Goal: Information Seeking & Learning: Learn about a topic

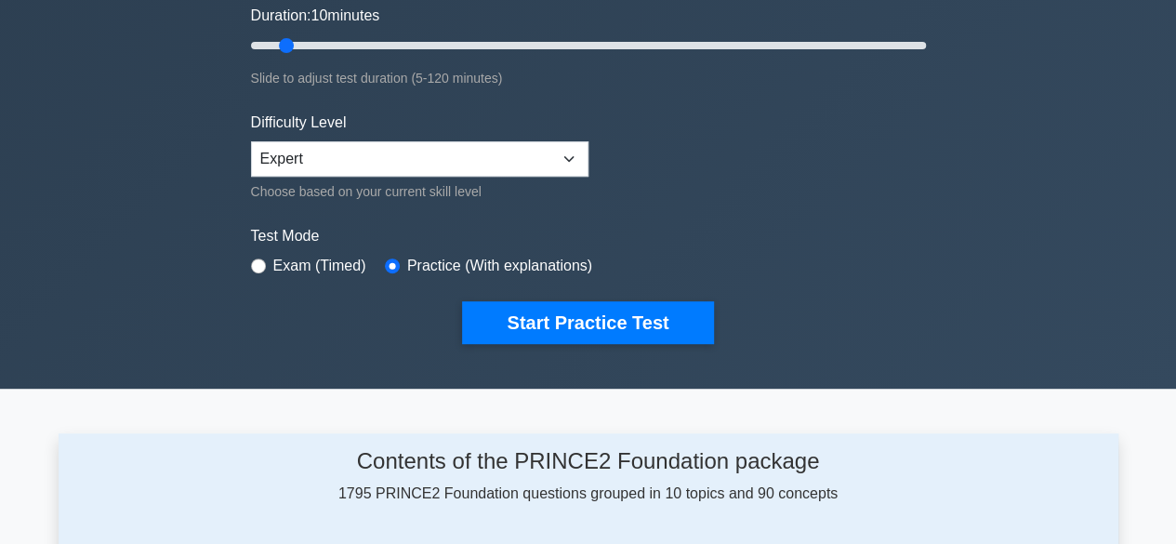
scroll to position [362, 0]
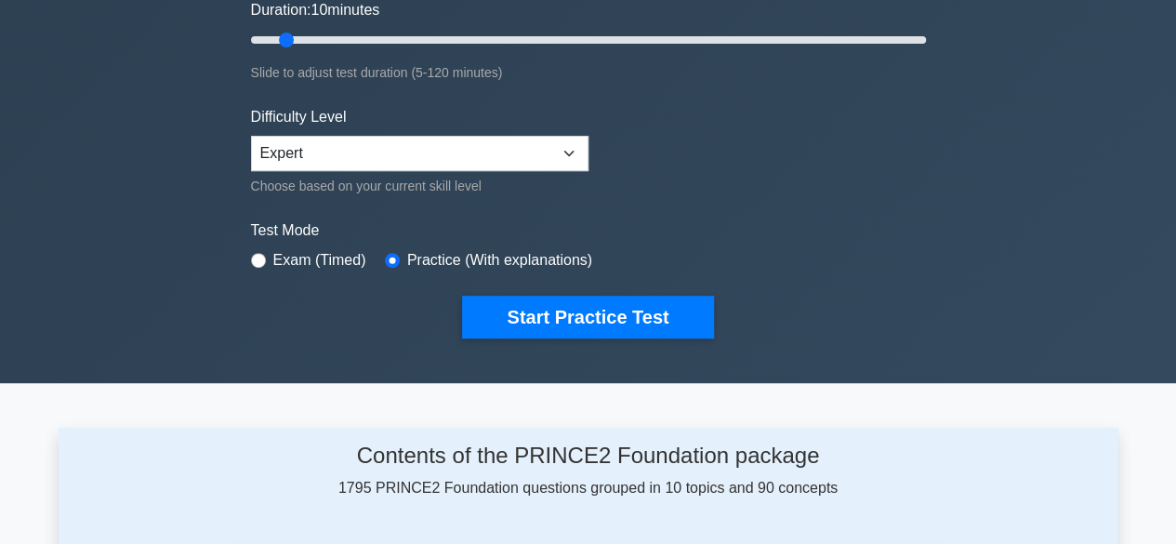
click at [640, 341] on div ".st0{fill-rule:evenodd;clip-rule:evenodd;fill:#000041;} .st1{fill-rule:evenodd;…" at bounding box center [588, 40] width 697 height 686
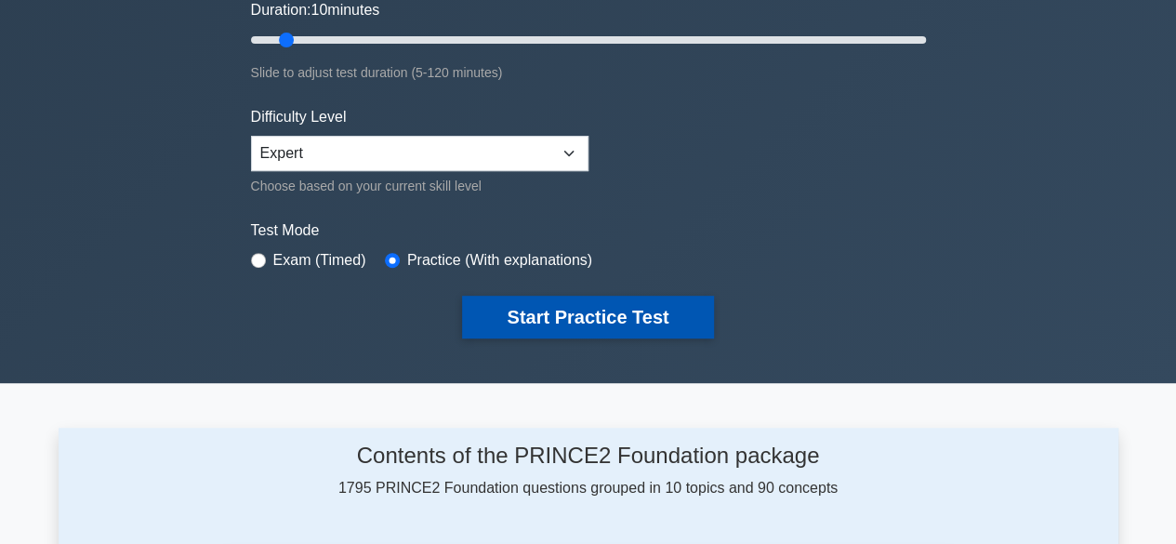
click at [640, 318] on button "Start Practice Test" at bounding box center [587, 317] width 251 height 43
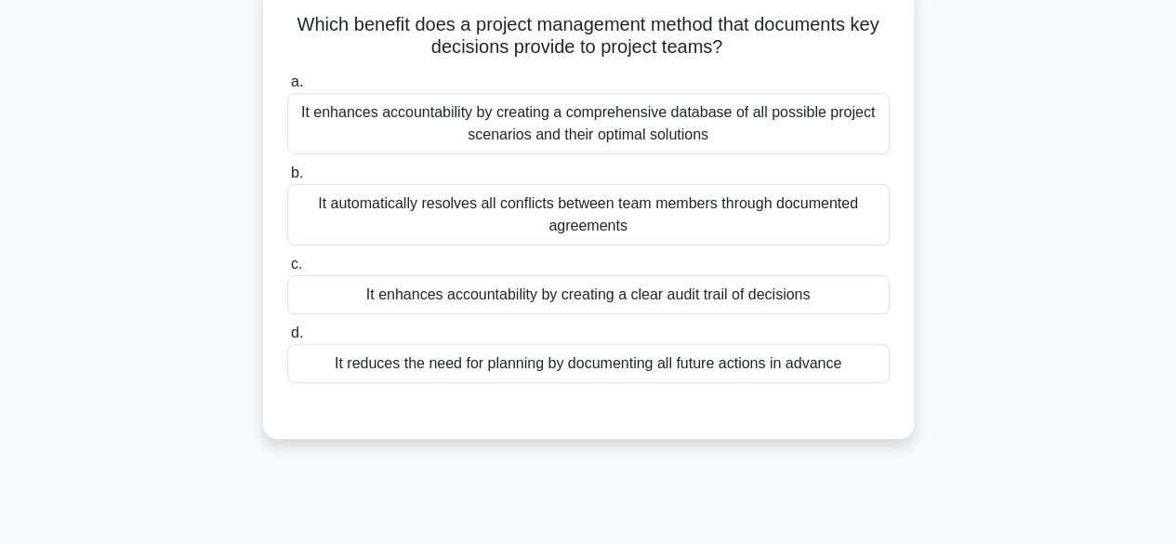
scroll to position [125, 0]
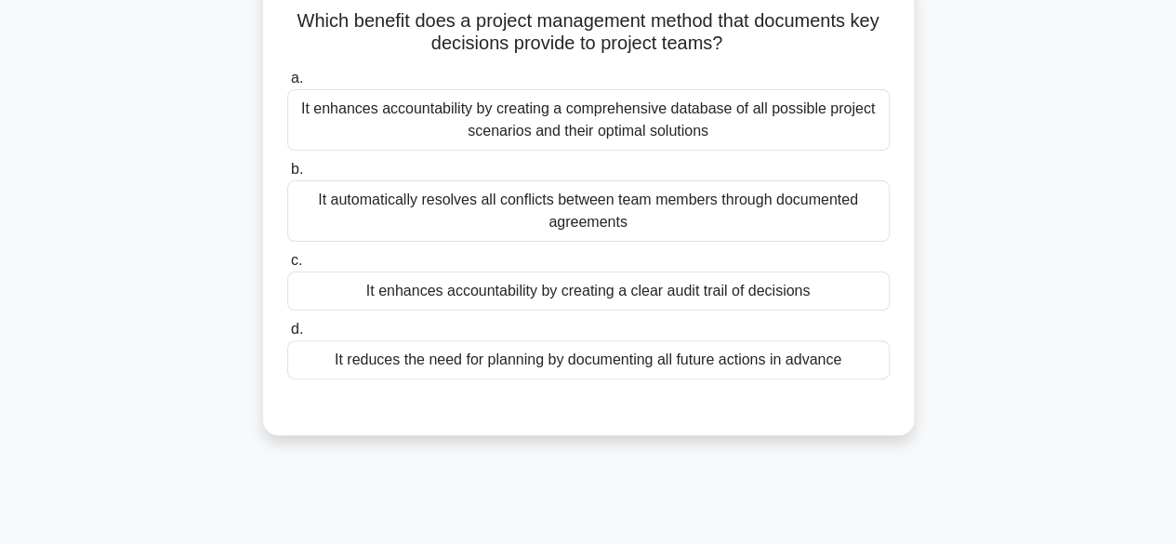
click at [601, 295] on div "It enhances accountability by creating a clear audit trail of decisions" at bounding box center [588, 290] width 602 height 39
click at [287, 267] on input "c. It enhances accountability by creating a clear audit trail of decisions" at bounding box center [287, 261] width 0 height 12
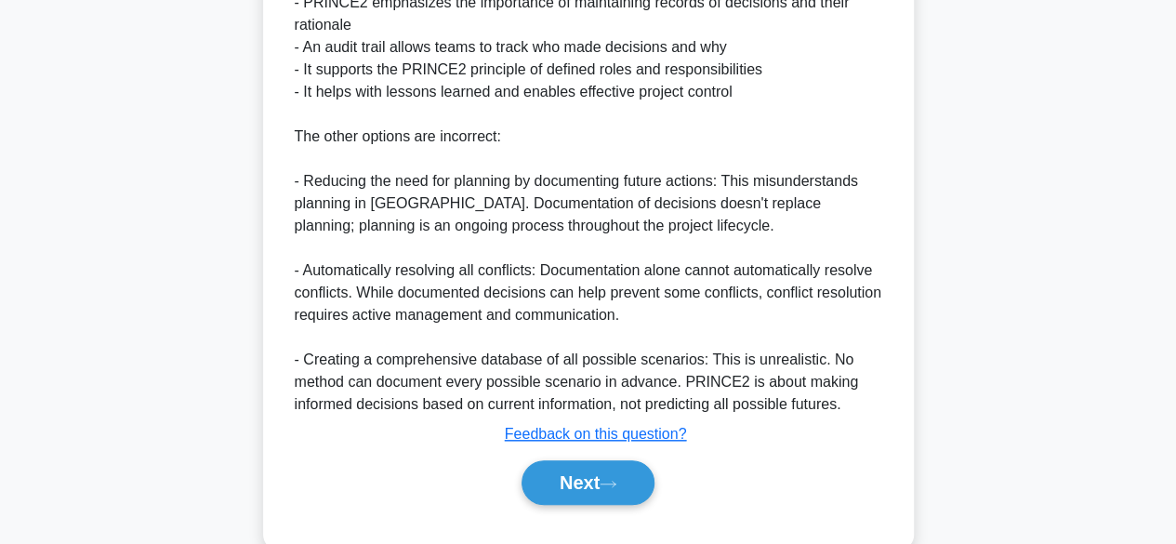
scroll to position [707, 0]
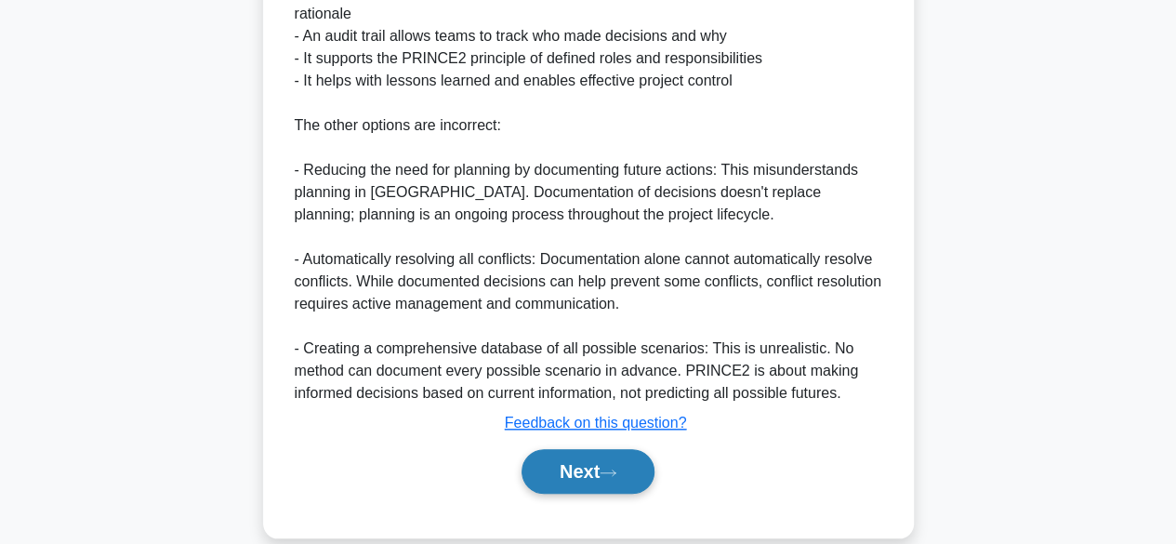
click at [626, 473] on button "Next" at bounding box center [587, 471] width 133 height 45
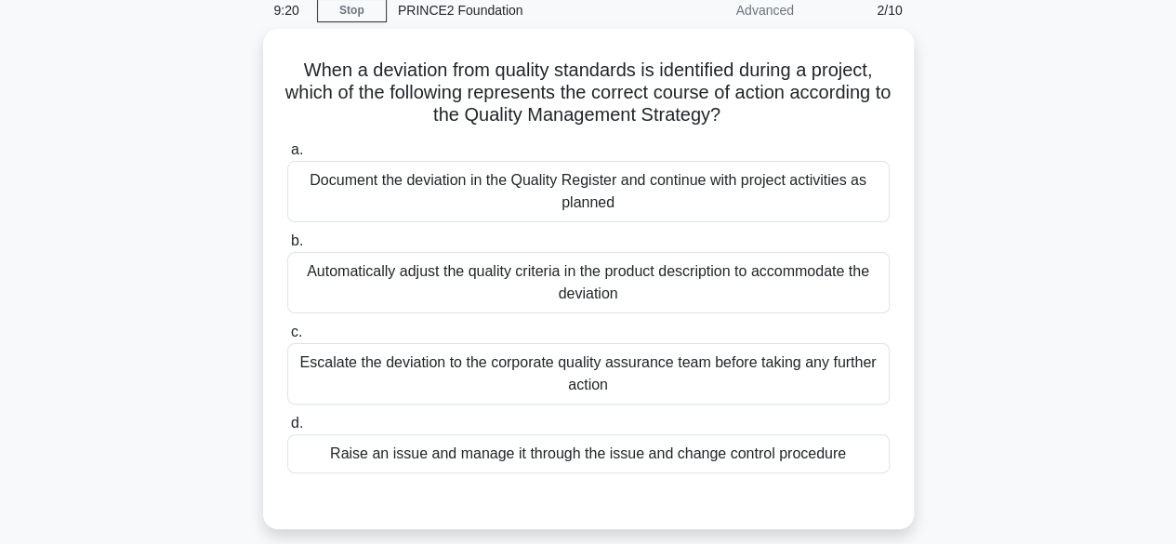
scroll to position [75, 0]
click at [460, 385] on div "Escalate the deviation to the corporate quality assurance team before taking an…" at bounding box center [588, 373] width 602 height 61
click at [287, 338] on input "c. Escalate the deviation to the corporate quality assurance team before taking…" at bounding box center [287, 332] width 0 height 12
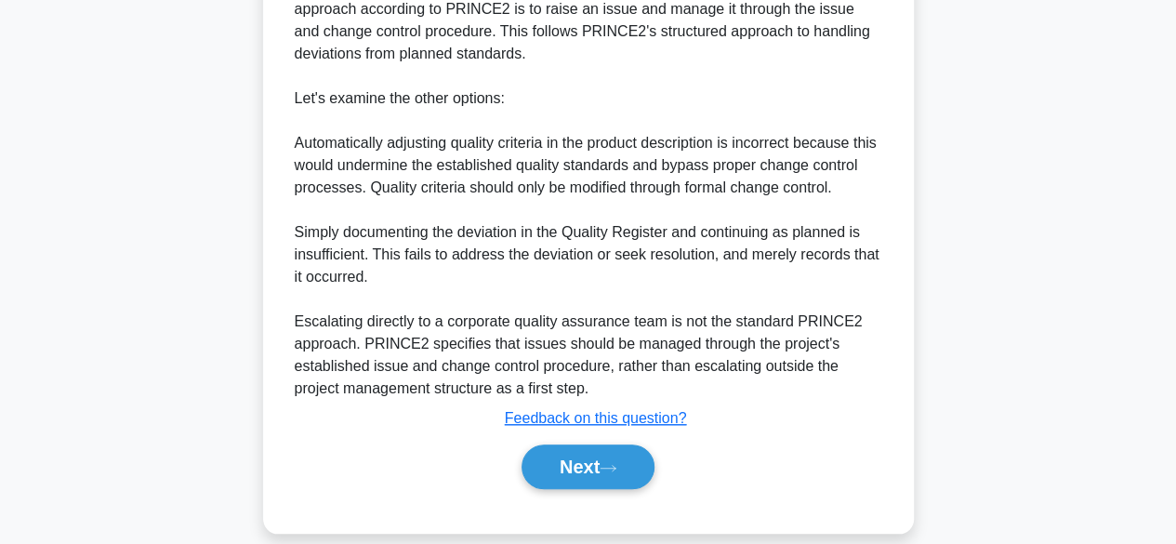
scroll to position [653, 0]
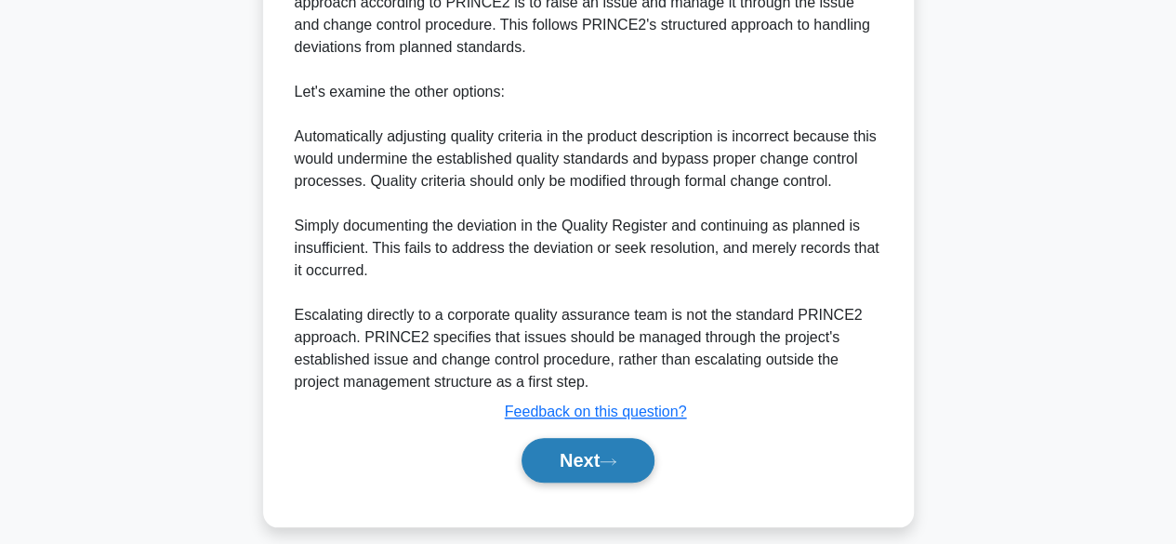
click at [614, 457] on icon at bounding box center [608, 461] width 17 height 10
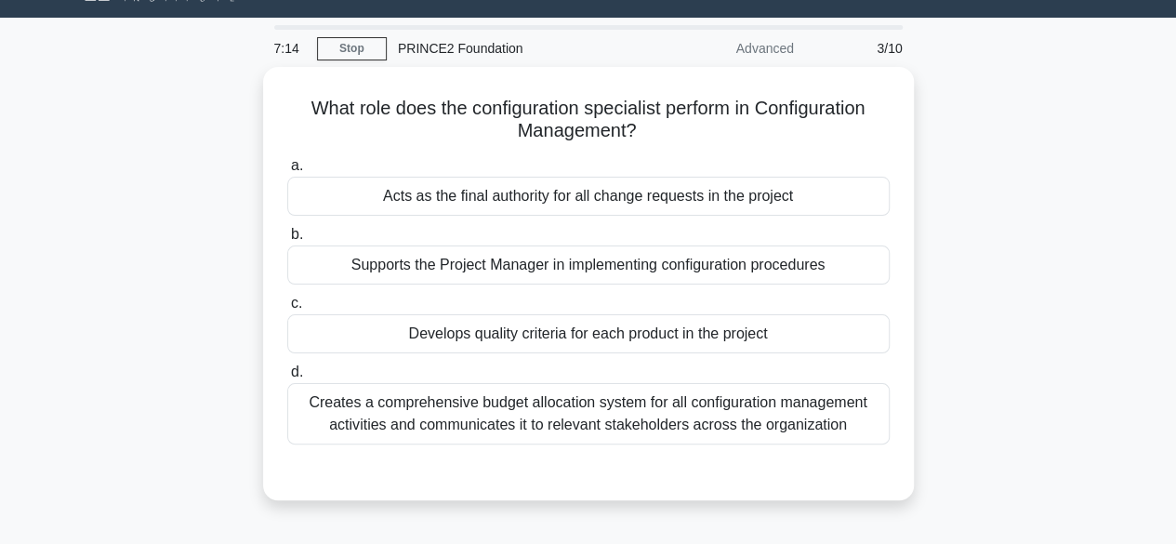
scroll to position [0, 0]
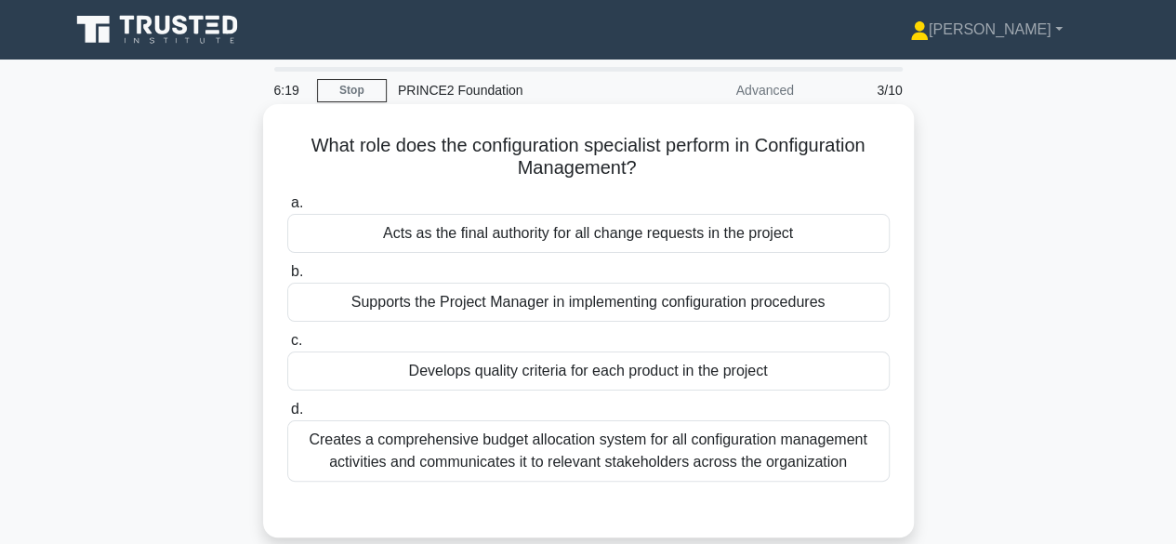
click at [501, 314] on div "Supports the Project Manager in implementing configuration procedures" at bounding box center [588, 302] width 602 height 39
click at [287, 278] on input "b. Supports the Project Manager in implementing configuration procedures" at bounding box center [287, 272] width 0 height 12
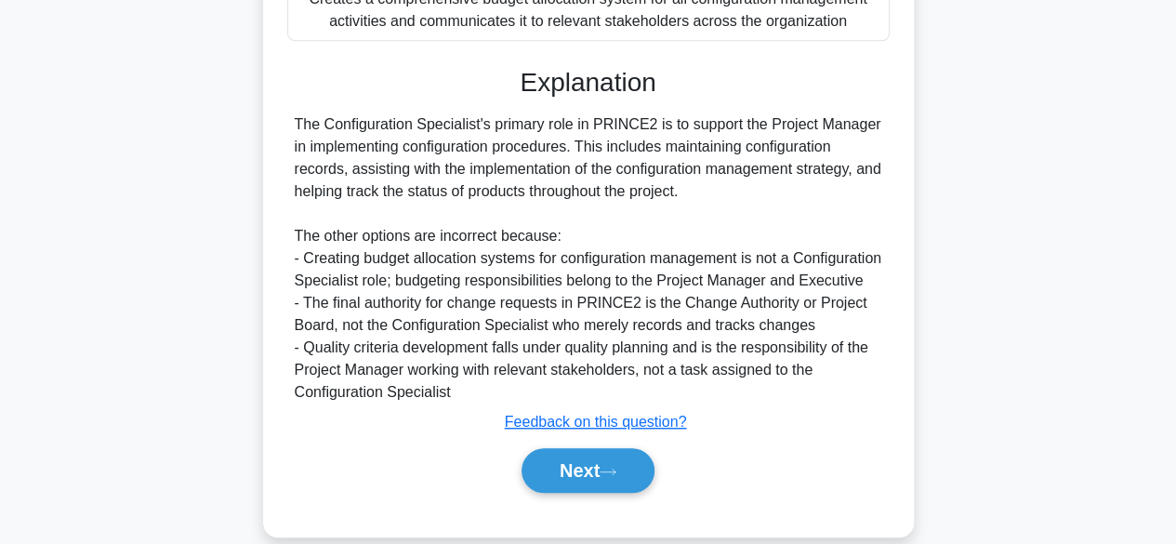
scroll to position [441, 0]
click at [617, 492] on button "Next" at bounding box center [587, 469] width 133 height 45
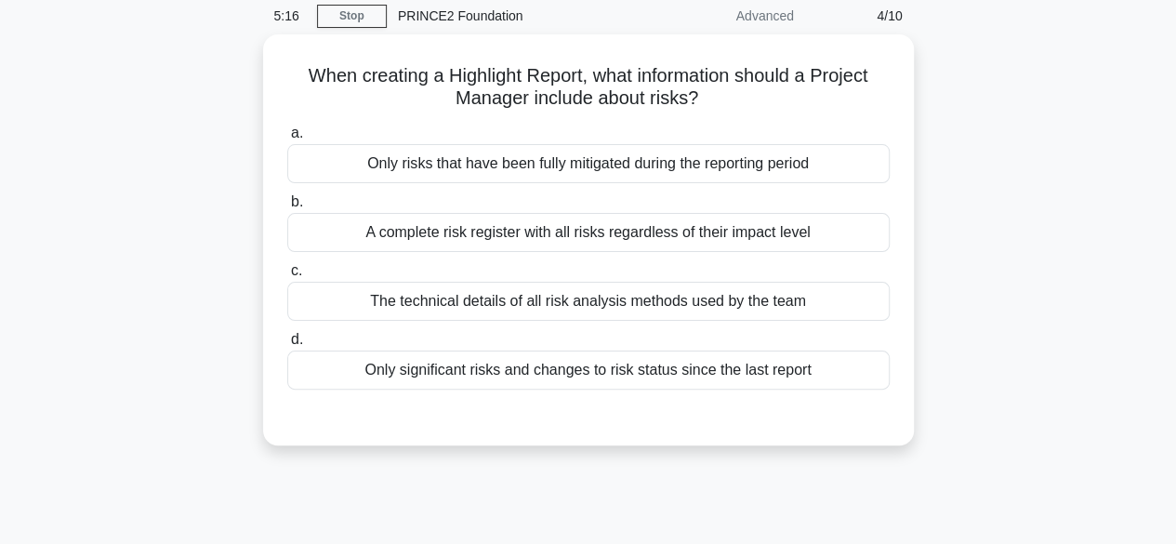
scroll to position [0, 0]
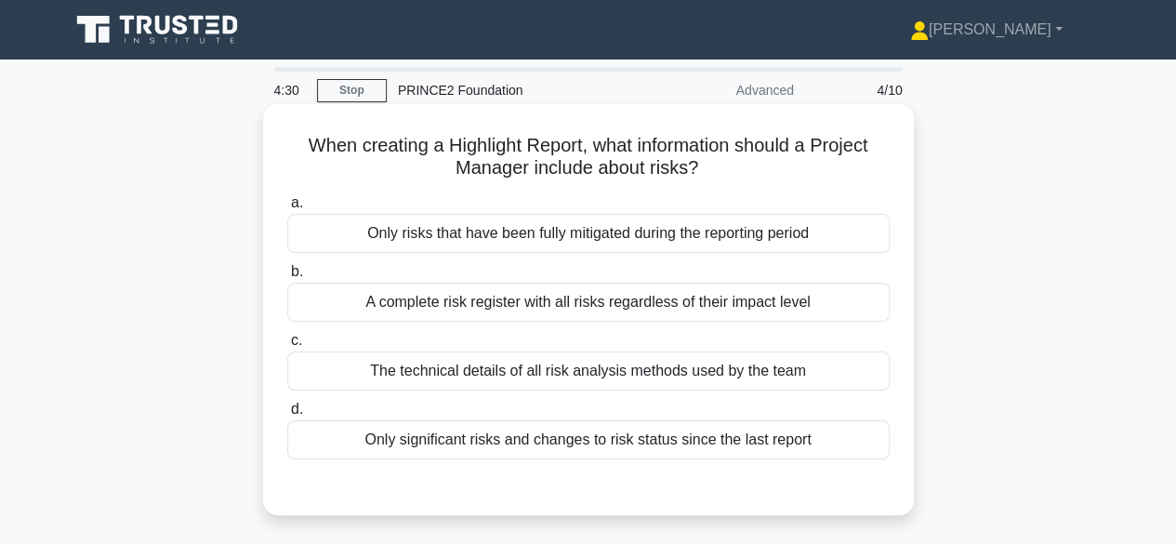
click at [777, 298] on div "A complete risk register with all risks regardless of their impact level" at bounding box center [588, 302] width 602 height 39
click at [287, 278] on input "b. A complete risk register with all risks regardless of their impact level" at bounding box center [287, 272] width 0 height 12
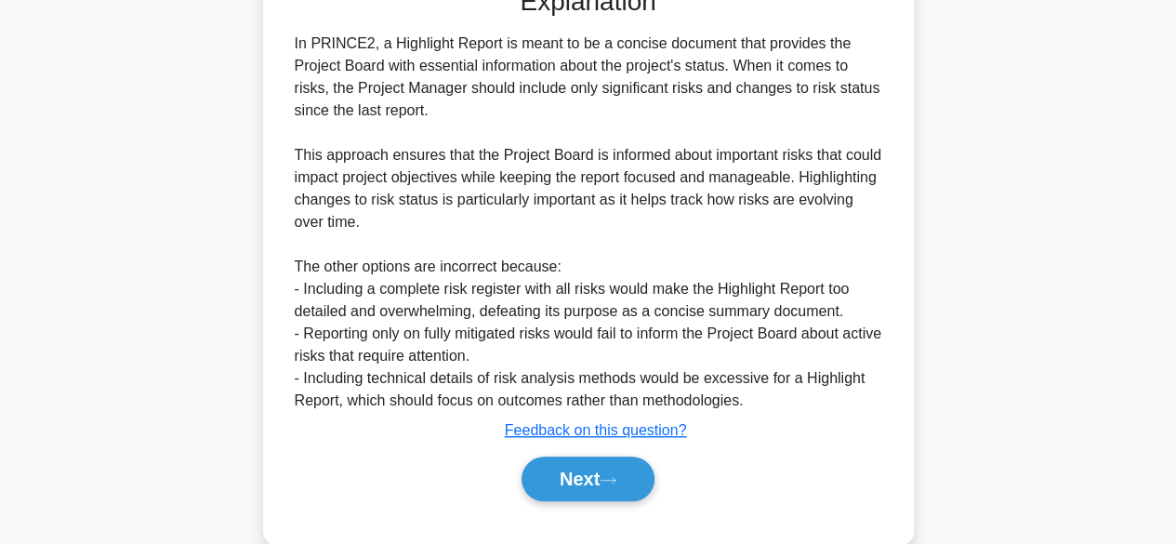
scroll to position [506, 0]
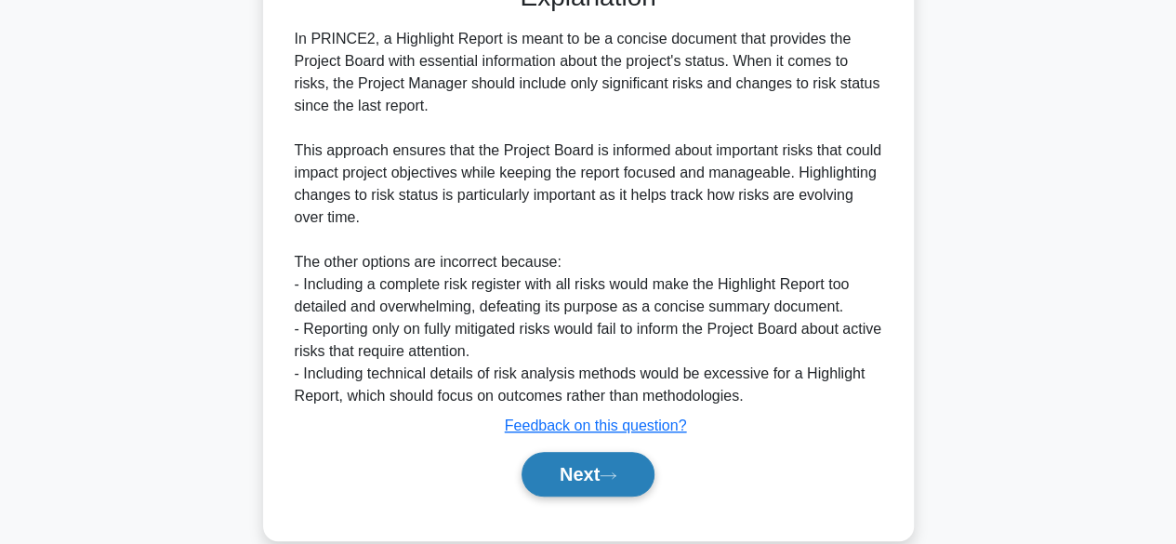
click at [600, 481] on button "Next" at bounding box center [587, 474] width 133 height 45
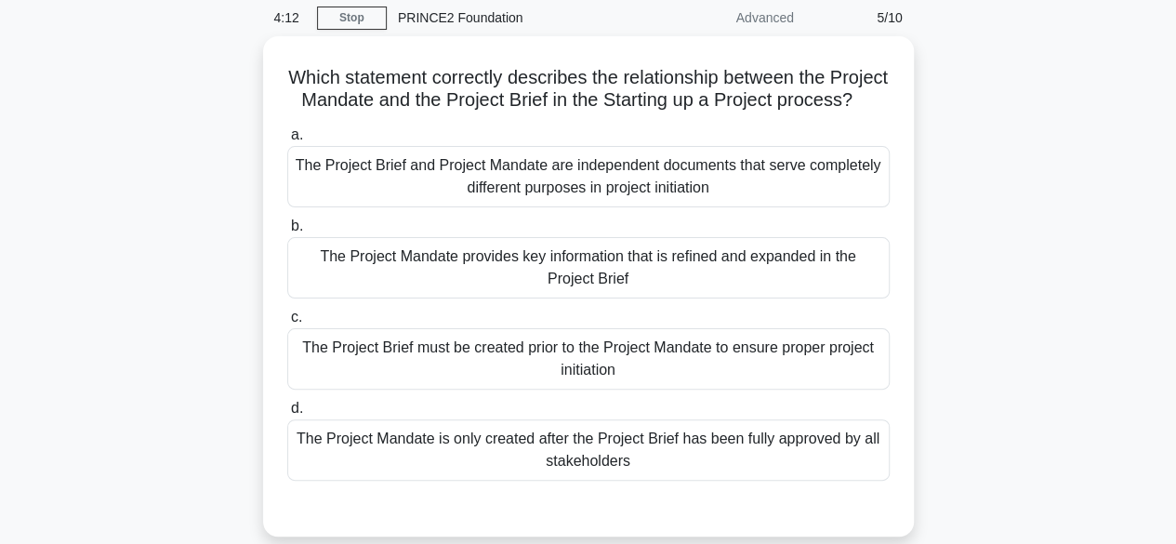
scroll to position [68, 0]
click at [790, 189] on div "The Project Brief and Project Mandate are independent documents that serve comp…" at bounding box center [588, 176] width 602 height 61
click at [287, 141] on input "a. The Project Brief and Project Mandate are independent documents that serve c…" at bounding box center [287, 135] width 0 height 12
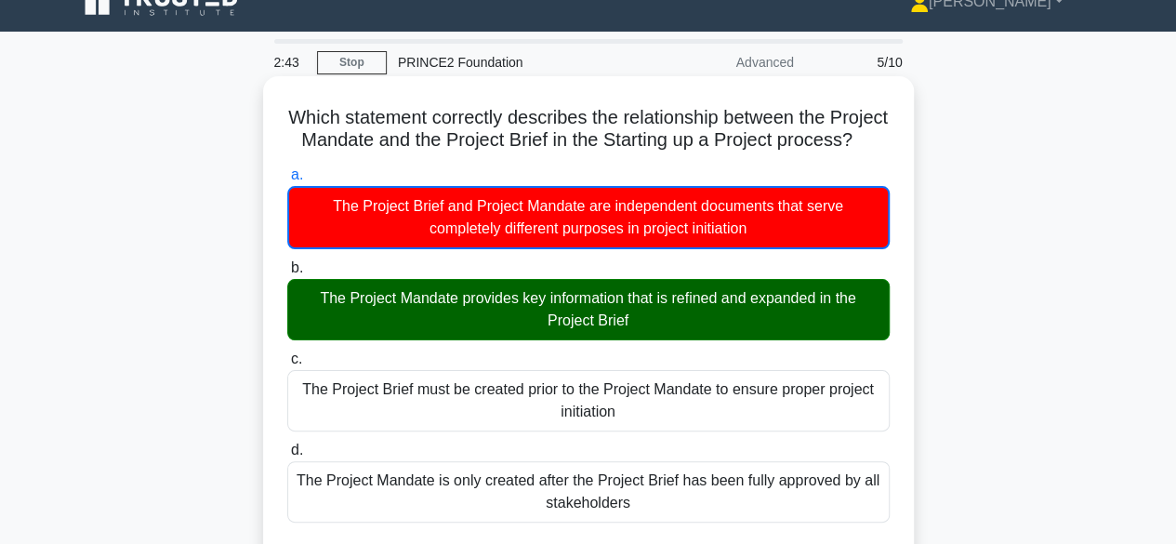
scroll to position [0, 0]
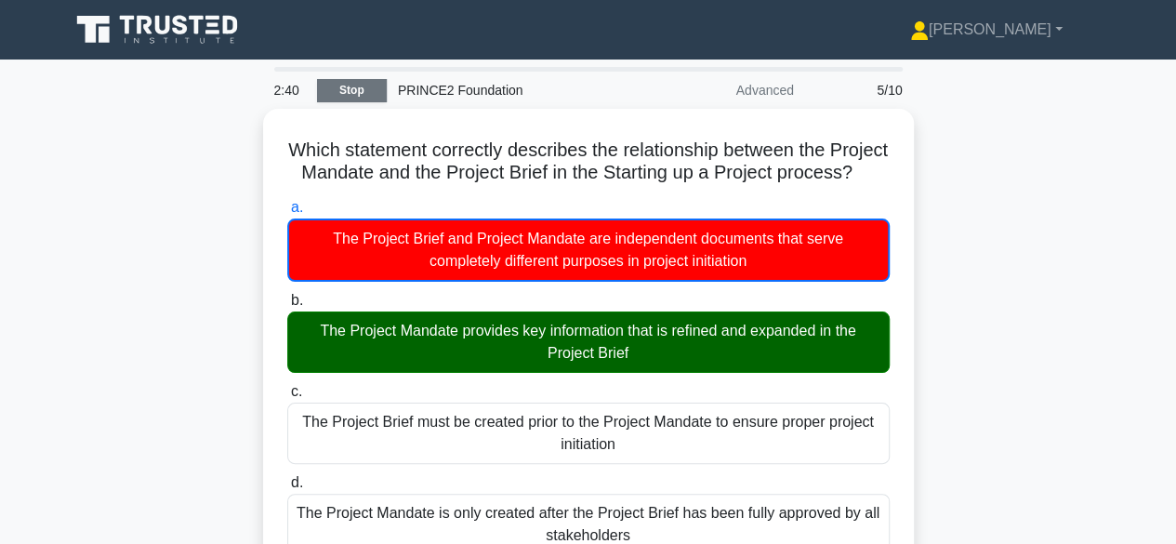
click at [347, 89] on link "Stop" at bounding box center [352, 90] width 70 height 23
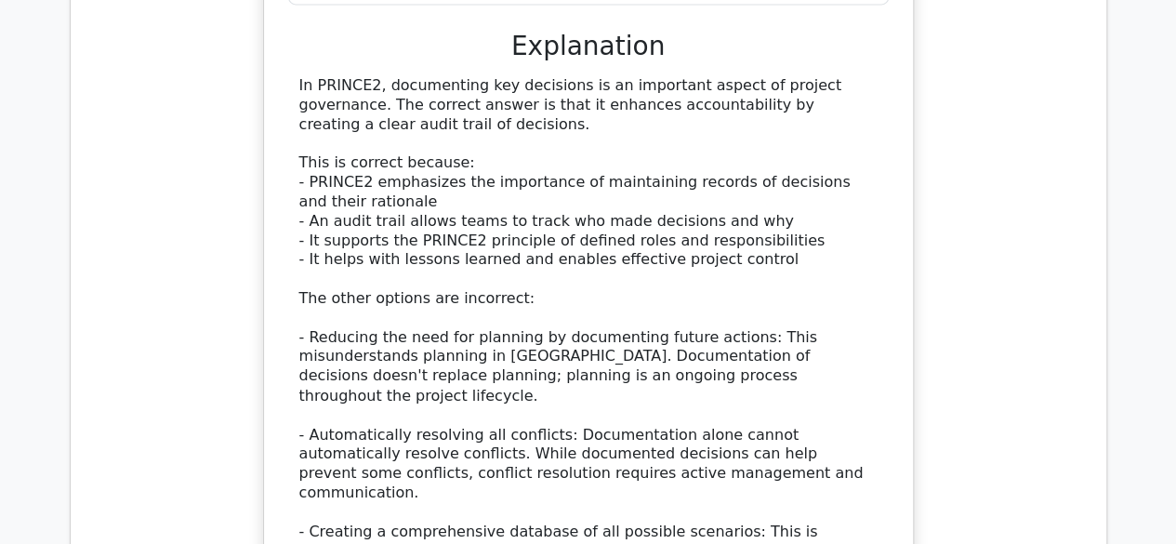
scroll to position [1378, 0]
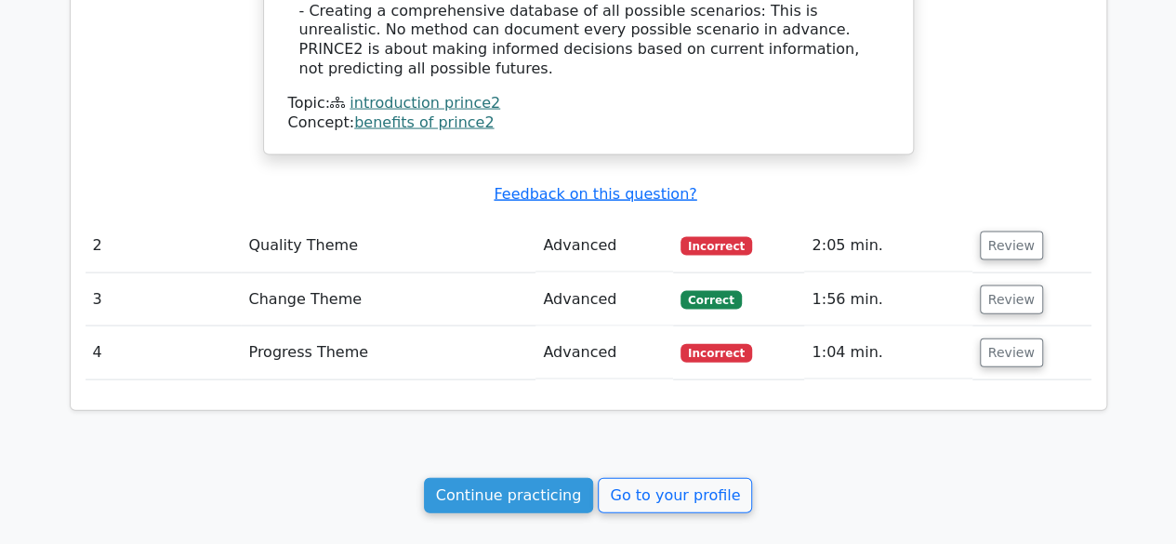
scroll to position [1891, 0]
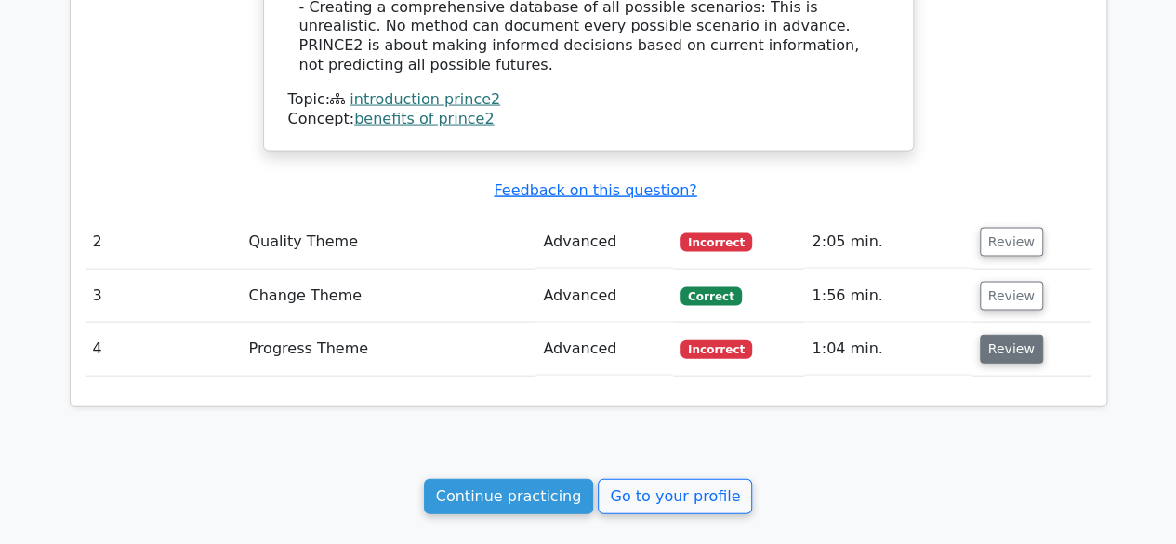
click at [1009, 335] on button "Review" at bounding box center [1011, 349] width 63 height 29
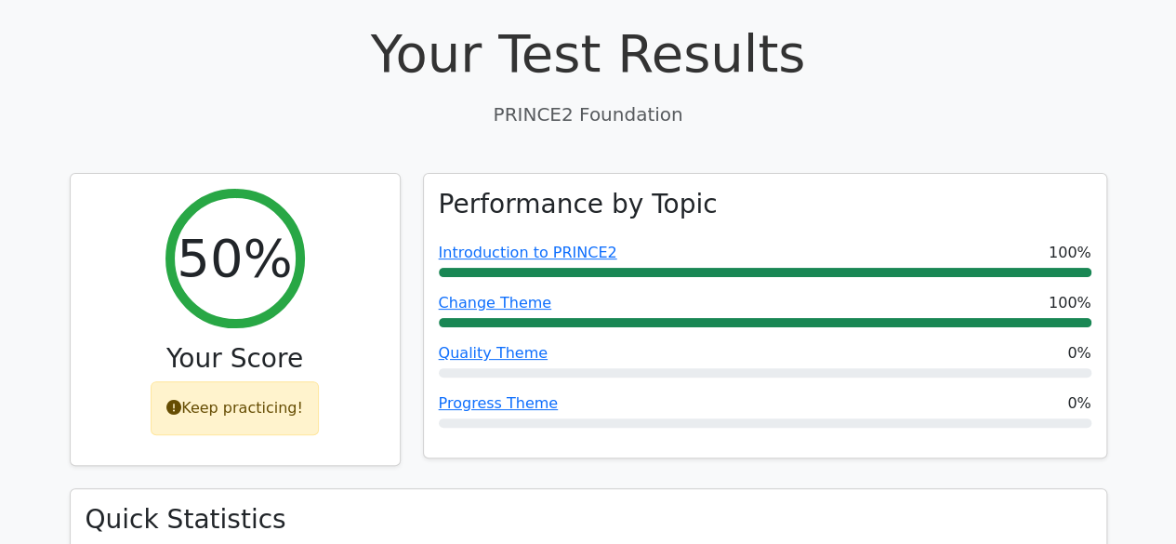
scroll to position [0, 0]
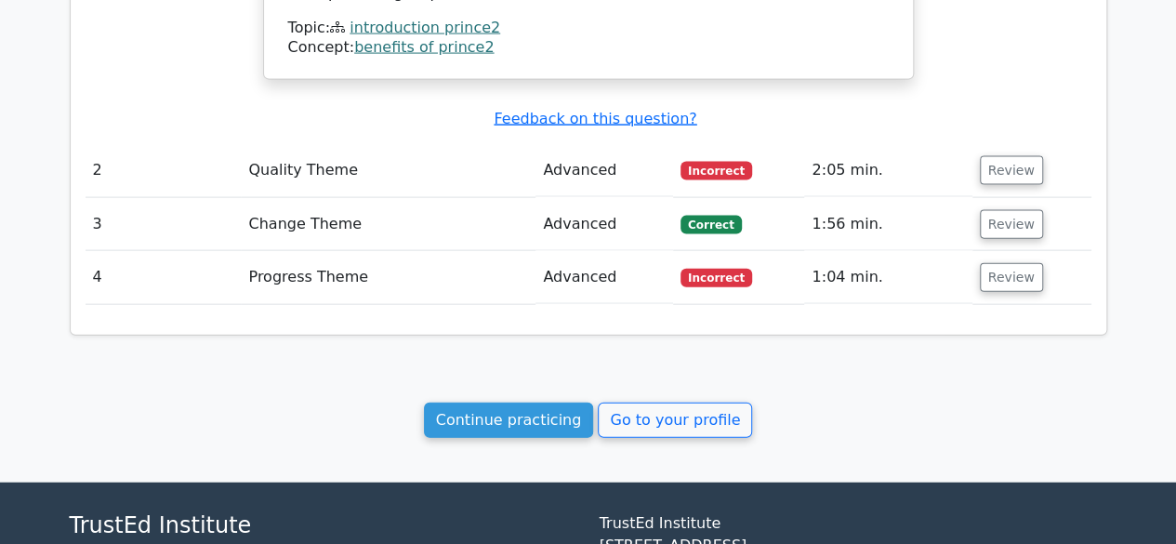
scroll to position [1970, 0]
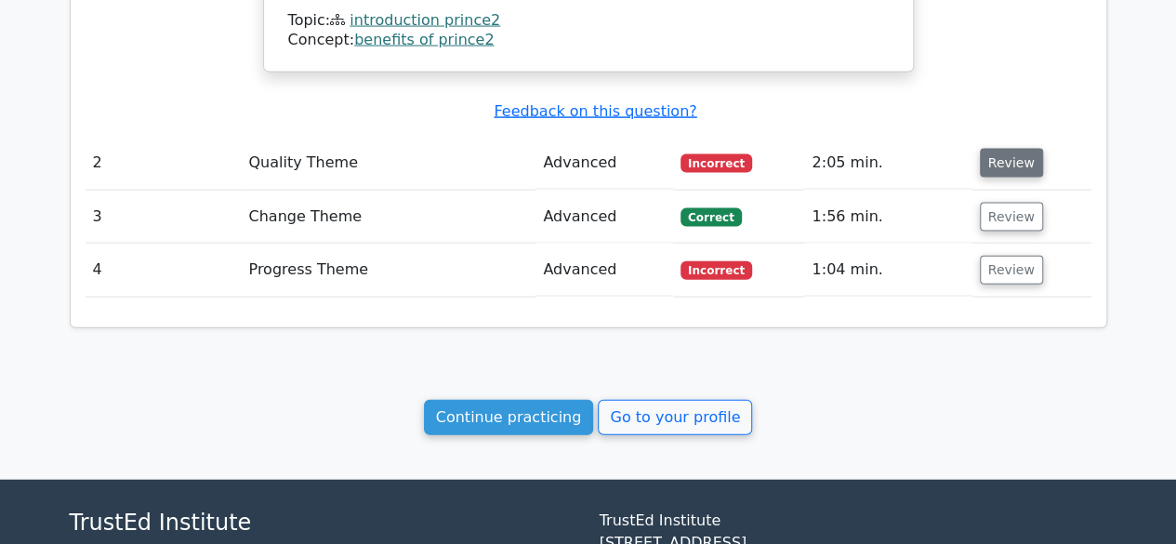
click at [989, 149] on button "Review" at bounding box center [1011, 163] width 63 height 29
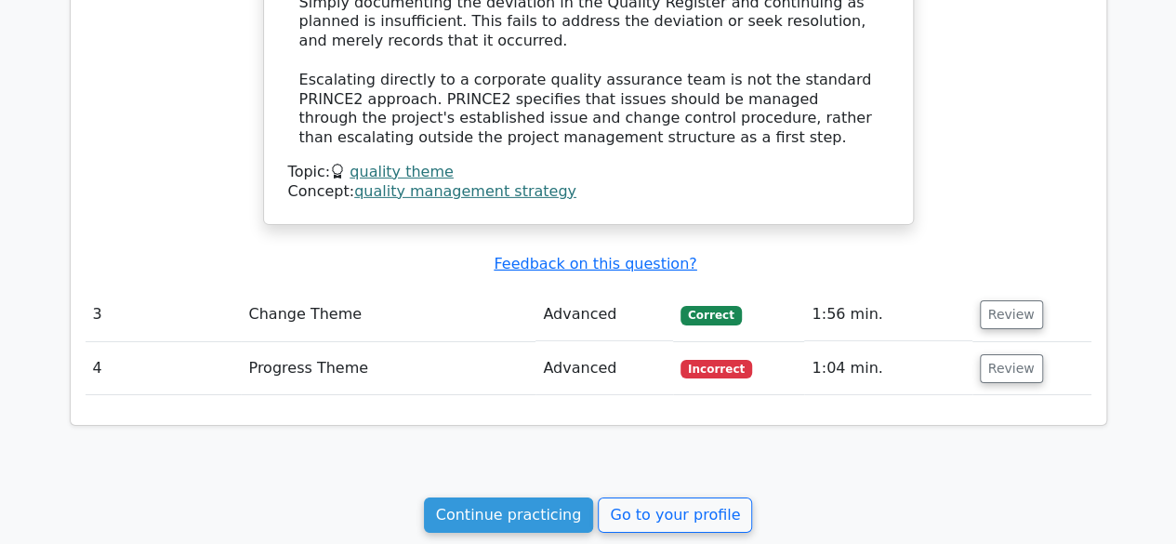
scroll to position [2912, 0]
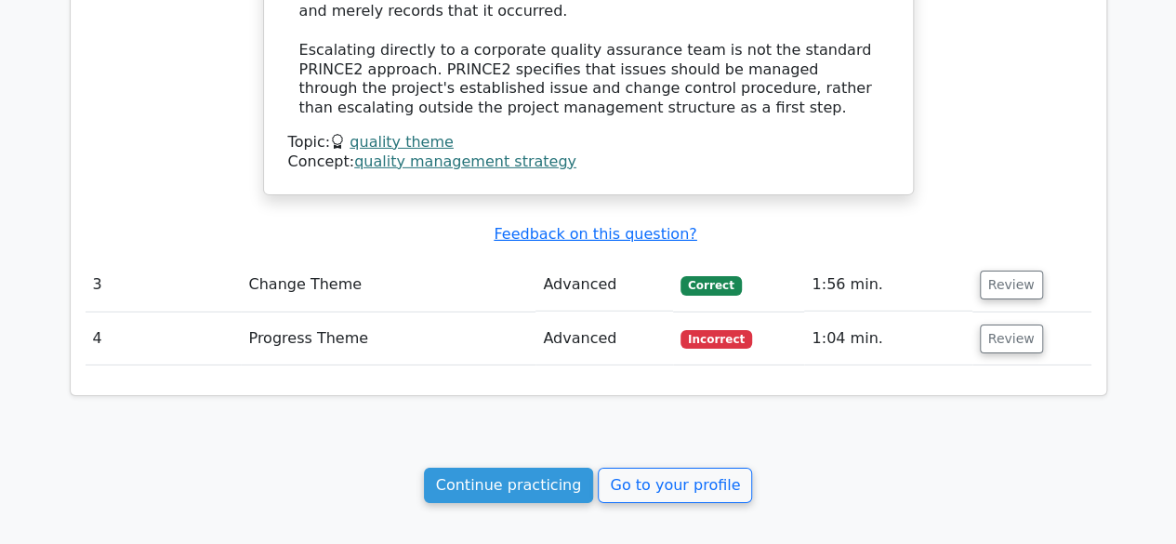
click at [157, 258] on td "3" at bounding box center [164, 284] width 156 height 53
click at [998, 324] on button "Review" at bounding box center [1011, 338] width 63 height 29
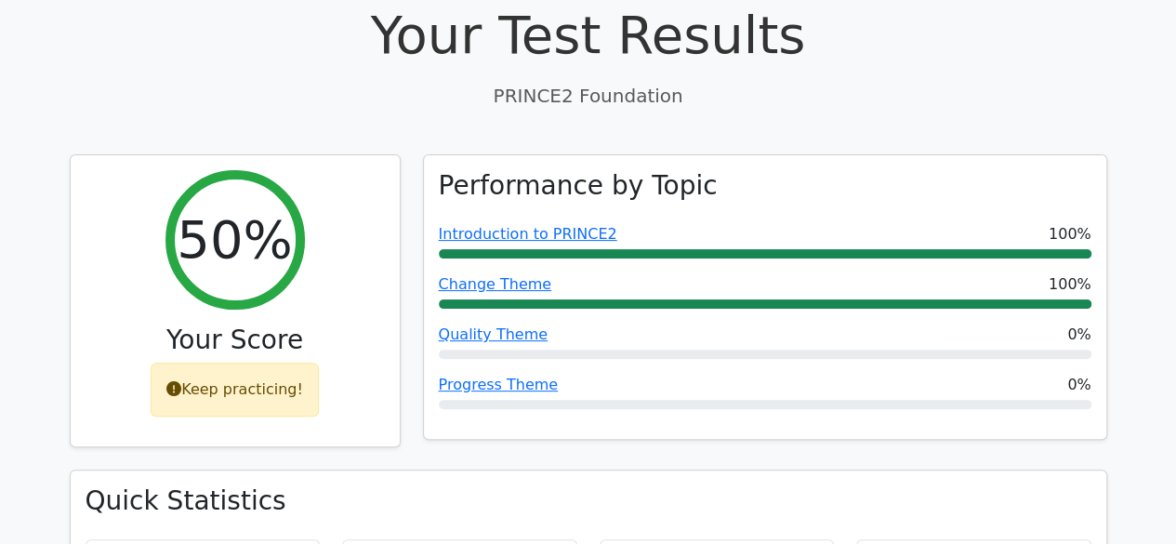
scroll to position [132, 0]
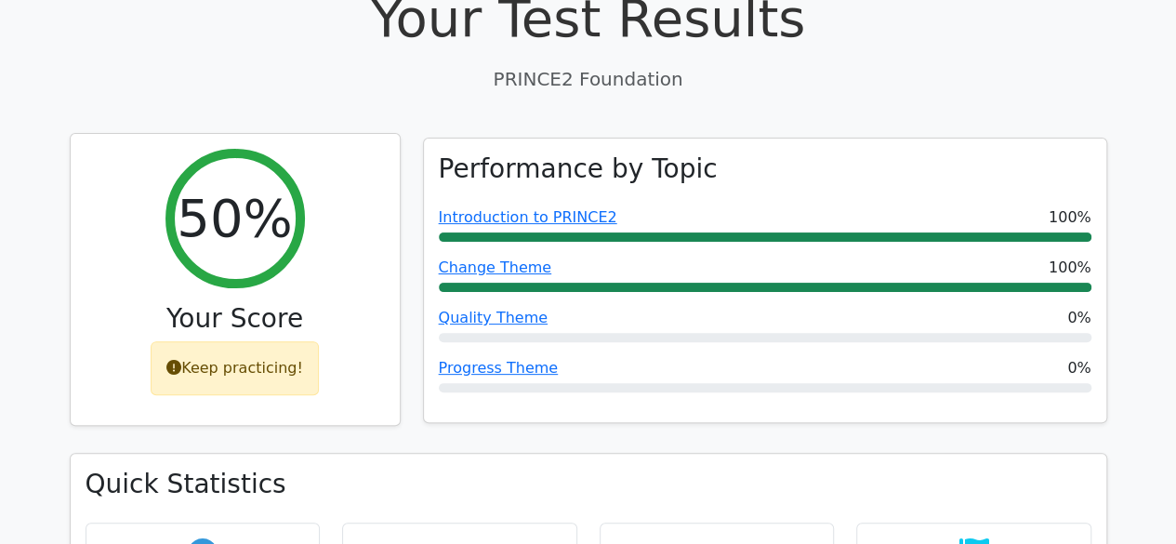
click at [206, 369] on div "Keep practicing!" at bounding box center [235, 368] width 168 height 54
click at [202, 371] on div "Keep practicing!" at bounding box center [235, 368] width 168 height 54
click at [179, 280] on div "50% Your Score Keep practicing!" at bounding box center [235, 280] width 329 height 292
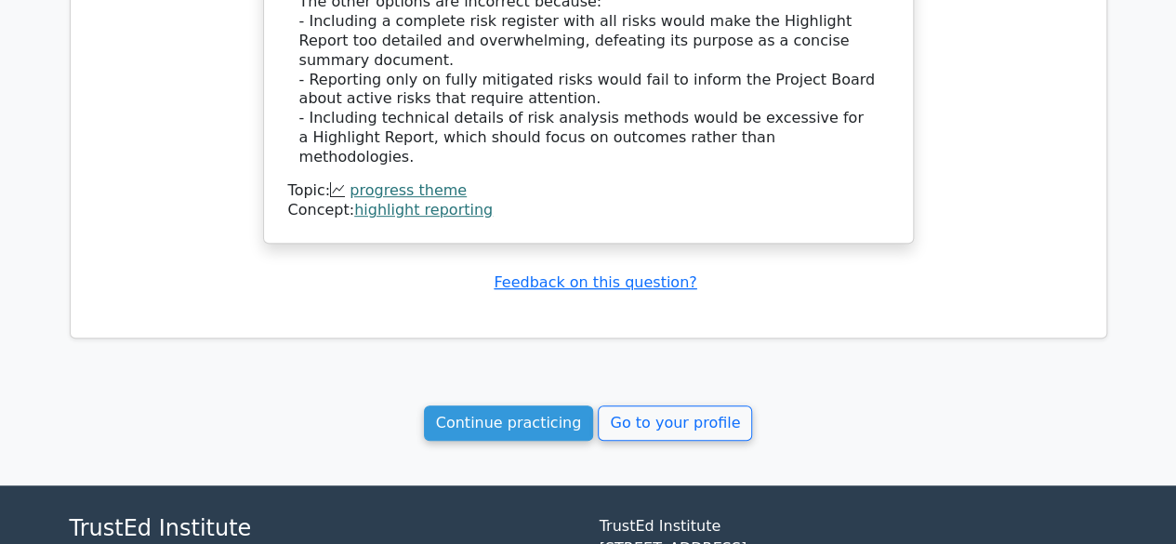
scroll to position [3948, 0]
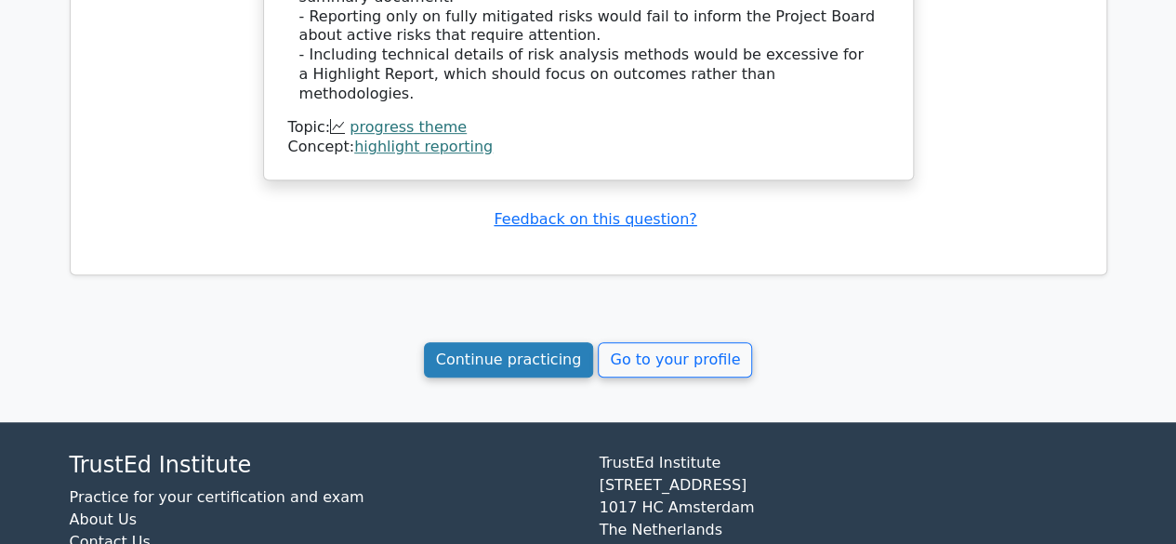
click at [507, 342] on link "Continue practicing" at bounding box center [509, 359] width 170 height 35
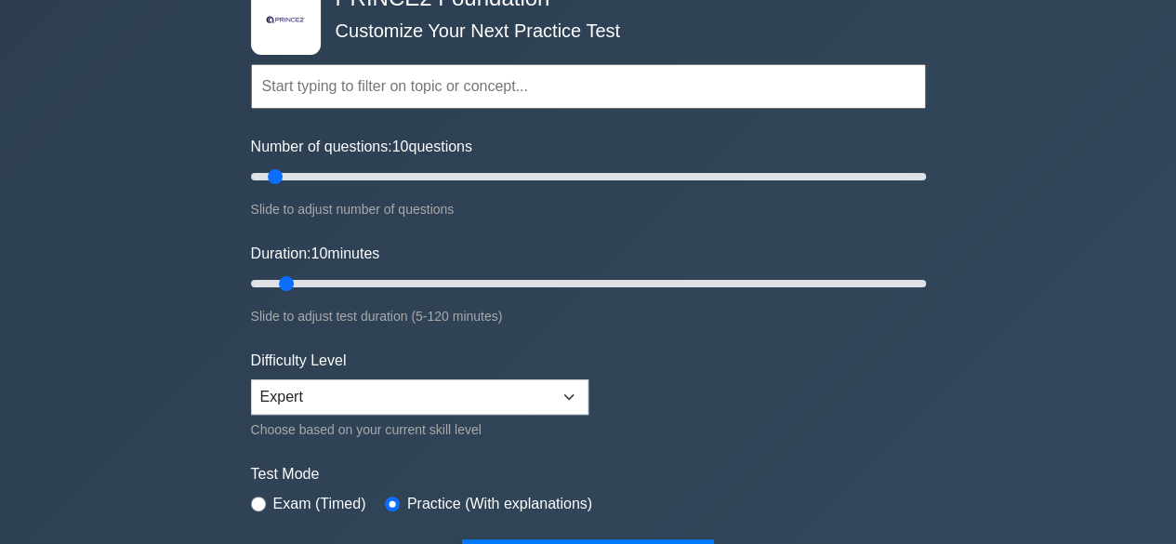
scroll to position [125, 0]
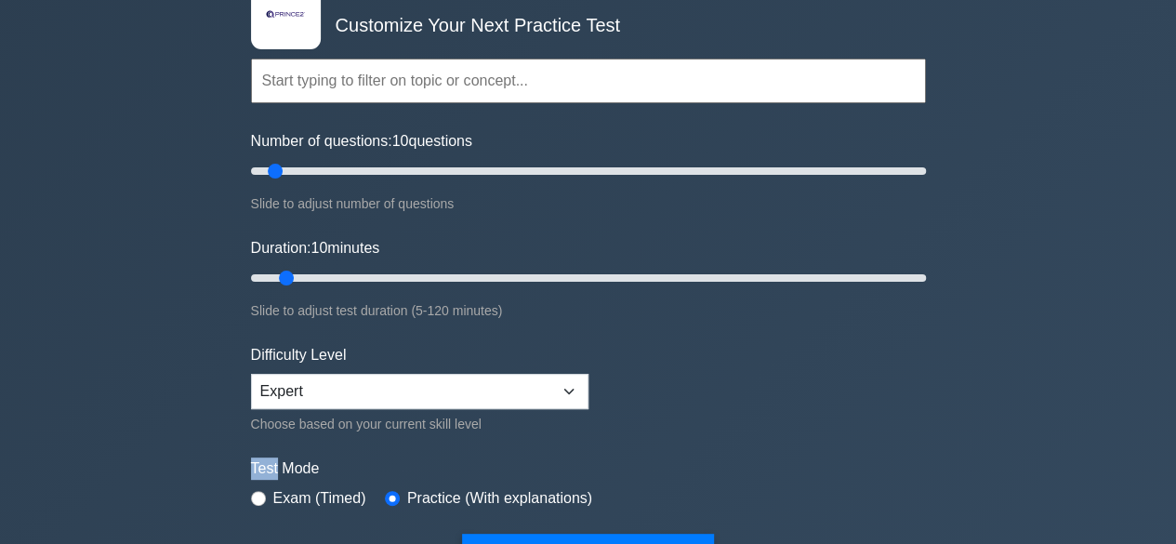
click at [299, 78] on input "text" at bounding box center [588, 81] width 675 height 45
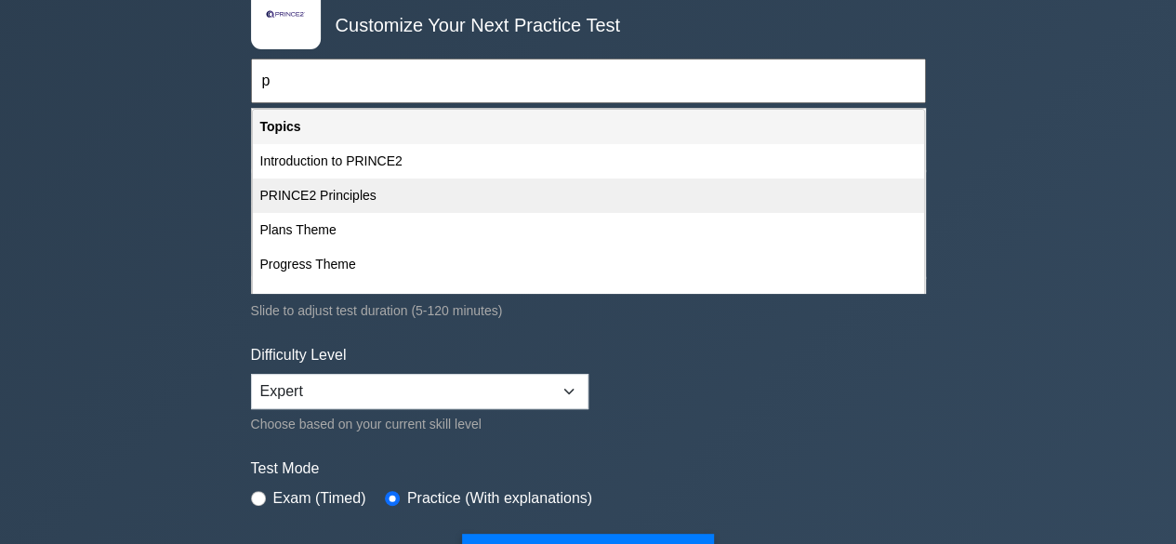
click at [300, 190] on div "PRINCE2 Principles" at bounding box center [588, 195] width 671 height 34
type input "PRINCE2 Principles"
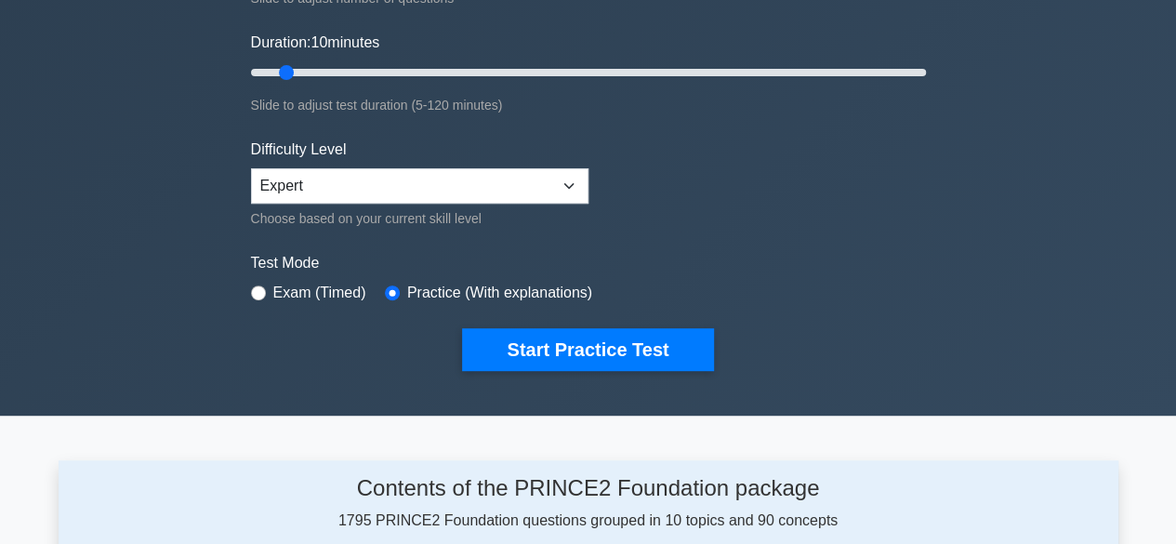
scroll to position [336, 0]
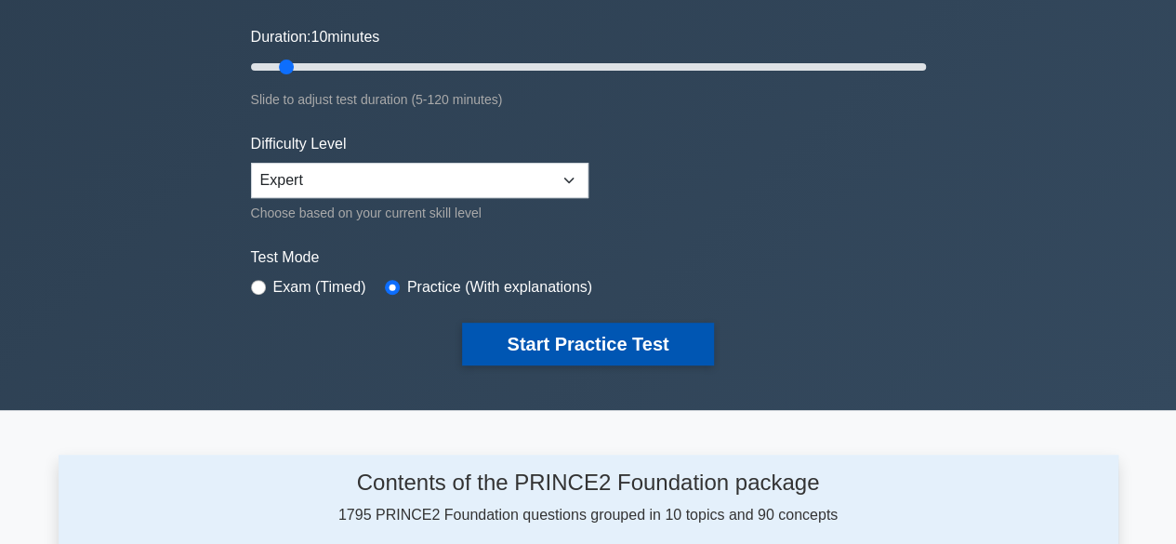
click at [516, 344] on button "Start Practice Test" at bounding box center [587, 344] width 251 height 43
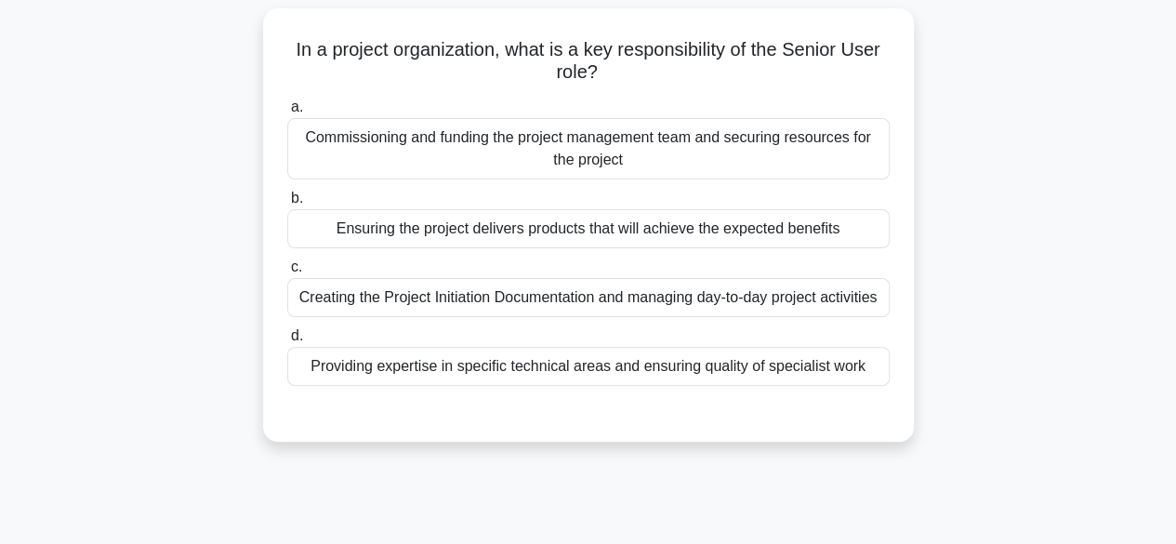
scroll to position [125, 0]
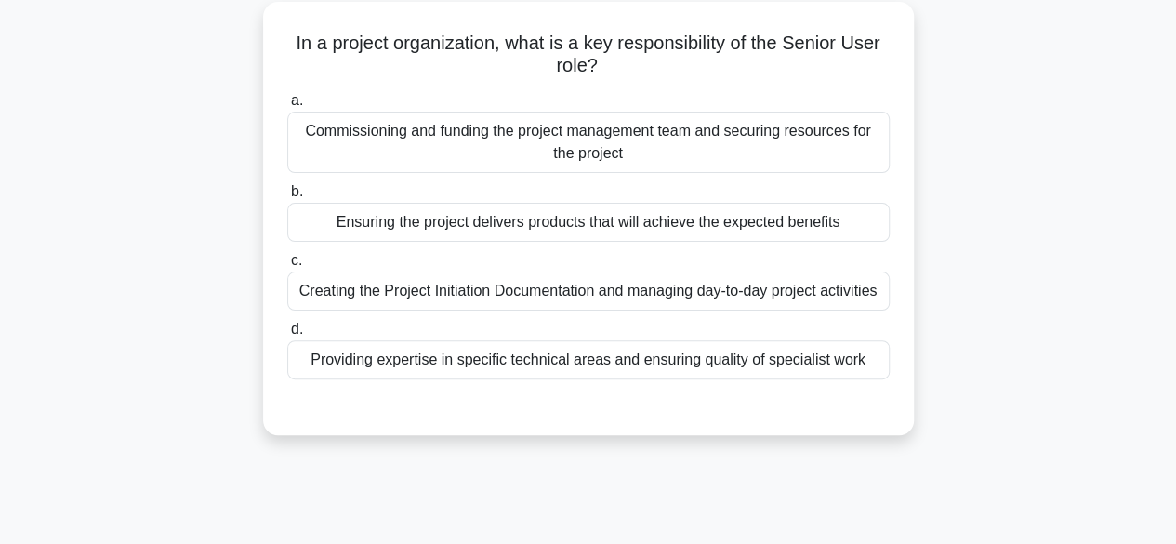
click at [324, 375] on div "Providing expertise in specific technical areas and ensuring quality of special…" at bounding box center [588, 359] width 602 height 39
click at [287, 336] on input "d. Providing expertise in specific technical areas and ensuring quality of spec…" at bounding box center [287, 329] width 0 height 12
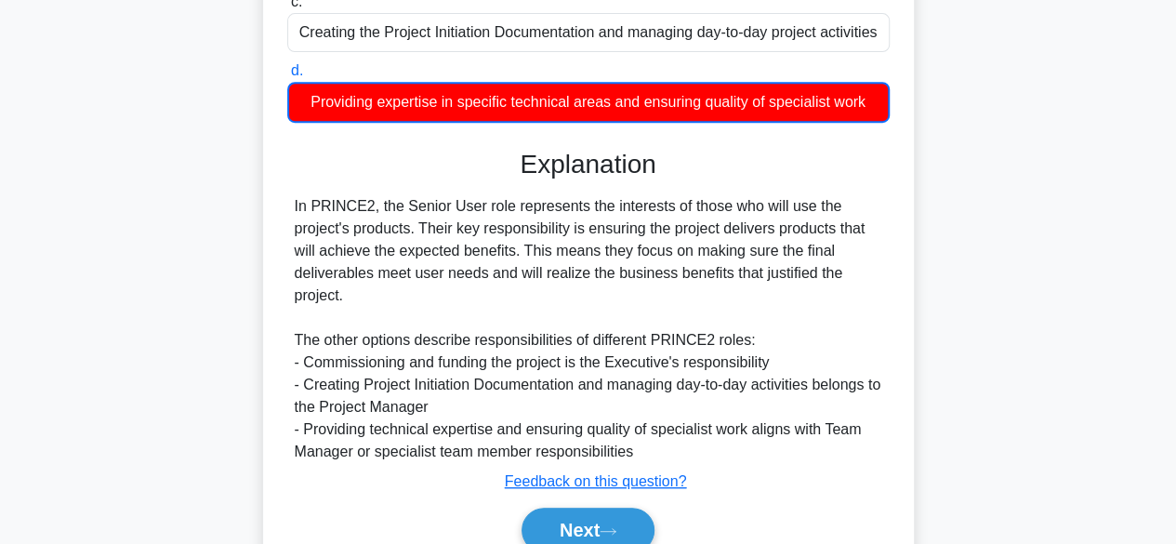
scroll to position [468, 0]
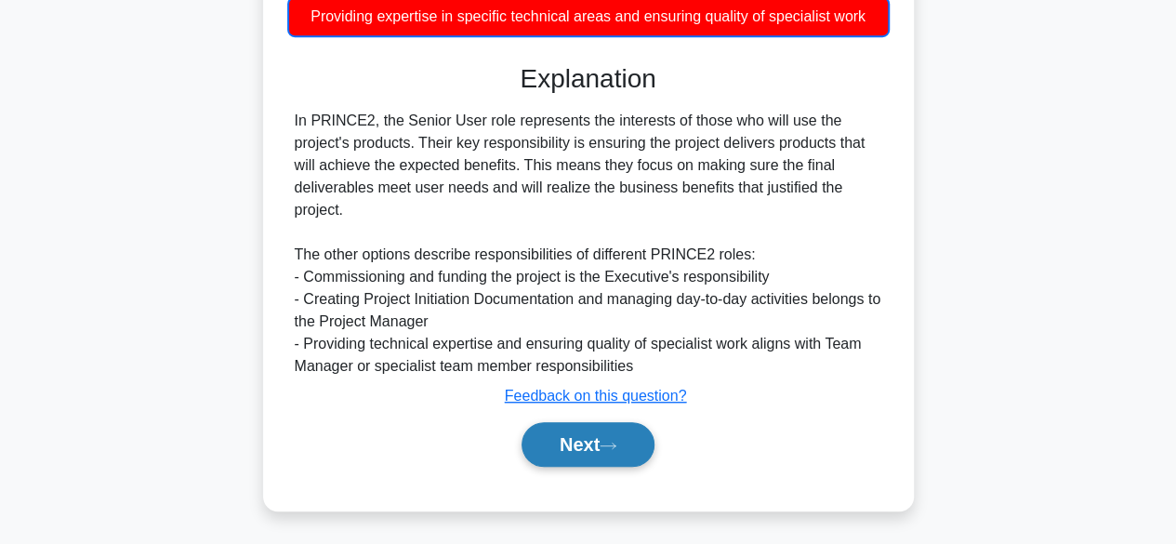
click at [532, 450] on button "Next" at bounding box center [587, 444] width 133 height 45
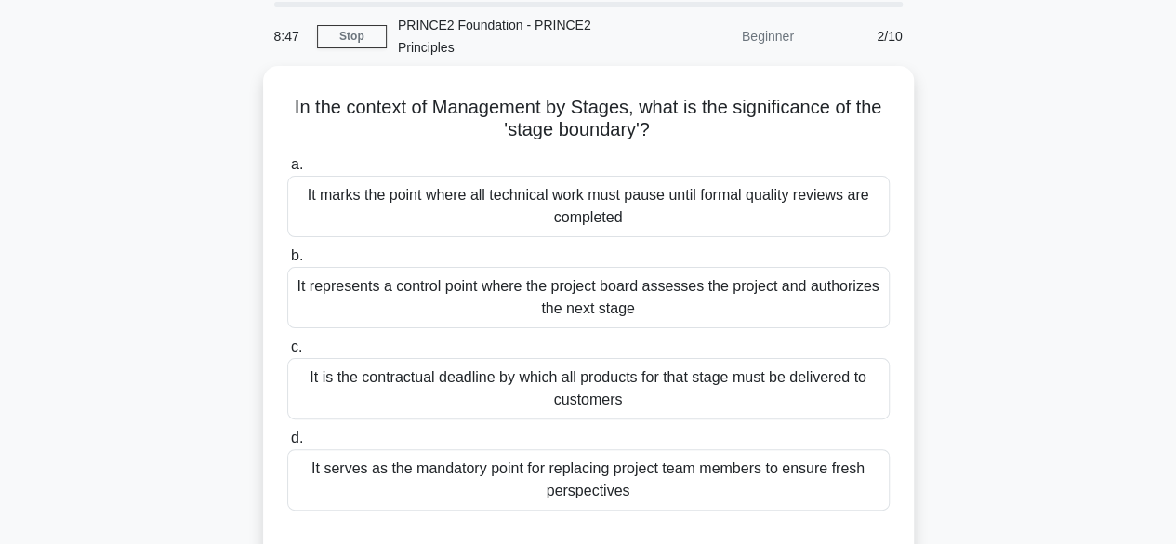
scroll to position [74, 0]
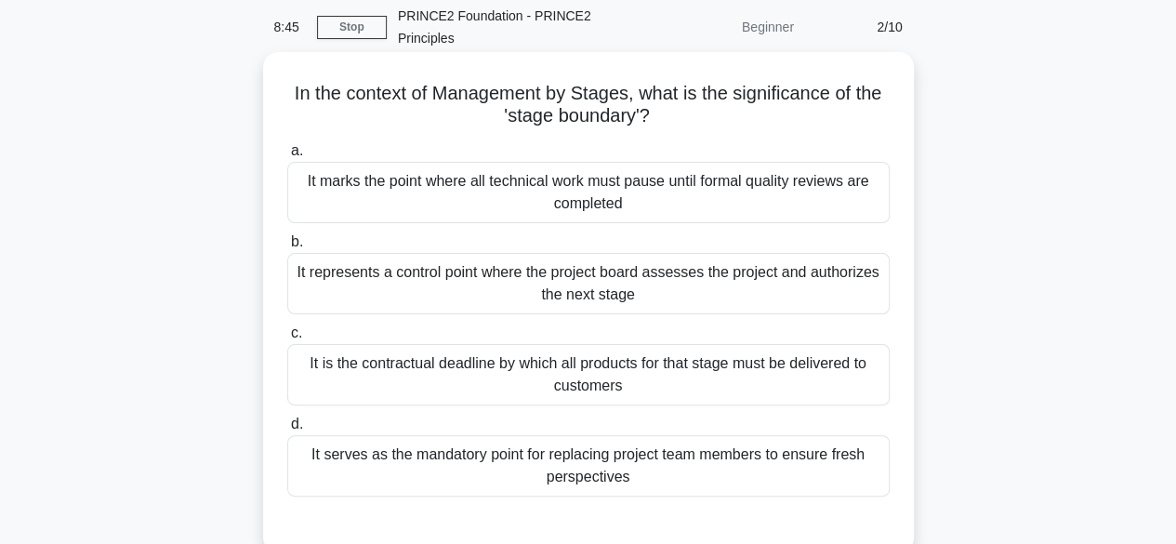
click at [857, 296] on div "It represents a control point where the project board assesses the project and …" at bounding box center [588, 283] width 602 height 61
click at [287, 248] on input "b. It represents a control point where the project board assesses the project a…" at bounding box center [287, 242] width 0 height 12
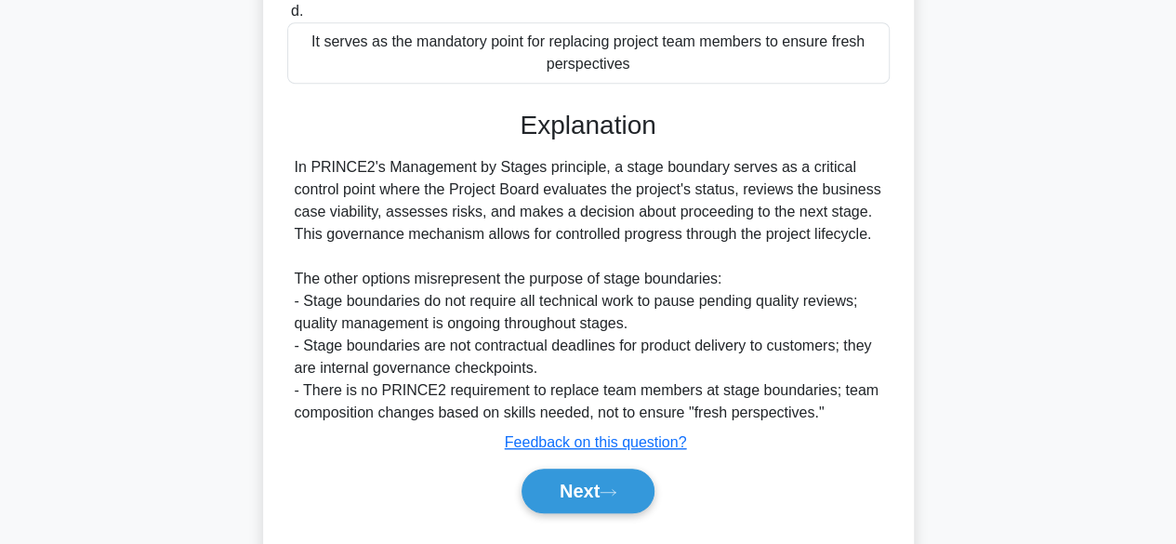
scroll to position [467, 0]
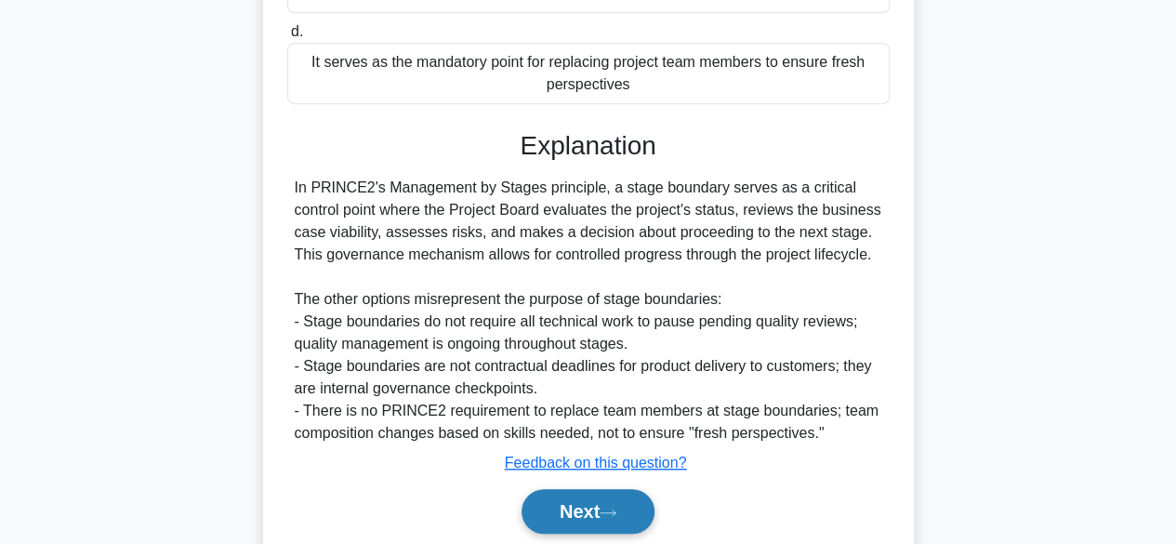
click at [616, 509] on icon at bounding box center [608, 512] width 17 height 10
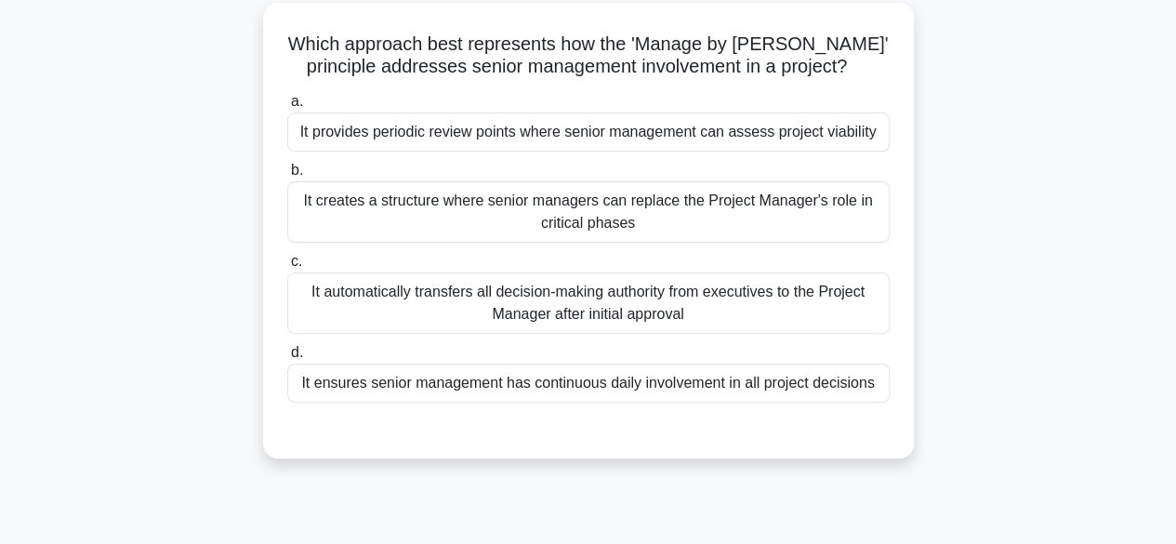
scroll to position [128, 0]
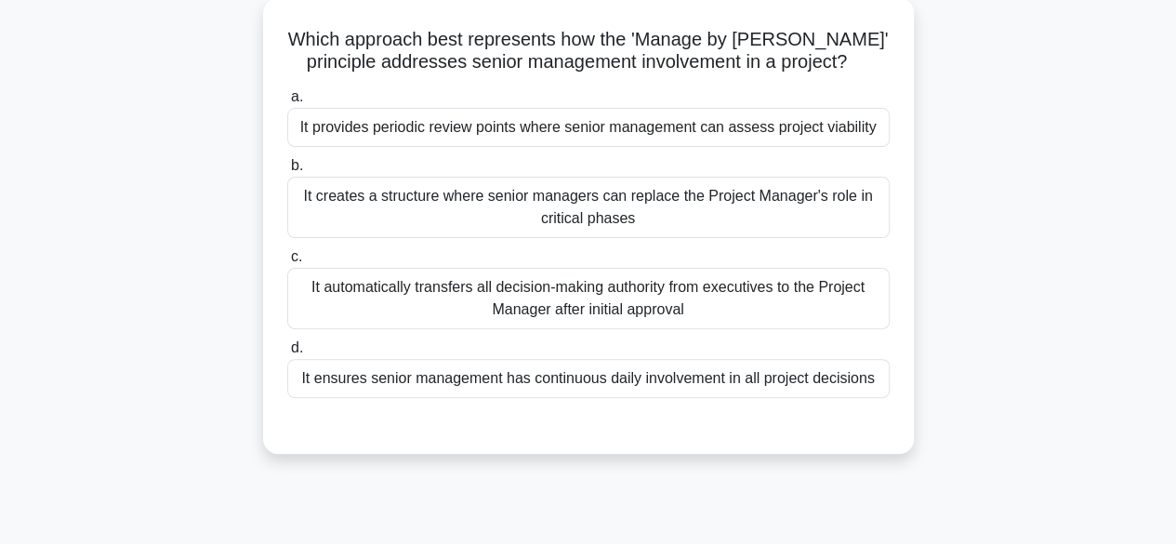
click at [802, 135] on div "It provides periodic review points where senior management can assess project v…" at bounding box center [588, 127] width 602 height 39
click at [287, 103] on input "a. It provides periodic review points where senior management can assess projec…" at bounding box center [287, 97] width 0 height 12
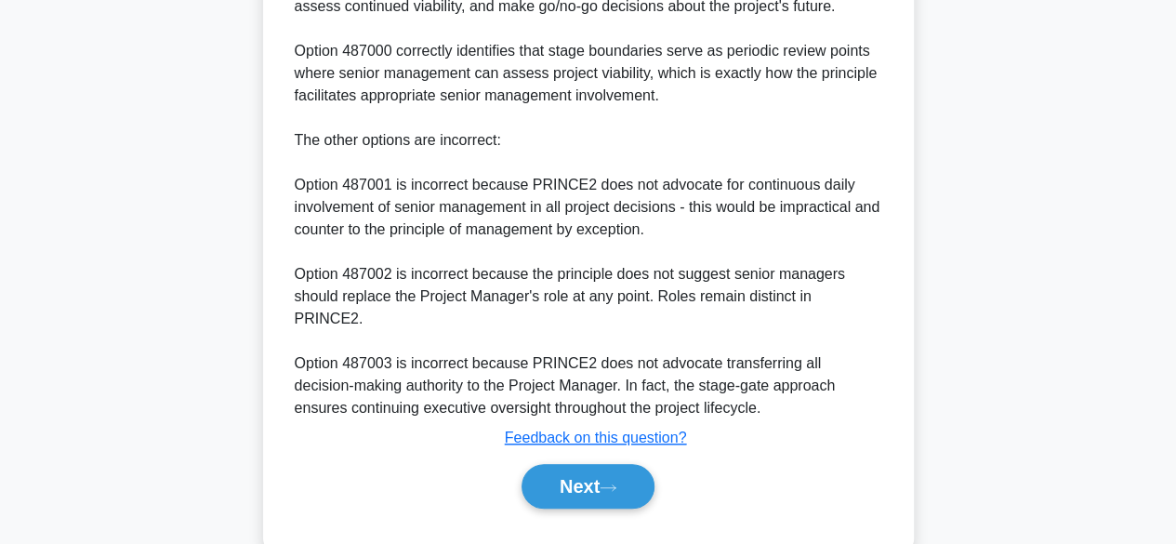
scroll to position [673, 0]
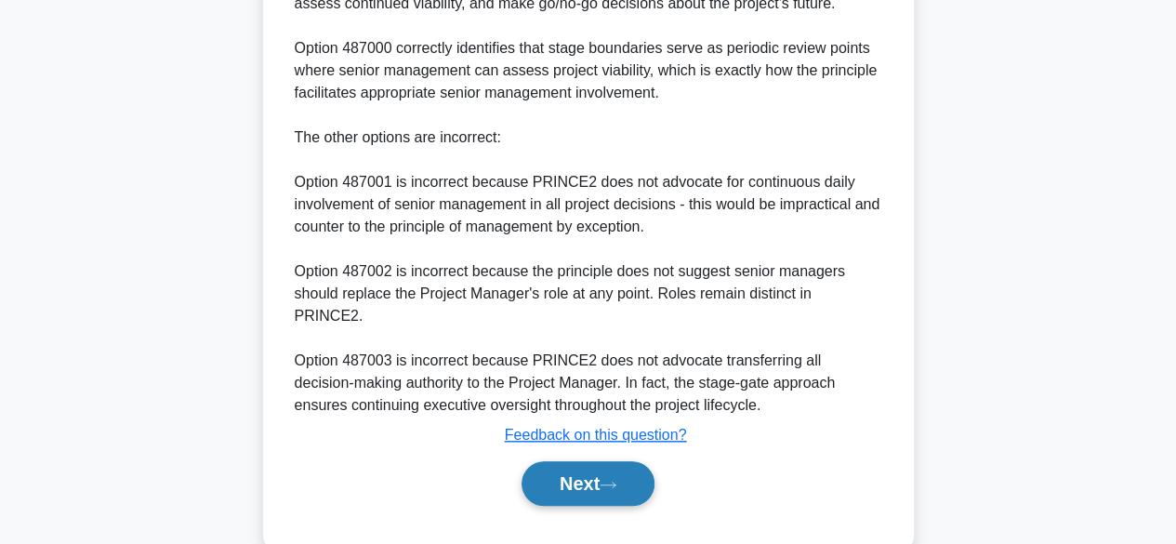
click at [627, 473] on button "Next" at bounding box center [587, 483] width 133 height 45
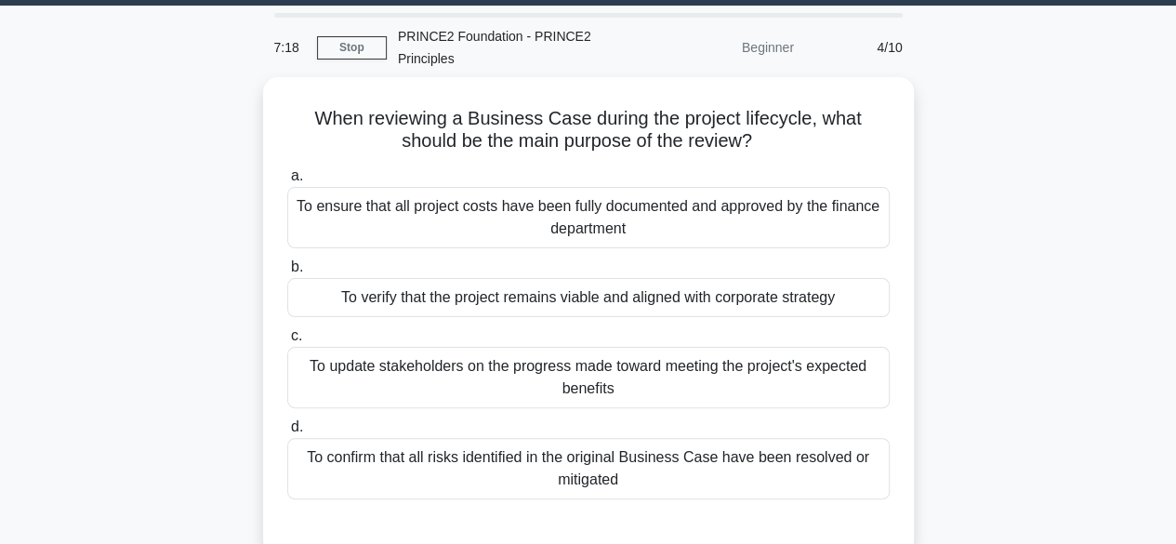
scroll to position [53, 0]
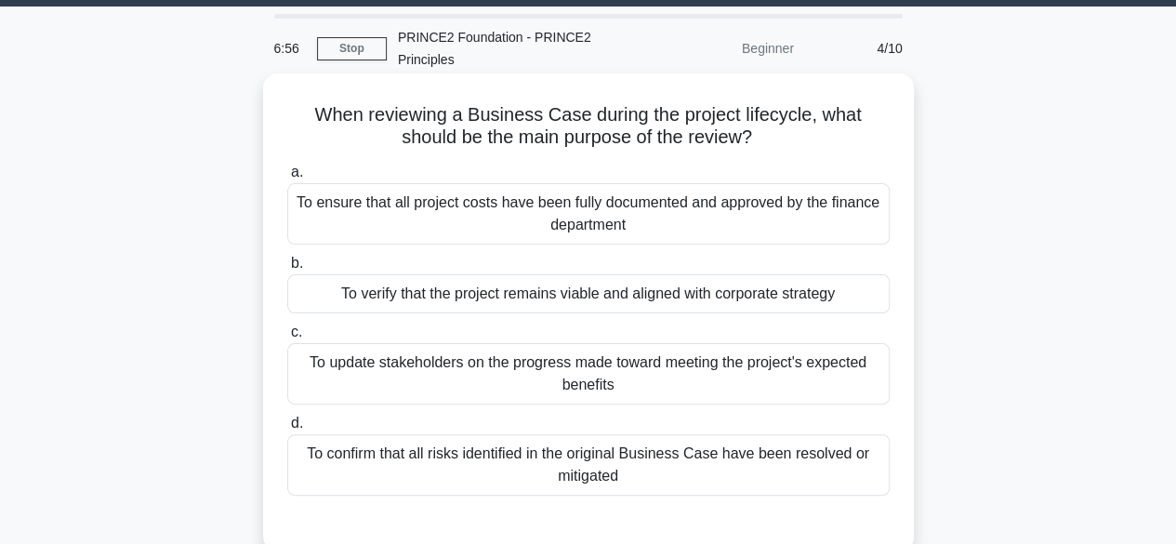
click at [850, 300] on div "To verify that the project remains viable and aligned with corporate strategy" at bounding box center [588, 293] width 602 height 39
click at [287, 270] on input "b. To verify that the project remains viable and aligned with corporate strategy" at bounding box center [287, 263] width 0 height 12
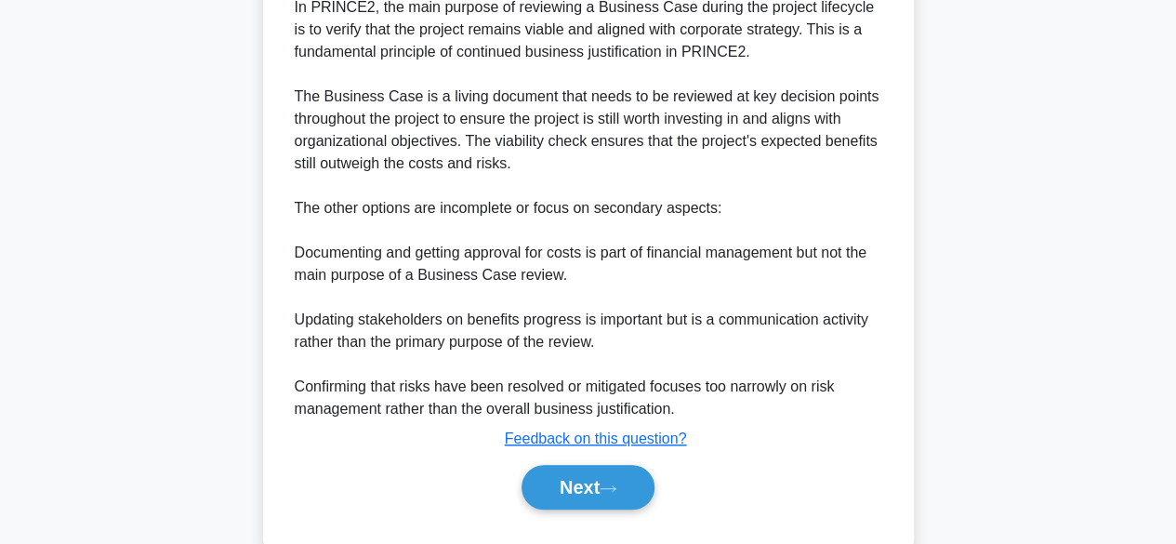
scroll to position [626, 0]
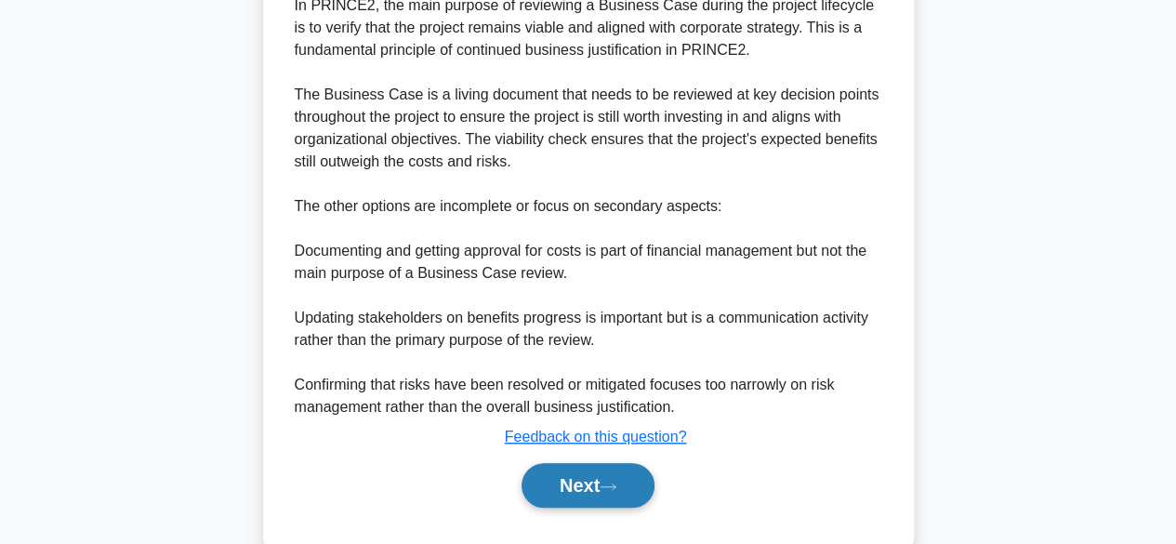
click at [627, 482] on button "Next" at bounding box center [587, 485] width 133 height 45
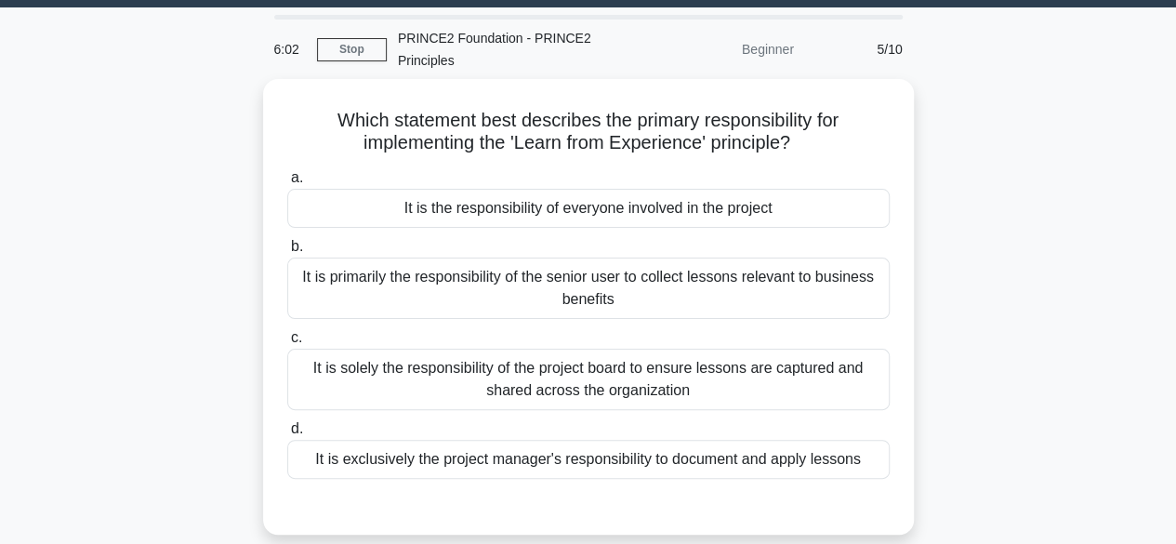
scroll to position [54, 0]
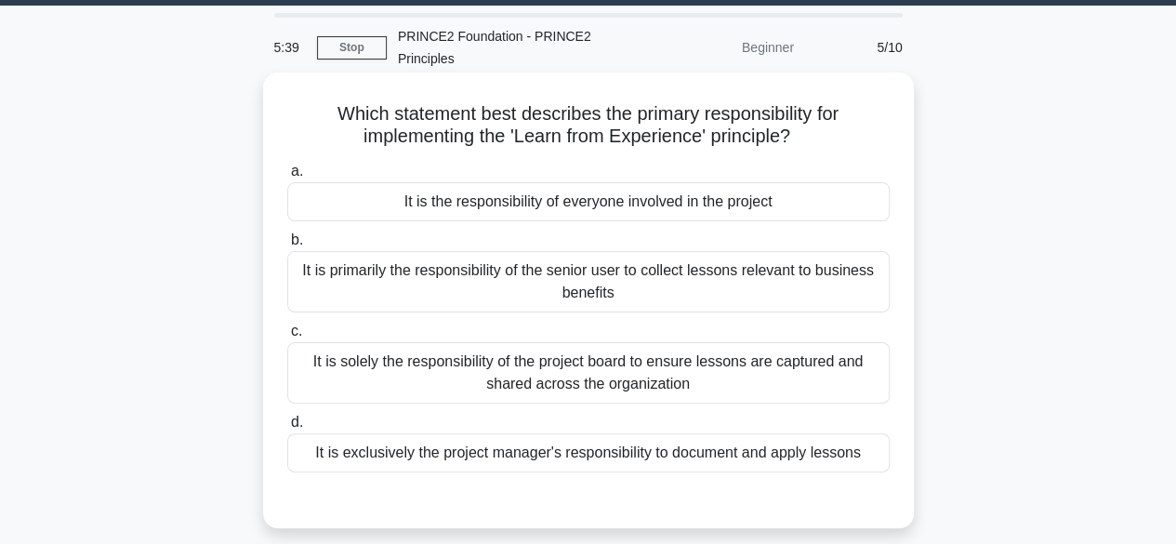
click at [813, 210] on div "It is the responsibility of everyone involved in the project" at bounding box center [588, 201] width 602 height 39
click at [287, 178] on input "a. It is the responsibility of everyone involved in the project" at bounding box center [287, 171] width 0 height 12
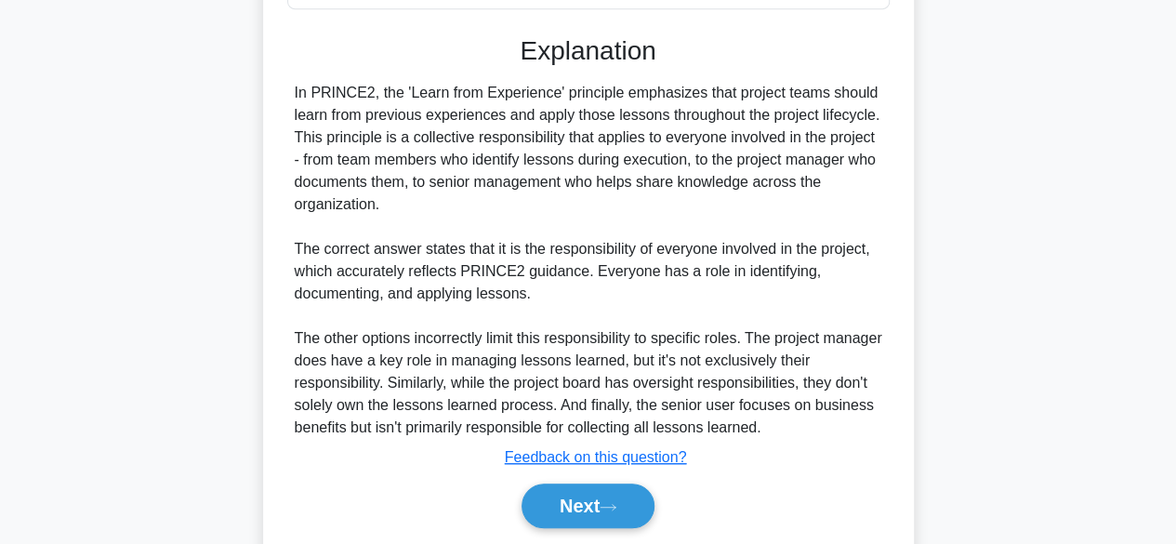
scroll to position [518, 0]
click at [612, 512] on button "Next" at bounding box center [587, 504] width 133 height 45
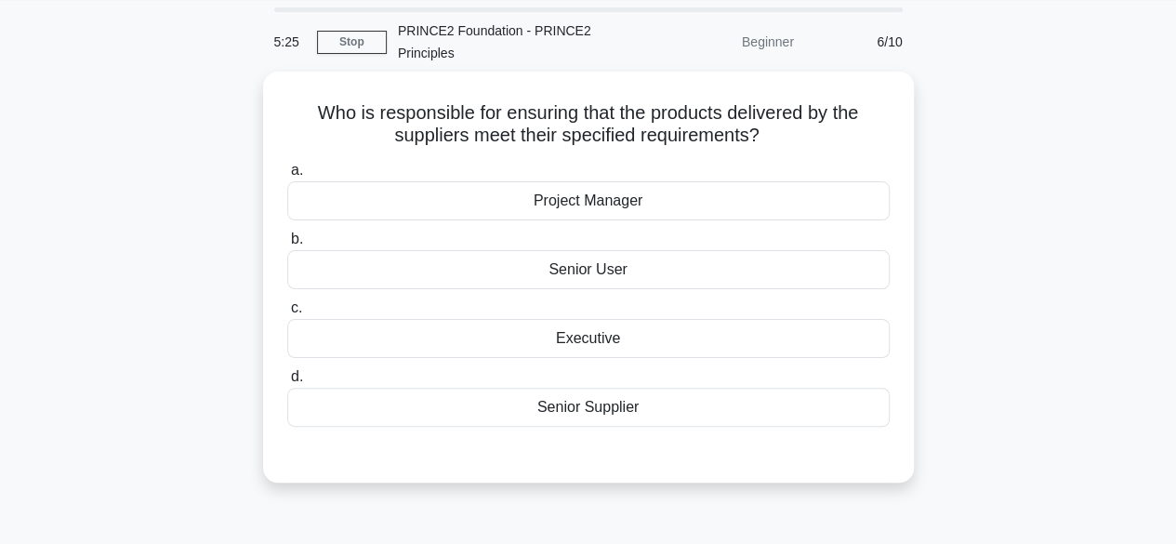
scroll to position [54, 0]
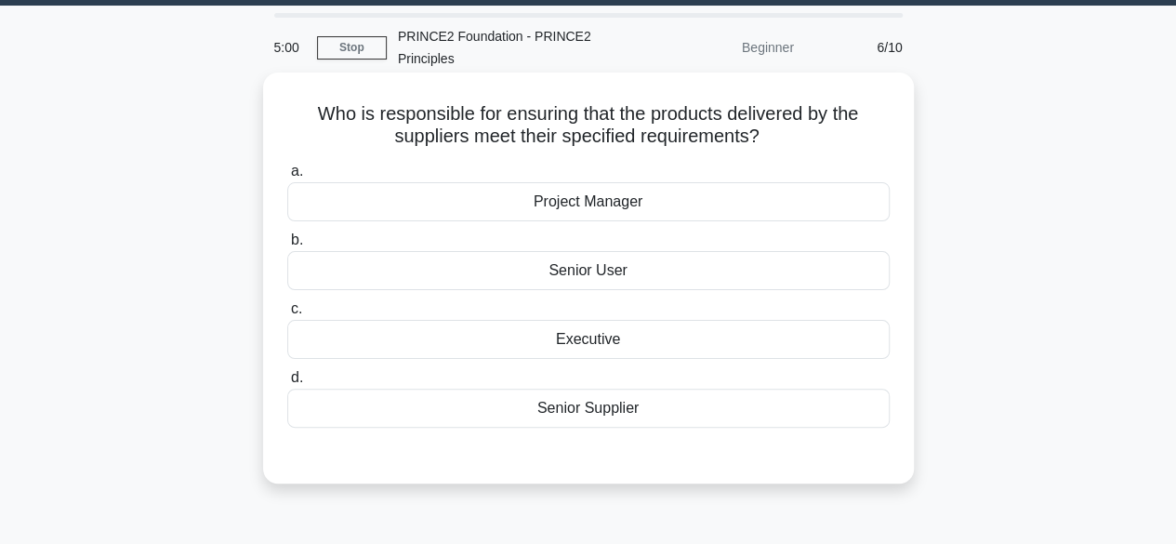
click at [855, 417] on div "Senior Supplier" at bounding box center [588, 408] width 602 height 39
click at [287, 384] on input "d. Senior Supplier" at bounding box center [287, 378] width 0 height 12
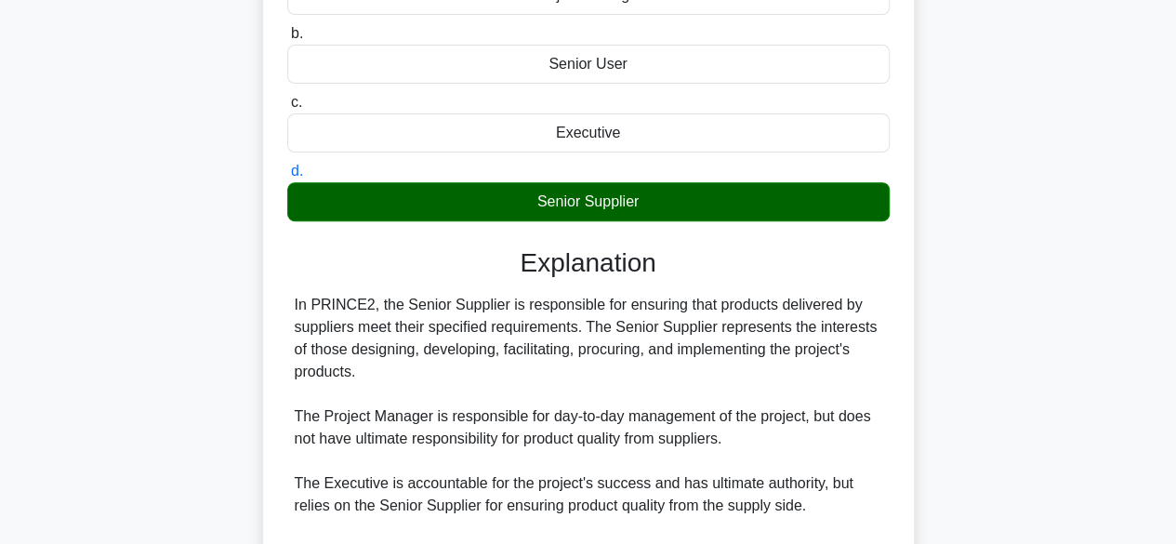
scroll to position [273, 0]
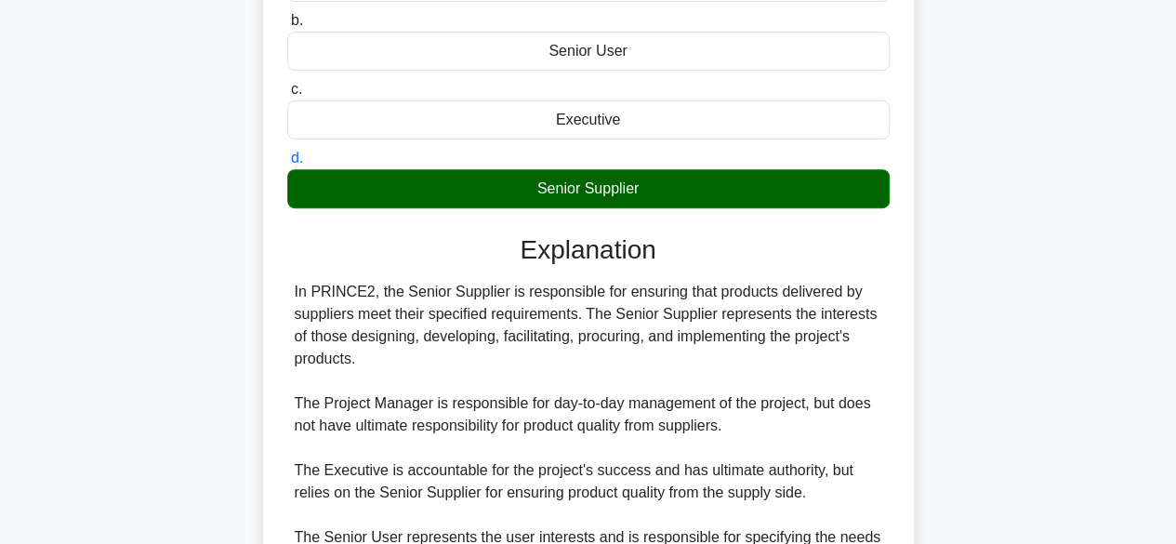
click at [909, 100] on div "Who is responsible for ensuring that the products delivered by the suppliers me…" at bounding box center [588, 289] width 651 height 873
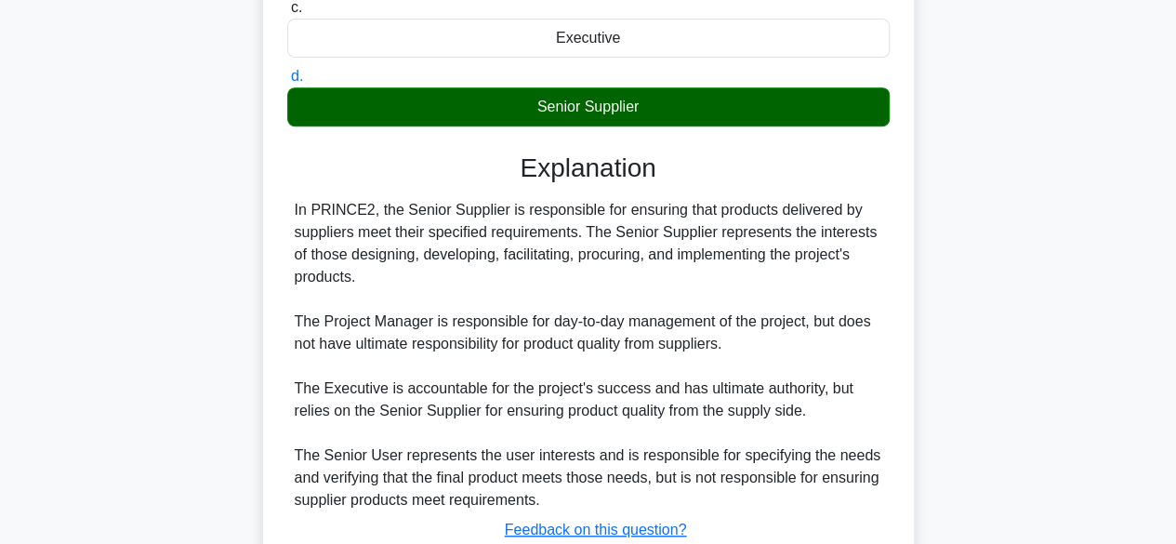
scroll to position [488, 0]
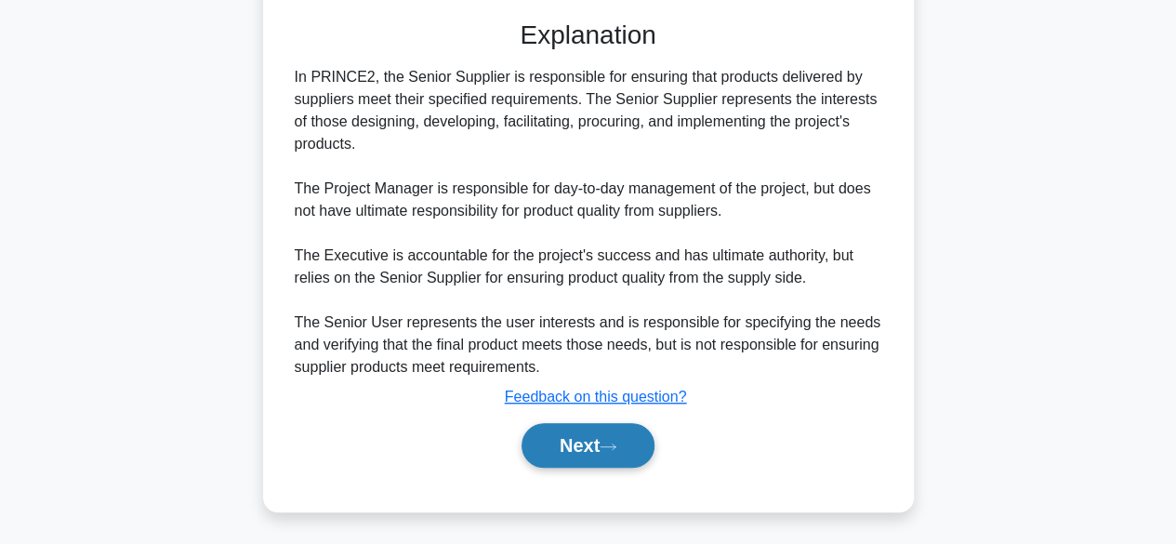
click at [593, 463] on button "Next" at bounding box center [587, 445] width 133 height 45
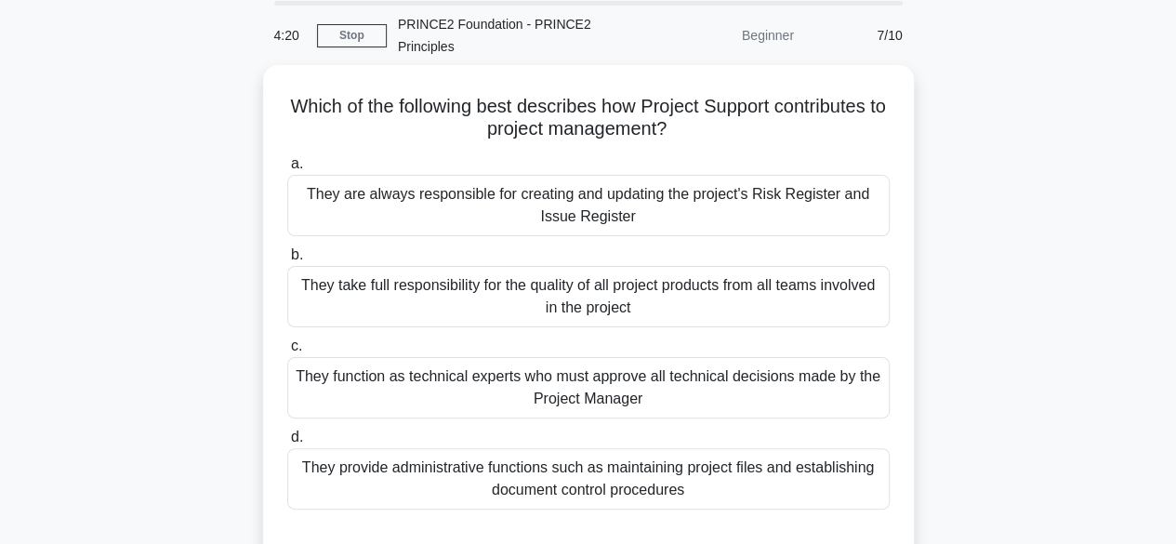
scroll to position [121, 0]
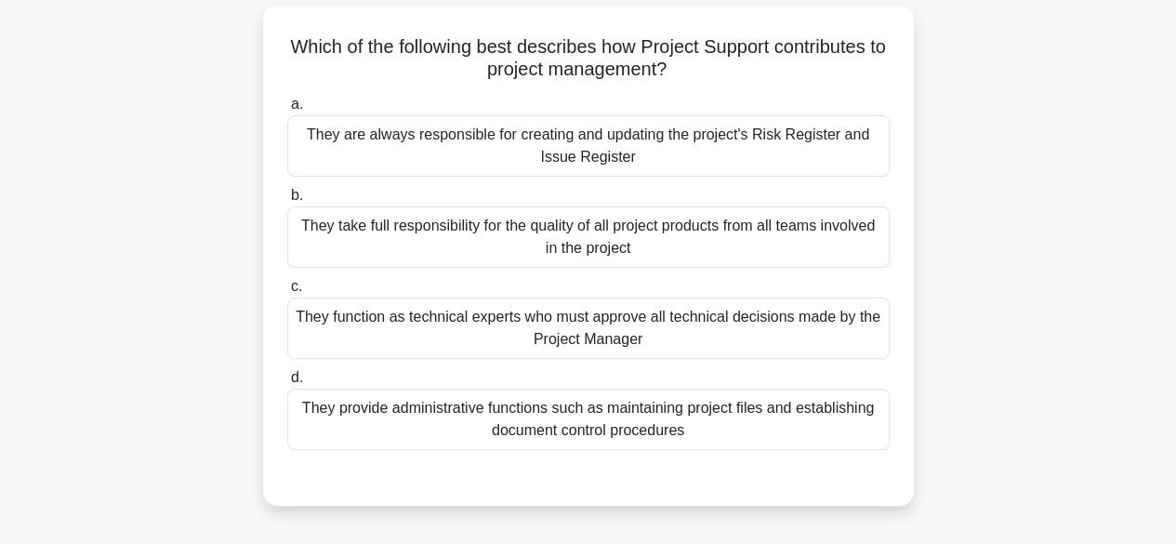
click at [826, 431] on div "They provide administrative functions such as maintaining project files and est…" at bounding box center [588, 419] width 602 height 61
click at [287, 384] on input "d. They provide administrative functions such as maintaining project files and …" at bounding box center [287, 378] width 0 height 12
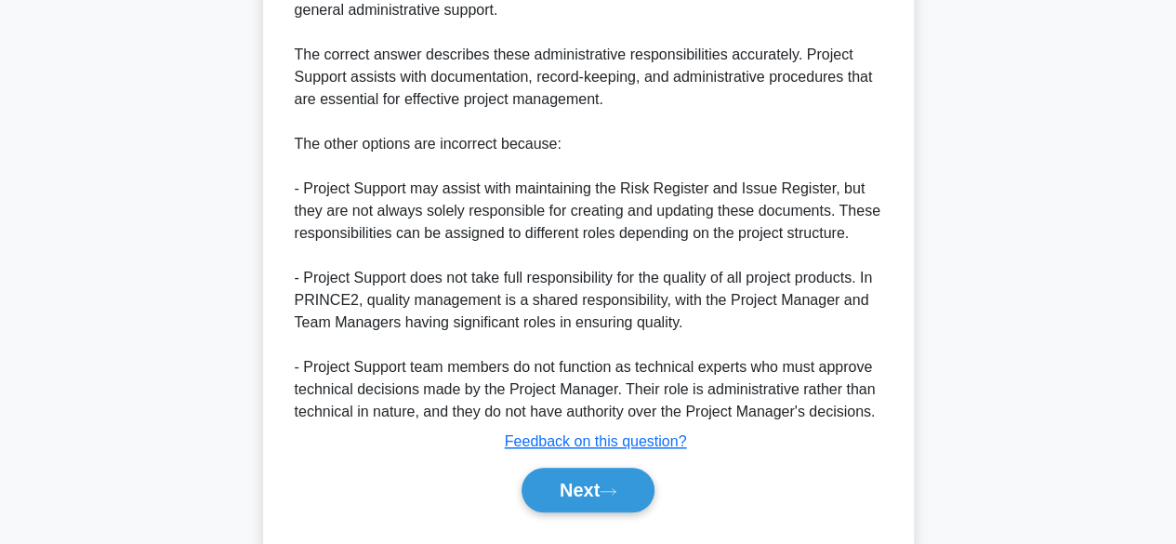
scroll to position [756, 0]
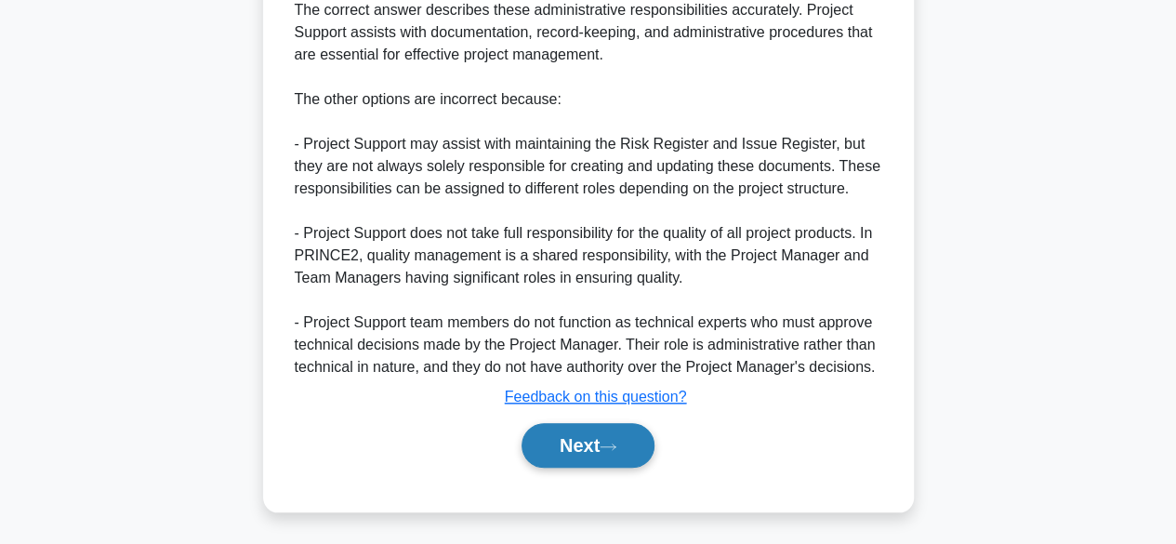
click at [619, 452] on button "Next" at bounding box center [587, 445] width 133 height 45
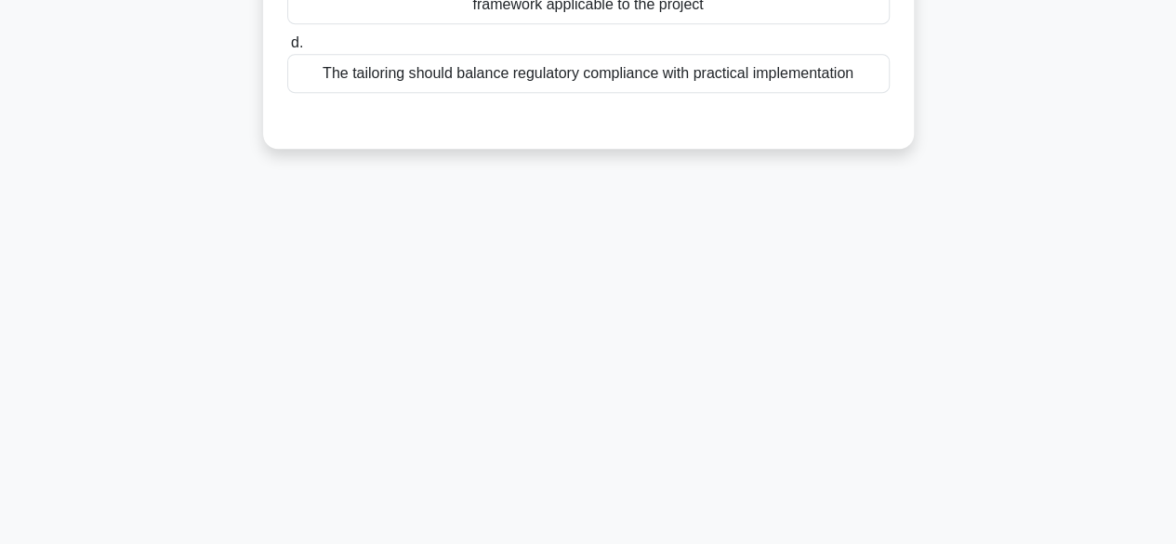
scroll to position [460, 0]
click at [1049, 187] on div "4:05 Stop PRINCE2 Foundation - PRINCE2 Principles Beginner 8/10 What is a key c…" at bounding box center [589, 71] width 1060 height 929
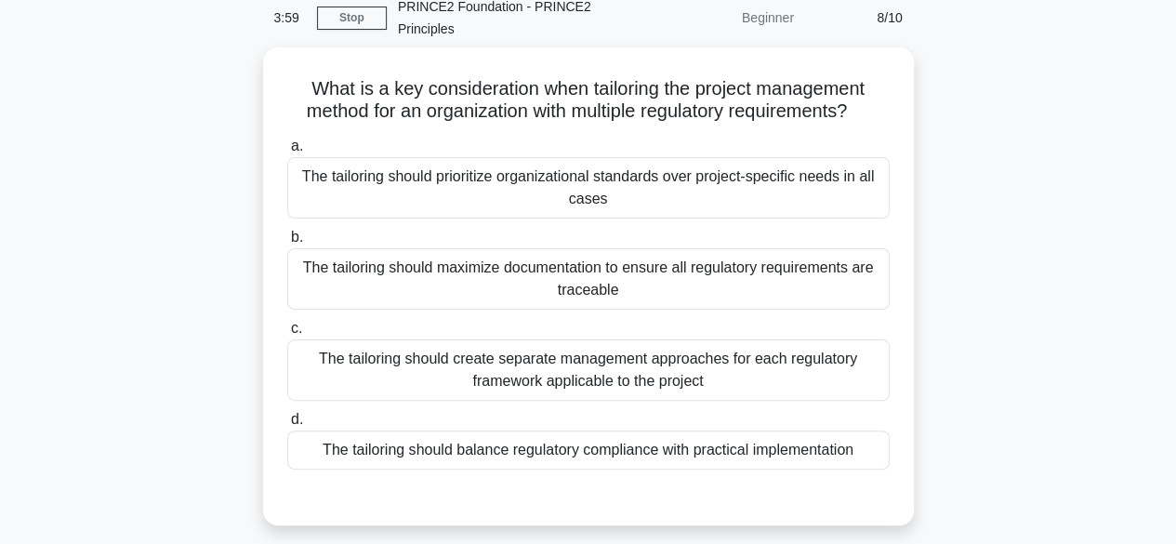
scroll to position [106, 0]
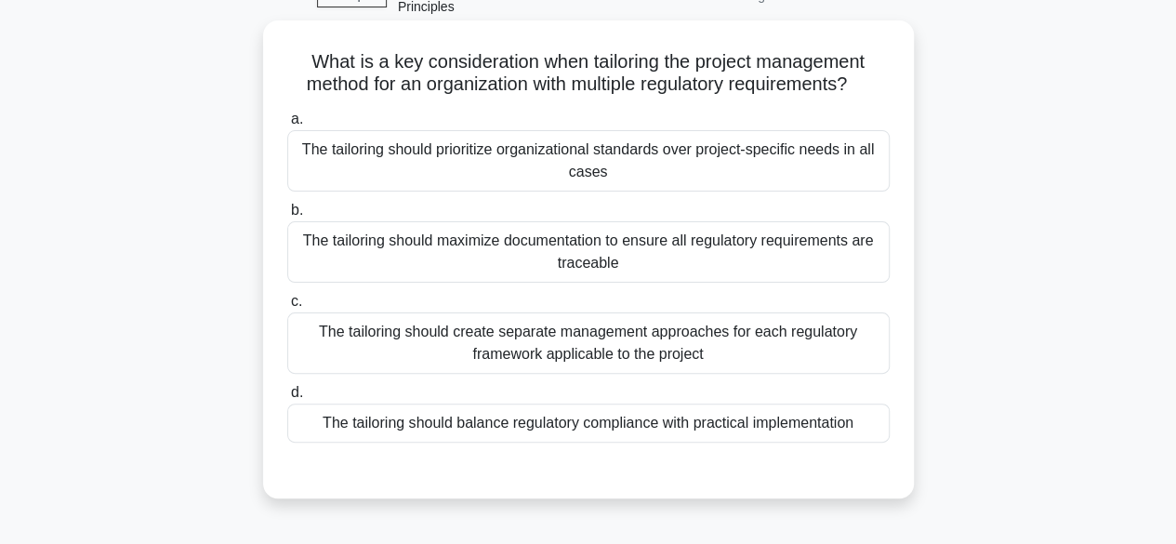
click at [825, 258] on div "The tailoring should maximize documentation to ensure all regulatory requiremen…" at bounding box center [588, 251] width 602 height 61
click at [287, 217] on input "b. The tailoring should maximize documentation to ensure all regulatory require…" at bounding box center [287, 210] width 0 height 12
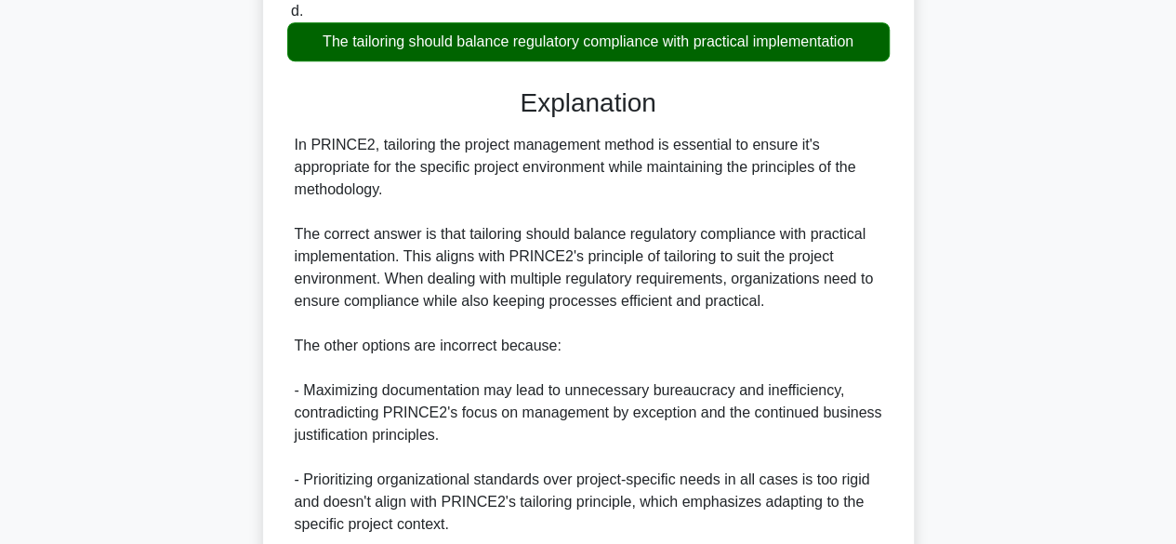
scroll to position [494, 0]
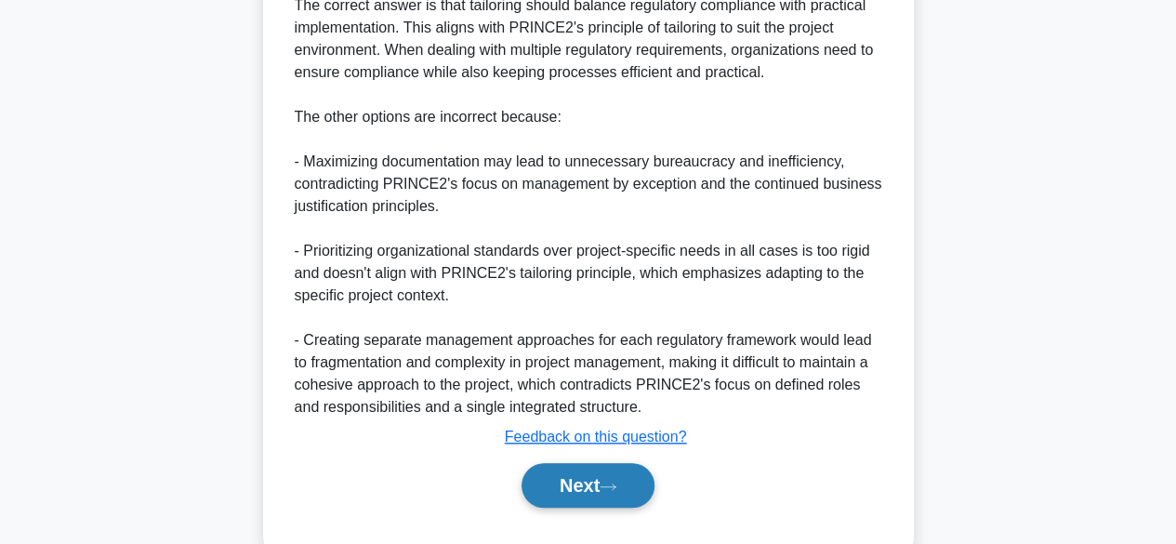
click at [634, 500] on button "Next" at bounding box center [587, 485] width 133 height 45
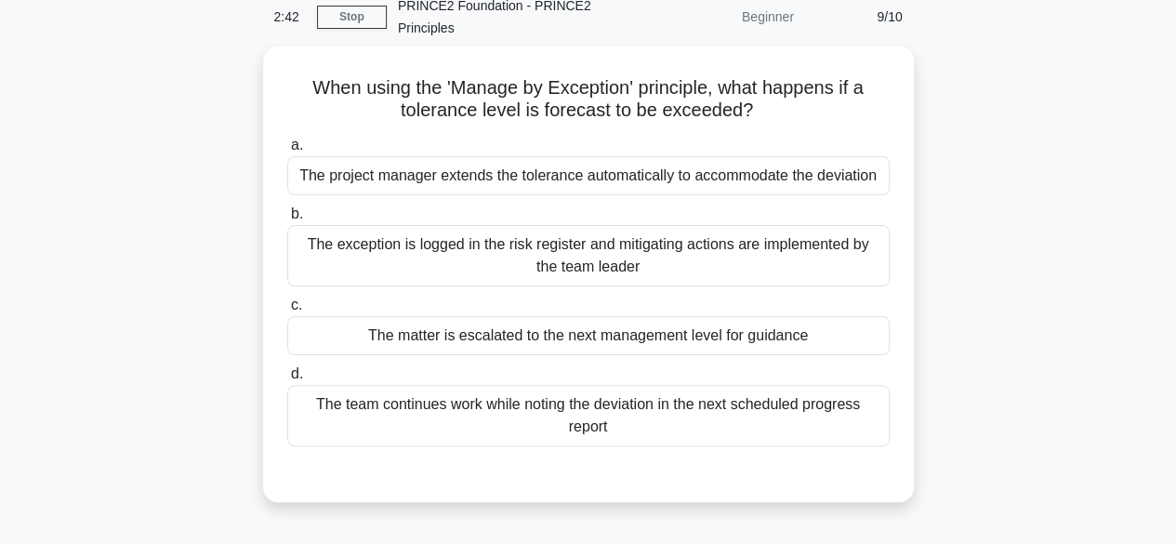
scroll to position [86, 0]
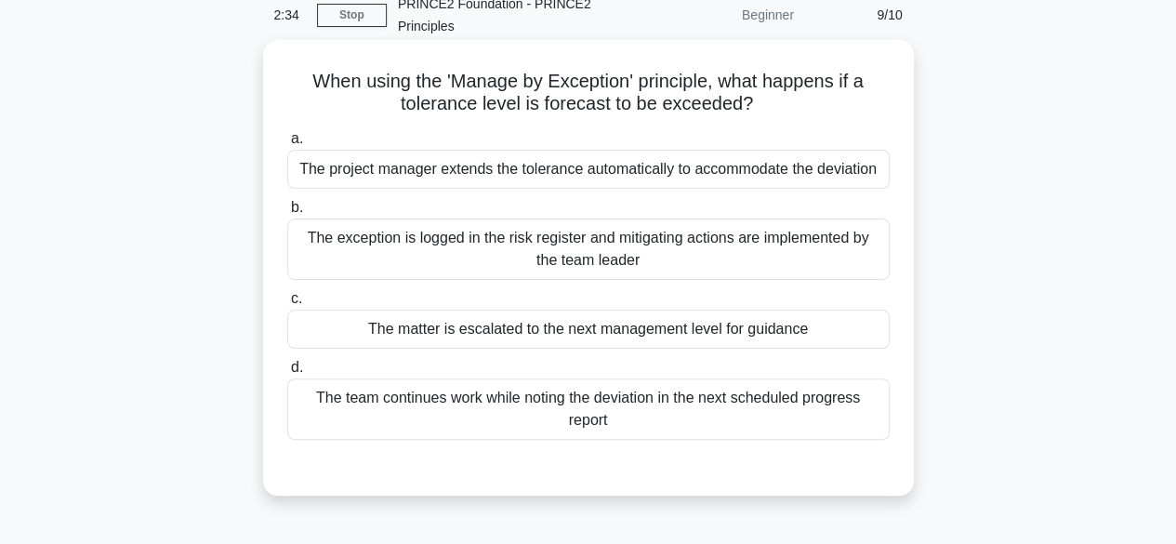
click at [842, 264] on div "The exception is logged in the risk register and mitigating actions are impleme…" at bounding box center [588, 248] width 602 height 61
click at [287, 214] on input "b. The exception is logged in the risk register and mitigating actions are impl…" at bounding box center [287, 208] width 0 height 12
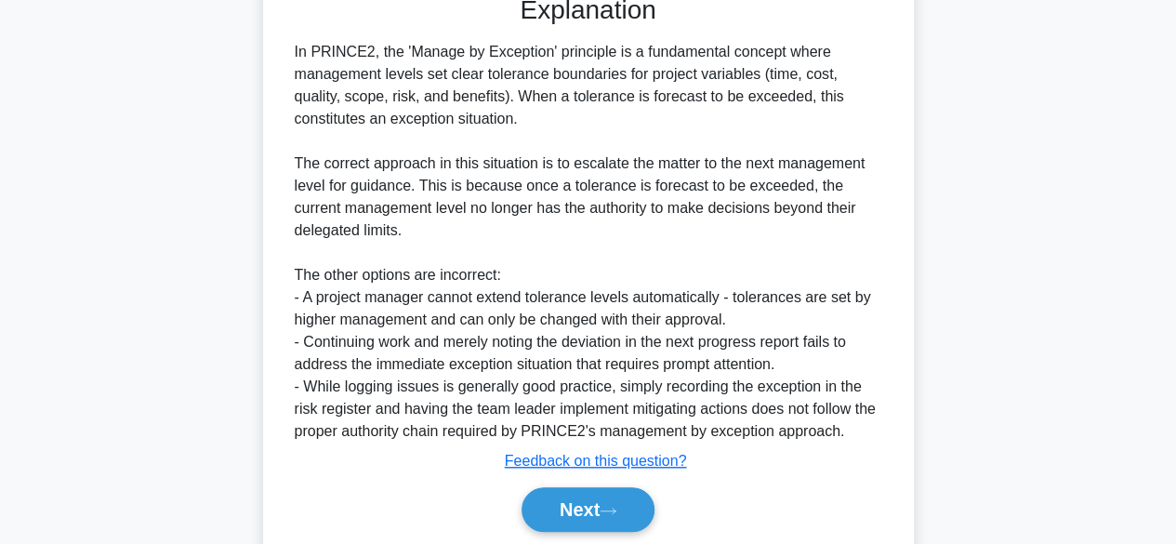
scroll to position [625, 0]
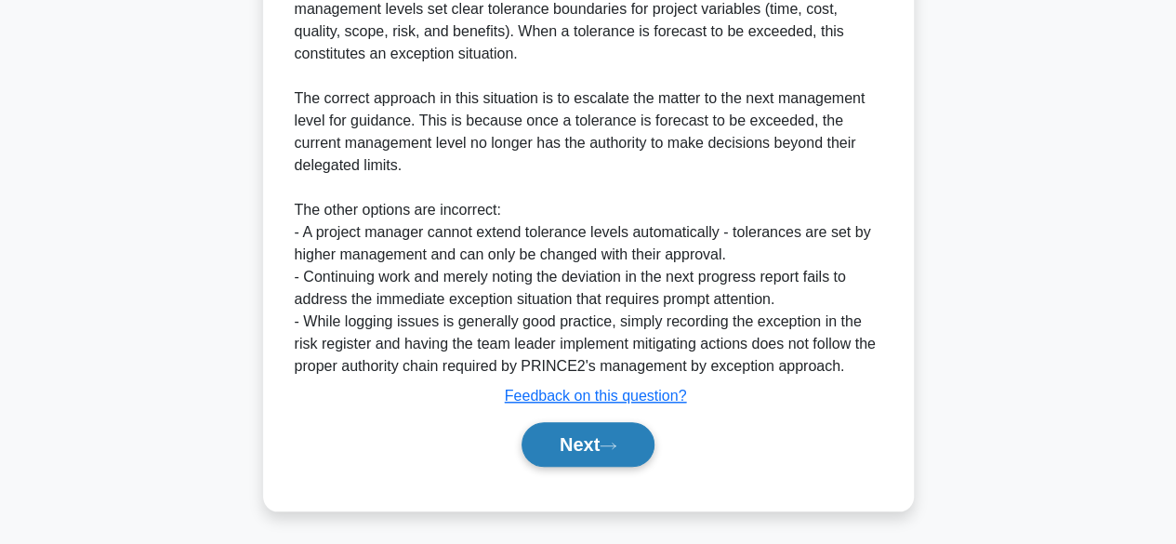
click at [625, 447] on button "Next" at bounding box center [587, 444] width 133 height 45
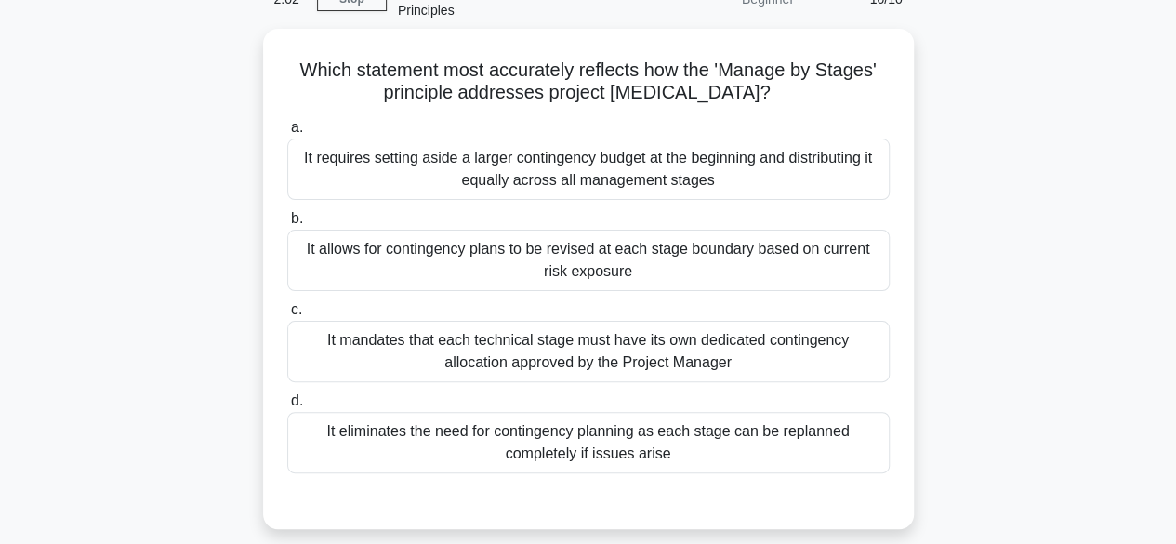
scroll to position [102, 0]
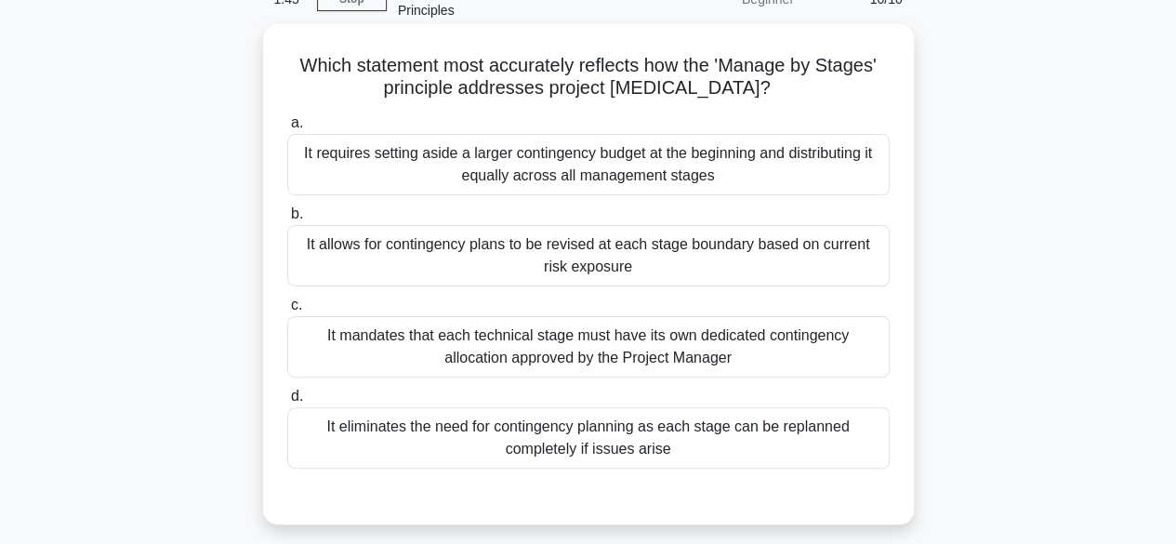
click at [853, 261] on div "It allows for contingency plans to be revised at each stage boundary based on c…" at bounding box center [588, 255] width 602 height 61
click at [287, 220] on input "b. It allows for contingency plans to be revised at each stage boundary based o…" at bounding box center [287, 214] width 0 height 12
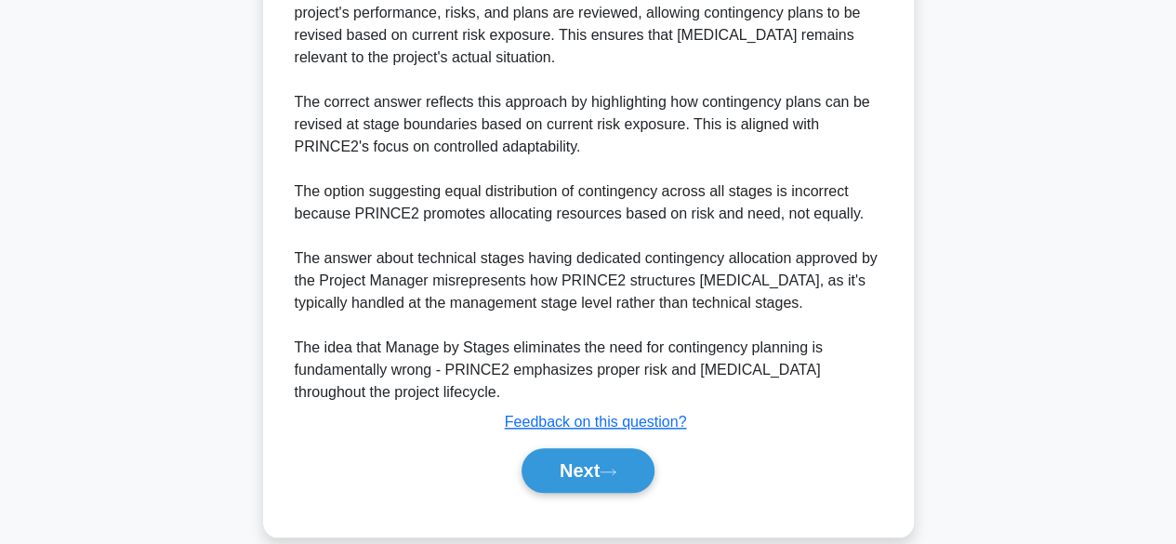
scroll to position [711, 0]
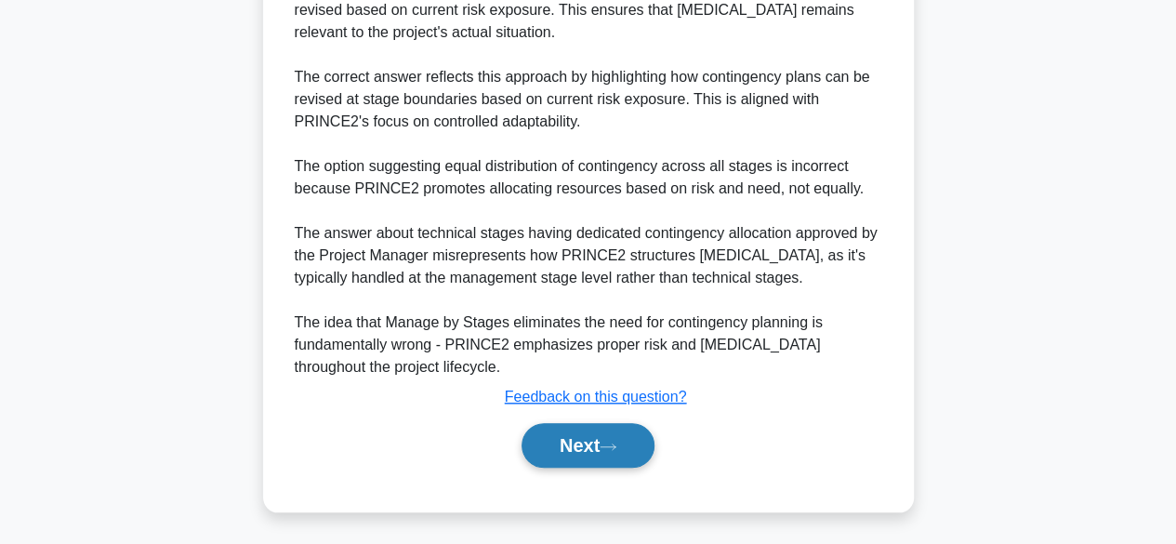
click at [631, 447] on button "Next" at bounding box center [587, 445] width 133 height 45
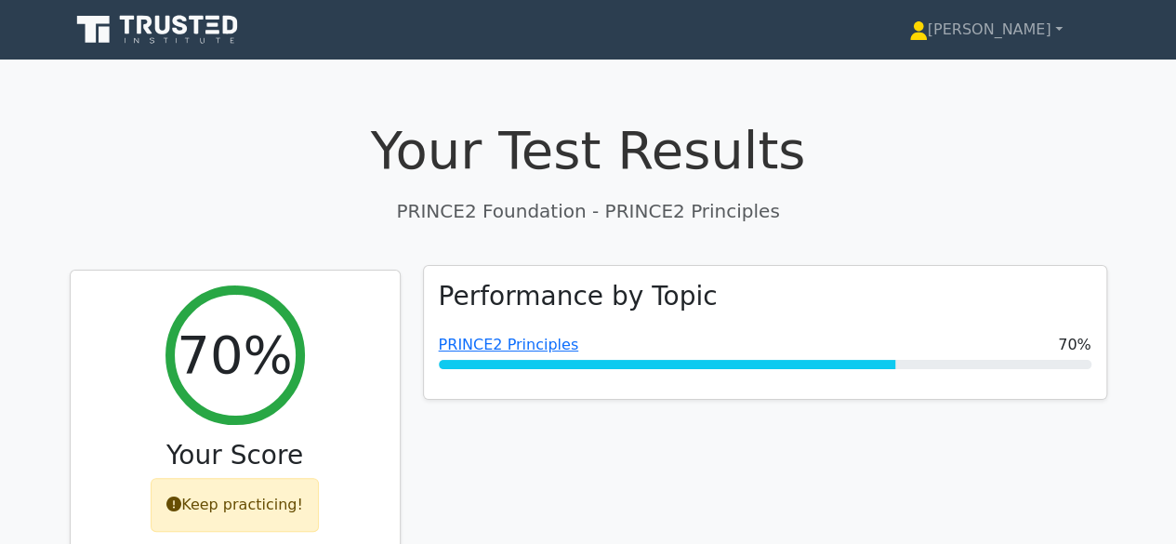
click at [1073, 287] on div "Performance by Topic PRINCE2 Principles 70%" at bounding box center [765, 333] width 682 height 134
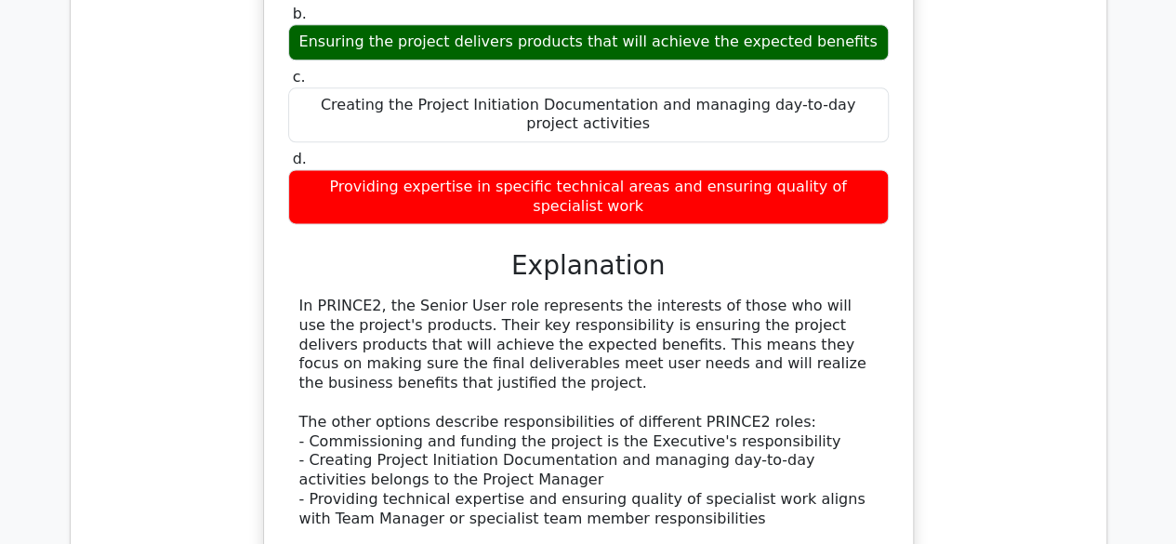
scroll to position [1173, 0]
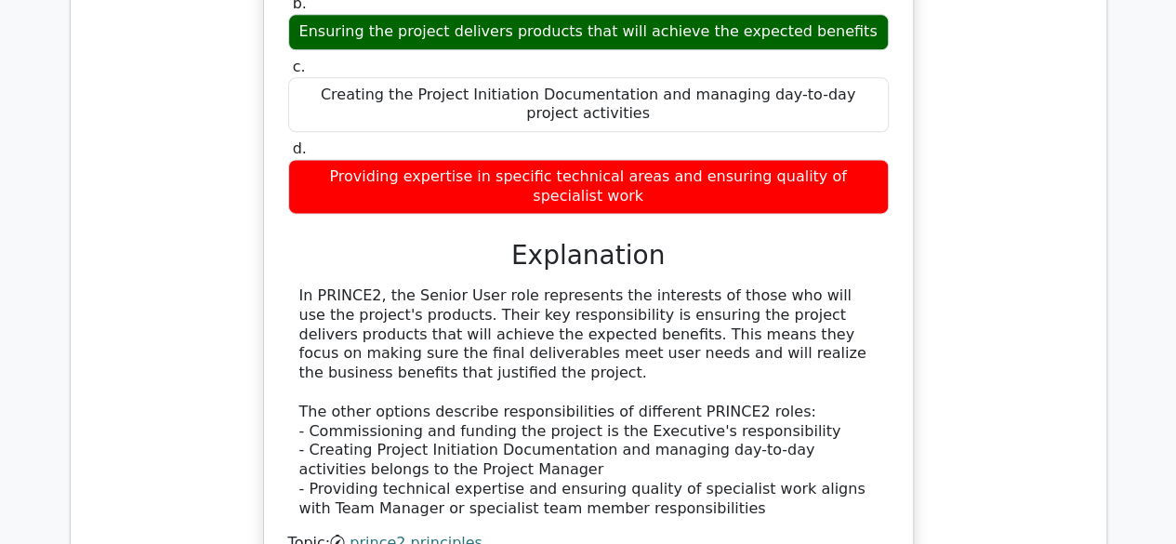
click at [574, 413] on div "In PRINCE2, the Senior User role represents the interests of those who will use…" at bounding box center [588, 402] width 578 height 232
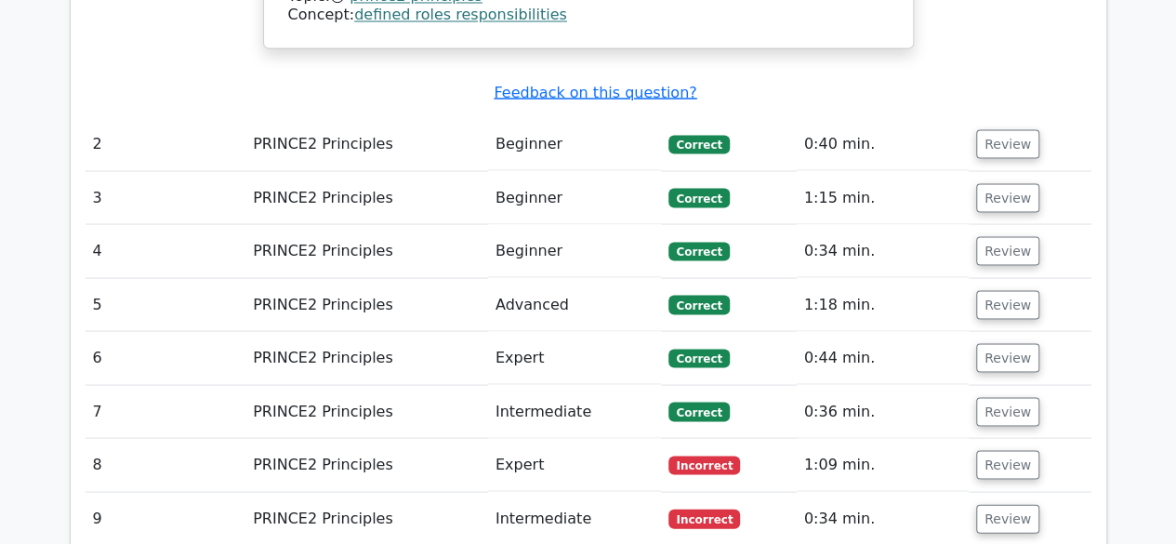
scroll to position [1721, 0]
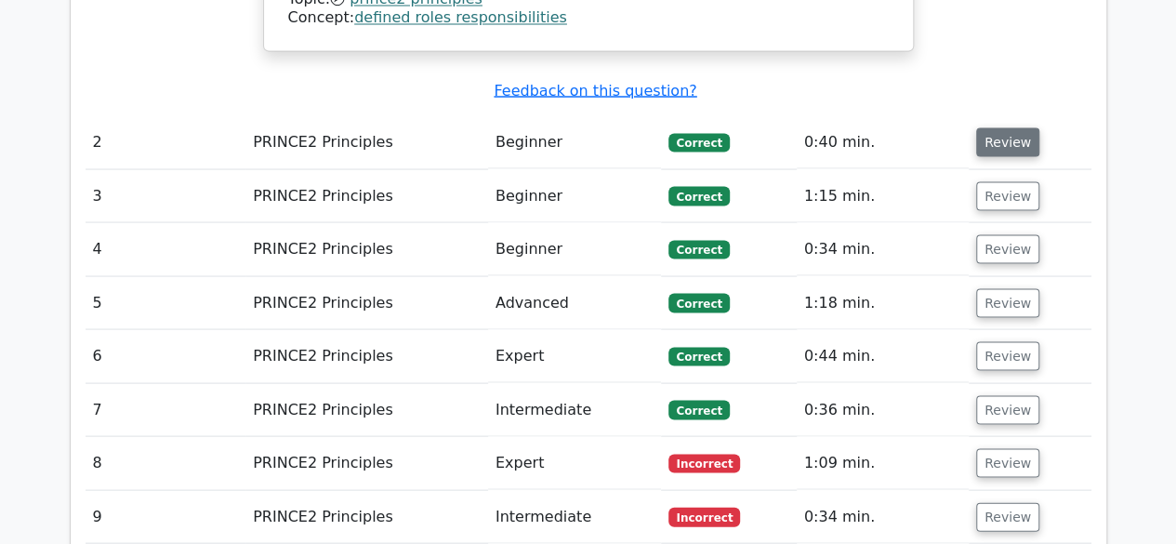
click at [1005, 127] on button "Review" at bounding box center [1007, 141] width 63 height 29
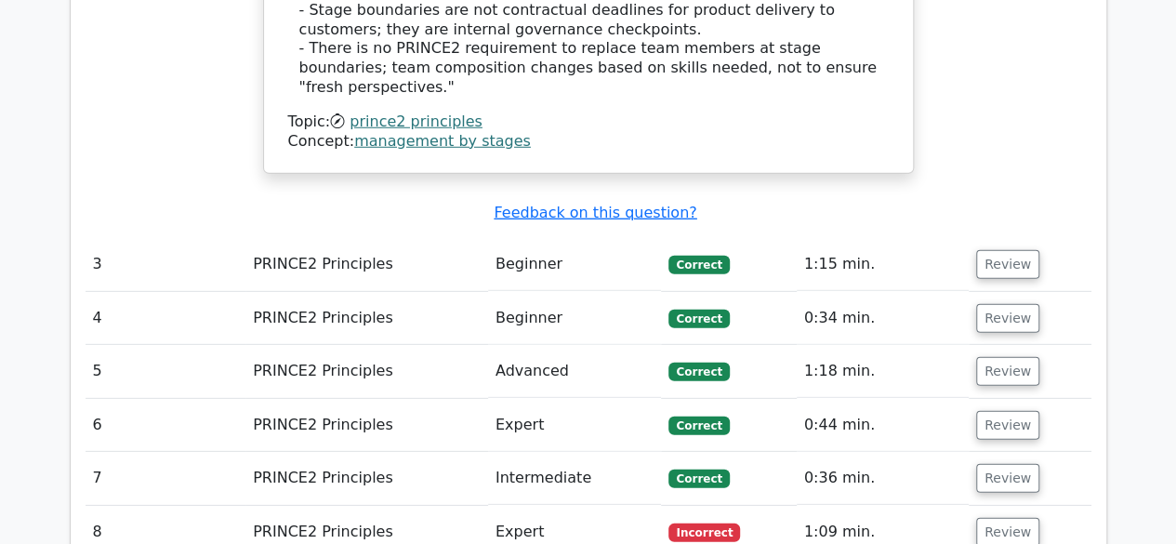
scroll to position [2544, 0]
click at [1001, 249] on button "Review" at bounding box center [1007, 263] width 63 height 29
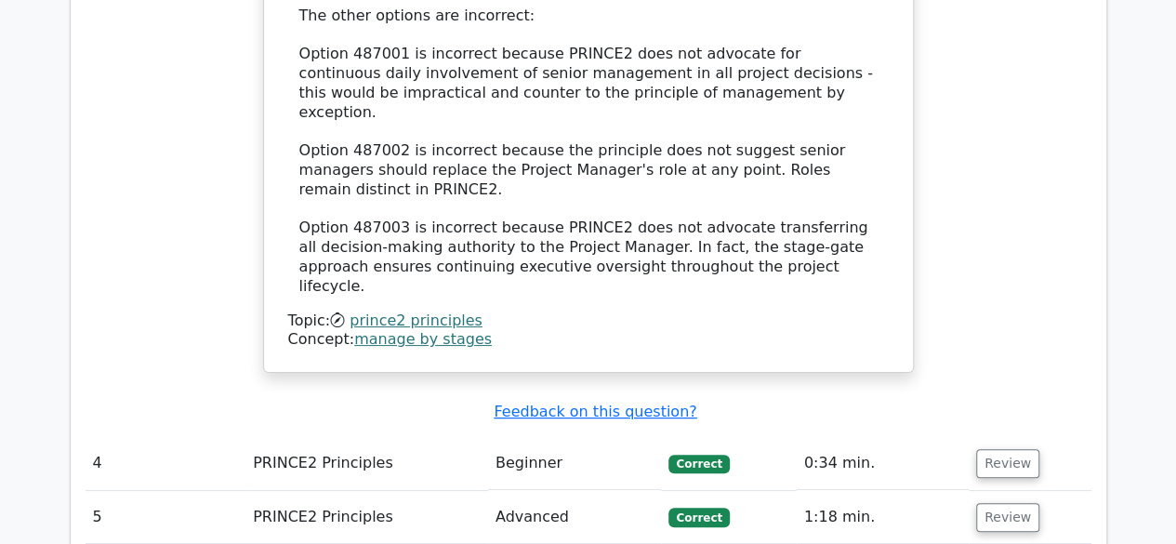
scroll to position [3564, 0]
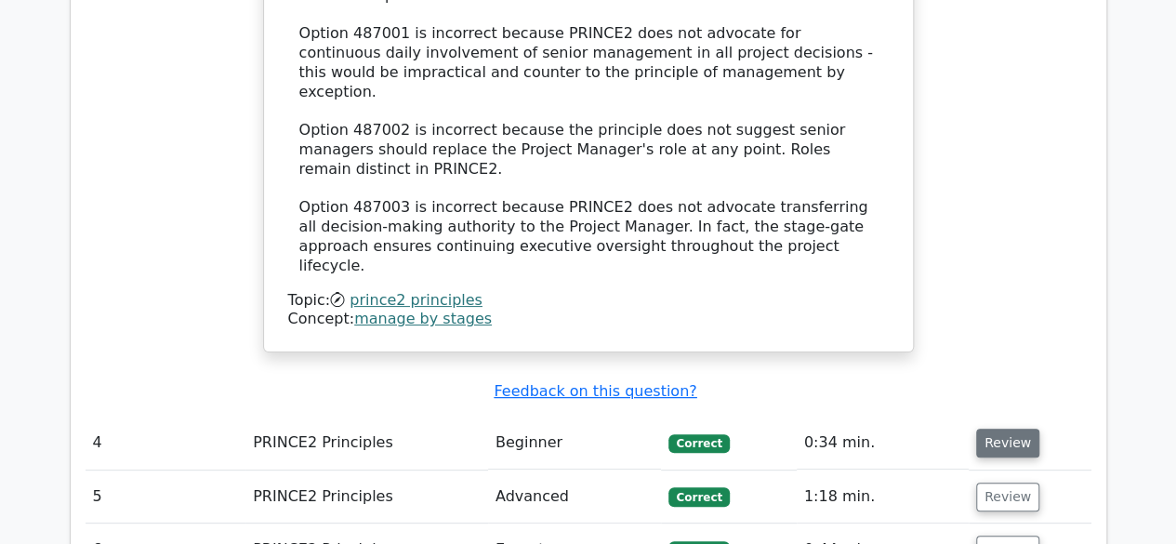
click at [997, 428] on button "Review" at bounding box center [1007, 442] width 63 height 29
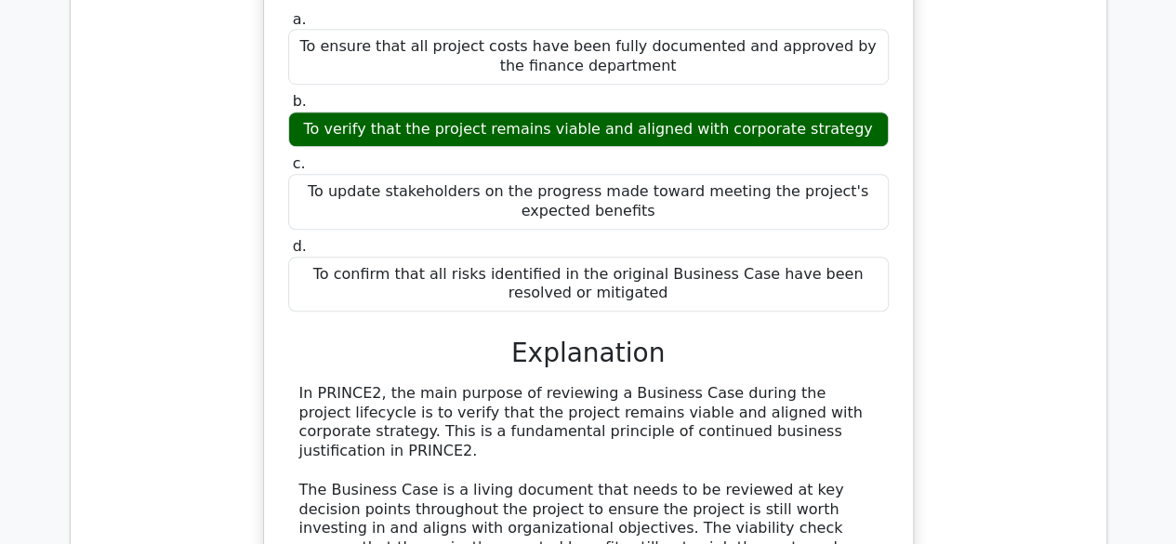
scroll to position [4115, 0]
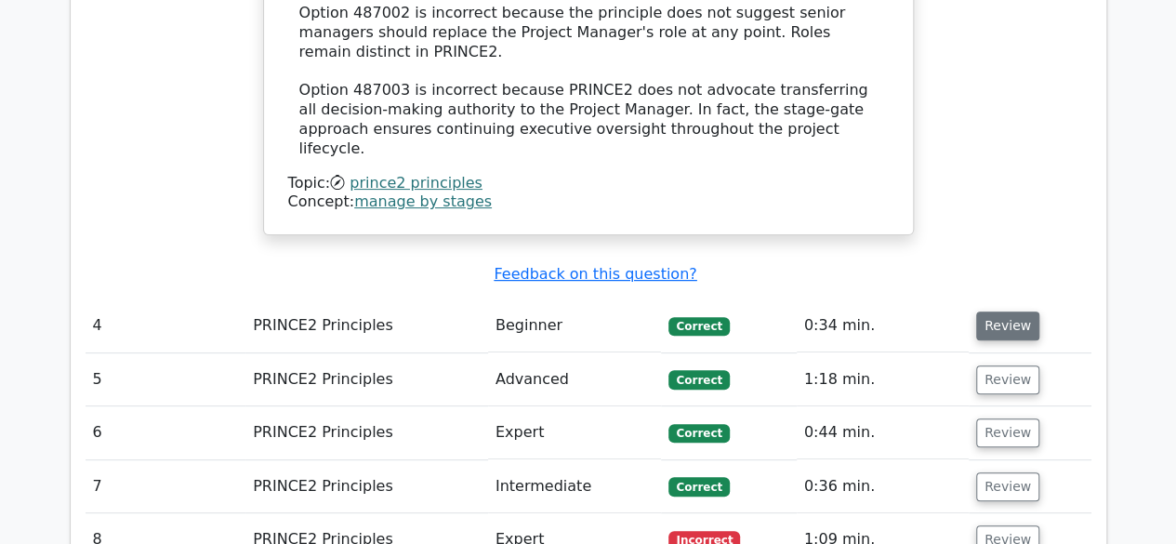
scroll to position [3684, 0]
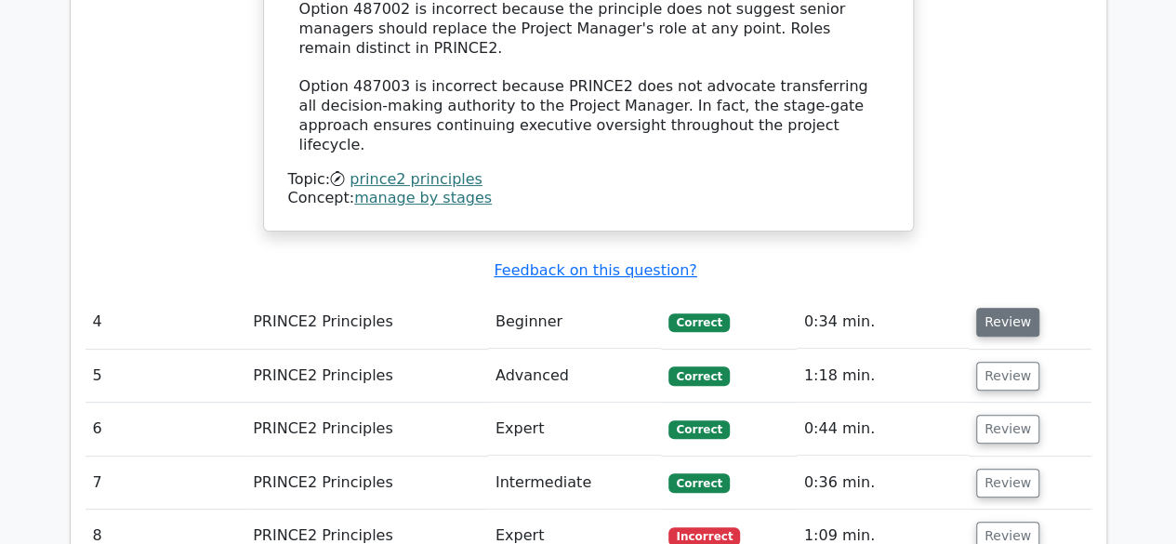
click at [998, 308] on button "Review" at bounding box center [1007, 322] width 63 height 29
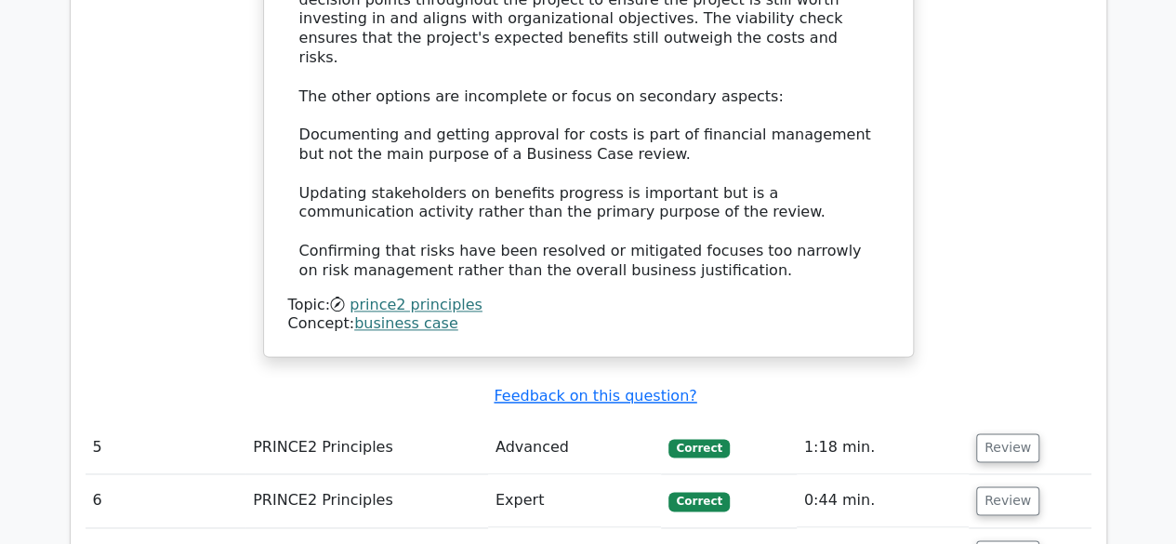
scroll to position [4632, 0]
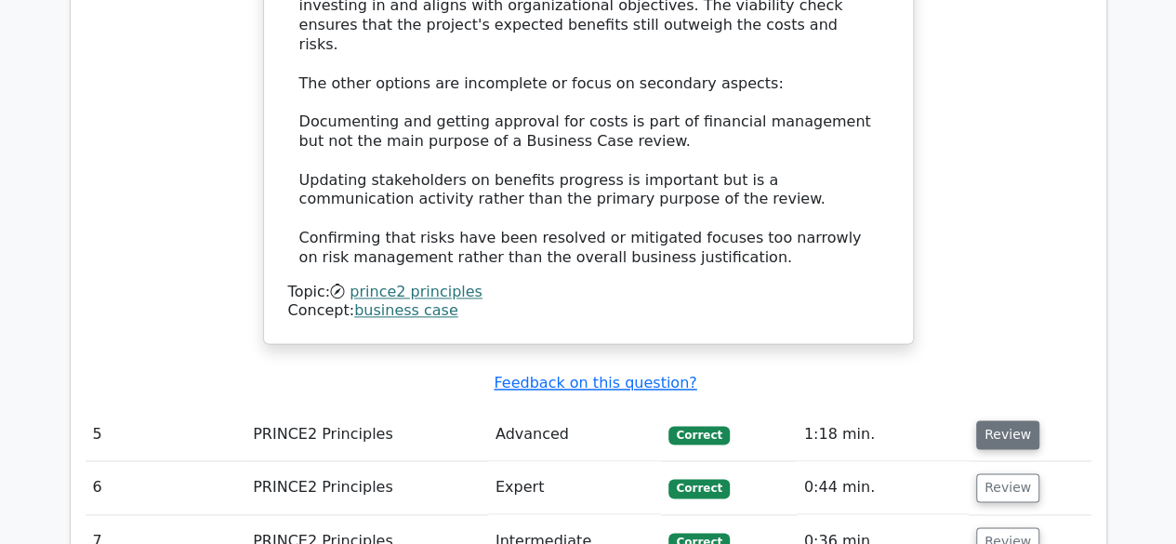
click at [1015, 420] on button "Review" at bounding box center [1007, 434] width 63 height 29
click at [1013, 420] on button "Review" at bounding box center [1007, 434] width 63 height 29
click at [1009, 420] on button "Review" at bounding box center [1007, 434] width 63 height 29
click at [1017, 420] on button "Review" at bounding box center [1007, 434] width 63 height 29
click at [1015, 473] on button "Review" at bounding box center [1007, 487] width 63 height 29
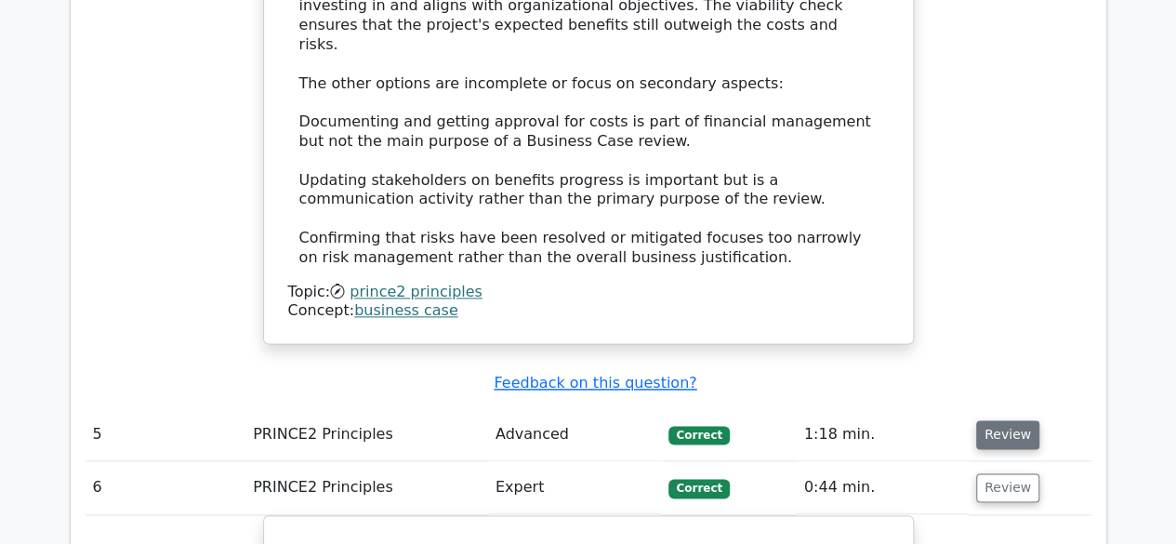
click at [1015, 420] on button "Review" at bounding box center [1007, 434] width 63 height 29
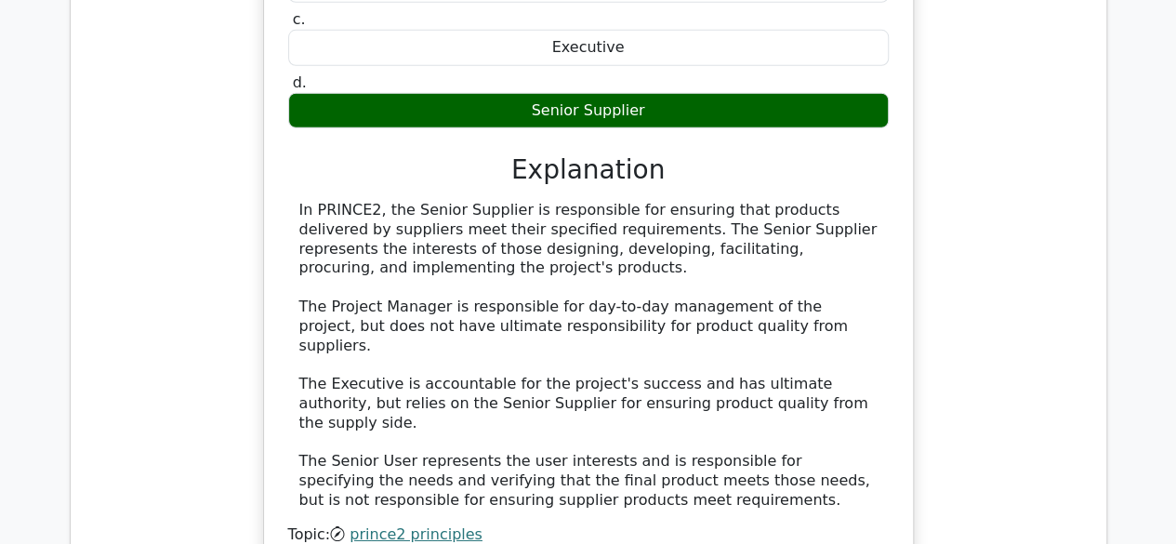
scroll to position [6317, 0]
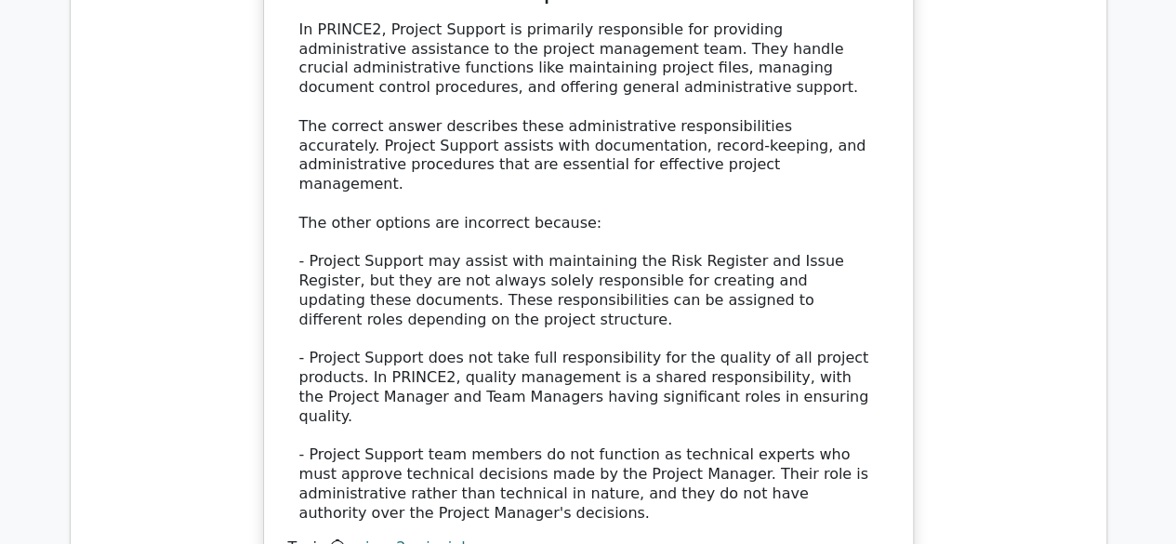
scroll to position [7476, 0]
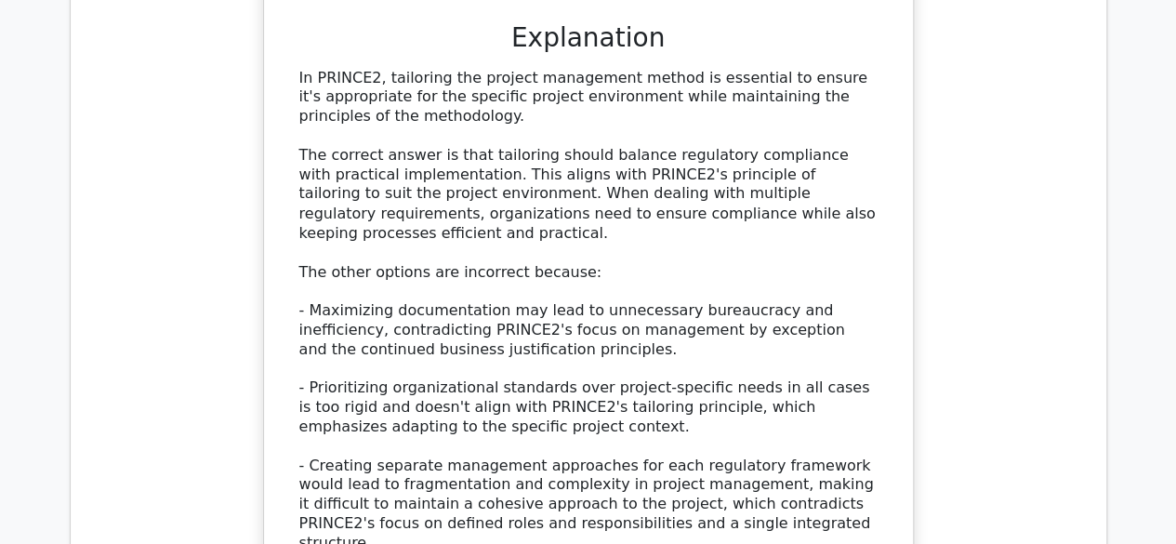
scroll to position [8615, 0]
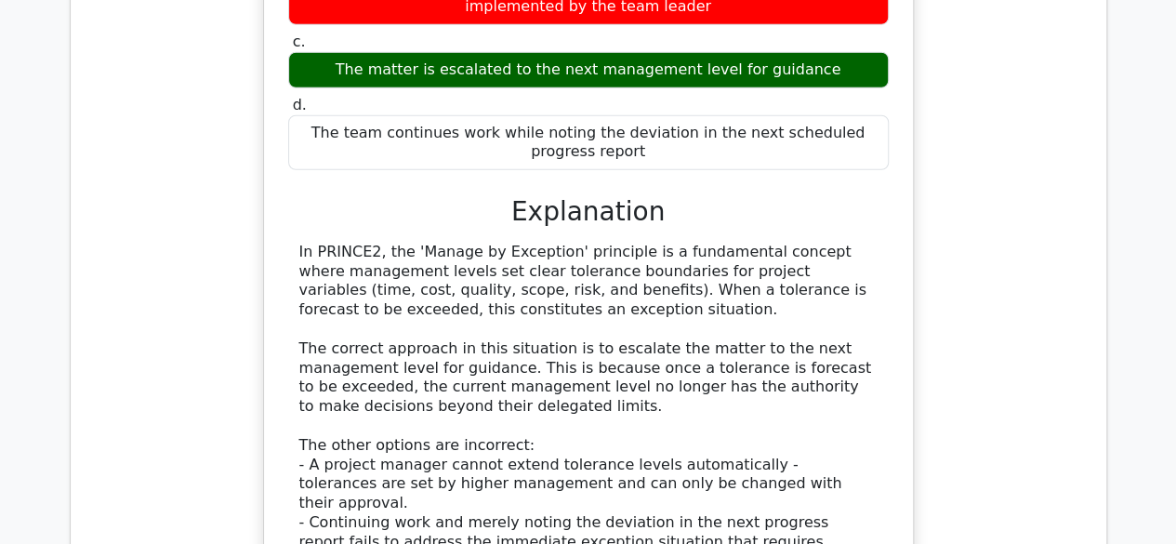
scroll to position [9577, 0]
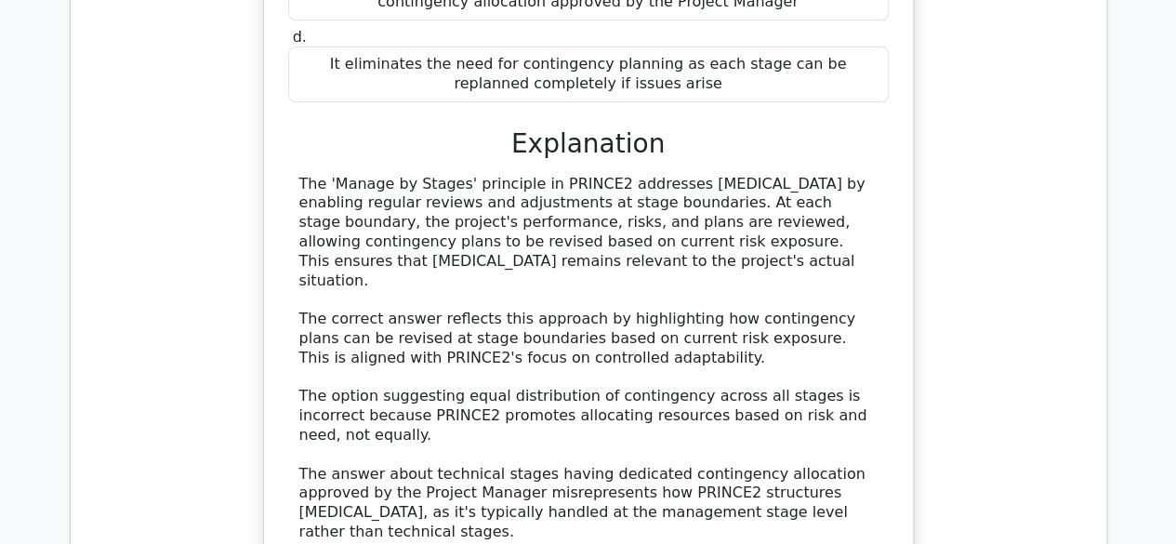
scroll to position [10728, 0]
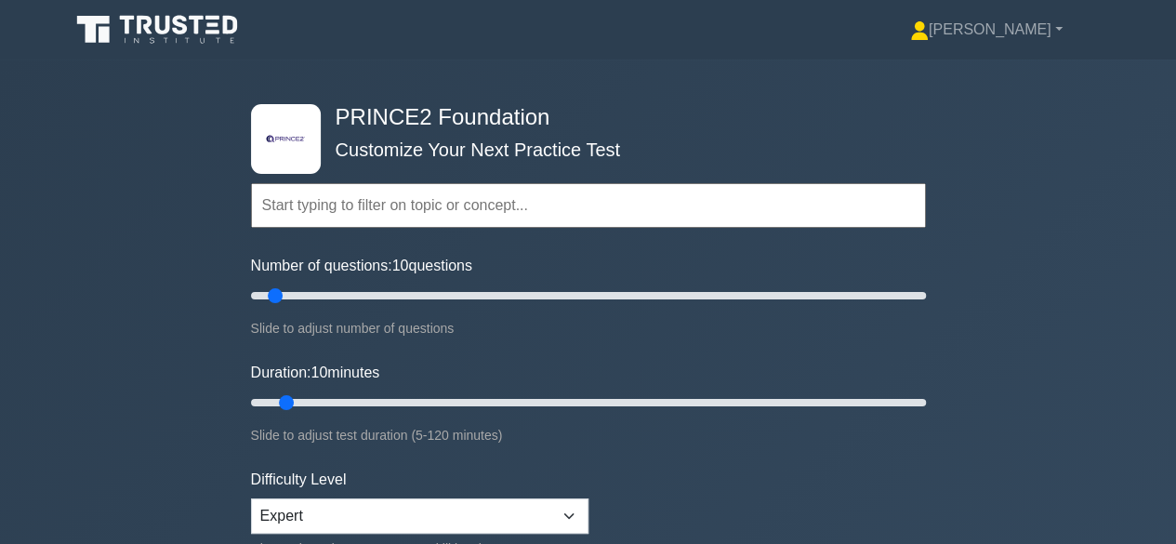
click at [871, 208] on input "text" at bounding box center [588, 205] width 675 height 45
click at [868, 194] on input "text" at bounding box center [588, 205] width 675 height 45
click at [869, 210] on input "text" at bounding box center [588, 205] width 675 height 45
click at [843, 211] on input "text" at bounding box center [588, 205] width 675 height 45
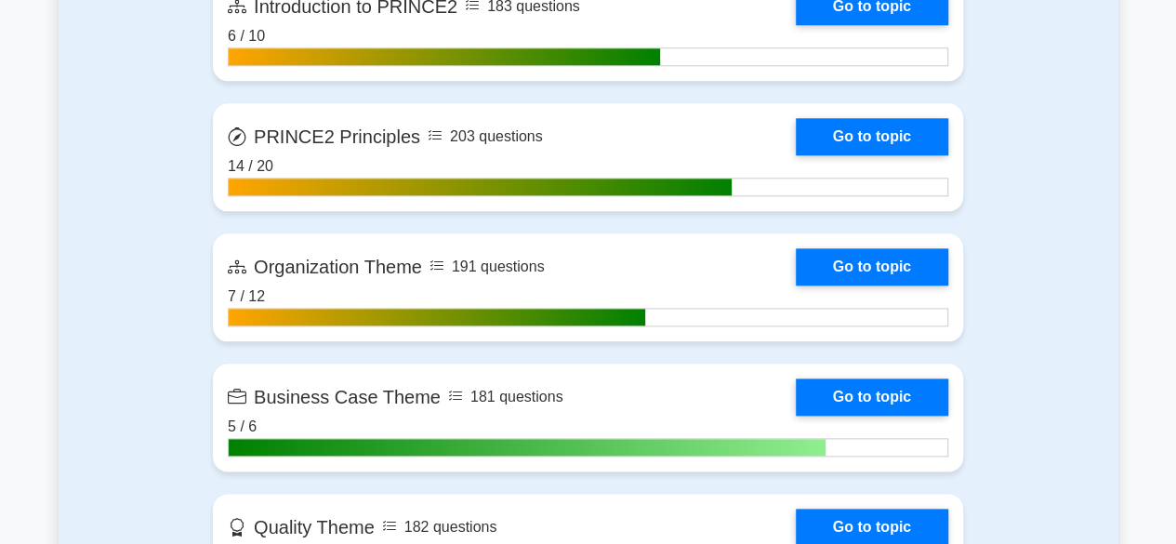
scroll to position [938, 0]
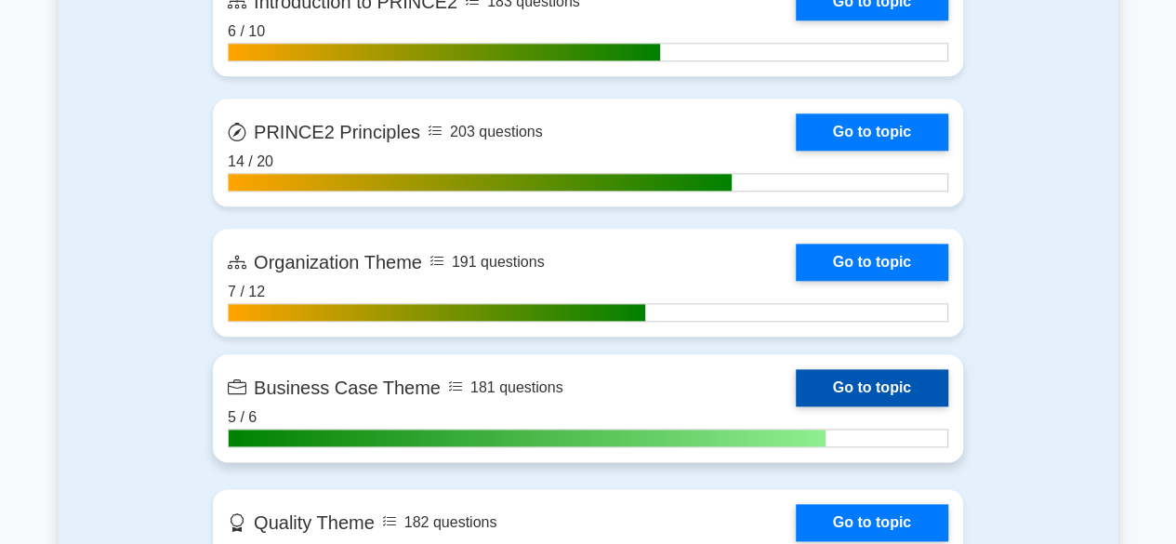
click at [948, 406] on link "Go to topic" at bounding box center [872, 387] width 152 height 37
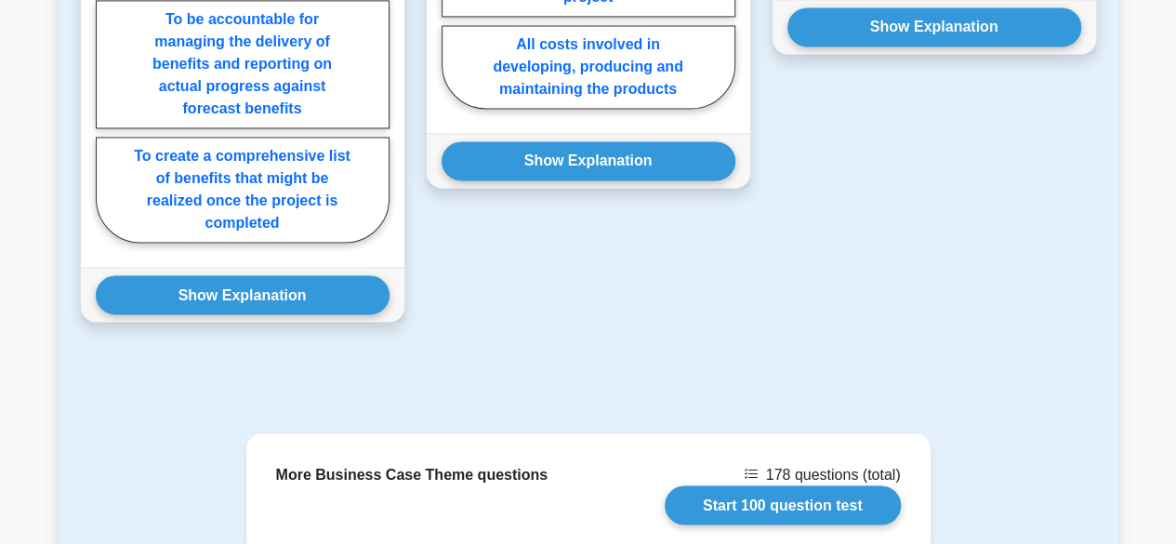
scroll to position [1502, 0]
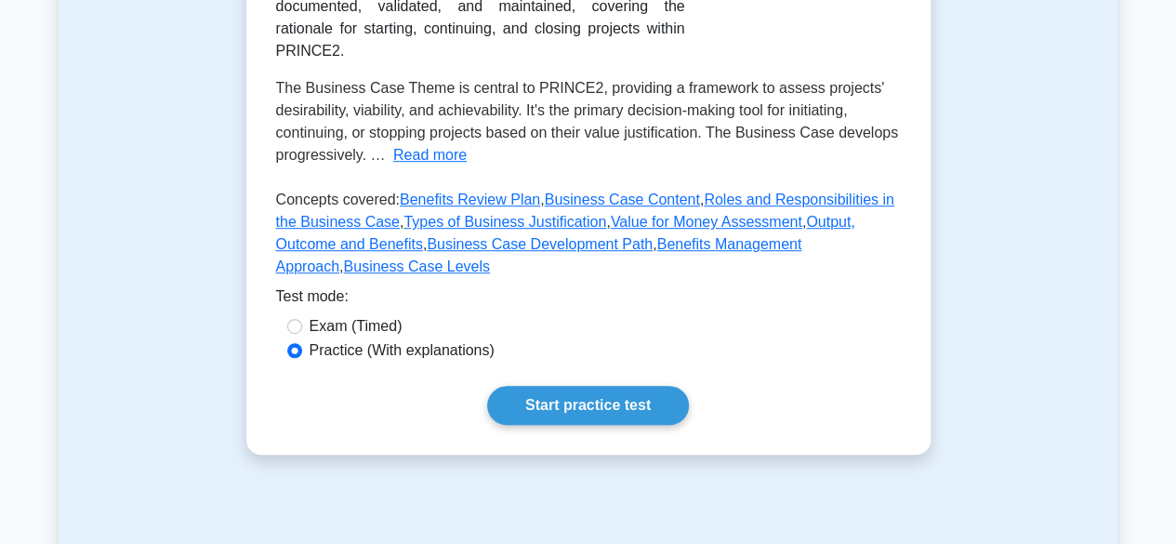
scroll to position [0, 0]
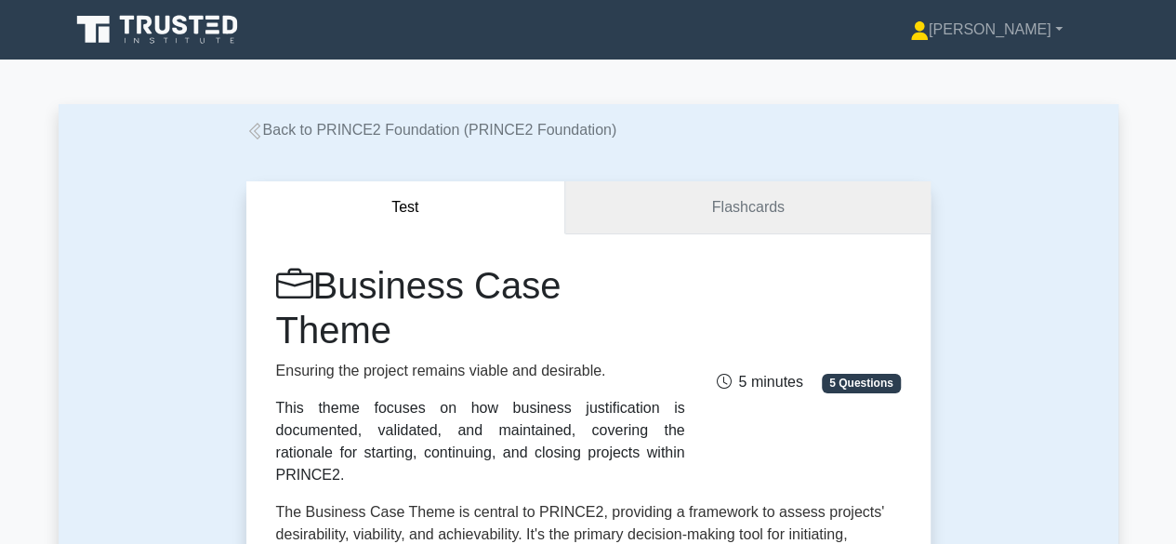
click at [797, 206] on link "Flashcards" at bounding box center [747, 207] width 364 height 53
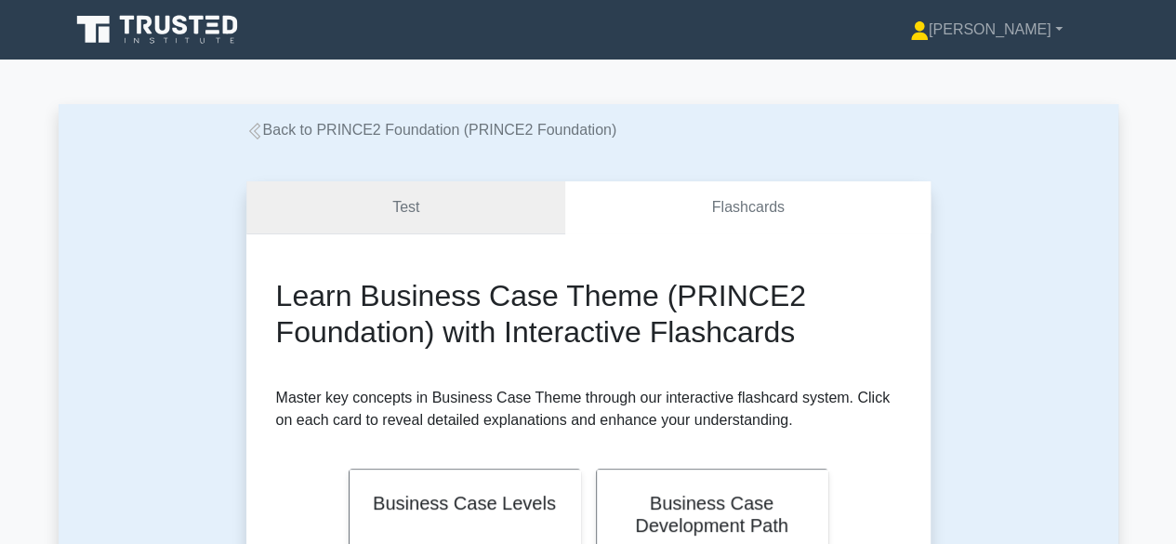
click at [476, 212] on link "Test" at bounding box center [406, 207] width 320 height 53
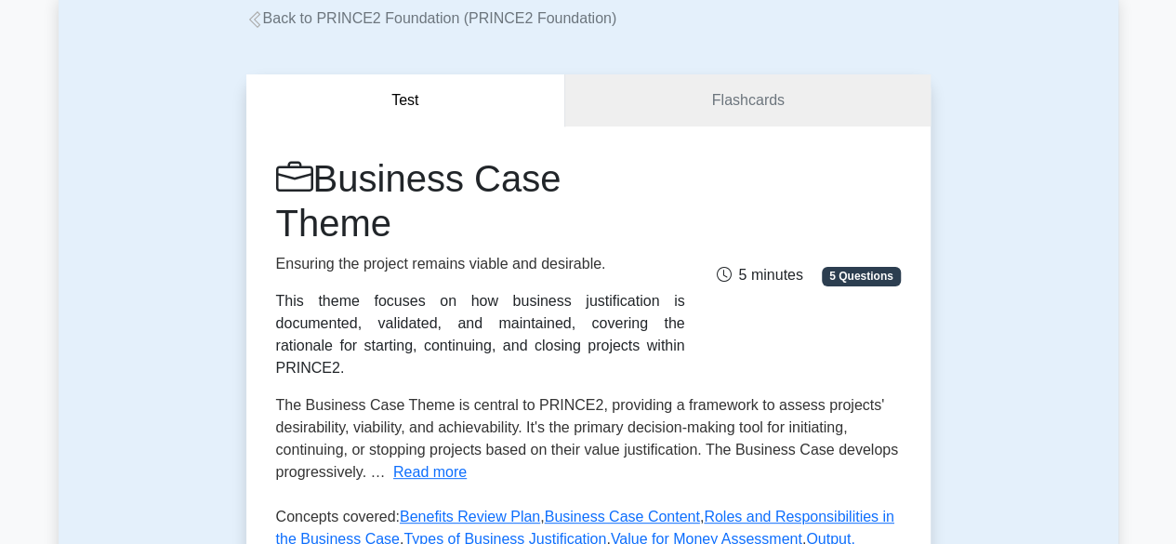
scroll to position [96, 0]
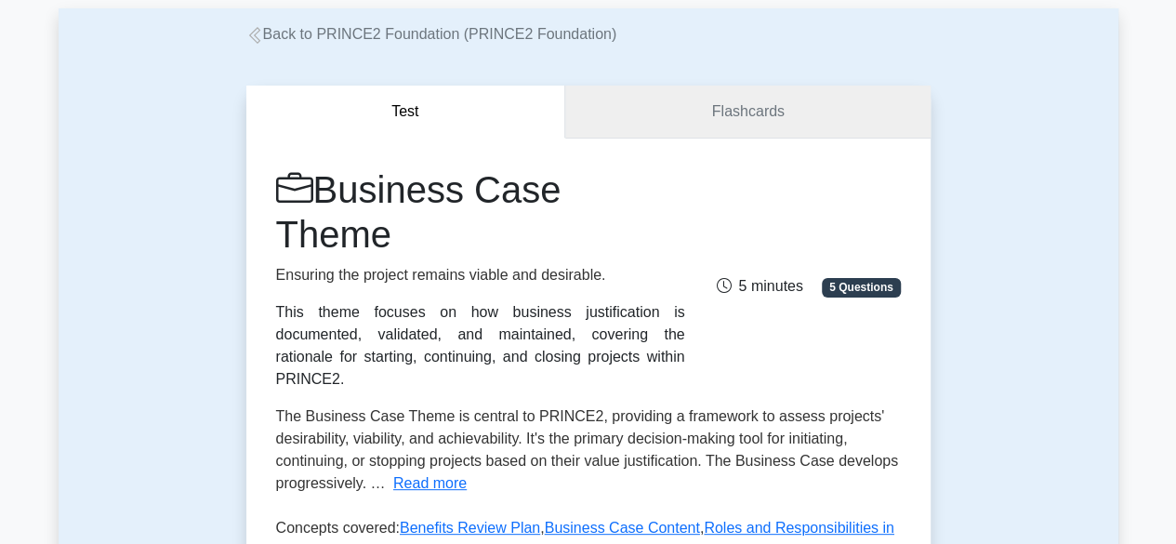
click at [839, 109] on link "Flashcards" at bounding box center [747, 112] width 364 height 53
click at [797, 112] on link "Flashcards" at bounding box center [747, 112] width 364 height 53
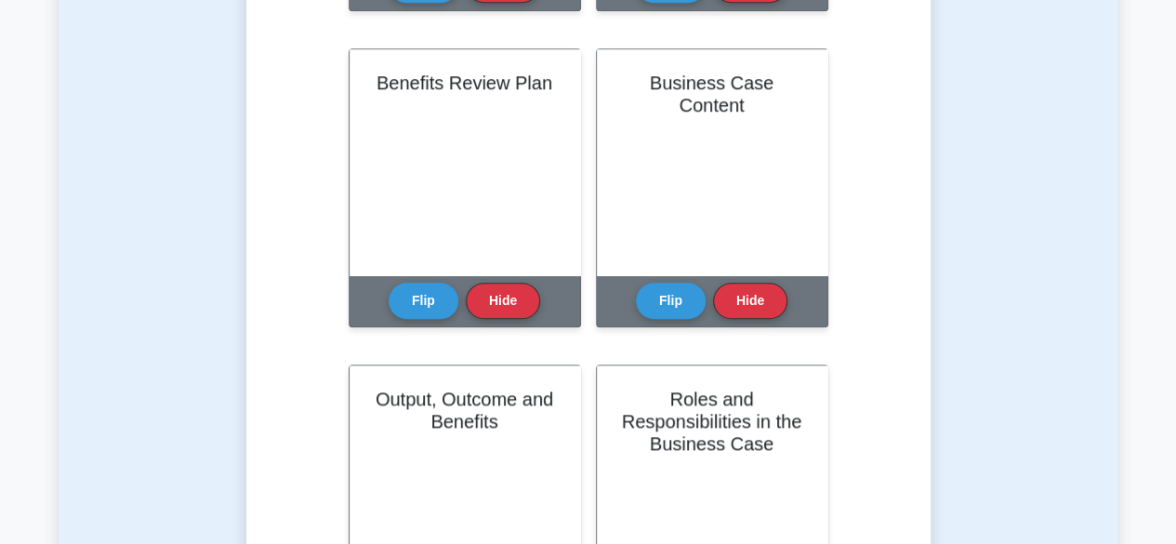
scroll to position [740, 0]
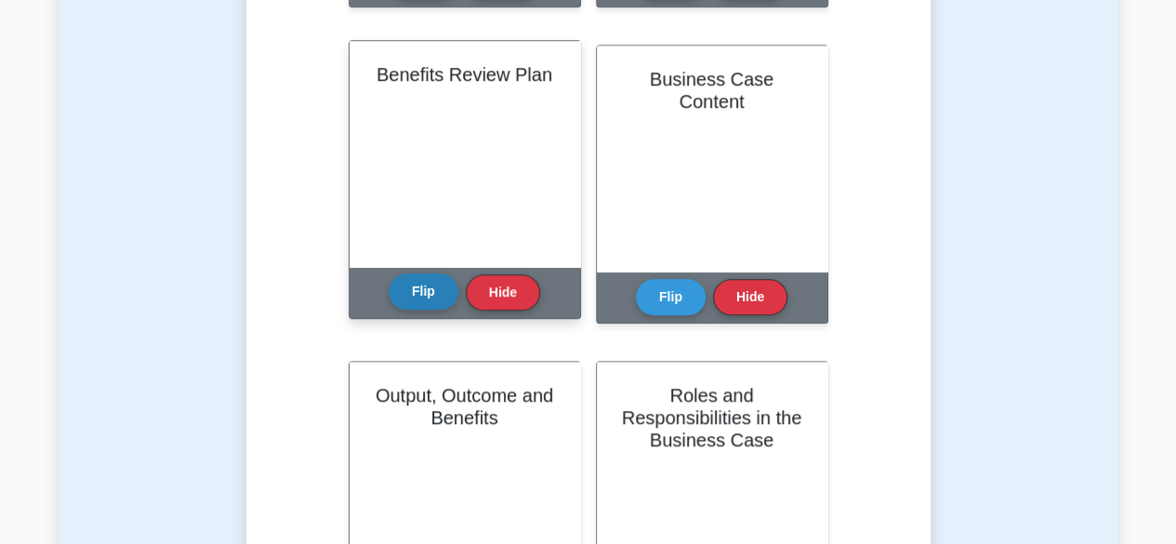
click at [412, 296] on button "Flip" at bounding box center [424, 291] width 70 height 36
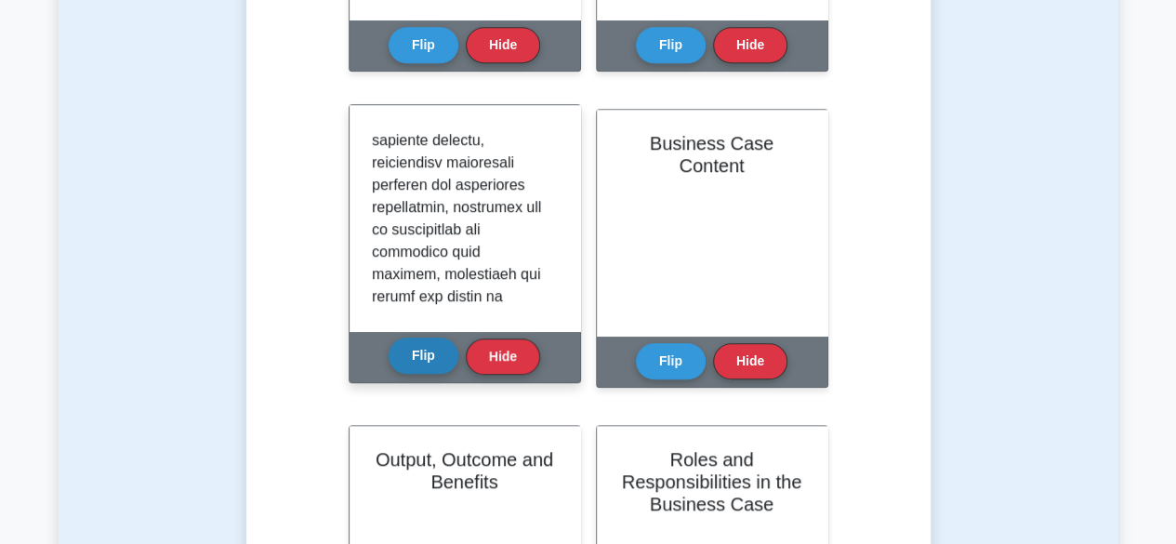
scroll to position [647, 0]
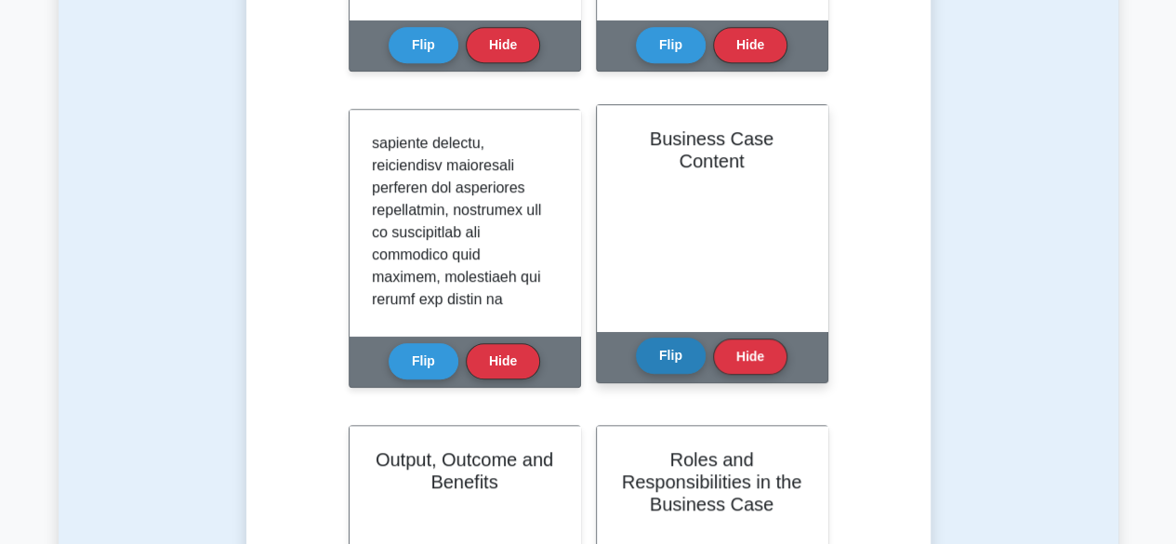
click at [682, 364] on button "Flip" at bounding box center [671, 355] width 70 height 36
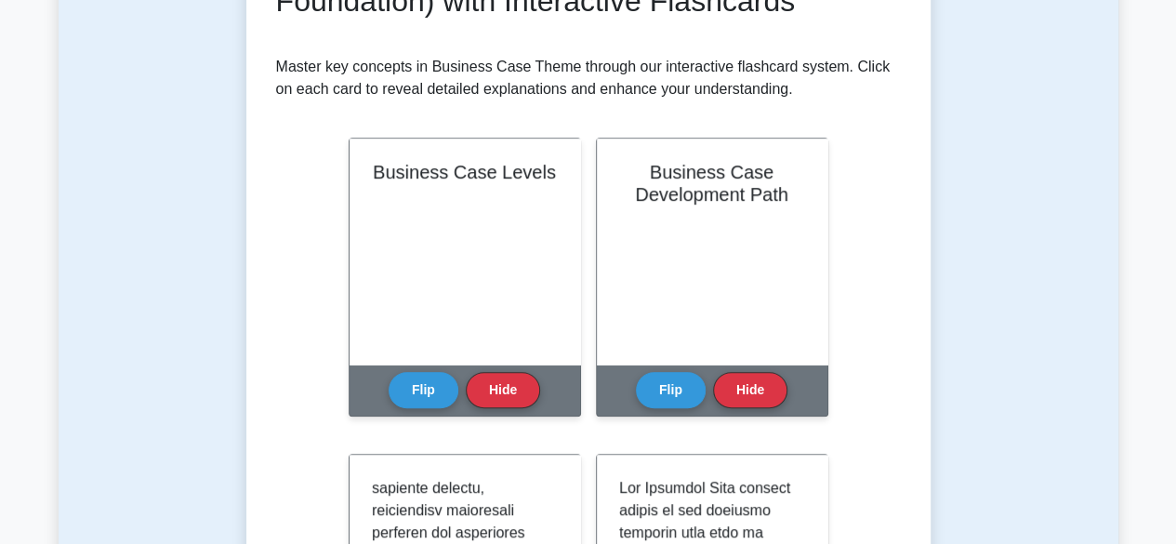
scroll to position [340, 0]
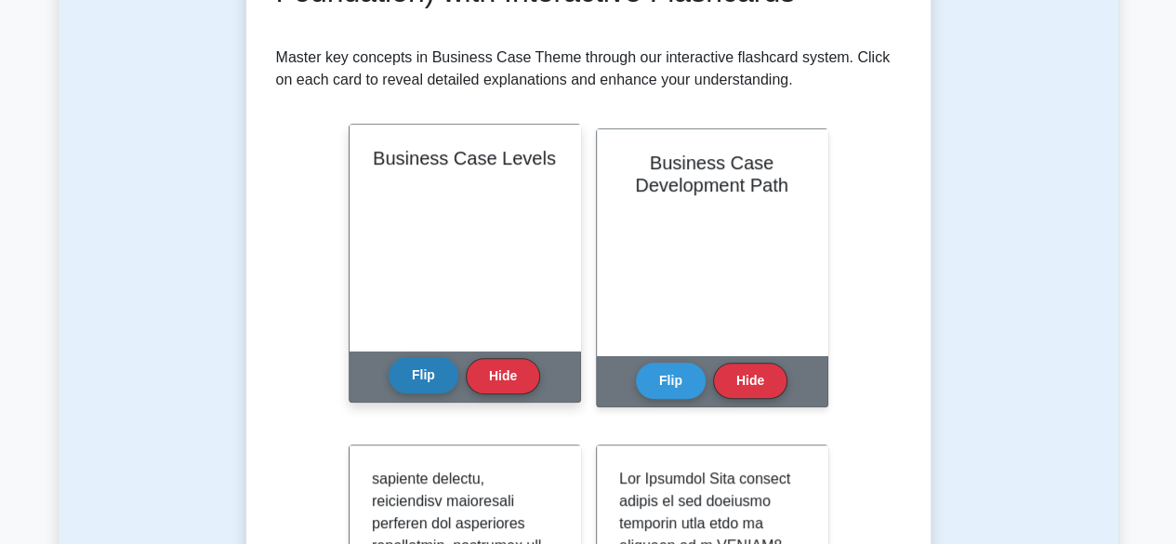
click at [423, 387] on button "Flip" at bounding box center [424, 375] width 70 height 36
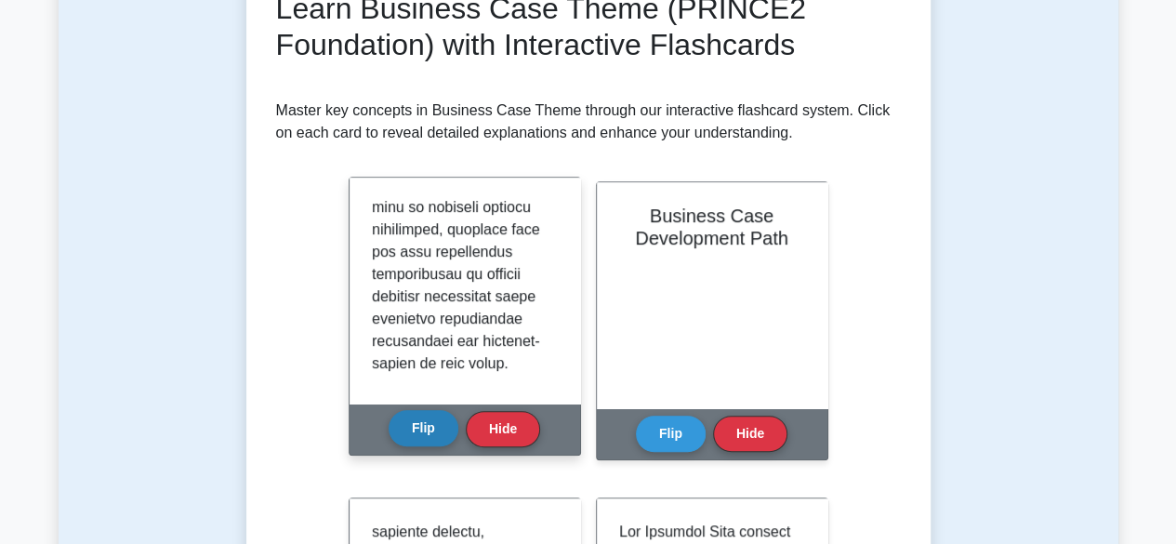
scroll to position [1438, 0]
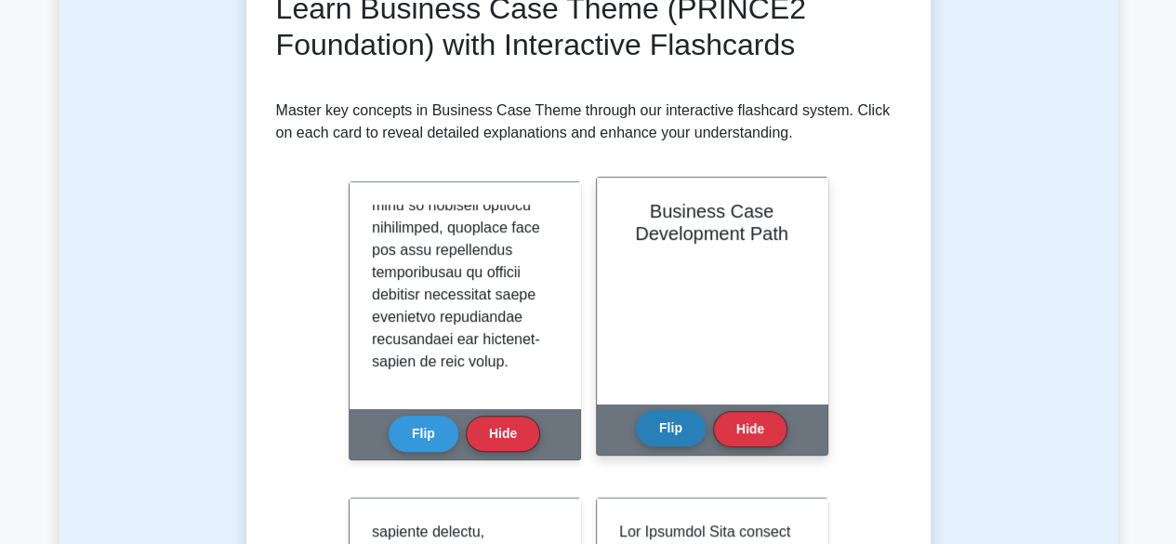
click at [683, 436] on button "Flip" at bounding box center [671, 428] width 70 height 36
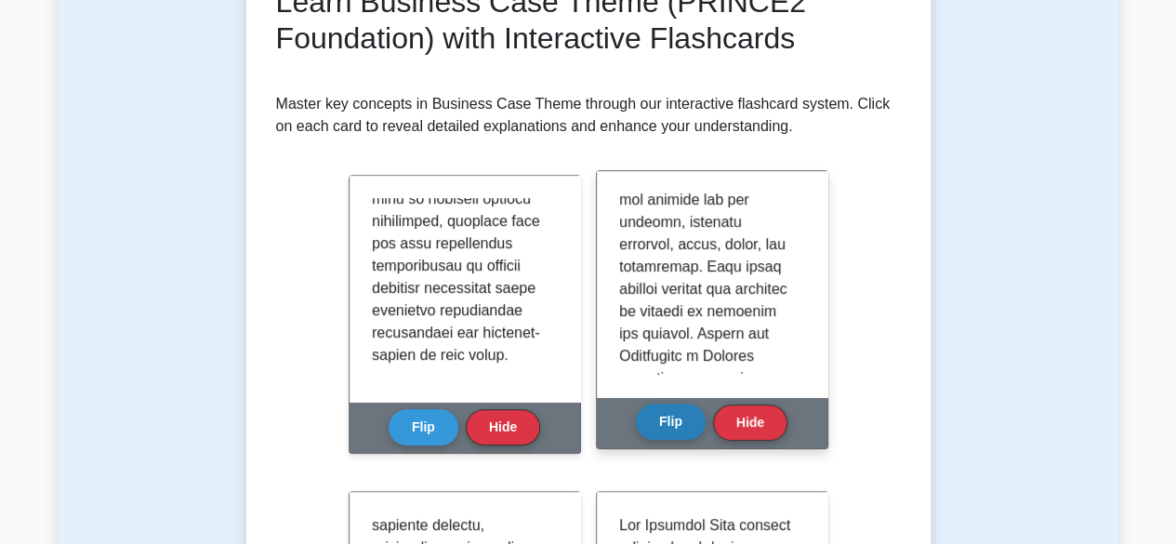
scroll to position [0, 0]
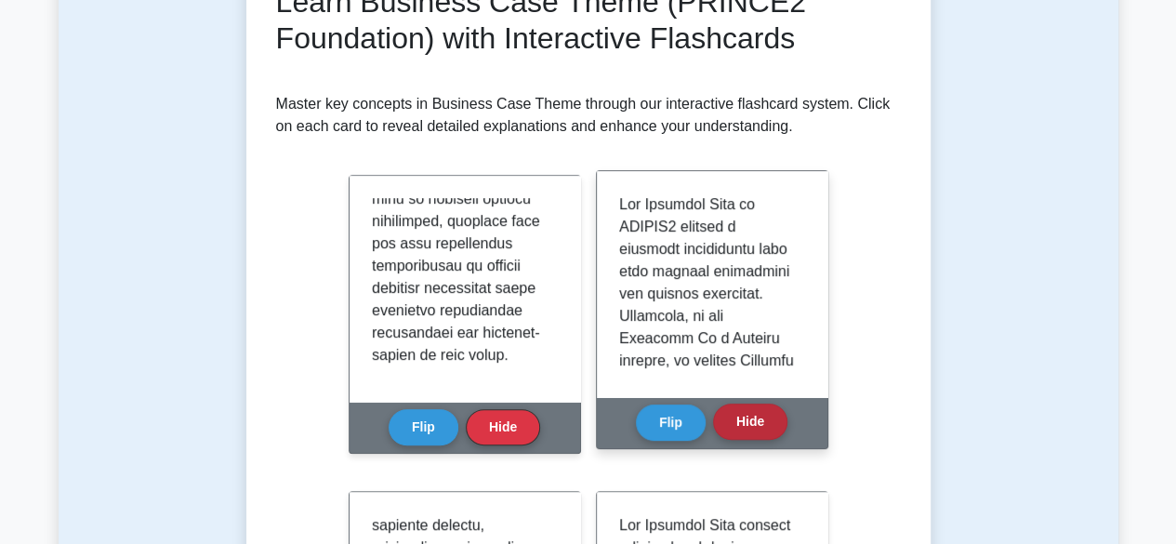
click at [742, 424] on button "Hide" at bounding box center [750, 421] width 74 height 36
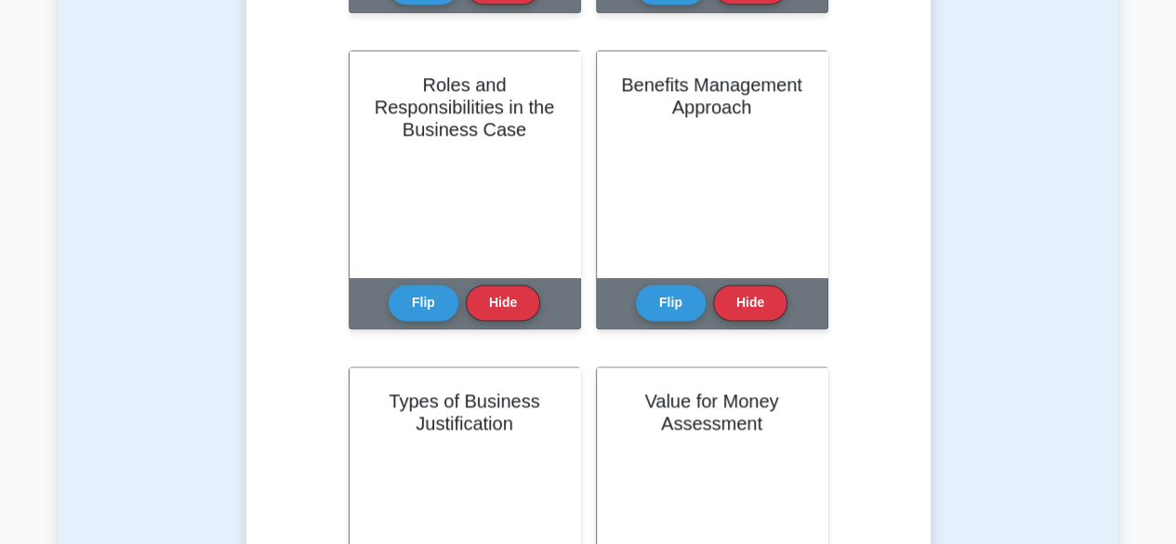
scroll to position [974, 0]
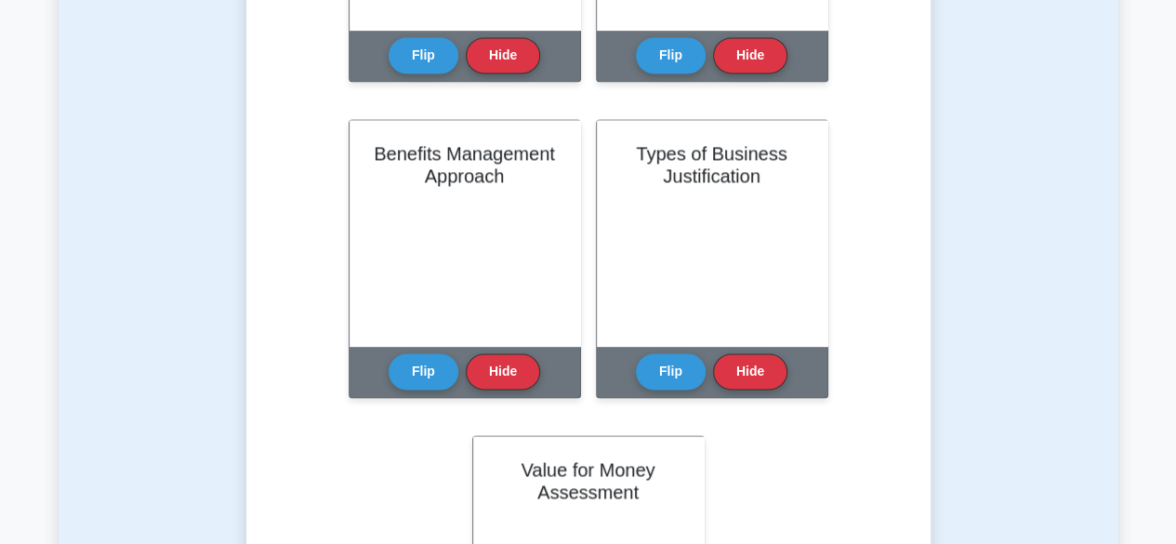
scroll to position [1305, 0]
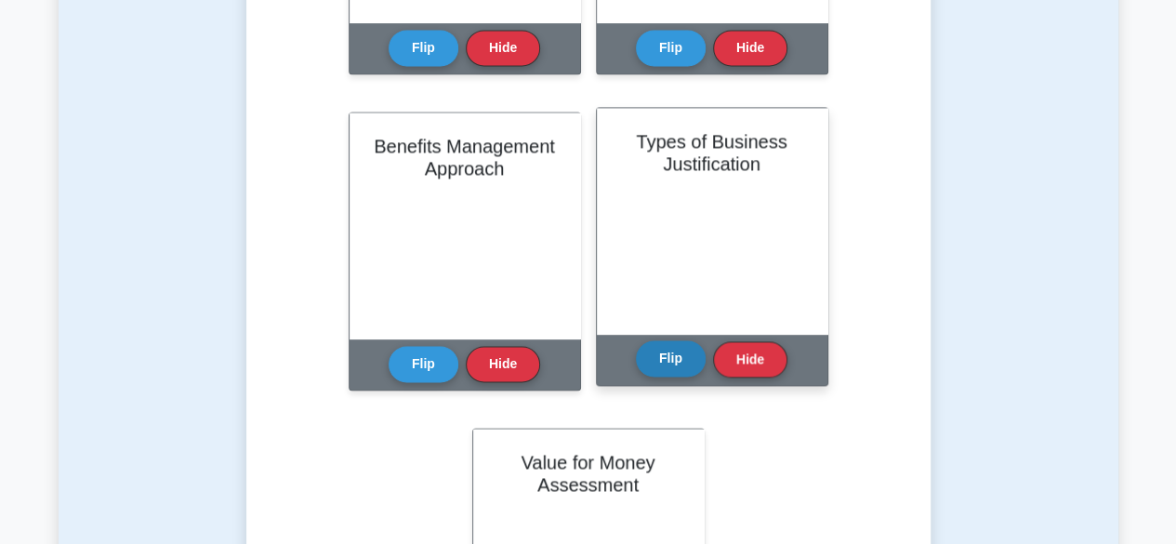
click at [672, 376] on button "Flip" at bounding box center [671, 358] width 70 height 36
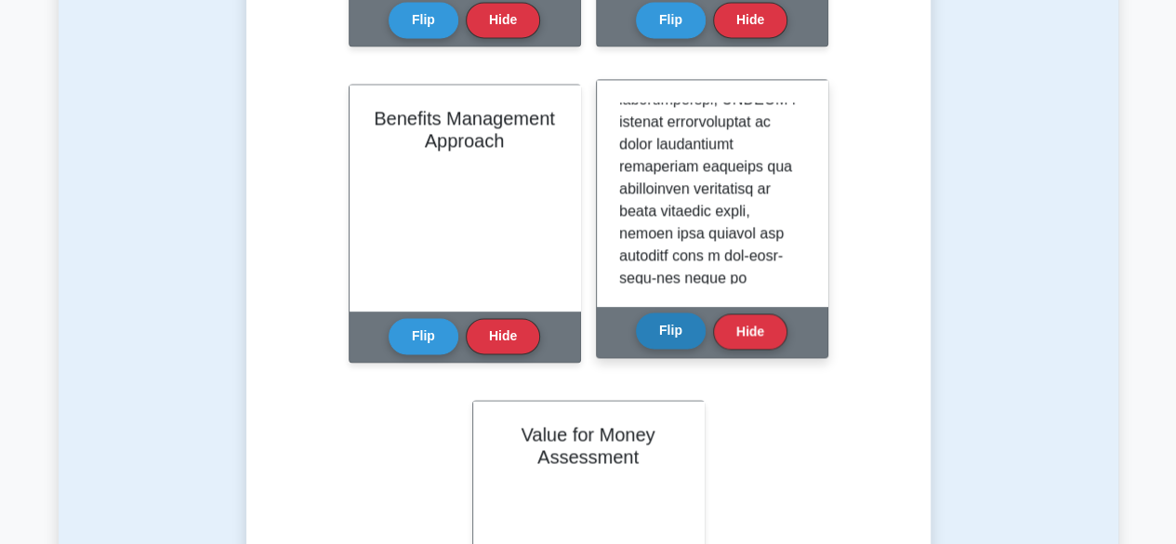
scroll to position [1242, 0]
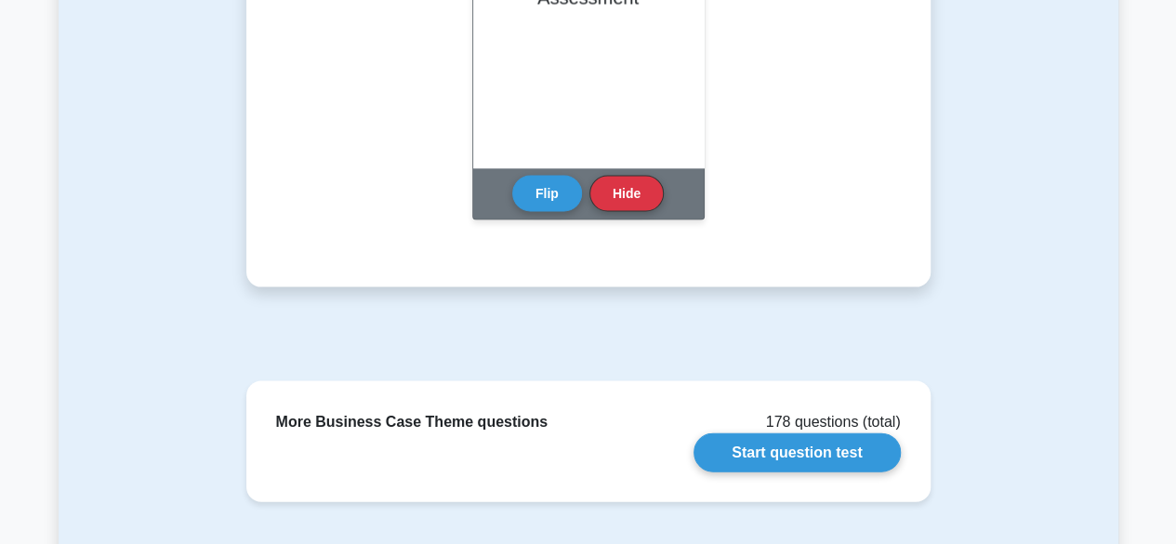
scroll to position [1790, 0]
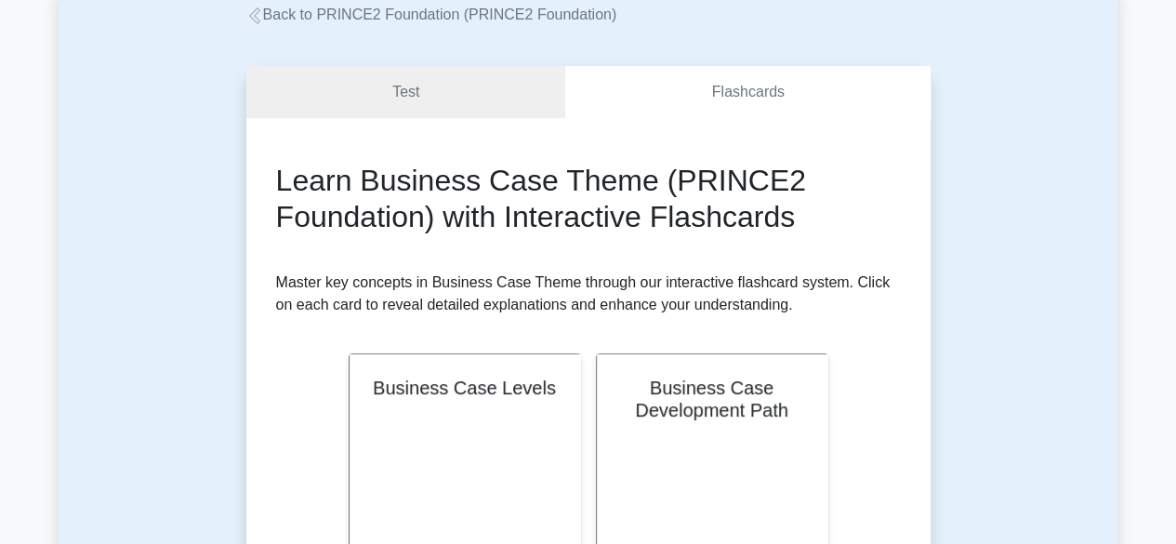
click at [881, 220] on h2 "Learn Business Case Theme (PRINCE2 Foundation) with Interactive Flashcards" at bounding box center [588, 199] width 625 height 72
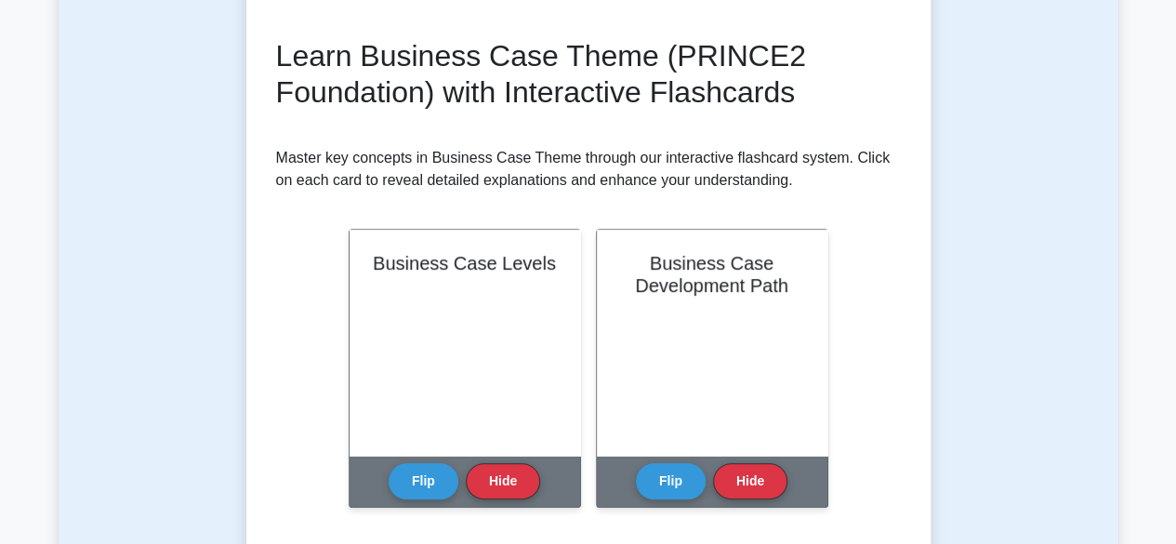
scroll to position [244, 0]
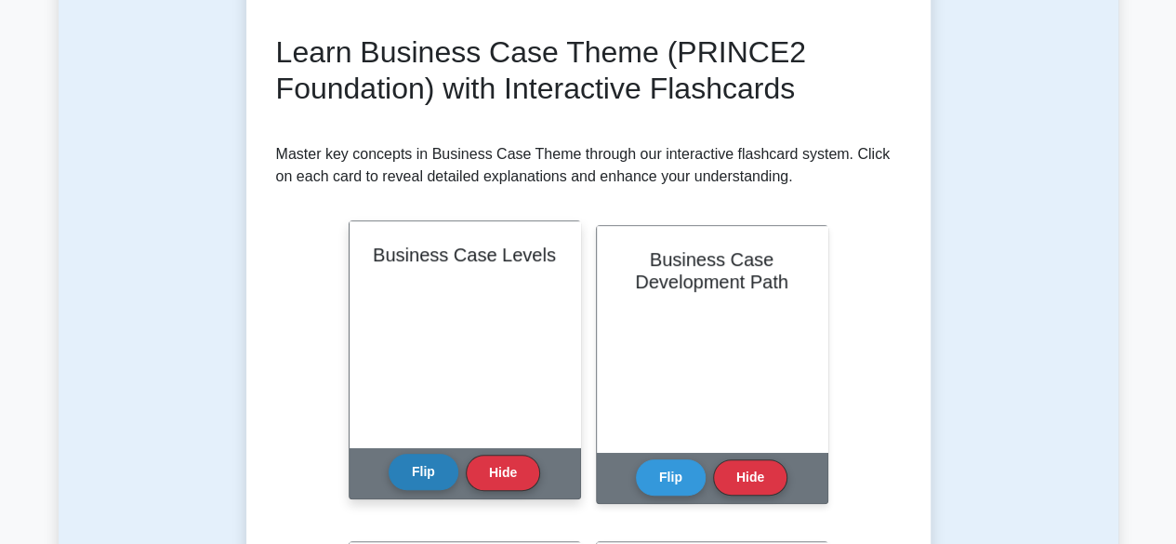
click at [401, 490] on button "Flip" at bounding box center [424, 472] width 70 height 36
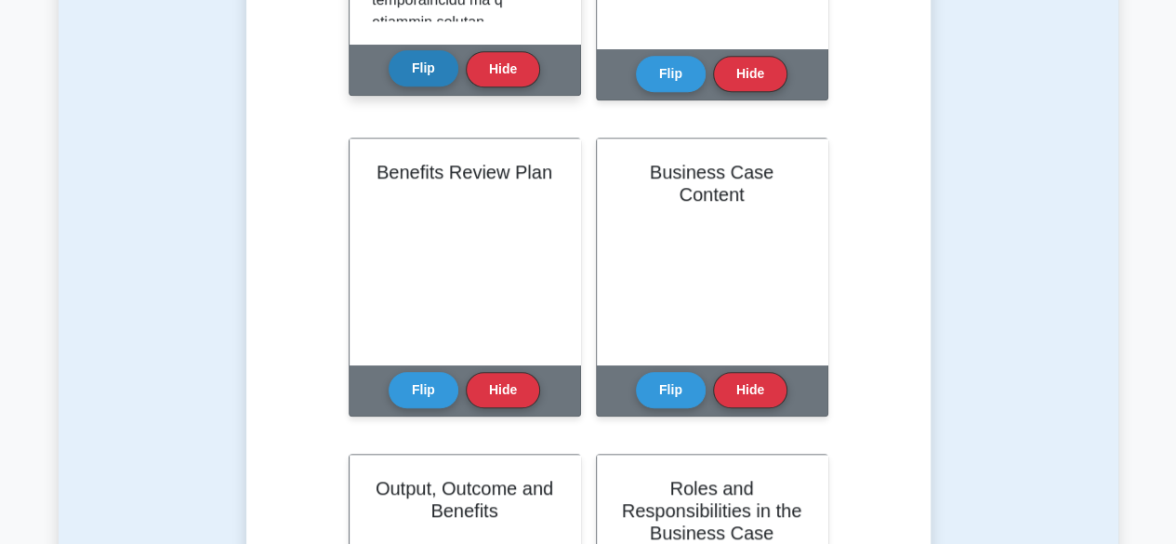
scroll to position [652, 0]
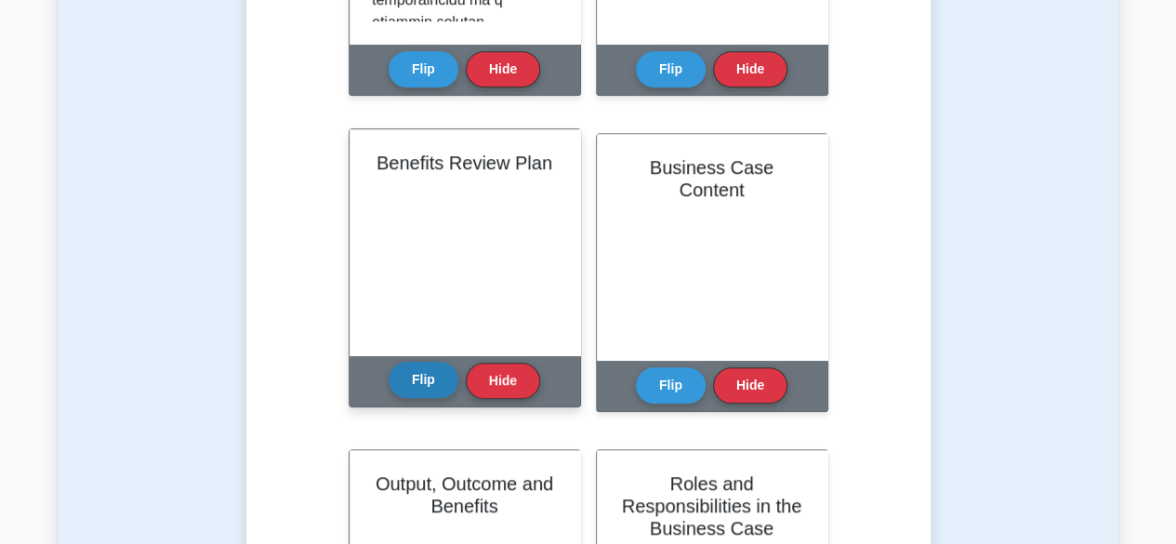
click at [428, 381] on button "Flip" at bounding box center [424, 380] width 70 height 36
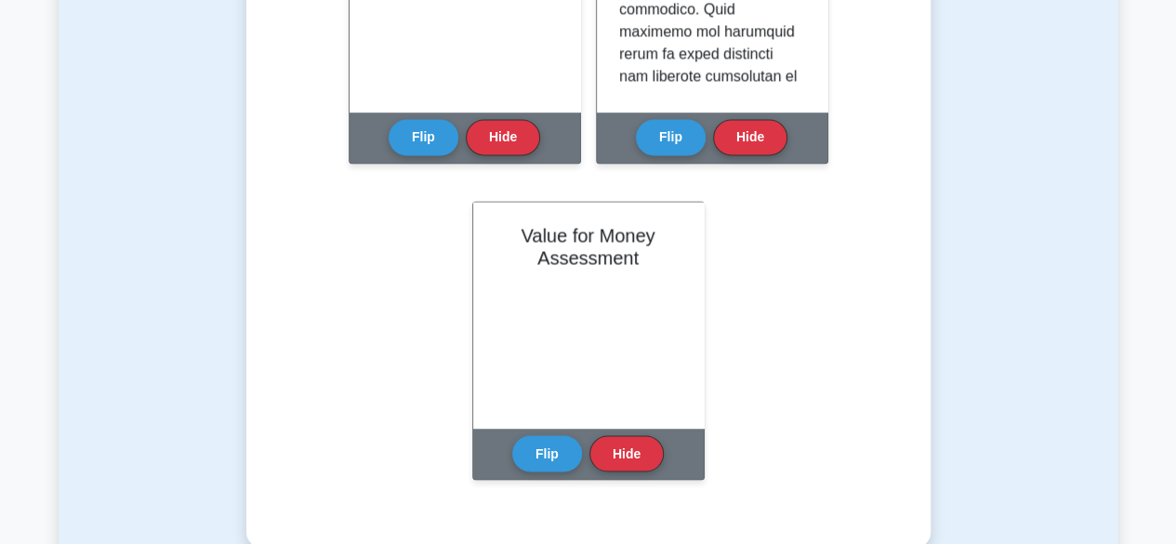
scroll to position [1521, 0]
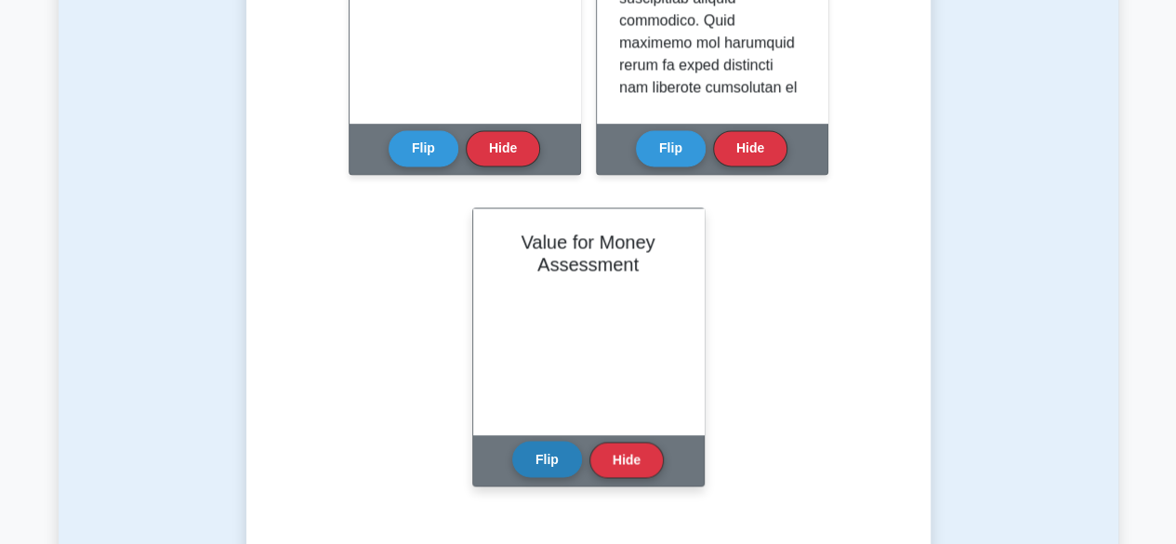
click at [537, 470] on button "Flip" at bounding box center [547, 459] width 70 height 36
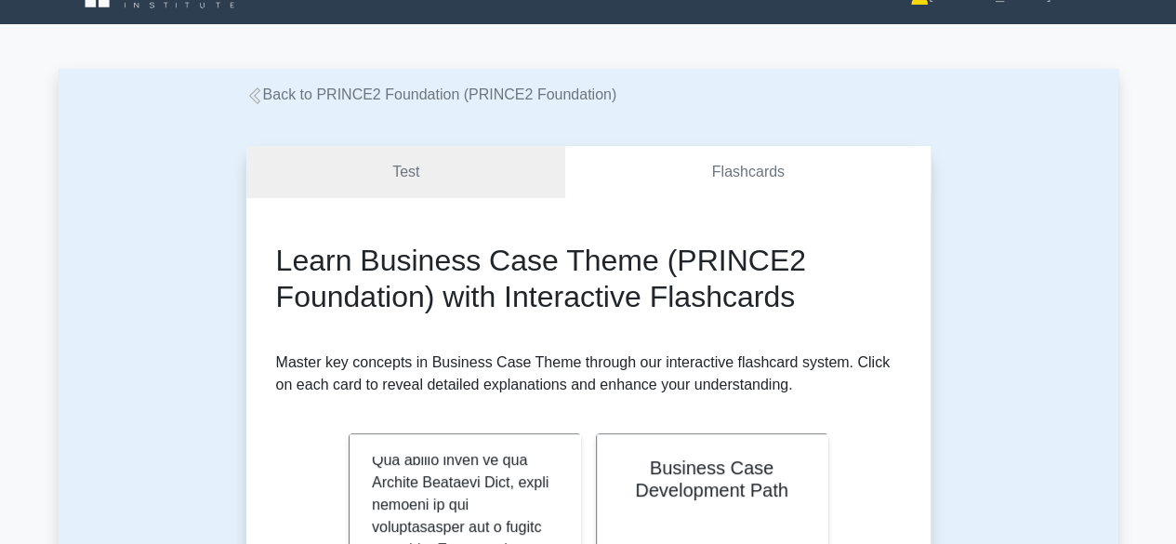
scroll to position [0, 0]
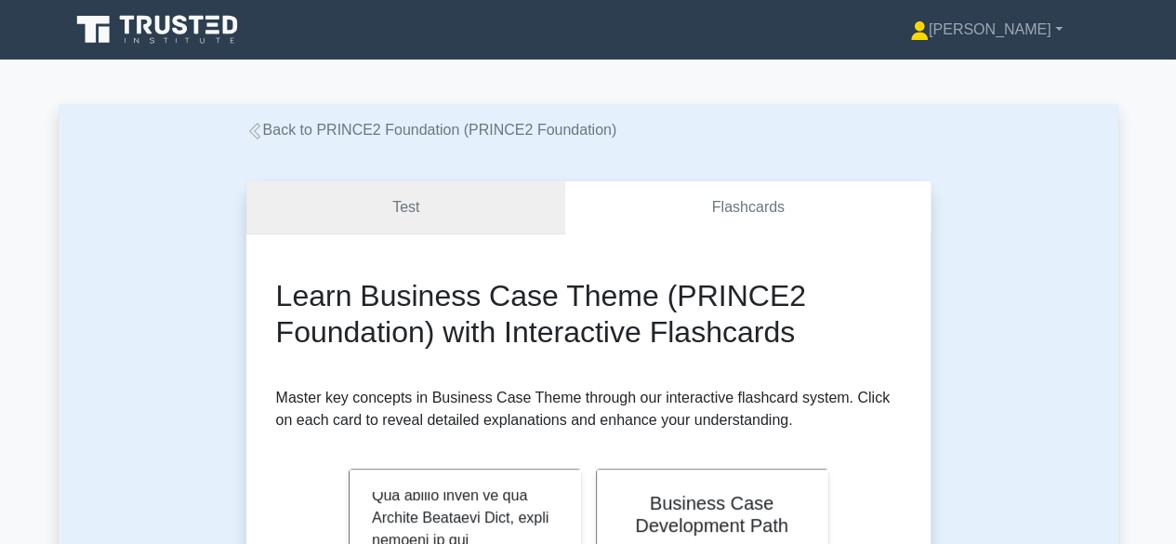
click at [446, 200] on link "Test" at bounding box center [406, 207] width 320 height 53
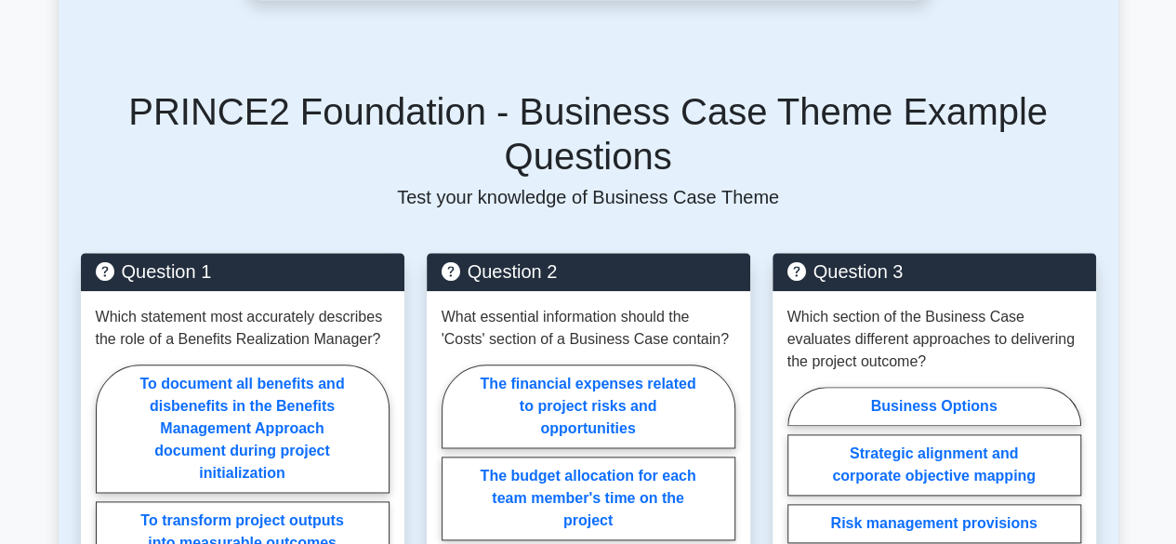
scroll to position [899, 0]
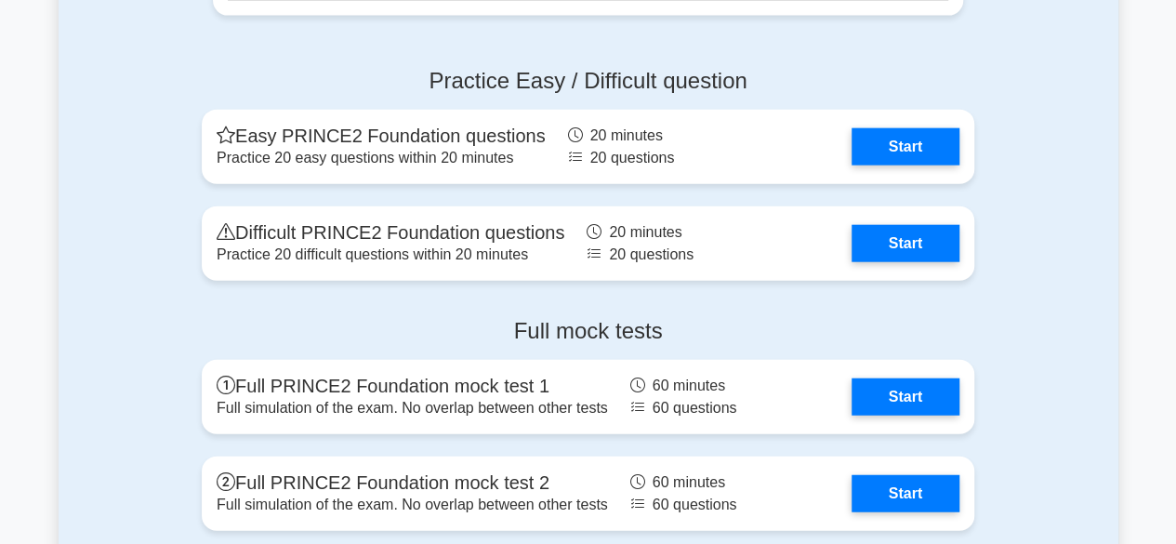
scroll to position [2169, 0]
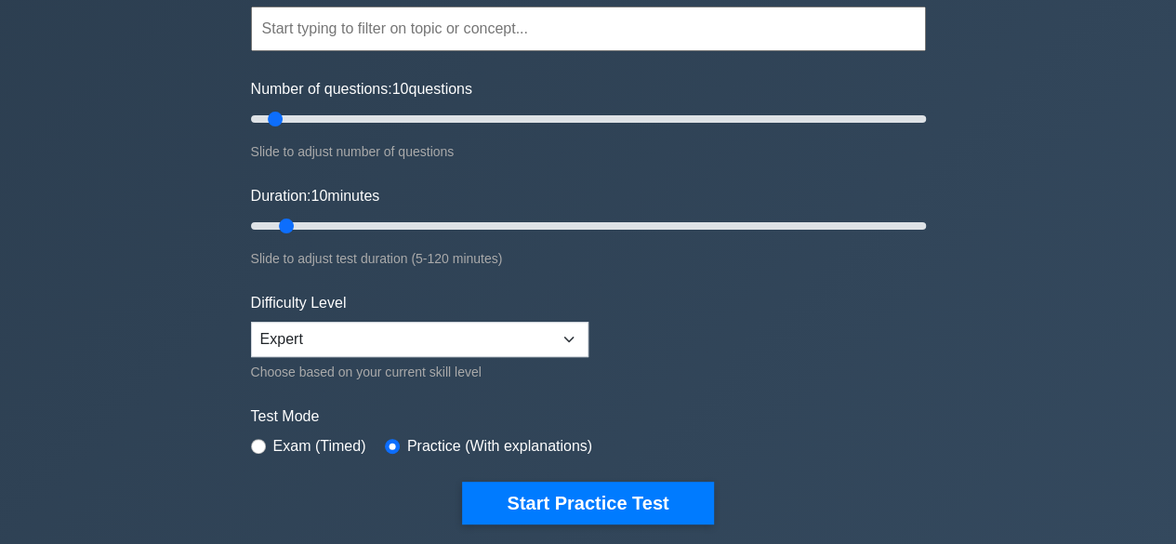
scroll to position [176, 0]
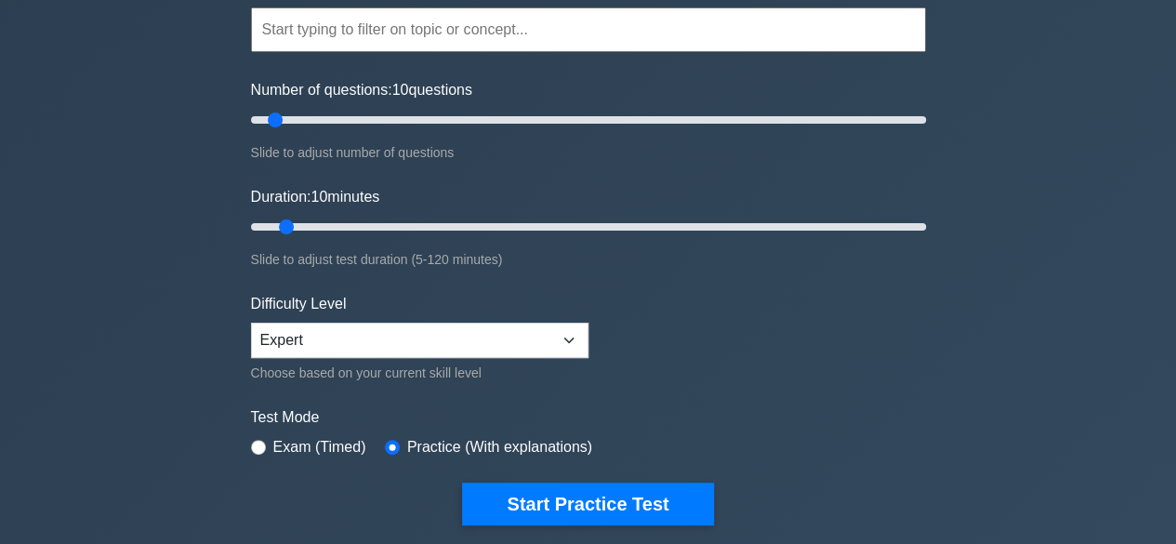
click at [781, 37] on input "text" at bounding box center [588, 29] width 675 height 45
click at [867, 29] on input "text" at bounding box center [588, 29] width 675 height 45
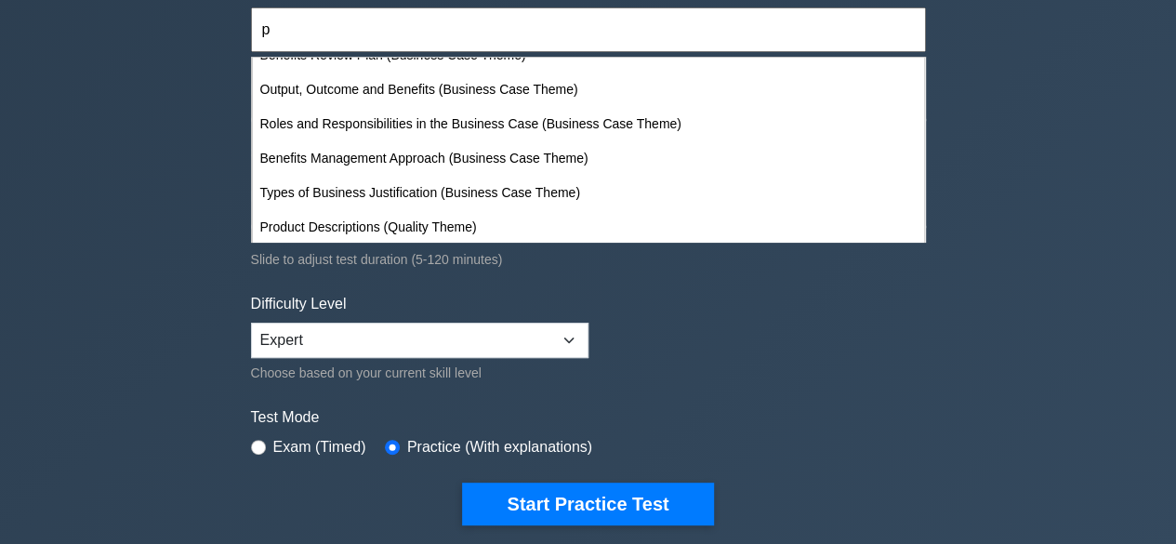
scroll to position [1196, 0]
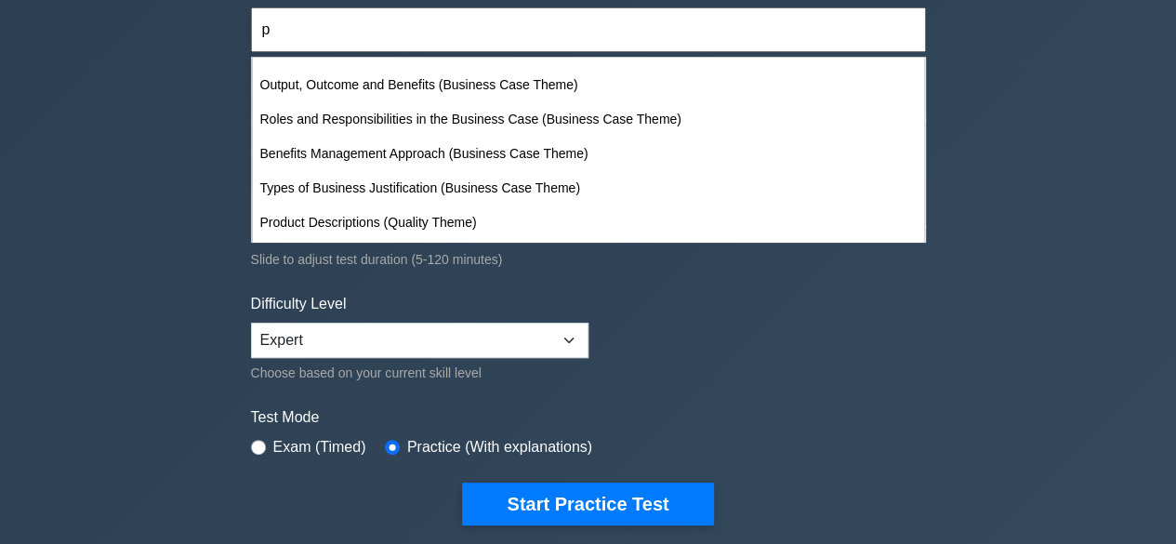
type input "p"
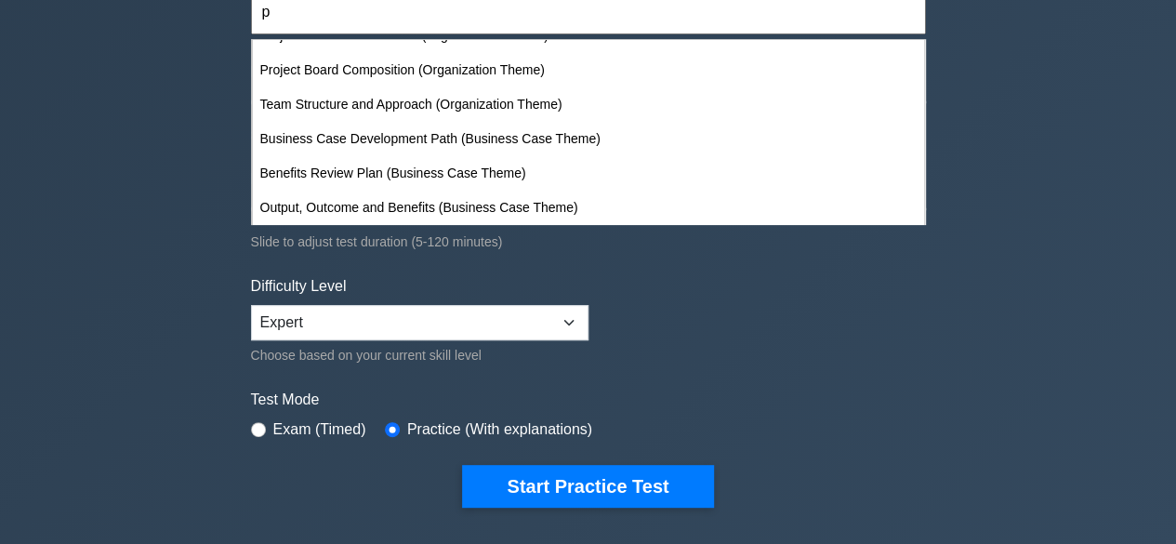
scroll to position [209, 0]
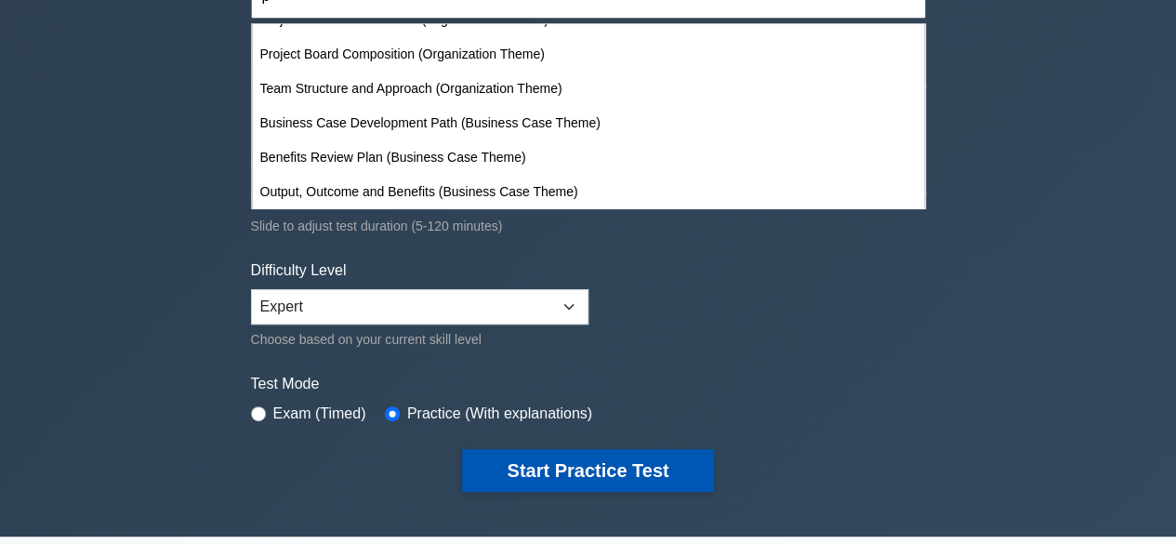
click at [631, 470] on button "Start Practice Test" at bounding box center [587, 470] width 251 height 43
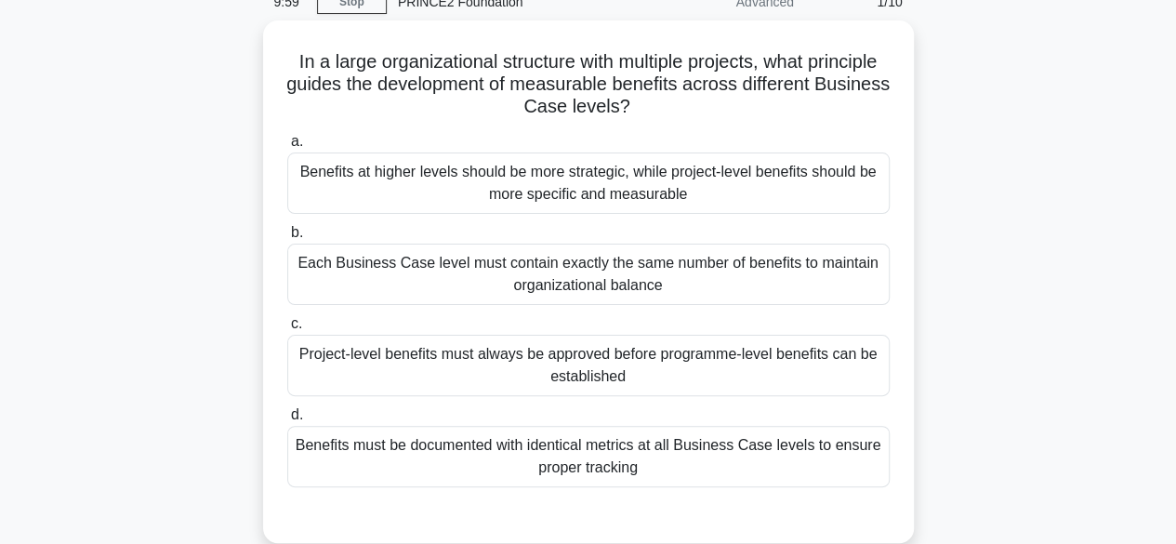
scroll to position [89, 0]
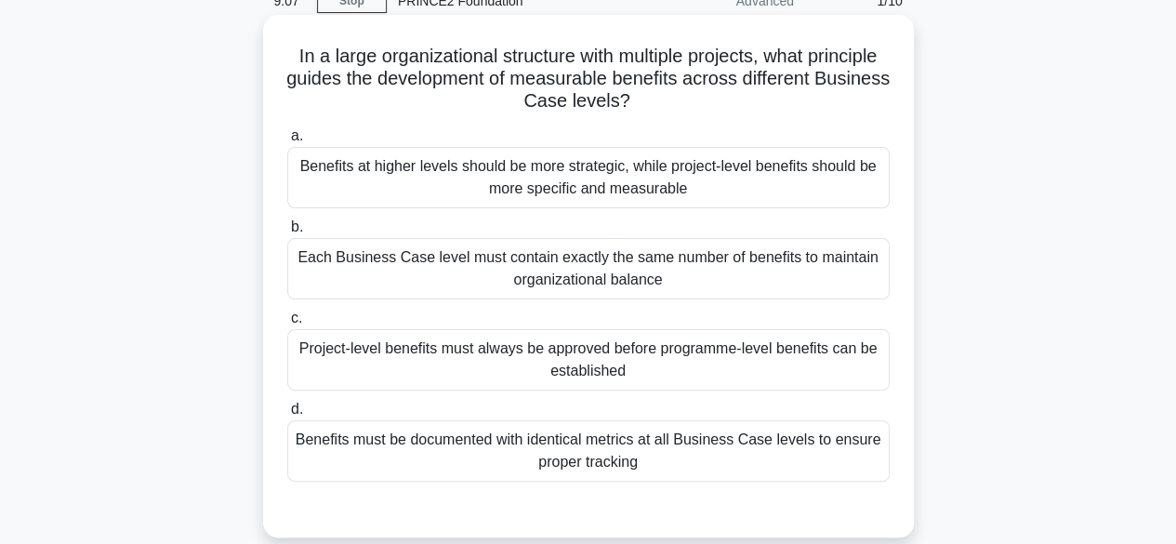
click at [820, 177] on div "Benefits at higher levels should be more strategic, while project-level benefit…" at bounding box center [588, 177] width 602 height 61
click at [287, 142] on input "a. Benefits at higher levels should be more strategic, while project-level bene…" at bounding box center [287, 136] width 0 height 12
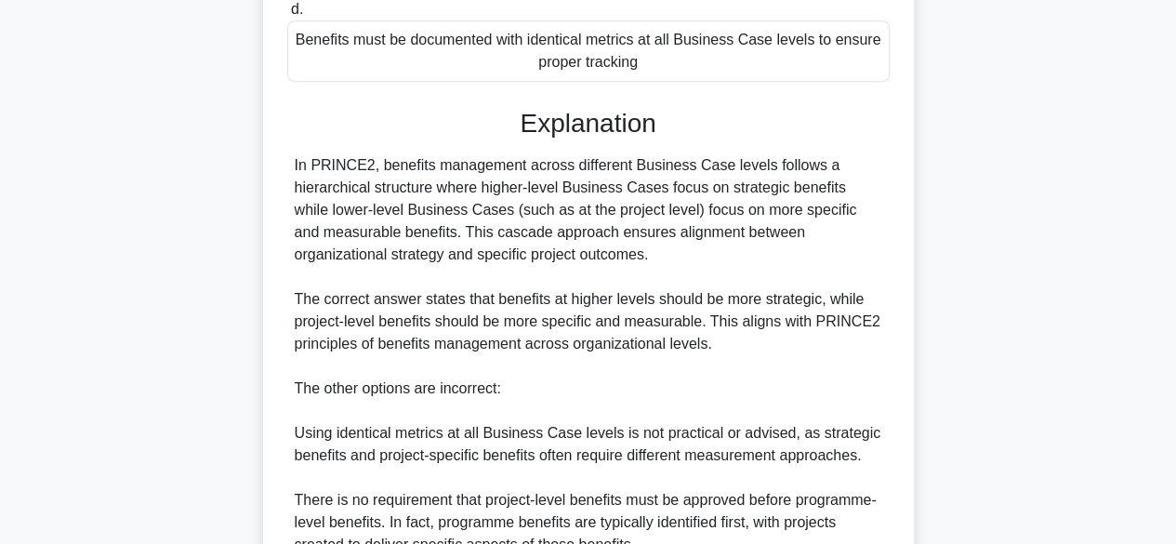
scroll to position [500, 0]
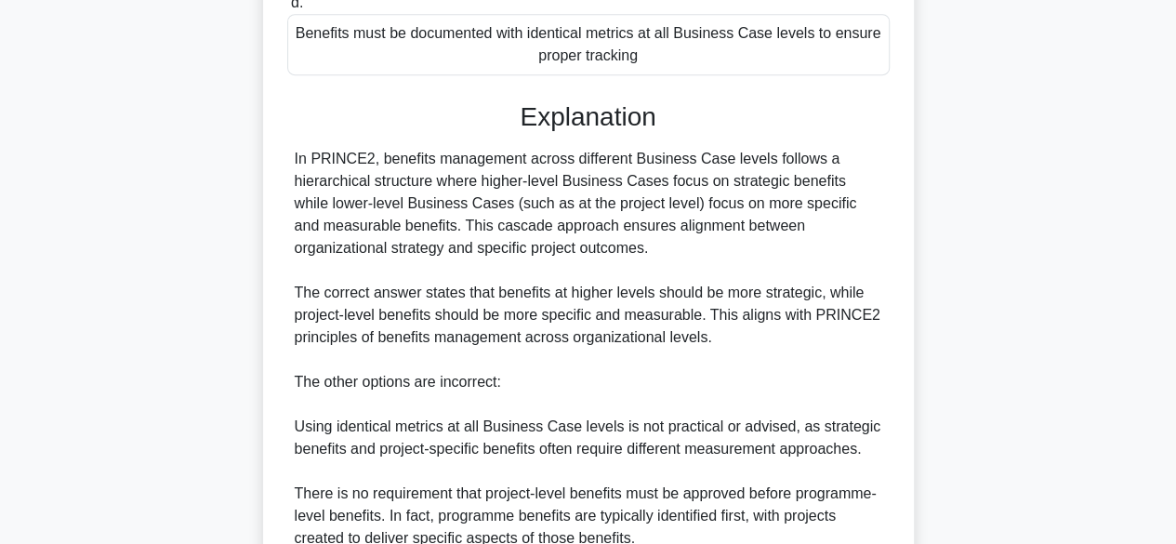
click at [1054, 227] on div "In a large organizational structure with multiple projects, what principle guid…" at bounding box center [589, 201] width 1060 height 1185
click at [1056, 234] on div "In a large organizational structure with multiple projects, what principle guid…" at bounding box center [589, 201] width 1060 height 1185
click at [1045, 145] on div "In a large organizational structure with multiple projects, what principle guid…" at bounding box center [589, 201] width 1060 height 1185
click at [1064, 178] on div "In a large organizational structure with multiple projects, what principle guid…" at bounding box center [589, 201] width 1060 height 1185
click at [1063, 221] on div "In a large organizational structure with multiple projects, what principle guid…" at bounding box center [589, 201] width 1060 height 1185
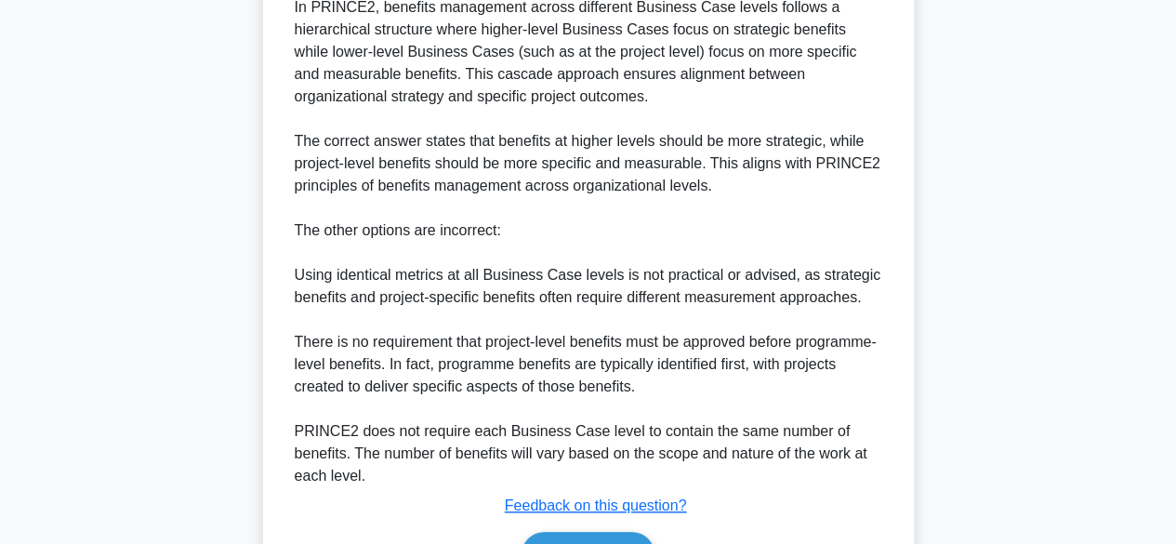
scroll to position [664, 0]
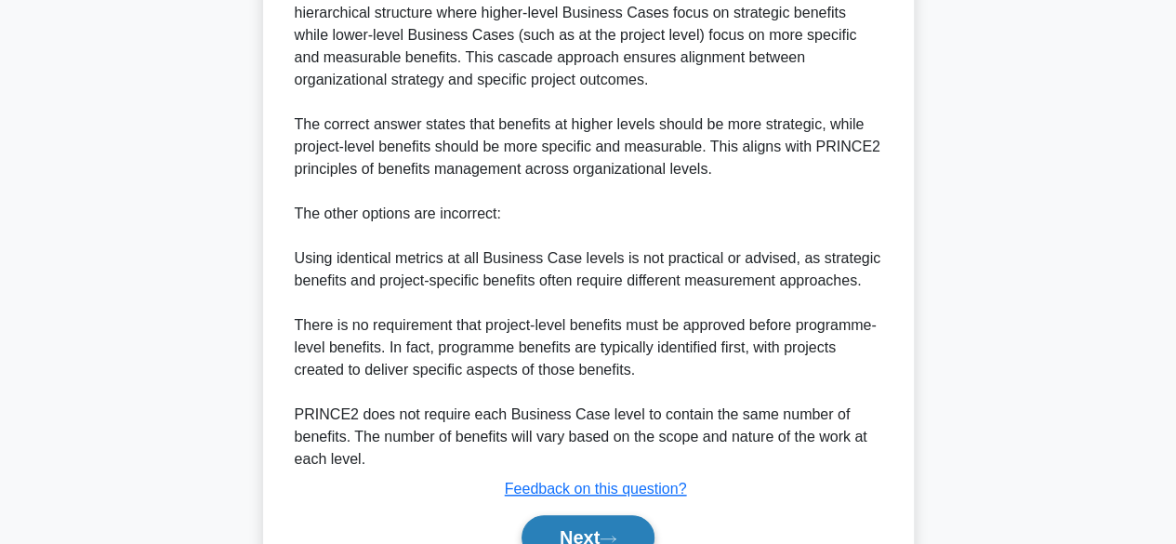
click at [632, 539] on button "Next" at bounding box center [587, 537] width 133 height 45
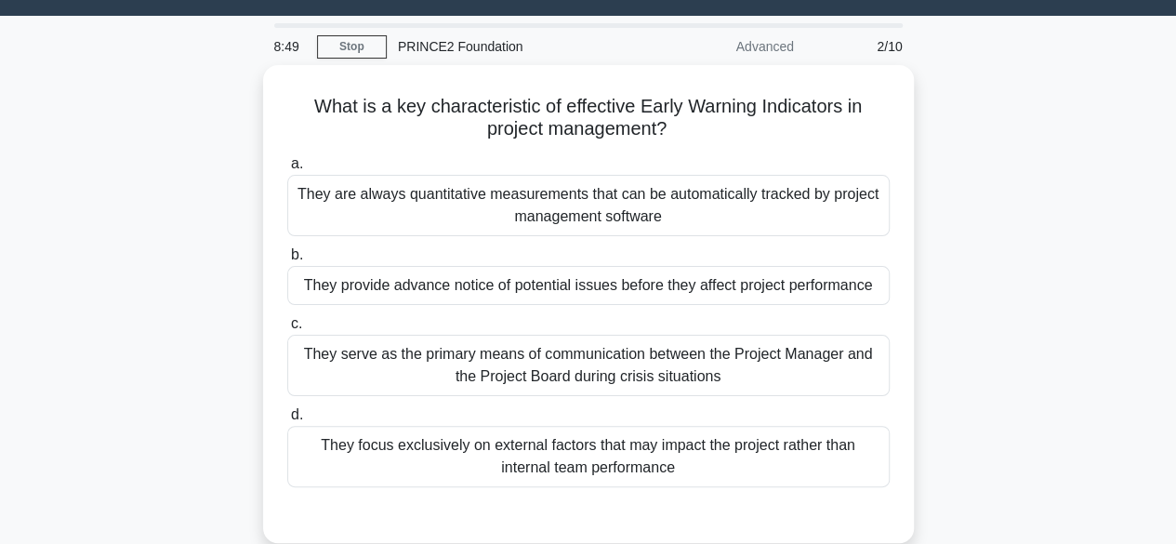
scroll to position [56, 0]
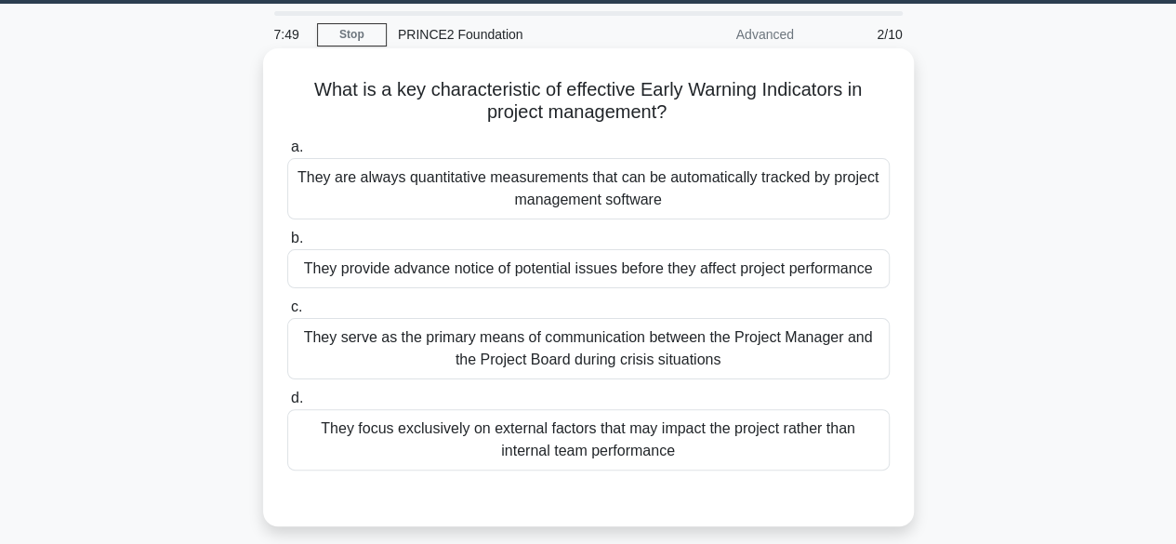
click at [833, 274] on div "They provide advance notice of potential issues before they affect project perf…" at bounding box center [588, 268] width 602 height 39
click at [287, 244] on input "b. They provide advance notice of potential issues before they affect project p…" at bounding box center [287, 238] width 0 height 12
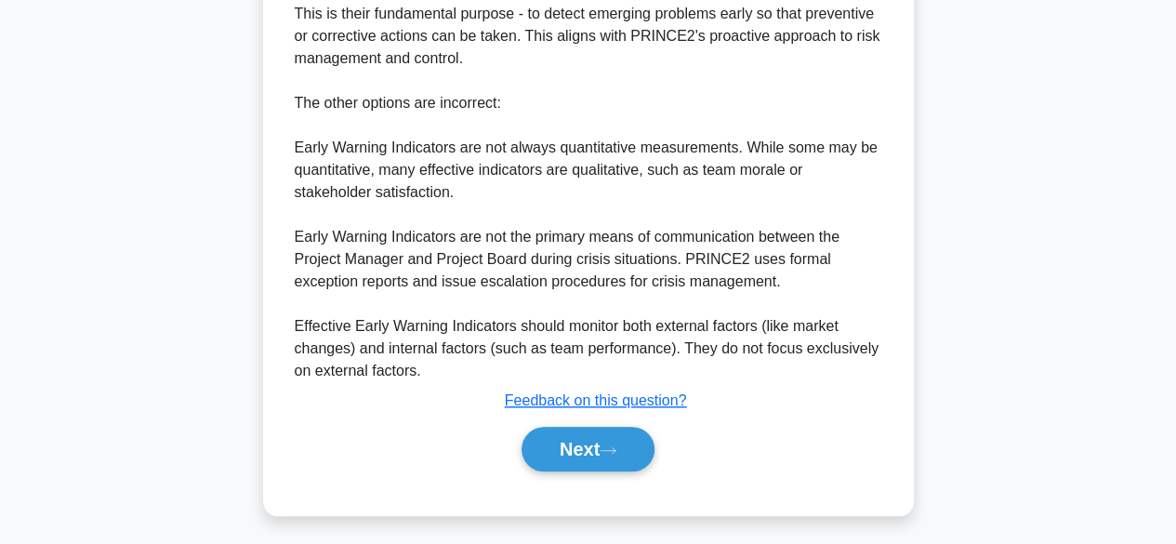
scroll to position [643, 0]
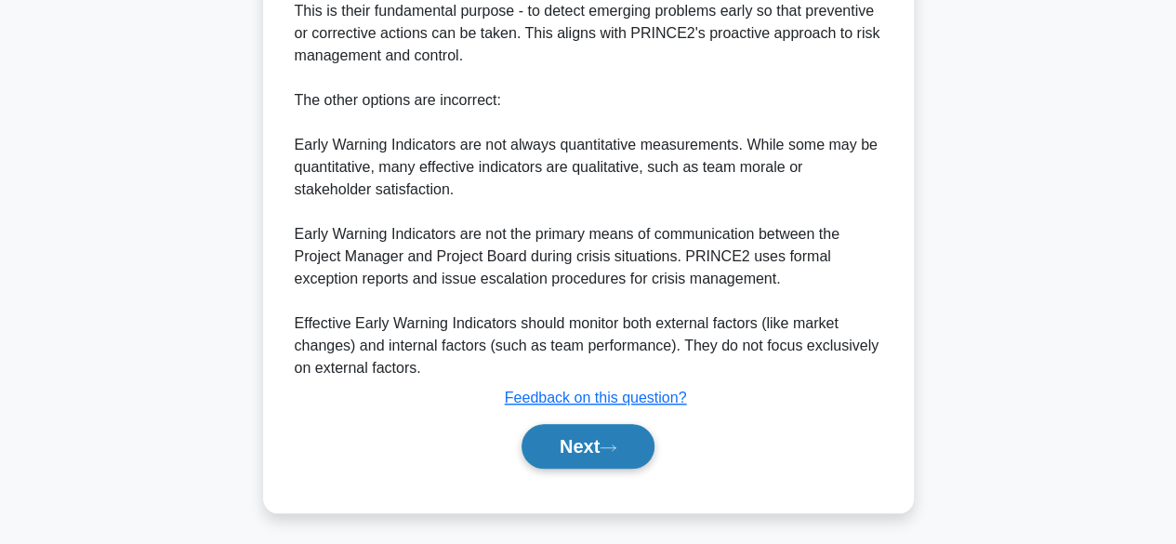
click at [615, 457] on button "Next" at bounding box center [587, 446] width 133 height 45
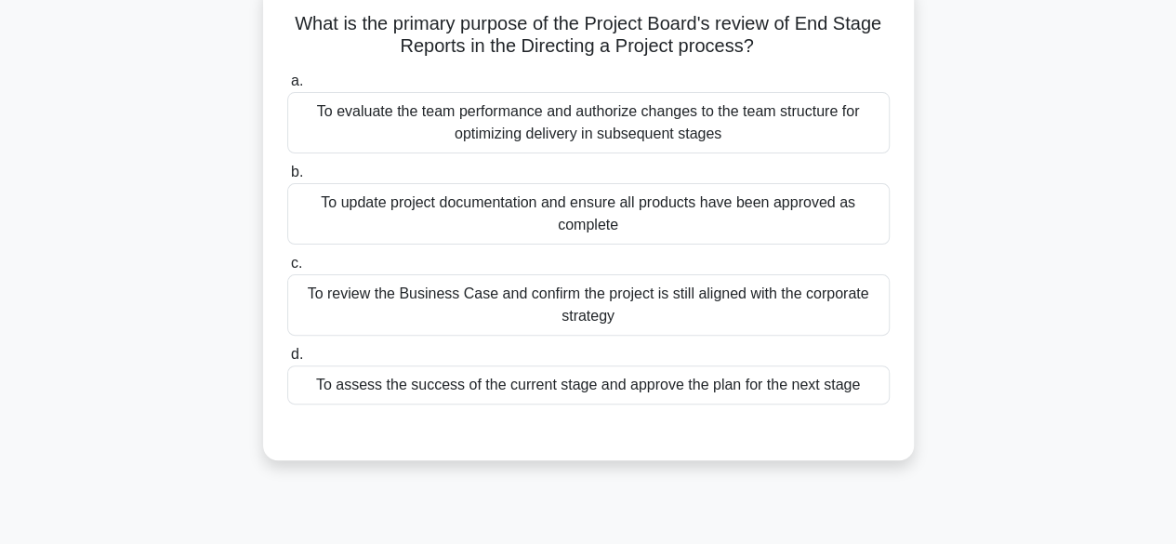
scroll to position [127, 0]
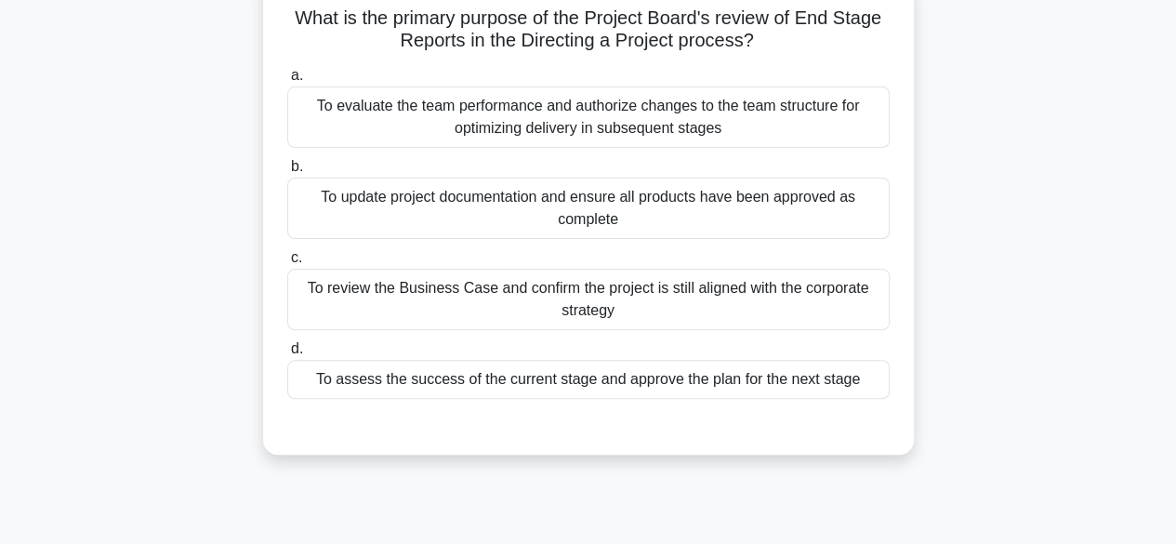
click at [835, 299] on div "To review the Business Case and confirm the project is still aligned with the c…" at bounding box center [588, 299] width 602 height 61
click at [287, 264] on input "c. To review the Business Case and confirm the project is still aligned with th…" at bounding box center [287, 258] width 0 height 12
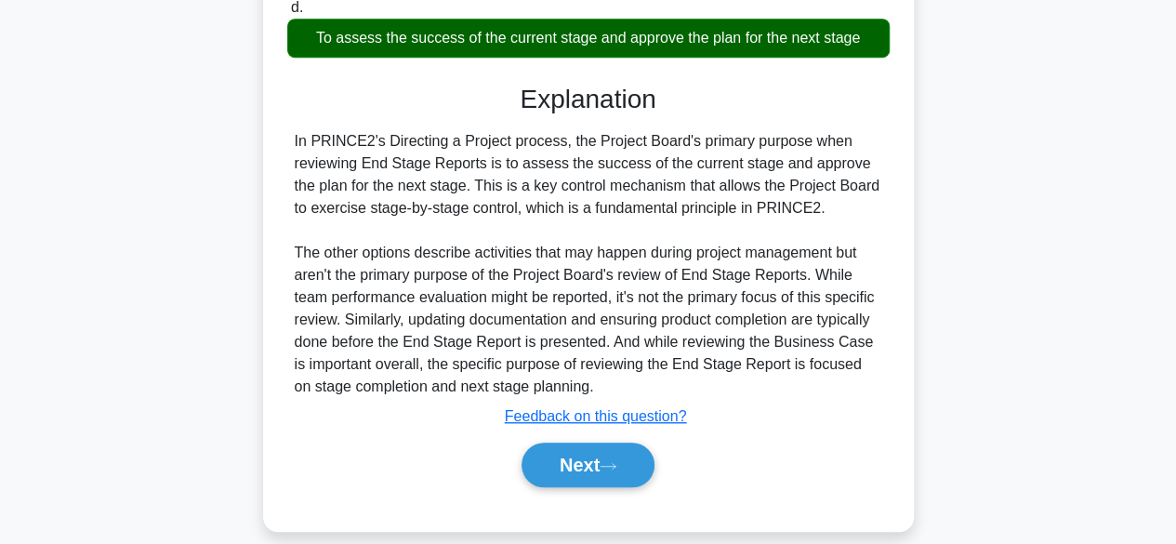
scroll to position [471, 0]
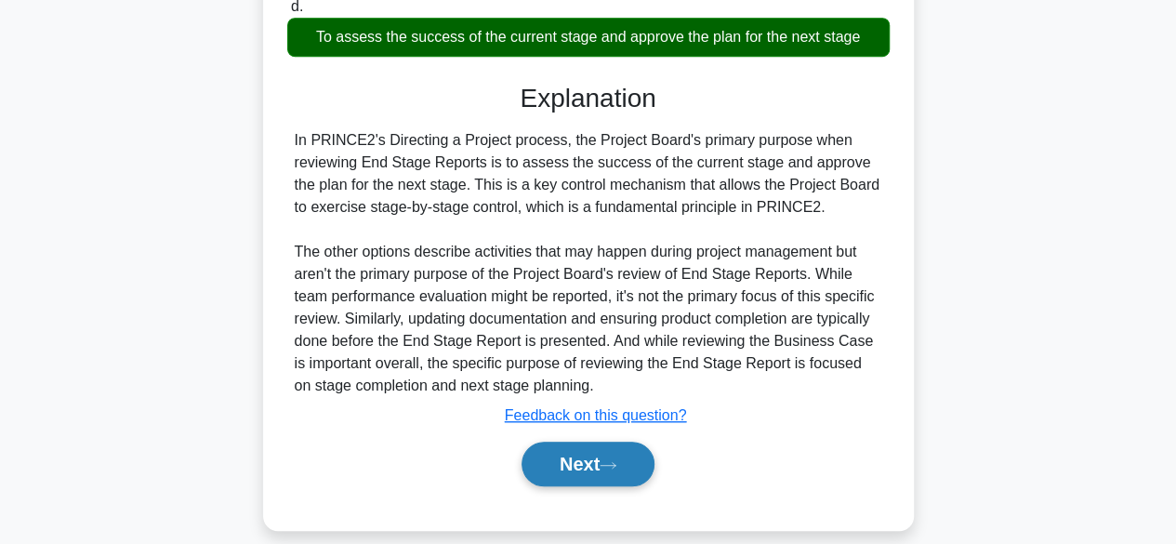
click at [626, 463] on button "Next" at bounding box center [587, 463] width 133 height 45
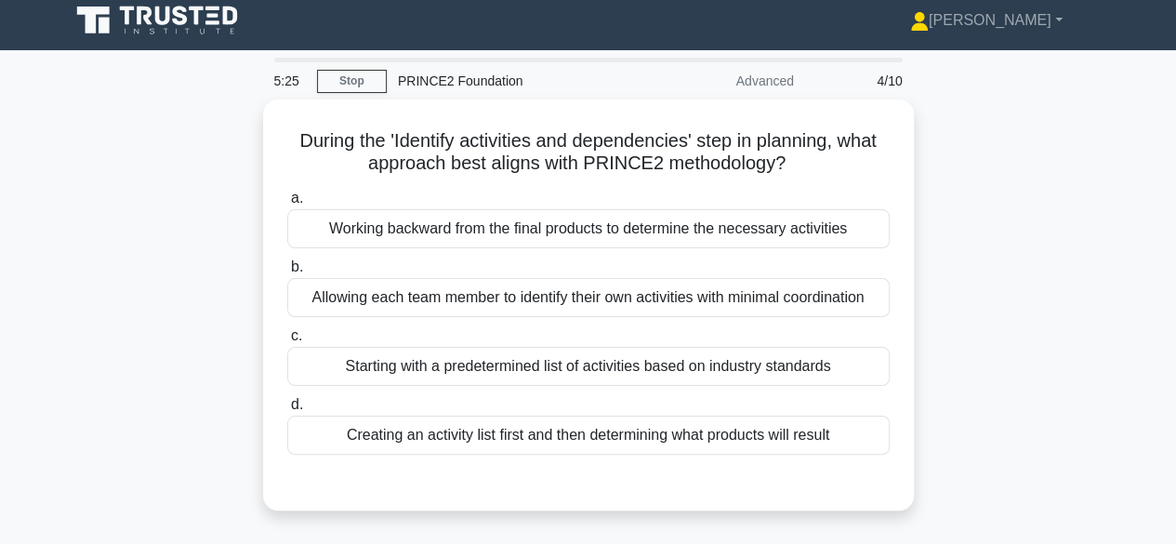
scroll to position [0, 0]
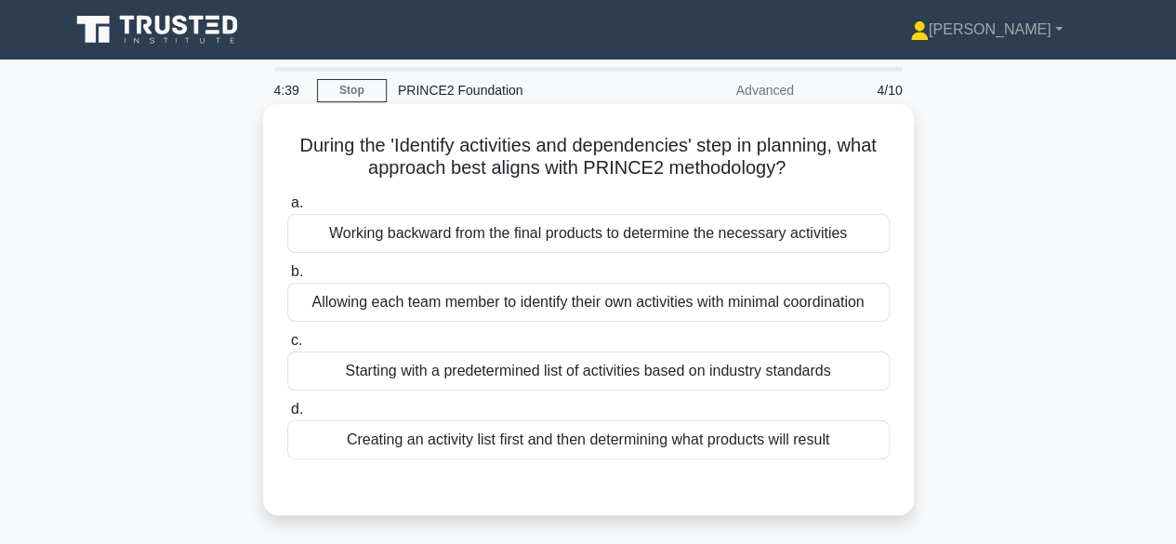
click at [820, 244] on div "Working backward from the final products to determine the necessary activities" at bounding box center [588, 233] width 602 height 39
click at [287, 209] on input "a. Working backward from the final products to determine the necessary activiti…" at bounding box center [287, 203] width 0 height 12
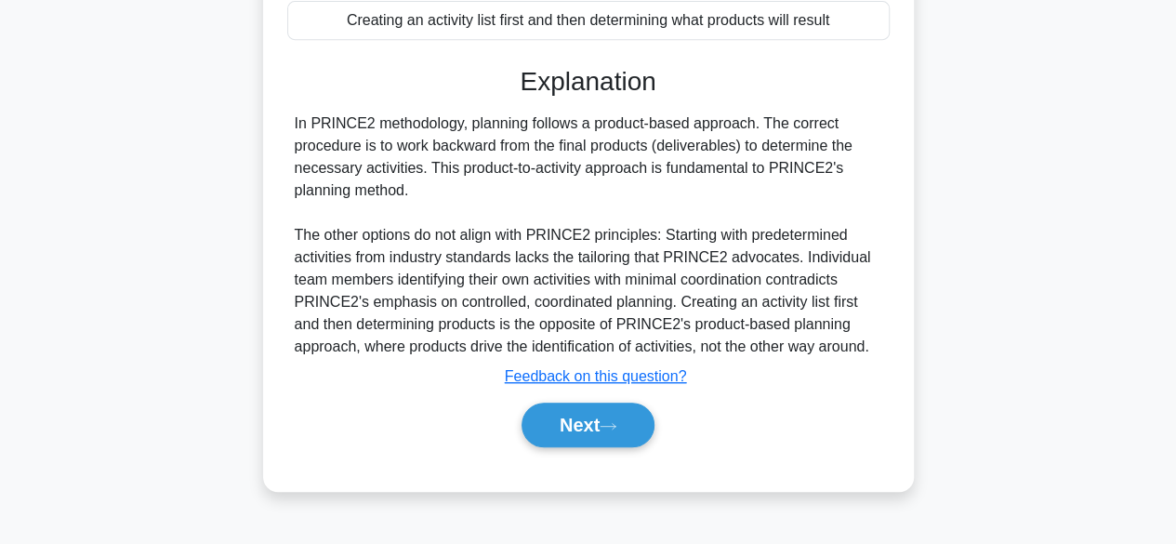
scroll to position [420, 0]
click at [626, 415] on button "Next" at bounding box center [587, 424] width 133 height 45
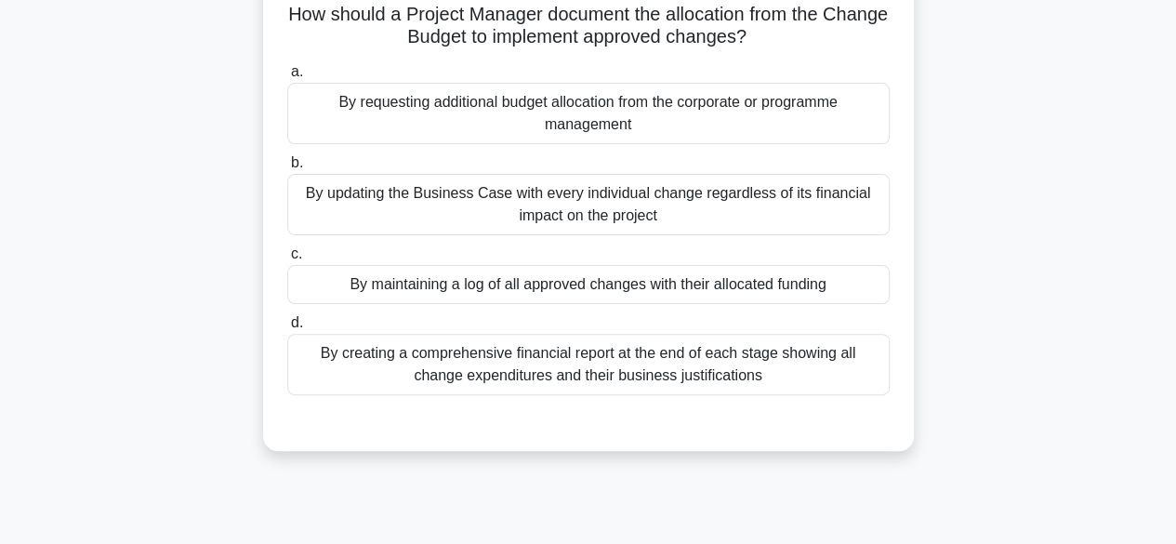
scroll to position [139, 0]
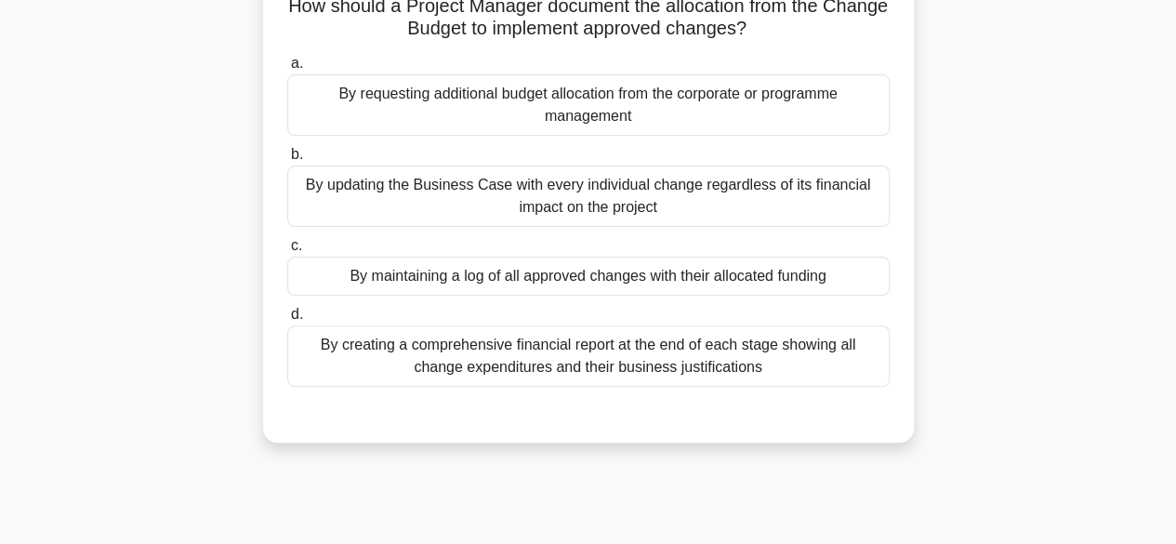
click at [846, 283] on div "By maintaining a log of all approved changes with their allocated funding" at bounding box center [588, 276] width 602 height 39
click at [287, 252] on input "c. By maintaining a log of all approved changes with their allocated funding" at bounding box center [287, 246] width 0 height 12
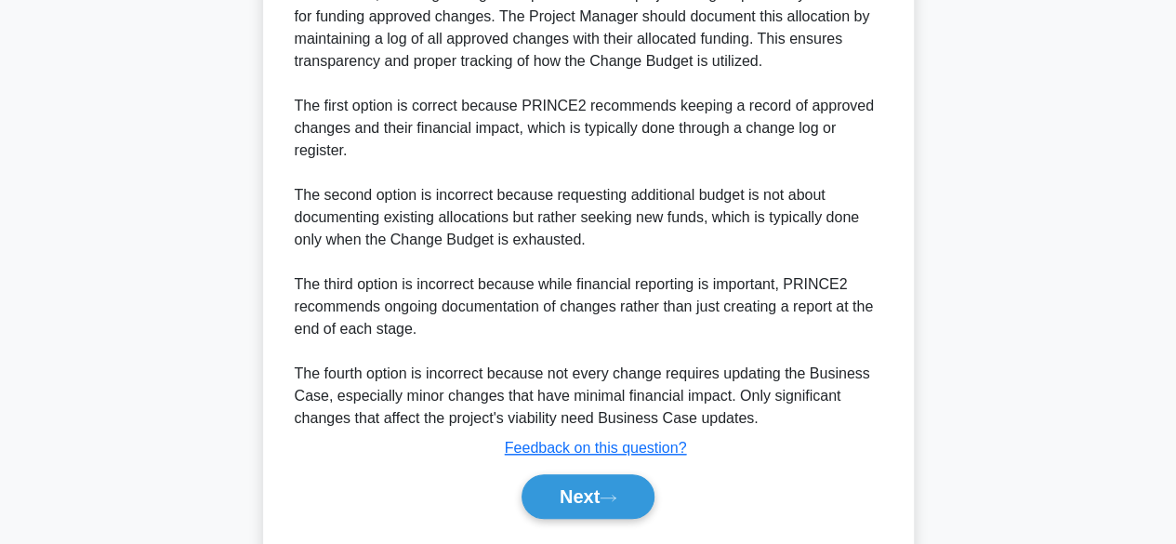
scroll to position [618, 0]
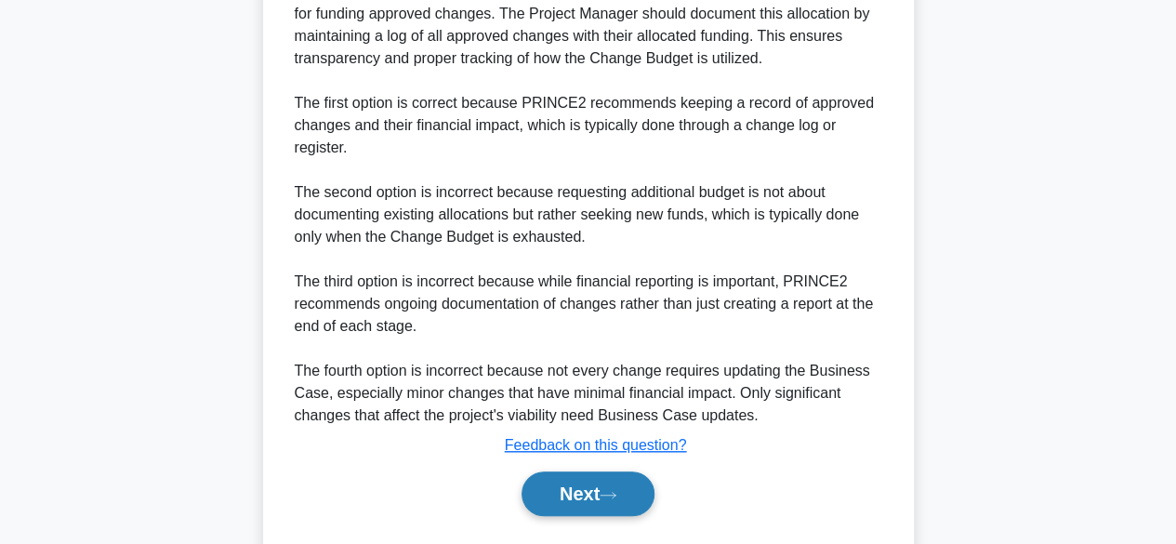
click at [626, 497] on button "Next" at bounding box center [587, 493] width 133 height 45
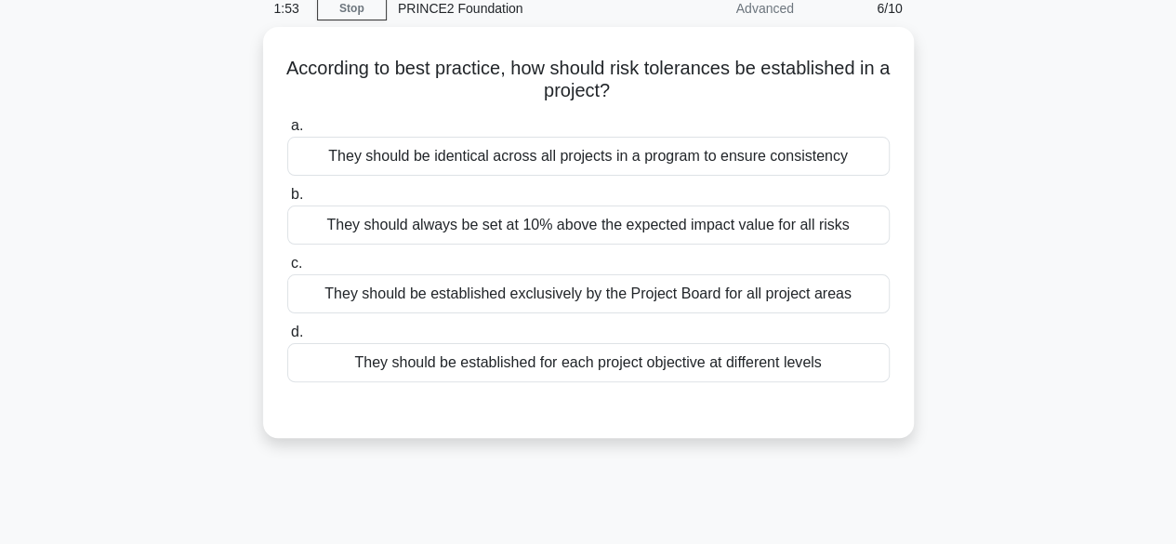
scroll to position [88, 0]
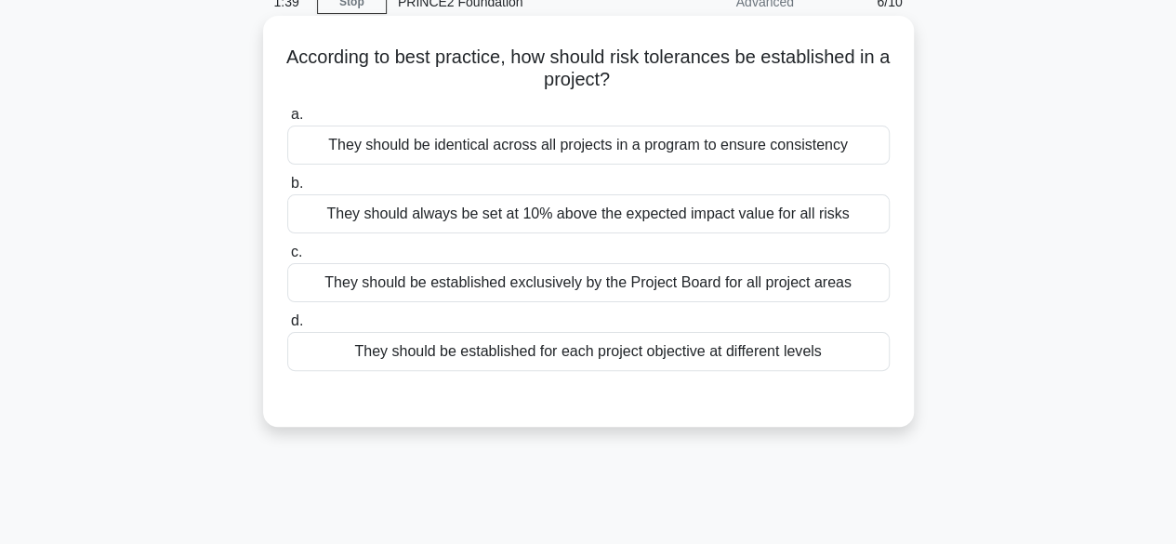
click at [842, 362] on div "They should be established for each project objective at different levels" at bounding box center [588, 351] width 602 height 39
click at [287, 327] on input "d. They should be established for each project objective at different levels" at bounding box center [287, 321] width 0 height 12
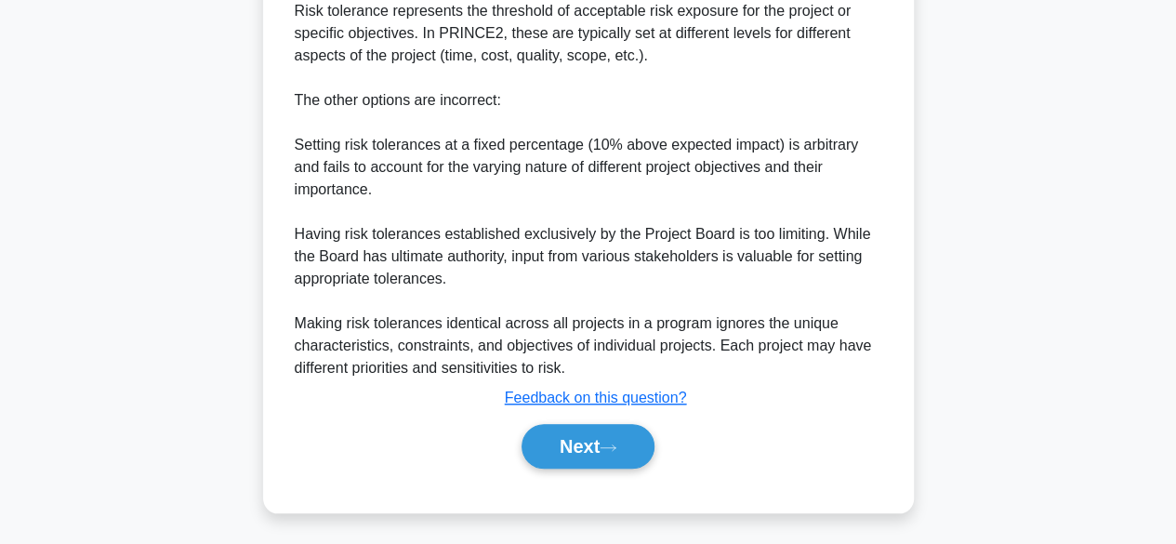
scroll to position [622, 0]
click at [610, 462] on button "Next" at bounding box center [587, 445] width 133 height 45
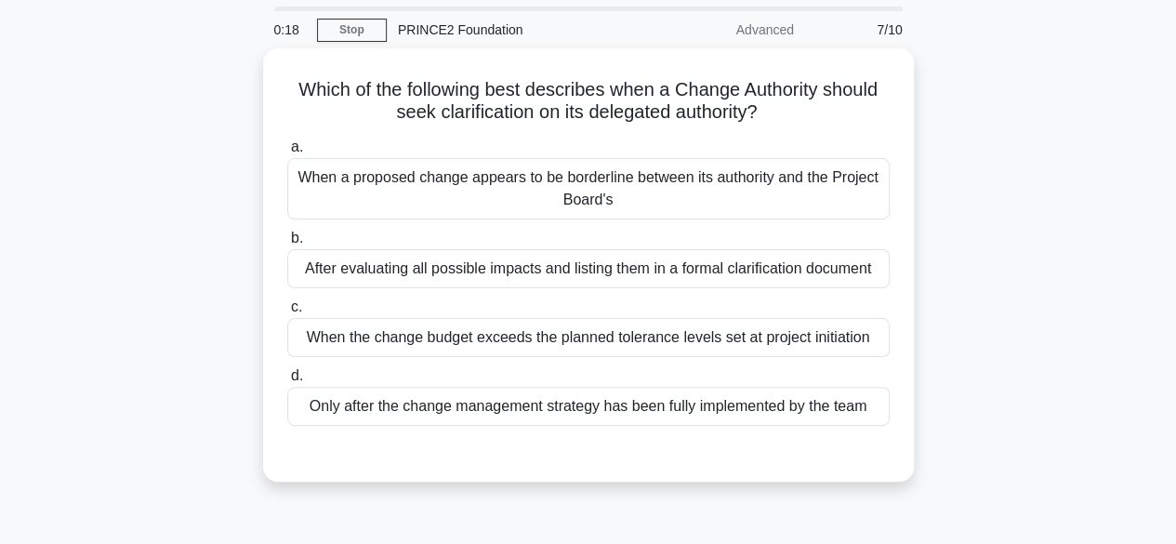
scroll to position [47, 0]
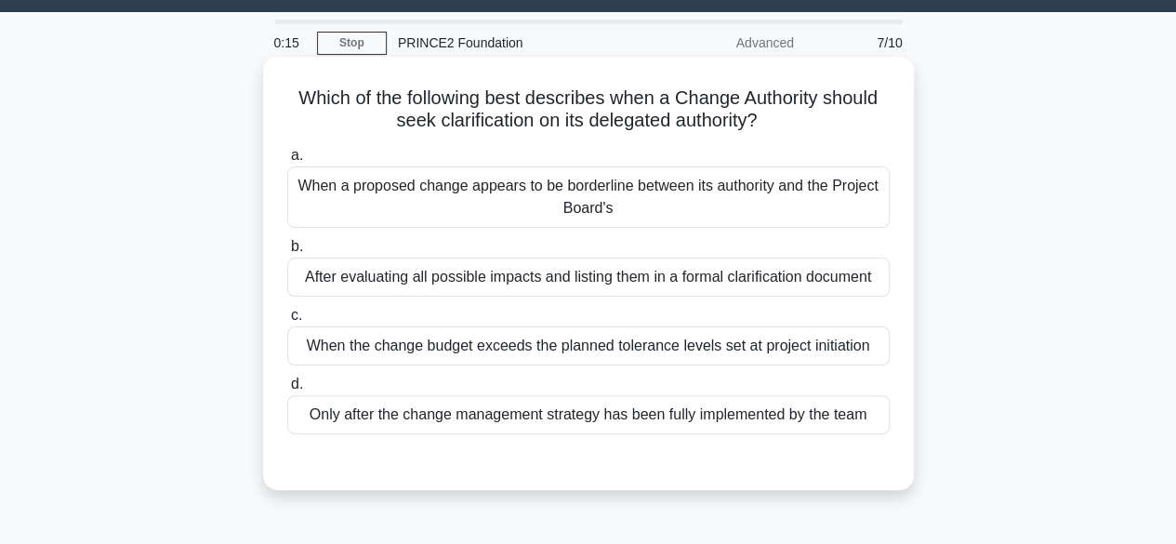
click at [864, 212] on div "When a proposed change appears to be borderline between its authority and the P…" at bounding box center [588, 196] width 602 height 61
click at [287, 162] on input "a. When a proposed change appears to be borderline between its authority and th…" at bounding box center [287, 156] width 0 height 12
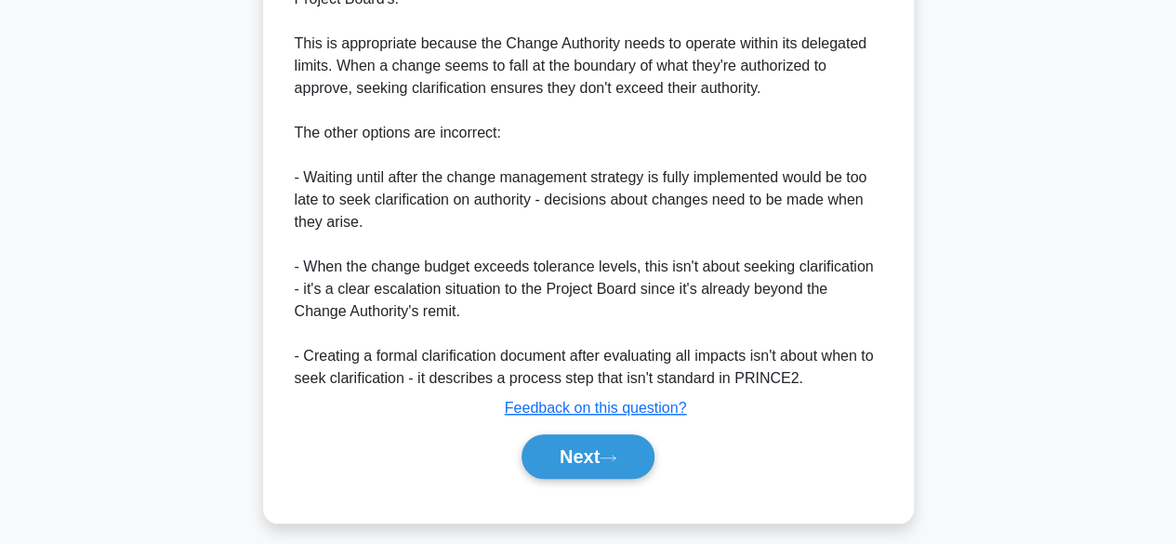
scroll to position [644, 0]
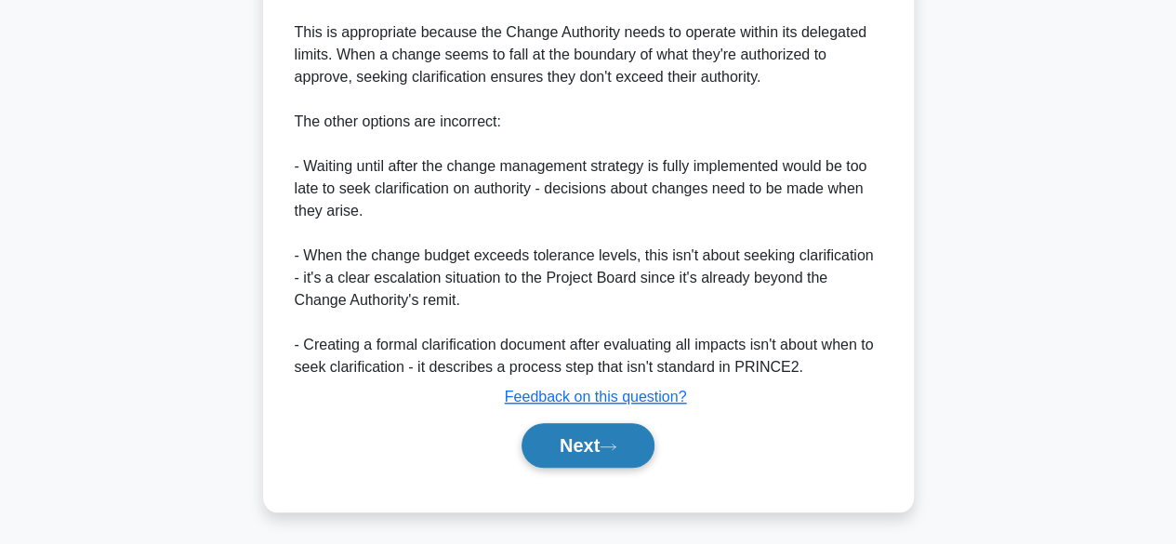
click at [593, 450] on button "Next" at bounding box center [587, 445] width 133 height 45
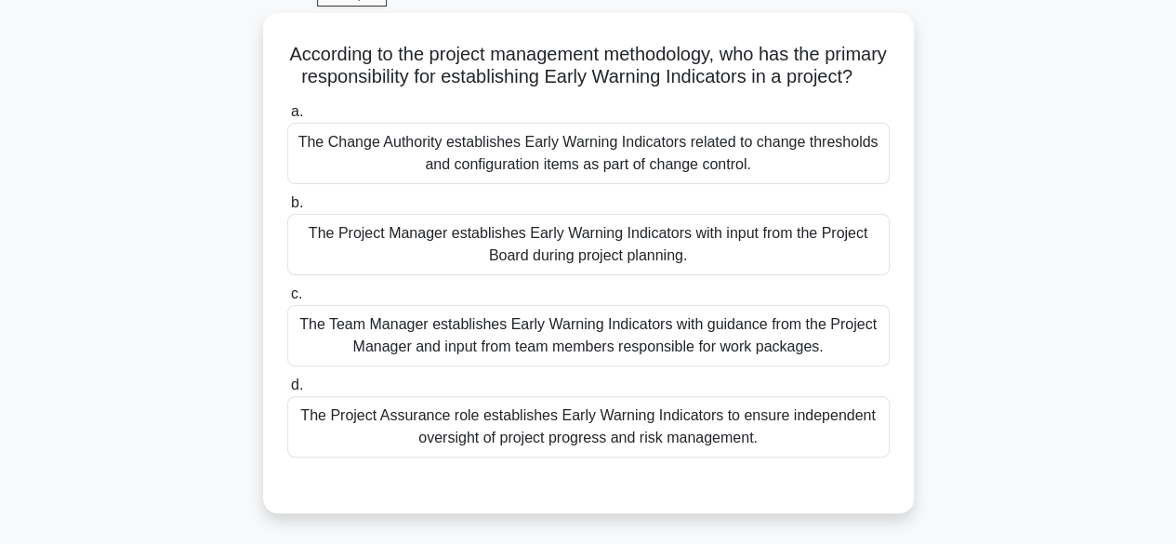
scroll to position [96, 0]
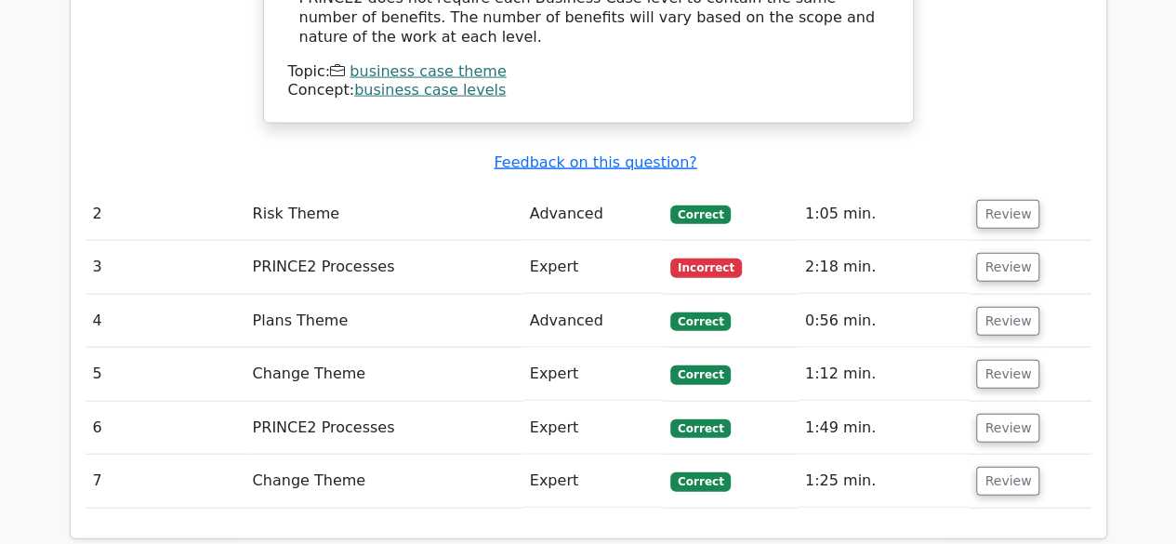
scroll to position [2008, 0]
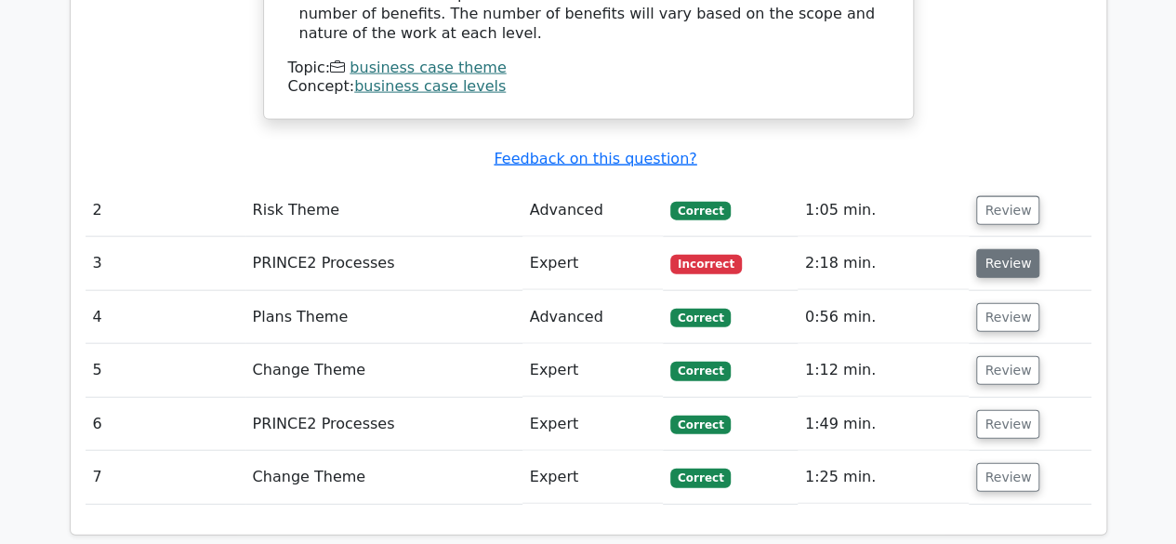
click at [1011, 249] on button "Review" at bounding box center [1007, 263] width 63 height 29
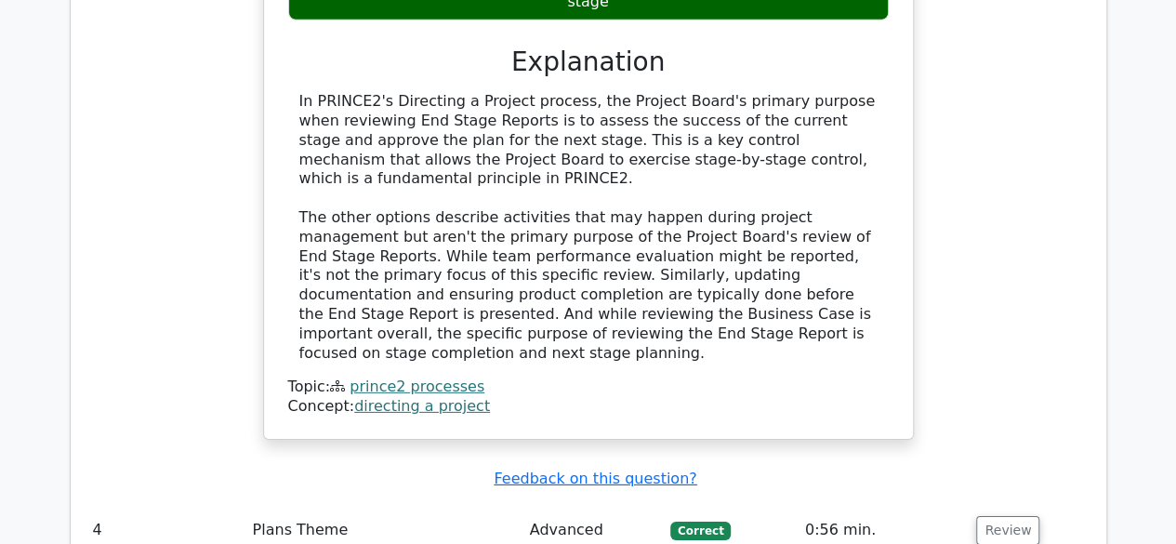
scroll to position [3128, 0]
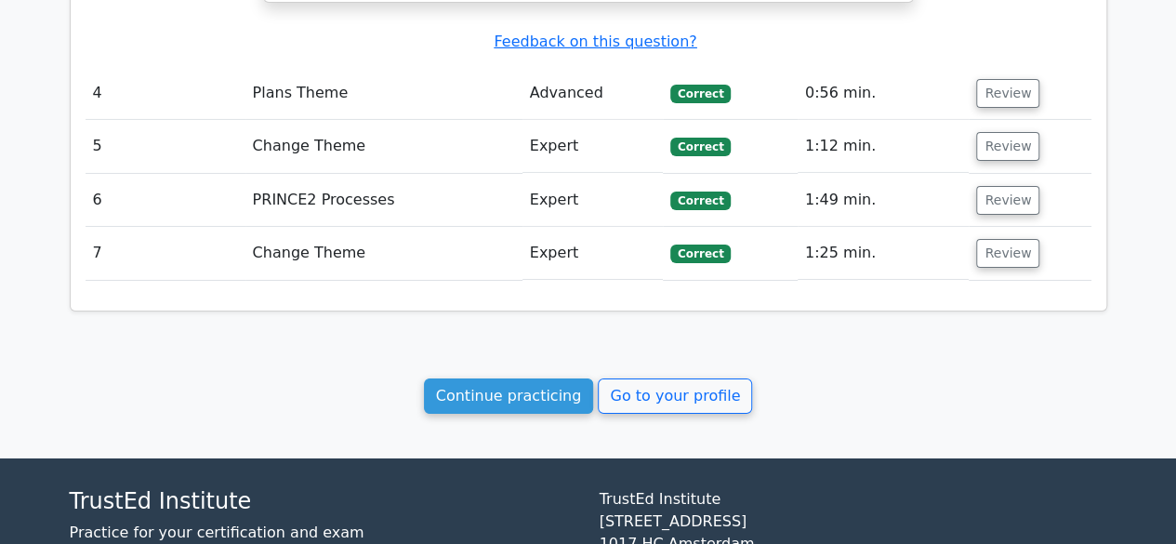
click at [527, 378] on link "Continue practicing" at bounding box center [509, 395] width 170 height 35
click at [475, 378] on link "Continue practicing" at bounding box center [509, 395] width 170 height 35
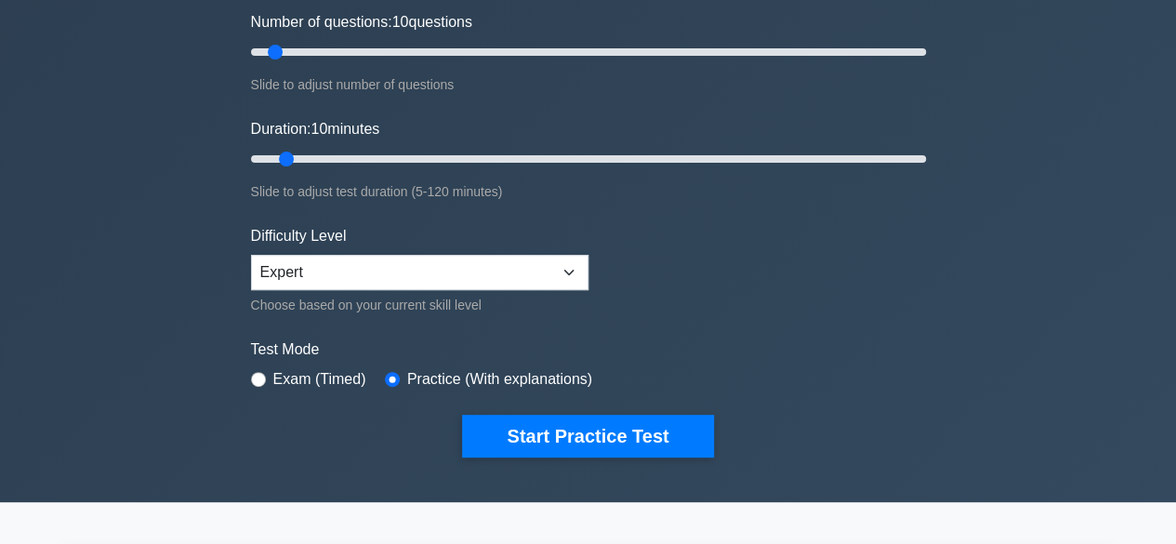
scroll to position [246, 0]
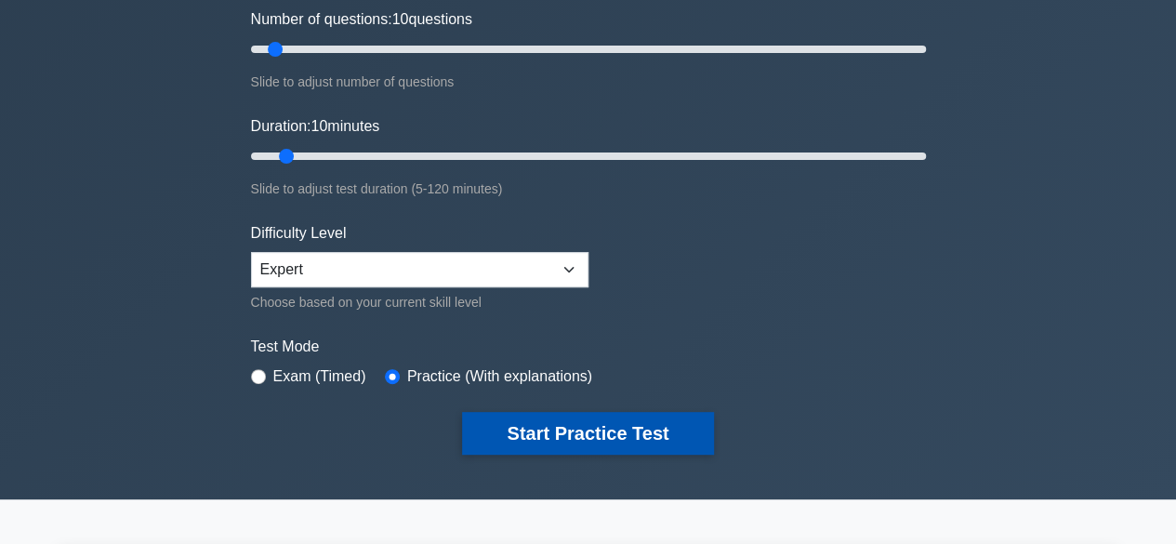
click at [644, 423] on button "Start Practice Test" at bounding box center [587, 433] width 251 height 43
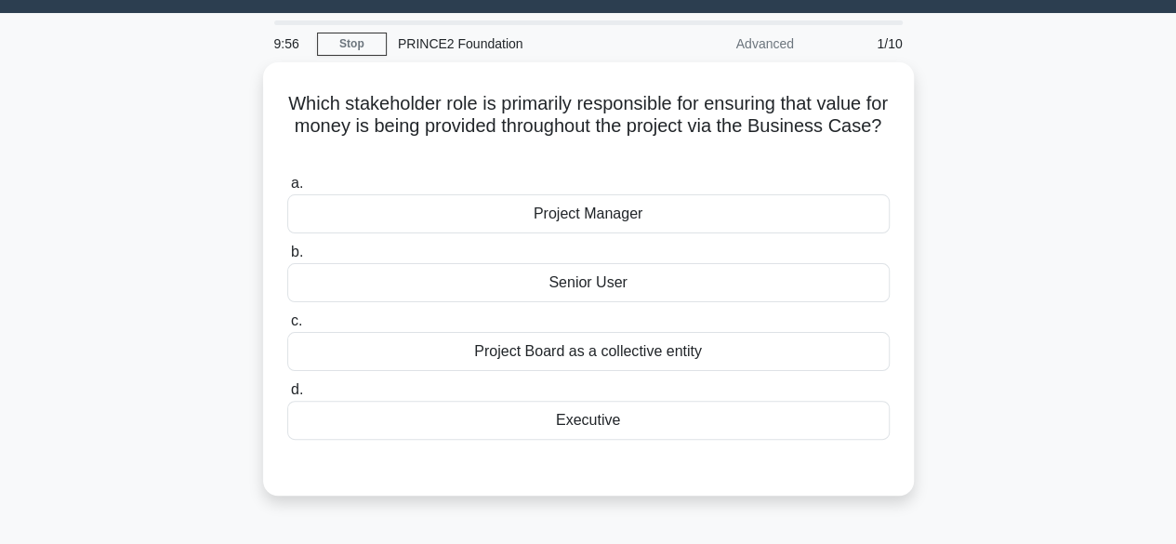
scroll to position [47, 0]
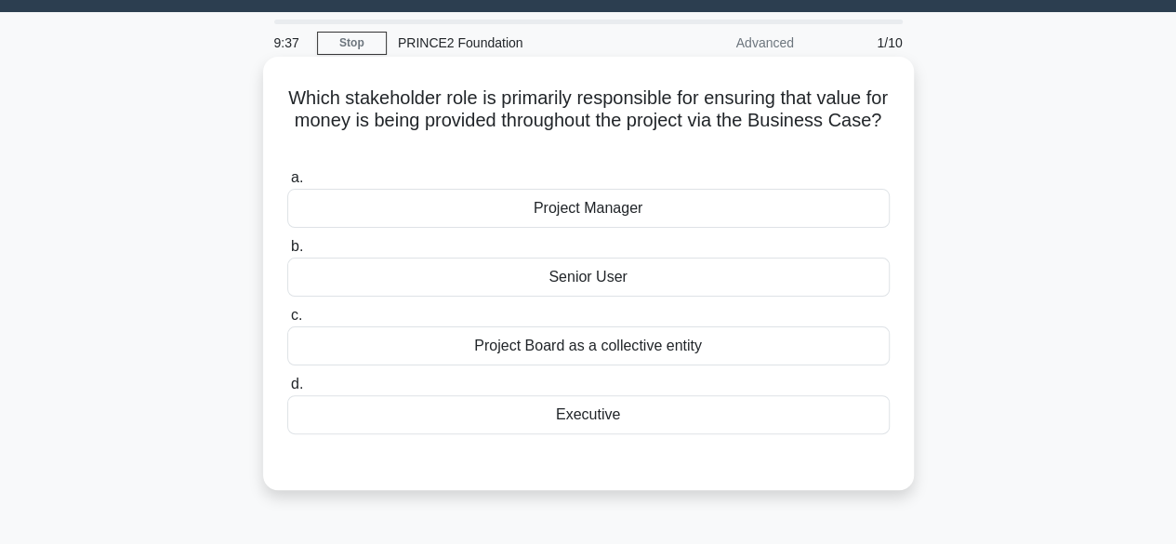
click at [675, 353] on div "Project Board as a collective entity" at bounding box center [588, 345] width 602 height 39
click at [287, 322] on input "c. Project Board as a collective entity" at bounding box center [287, 316] width 0 height 12
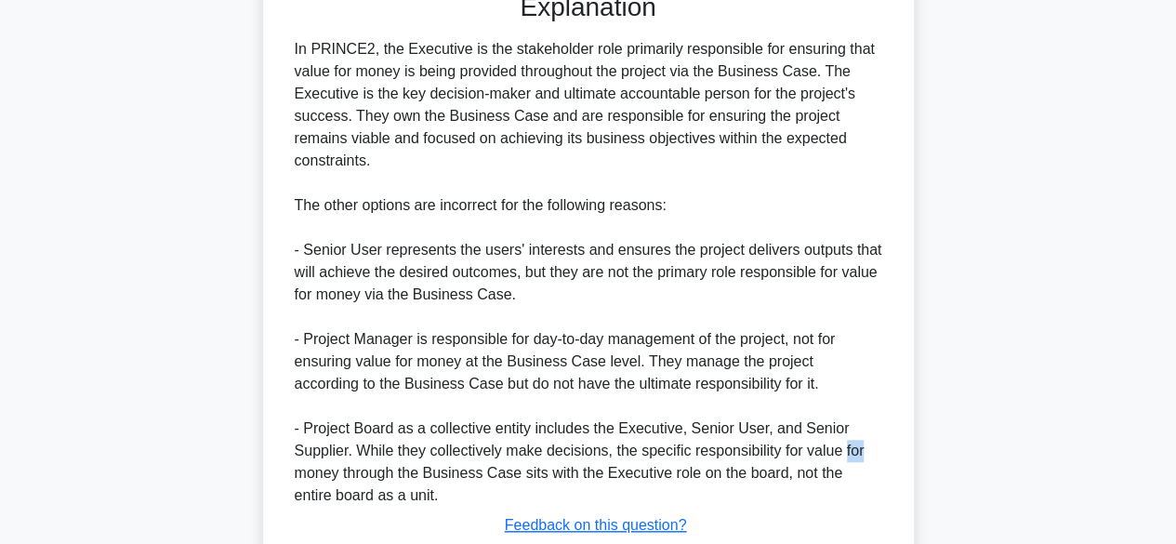
scroll to position [625, 0]
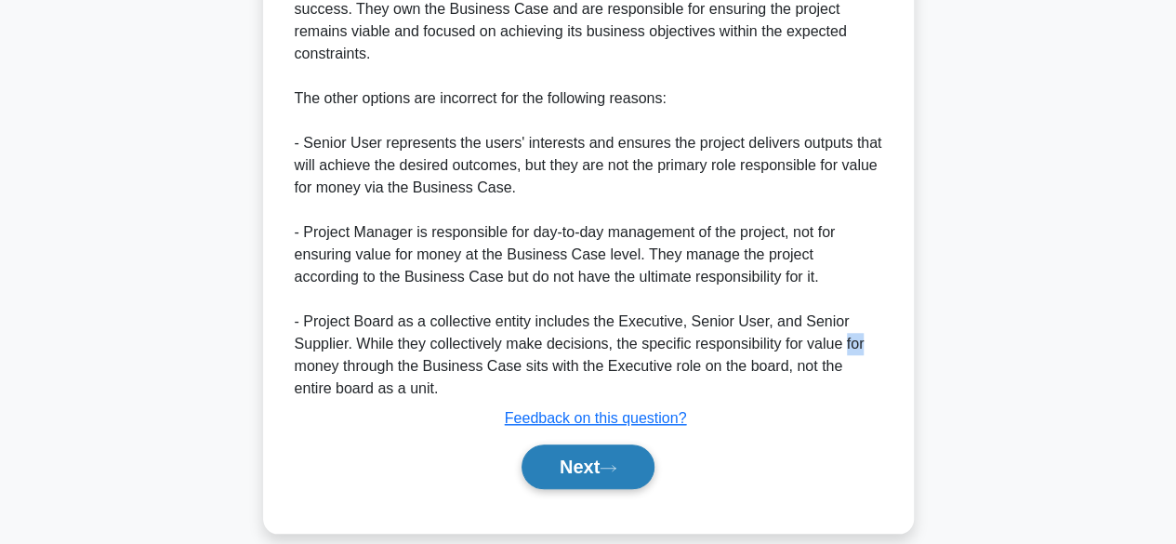
click at [609, 455] on button "Next" at bounding box center [587, 466] width 133 height 45
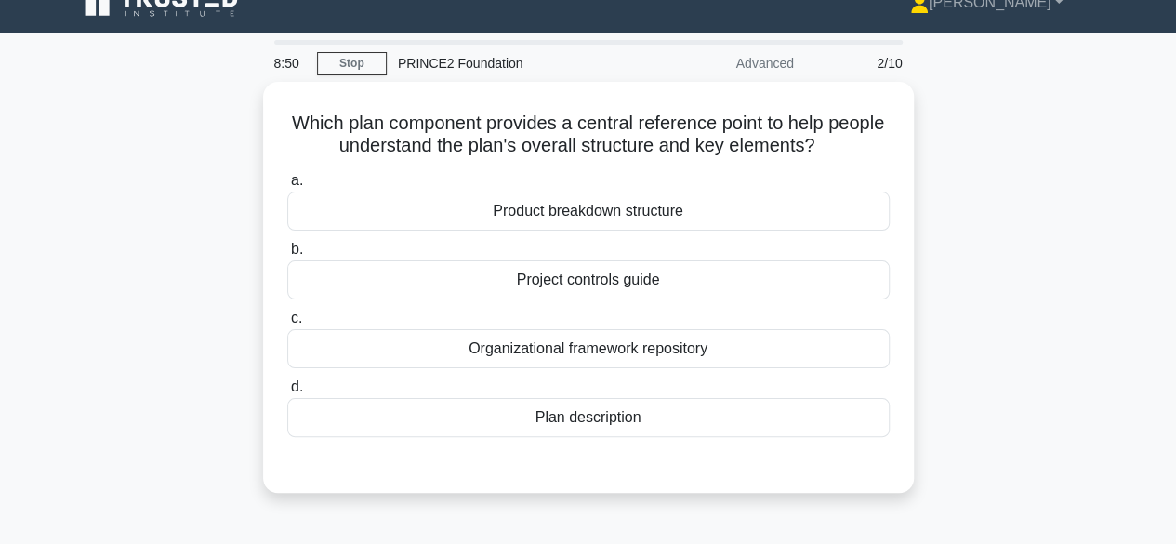
scroll to position [0, 0]
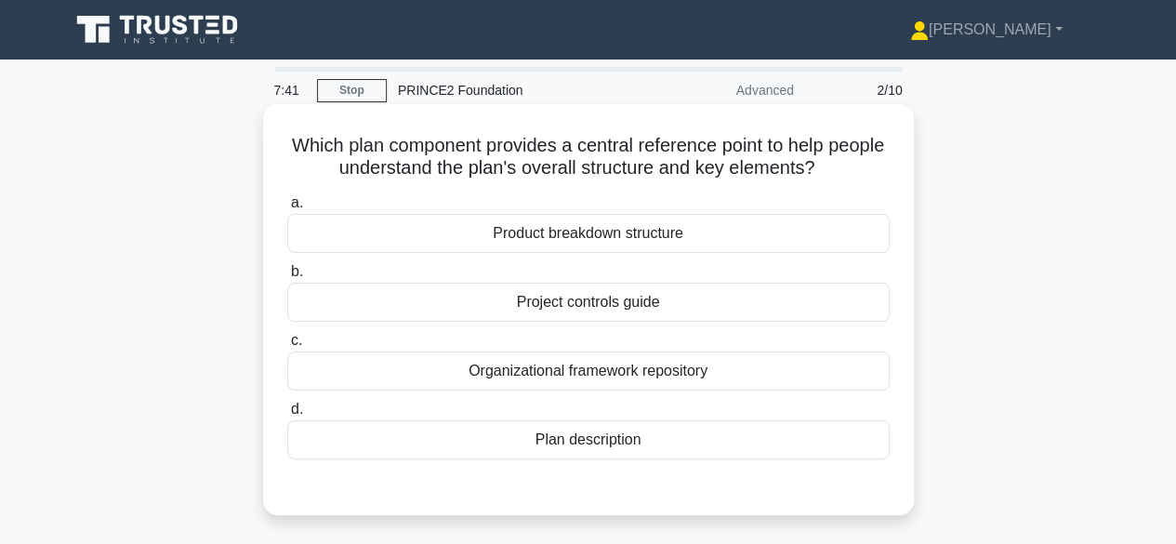
click at [837, 449] on div "Plan description" at bounding box center [588, 439] width 602 height 39
click at [287, 415] on input "d. Plan description" at bounding box center [287, 409] width 0 height 12
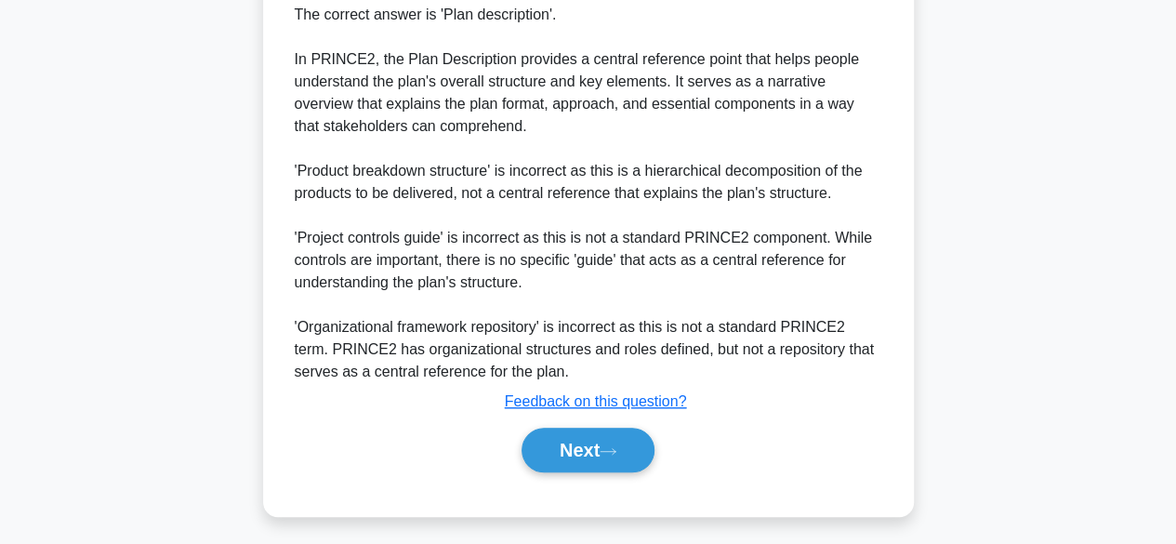
scroll to position [529, 0]
click at [588, 448] on button "Next" at bounding box center [587, 449] width 133 height 45
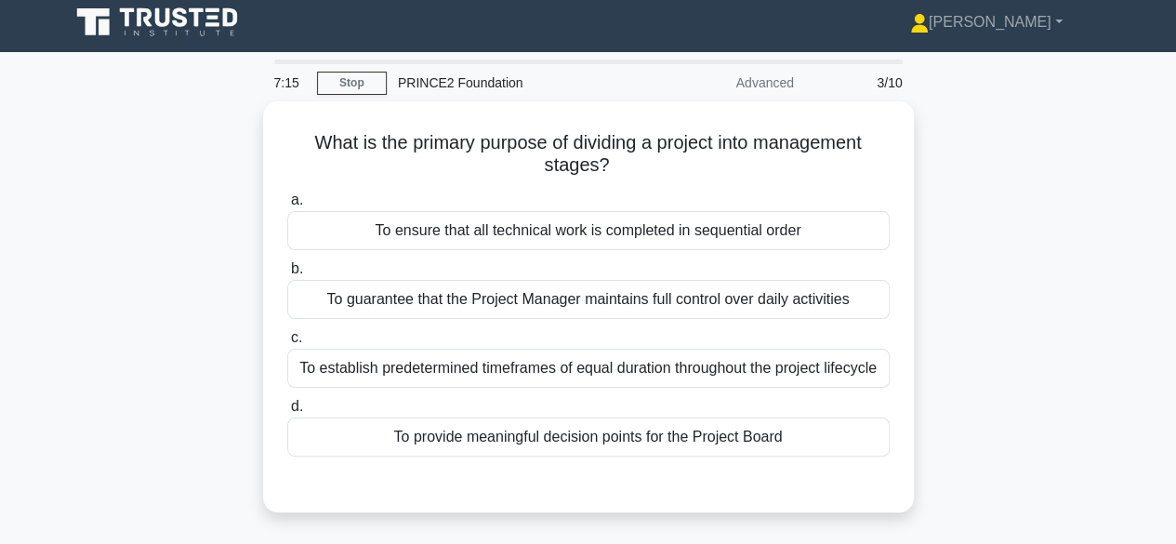
scroll to position [0, 0]
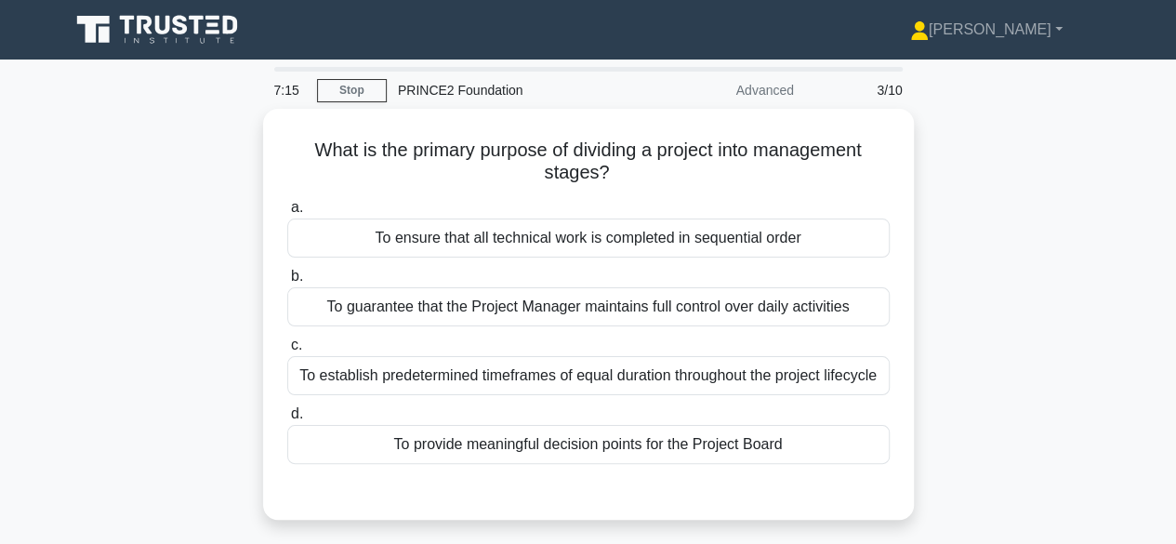
click at [956, 175] on div "What is the primary purpose of dividing a project into management stages? .spin…" at bounding box center [589, 325] width 1060 height 433
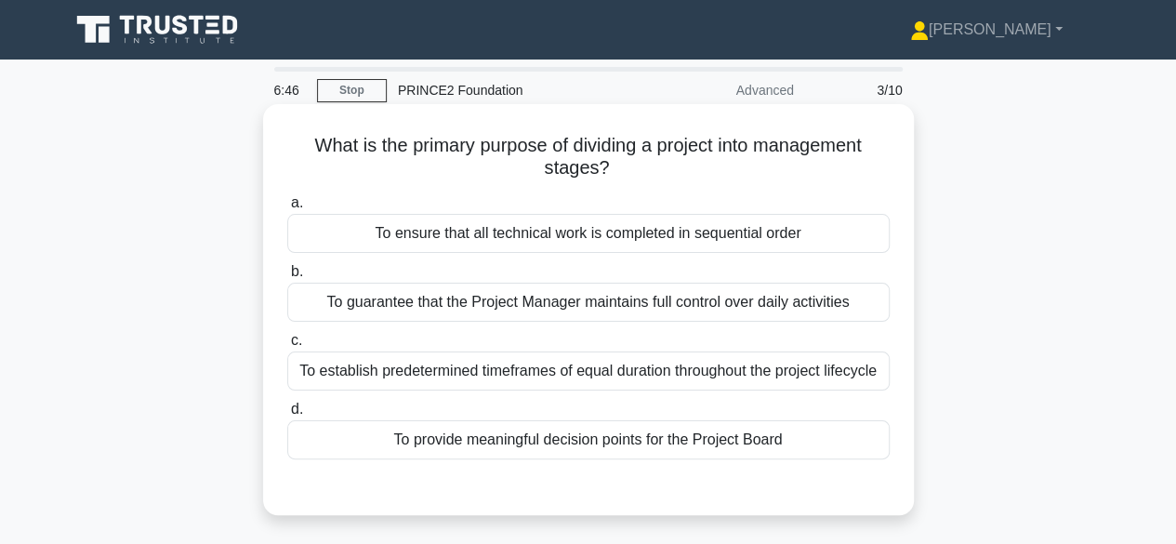
click at [825, 455] on div "To provide meaningful decision points for the Project Board" at bounding box center [588, 439] width 602 height 39
click at [287, 415] on input "d. To provide meaningful decision points for the Project Board" at bounding box center [287, 409] width 0 height 12
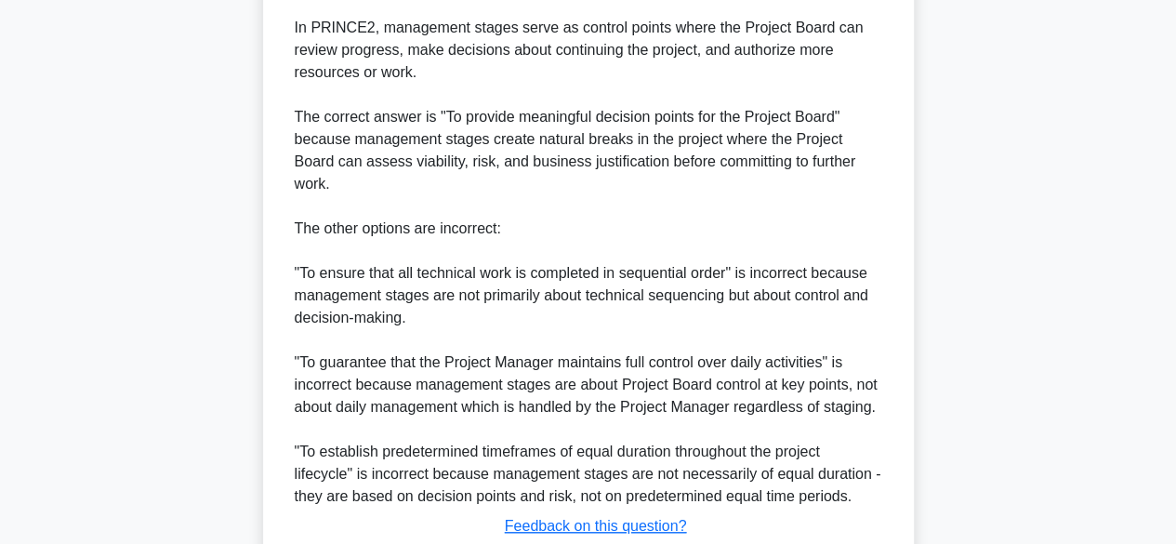
scroll to position [622, 0]
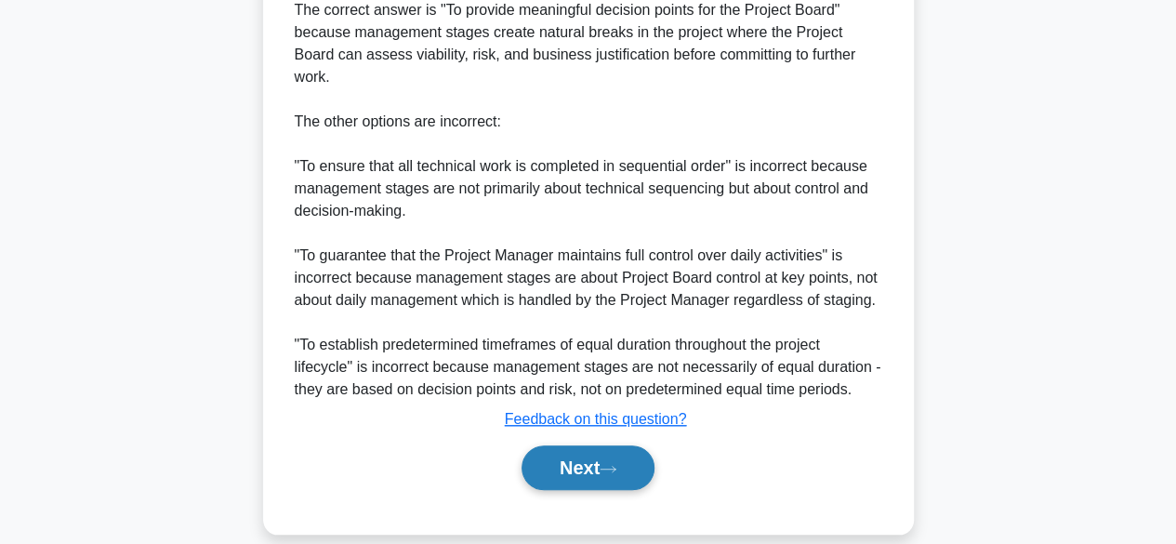
click at [610, 462] on button "Next" at bounding box center [587, 467] width 133 height 45
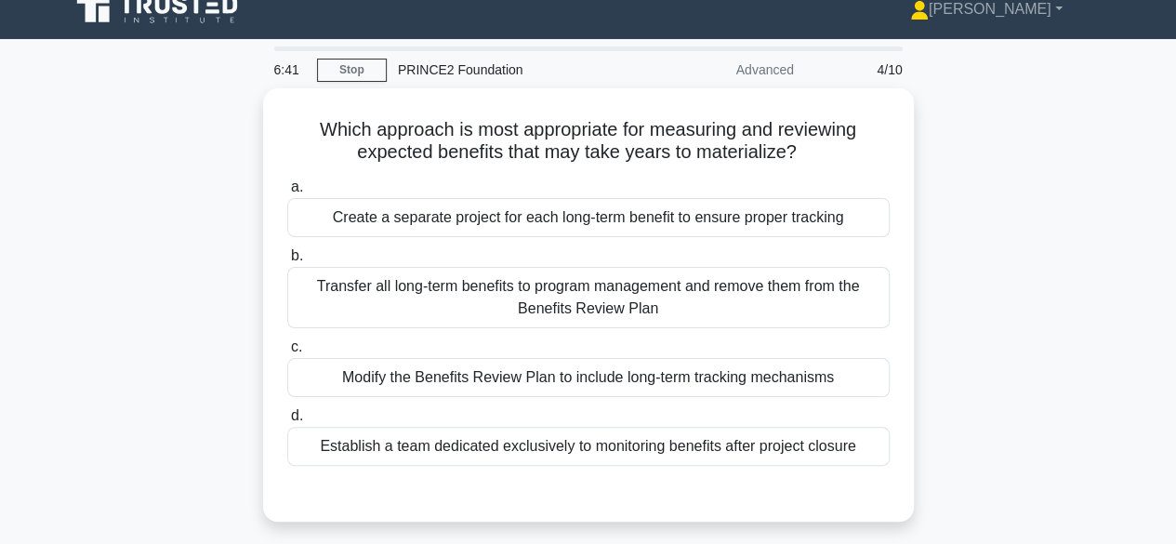
scroll to position [0, 0]
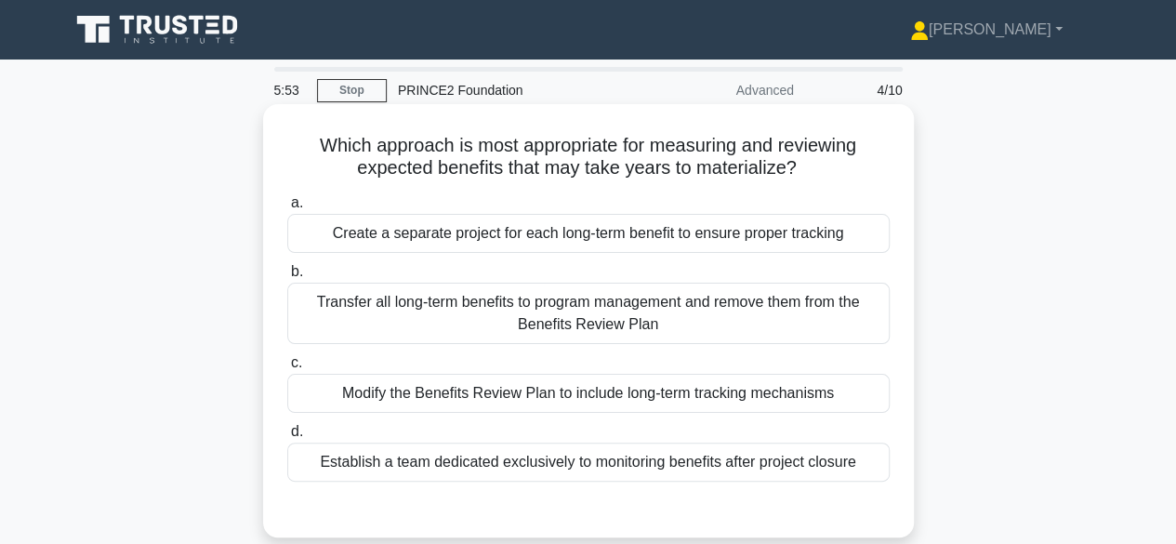
click at [809, 408] on div "Modify the Benefits Review Plan to include long-term tracking mechanisms" at bounding box center [588, 393] width 602 height 39
click at [287, 369] on input "c. Modify the Benefits Review Plan to include long-term tracking mechanisms" at bounding box center [287, 363] width 0 height 12
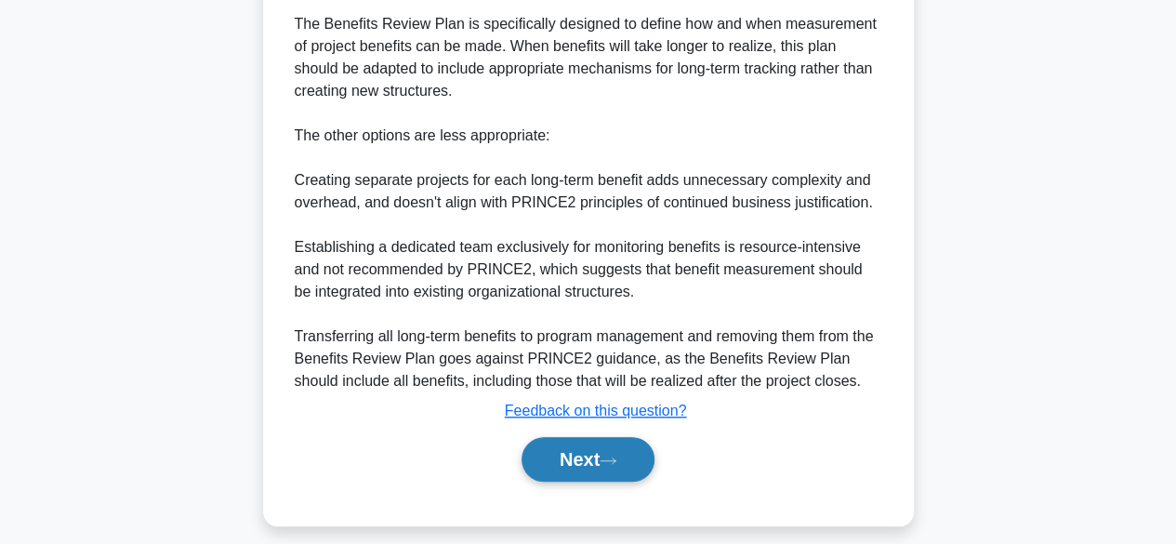
click at [604, 465] on button "Next" at bounding box center [587, 459] width 133 height 45
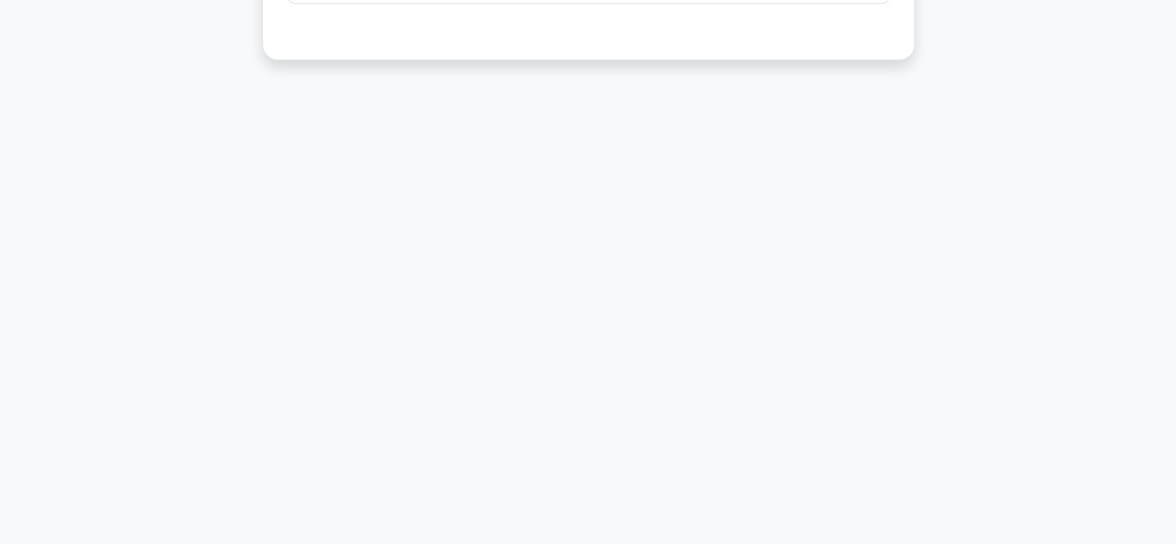
click at [1110, 381] on div "5:48 Stop PRINCE2 Foundation Advanced 5/10 What is the correct sequence for qua…" at bounding box center [589, 71] width 1060 height 929
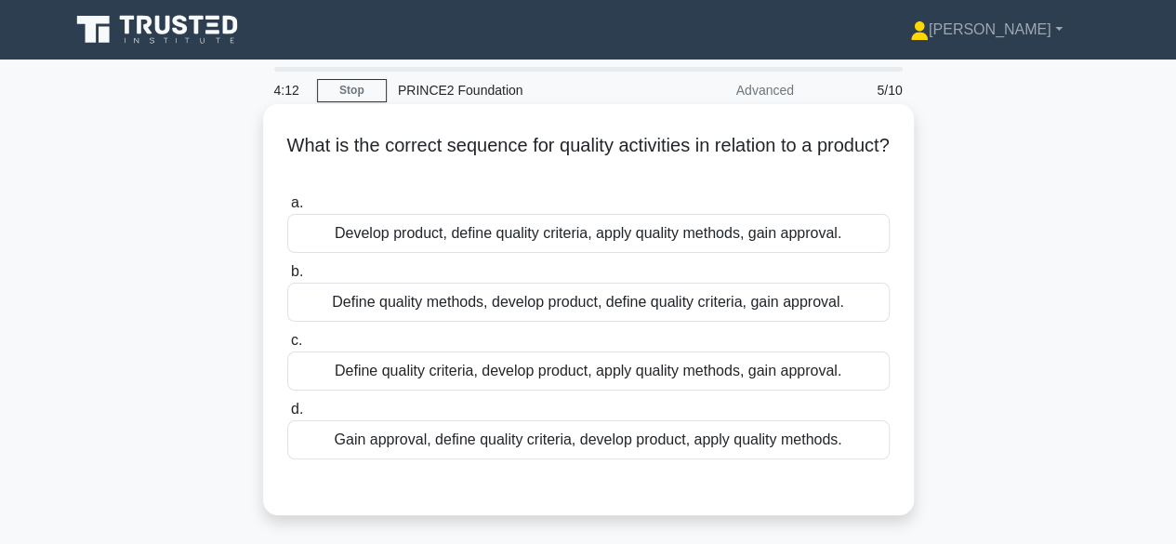
click at [831, 453] on div "Gain approval, define quality criteria, develop product, apply quality methods." at bounding box center [588, 439] width 602 height 39
click at [287, 415] on input "d. Gain approval, define quality criteria, develop product, apply quality metho…" at bounding box center [287, 409] width 0 height 12
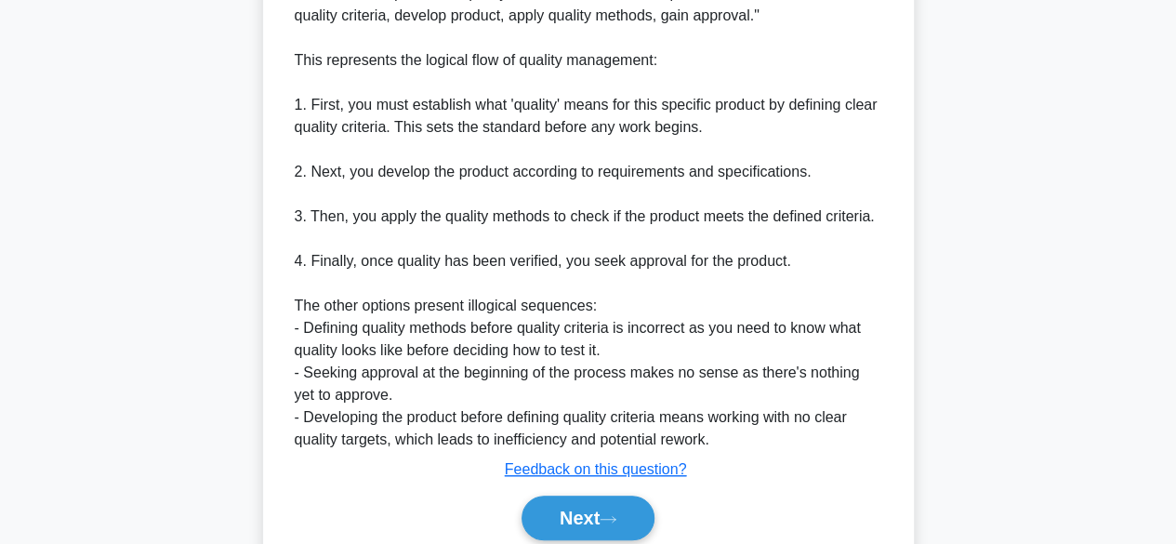
scroll to position [555, 0]
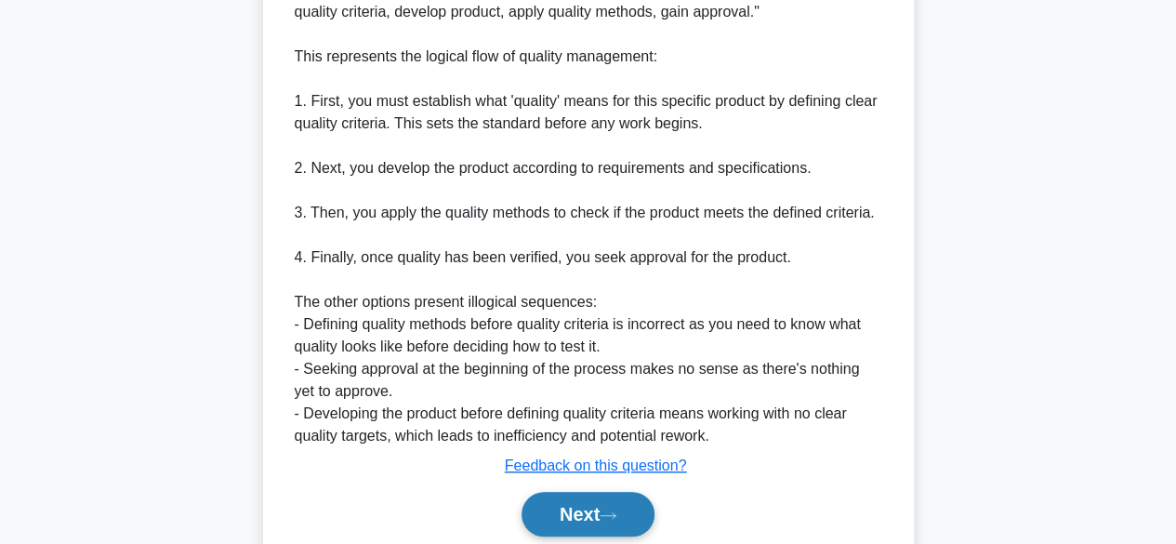
click at [573, 522] on button "Next" at bounding box center [587, 514] width 133 height 45
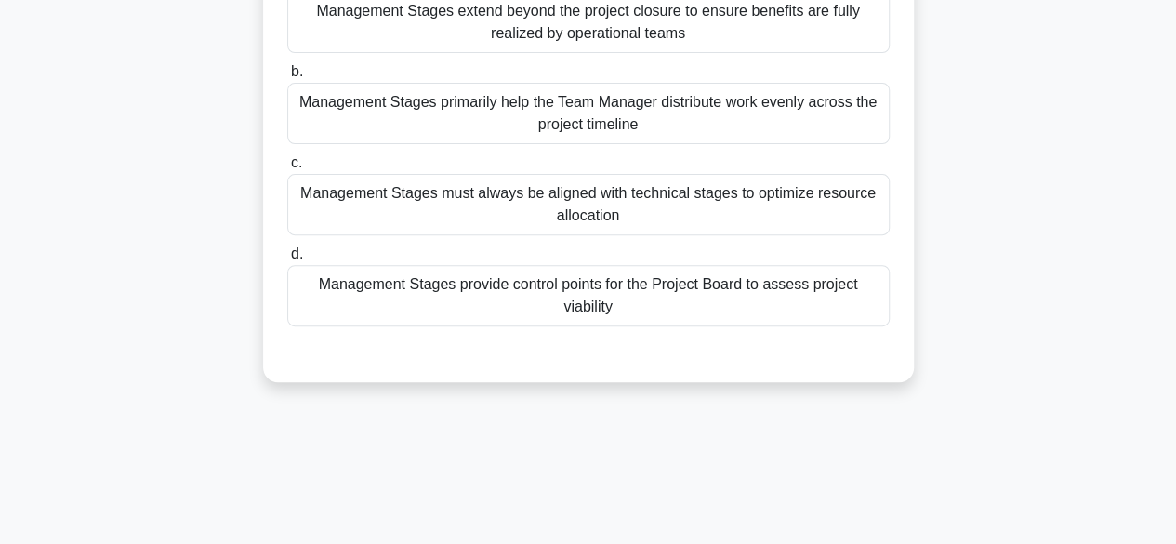
scroll to position [230, 0]
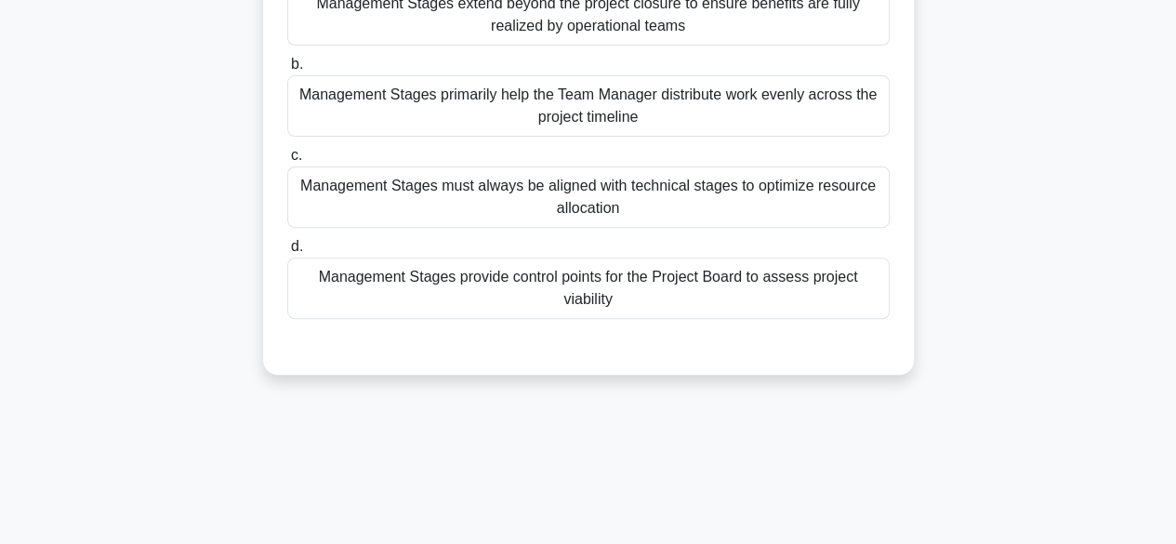
click at [820, 296] on div "Management Stages provide control points for the Project Board to assess projec…" at bounding box center [588, 287] width 602 height 61
click at [287, 253] on input "d. Management Stages provide control points for the Project Board to assess pro…" at bounding box center [287, 247] width 0 height 12
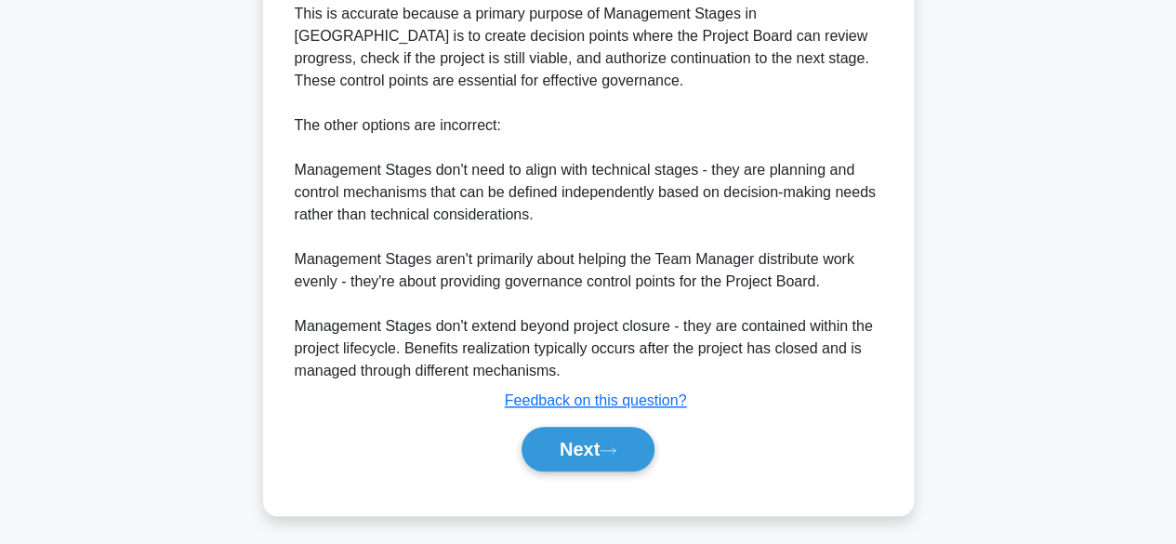
scroll to position [711, 0]
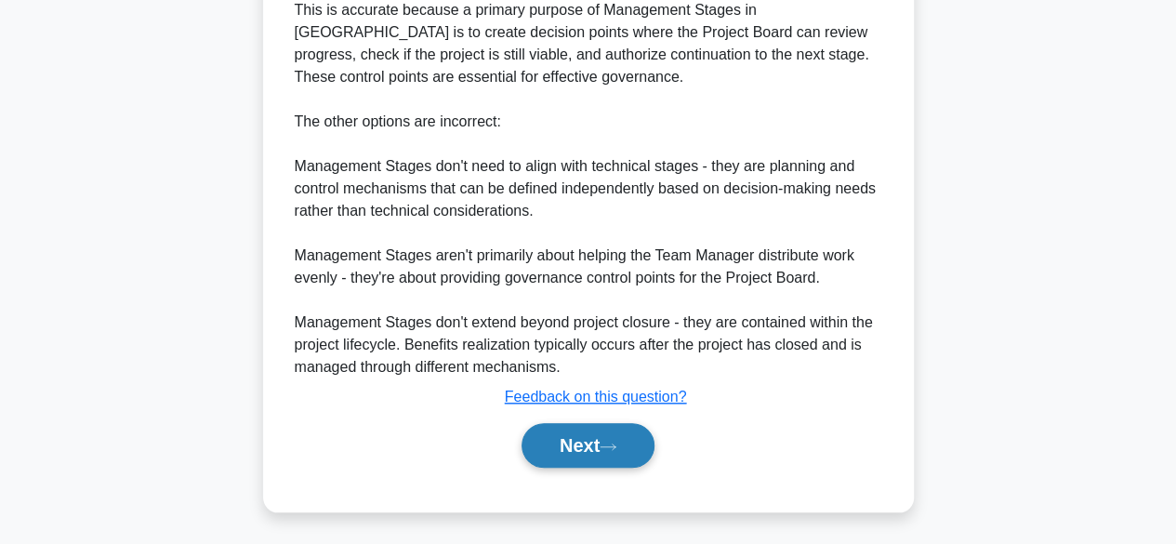
click at [605, 447] on button "Next" at bounding box center [587, 445] width 133 height 45
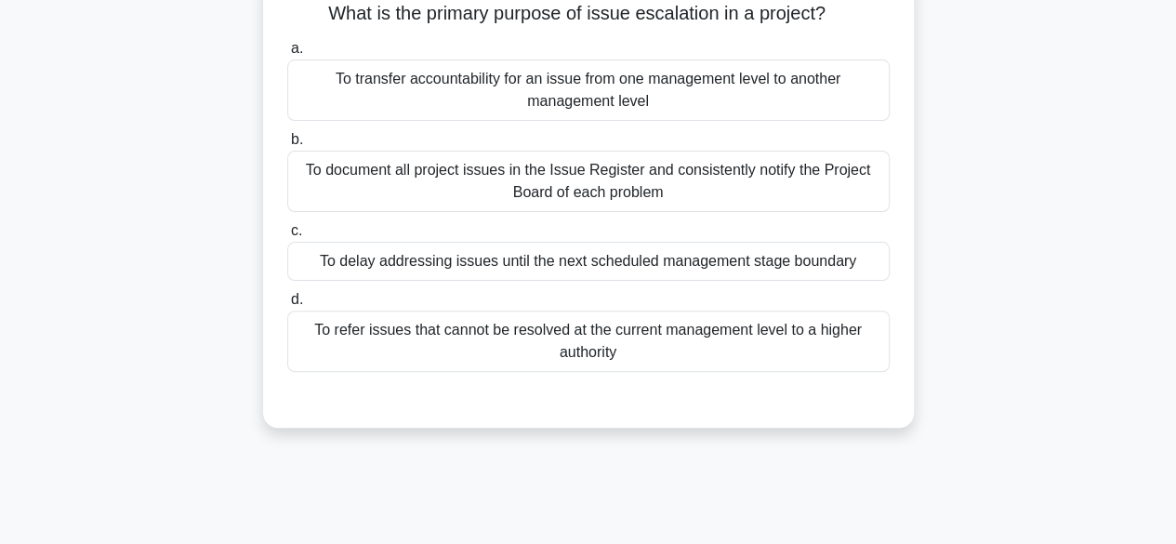
scroll to position [139, 0]
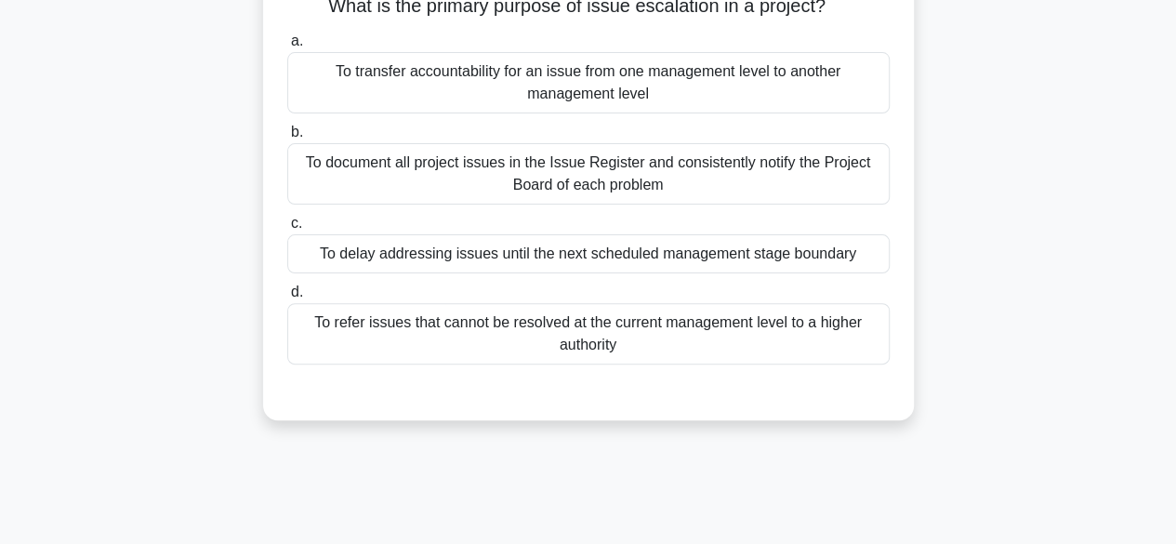
click at [817, 342] on div "To refer issues that cannot be resolved at the current management level to a hi…" at bounding box center [588, 333] width 602 height 61
click at [287, 298] on input "d. To refer issues that cannot be resolved at the current management level to a…" at bounding box center [287, 292] width 0 height 12
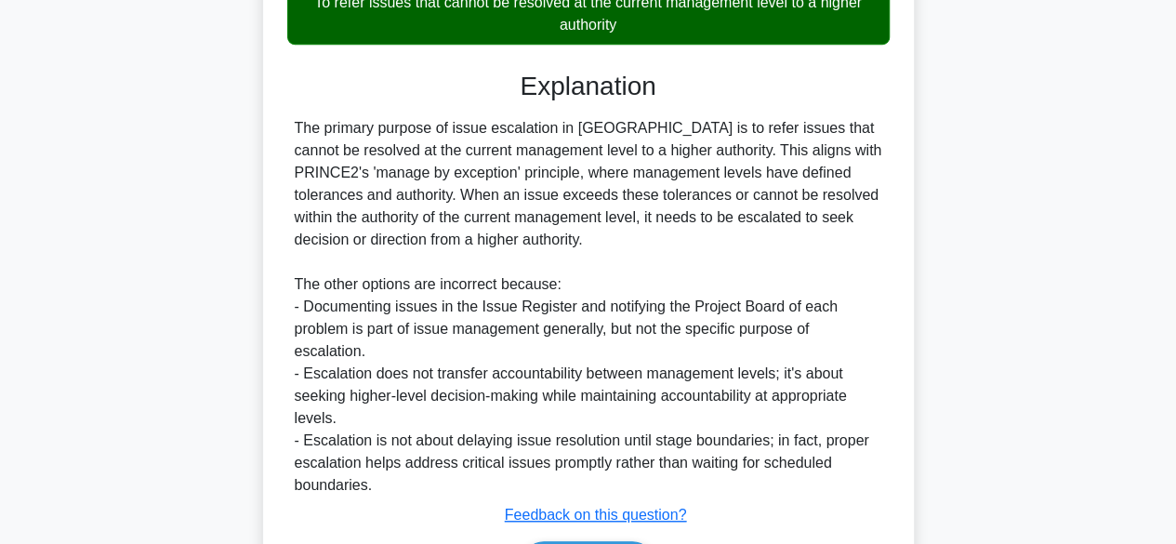
click at [32, 441] on main "1:41 Stop PRINCE2 Foundation Advanced 7/10 What is the primary purpose of issue…" at bounding box center [588, 127] width 1176 height 1063
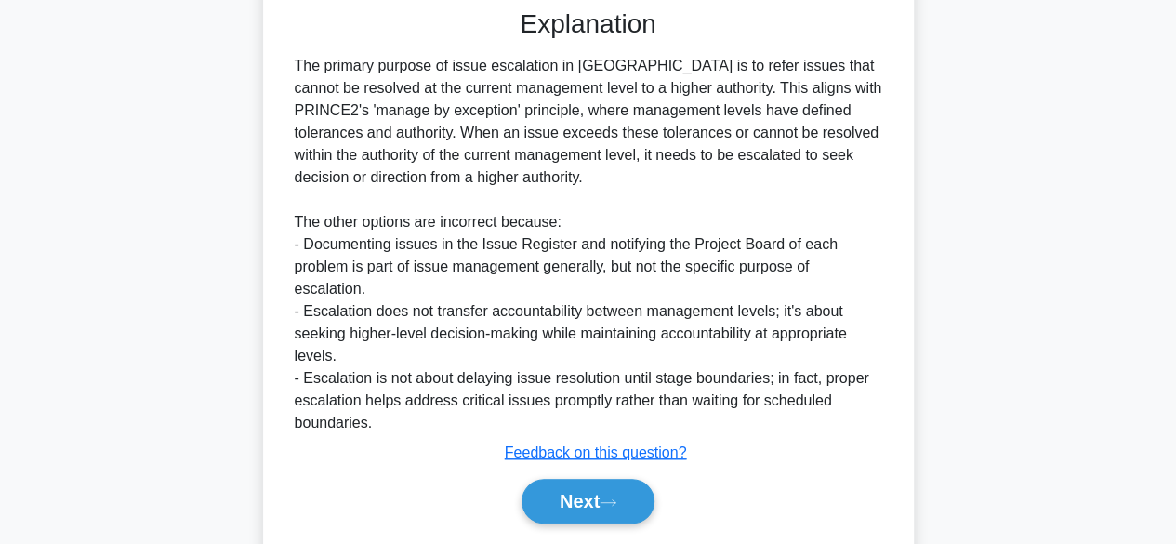
scroll to position [577, 0]
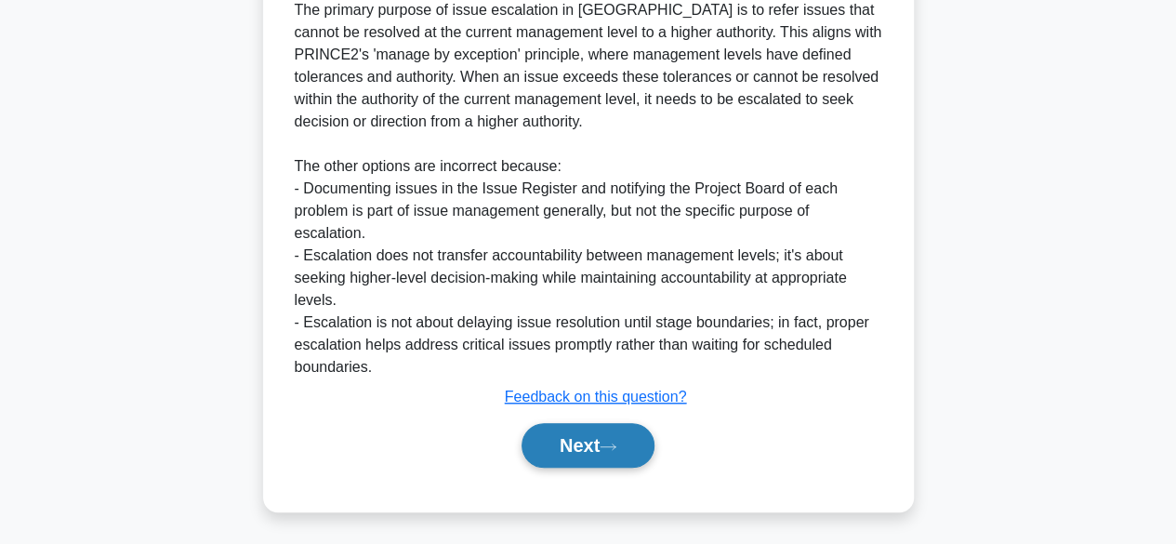
click at [620, 457] on button "Next" at bounding box center [587, 445] width 133 height 45
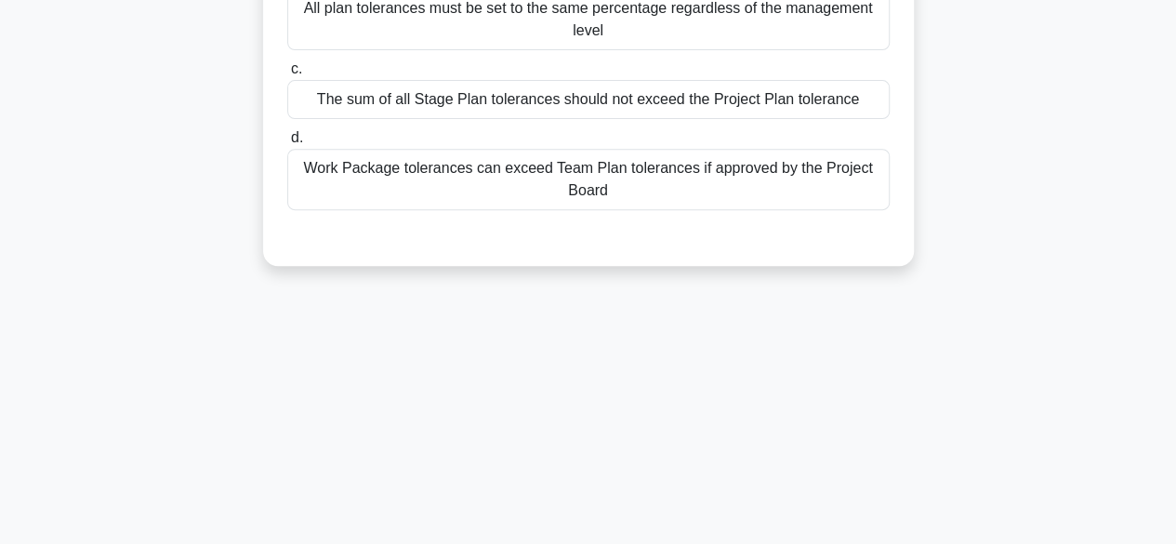
scroll to position [0, 0]
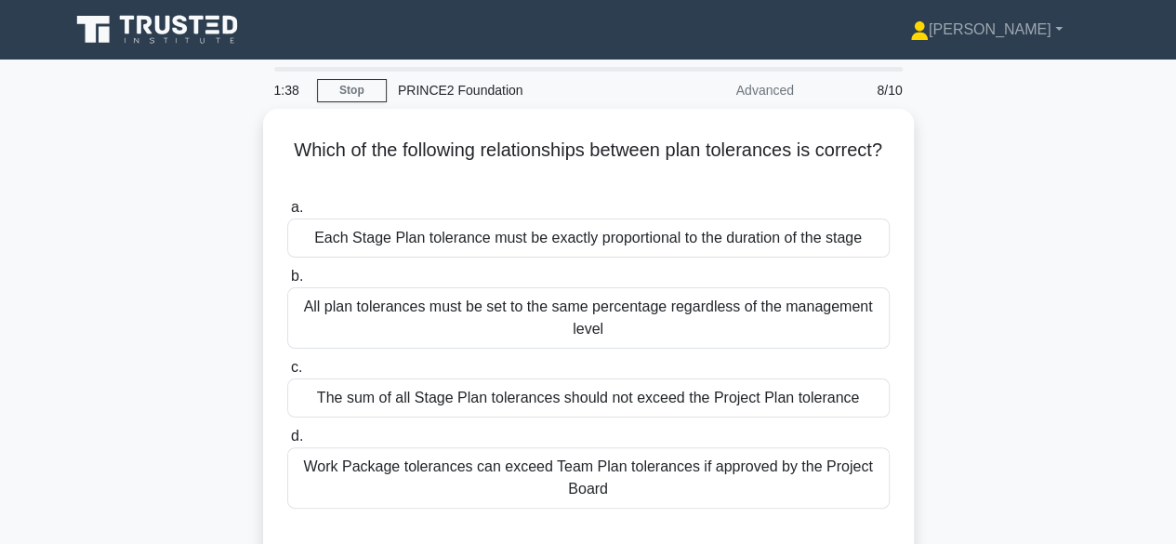
click at [1016, 286] on div "Which of the following relationships between plan tolerances is correct? .spinn…" at bounding box center [589, 348] width 1060 height 478
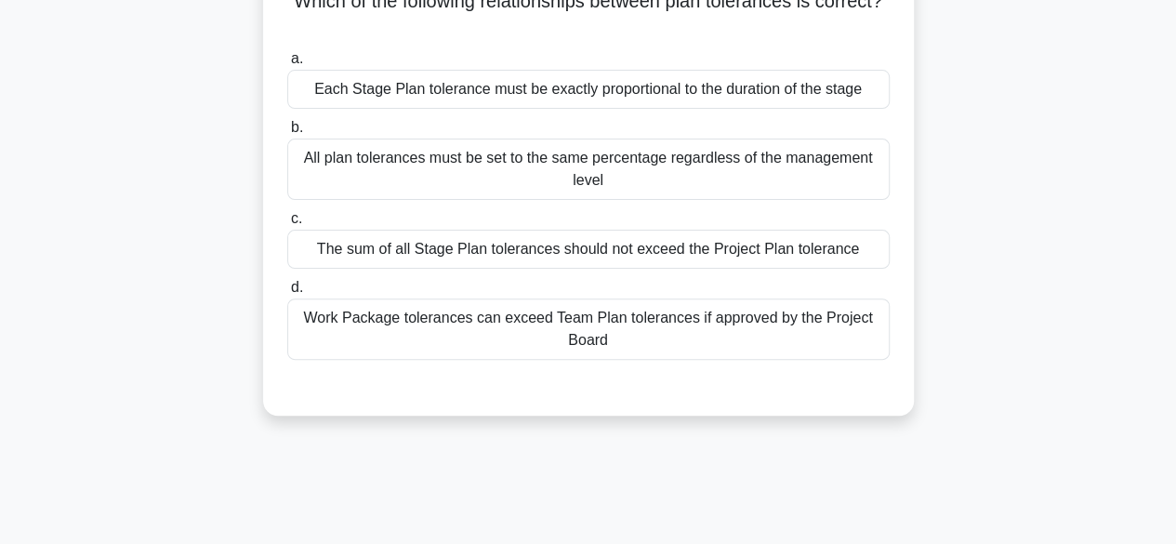
scroll to position [188, 0]
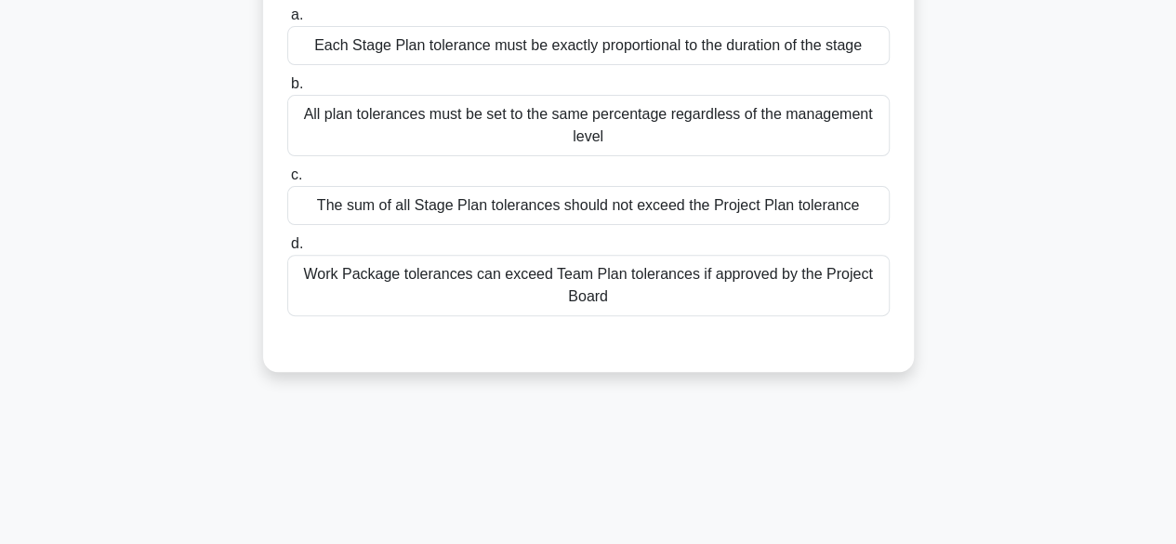
click at [840, 220] on div "The sum of all Stage Plan tolerances should not exceed the Project Plan toleran…" at bounding box center [588, 205] width 602 height 39
click at [287, 181] on input "c. The sum of all Stage Plan tolerances should not exceed the Project Plan tole…" at bounding box center [287, 175] width 0 height 12
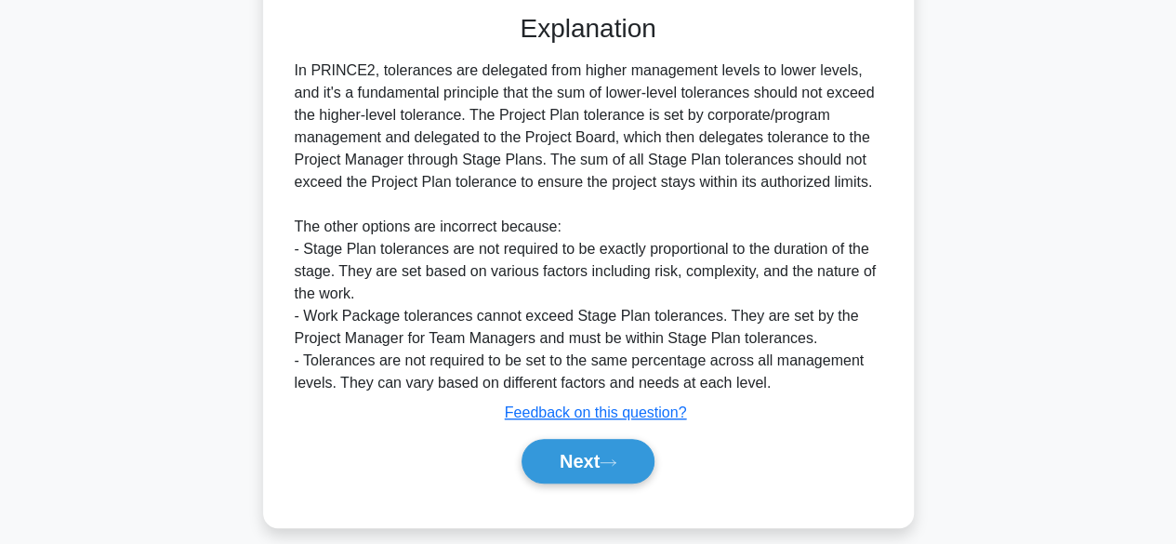
scroll to position [533, 0]
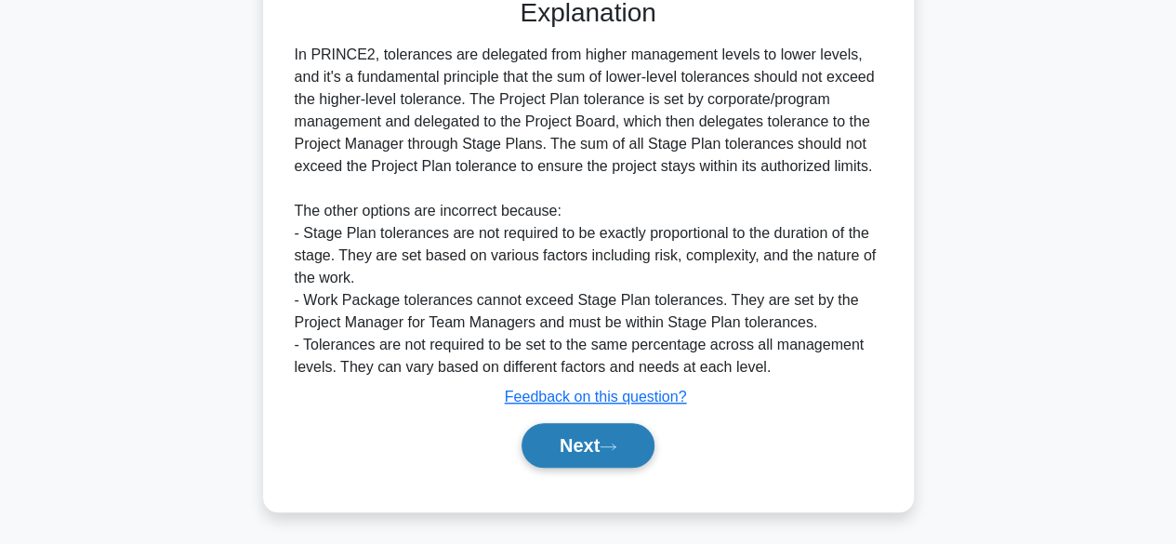
click at [621, 456] on button "Next" at bounding box center [587, 445] width 133 height 45
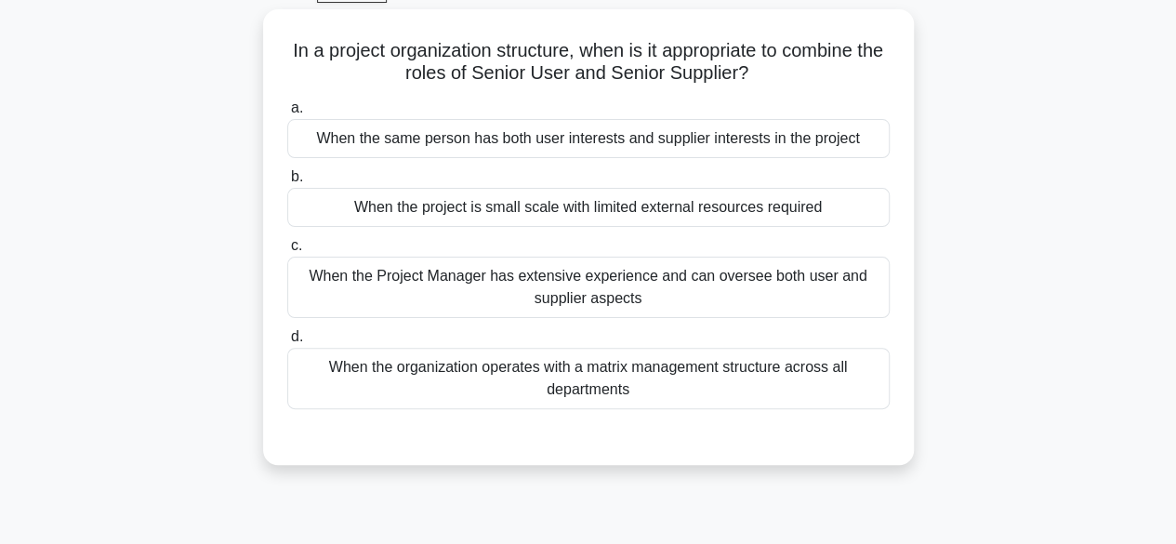
scroll to position [106, 0]
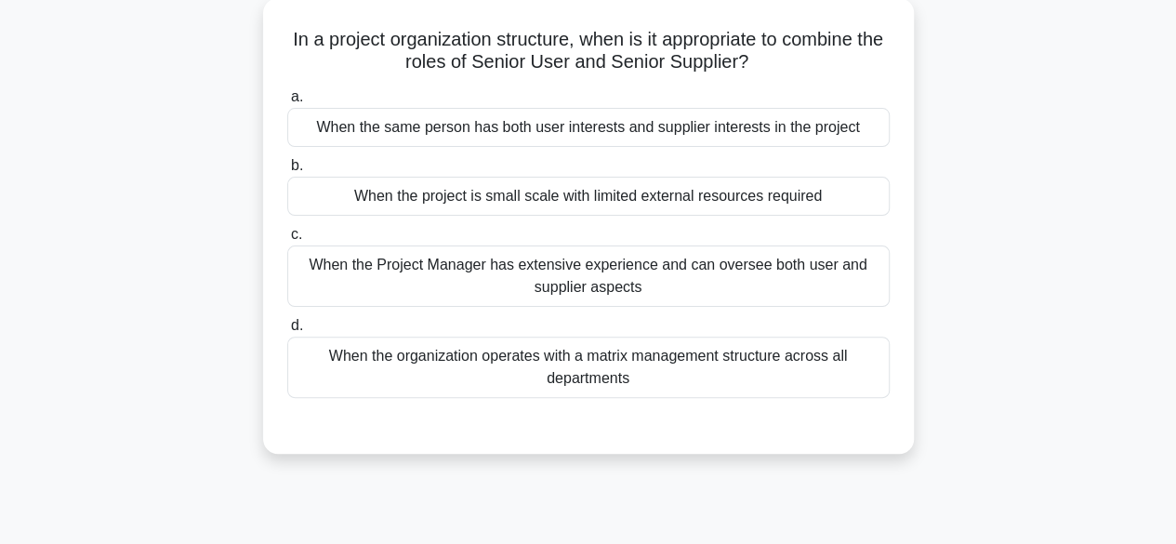
click at [850, 121] on div "When the same person has both user interests and supplier interests in the proj…" at bounding box center [588, 127] width 602 height 39
click at [287, 103] on input "a. When the same person has both user interests and supplier interests in the p…" at bounding box center [287, 97] width 0 height 12
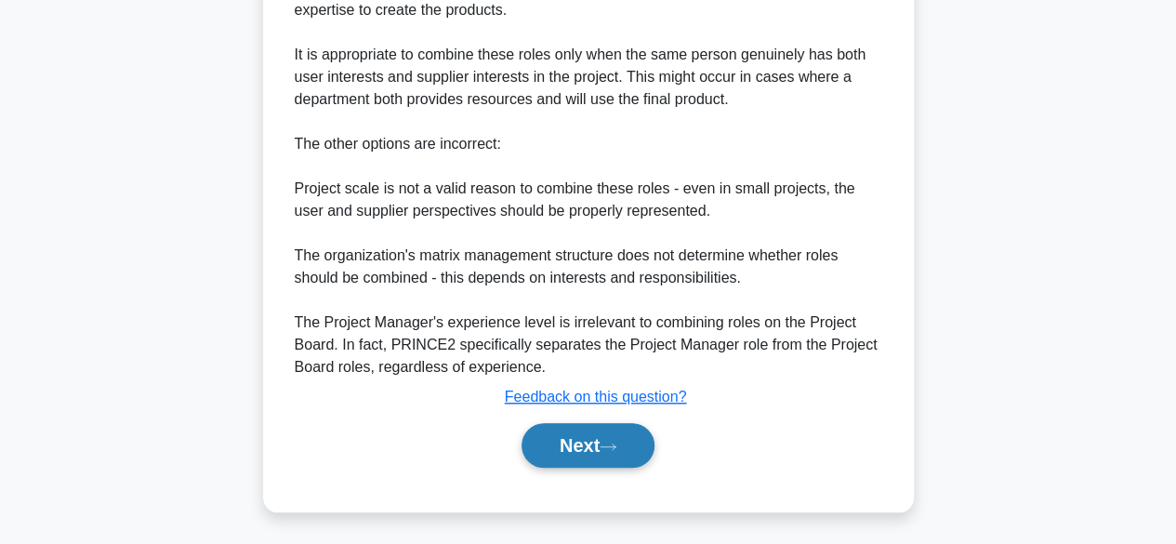
click at [613, 441] on icon at bounding box center [608, 446] width 17 height 10
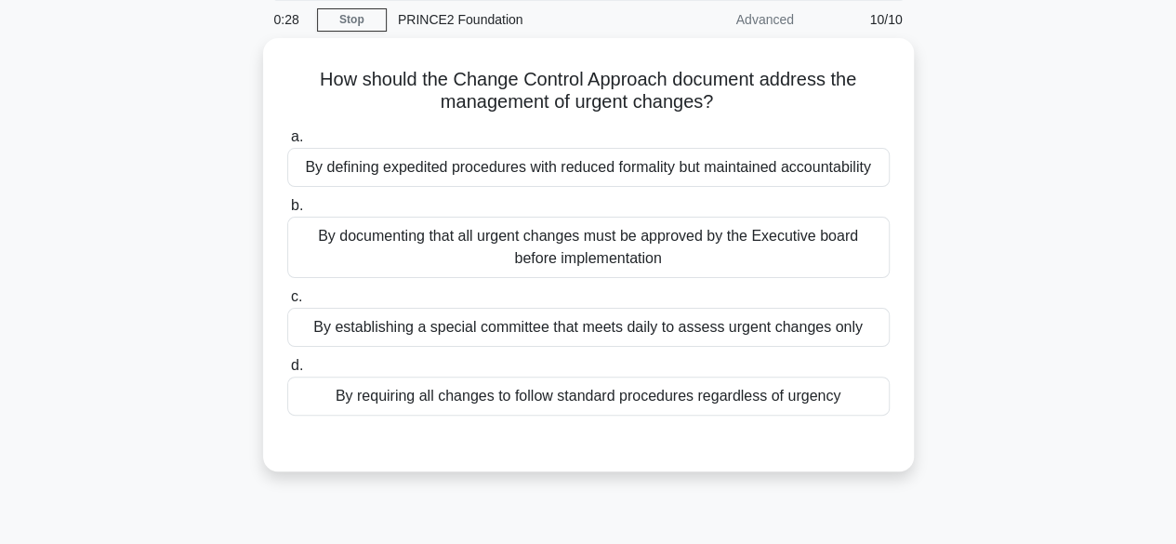
scroll to position [72, 0]
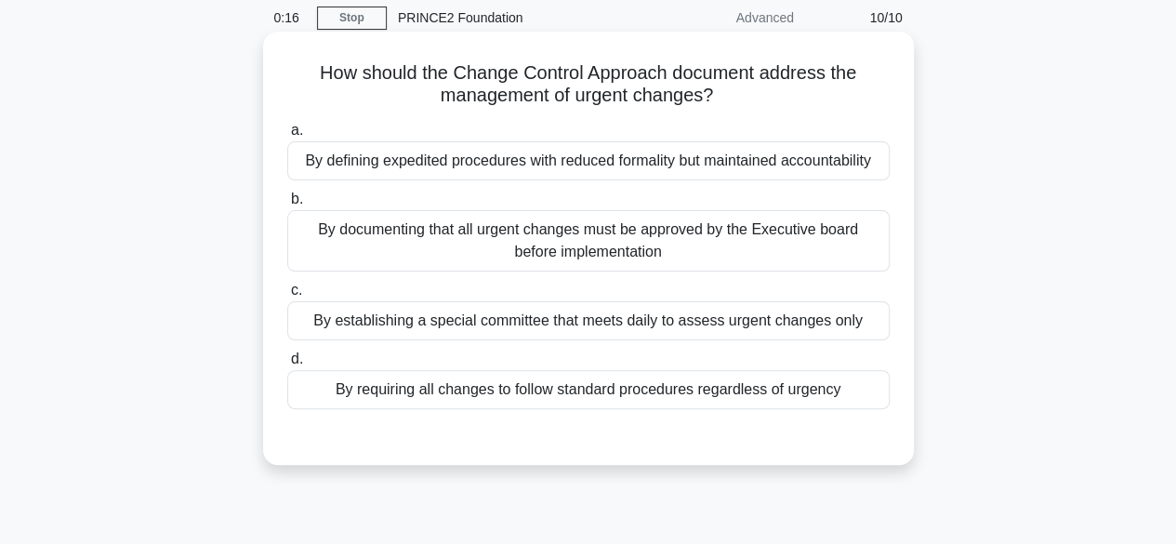
click at [846, 175] on div "By defining expedited procedures with reduced formality but maintained accounta…" at bounding box center [588, 160] width 602 height 39
click at [287, 137] on input "a. By defining expedited procedures with reduced formality but maintained accou…" at bounding box center [287, 131] width 0 height 12
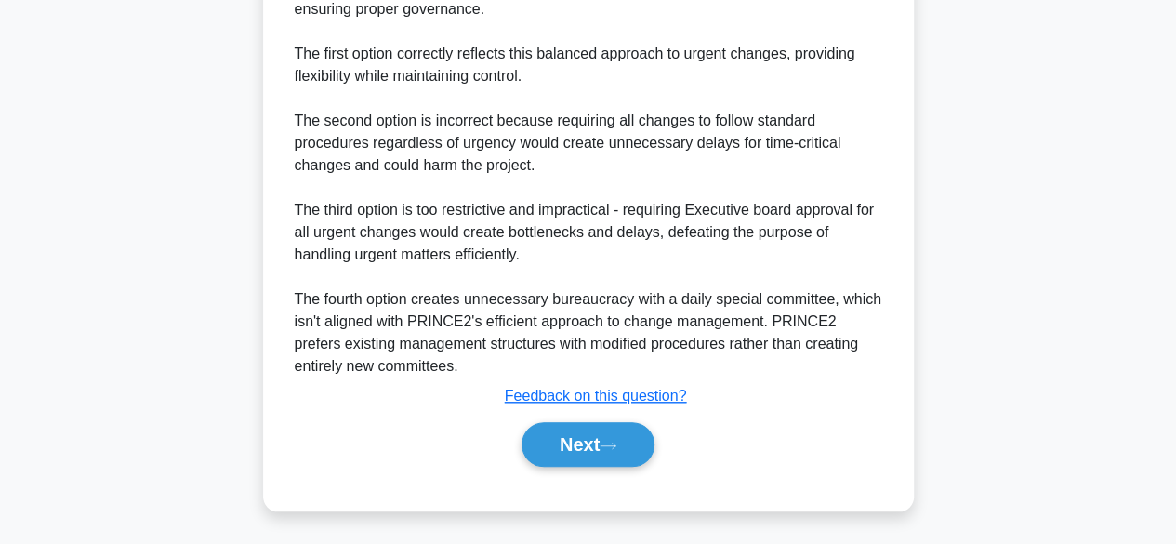
scroll to position [666, 0]
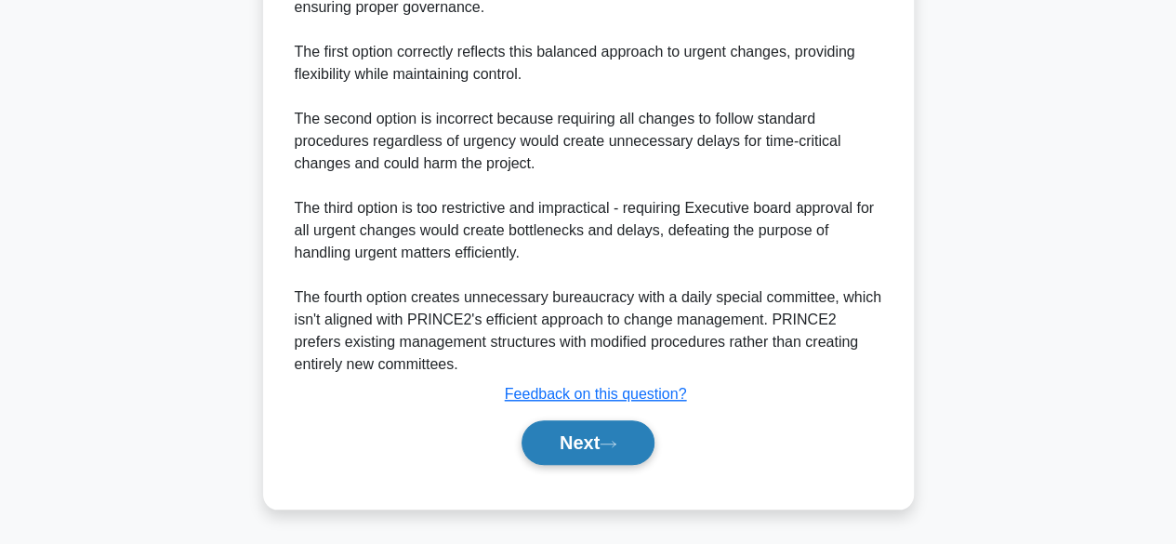
click at [606, 446] on button "Next" at bounding box center [587, 442] width 133 height 45
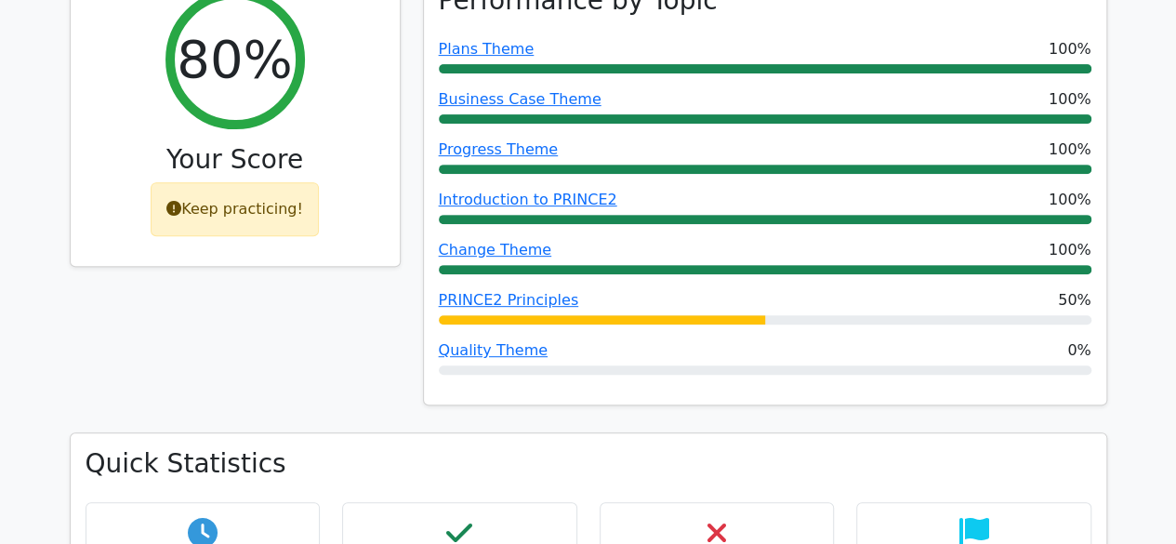
scroll to position [377, 0]
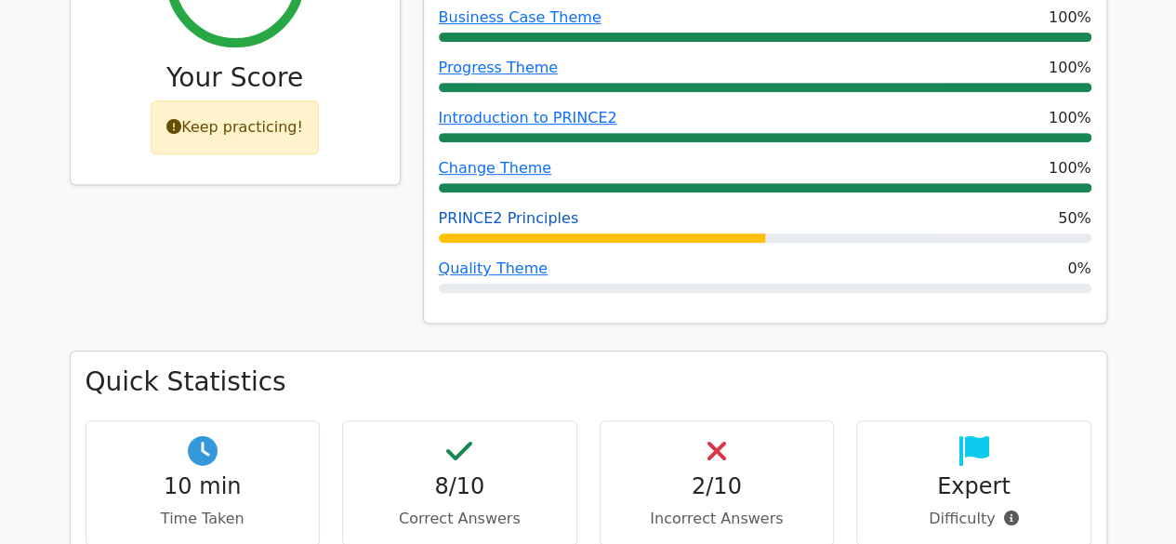
click at [543, 222] on link "PRINCE2 Principles" at bounding box center [509, 218] width 140 height 18
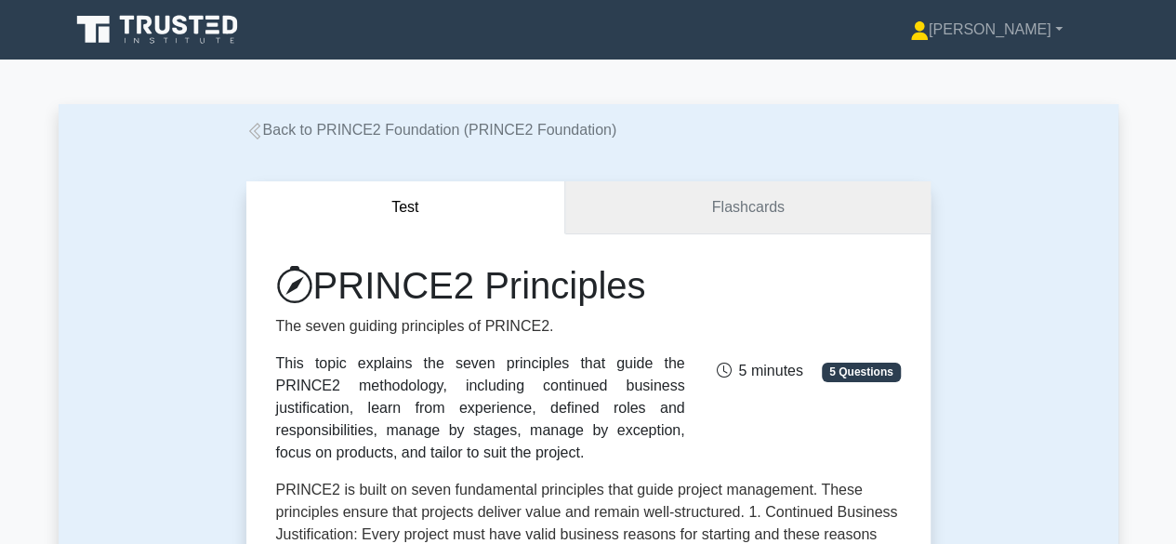
click at [799, 195] on link "Flashcards" at bounding box center [747, 207] width 364 height 53
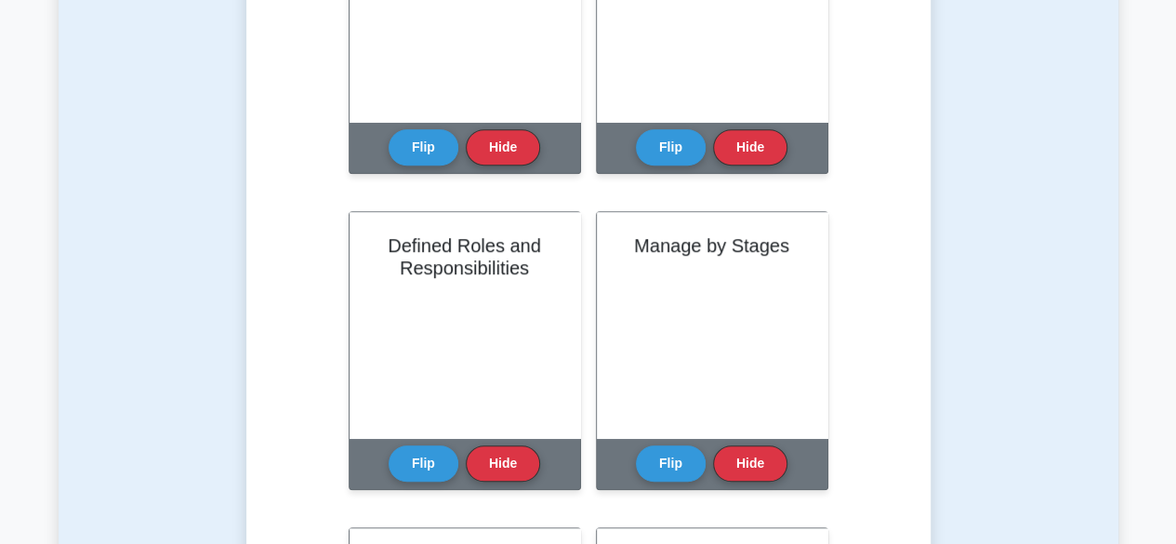
scroll to position [583, 0]
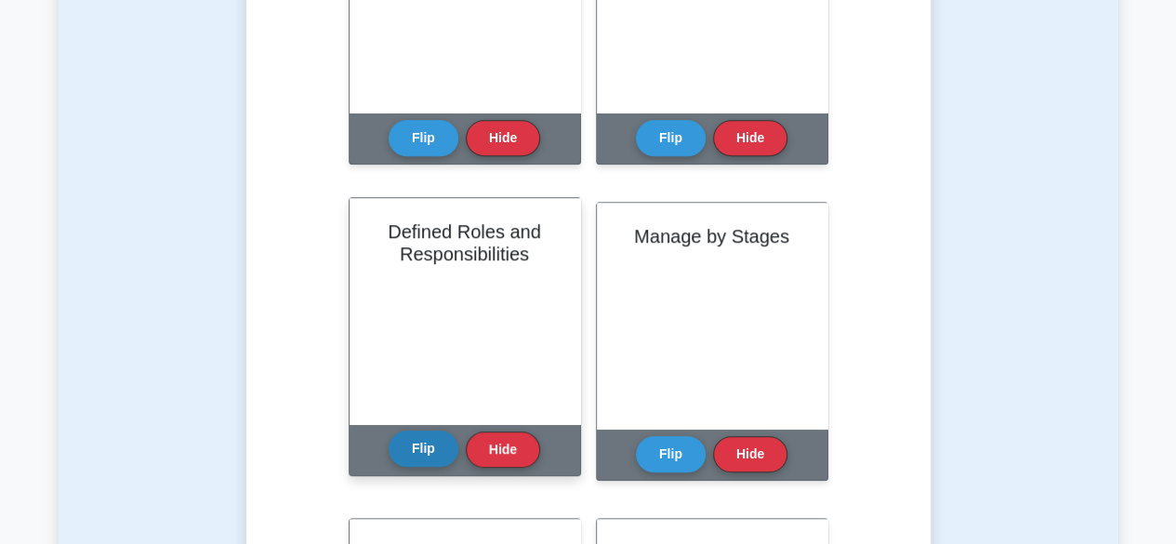
click at [432, 464] on button "Flip" at bounding box center [424, 448] width 70 height 36
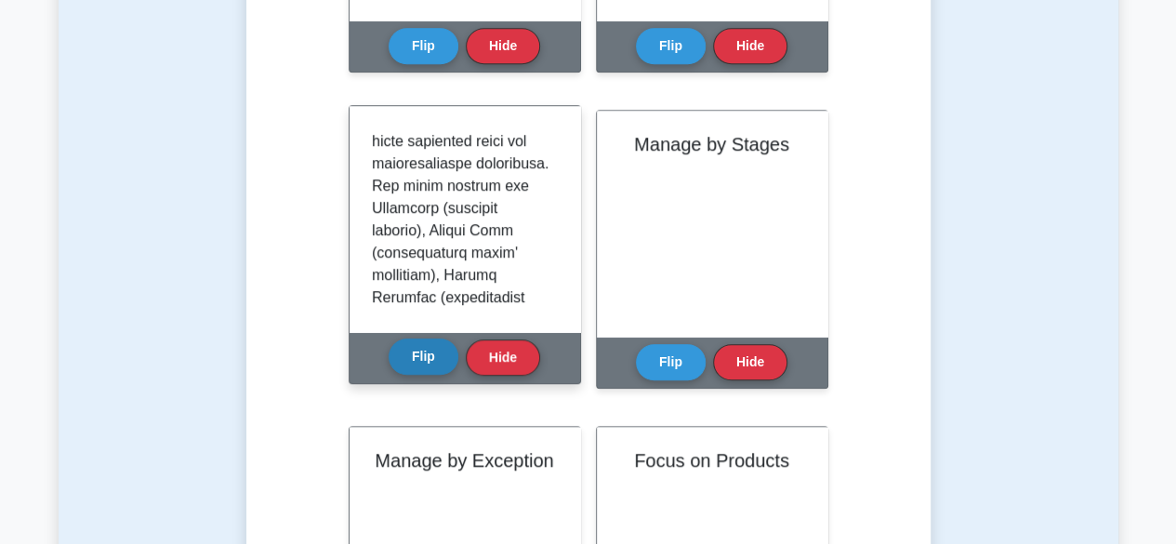
scroll to position [716, 0]
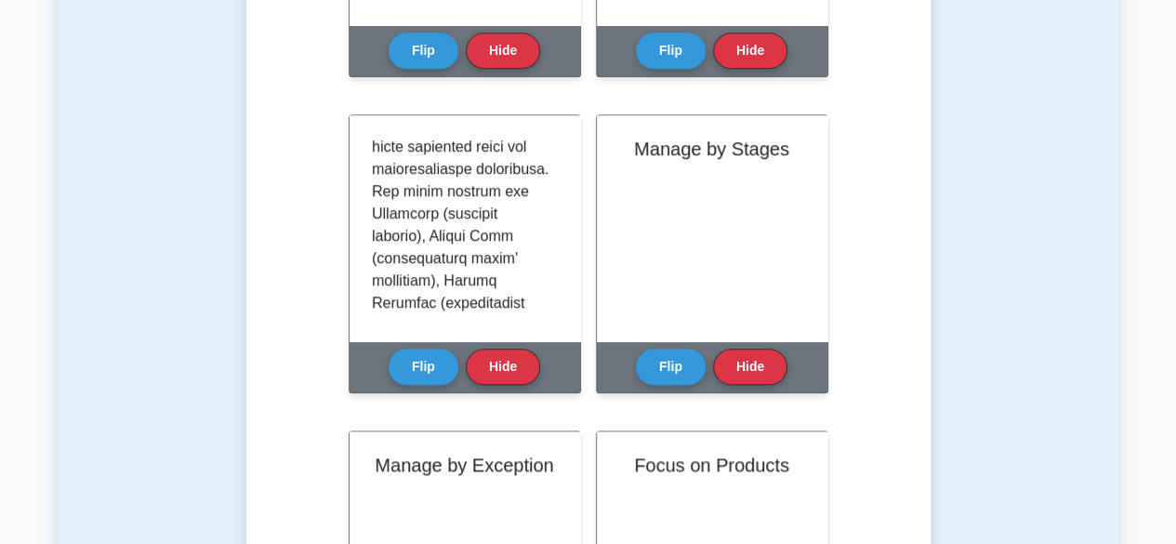
click at [1067, 178] on div "Test Flashcards Learn PRINCE2 Principles (PRINCE2 Foundation) with Interactive …" at bounding box center [589, 459] width 1060 height 1986
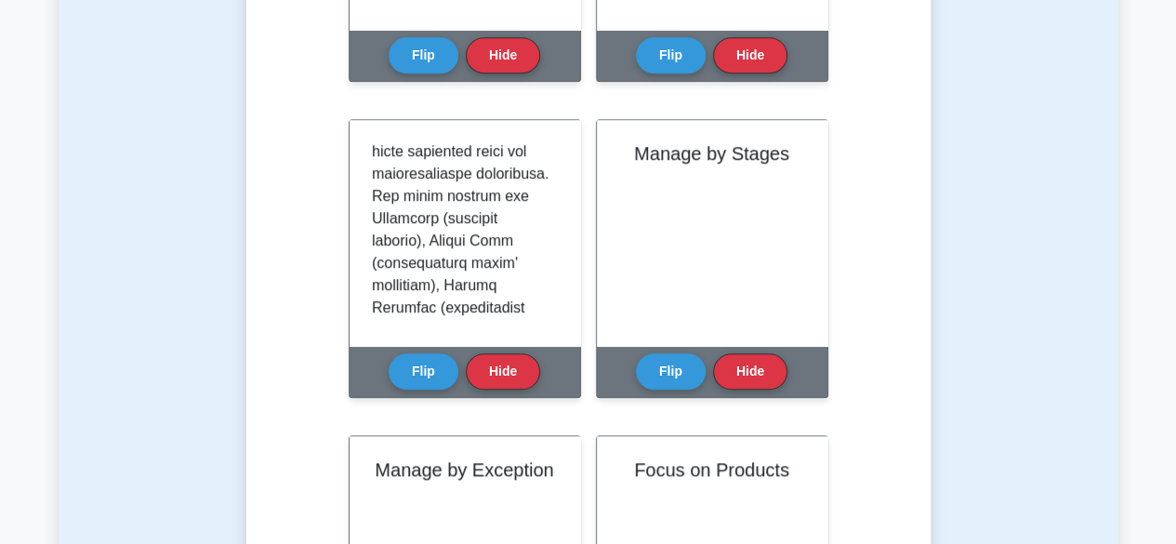
scroll to position [692, 0]
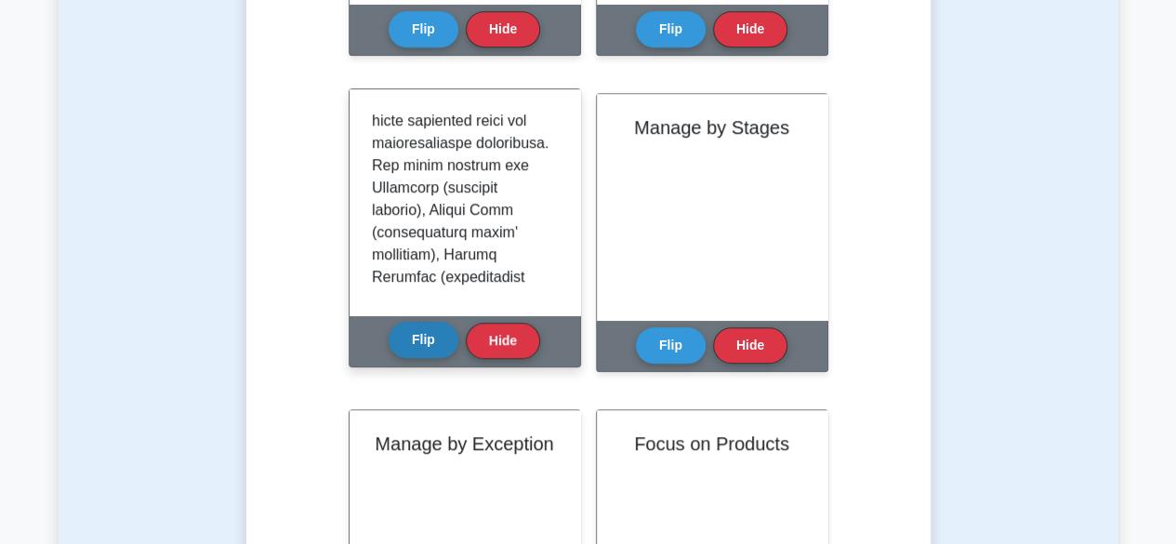
click at [424, 358] on button "Flip" at bounding box center [424, 340] width 70 height 36
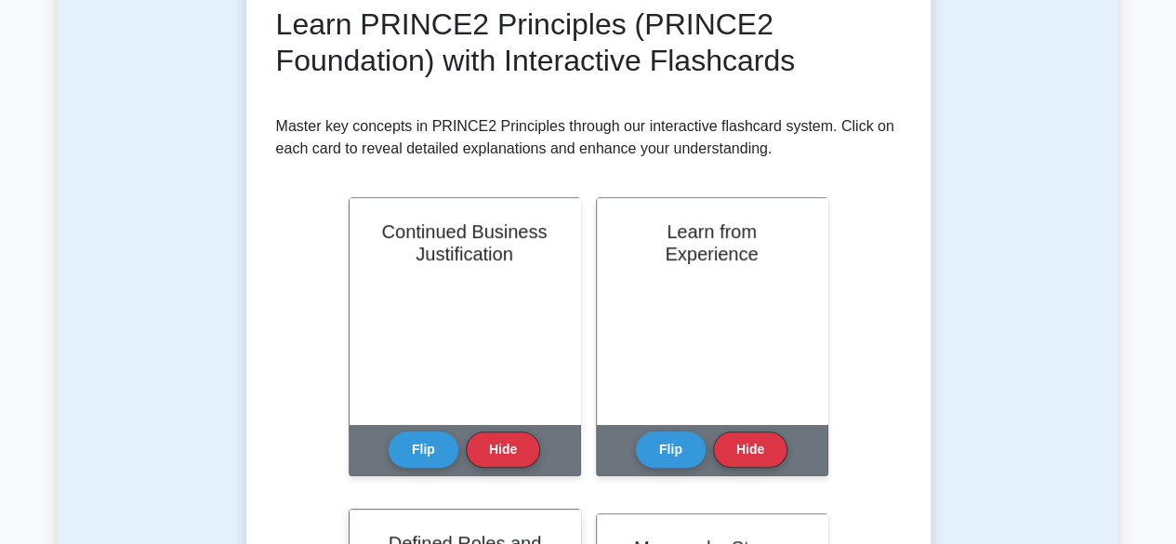
scroll to position [275, 0]
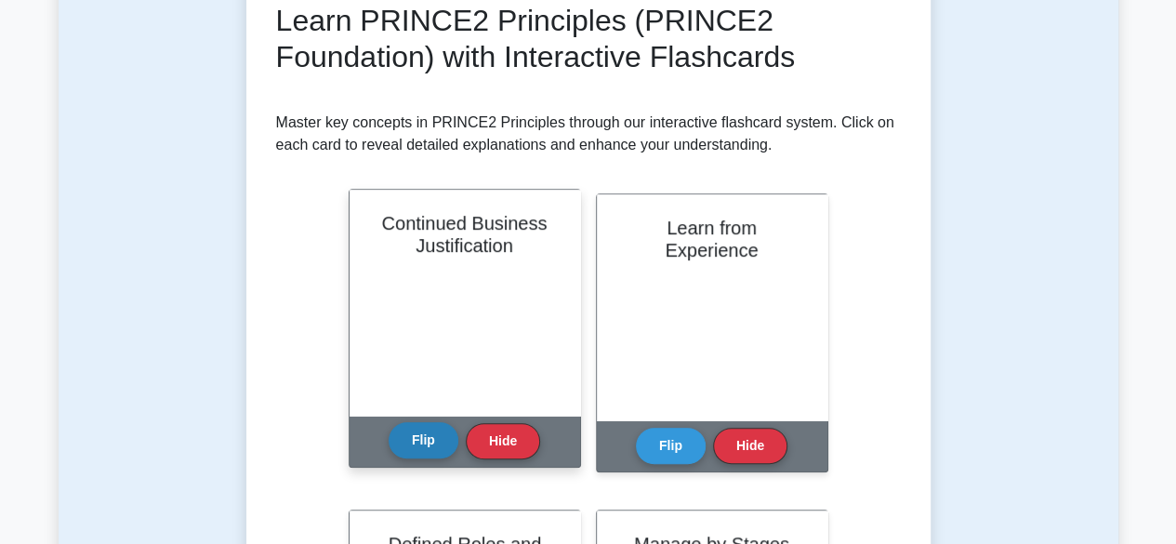
click at [403, 458] on button "Flip" at bounding box center [424, 440] width 70 height 36
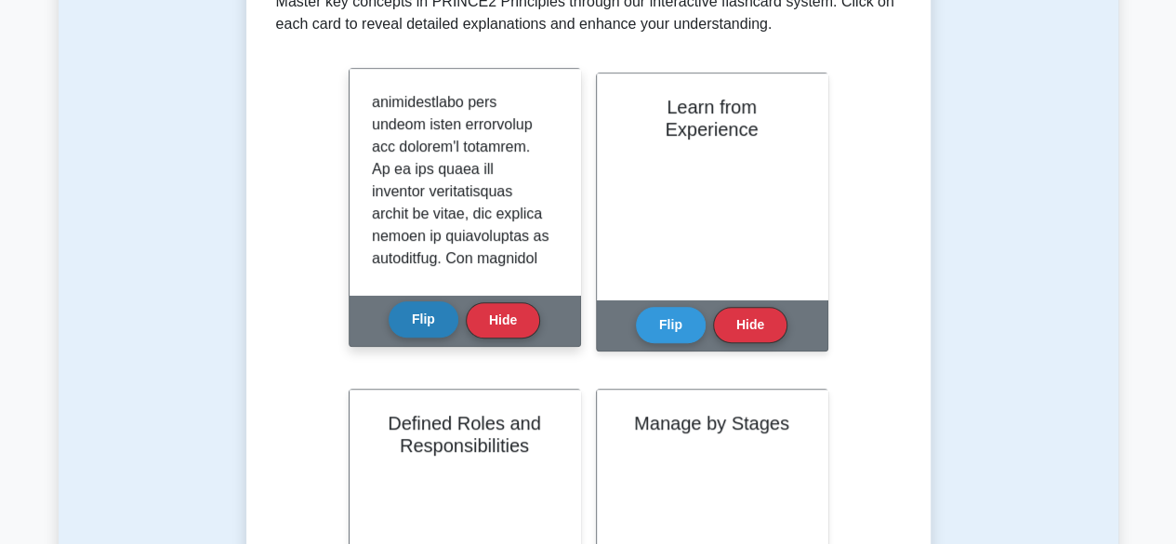
scroll to position [247, 0]
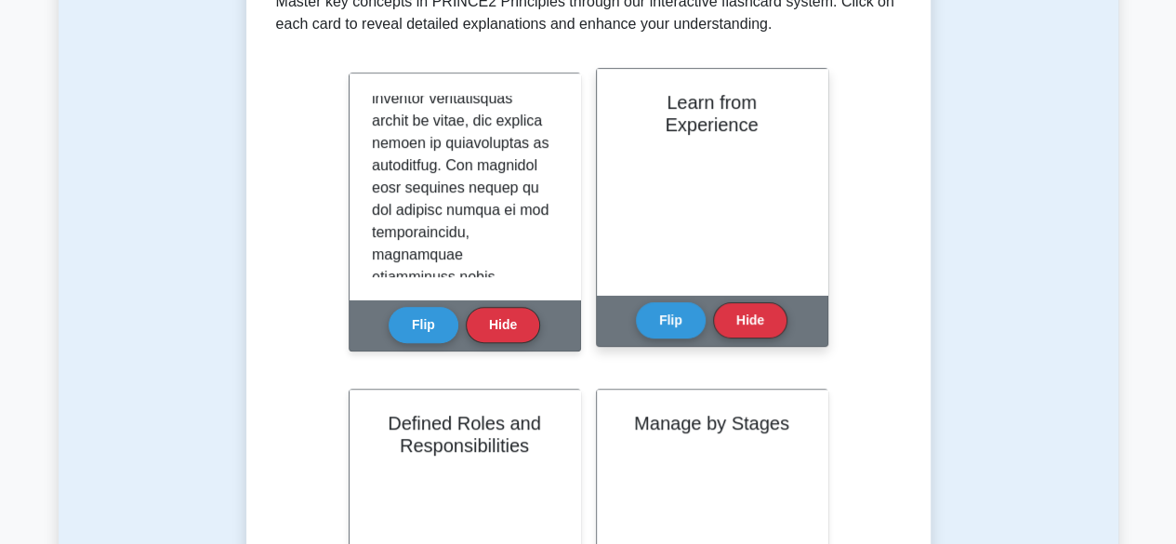
click at [824, 214] on div "Learn from Experience" at bounding box center [712, 182] width 231 height 226
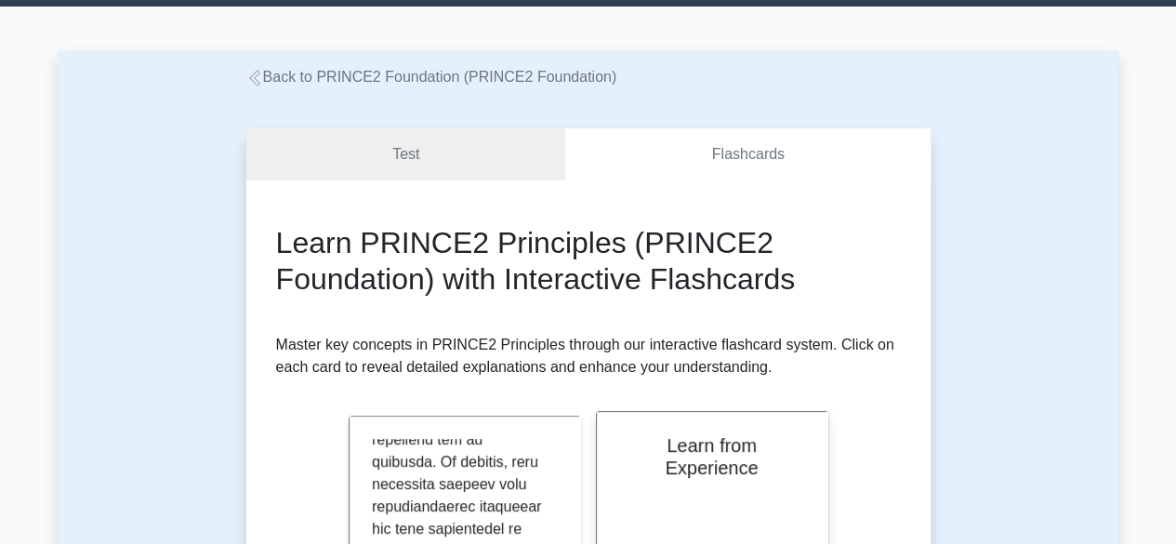
scroll to position [0, 0]
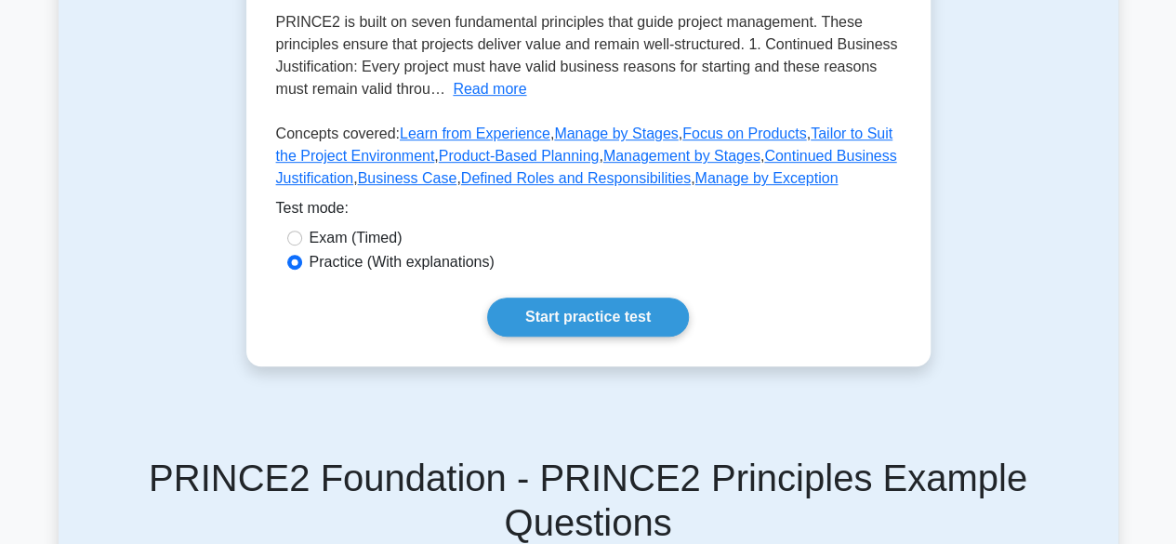
scroll to position [389, 0]
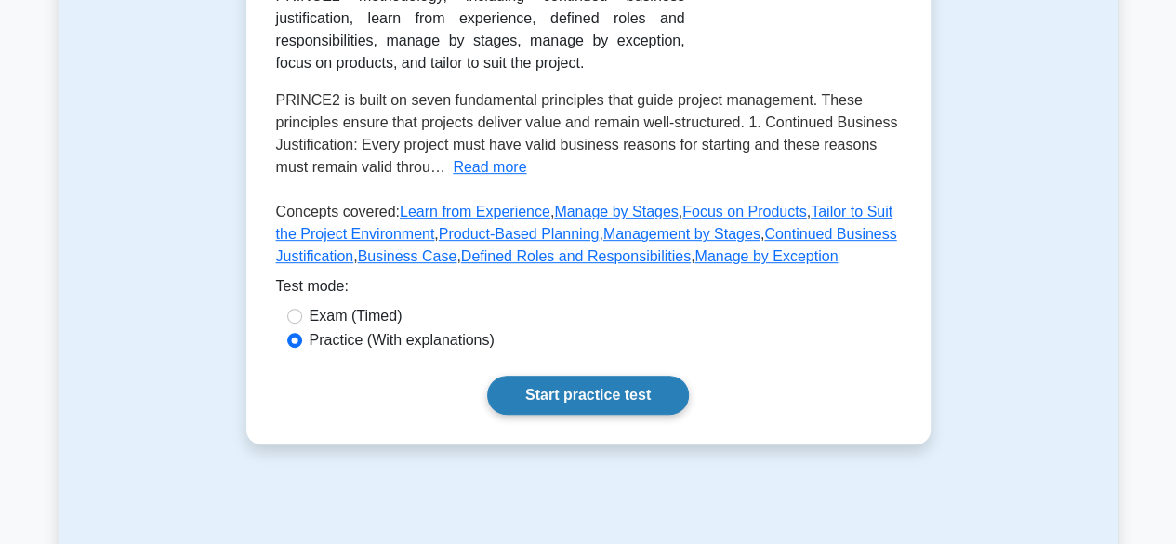
click at [649, 403] on link "Start practice test" at bounding box center [588, 395] width 202 height 39
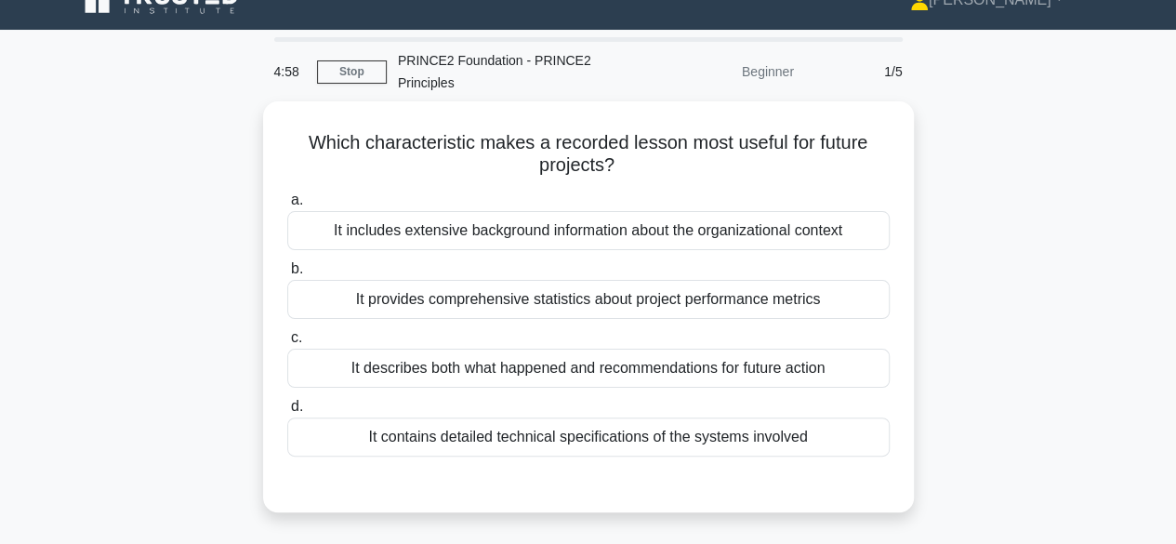
scroll to position [104, 0]
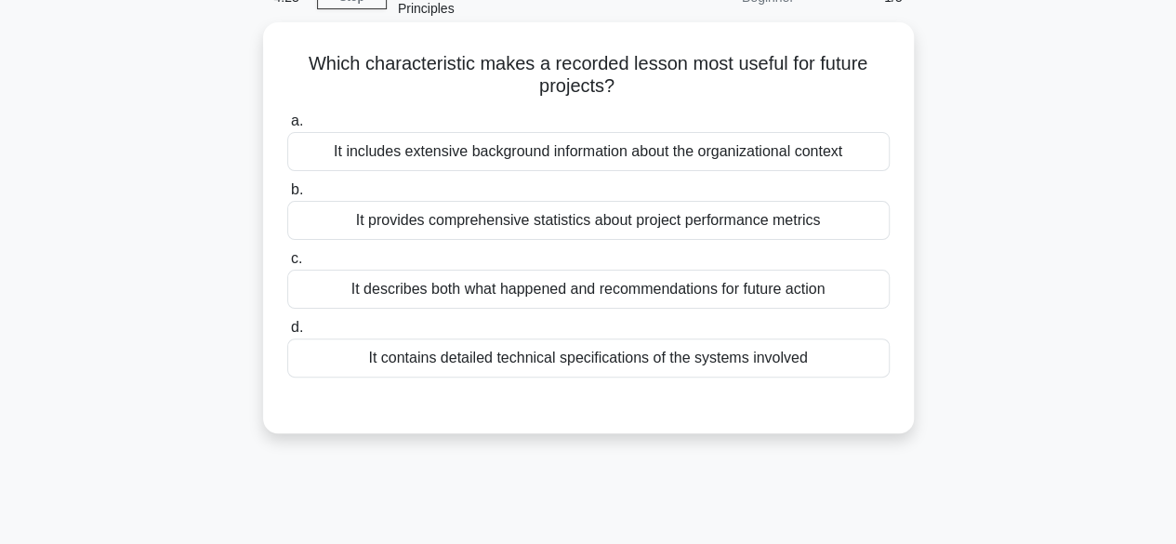
click at [849, 288] on div "It describes both what happened and recommendations for future action" at bounding box center [588, 289] width 602 height 39
click at [287, 265] on input "c. It describes both what happened and recommendations for future action" at bounding box center [287, 259] width 0 height 12
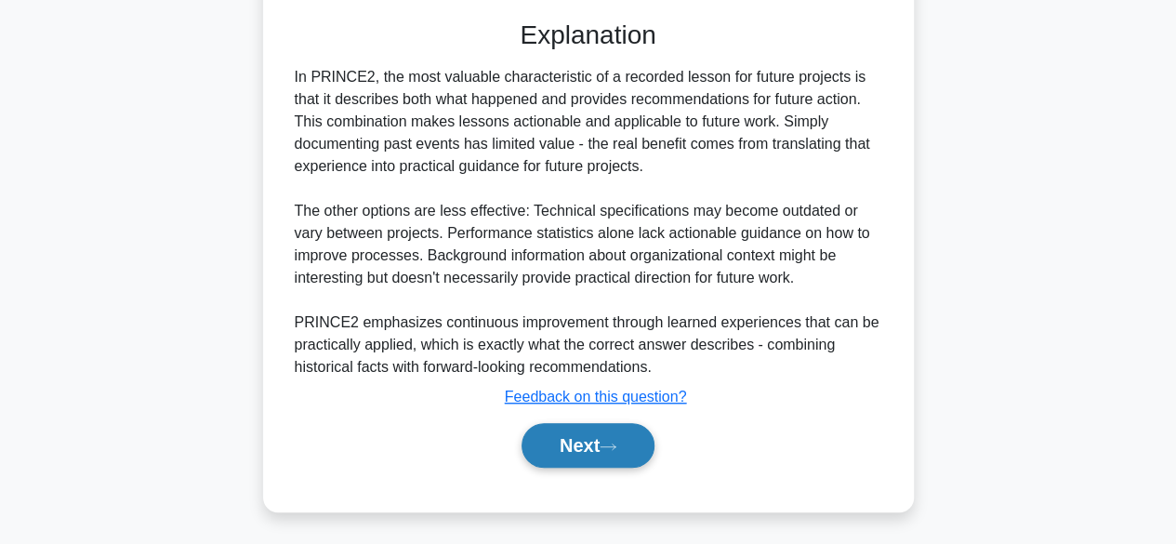
click at [613, 457] on button "Next" at bounding box center [587, 445] width 133 height 45
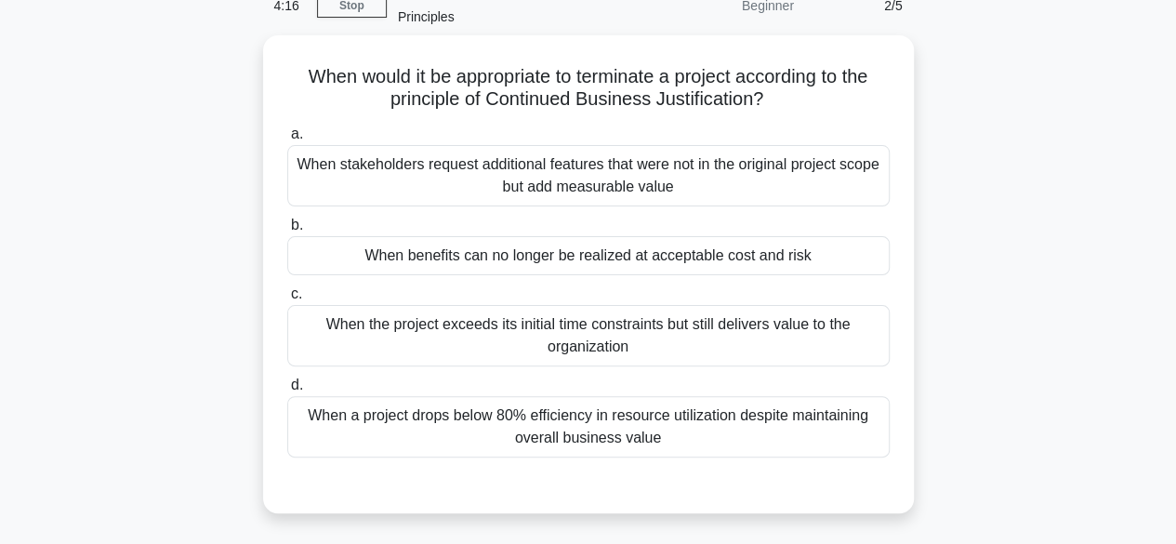
scroll to position [100, 0]
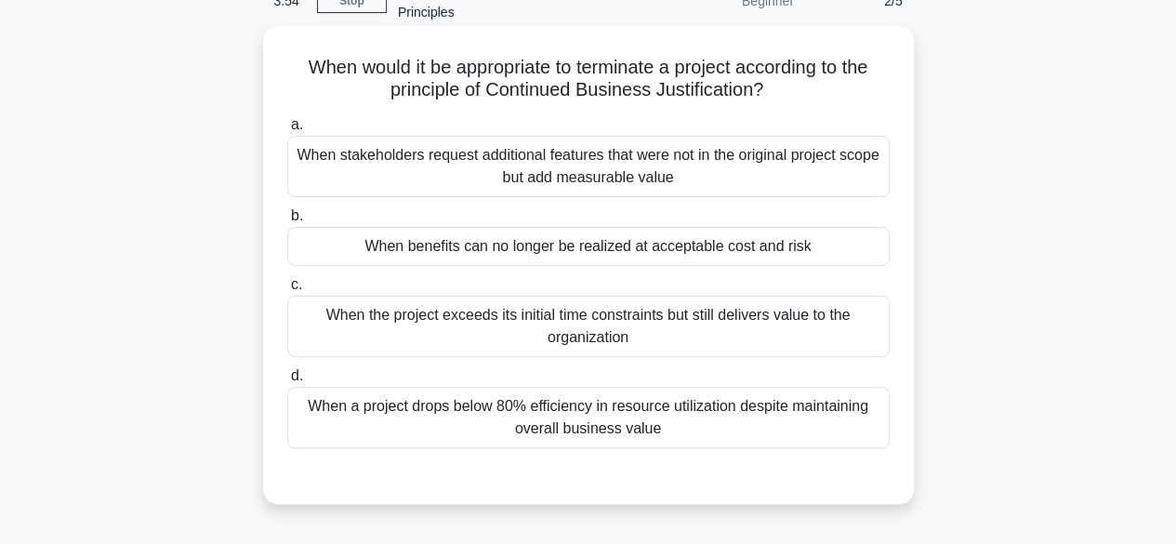
click at [849, 257] on div "When benefits can no longer be realized at acceptable cost and risk" at bounding box center [588, 246] width 602 height 39
click at [287, 222] on input "b. When benefits can no longer be realized at acceptable cost and risk" at bounding box center [287, 216] width 0 height 12
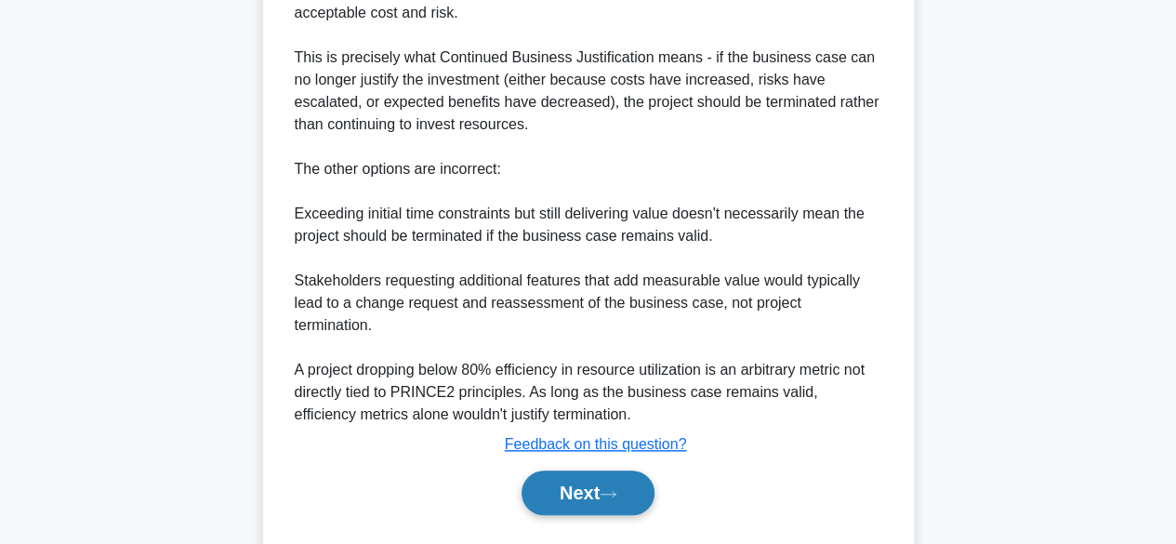
click at [629, 489] on button "Next" at bounding box center [587, 492] width 133 height 45
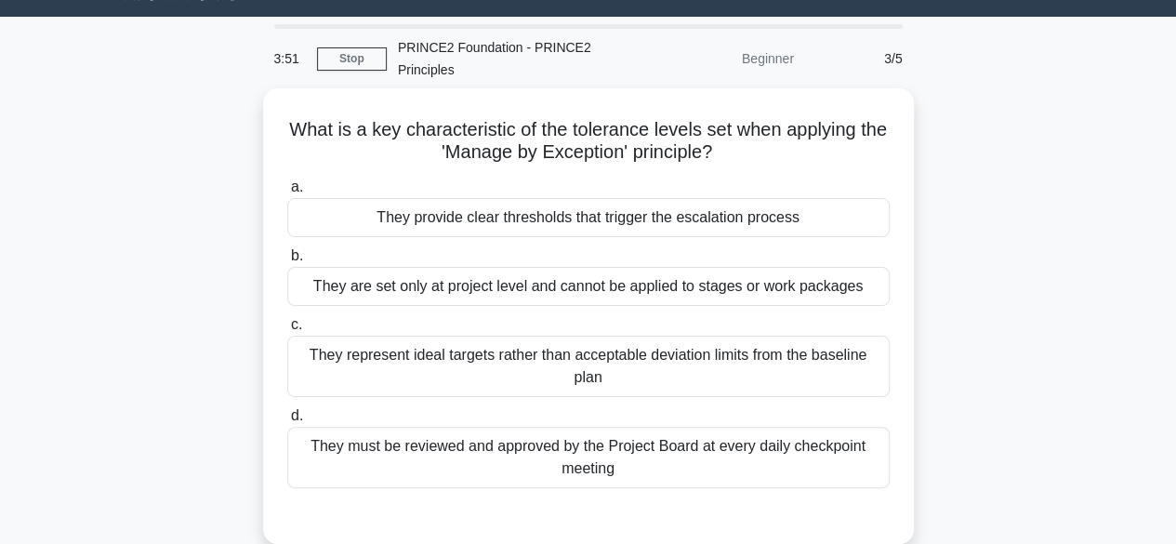
scroll to position [0, 0]
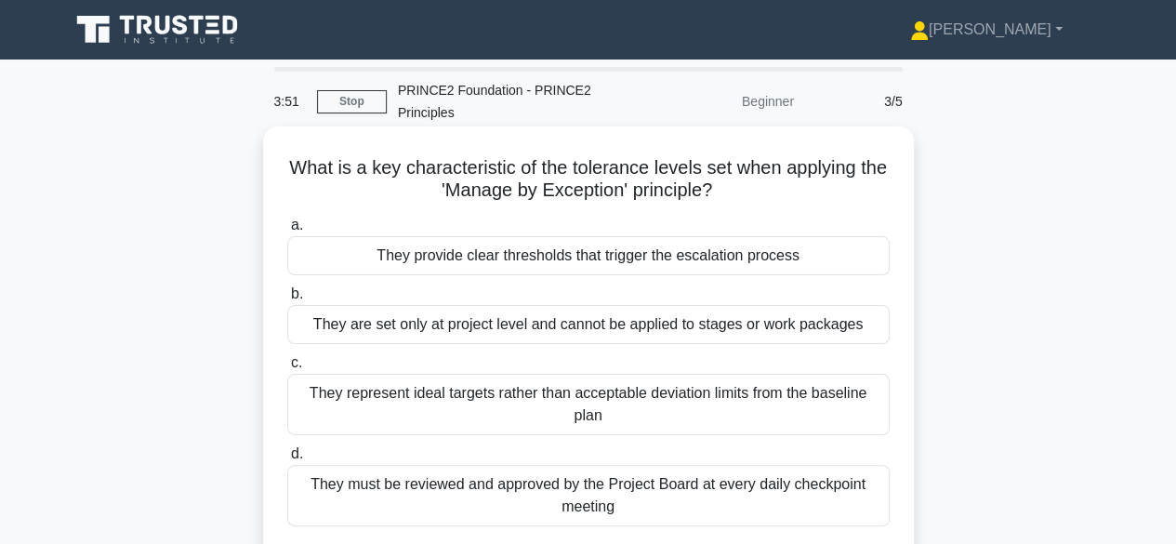
click at [902, 322] on div "What is a key characteristic of the tolerance levels set when applying the 'Man…" at bounding box center [588, 354] width 636 height 441
click at [864, 248] on div "They provide clear thresholds that trigger the escalation process" at bounding box center [588, 255] width 602 height 39
click at [287, 231] on input "a. They provide clear thresholds that trigger the escalation process" at bounding box center [287, 225] width 0 height 12
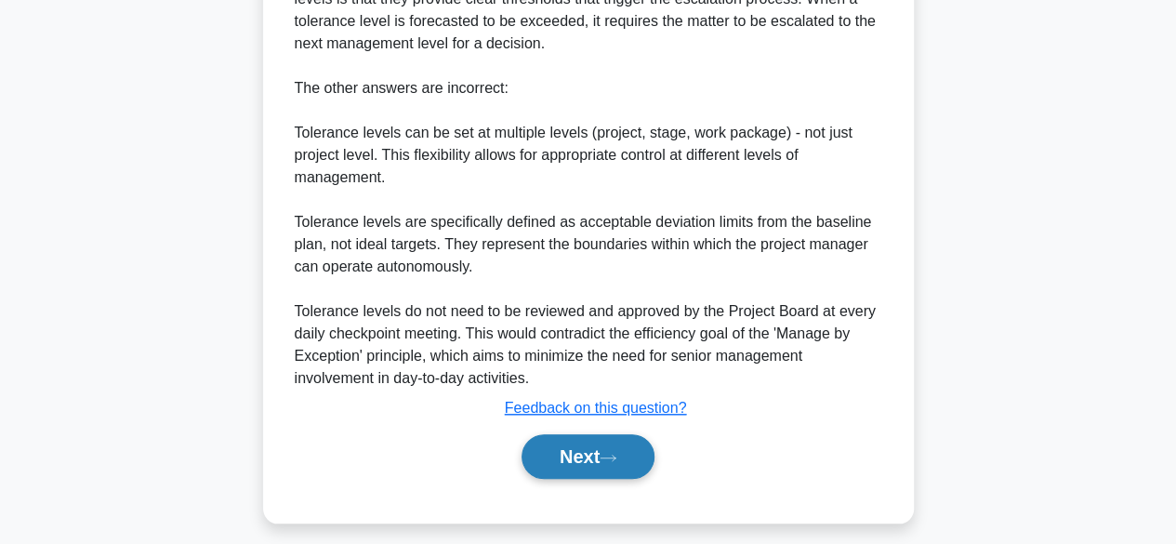
click at [626, 476] on button "Next" at bounding box center [587, 456] width 133 height 45
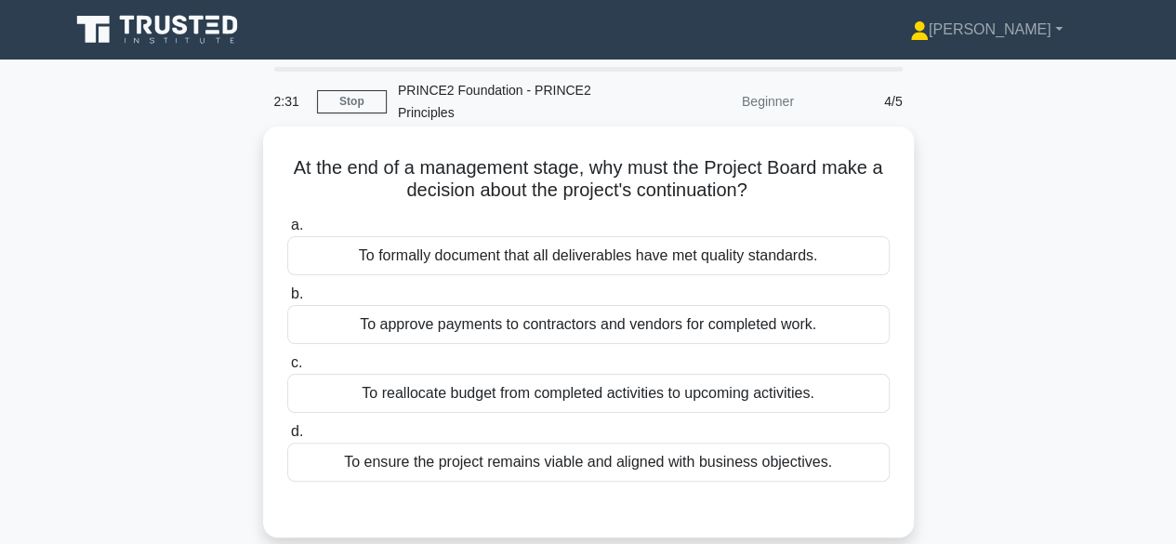
click at [842, 467] on div "To ensure the project remains viable and aligned with business objectives." at bounding box center [588, 461] width 602 height 39
click at [287, 438] on input "d. To ensure the project remains viable and aligned with business objectives." at bounding box center [287, 432] width 0 height 12
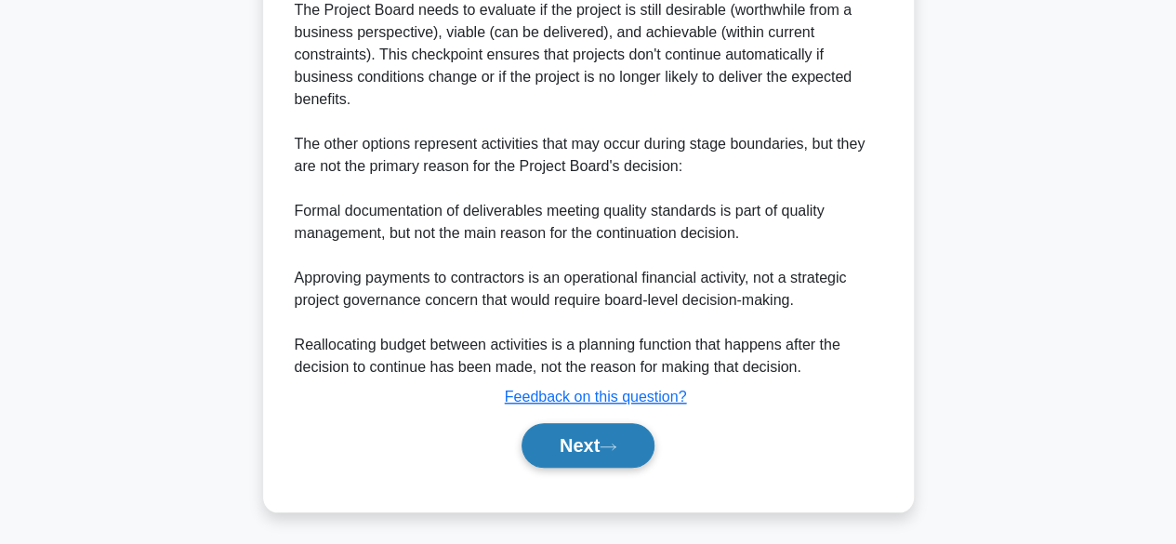
click at [596, 445] on button "Next" at bounding box center [587, 445] width 133 height 45
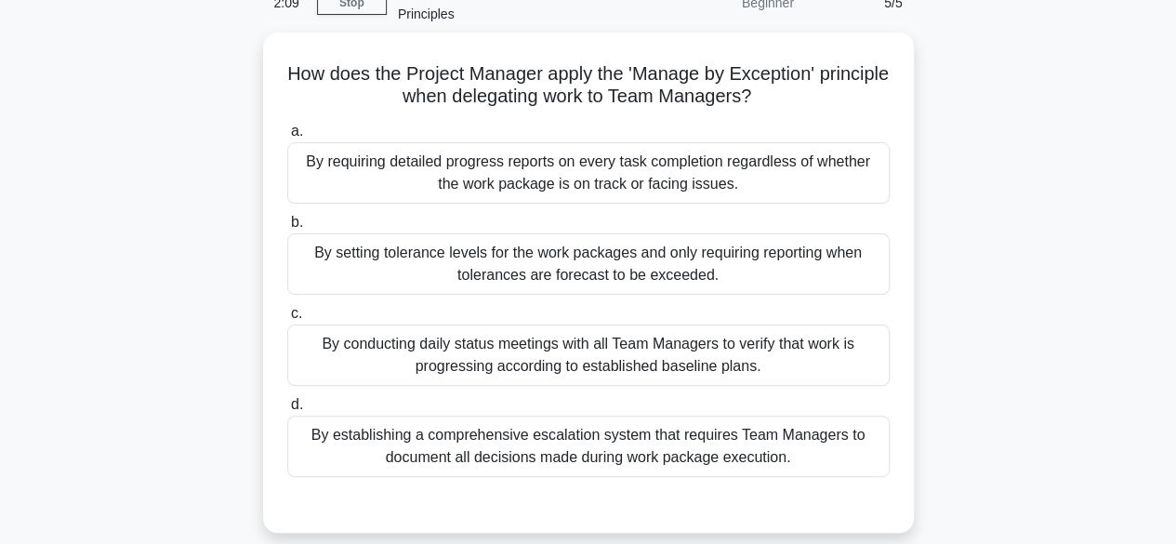
scroll to position [100, 0]
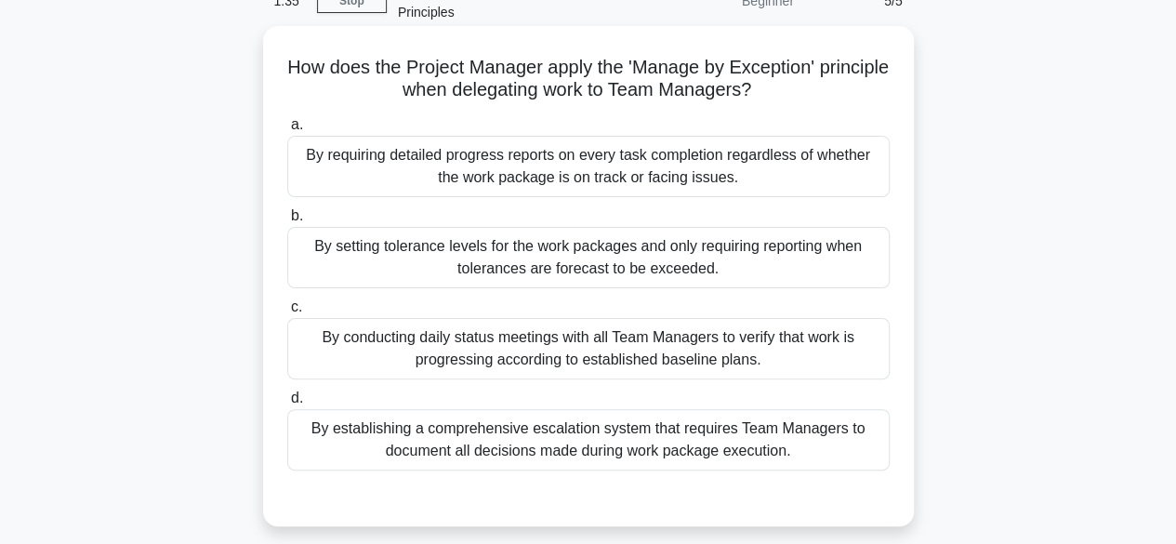
click at [812, 164] on div "By requiring detailed progress reports on every task completion regardless of w…" at bounding box center [588, 166] width 602 height 61
click at [287, 131] on input "a. By requiring detailed progress reports on every task completion regardless o…" at bounding box center [287, 125] width 0 height 12
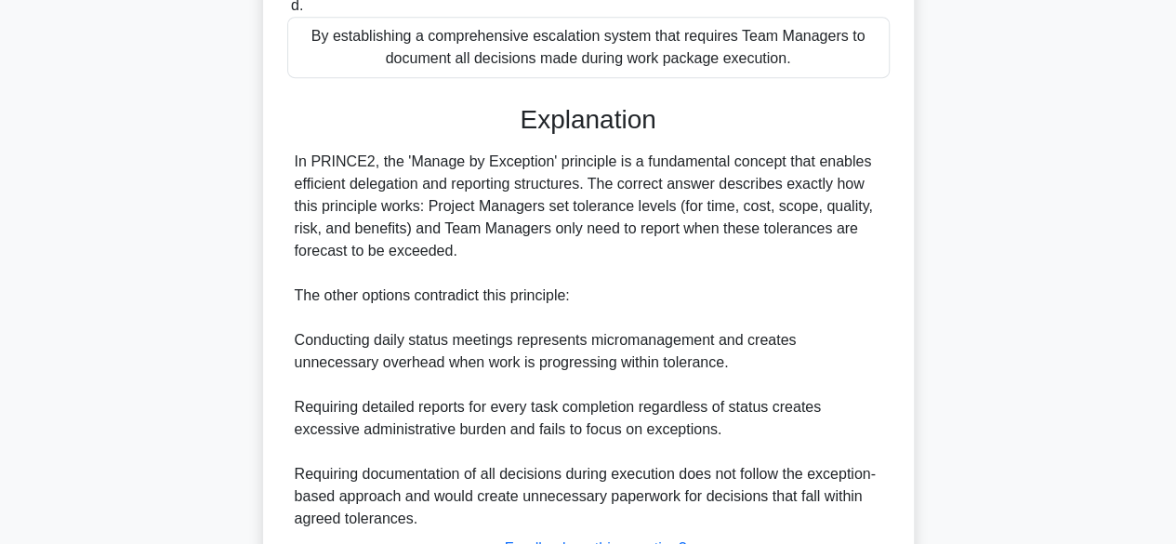
scroll to position [507, 0]
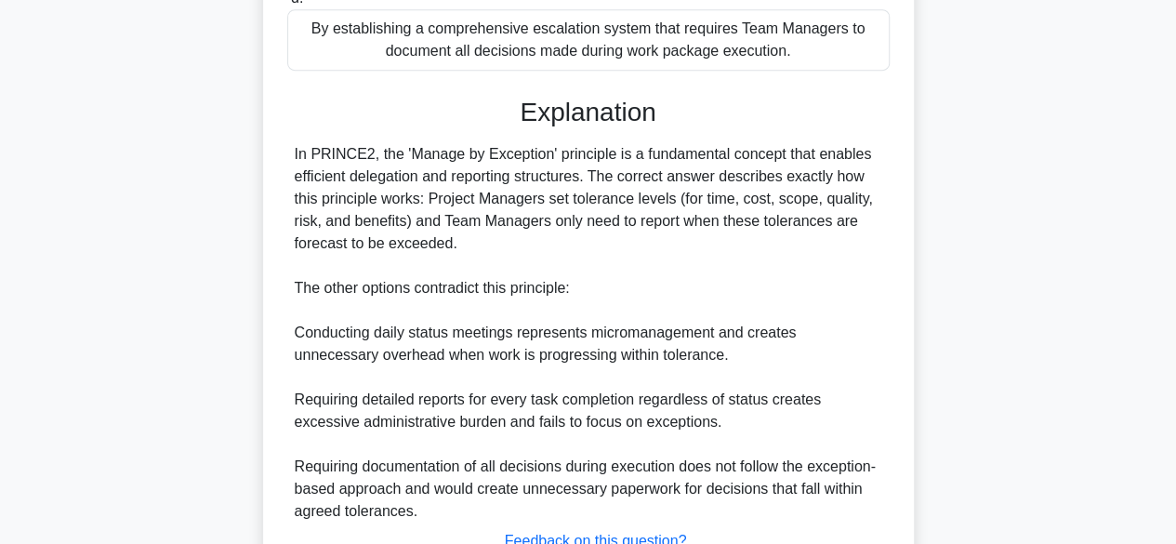
click at [959, 389] on div "How does the Project Manager apply the 'Manage by Exception' principle when del…" at bounding box center [589, 150] width 1060 height 1053
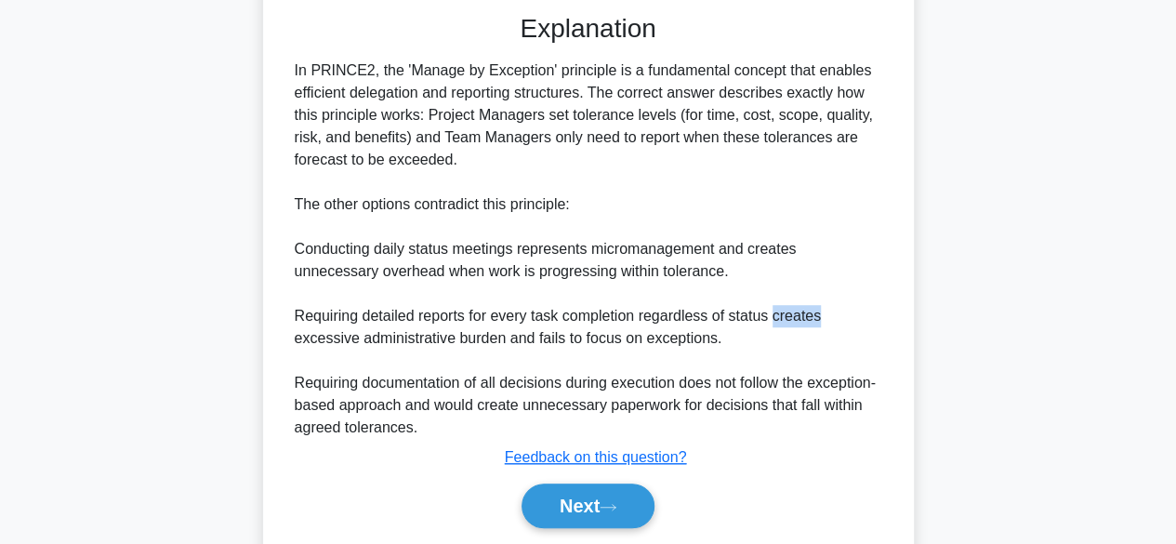
scroll to position [612, 0]
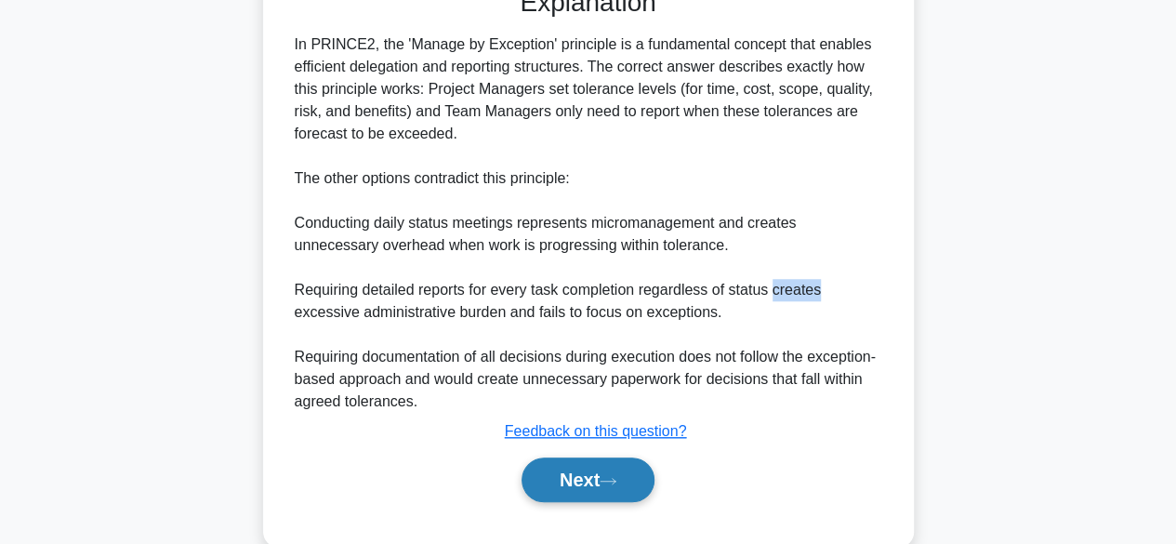
click at [589, 487] on button "Next" at bounding box center [587, 479] width 133 height 45
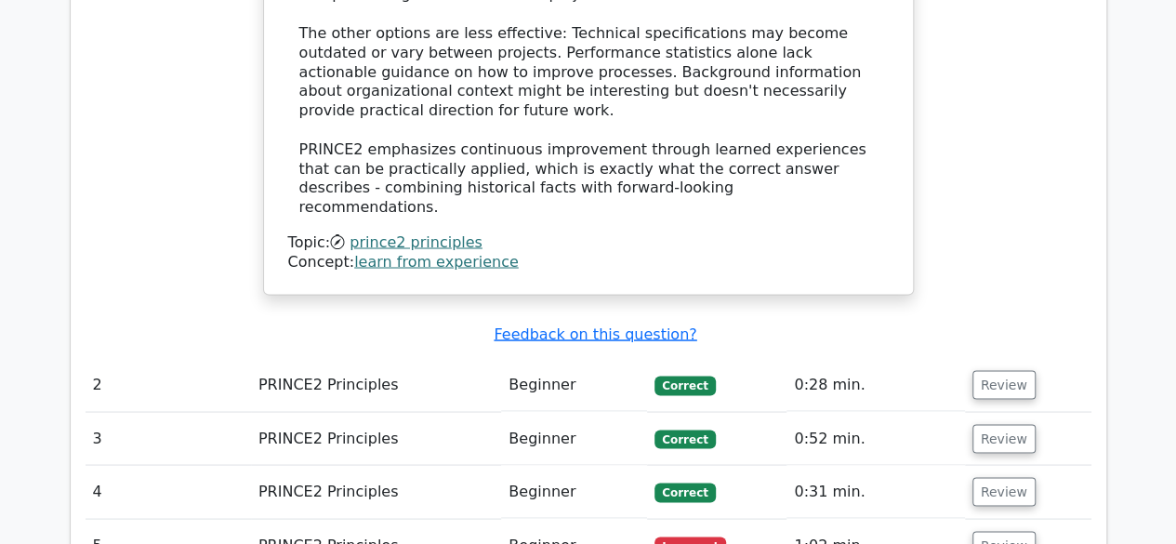
scroll to position [1554, 0]
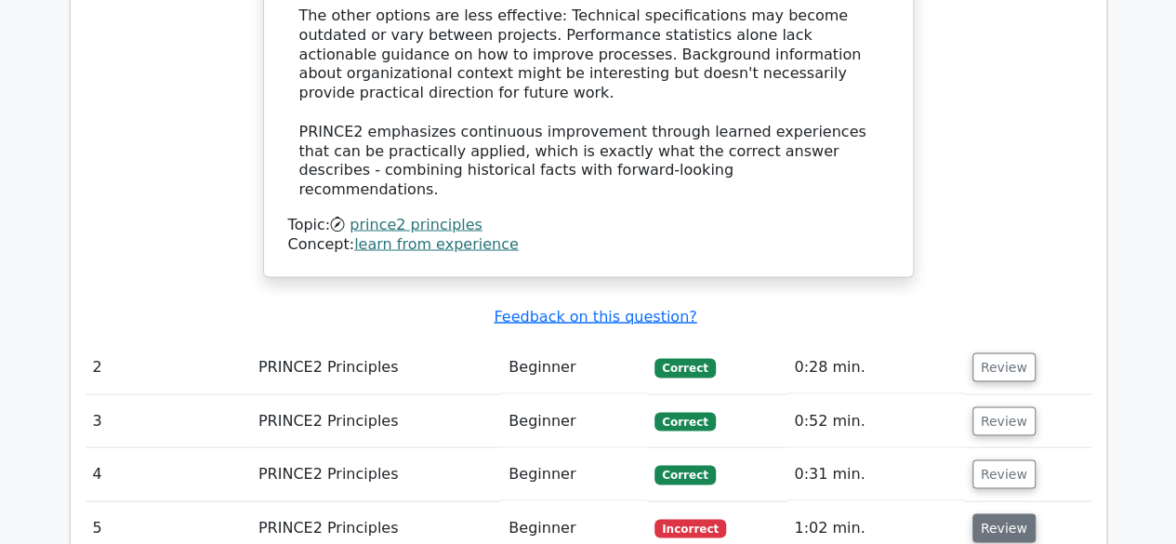
click at [1013, 513] on button "Review" at bounding box center [1003, 527] width 63 height 29
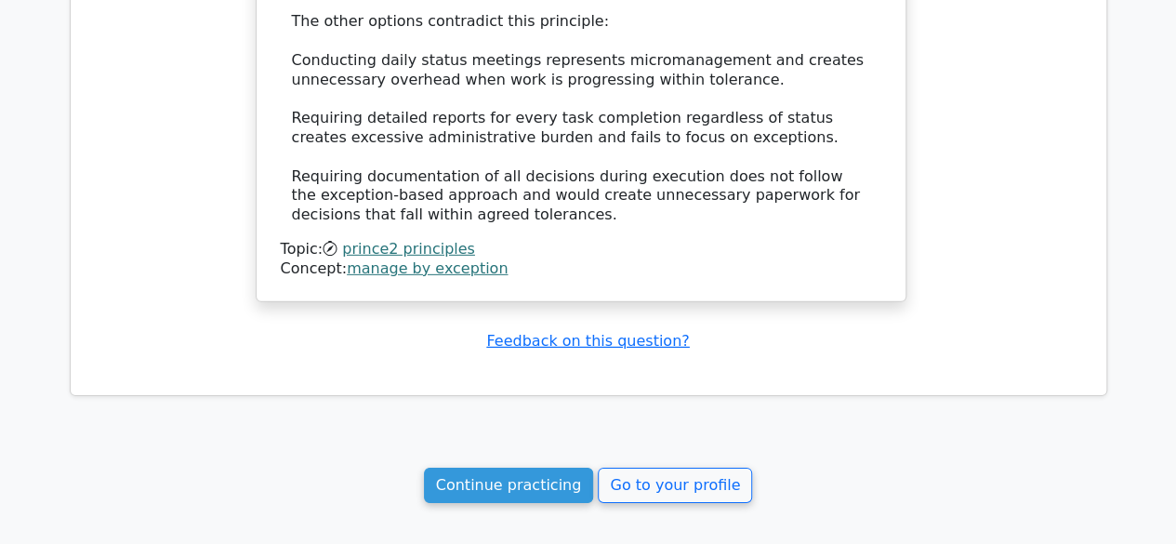
scroll to position [2840, 0]
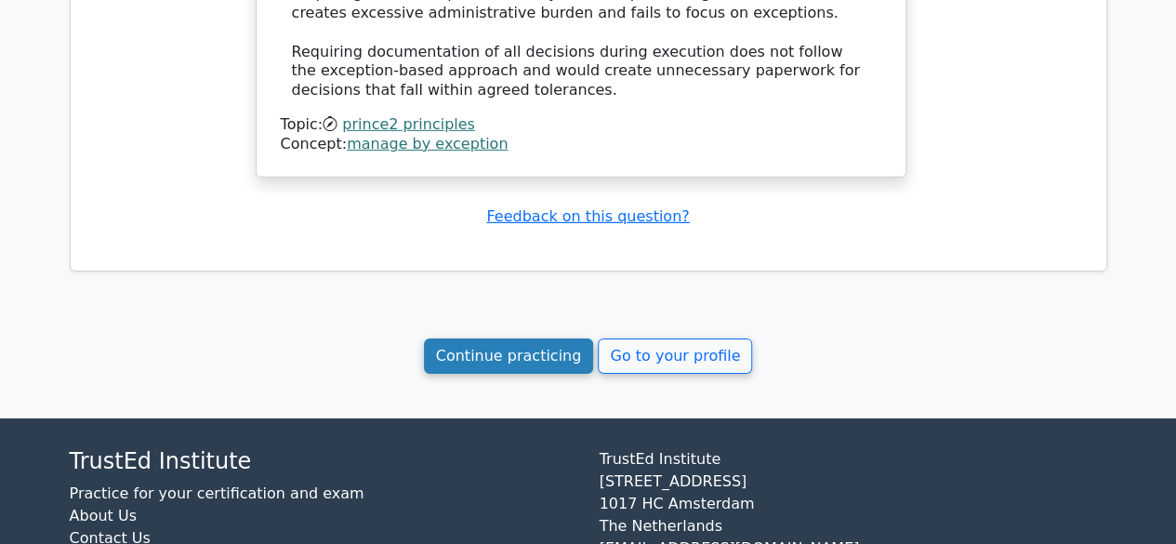
click at [493, 338] on link "Continue practicing" at bounding box center [509, 355] width 170 height 35
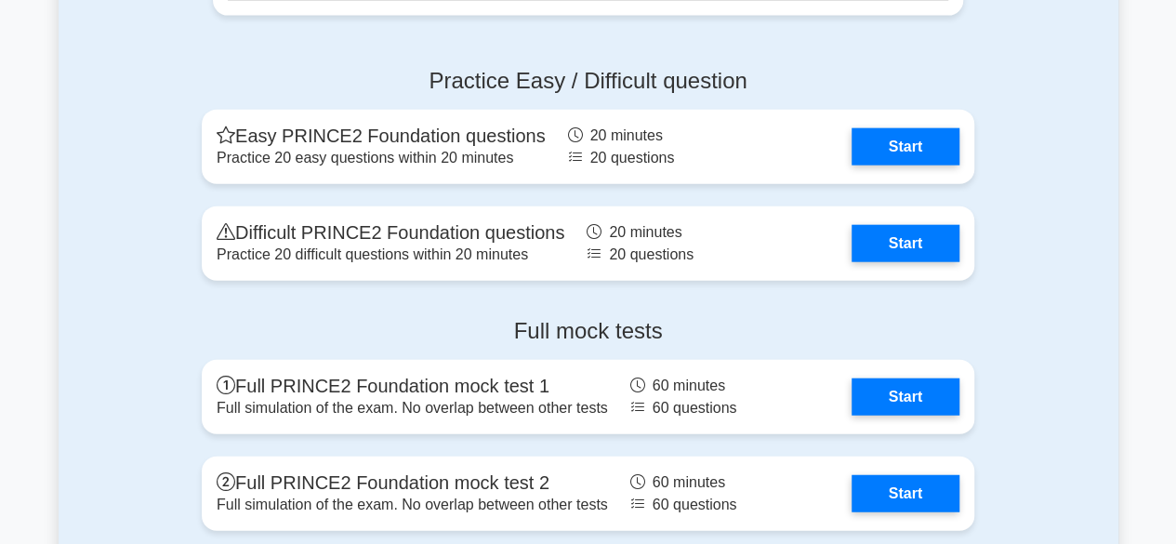
scroll to position [2169, 0]
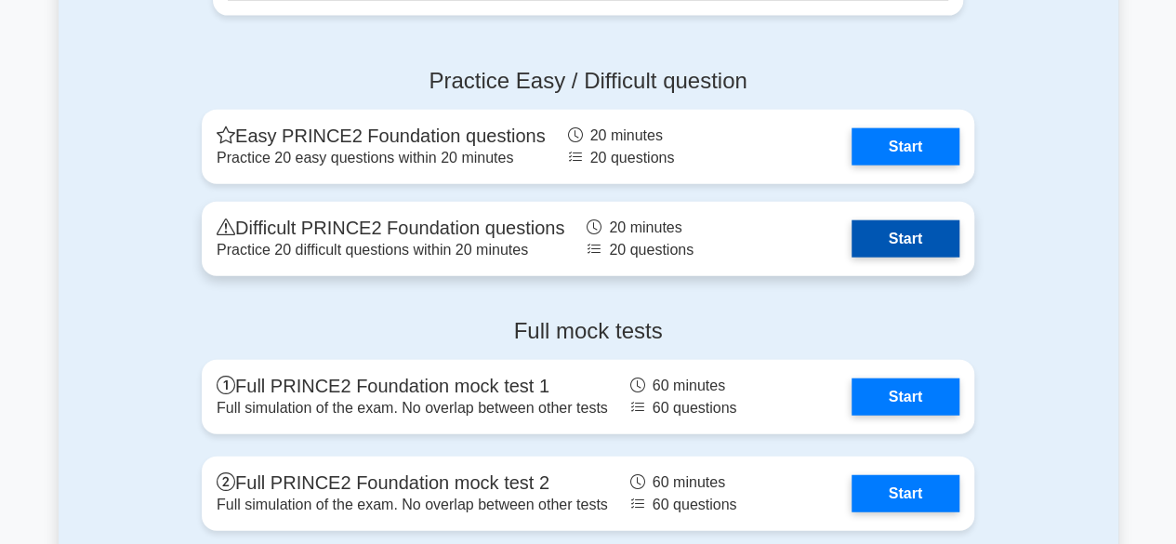
click at [929, 229] on link "Start" at bounding box center [905, 238] width 108 height 37
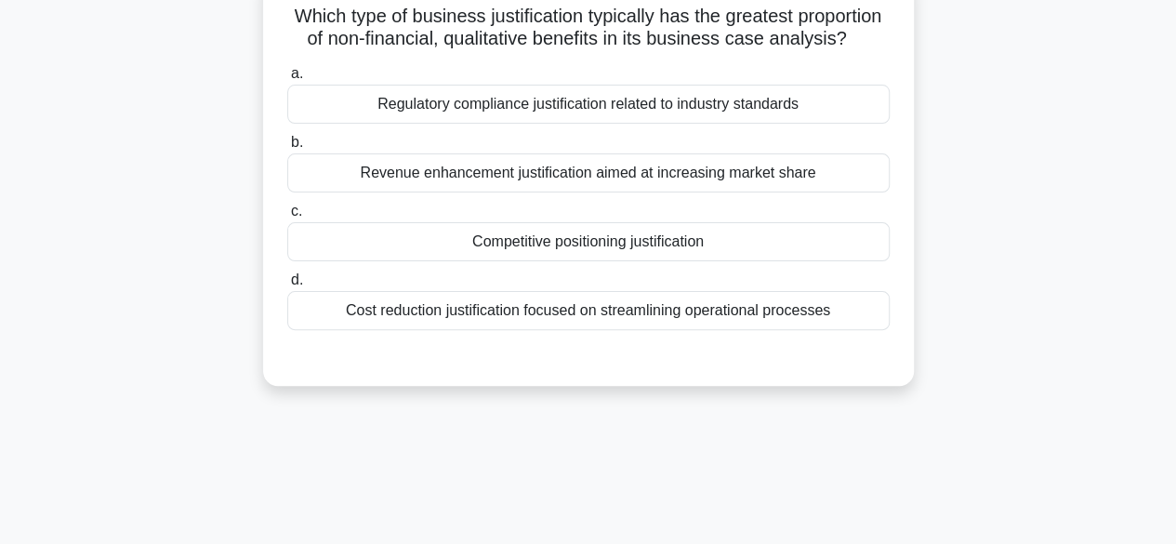
scroll to position [137, 0]
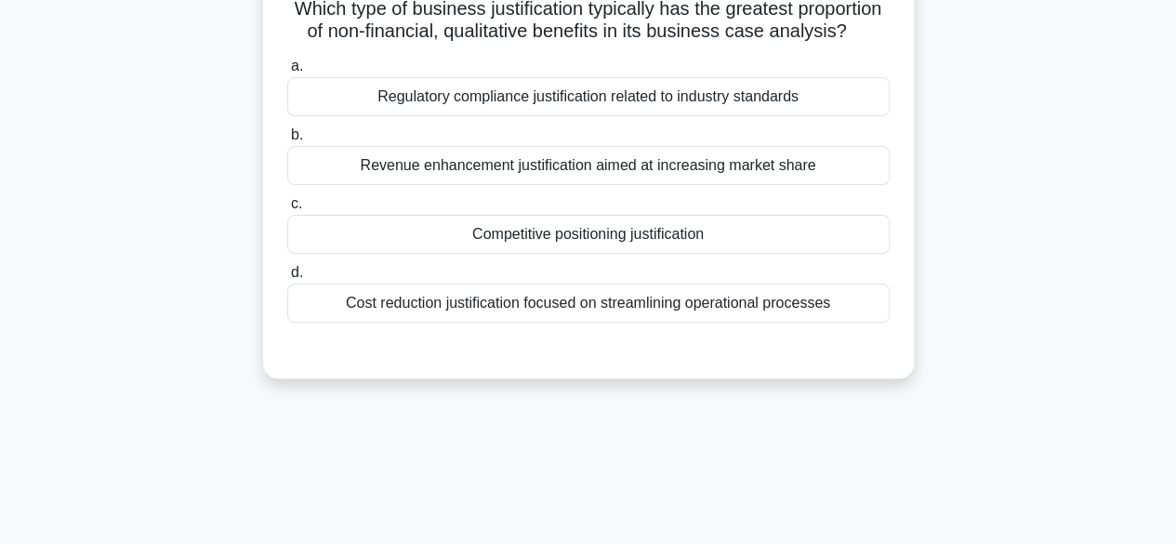
click at [844, 108] on div "Regulatory compliance justification related to industry standards" at bounding box center [588, 96] width 602 height 39
click at [287, 72] on input "a. Regulatory compliance justification related to industry standards" at bounding box center [287, 66] width 0 height 12
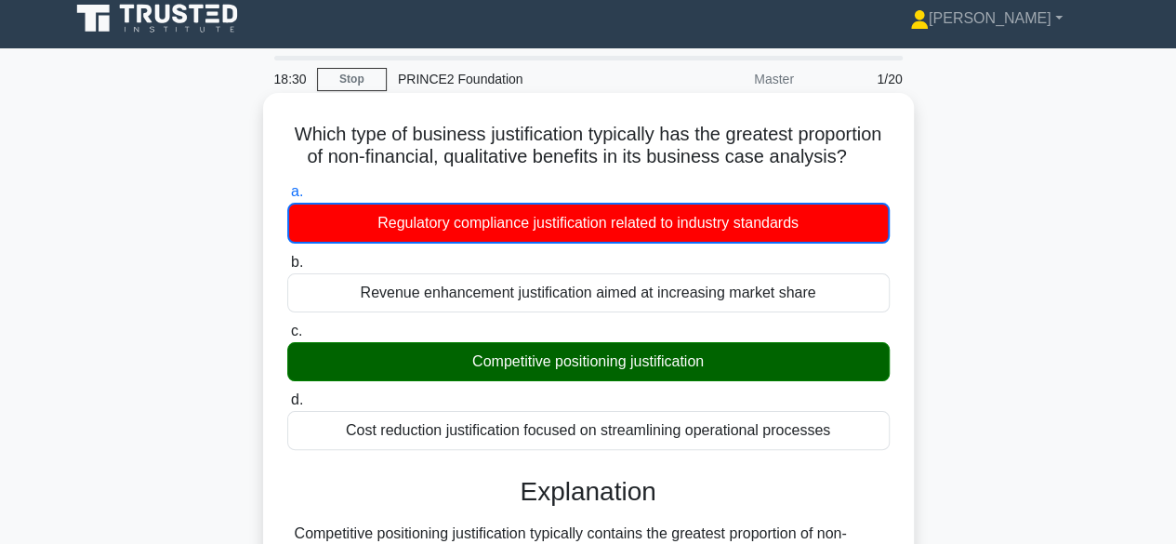
scroll to position [0, 0]
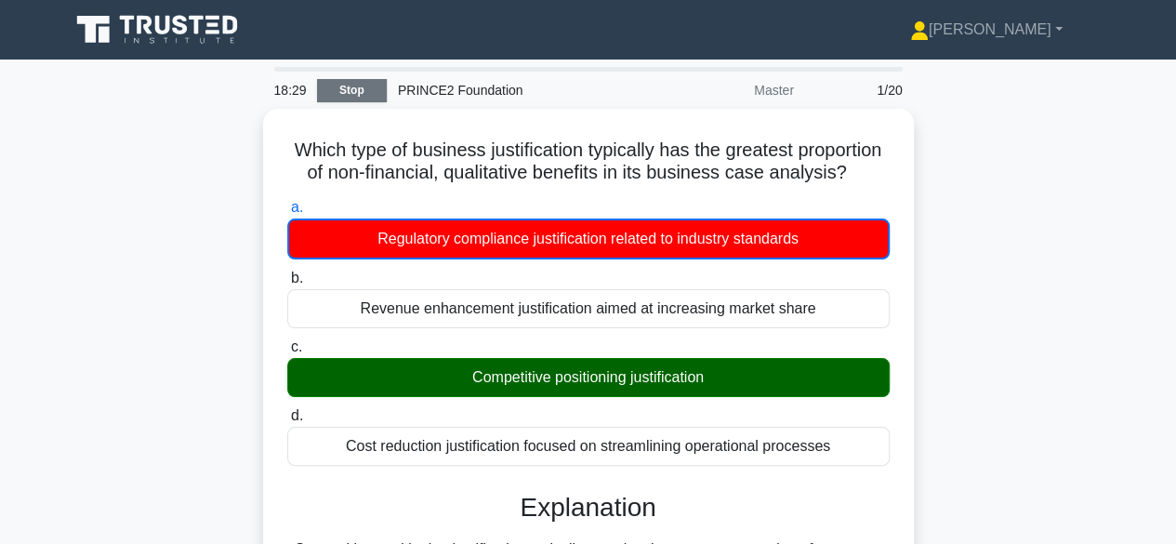
click at [346, 86] on link "Stop" at bounding box center [352, 90] width 70 height 23
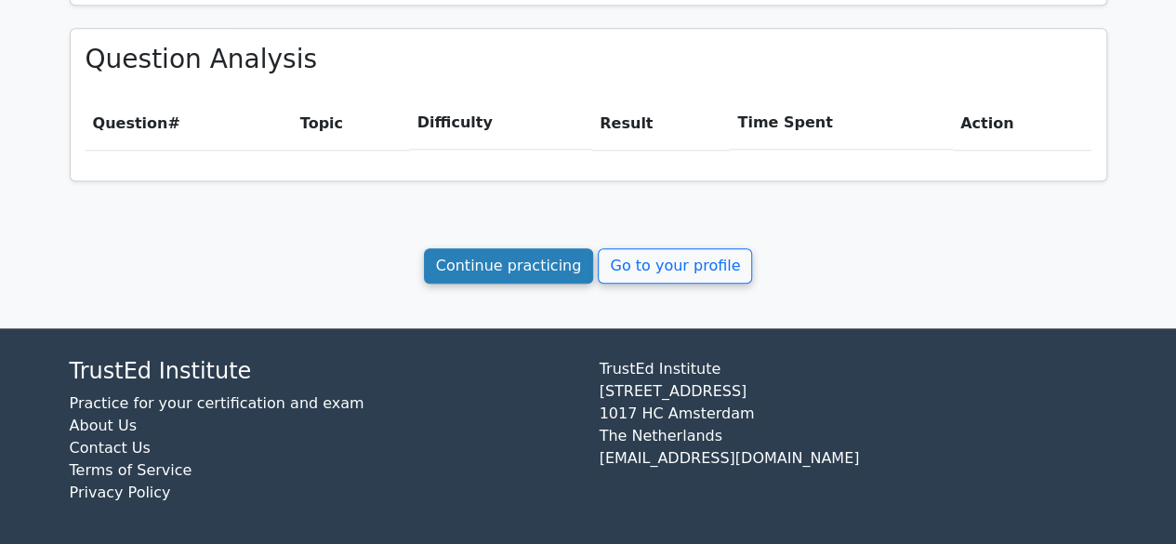
click at [497, 268] on link "Continue practicing" at bounding box center [509, 265] width 170 height 35
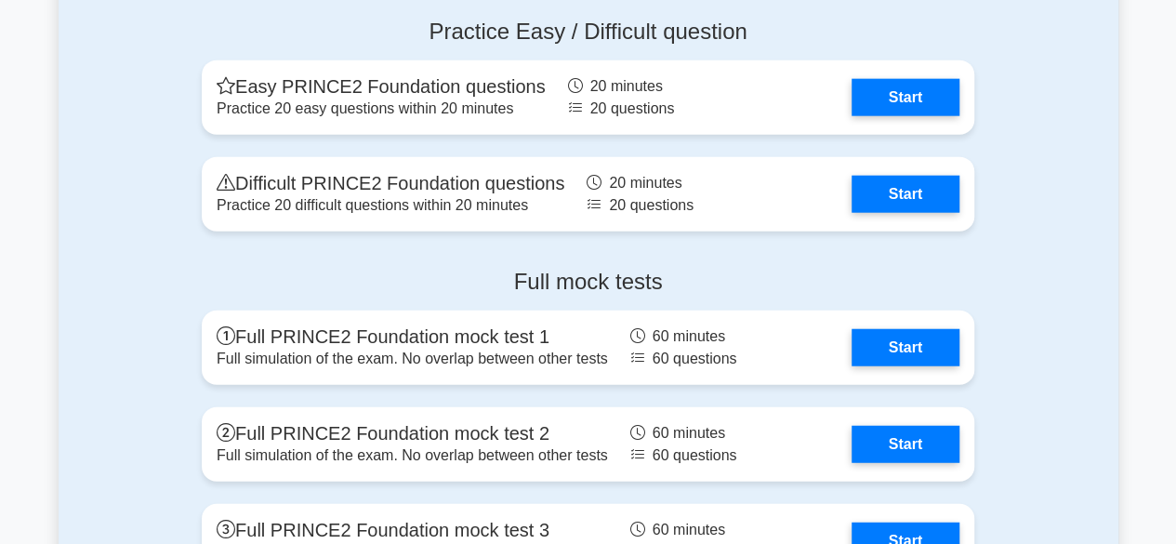
scroll to position [2220, 0]
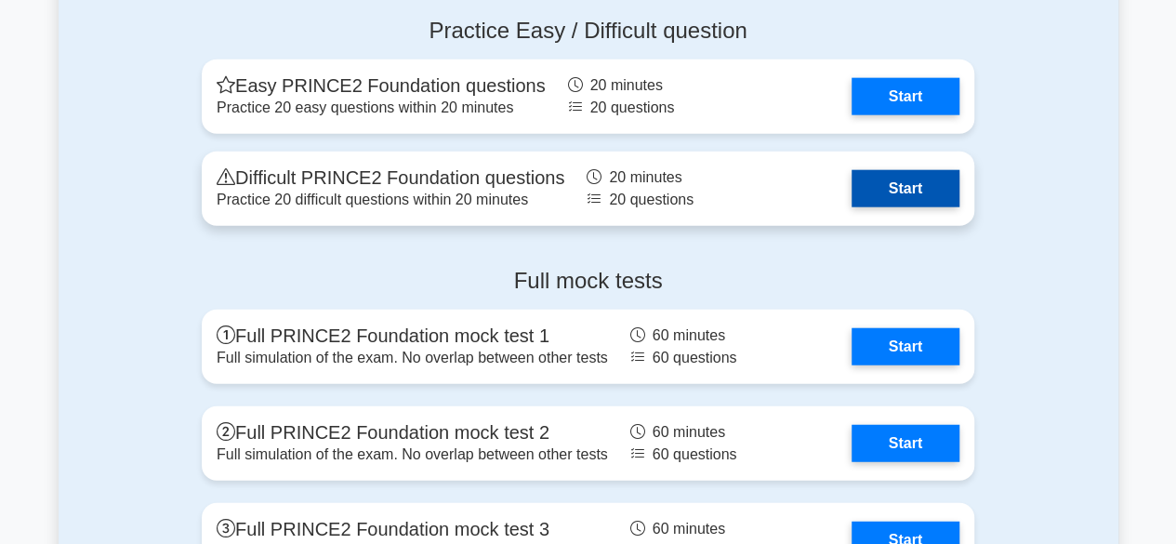
click at [915, 191] on link "Start" at bounding box center [905, 188] width 108 height 37
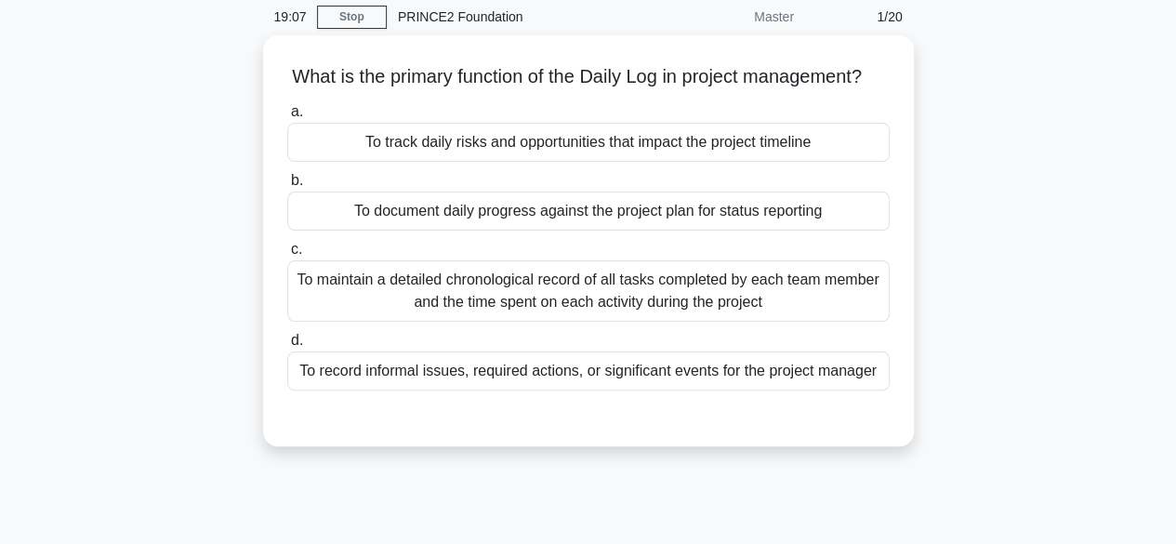
scroll to position [90, 0]
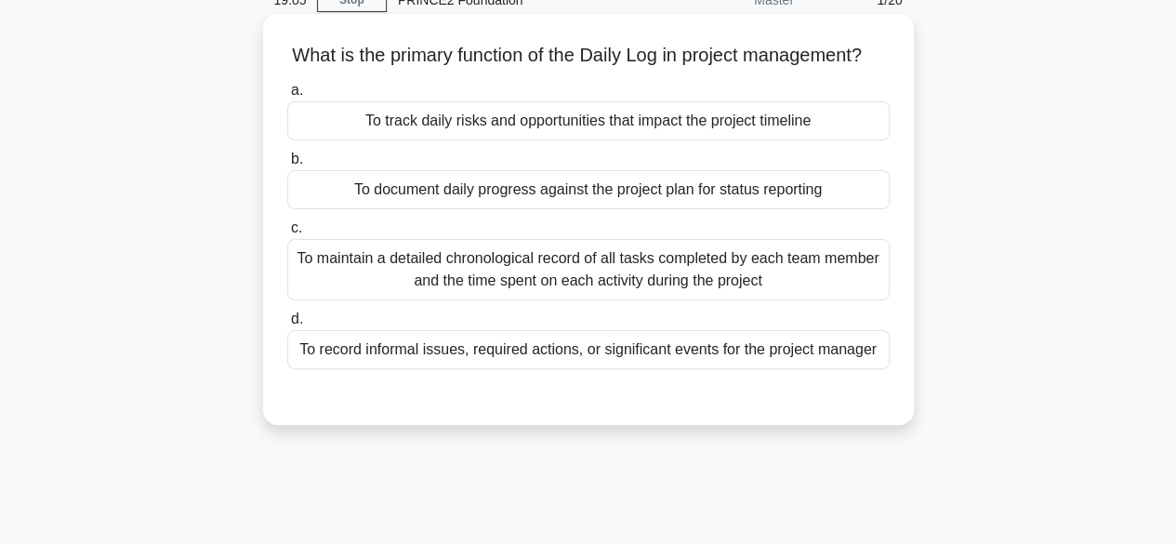
click at [839, 209] on div "To document daily progress against the project plan for status reporting" at bounding box center [588, 189] width 602 height 39
click at [287, 165] on input "b. To document daily progress against the project plan for status reporting" at bounding box center [287, 159] width 0 height 12
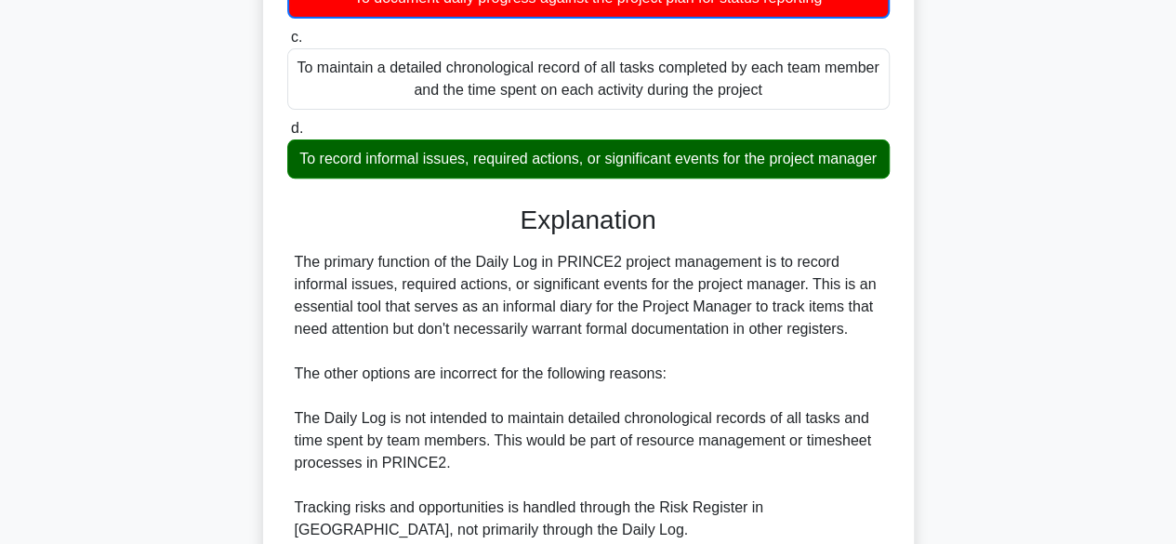
click at [964, 489] on div "What is the primary function of the Daily Log in project management? .spinner_0…" at bounding box center [589, 304] width 1060 height 964
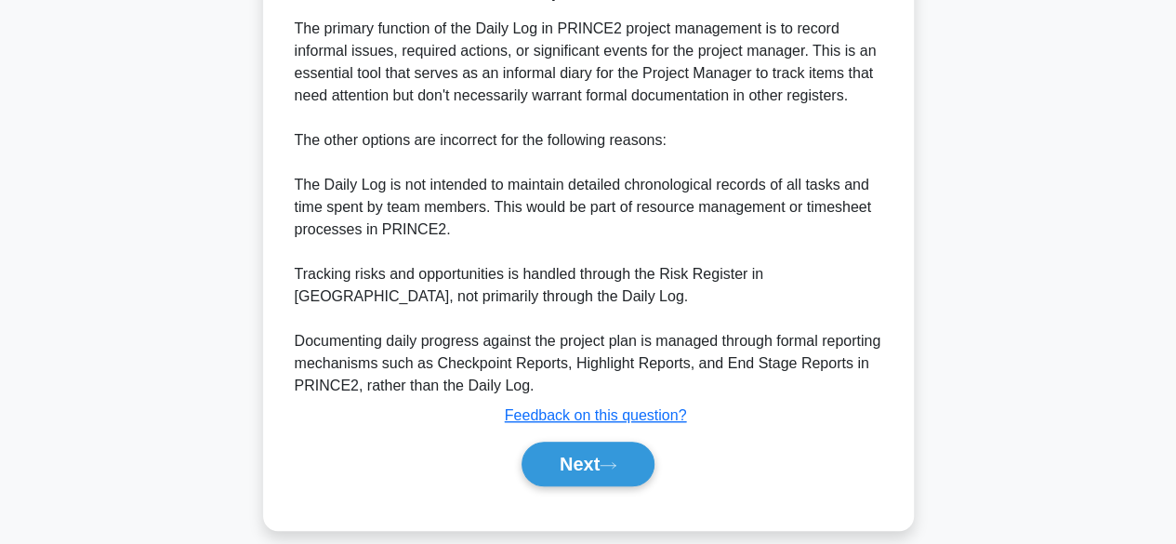
scroll to position [522, 0]
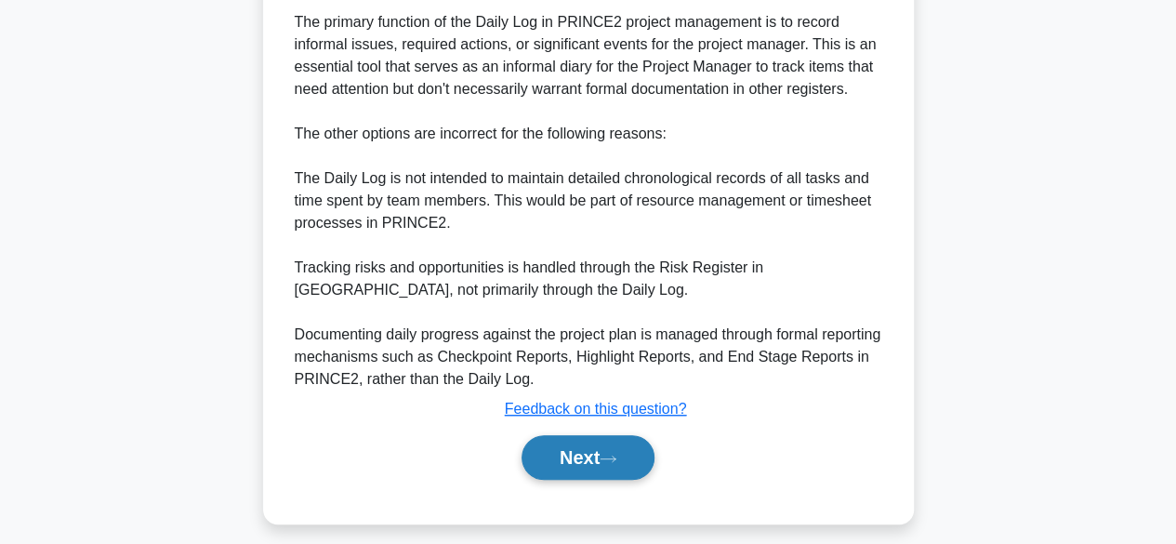
click at [612, 480] on button "Next" at bounding box center [587, 457] width 133 height 45
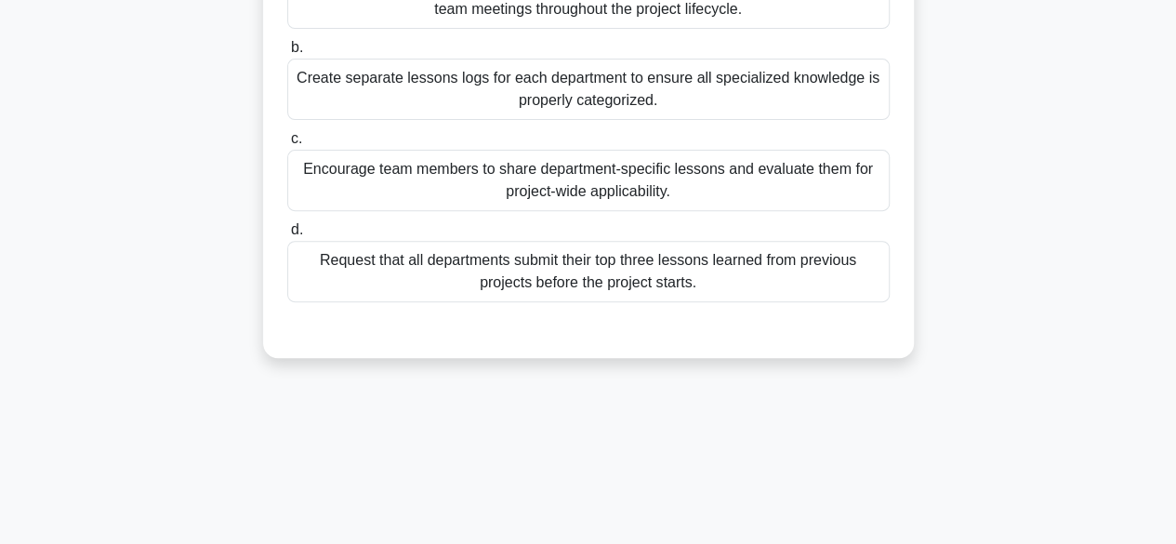
scroll to position [286, 0]
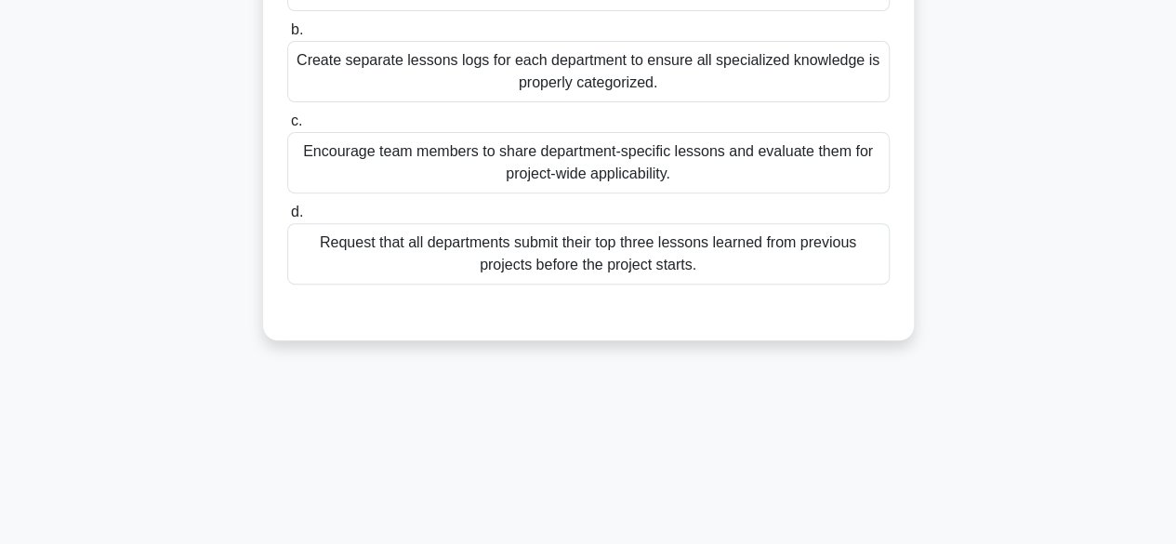
click at [816, 159] on div "Encourage team members to share department-specific lessons and evaluate them f…" at bounding box center [588, 162] width 602 height 61
click at [287, 127] on input "c. Encourage team members to share department-specific lessons and evaluate the…" at bounding box center [287, 121] width 0 height 12
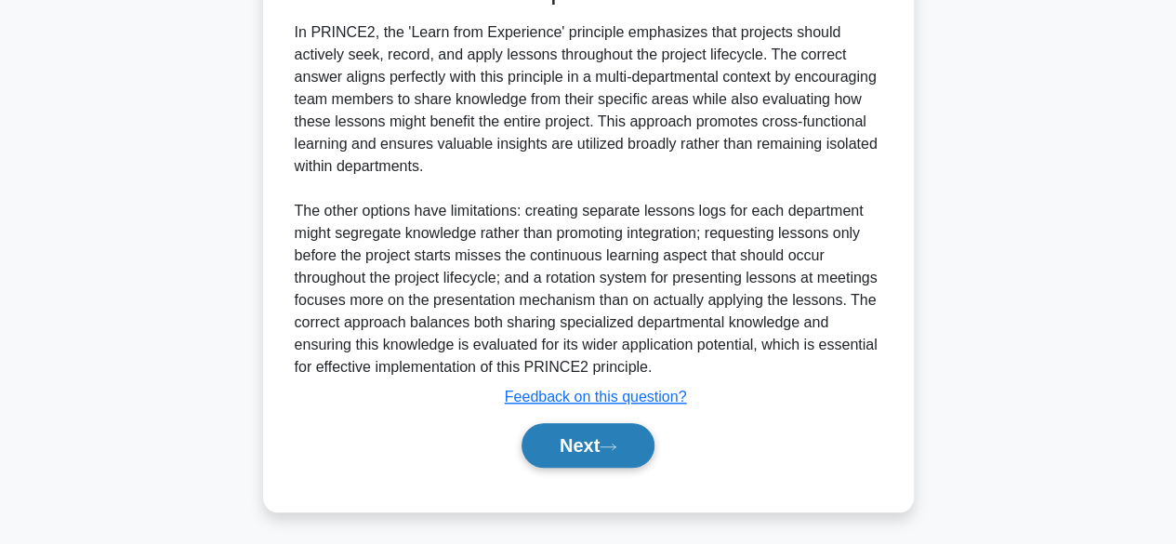
click at [616, 441] on icon at bounding box center [608, 446] width 17 height 10
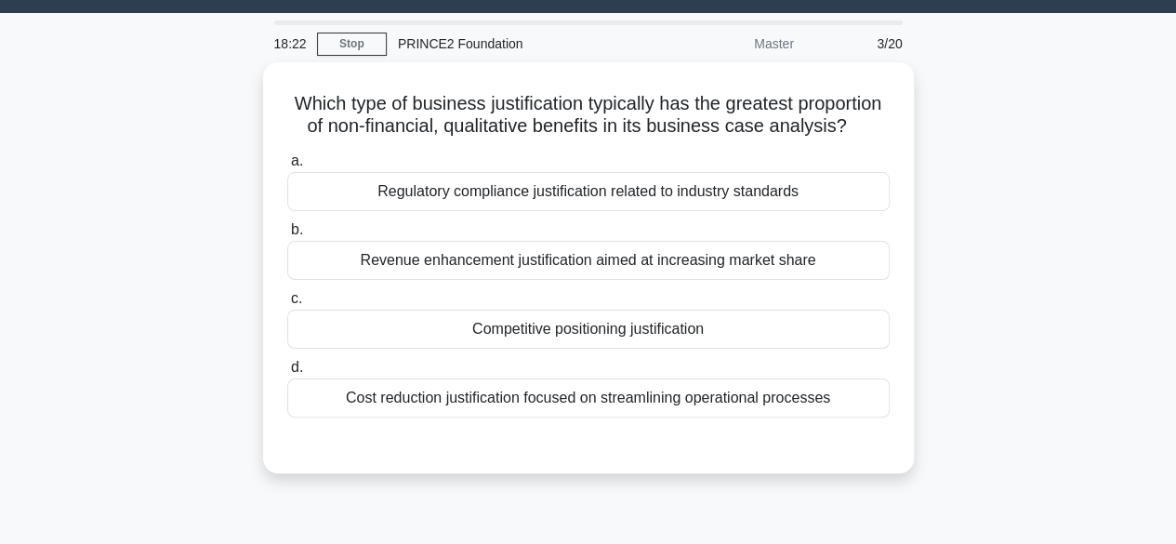
scroll to position [0, 0]
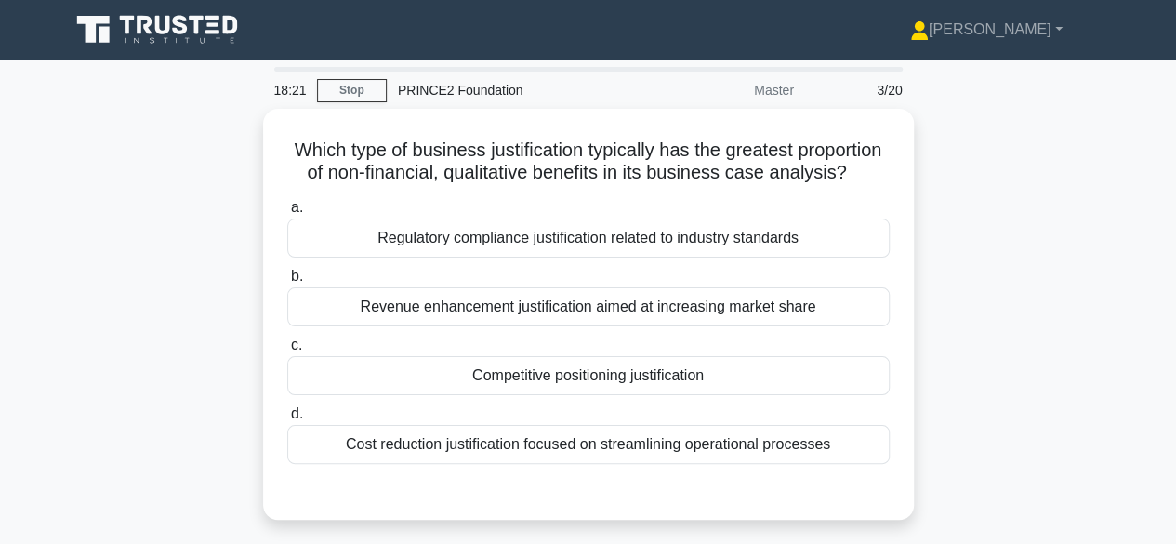
click at [982, 424] on div "Which type of business justification typically has the greatest proportion of n…" at bounding box center [589, 325] width 1060 height 433
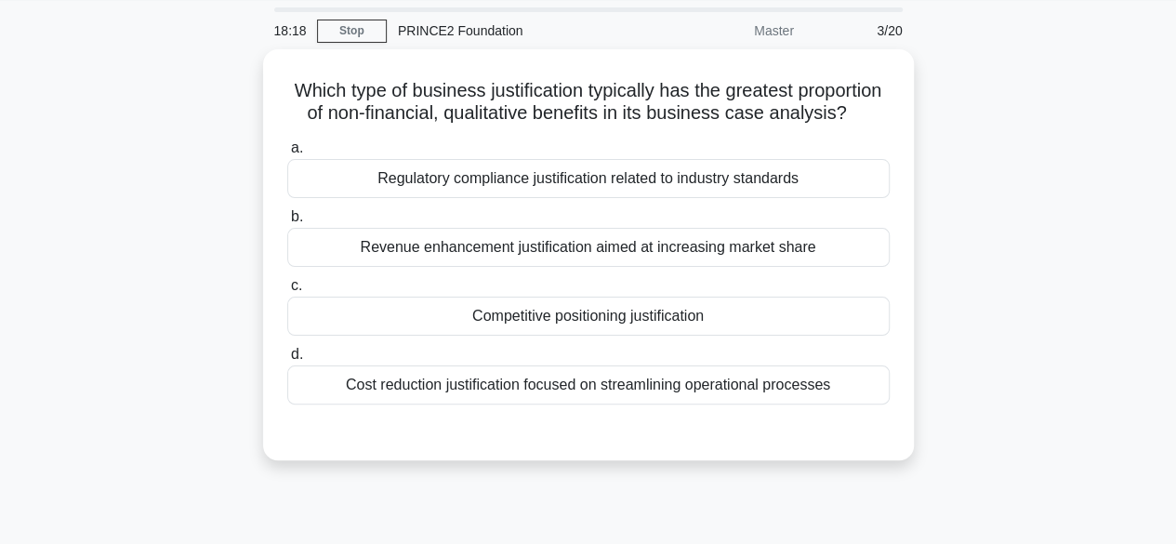
scroll to position [61, 0]
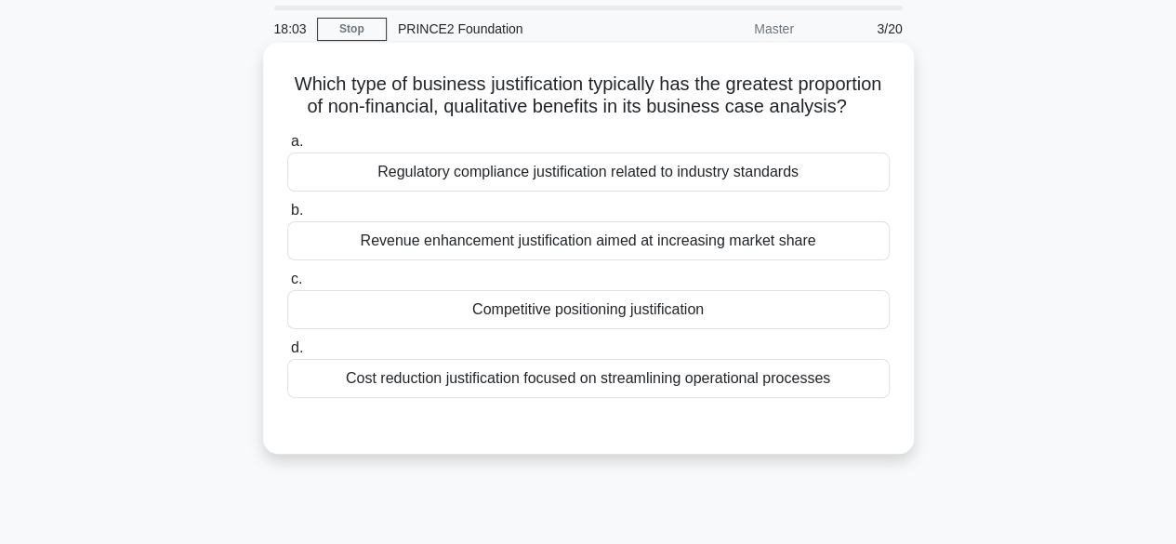
click at [863, 329] on div "Competitive positioning justification" at bounding box center [588, 309] width 602 height 39
click at [287, 285] on input "c. Competitive positioning justification" at bounding box center [287, 279] width 0 height 12
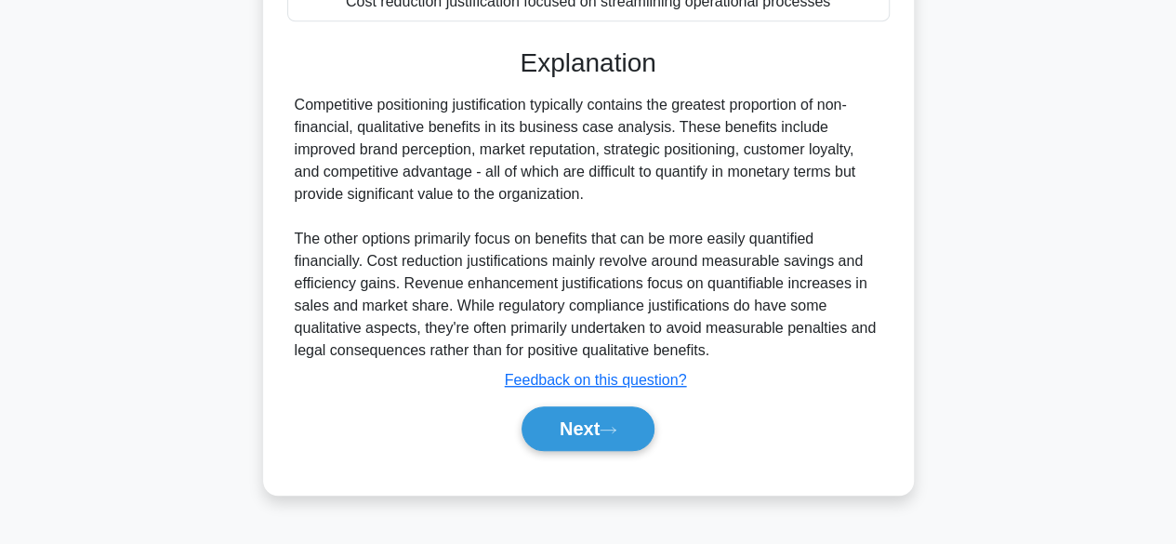
scroll to position [460, 0]
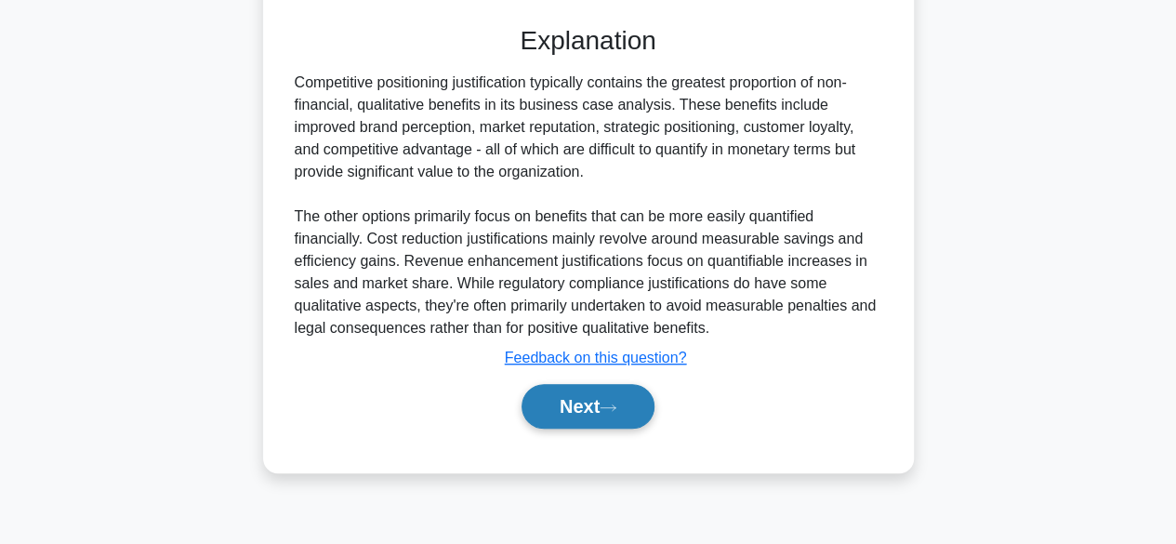
click at [619, 428] on button "Next" at bounding box center [587, 406] width 133 height 45
click at [612, 428] on button "Next" at bounding box center [587, 406] width 133 height 45
click at [630, 428] on button "Next" at bounding box center [587, 406] width 133 height 45
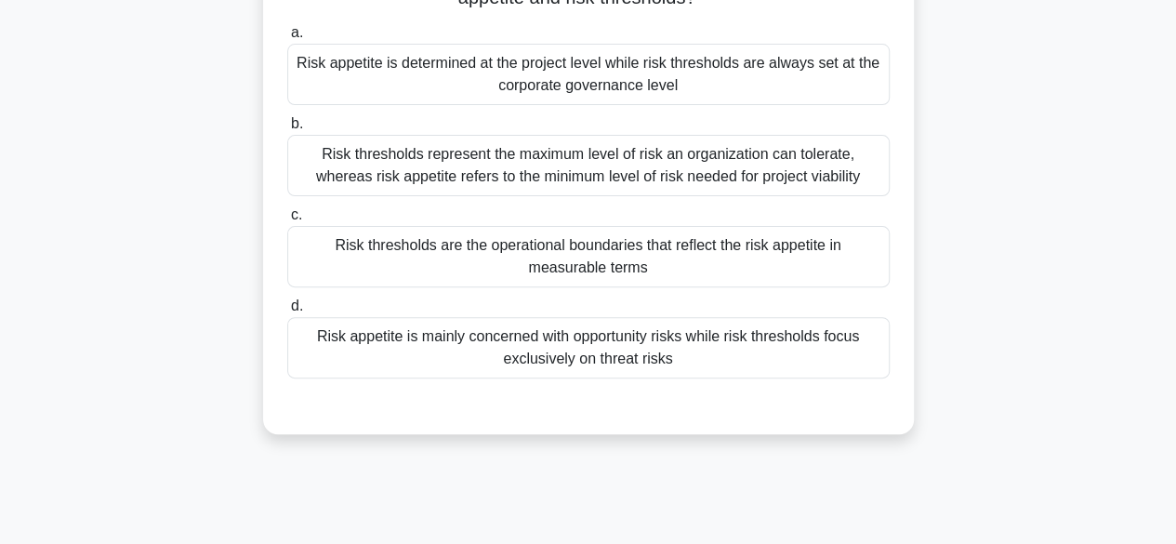
scroll to position [201, 0]
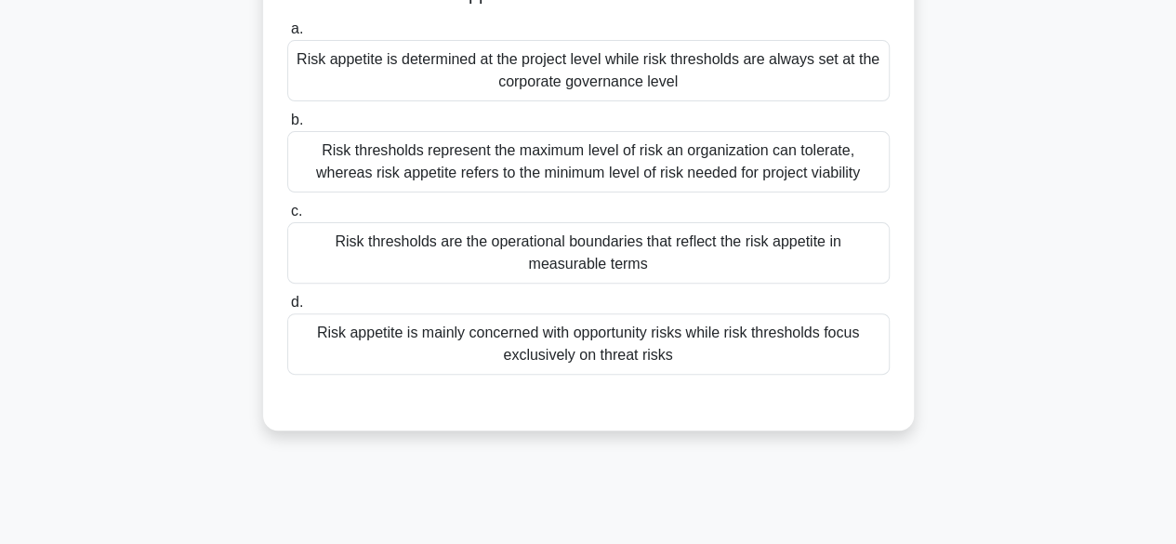
click at [1018, 430] on div "A risk management committee is establishing its approach to risk appetite. Whic…" at bounding box center [589, 180] width 1060 height 545
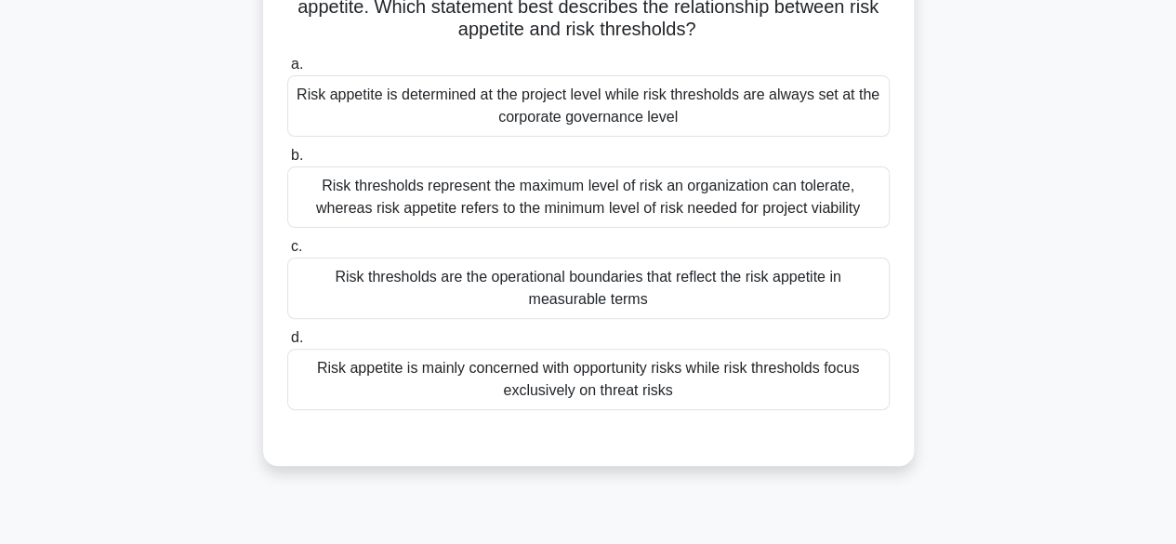
scroll to position [132, 0]
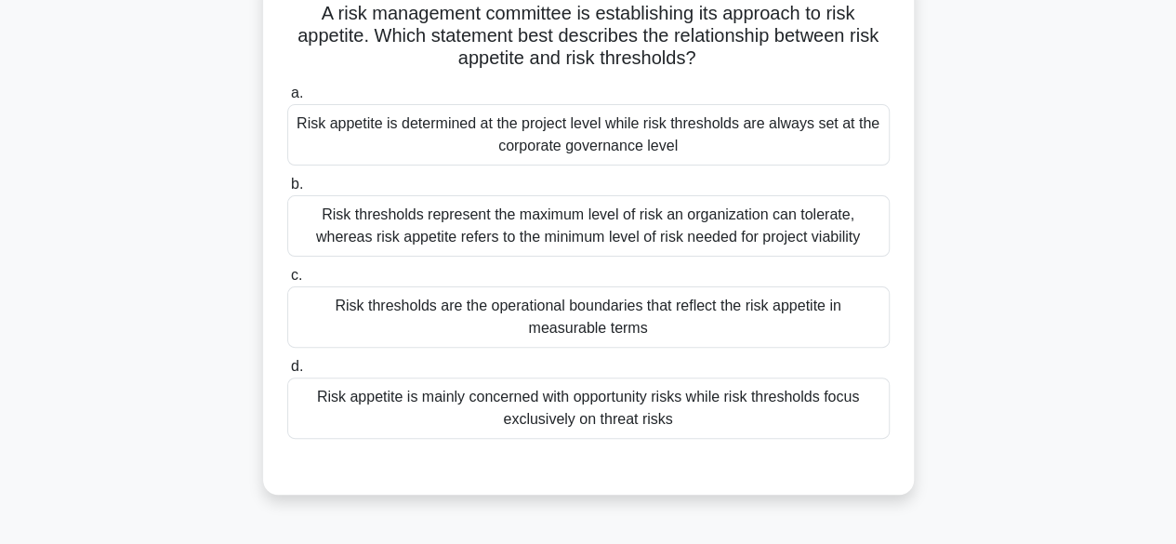
click at [870, 325] on div "Risk thresholds are the operational boundaries that reflect the risk appetite i…" at bounding box center [588, 316] width 602 height 61
click at [287, 282] on input "c. Risk thresholds are the operational boundaries that reflect the risk appetit…" at bounding box center [287, 276] width 0 height 12
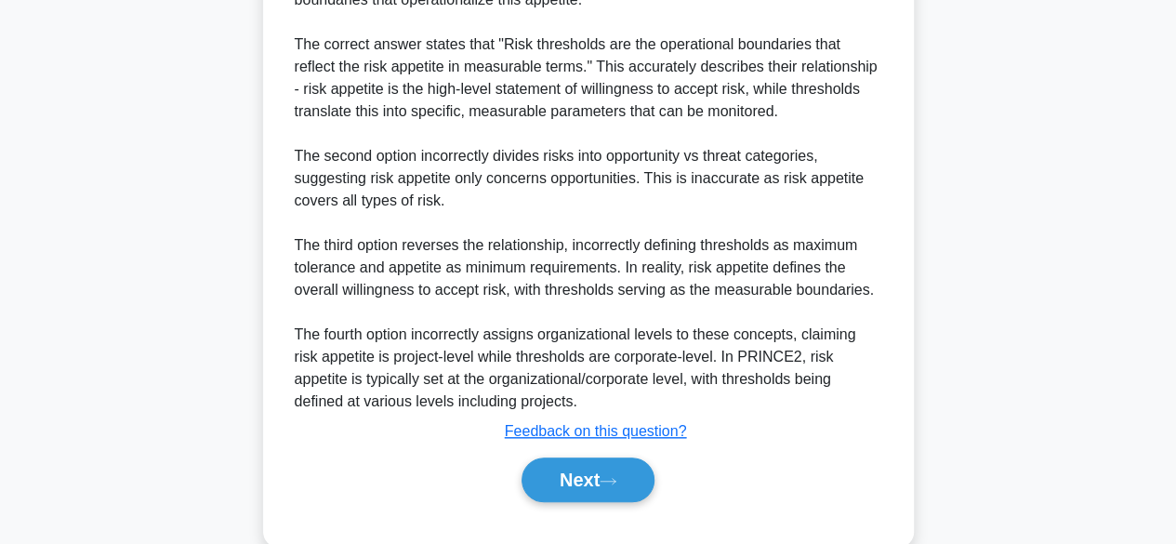
scroll to position [726, 0]
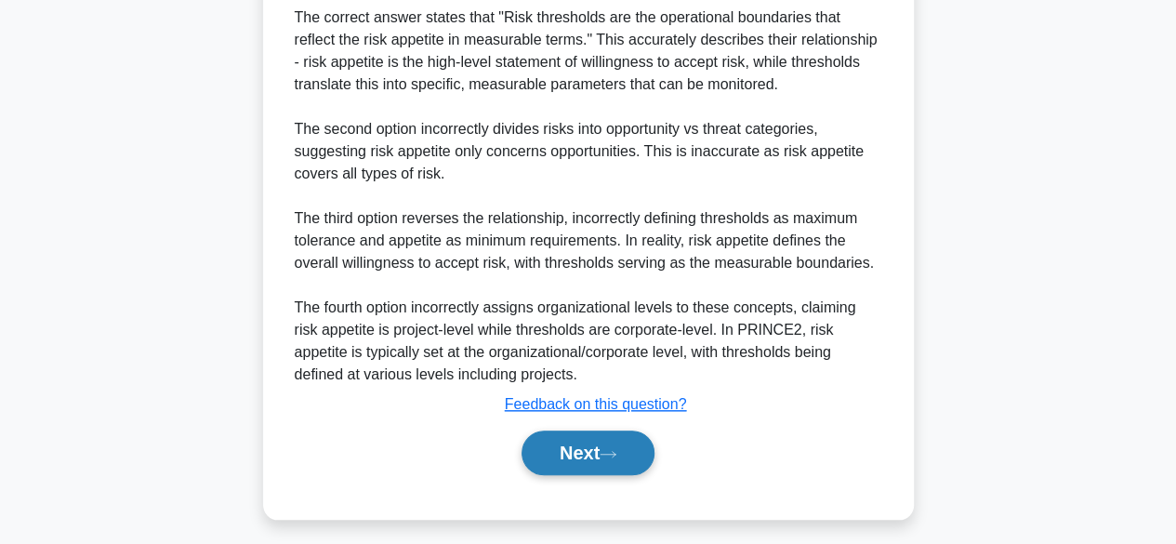
click at [612, 456] on icon at bounding box center [608, 454] width 17 height 10
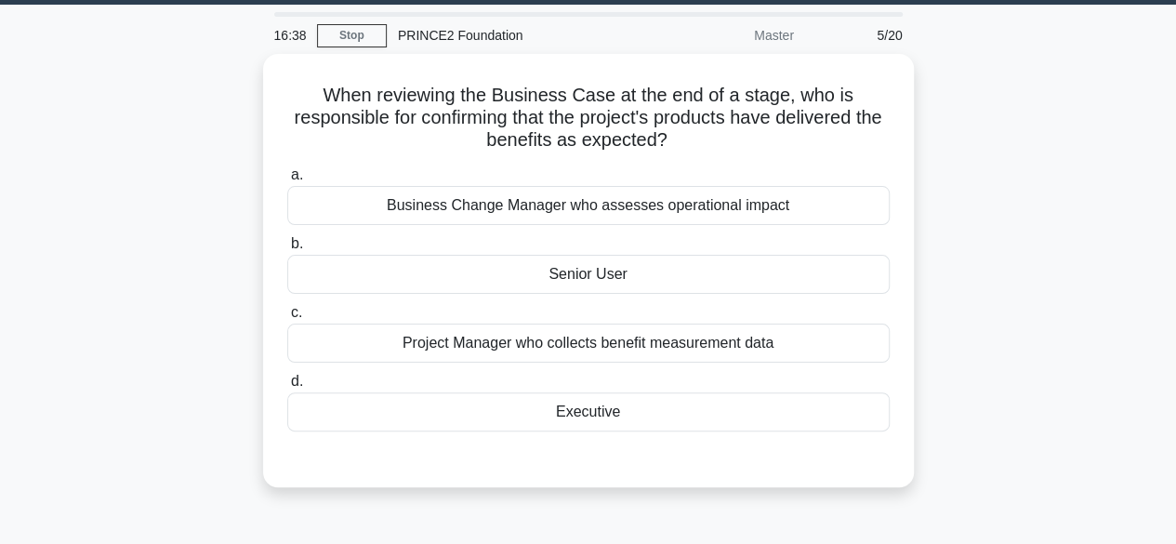
scroll to position [56, 0]
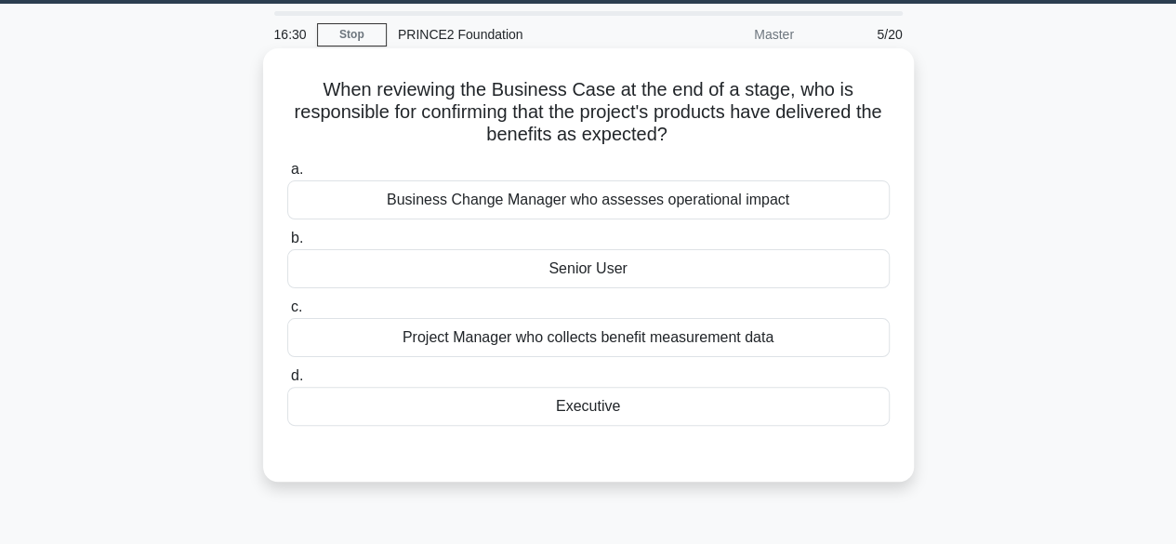
click at [848, 284] on div "Senior User" at bounding box center [588, 268] width 602 height 39
click at [287, 244] on input "b. Senior User" at bounding box center [287, 238] width 0 height 12
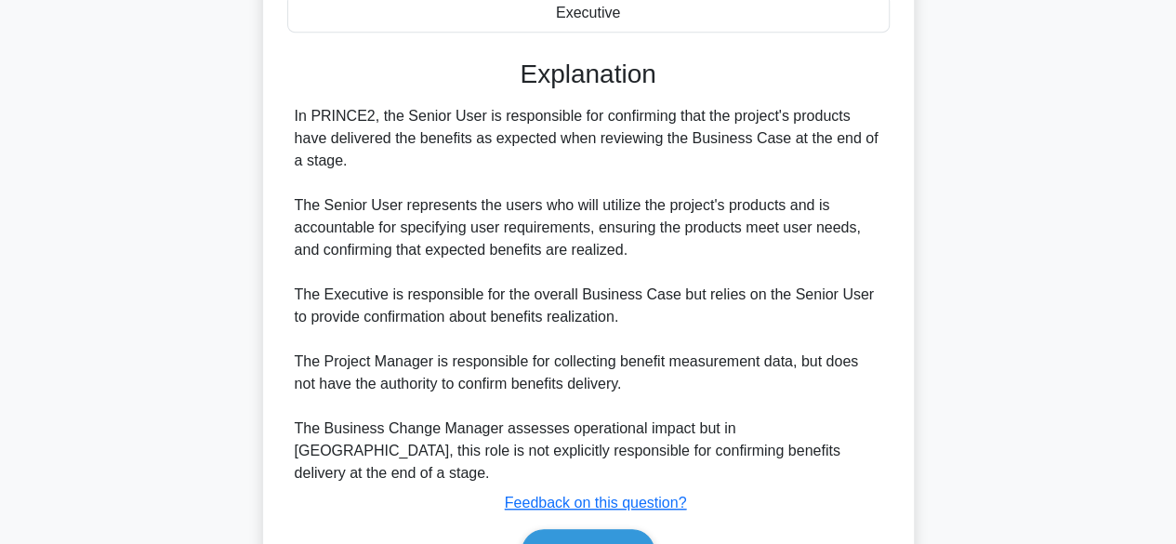
scroll to position [533, 0]
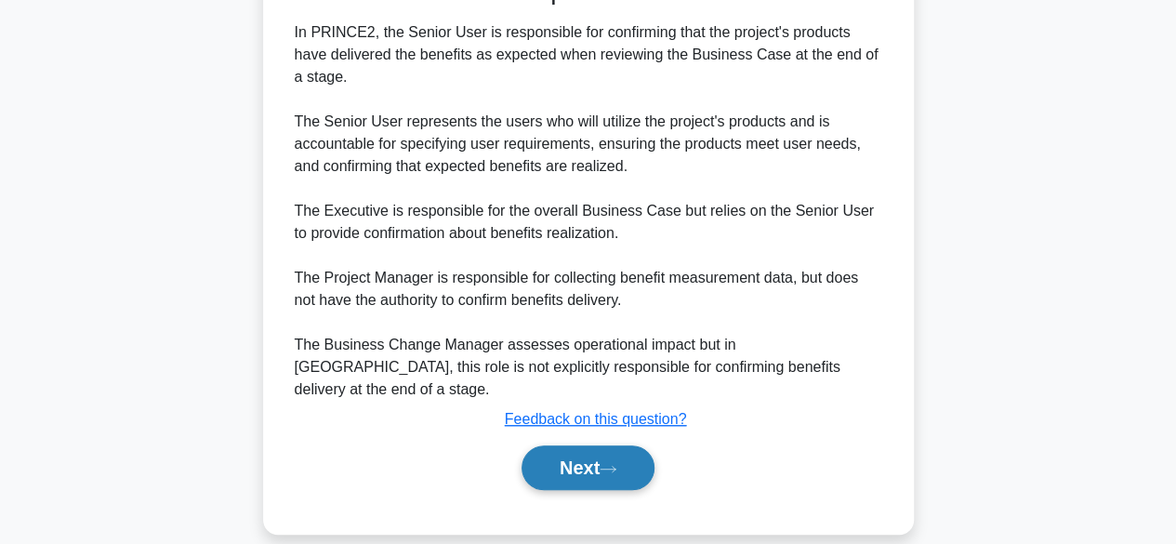
click at [626, 446] on button "Next" at bounding box center [587, 467] width 133 height 45
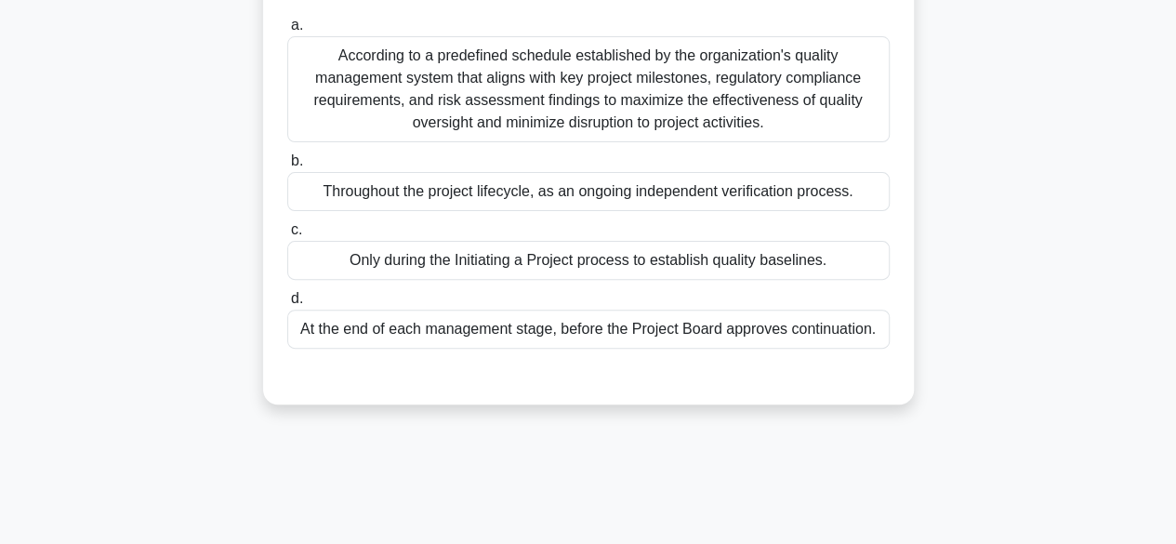
scroll to position [183, 0]
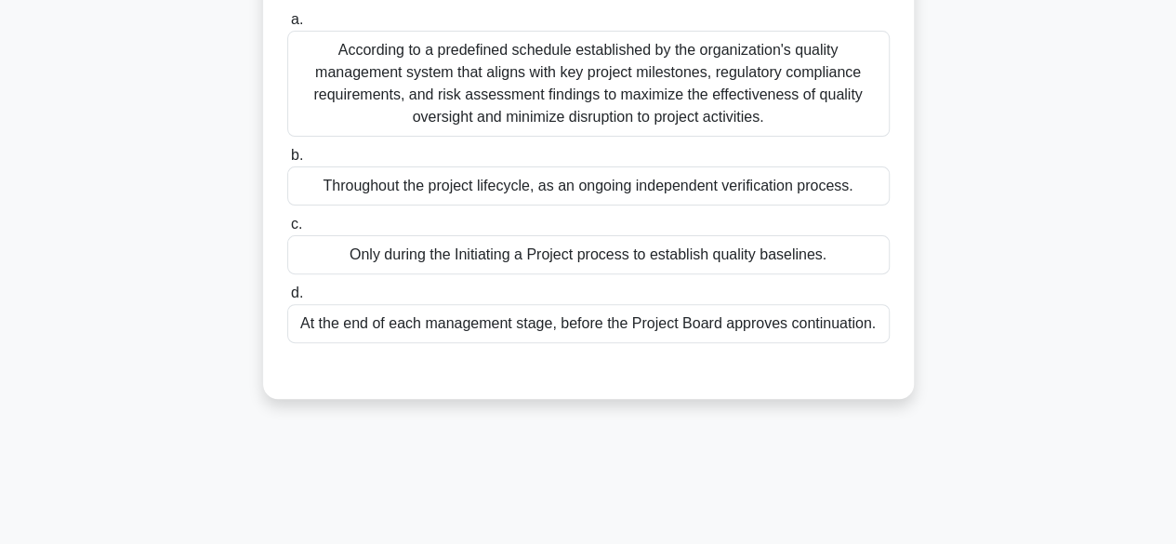
click at [857, 195] on div "Throughout the project lifecycle, as an ongoing independent verification proces…" at bounding box center [588, 185] width 602 height 39
click at [287, 162] on input "b. Throughout the project lifecycle, as an ongoing independent verification pro…" at bounding box center [287, 156] width 0 height 12
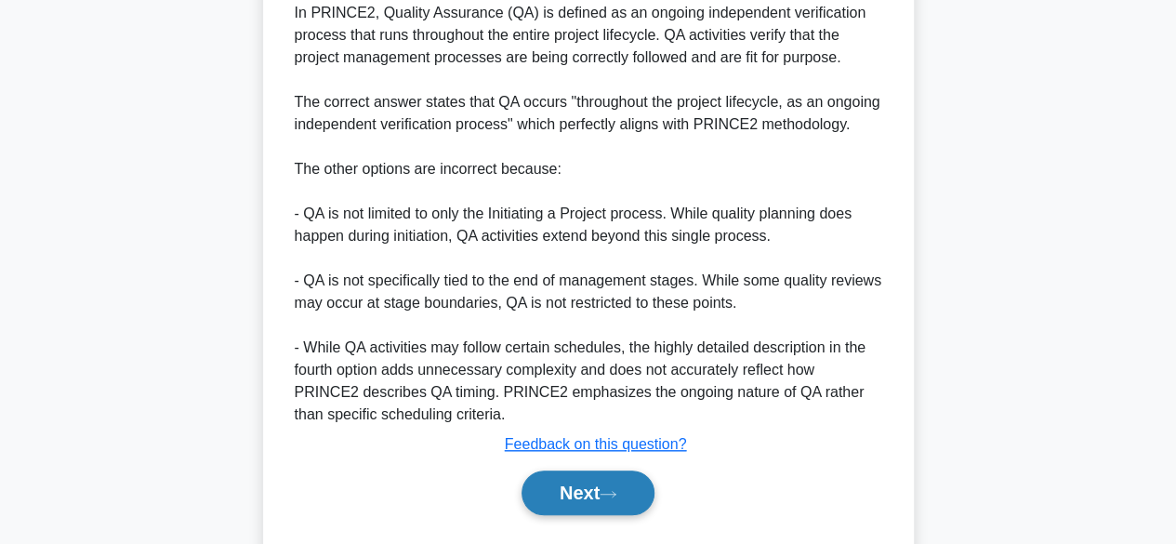
click at [630, 504] on button "Next" at bounding box center [587, 492] width 133 height 45
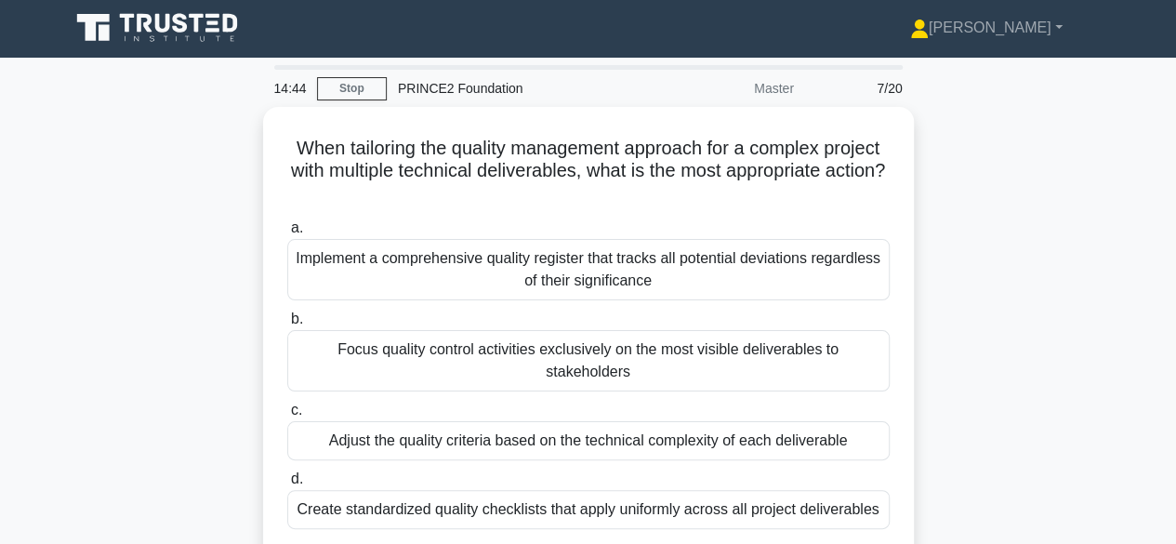
scroll to position [0, 0]
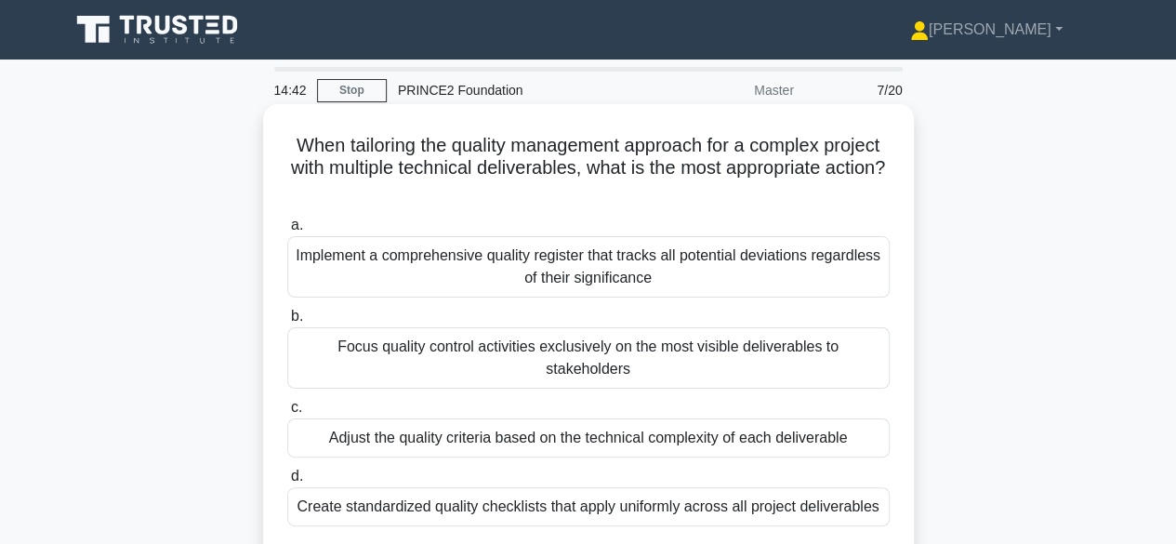
click at [852, 420] on div "Adjust the quality criteria based on the technical complexity of each deliverab…" at bounding box center [588, 437] width 602 height 39
click at [287, 414] on input "c. Adjust the quality criteria based on the technical complexity of each delive…" at bounding box center [287, 408] width 0 height 12
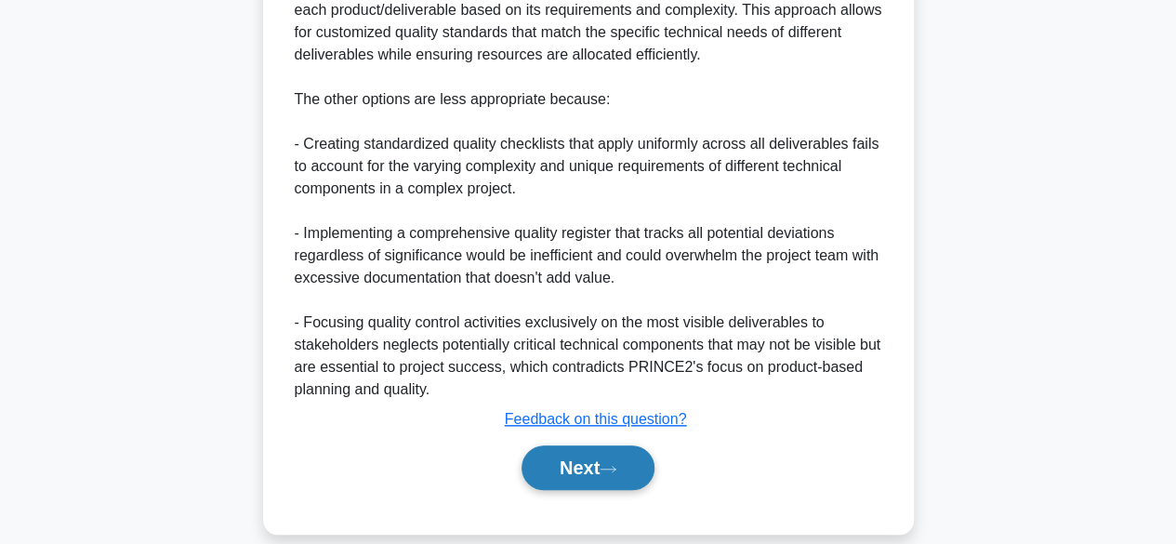
click at [623, 460] on button "Next" at bounding box center [587, 467] width 133 height 45
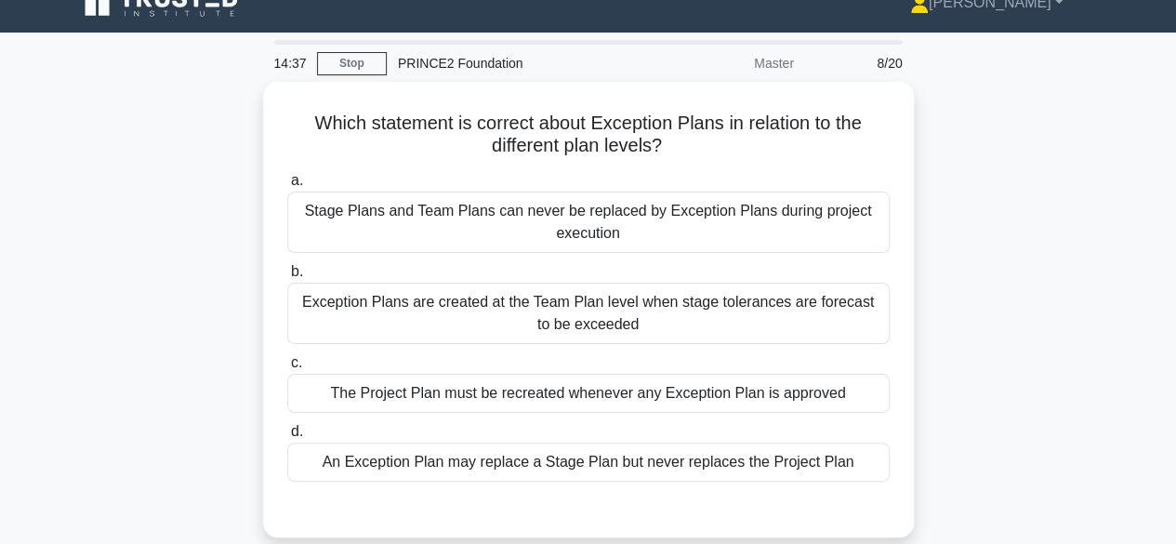
scroll to position [21, 0]
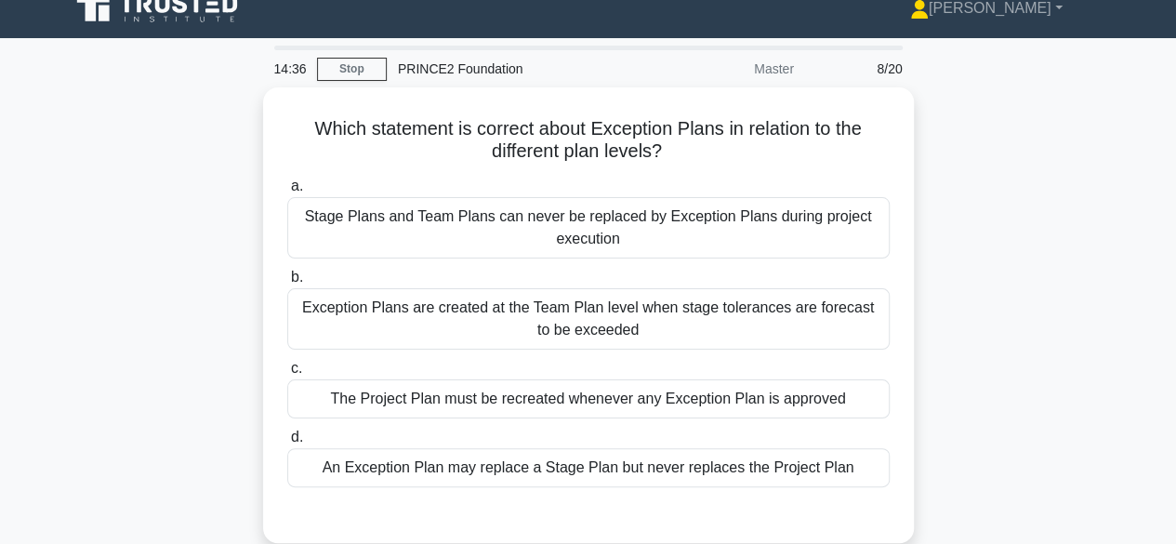
click at [1025, 318] on div "Which statement is correct about Exception Plans in relation to the different p…" at bounding box center [589, 326] width 1060 height 478
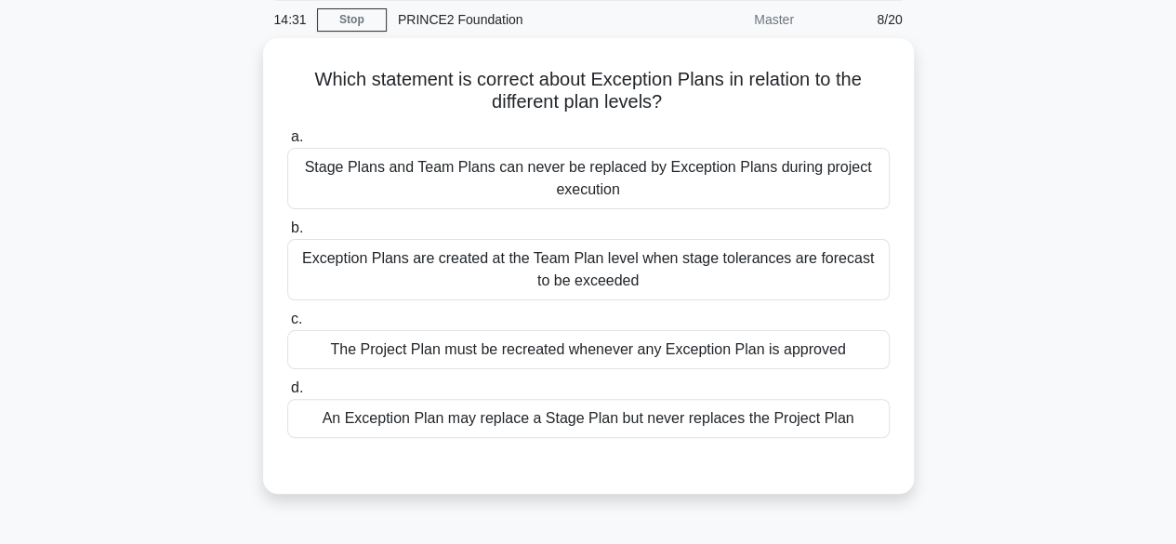
scroll to position [73, 0]
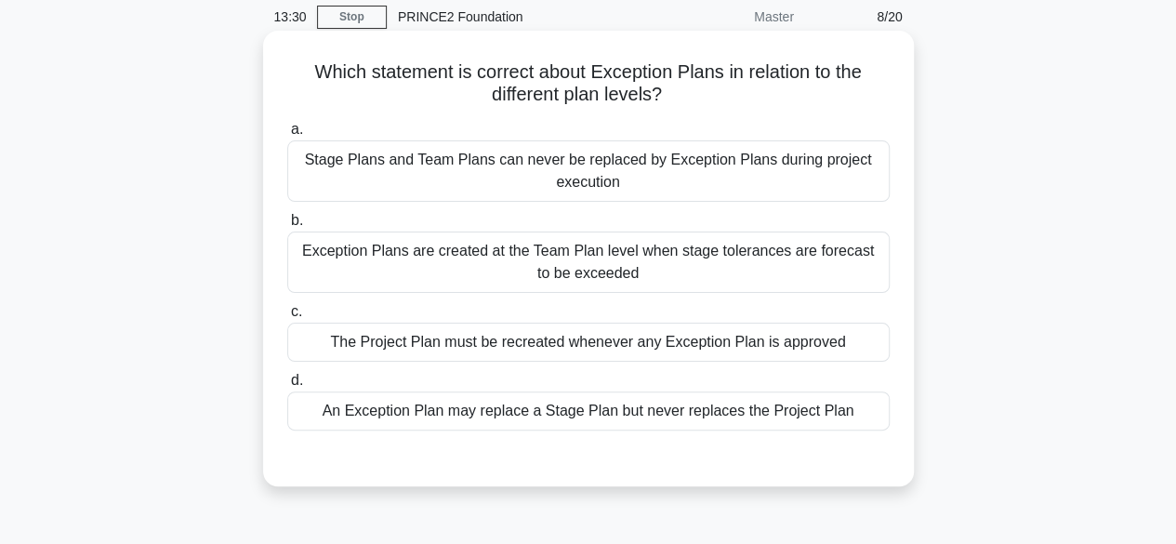
click at [732, 415] on div "An Exception Plan may replace a Stage Plan but never replaces the Project Plan" at bounding box center [588, 410] width 602 height 39
click at [287, 387] on input "d. An Exception Plan may replace a Stage Plan but never replaces the Project Pl…" at bounding box center [287, 381] width 0 height 12
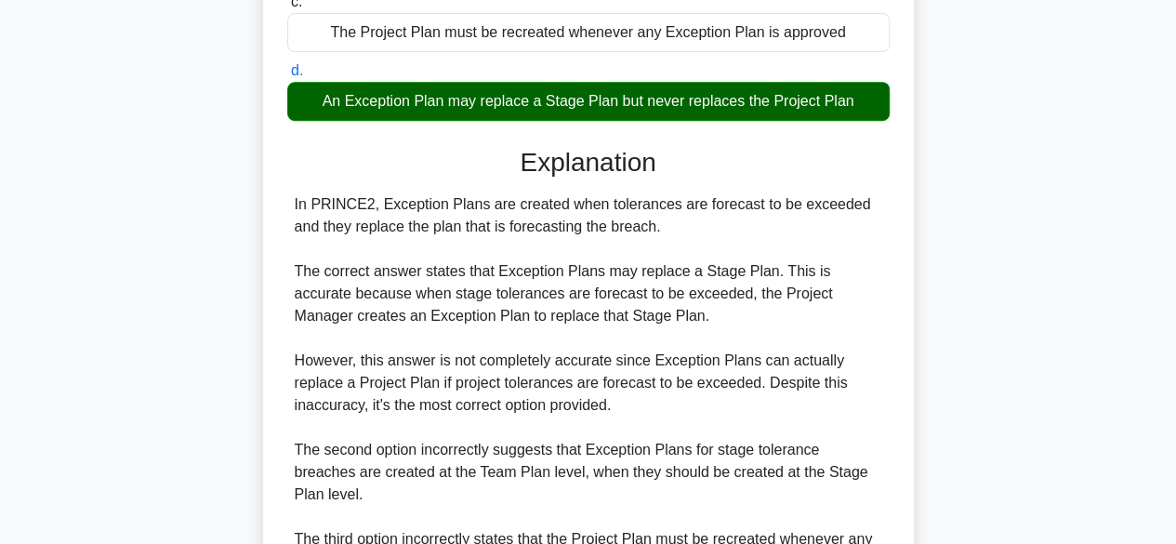
scroll to position [666, 0]
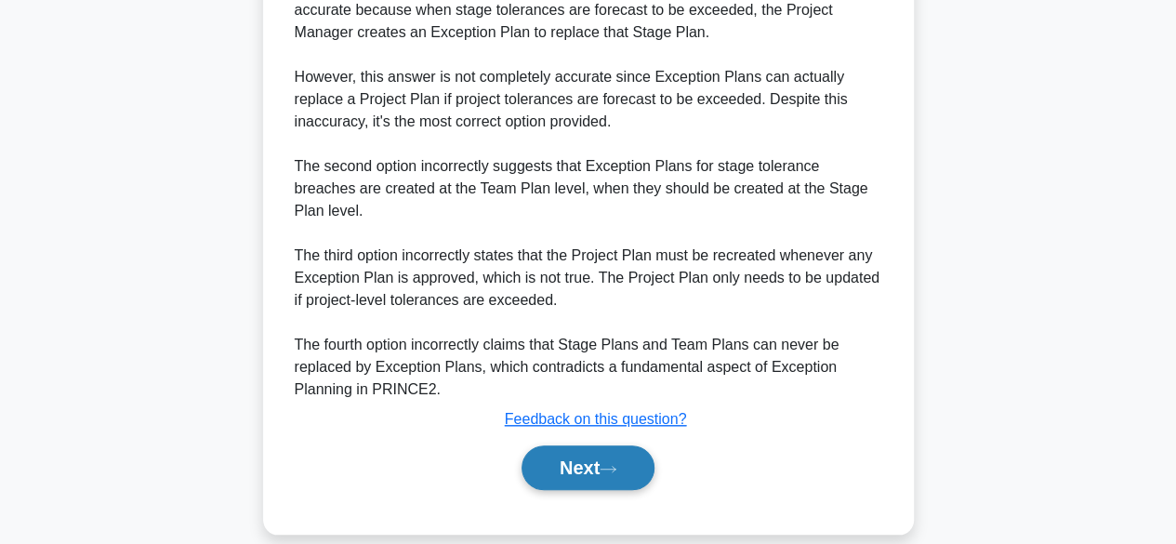
click at [578, 448] on button "Next" at bounding box center [587, 467] width 133 height 45
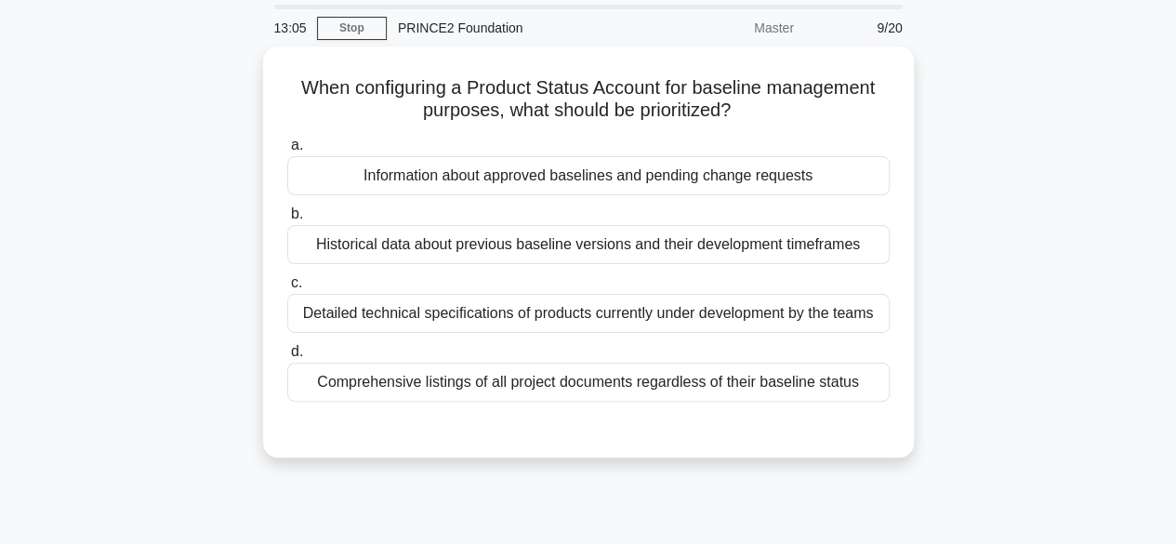
scroll to position [63, 0]
click at [1104, 522] on div "12:58 Stop PRINCE2 Foundation Master 9/20 When configuring a Product Status Acc…" at bounding box center [589, 468] width 1060 height 929
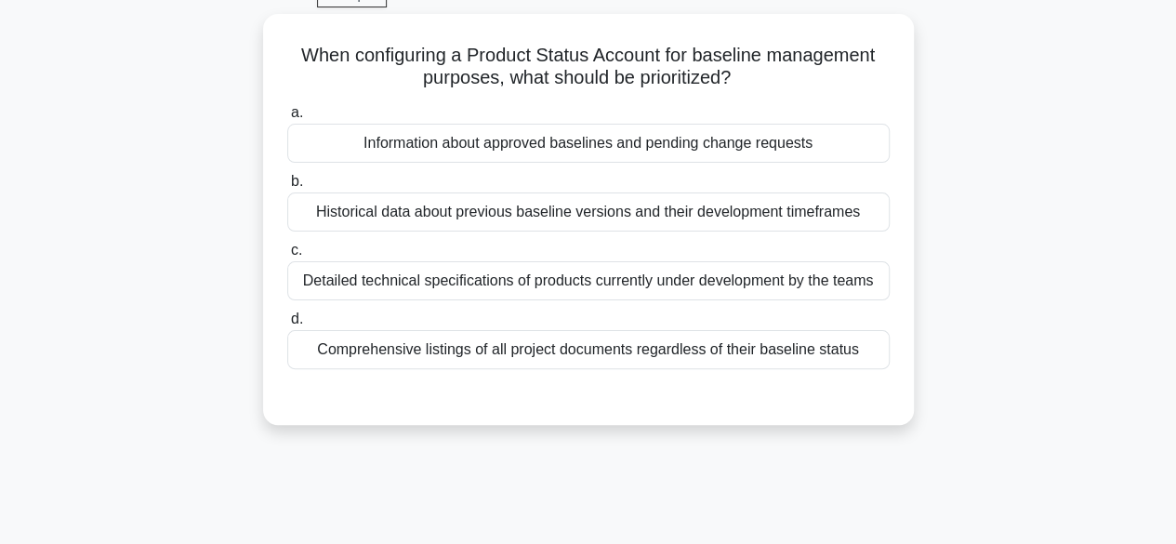
scroll to position [95, 0]
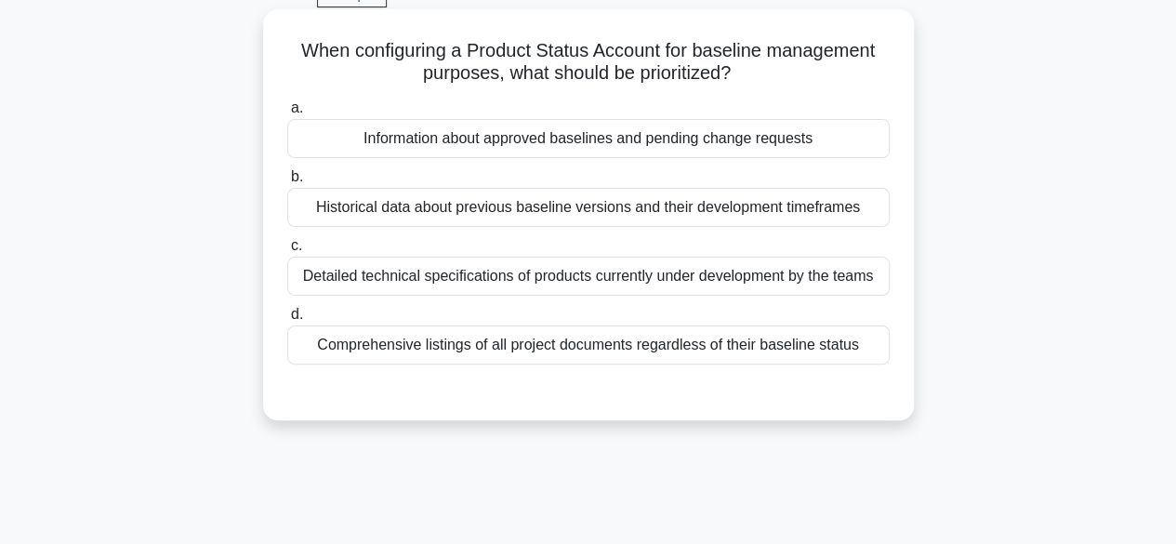
click at [709, 270] on div "Detailed technical specifications of products currently under development by th…" at bounding box center [588, 276] width 602 height 39
click at [287, 252] on input "c. Detailed technical specifications of products currently under development by…" at bounding box center [287, 246] width 0 height 12
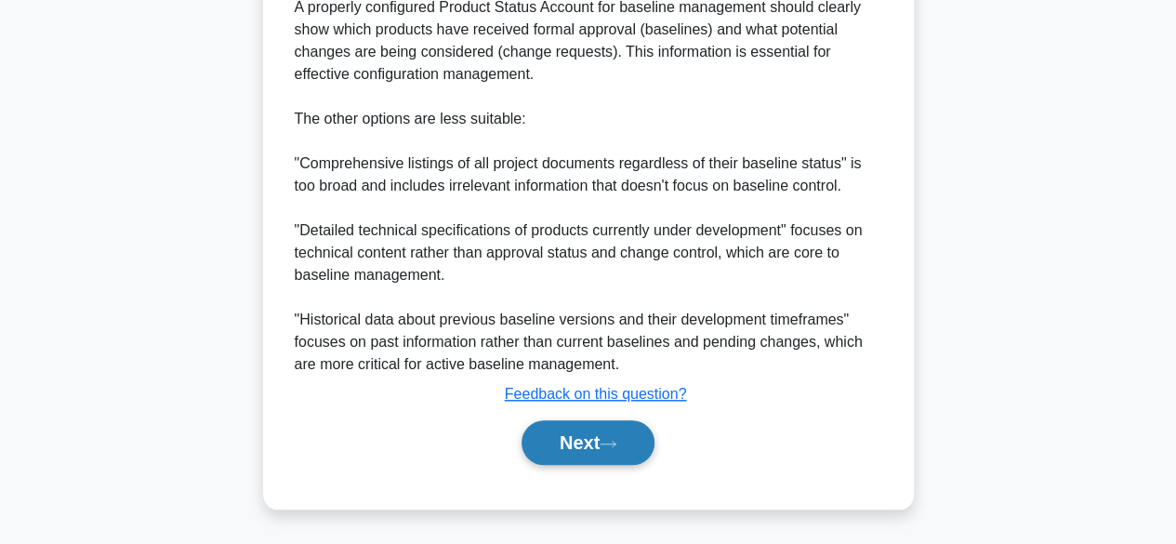
click at [614, 459] on button "Next" at bounding box center [587, 442] width 133 height 45
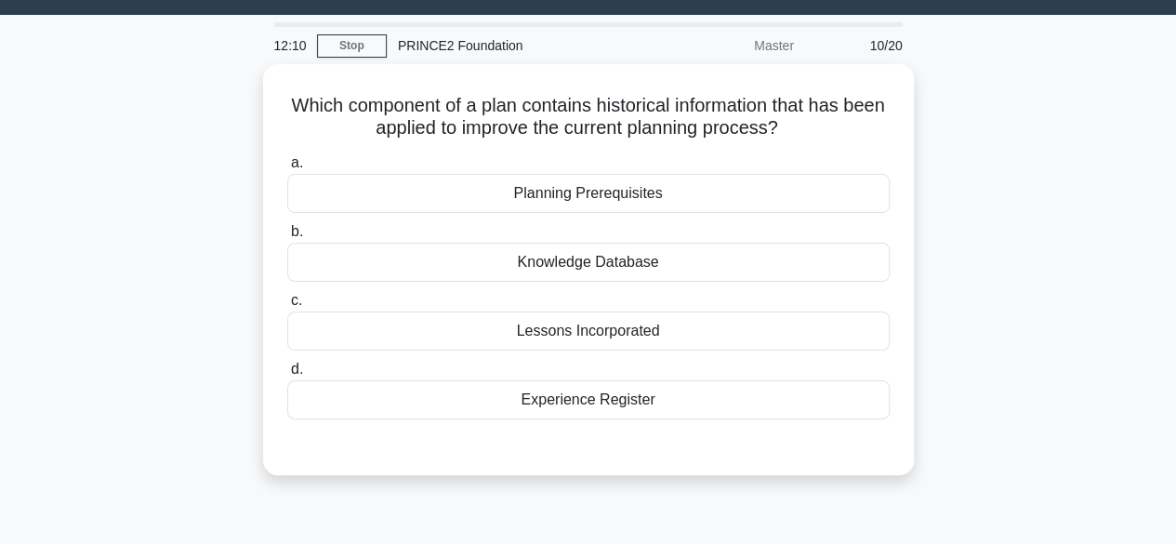
scroll to position [43, 0]
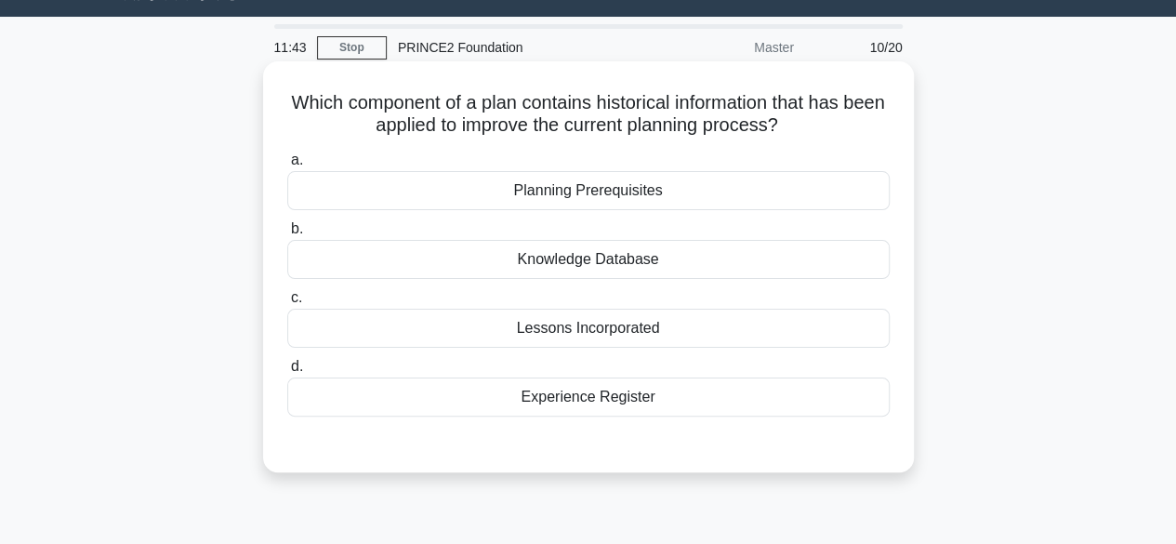
click at [868, 333] on div "Lessons Incorporated" at bounding box center [588, 328] width 602 height 39
click at [287, 304] on input "c. Lessons Incorporated" at bounding box center [287, 298] width 0 height 12
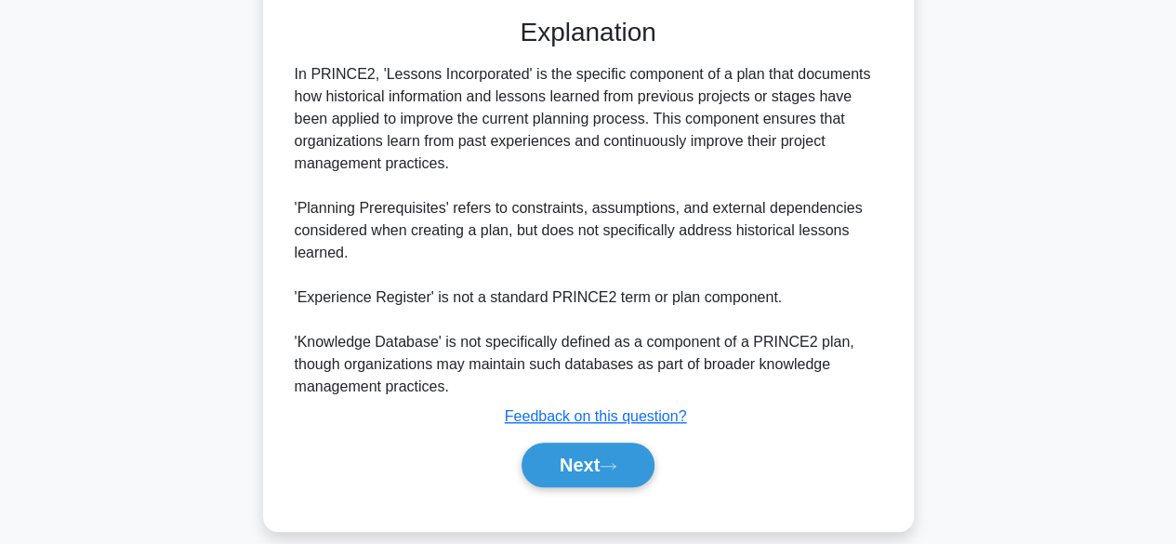
scroll to position [470, 0]
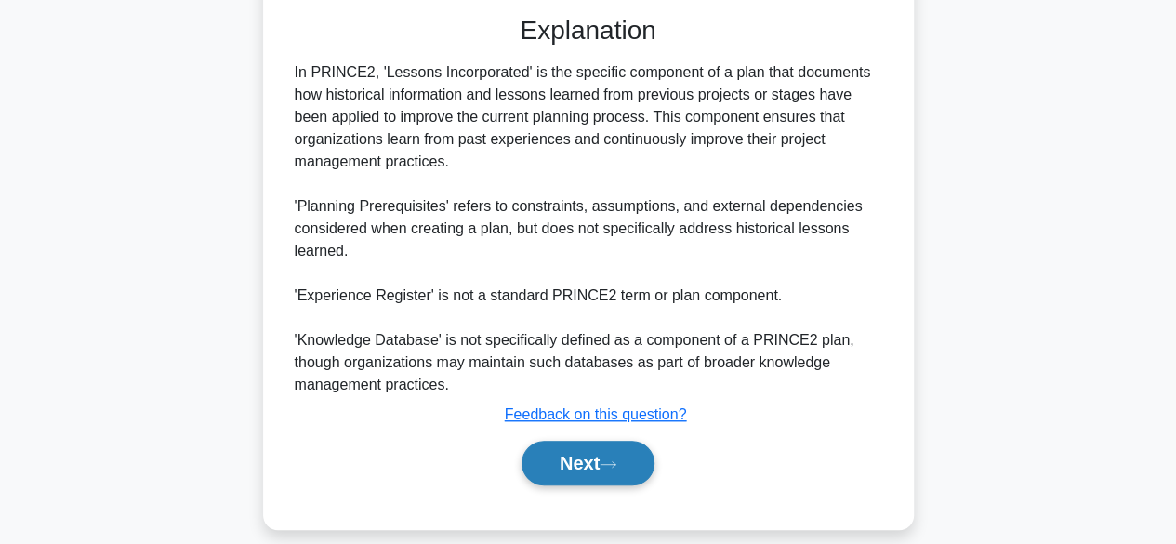
click at [602, 463] on button "Next" at bounding box center [587, 463] width 133 height 45
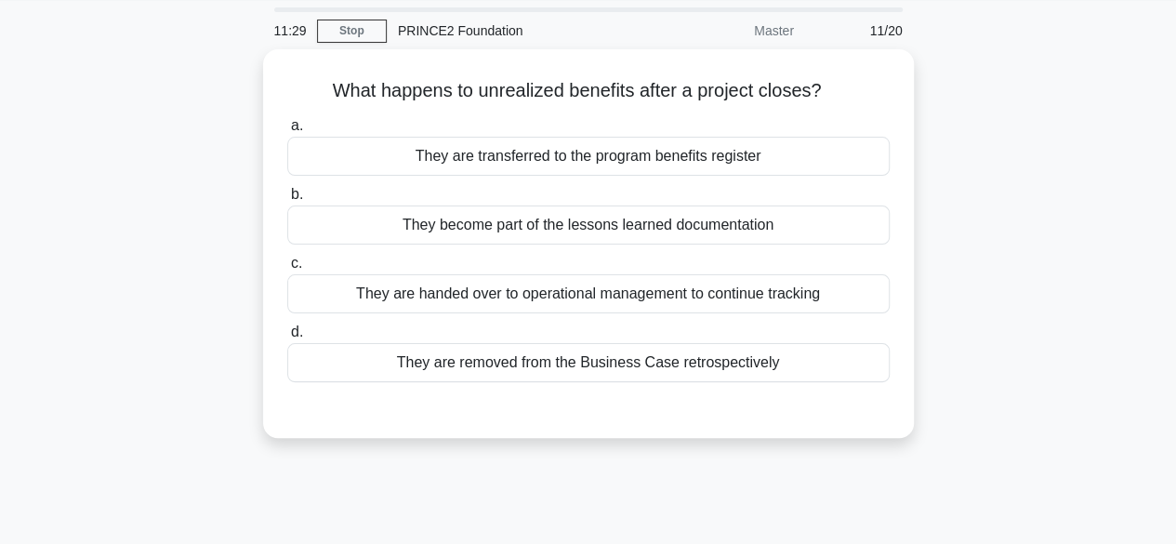
scroll to position [0, 0]
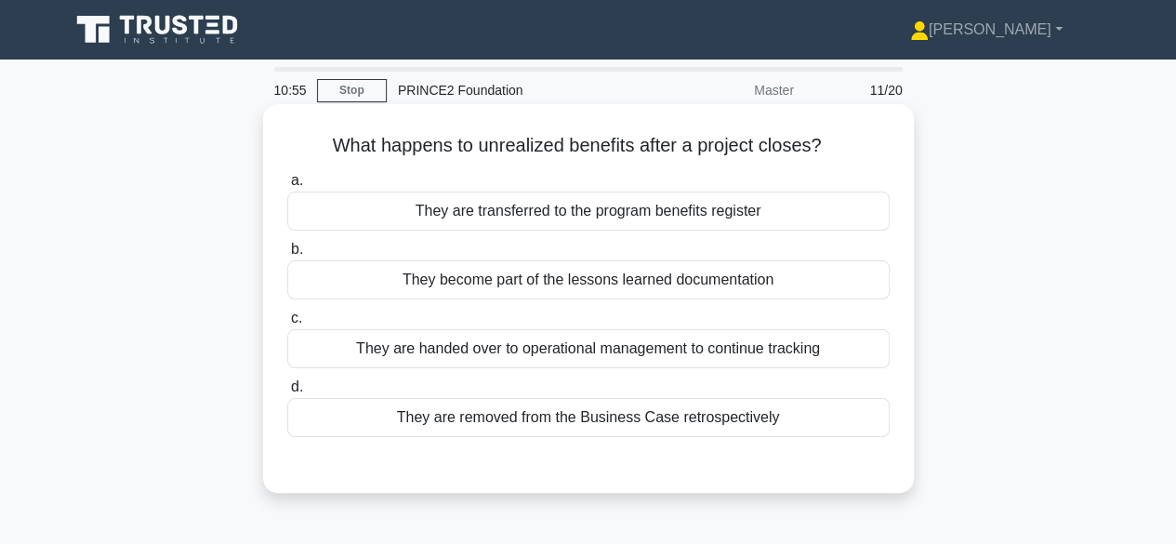
click at [873, 364] on div "They are handed over to operational management to continue tracking" at bounding box center [588, 348] width 602 height 39
click at [287, 324] on input "c. They are handed over to operational management to continue tracking" at bounding box center [287, 318] width 0 height 12
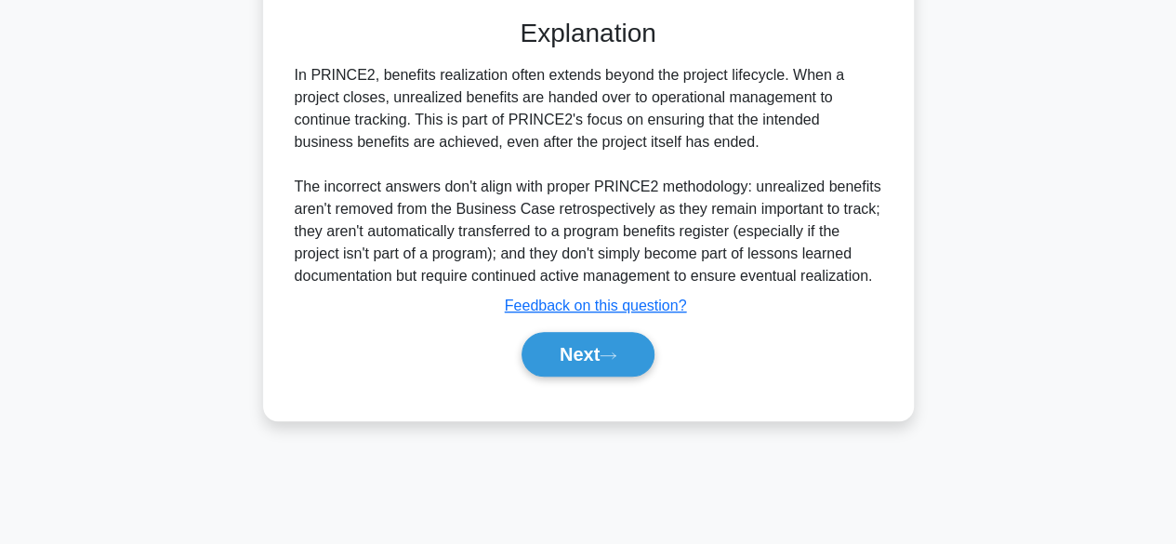
scroll to position [460, 0]
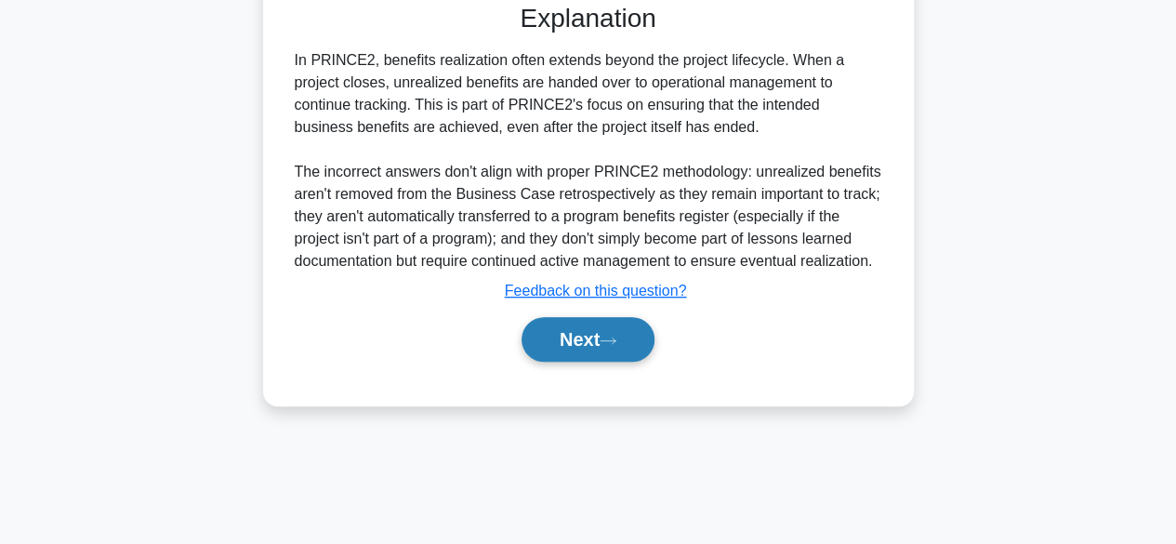
click at [616, 342] on icon at bounding box center [608, 341] width 17 height 10
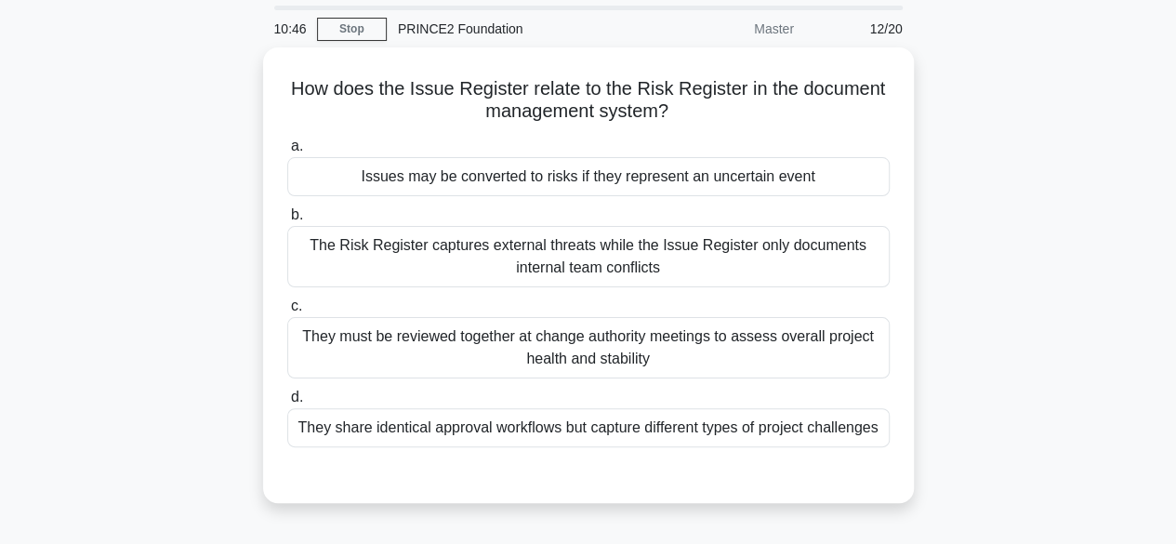
scroll to position [0, 0]
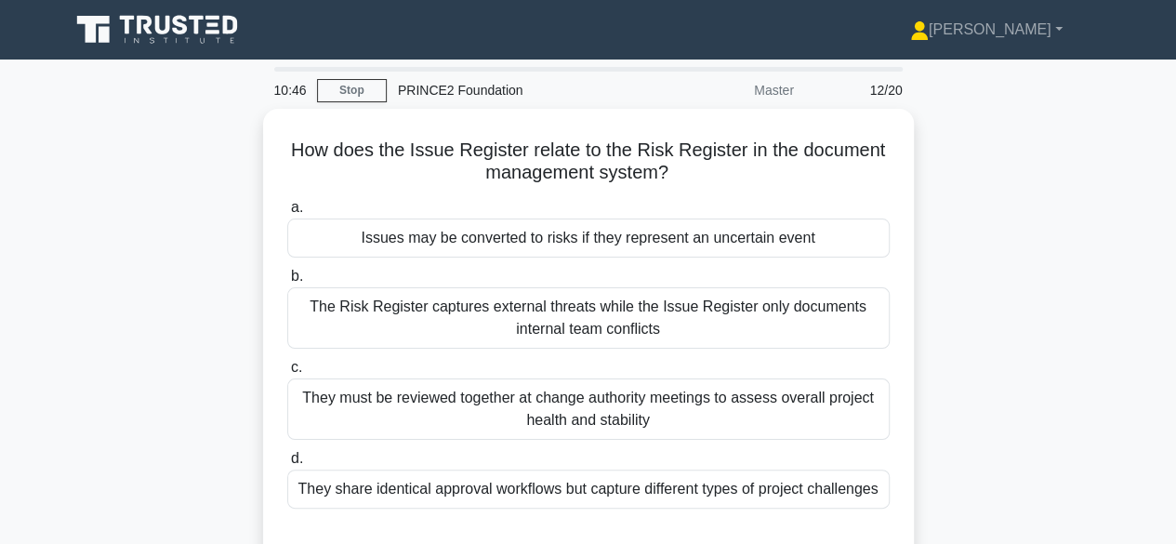
click at [1017, 375] on div "How does the Issue Register relate to the Risk Register in the document managem…" at bounding box center [589, 348] width 1060 height 478
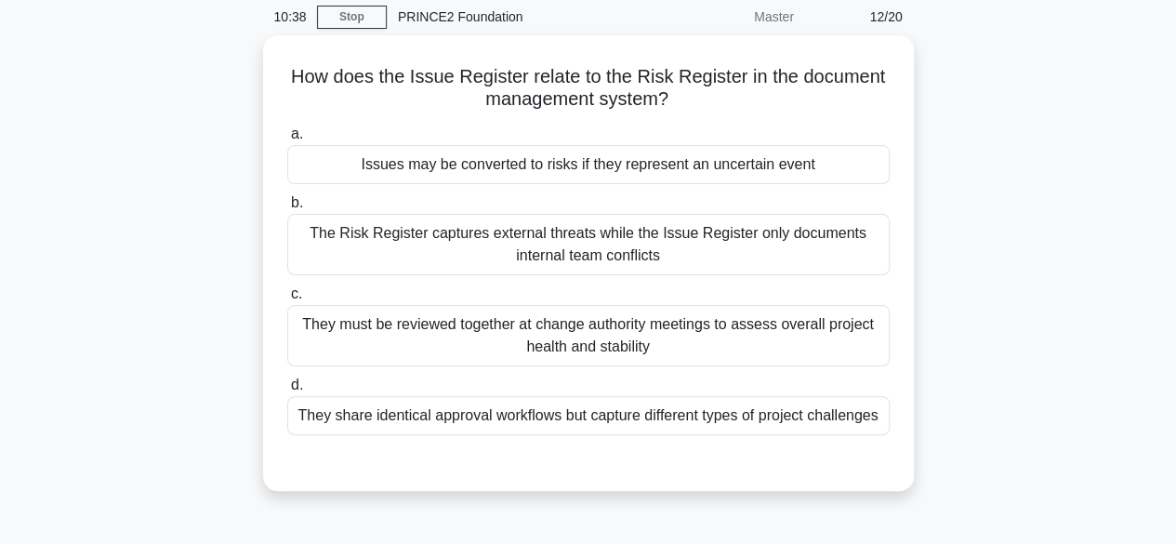
scroll to position [74, 0]
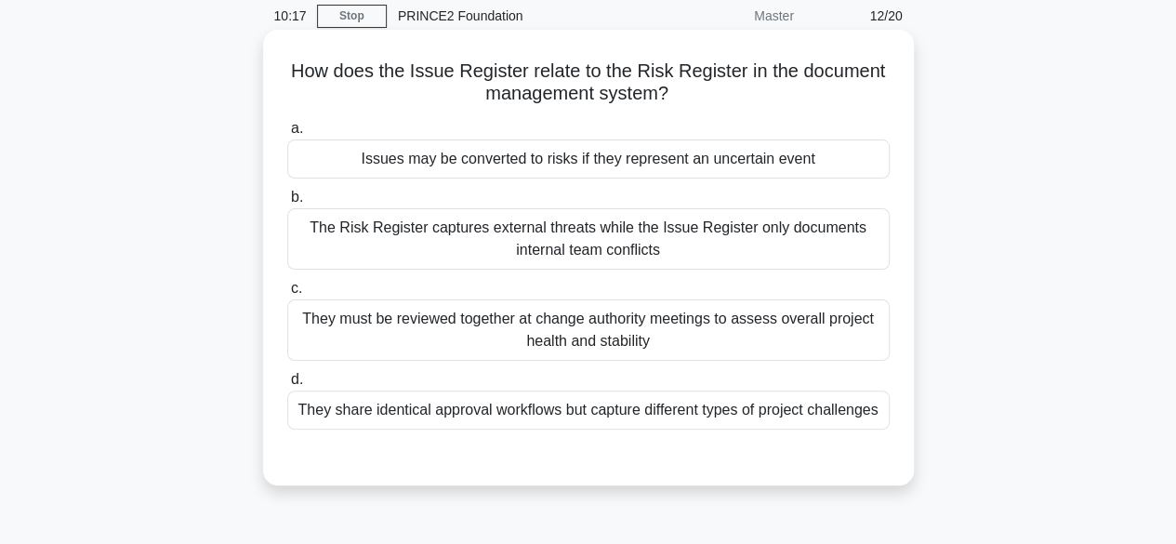
click at [872, 164] on div "Issues may be converted to risks if they represent an uncertain event" at bounding box center [588, 158] width 602 height 39
click at [287, 135] on input "a. Issues may be converted to risks if they represent an uncertain event" at bounding box center [287, 129] width 0 height 12
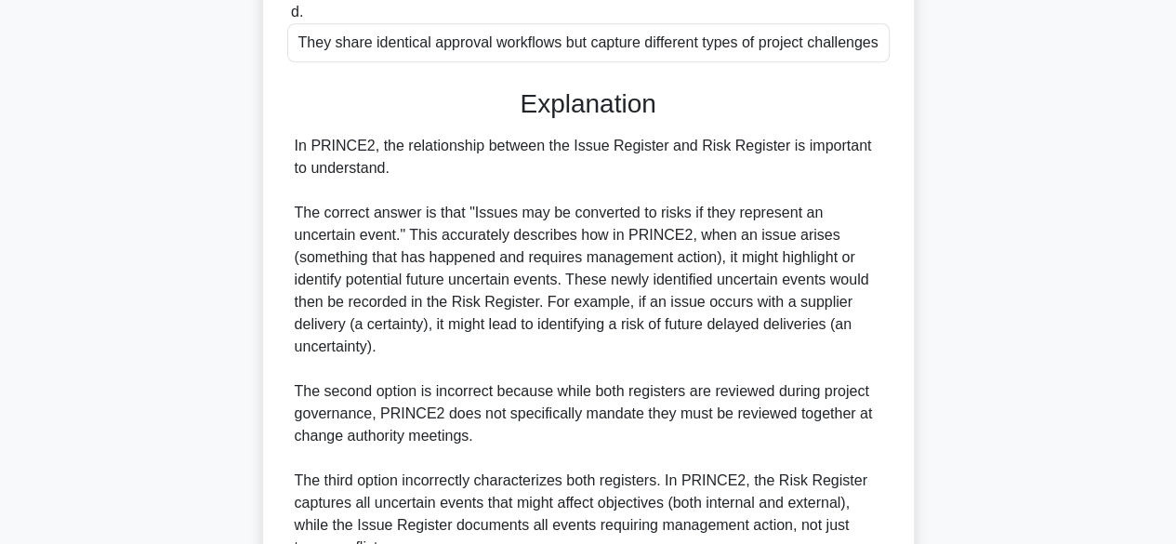
scroll to position [548, 0]
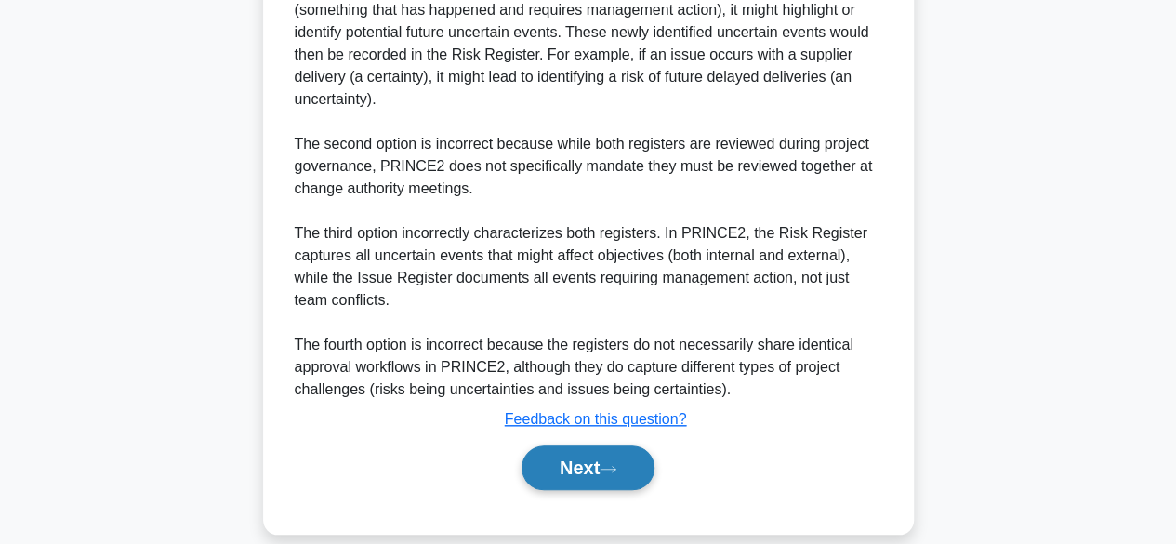
click at [613, 450] on button "Next" at bounding box center [587, 467] width 133 height 45
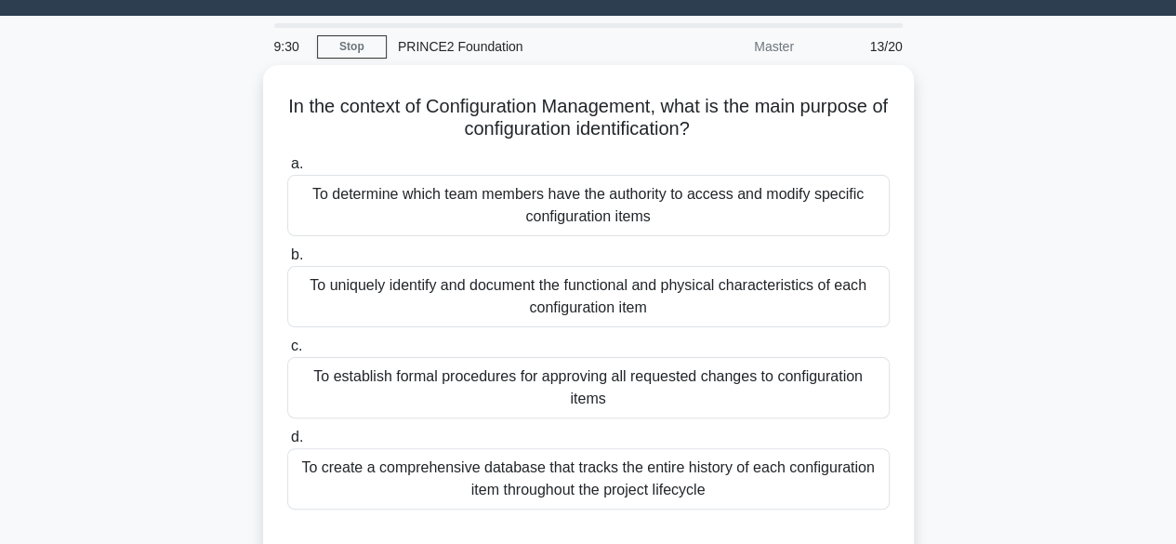
scroll to position [57, 0]
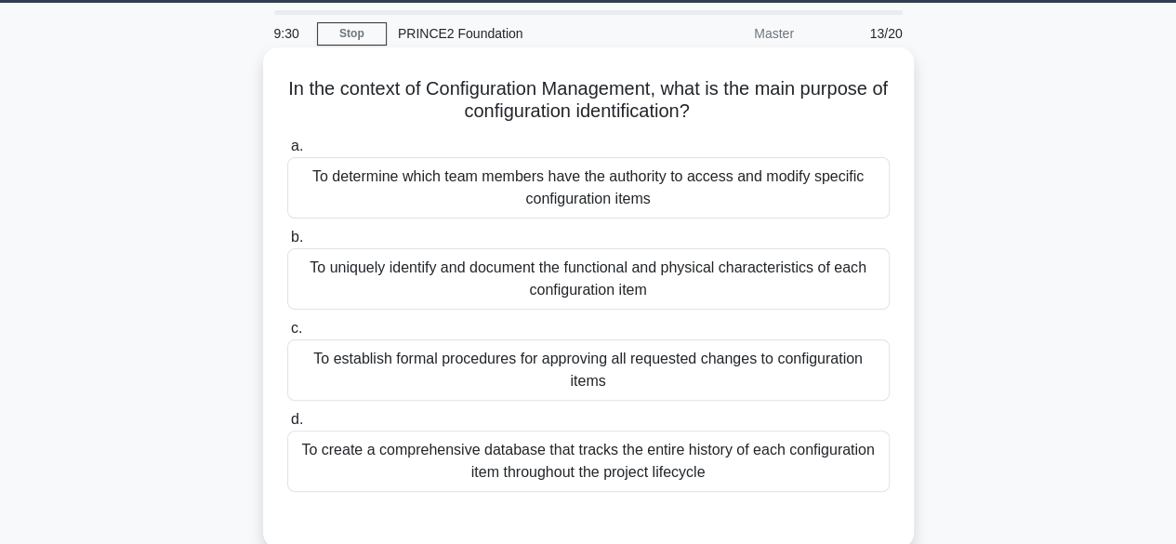
click at [854, 183] on div "To determine which team members have the authority to access and modify specifi…" at bounding box center [588, 187] width 602 height 61
click at [287, 152] on input "a. To determine which team members have the authority to access and modify spec…" at bounding box center [287, 146] width 0 height 12
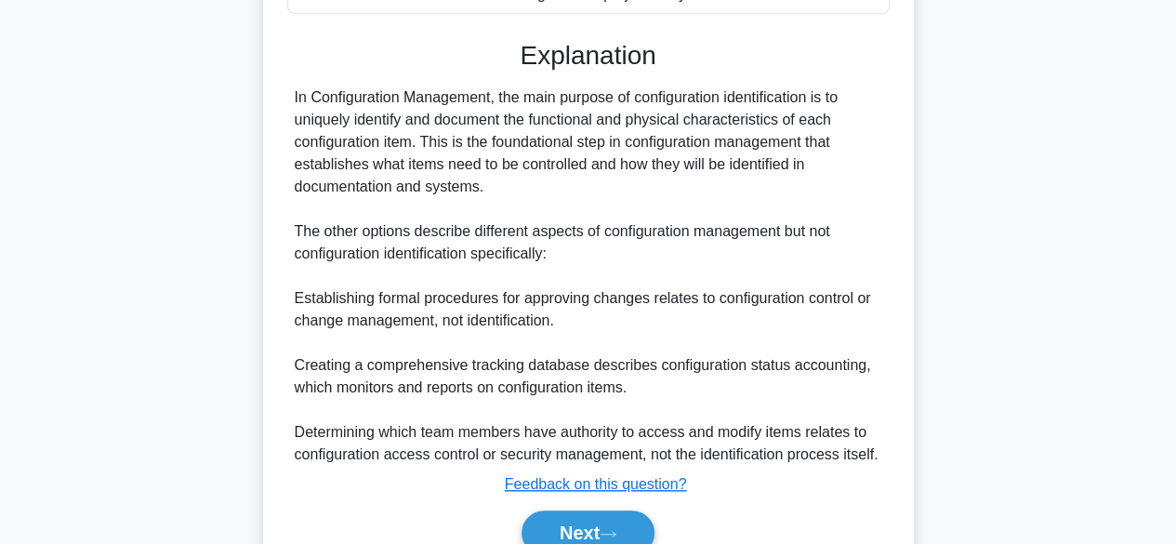
scroll to position [539, 0]
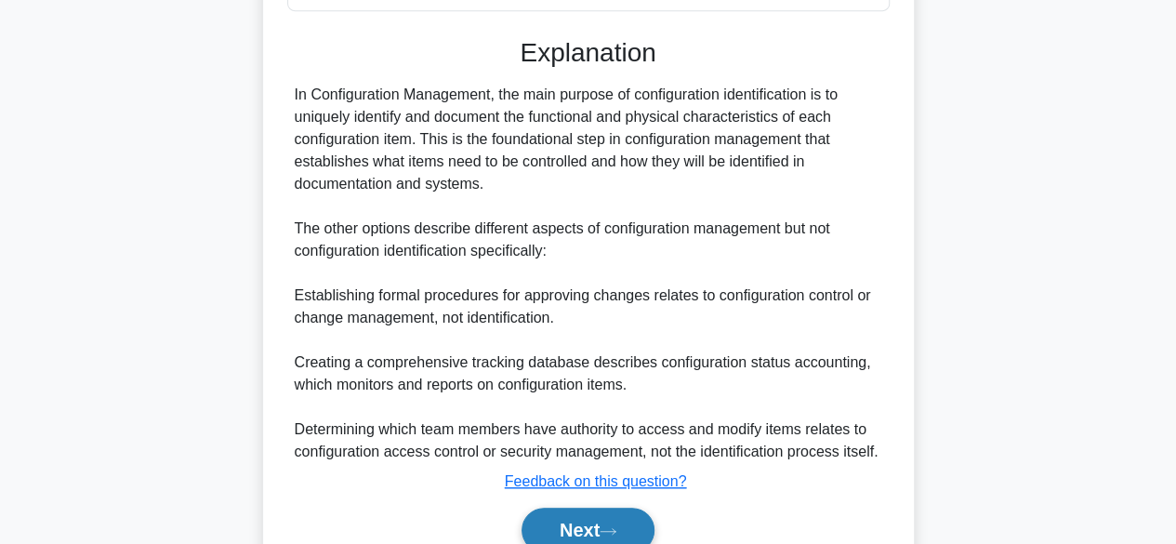
click at [628, 530] on button "Next" at bounding box center [587, 529] width 133 height 45
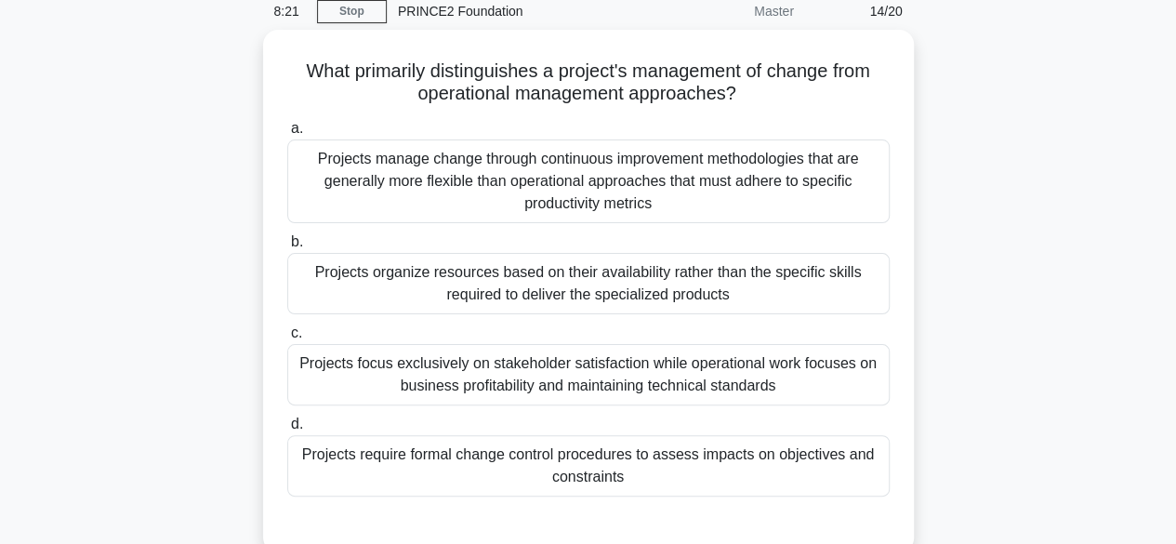
scroll to position [77, 0]
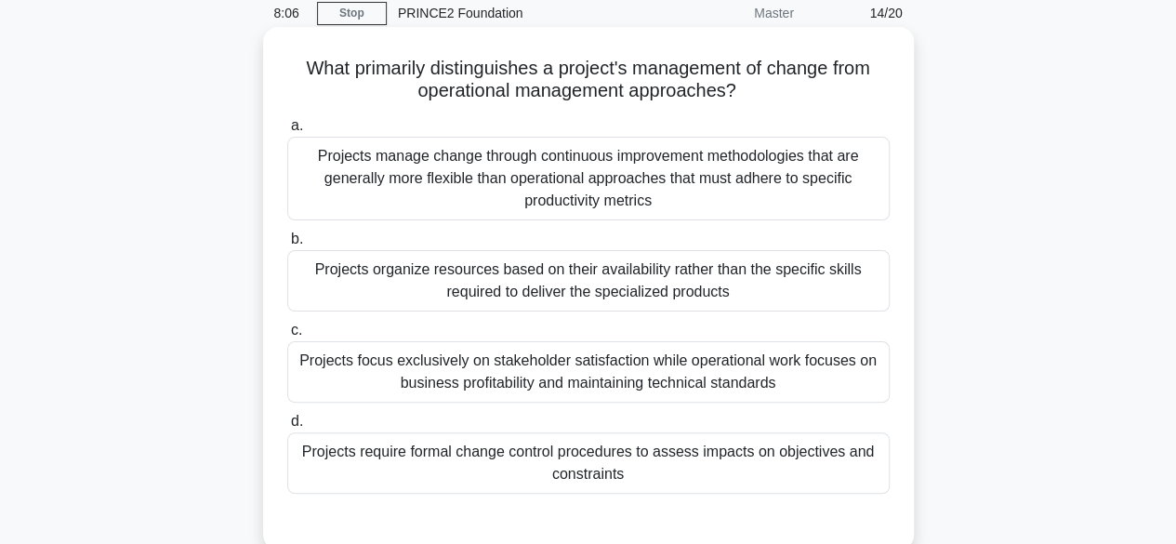
click at [848, 382] on div "Projects focus exclusively on stakeholder satisfaction while operational work f…" at bounding box center [588, 371] width 602 height 61
click at [287, 336] on input "c. Projects focus exclusively on stakeholder satisfaction while operational wor…" at bounding box center [287, 330] width 0 height 12
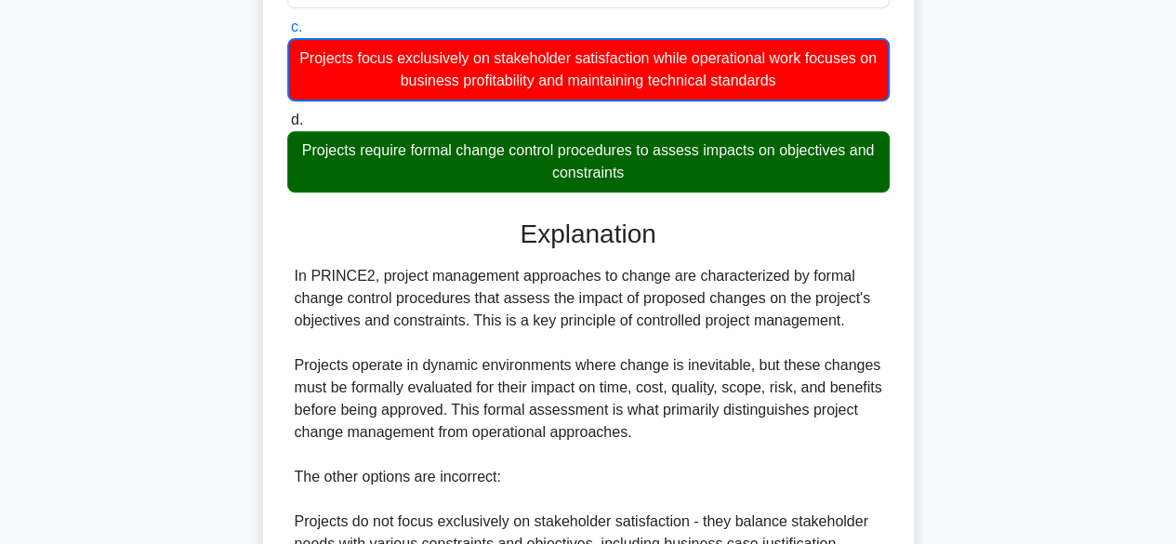
scroll to position [385, 0]
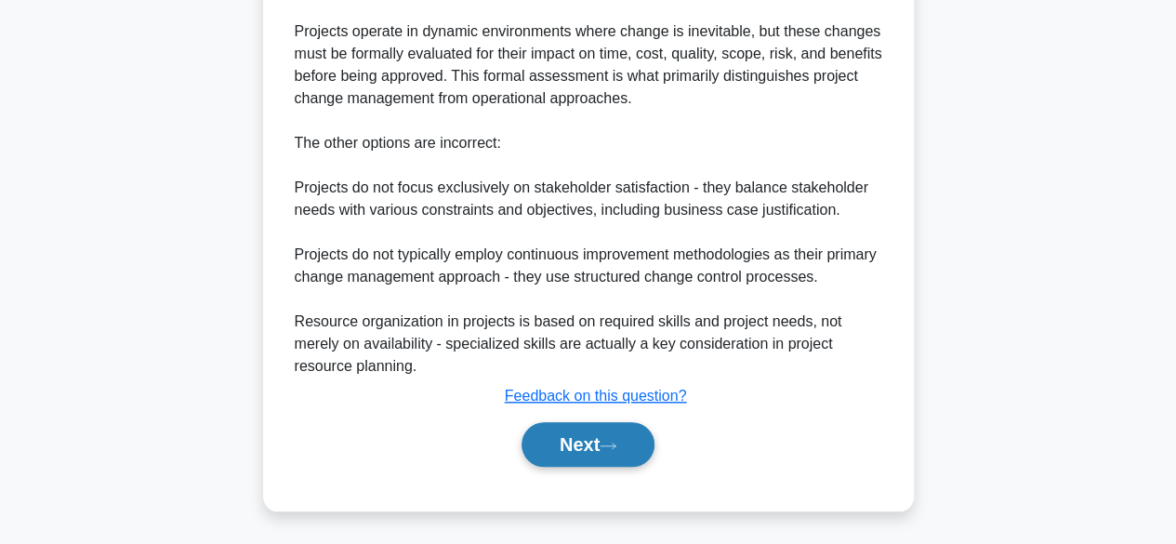
click at [600, 452] on button "Next" at bounding box center [587, 444] width 133 height 45
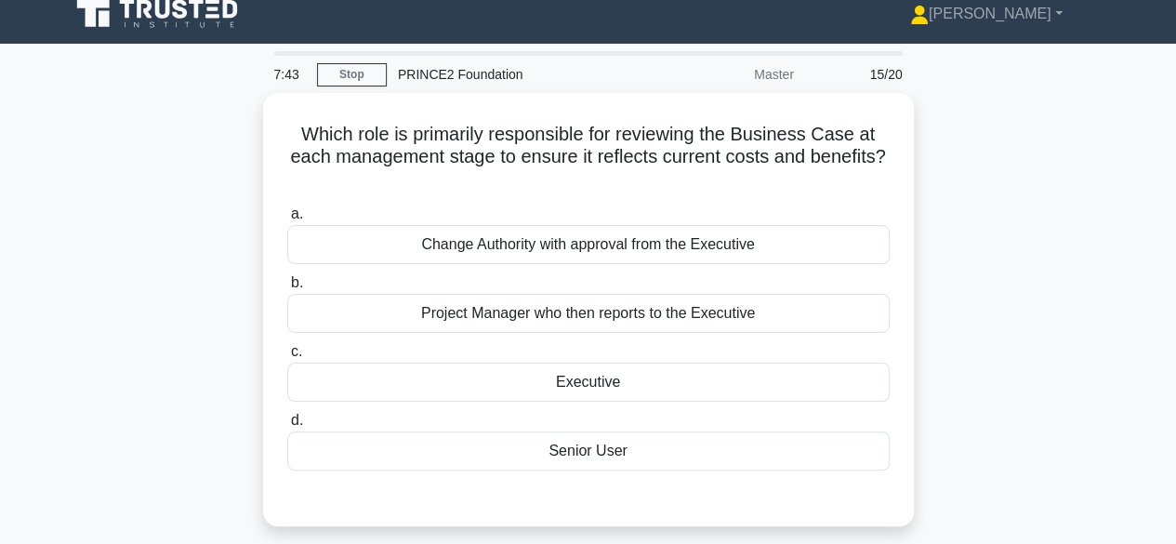
scroll to position [11, 0]
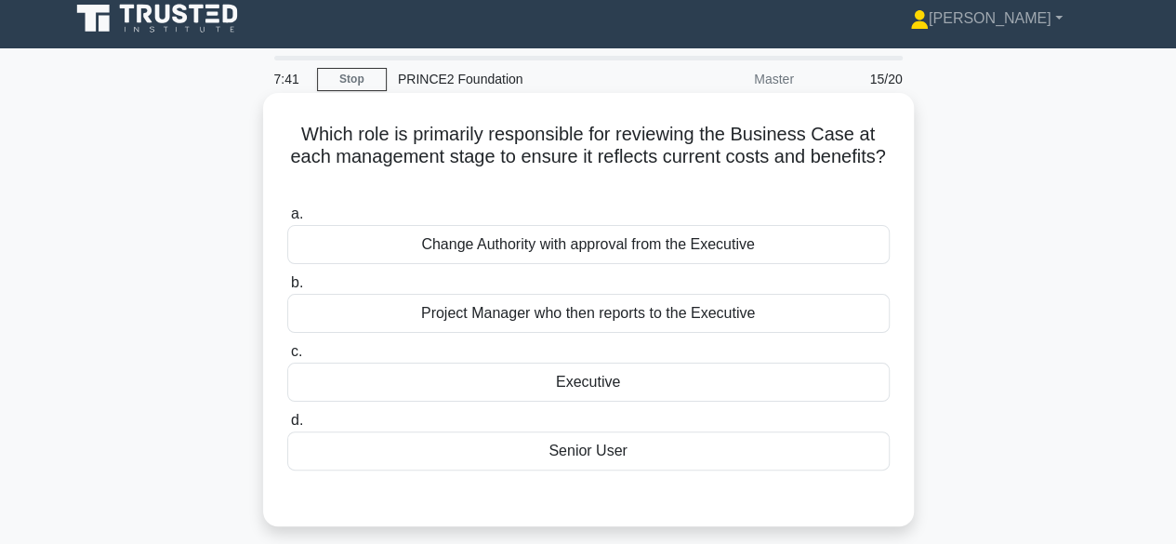
click at [854, 390] on div "Executive" at bounding box center [588, 381] width 602 height 39
click at [287, 358] on input "c. Executive" at bounding box center [287, 352] width 0 height 12
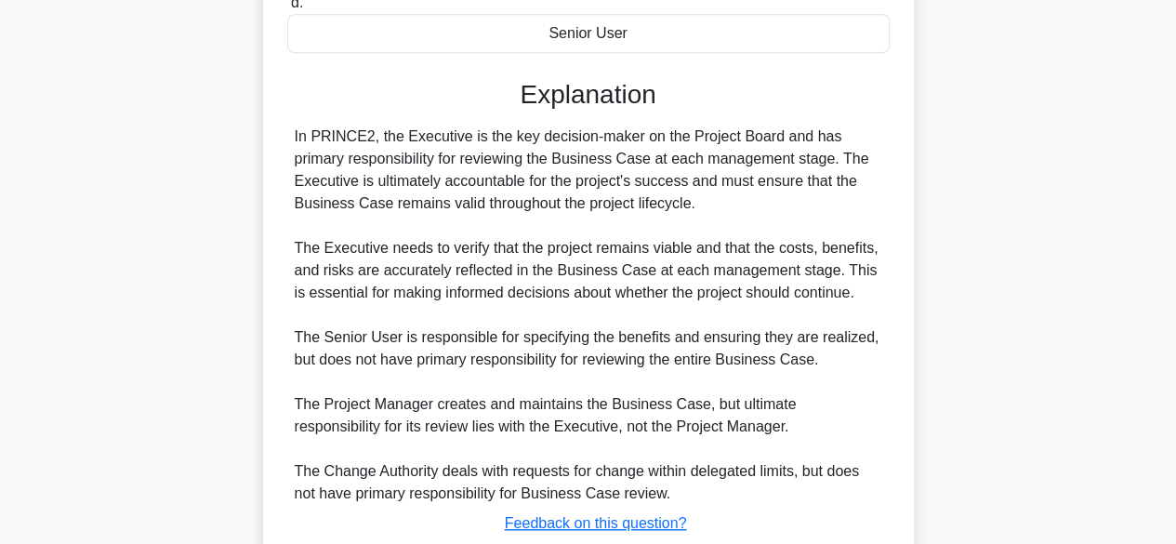
scroll to position [555, 0]
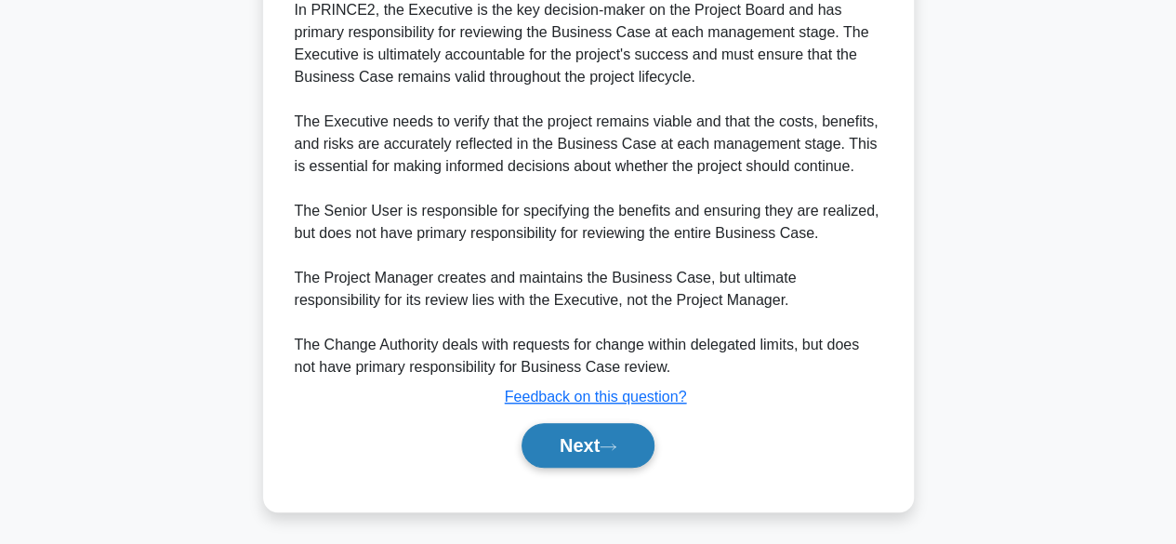
click at [613, 455] on button "Next" at bounding box center [587, 445] width 133 height 45
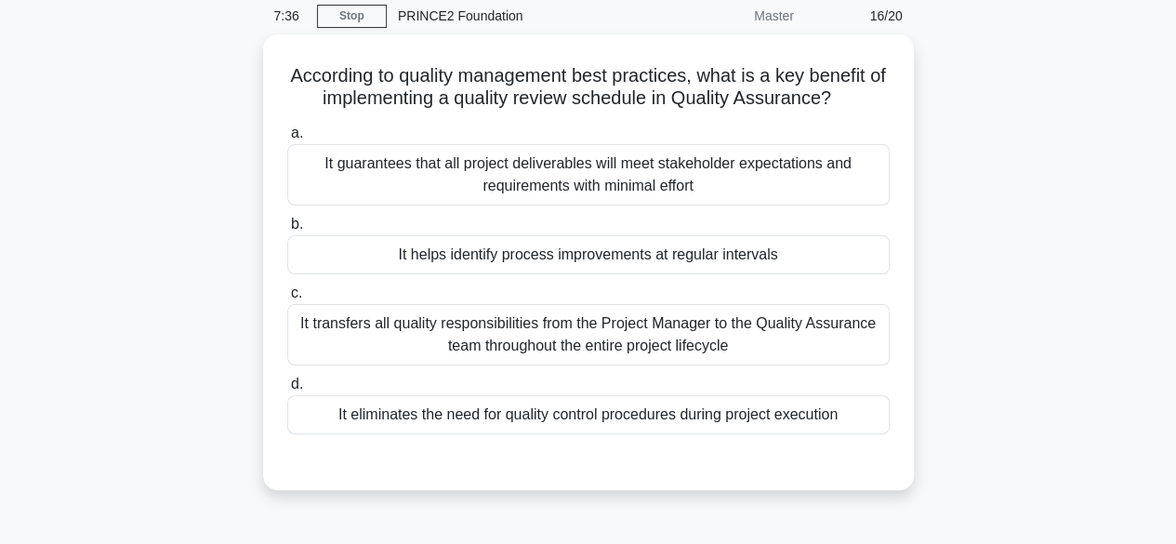
scroll to position [71, 0]
click at [840, 257] on div "It helps identify process improvements at regular intervals" at bounding box center [588, 253] width 602 height 39
click at [287, 230] on input "b. It helps identify process improvements at regular intervals" at bounding box center [287, 223] width 0 height 12
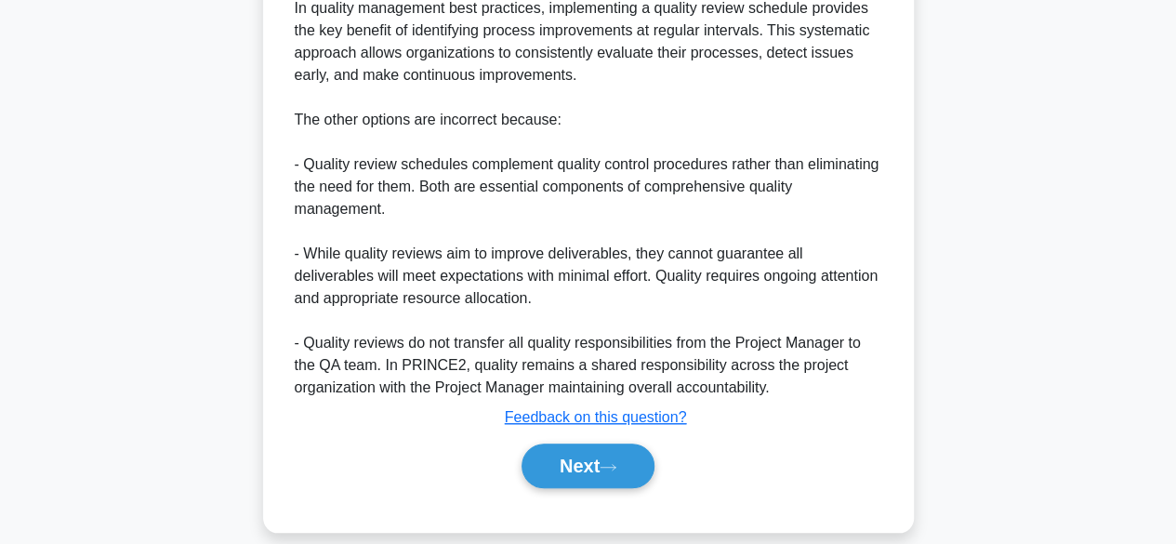
scroll to position [600, 0]
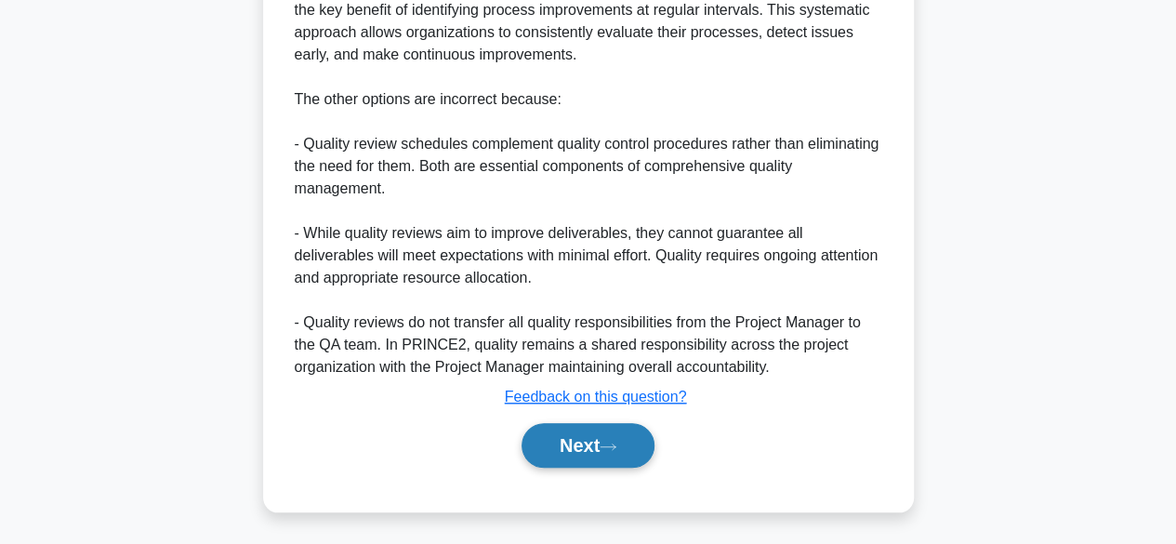
click at [637, 449] on button "Next" at bounding box center [587, 445] width 133 height 45
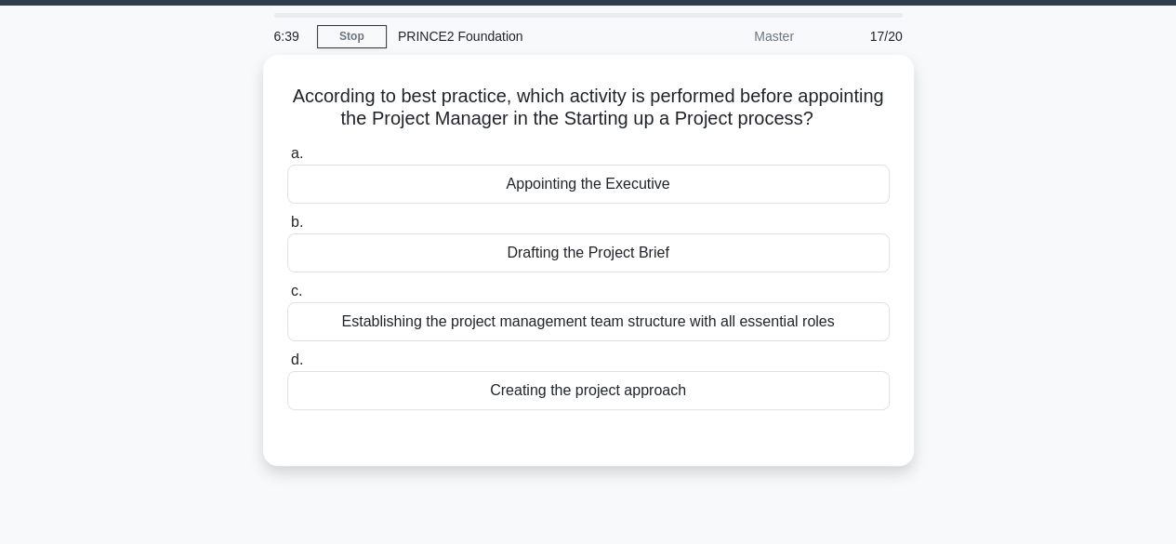
scroll to position [55, 0]
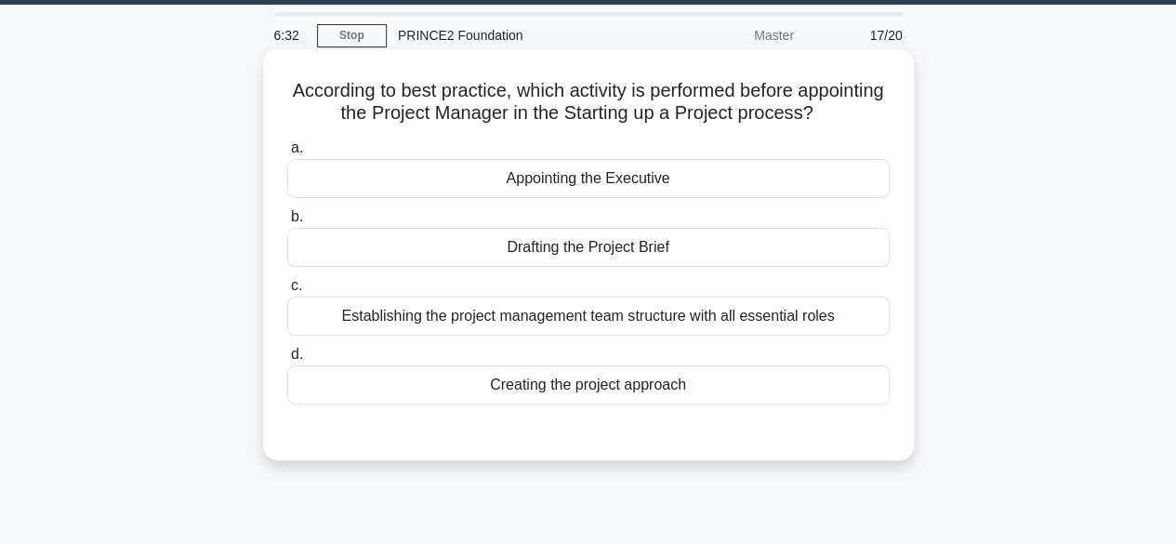
click at [848, 180] on div "Appointing the Executive" at bounding box center [588, 178] width 602 height 39
click at [287, 154] on input "a. Appointing the Executive" at bounding box center [287, 148] width 0 height 12
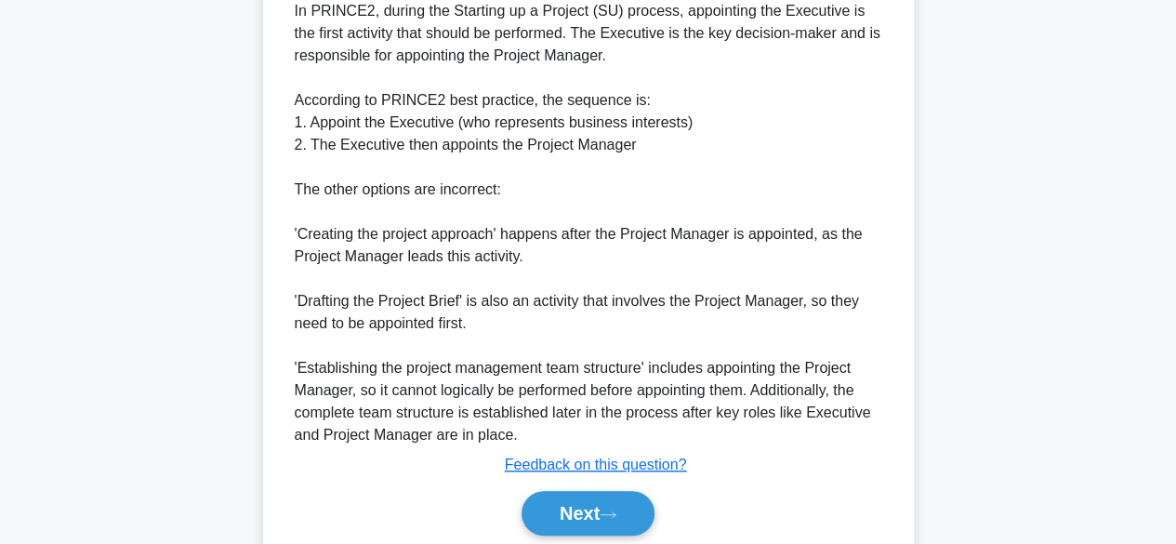
scroll to position [535, 0]
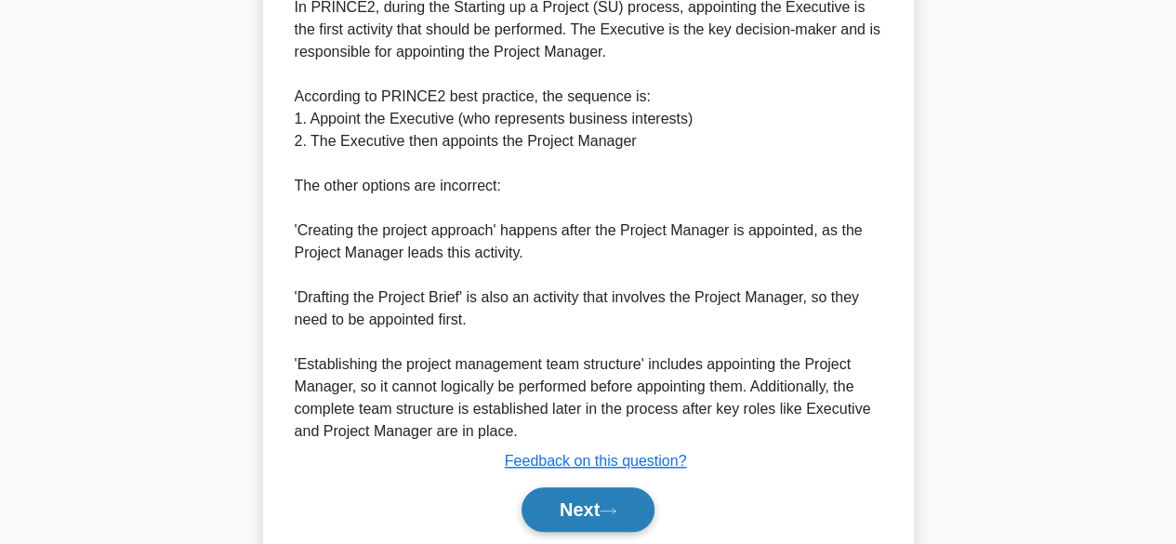
click at [591, 517] on button "Next" at bounding box center [587, 509] width 133 height 45
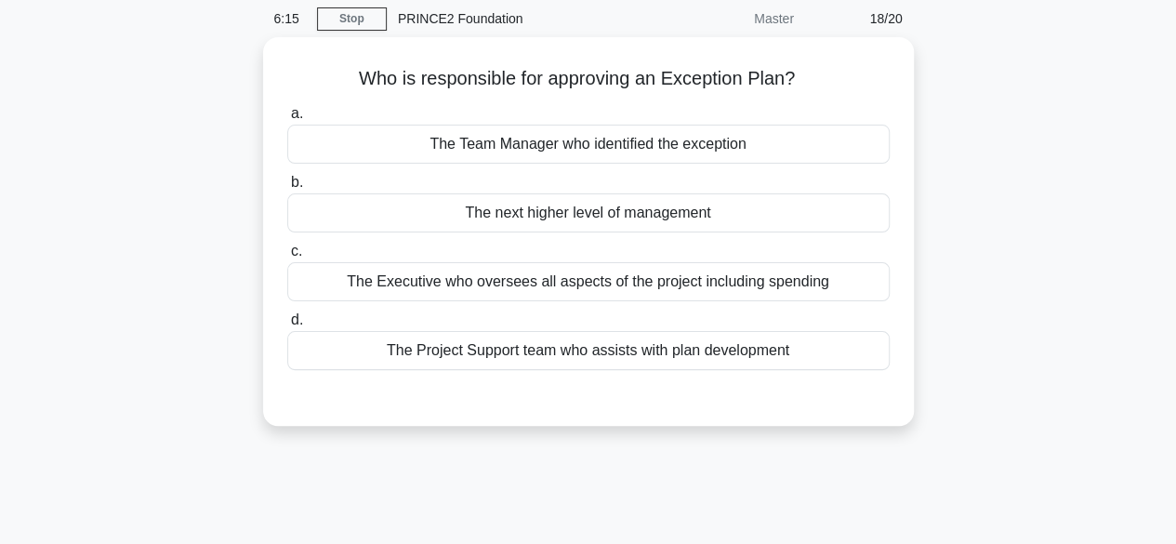
scroll to position [74, 0]
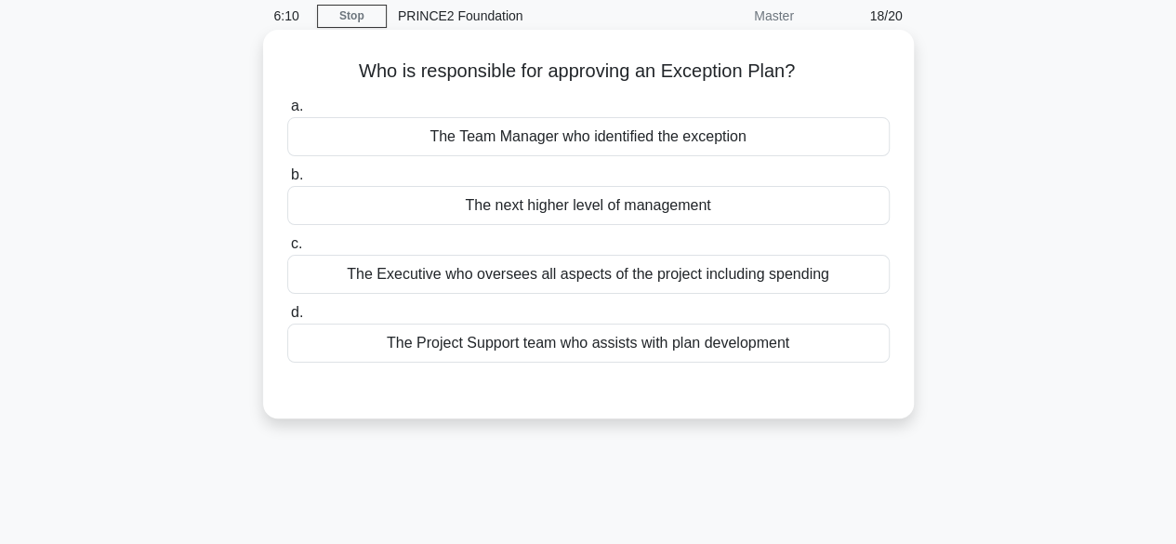
click at [844, 279] on div "The Executive who oversees all aspects of the project including spending" at bounding box center [588, 274] width 602 height 39
click at [287, 250] on input "c. The Executive who oversees all aspects of the project including spending" at bounding box center [287, 244] width 0 height 12
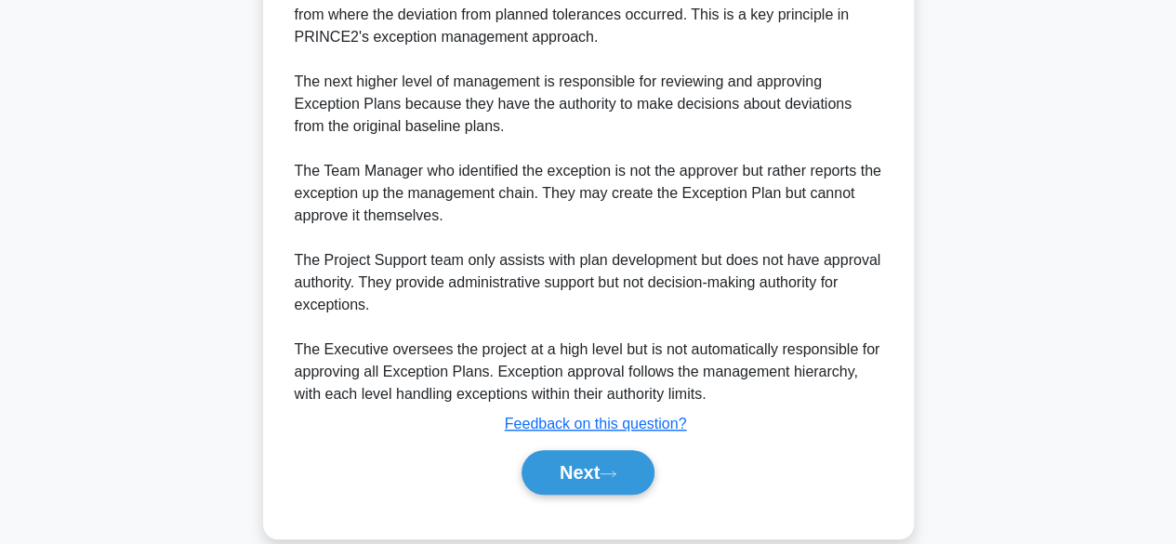
scroll to position [558, 0]
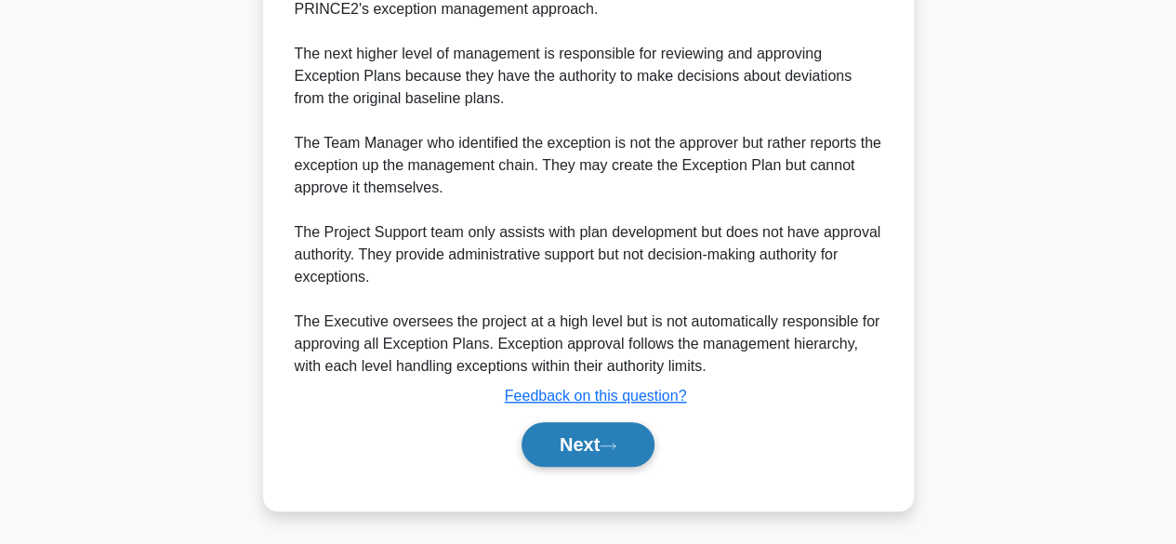
click at [606, 455] on button "Next" at bounding box center [587, 444] width 133 height 45
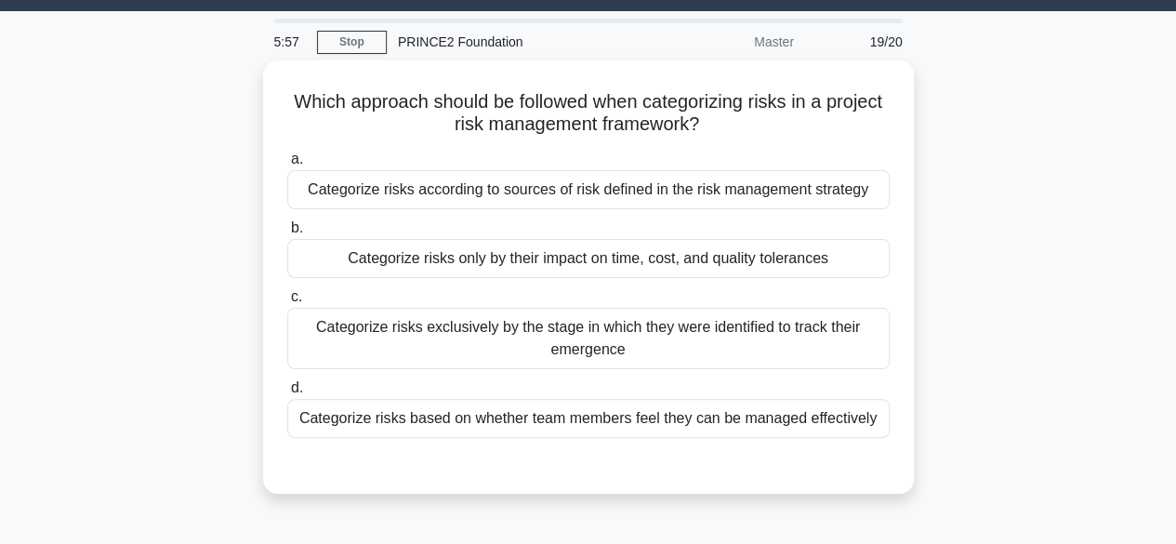
scroll to position [0, 0]
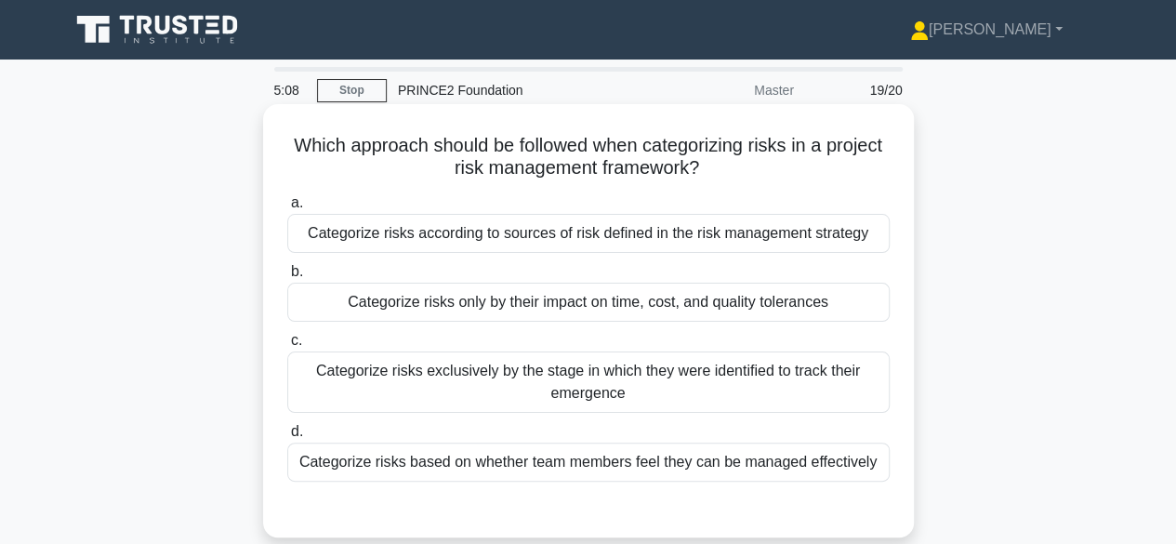
click at [844, 322] on div "Categorize risks only by their impact on time, cost, and quality tolerances" at bounding box center [588, 302] width 602 height 39
click at [287, 278] on input "b. Categorize risks only by their impact on time, cost, and quality tolerances" at bounding box center [287, 272] width 0 height 12
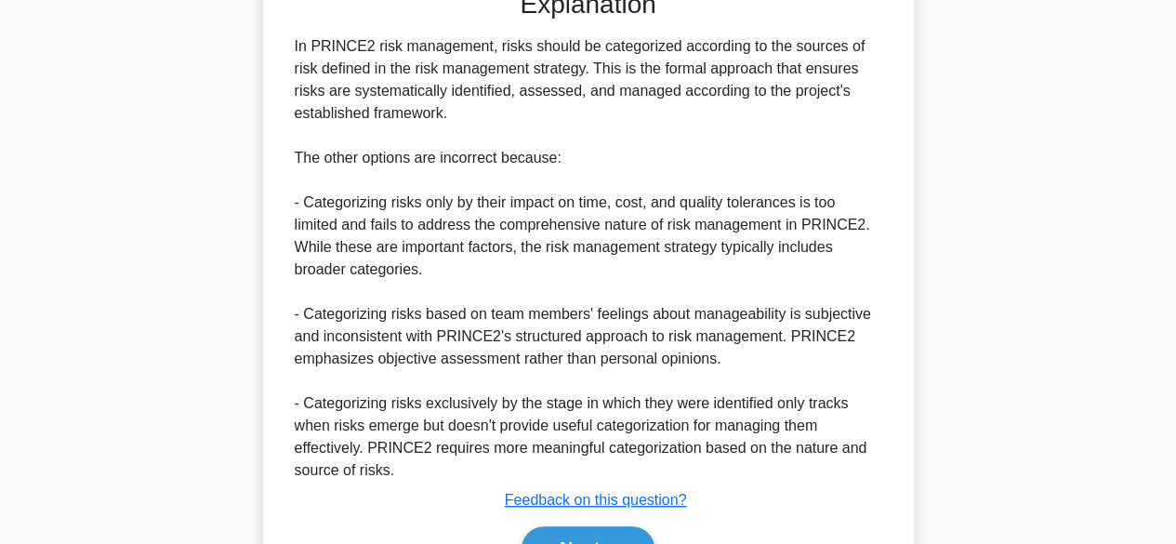
scroll to position [625, 0]
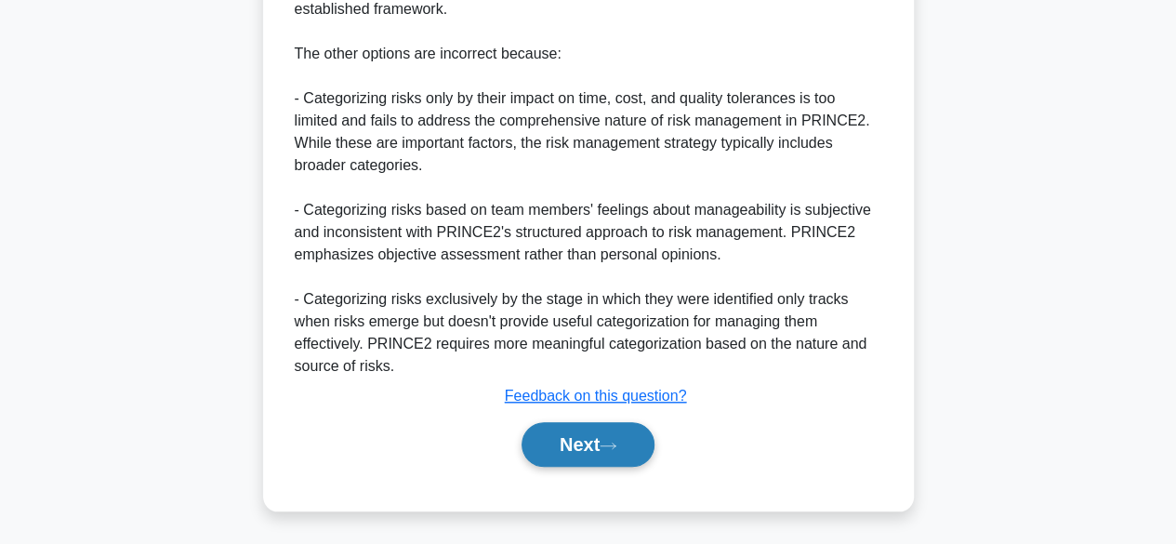
click at [586, 454] on button "Next" at bounding box center [587, 444] width 133 height 45
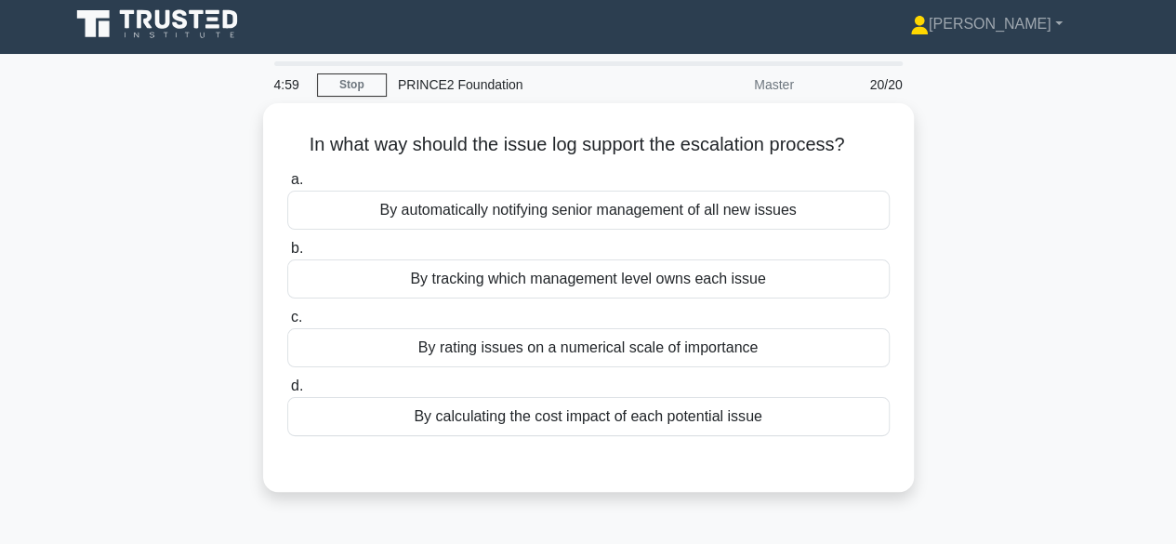
scroll to position [0, 0]
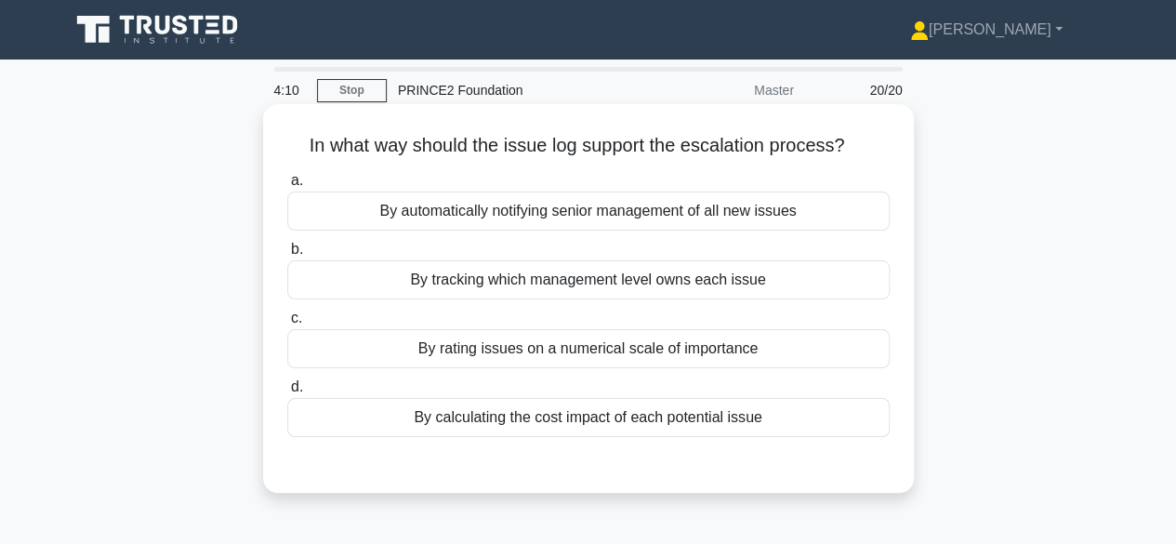
click at [831, 349] on div "By rating issues on a numerical scale of importance" at bounding box center [588, 348] width 602 height 39
click at [287, 324] on input "c. By rating issues on a numerical scale of importance" at bounding box center [287, 318] width 0 height 12
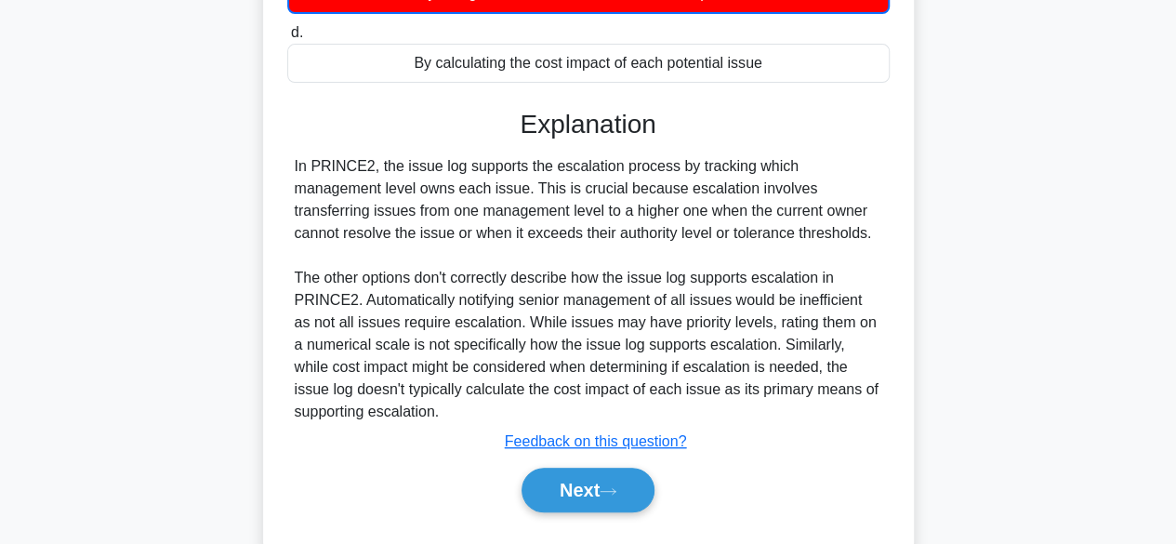
scroll to position [460, 0]
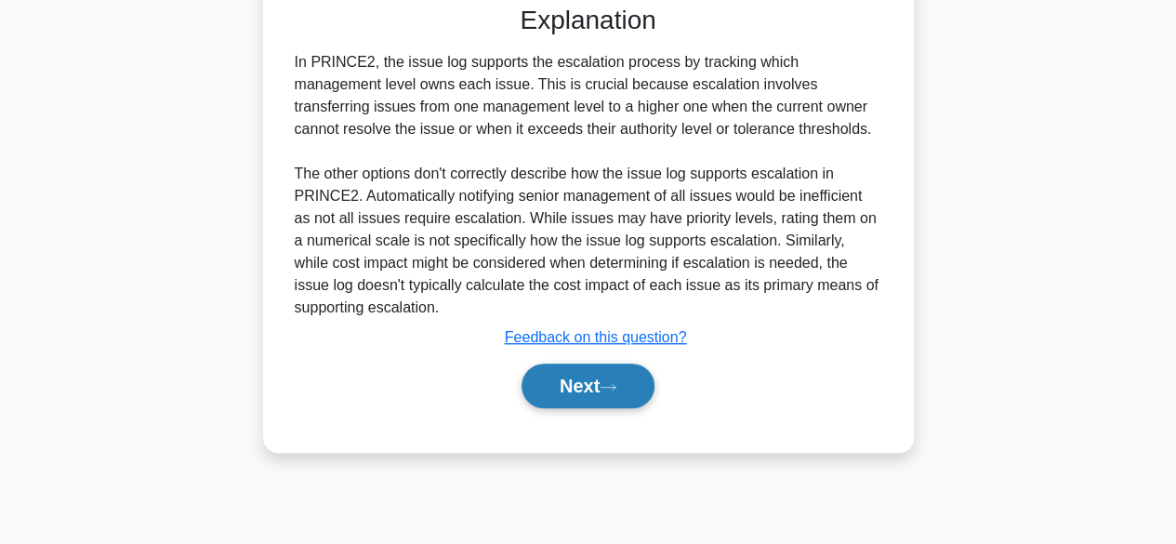
click at [602, 396] on button "Next" at bounding box center [587, 385] width 133 height 45
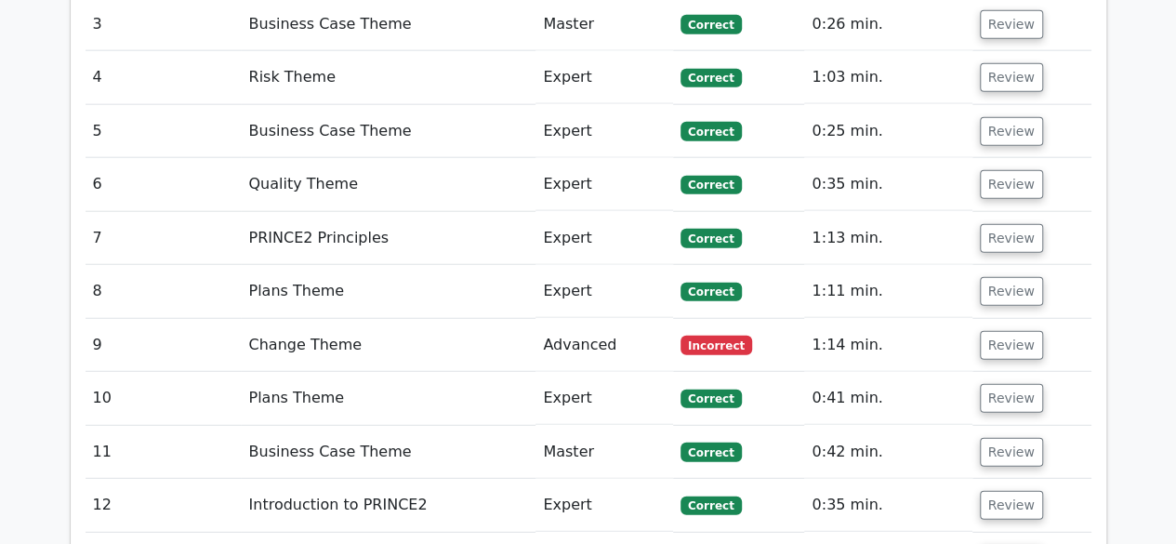
scroll to position [2238, 0]
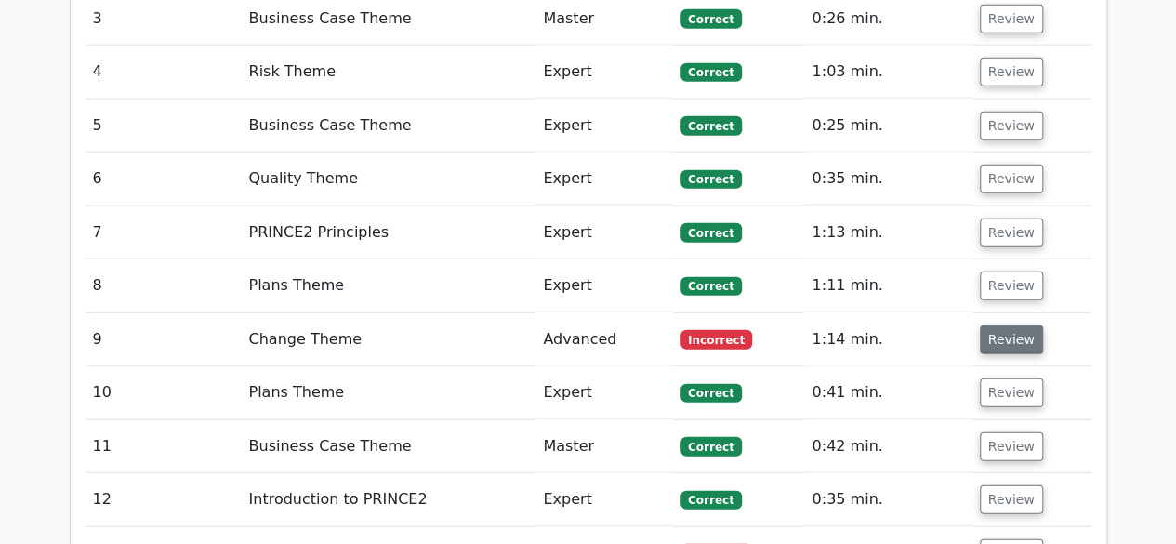
click at [1022, 325] on button "Review" at bounding box center [1011, 339] width 63 height 29
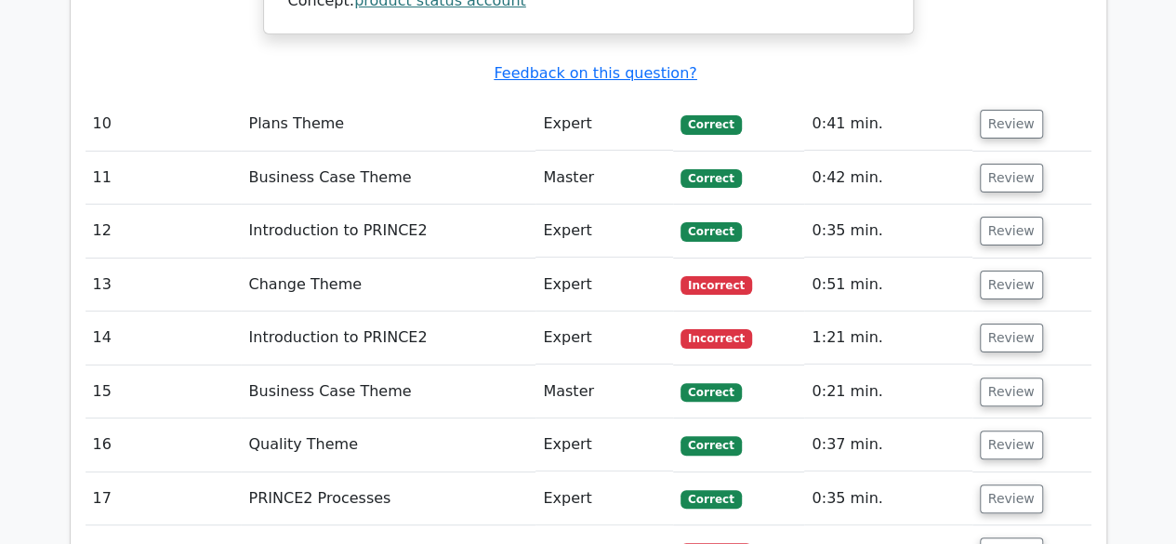
scroll to position [3614, 0]
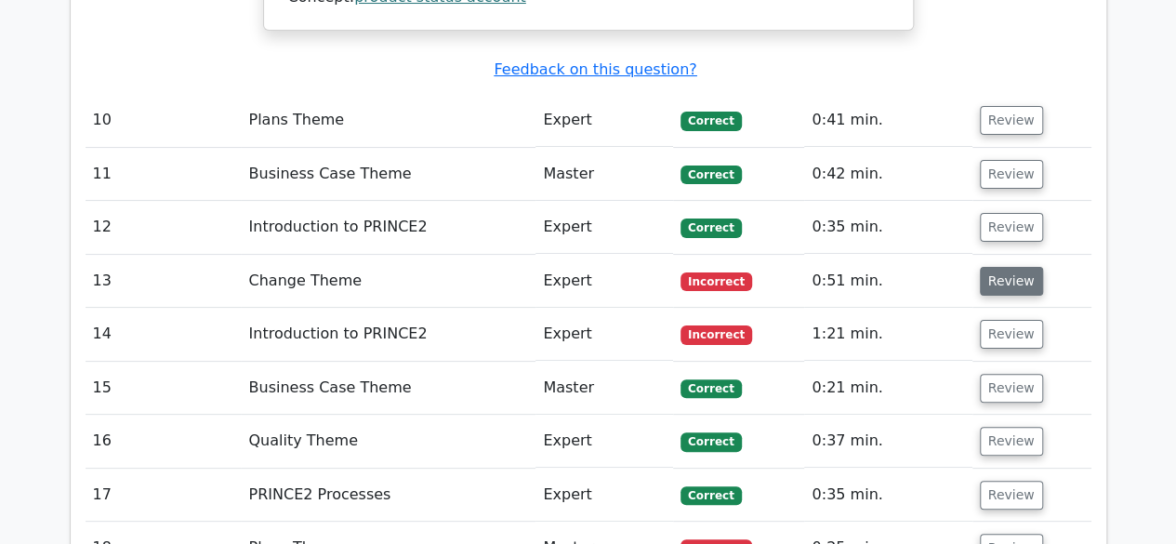
click at [1011, 267] on button "Review" at bounding box center [1011, 281] width 63 height 29
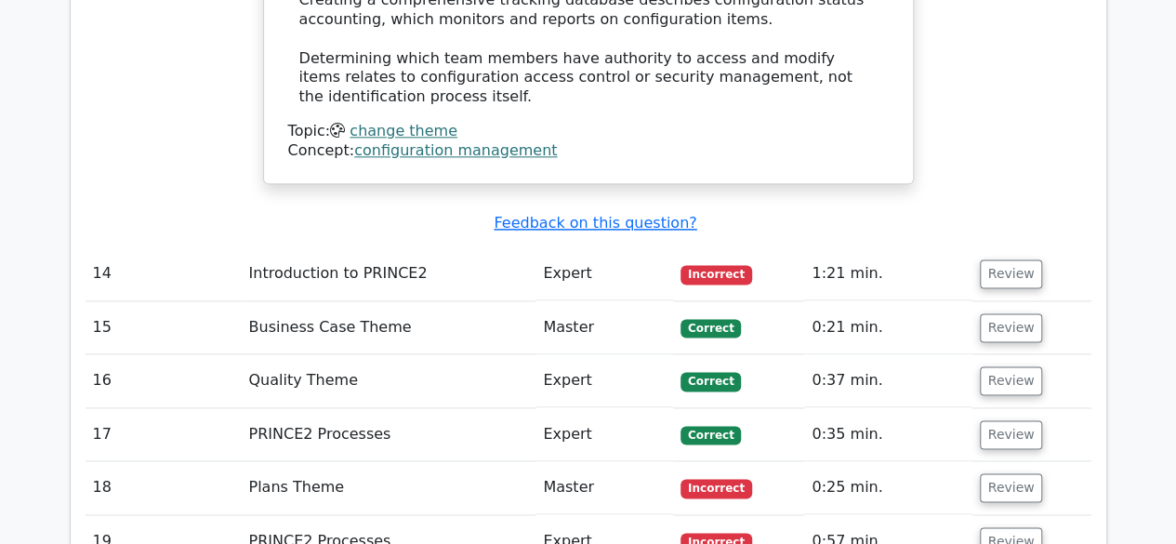
scroll to position [4644, 0]
click at [1015, 258] on button "Review" at bounding box center [1011, 272] width 63 height 29
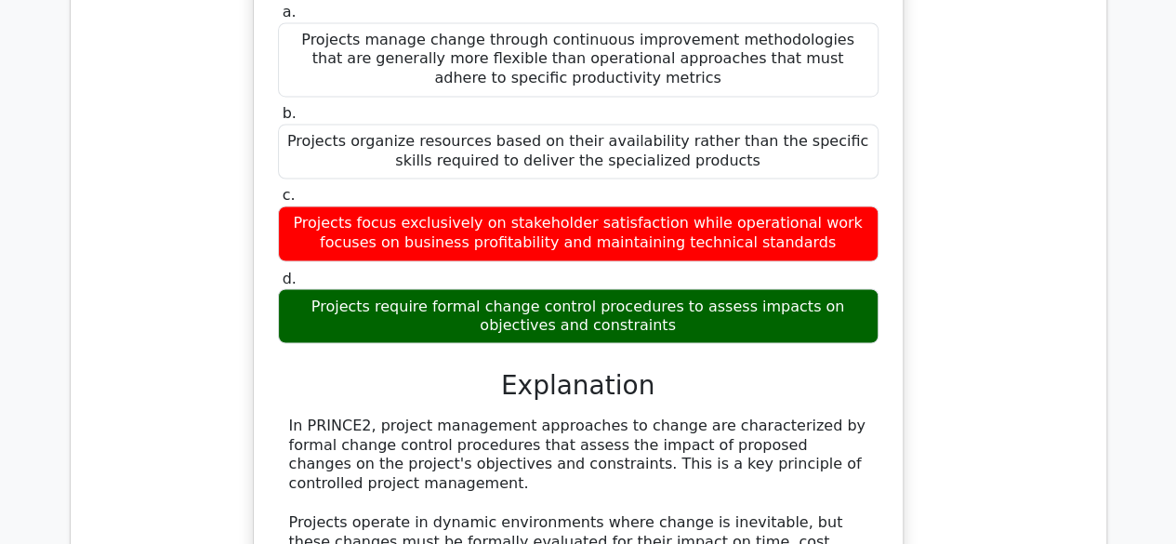
scroll to position [5029, 0]
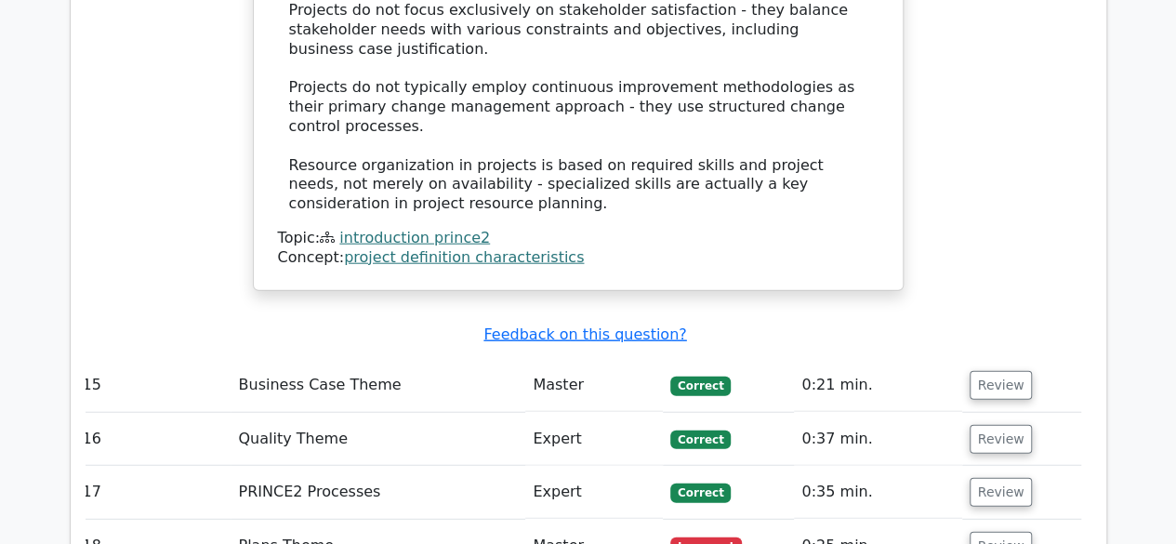
scroll to position [5684, 0]
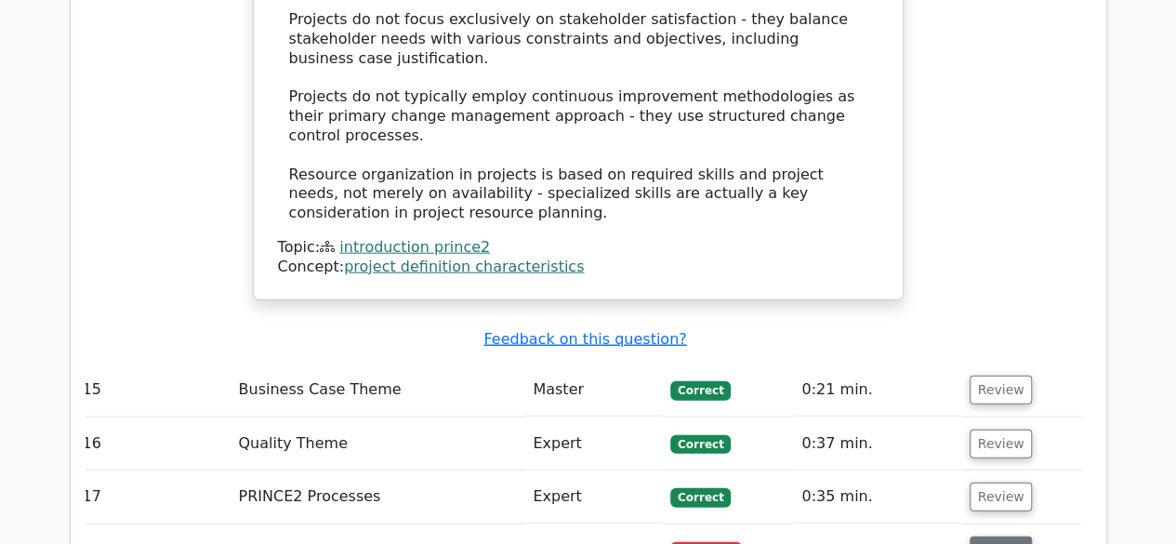
click at [991, 536] on button "Review" at bounding box center [1000, 550] width 63 height 29
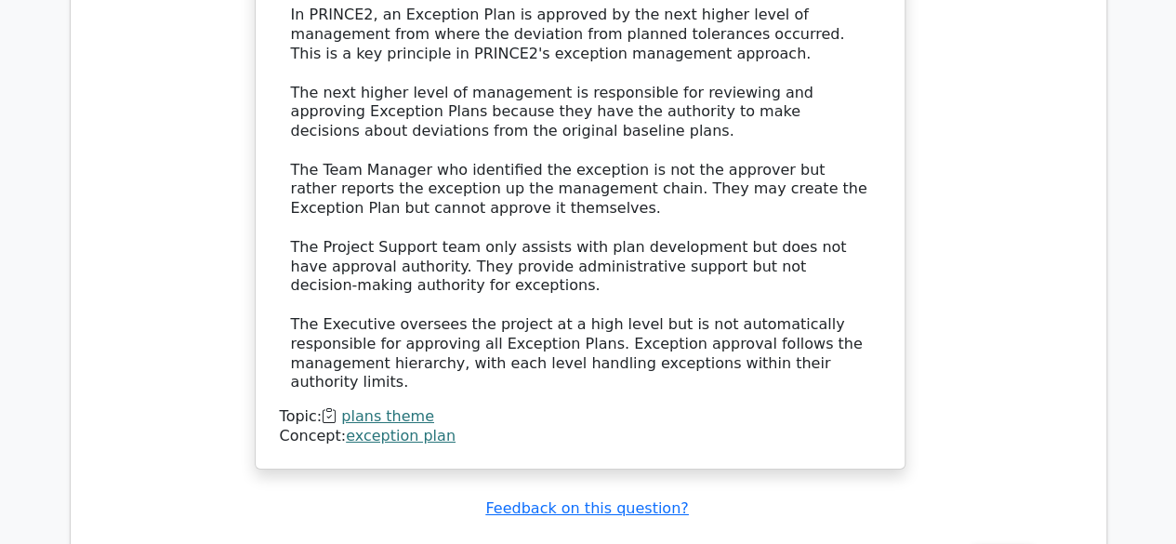
scroll to position [6637, 0]
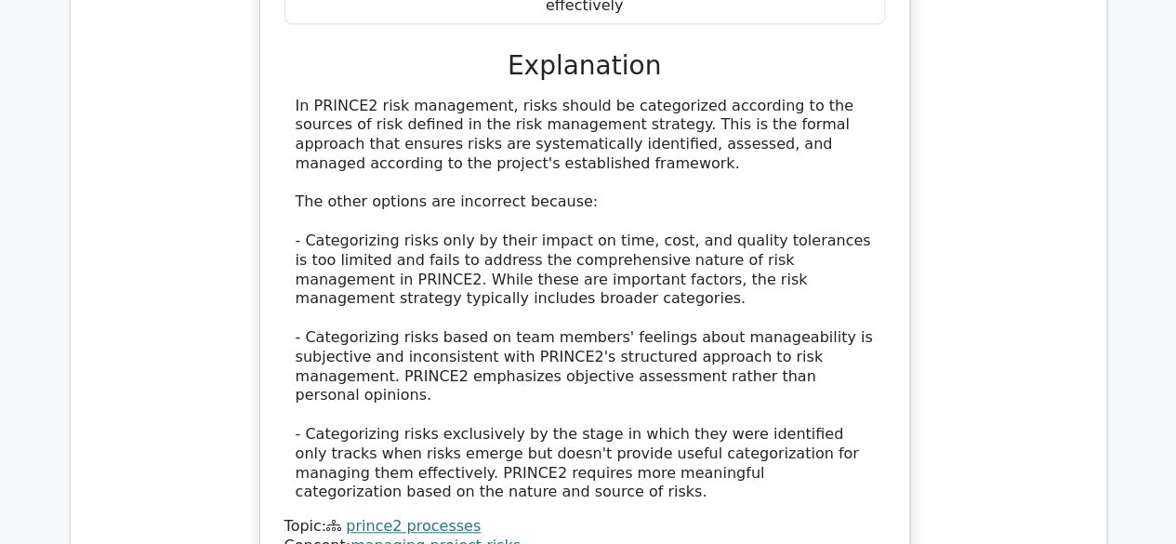
scroll to position [7587, 0]
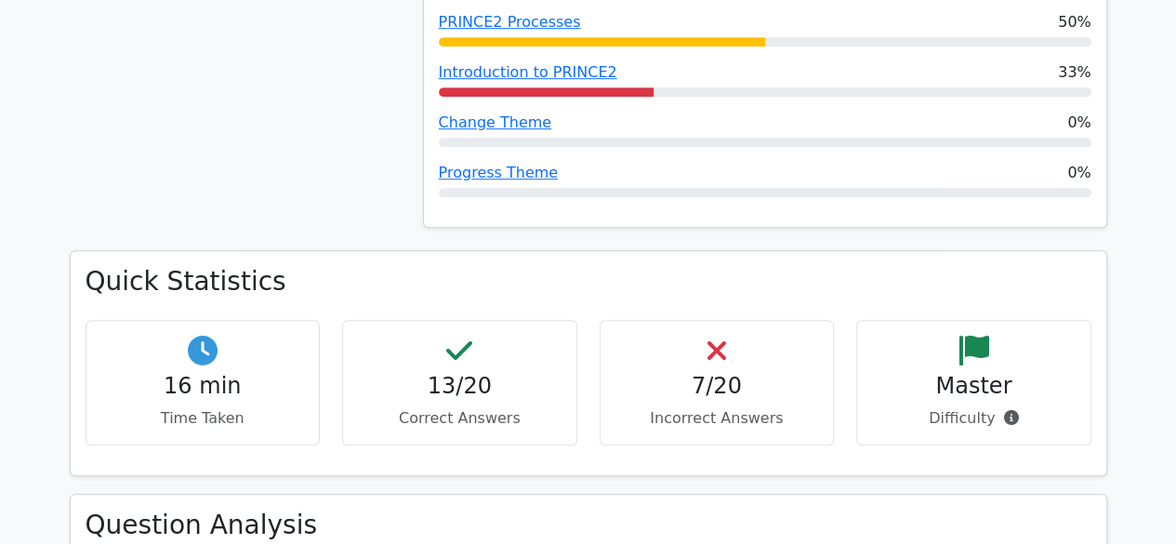
scroll to position [587, 0]
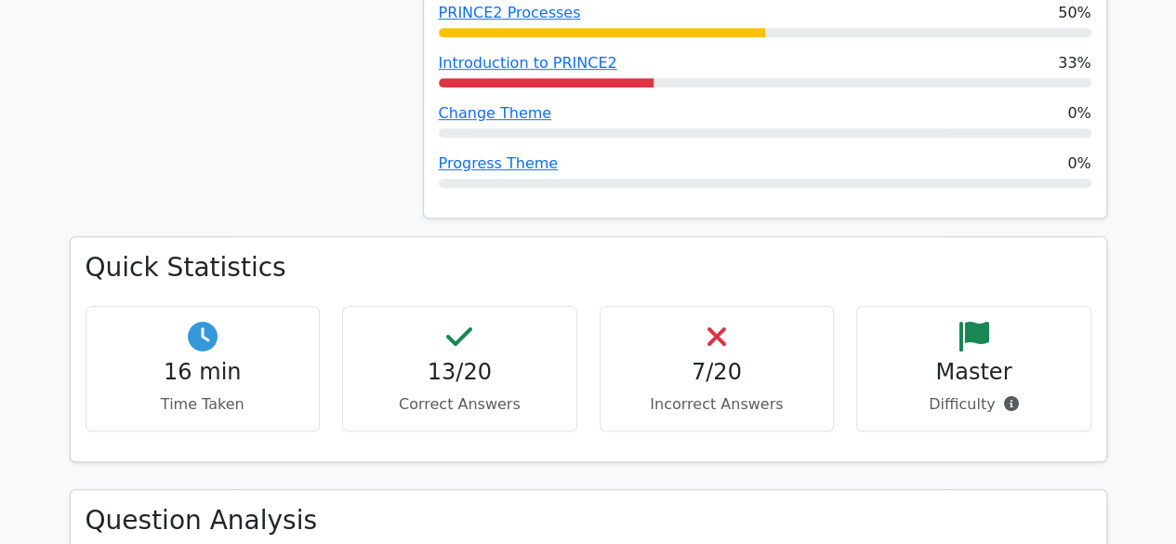
click at [1009, 405] on icon at bounding box center [1010, 403] width 15 height 15
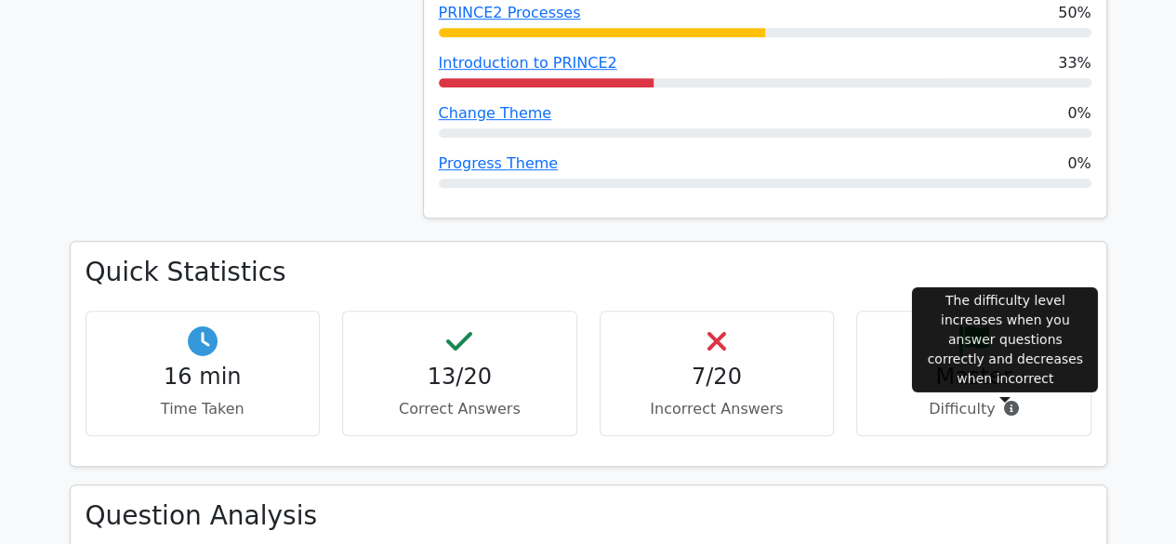
click at [1020, 504] on h3 "Question Analysis" at bounding box center [589, 516] width 1006 height 32
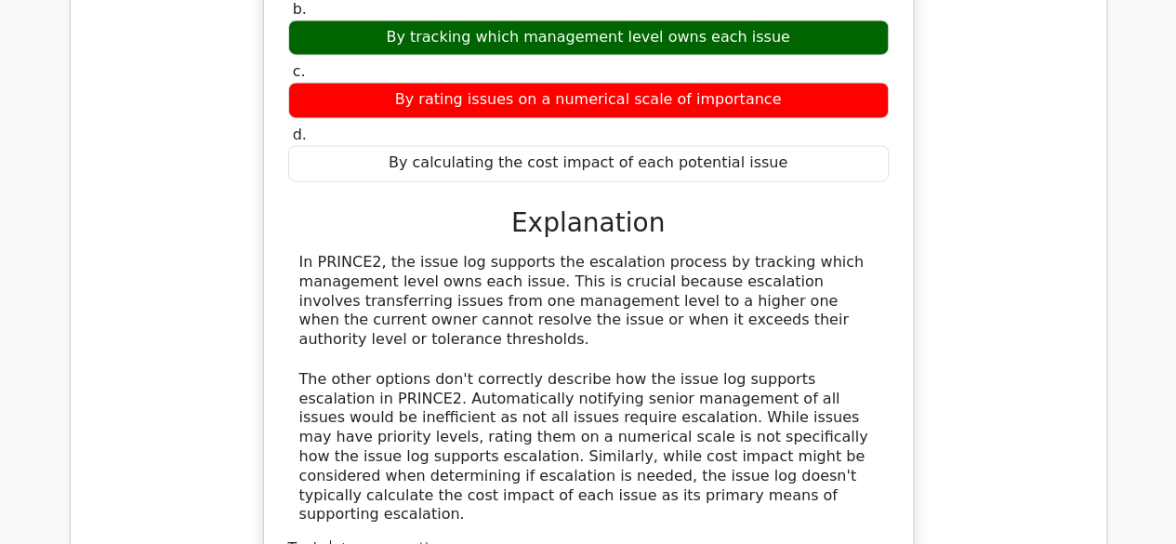
scroll to position [8581, 0]
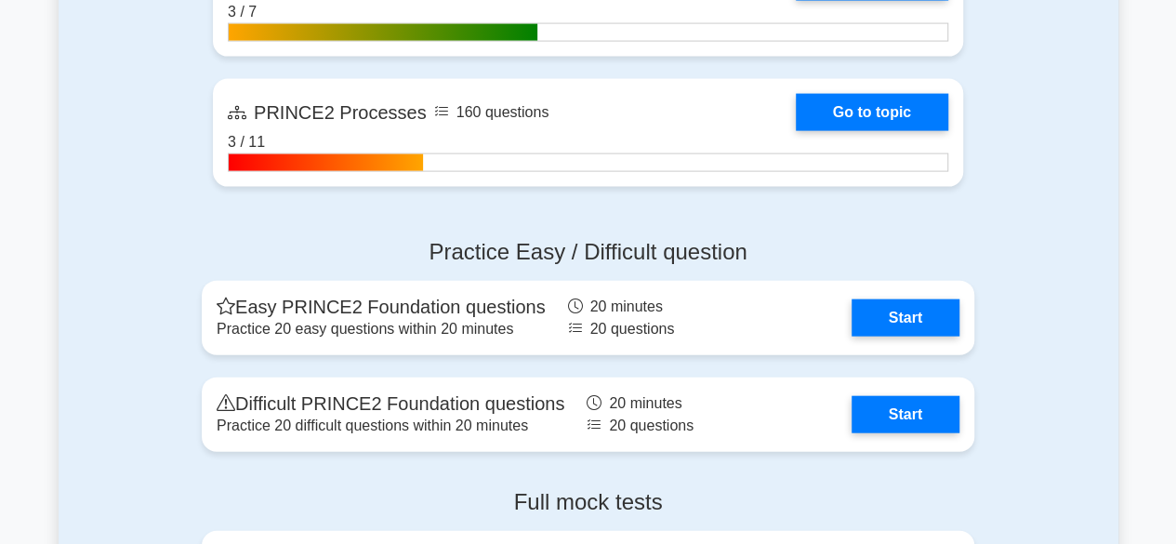
scroll to position [1998, 0]
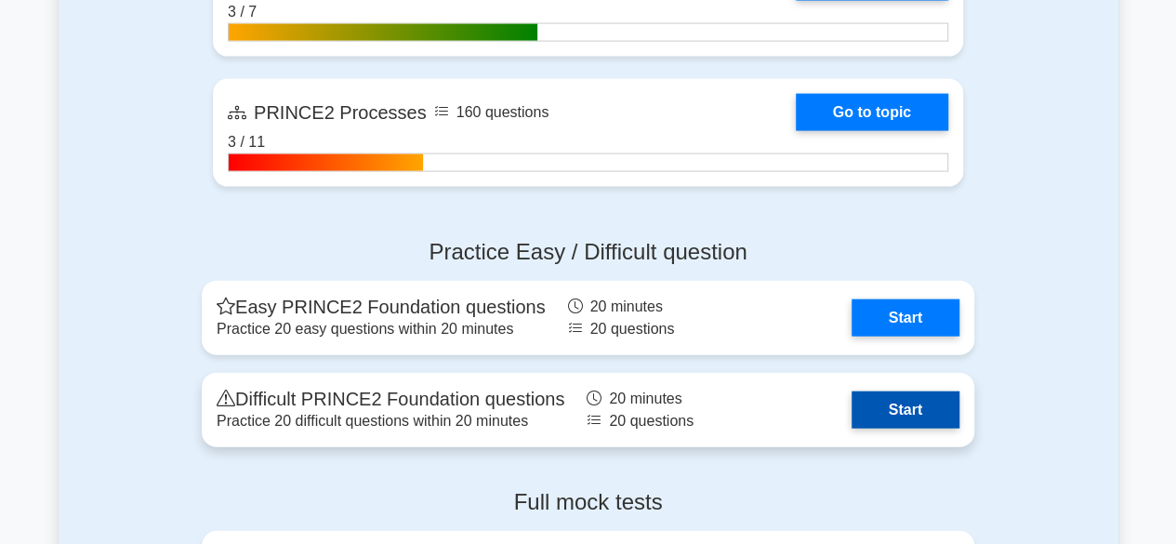
click at [923, 420] on link "Start" at bounding box center [905, 409] width 108 height 37
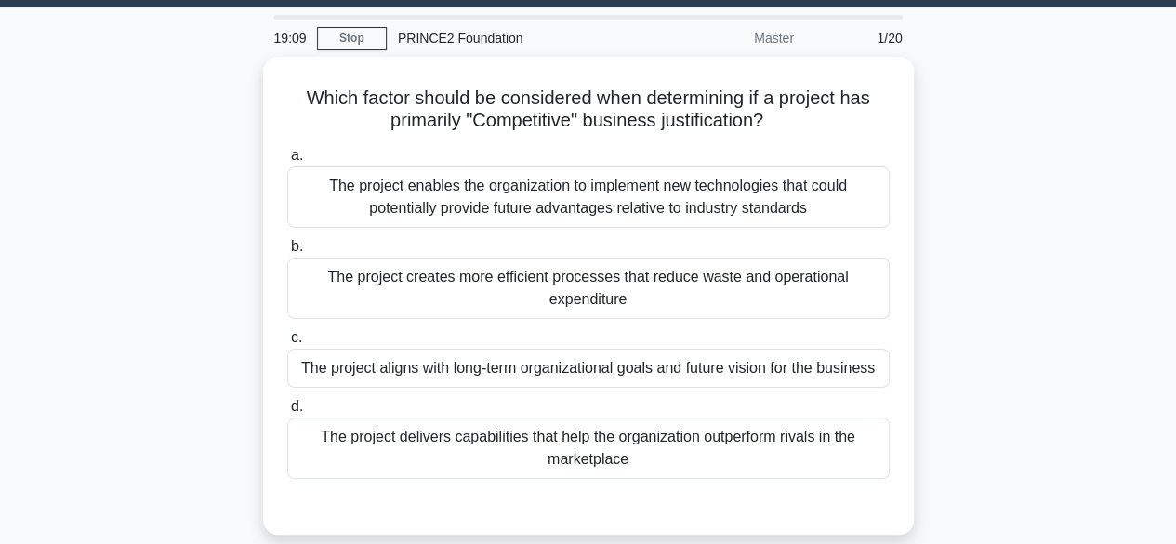
scroll to position [53, 0]
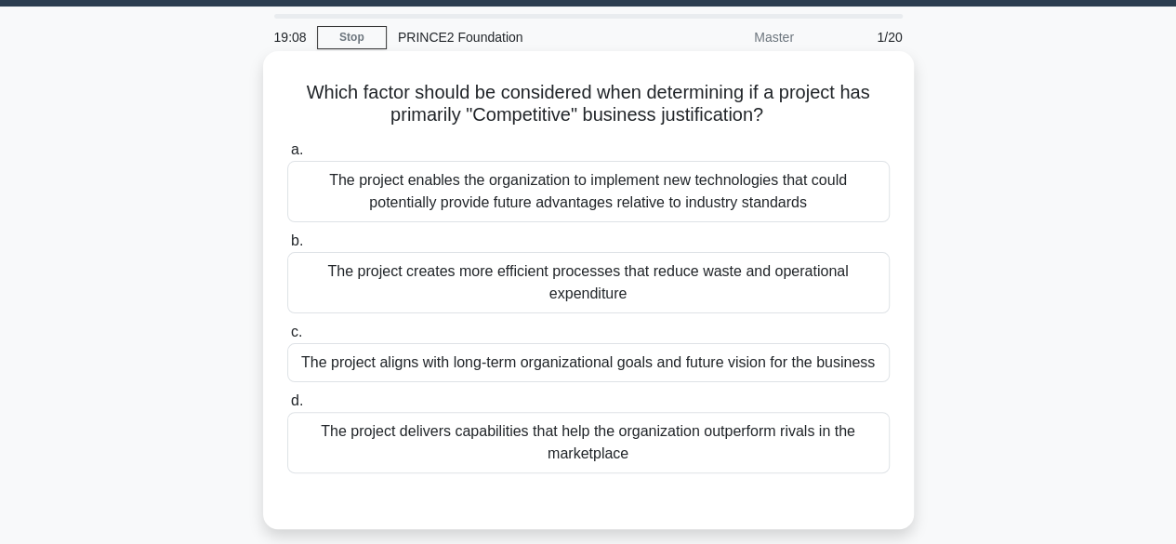
click at [832, 465] on div "The project delivers capabilities that help the organization outperform rivals …" at bounding box center [588, 442] width 602 height 61
click at [287, 407] on input "d. The project delivers capabilities that help the organization outperform riva…" at bounding box center [287, 401] width 0 height 12
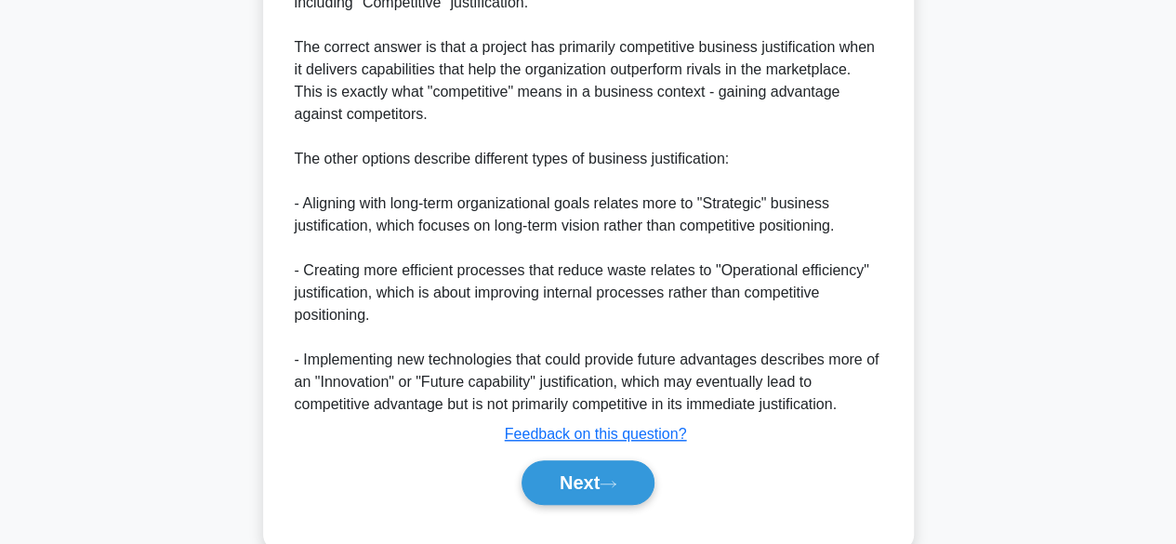
scroll to position [666, 0]
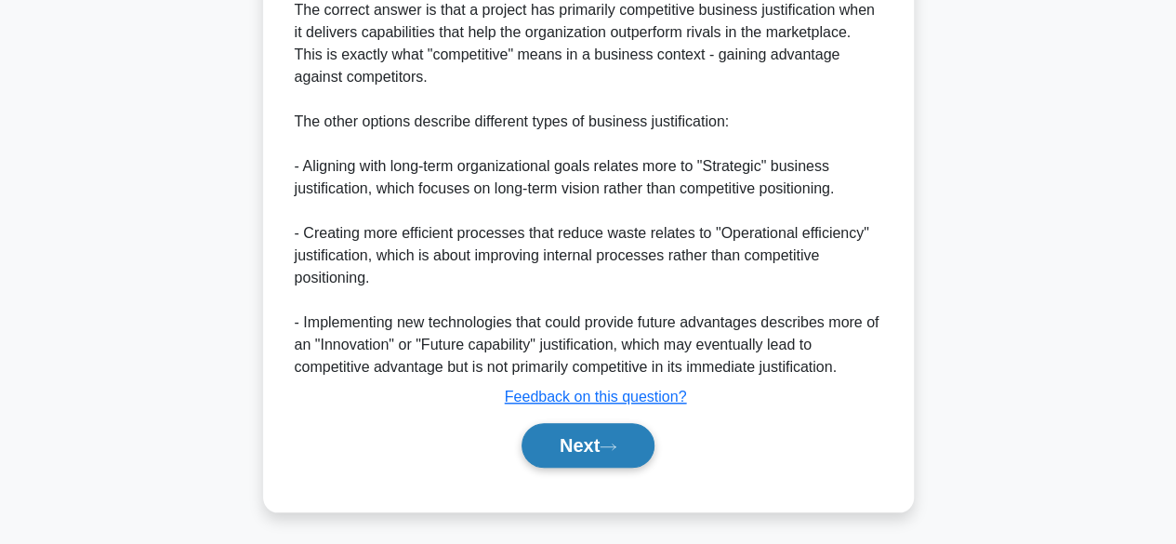
click at [616, 446] on icon at bounding box center [608, 446] width 17 height 10
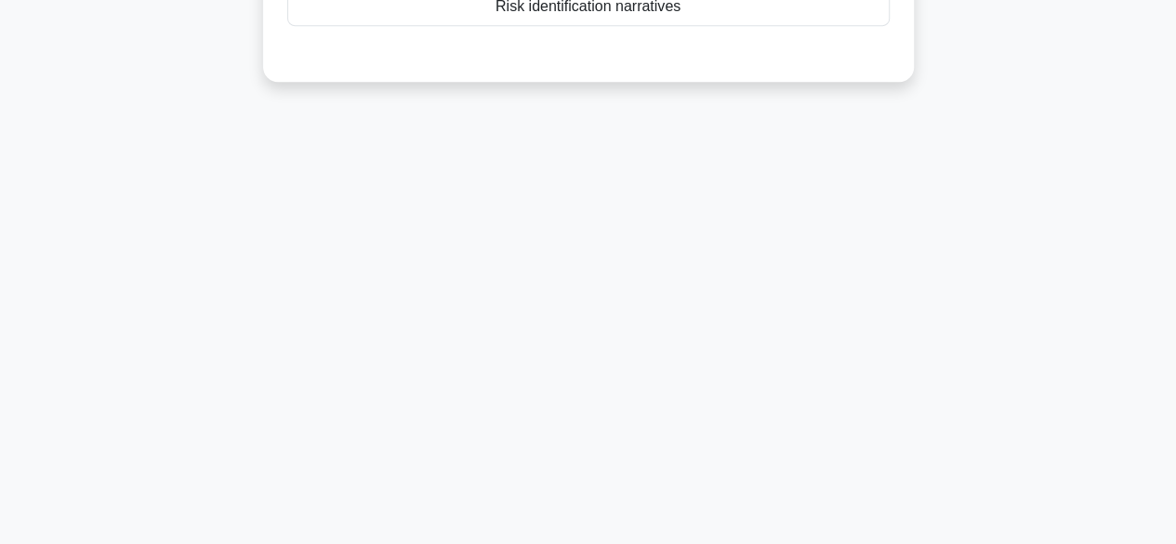
click at [1125, 130] on main "19:05 Stop PRINCE2 Foundation Master 2/20 When a project manager is analyzing t…" at bounding box center [588, 71] width 1176 height 944
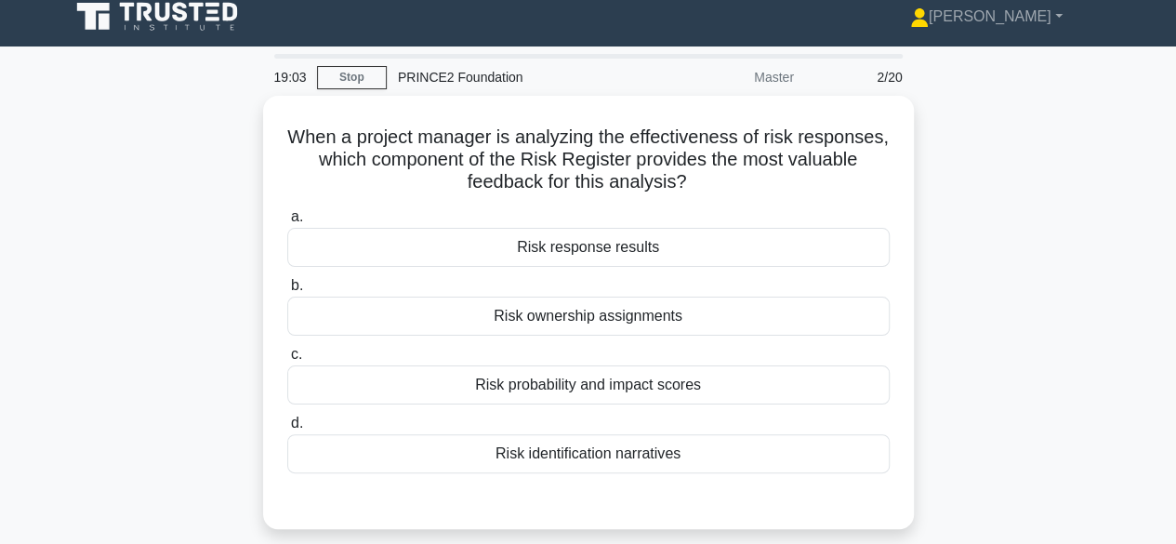
scroll to position [0, 0]
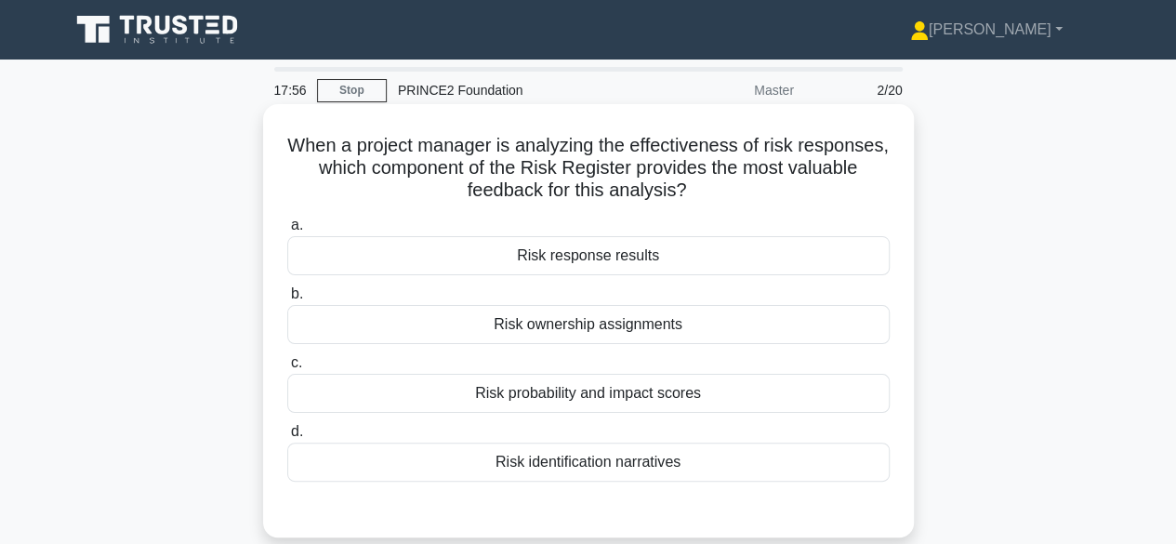
click at [863, 478] on div "Risk identification narratives" at bounding box center [588, 461] width 602 height 39
click at [287, 438] on input "d. Risk identification narratives" at bounding box center [287, 432] width 0 height 12
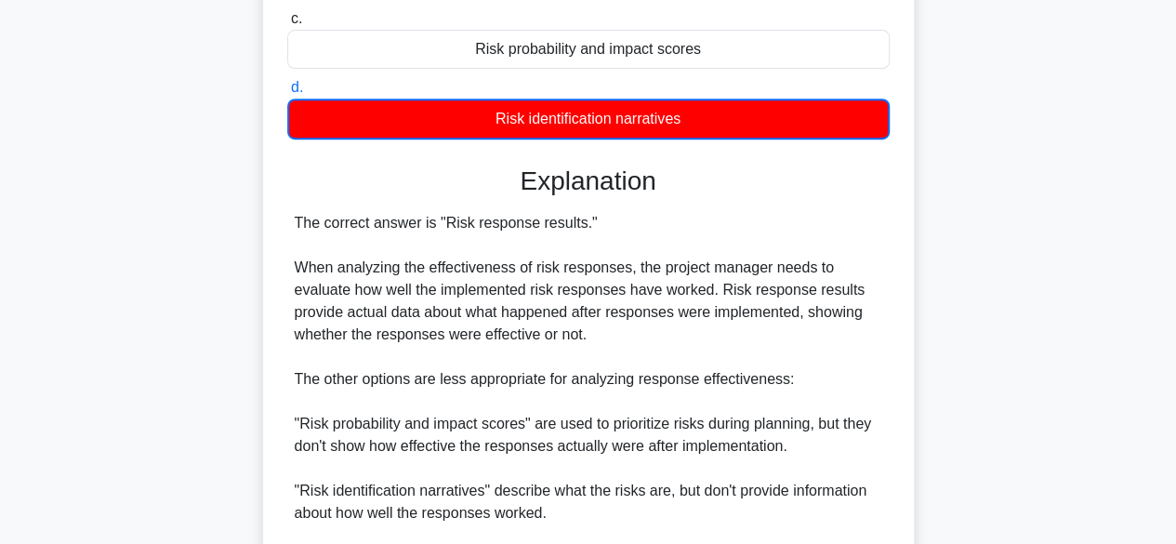
scroll to position [345, 0]
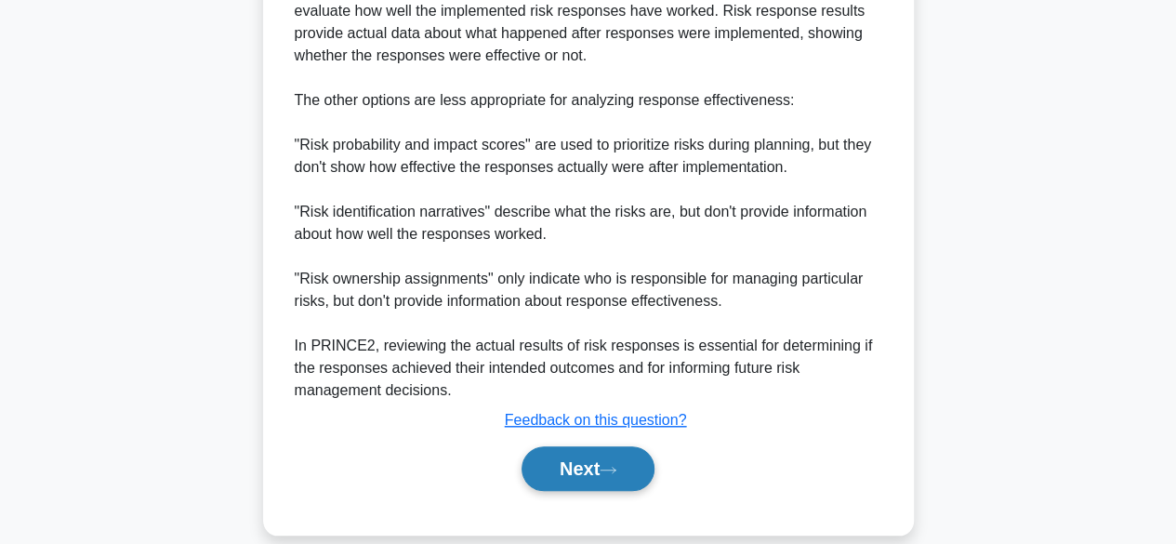
click at [583, 480] on button "Next" at bounding box center [587, 468] width 133 height 45
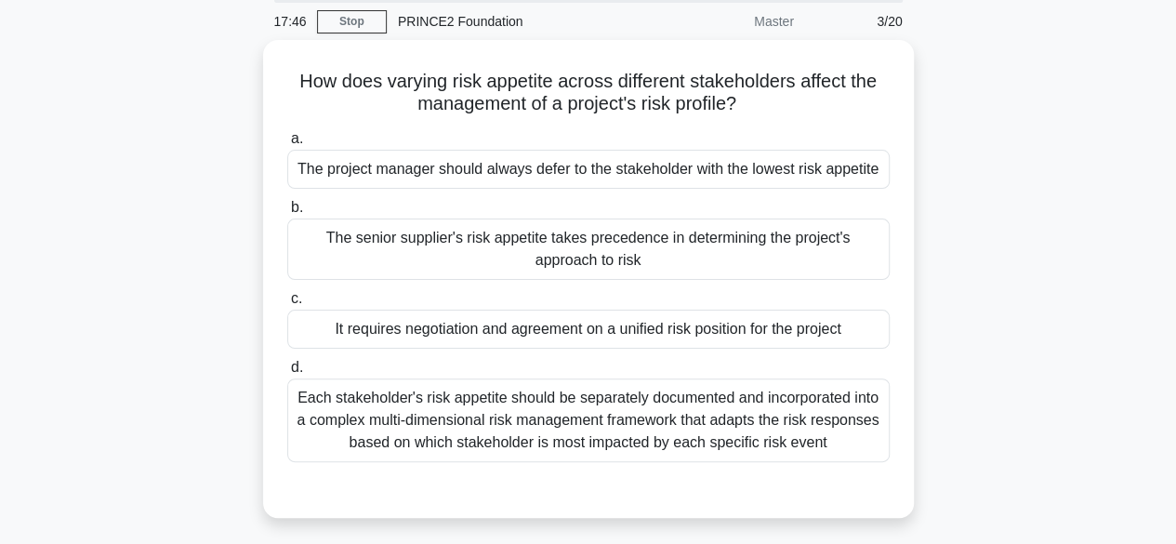
scroll to position [72, 0]
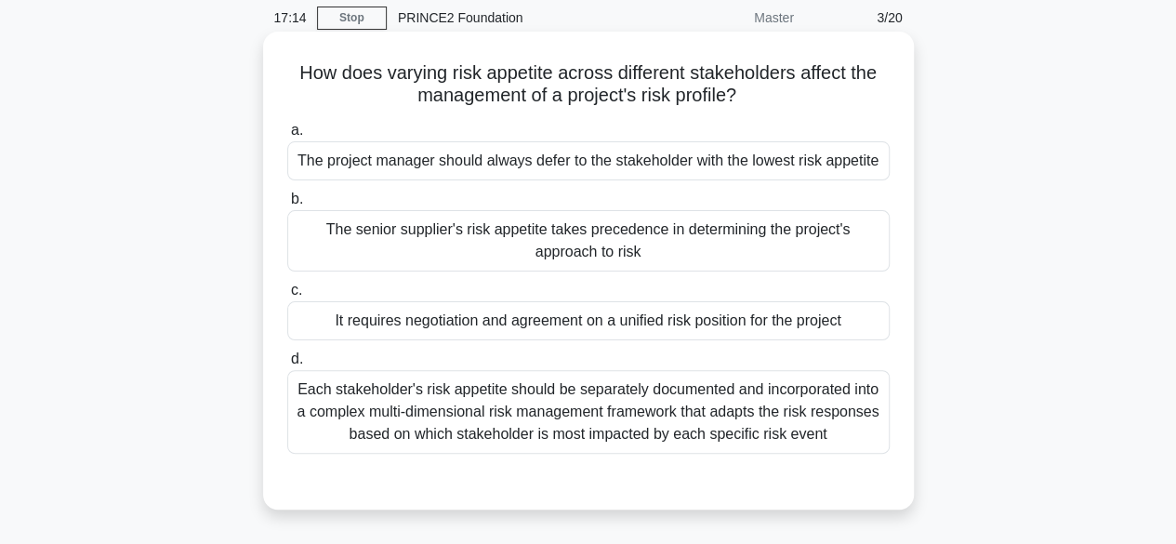
click at [840, 340] on div "It requires negotiation and agreement on a unified risk position for the project" at bounding box center [588, 320] width 602 height 39
click at [287, 296] on input "c. It requires negotiation and agreement on a unified risk position for the pro…" at bounding box center [287, 290] width 0 height 12
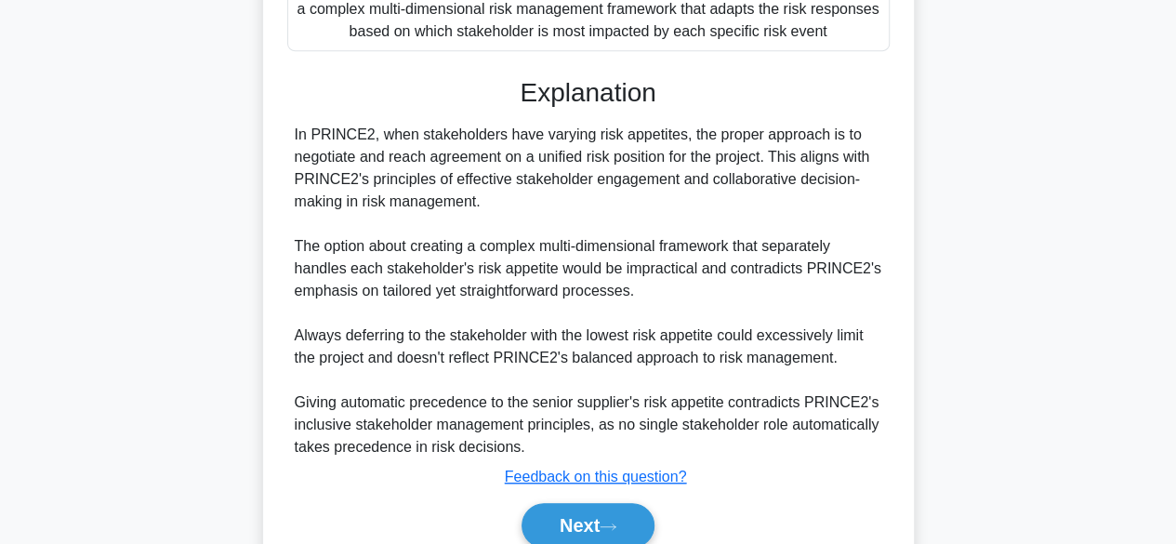
scroll to position [555, 0]
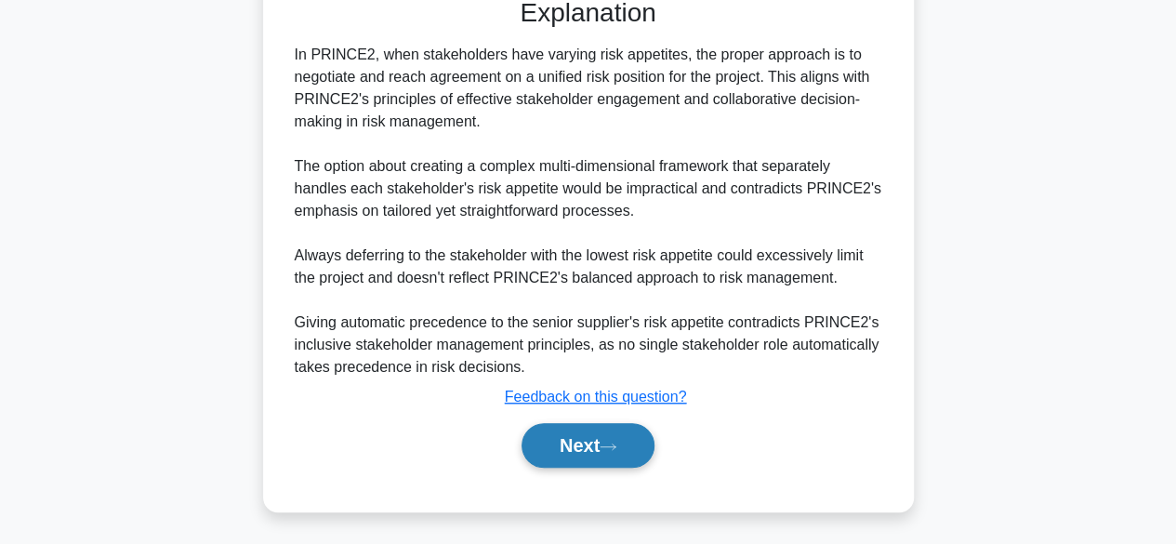
click at [615, 437] on button "Next" at bounding box center [587, 445] width 133 height 45
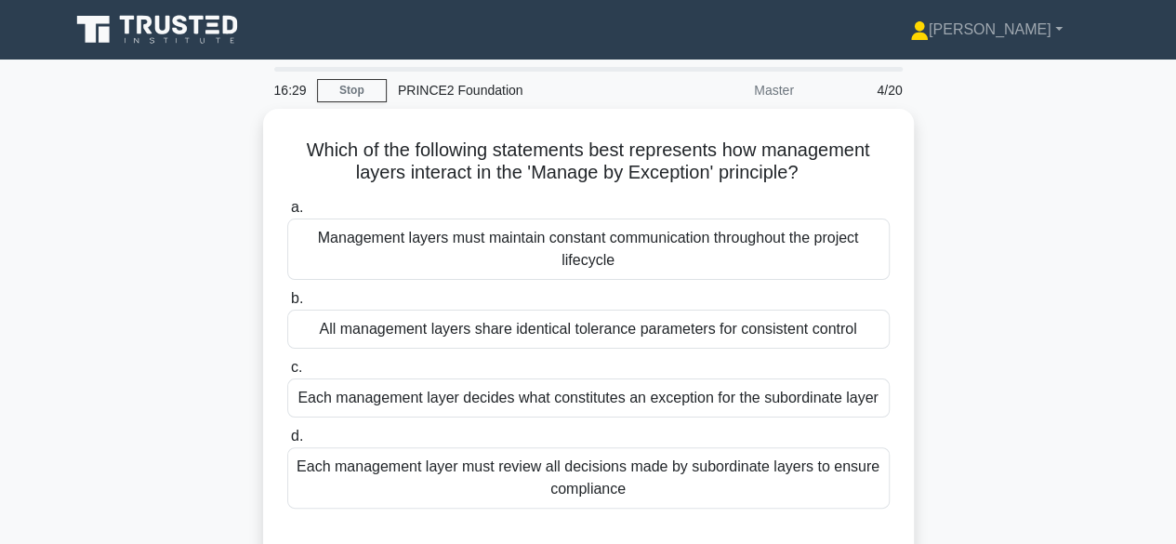
scroll to position [0, 0]
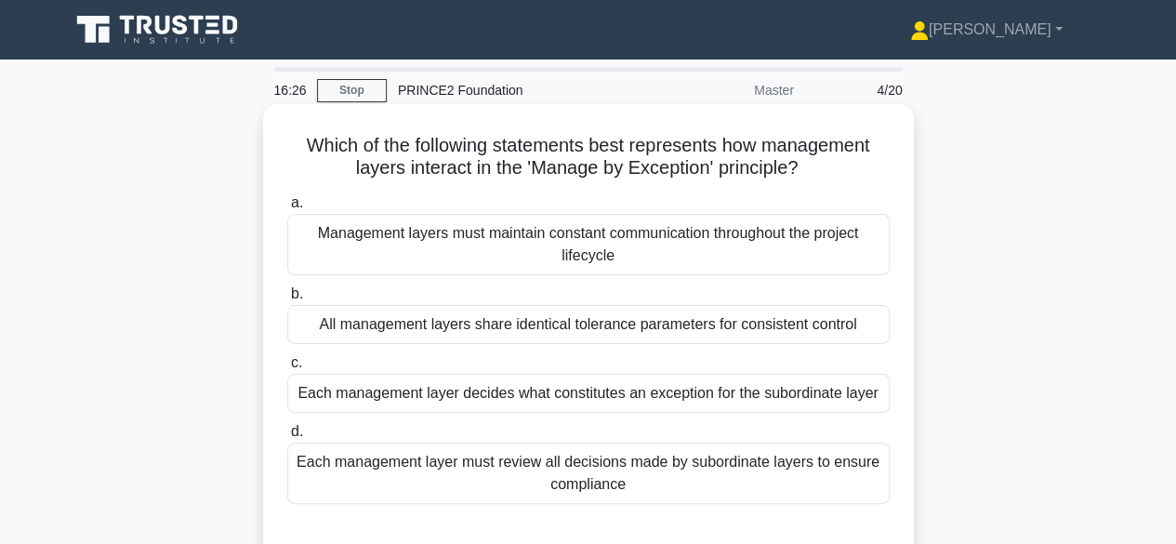
click at [837, 246] on div "Management layers must maintain constant communication throughout the project l…" at bounding box center [588, 244] width 602 height 61
click at [287, 209] on input "a. Management layers must maintain constant communication throughout the projec…" at bounding box center [287, 203] width 0 height 12
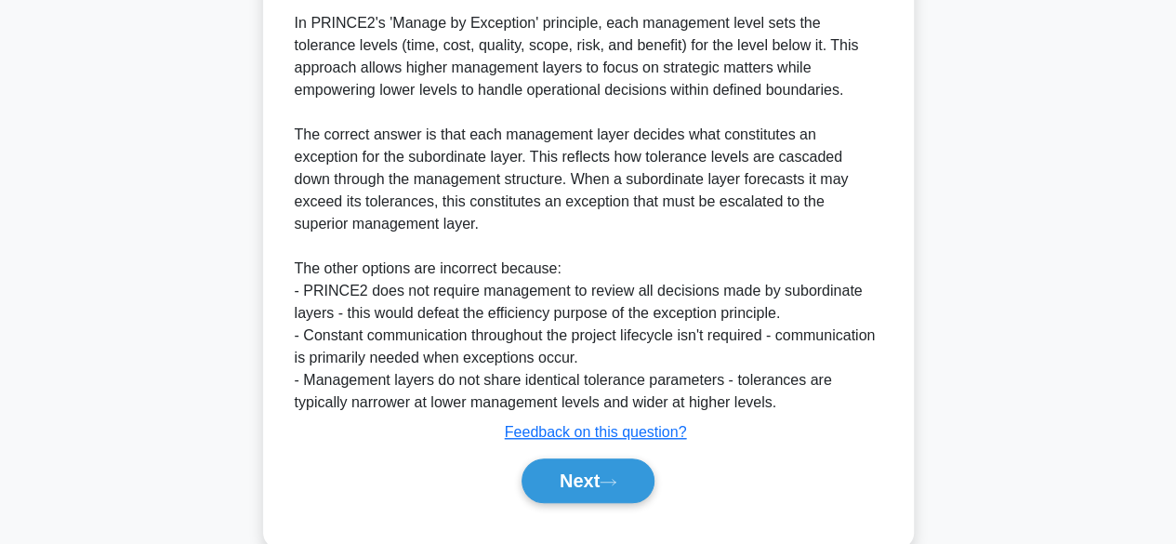
scroll to position [625, 0]
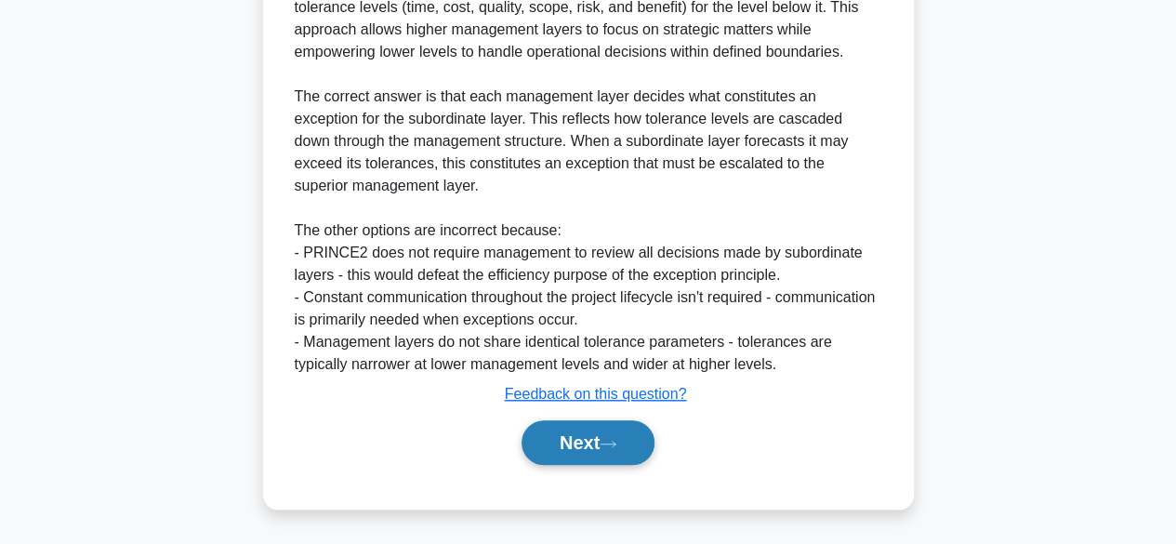
click at [586, 454] on button "Next" at bounding box center [587, 442] width 133 height 45
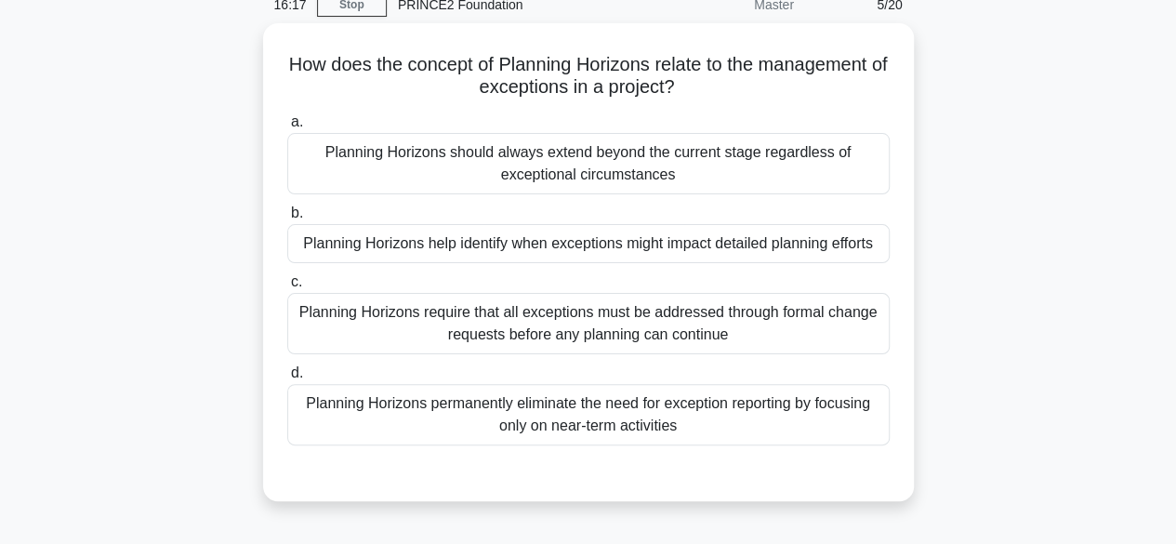
scroll to position [0, 0]
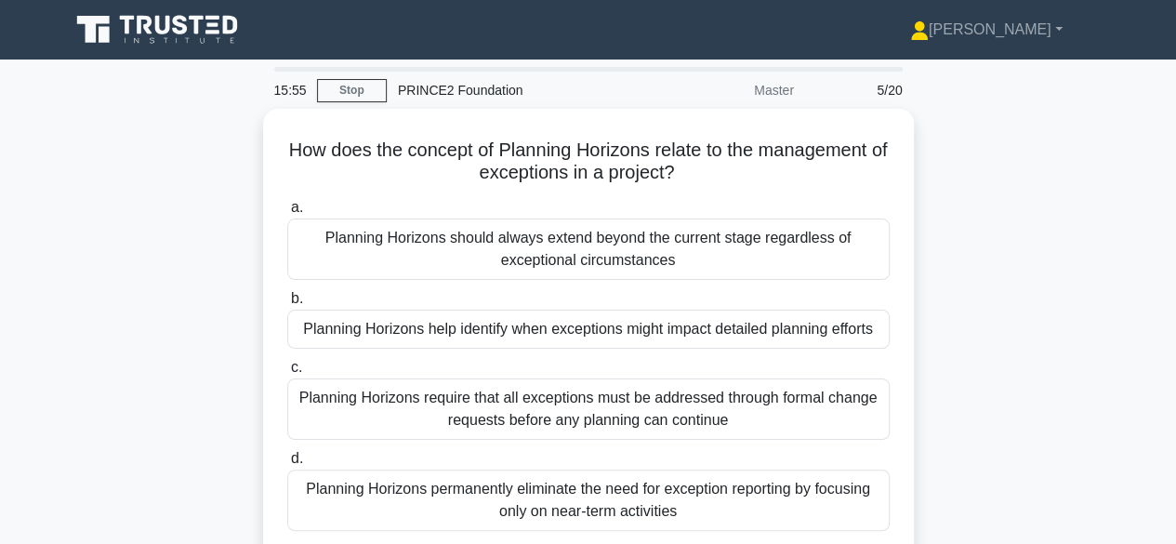
click at [1041, 472] on div "How does the concept of Planning Horizons relate to the management of exception…" at bounding box center [589, 359] width 1060 height 500
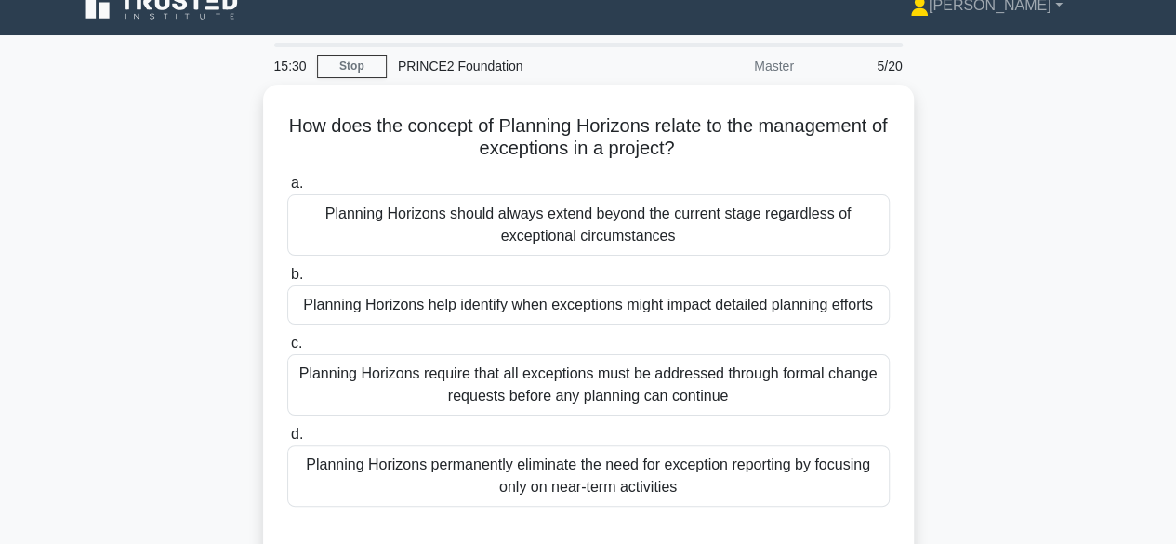
scroll to position [22, 0]
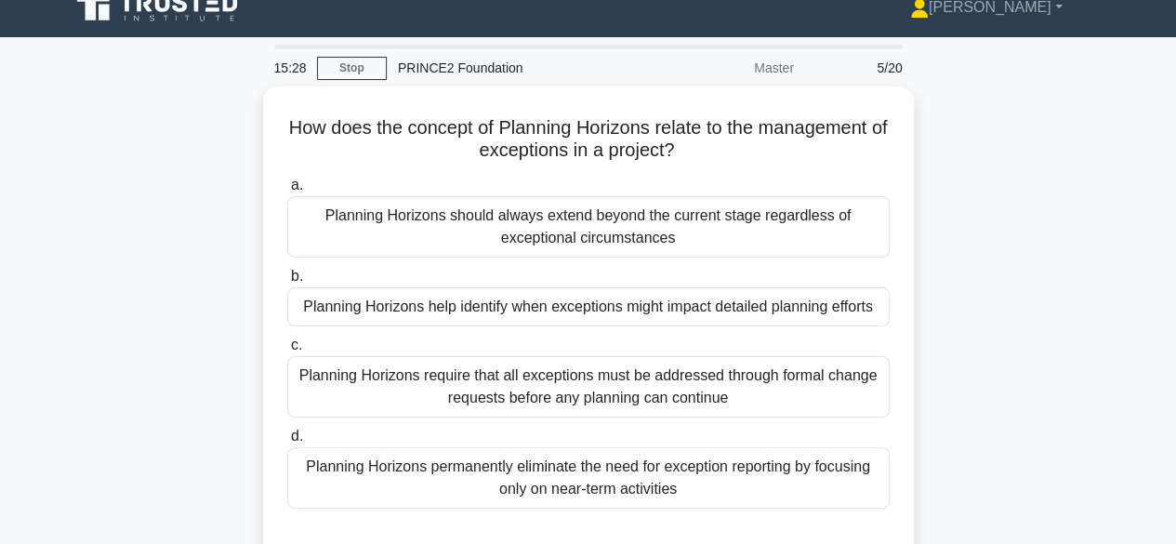
click at [1169, 496] on main "15:28 Stop PRINCE2 Foundation Master 5/20 How does the concept of Planning Hori…" at bounding box center [588, 509] width 1176 height 944
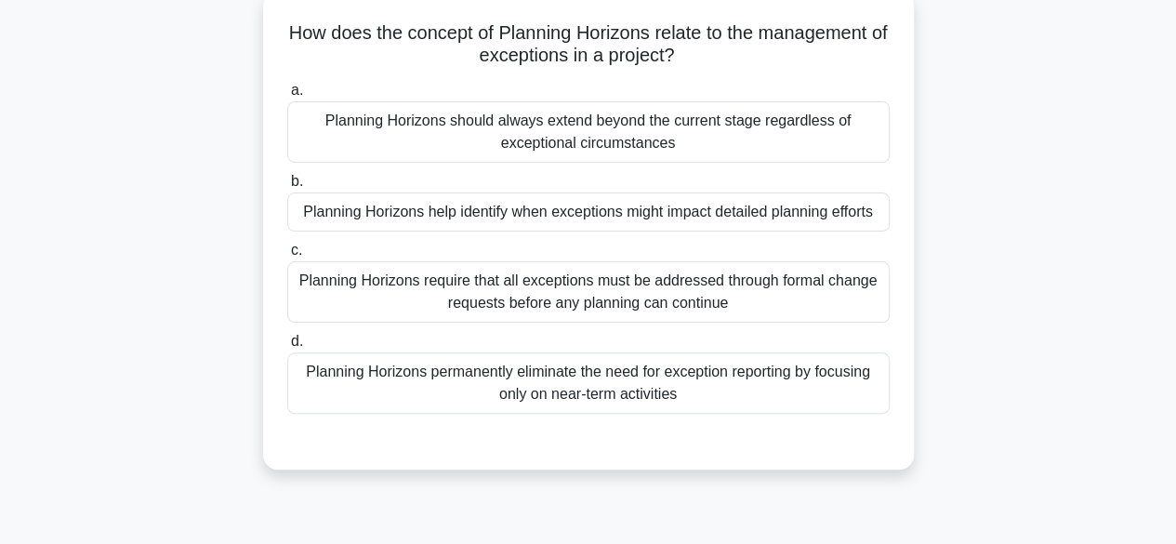
scroll to position [120, 0]
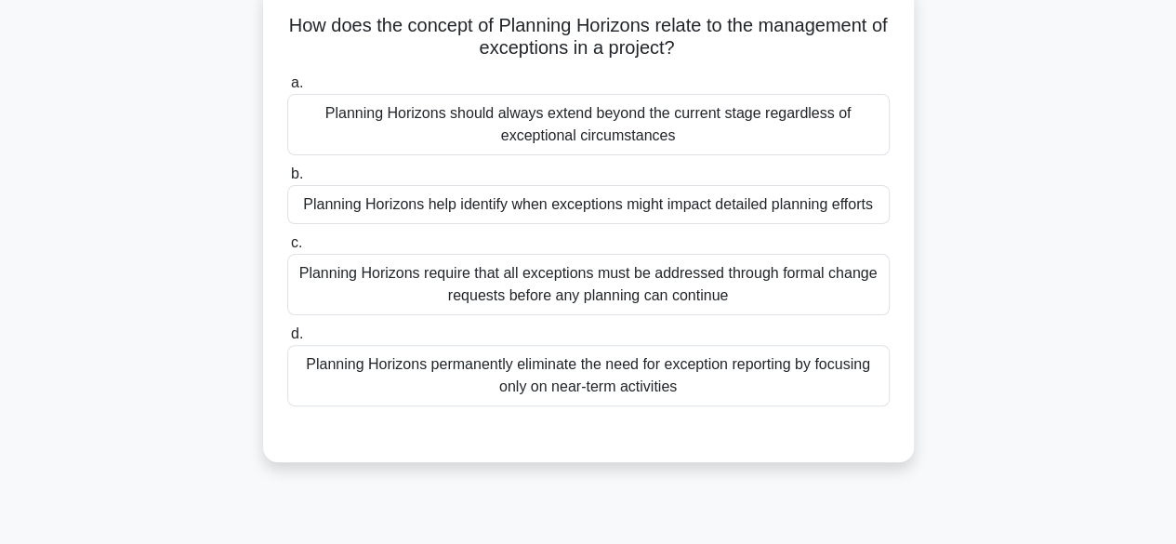
click at [829, 199] on div "Planning Horizons help identify when exceptions might impact detailed planning …" at bounding box center [588, 204] width 602 height 39
click at [287, 180] on input "b. Planning Horizons help identify when exceptions might impact detailed planni…" at bounding box center [287, 174] width 0 height 12
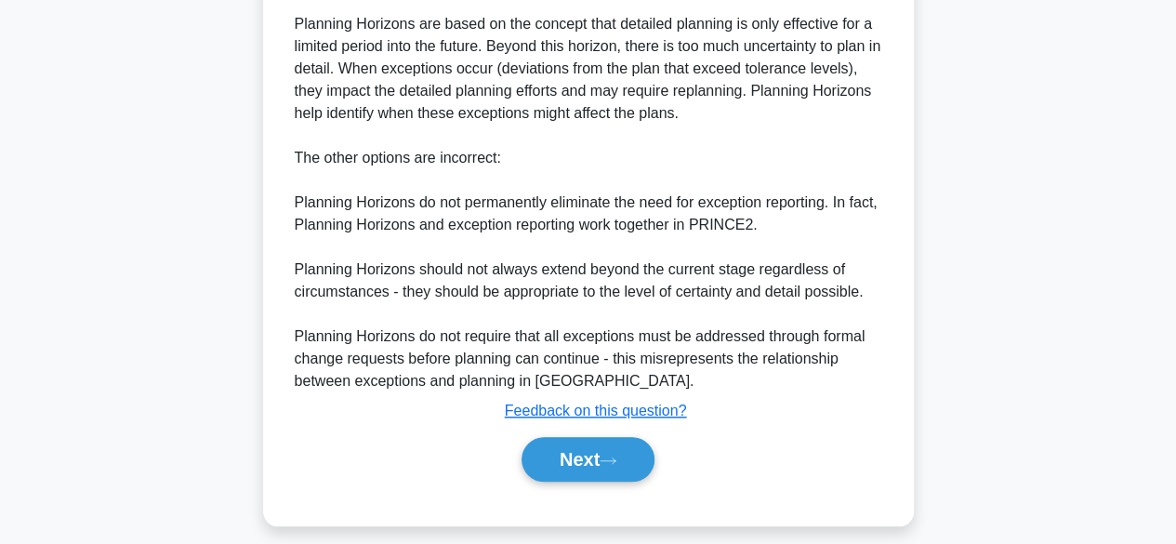
scroll to position [711, 0]
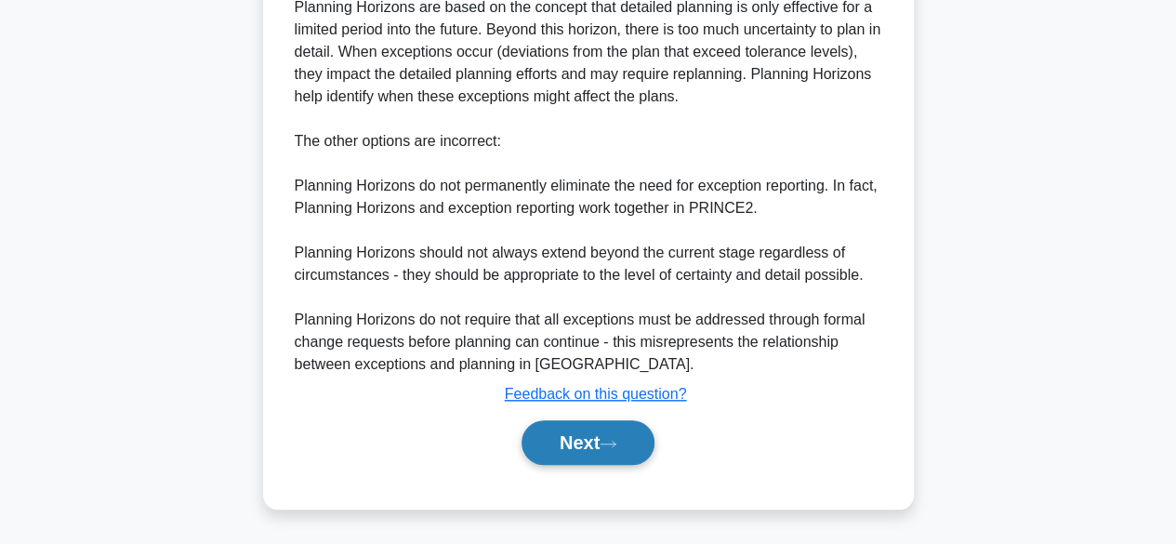
click at [602, 433] on button "Next" at bounding box center [587, 442] width 133 height 45
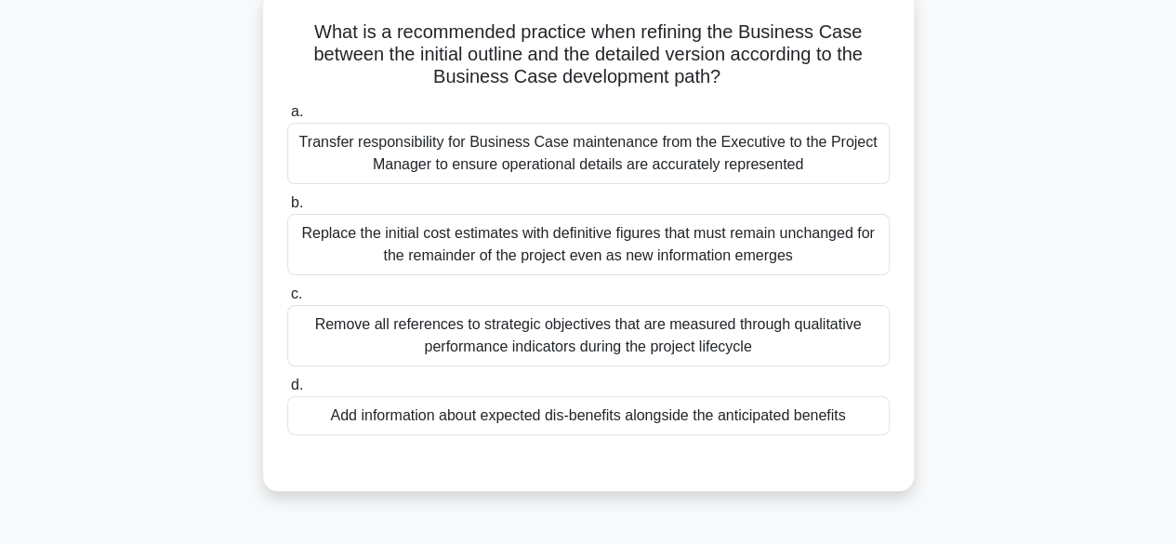
scroll to position [122, 0]
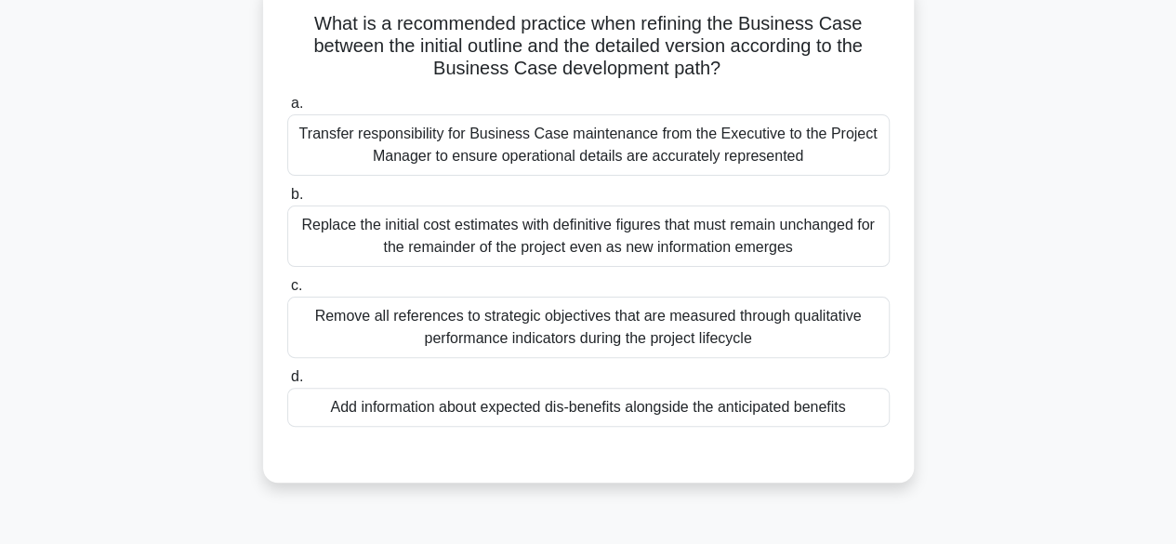
click at [817, 158] on div "Transfer responsibility for Business Case maintenance from the Executive to the…" at bounding box center [588, 144] width 602 height 61
click at [287, 110] on input "a. Transfer responsibility for Business Case maintenance from the Executive to …" at bounding box center [287, 104] width 0 height 12
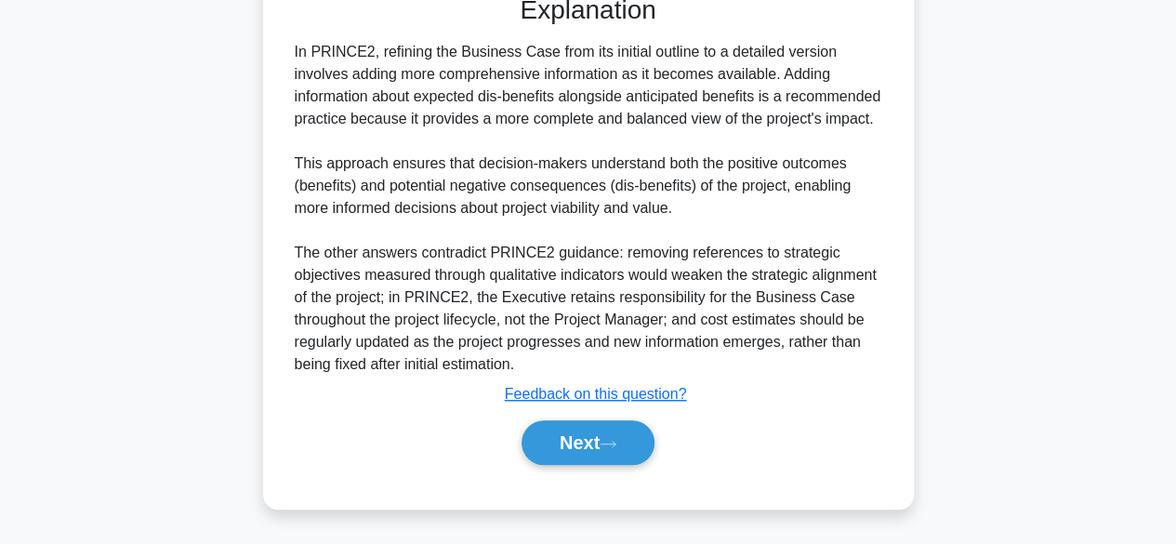
scroll to position [602, 0]
click at [613, 452] on button "Next" at bounding box center [587, 442] width 133 height 45
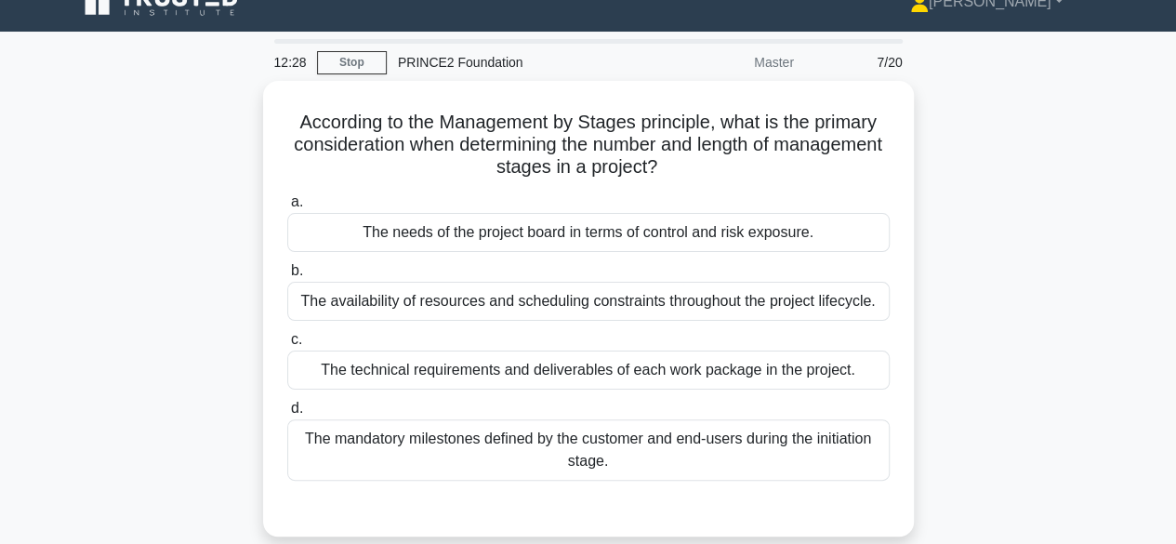
scroll to position [26, 0]
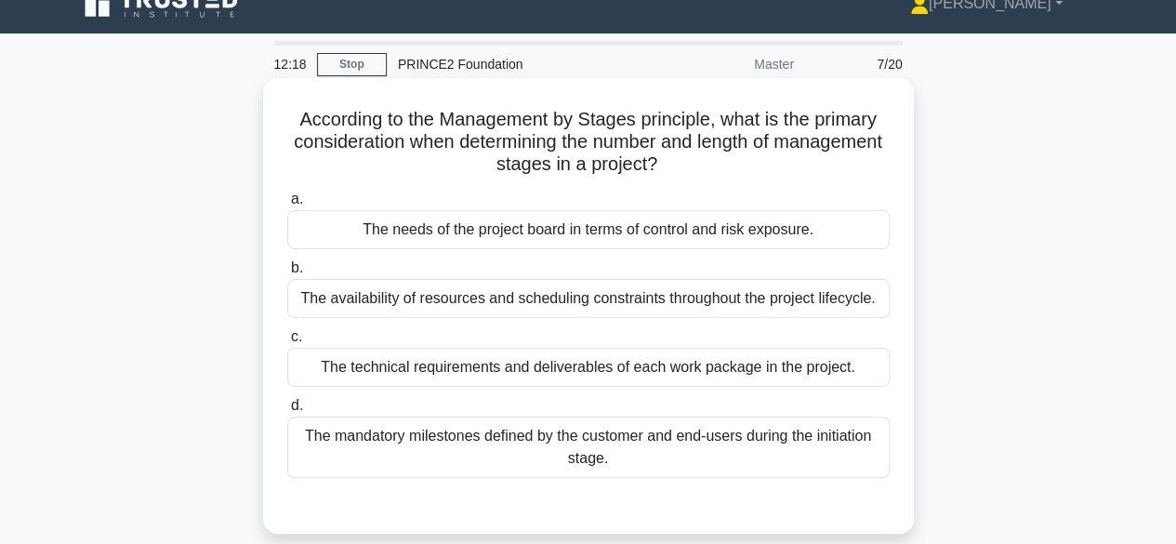
click at [853, 231] on div "The needs of the project board in terms of control and risk exposure." at bounding box center [588, 229] width 602 height 39
click at [287, 205] on input "a. The needs of the project board in terms of control and risk exposure." at bounding box center [287, 199] width 0 height 12
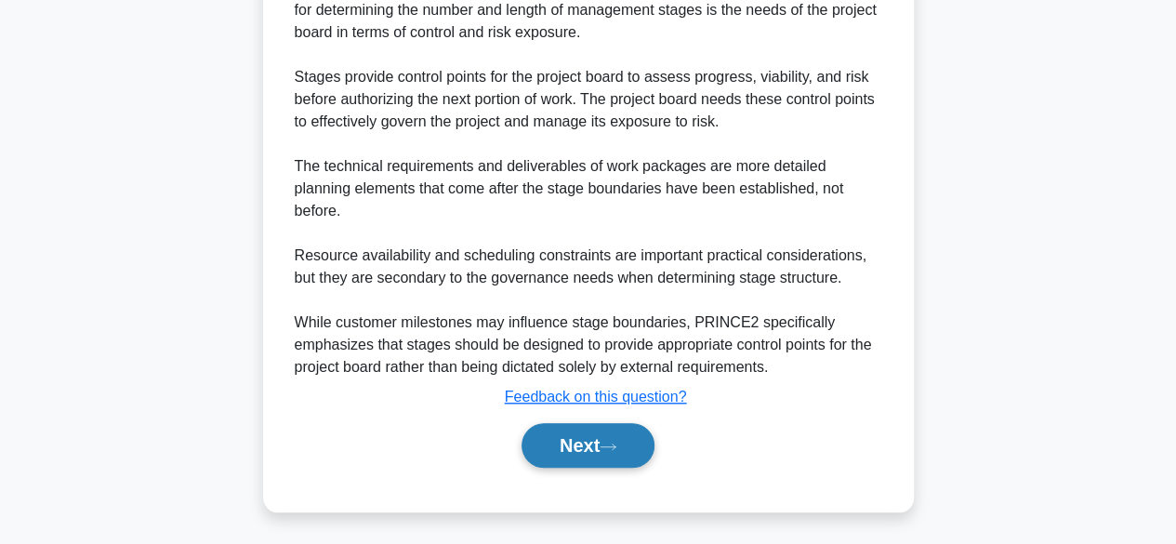
click at [608, 441] on icon at bounding box center [608, 446] width 17 height 10
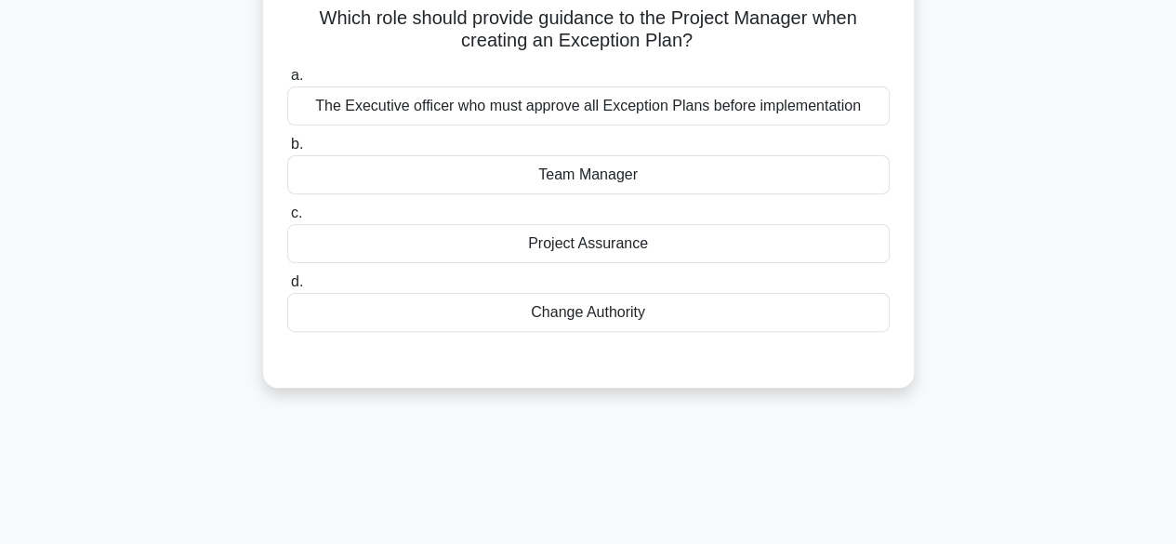
scroll to position [121, 0]
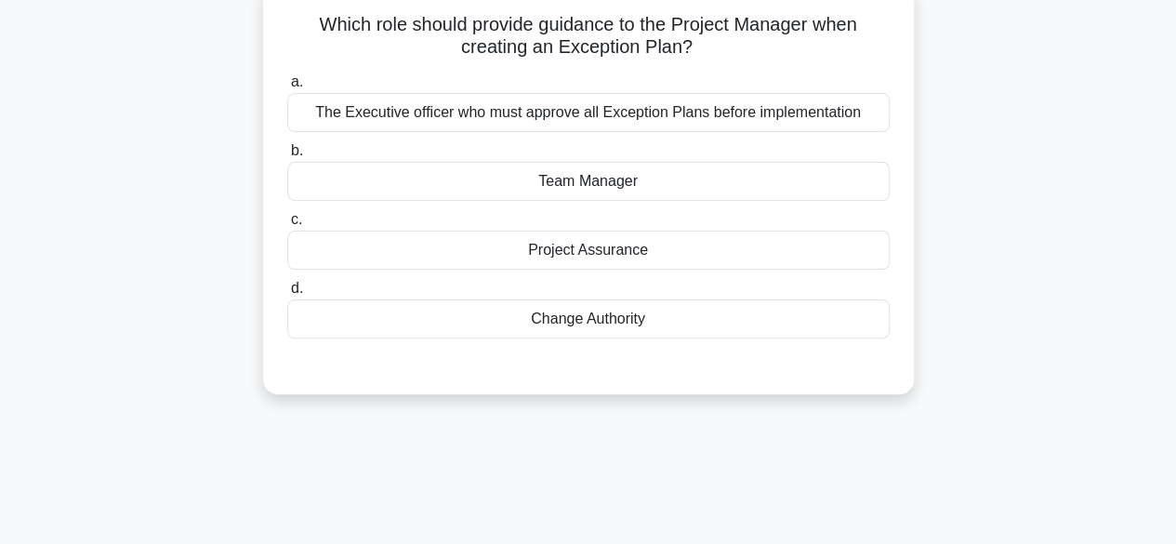
click at [820, 117] on div "The Executive officer who must approve all Exception Plans before implementation" at bounding box center [588, 112] width 602 height 39
click at [287, 88] on input "a. The Executive officer who must approve all Exception Plans before implementa…" at bounding box center [287, 82] width 0 height 12
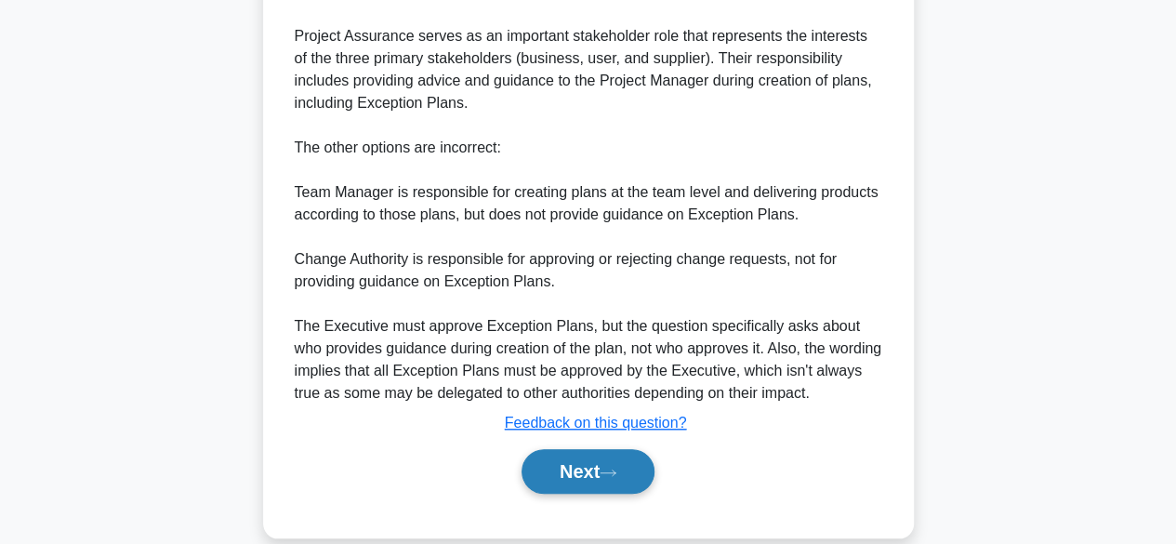
click at [590, 479] on button "Next" at bounding box center [587, 471] width 133 height 45
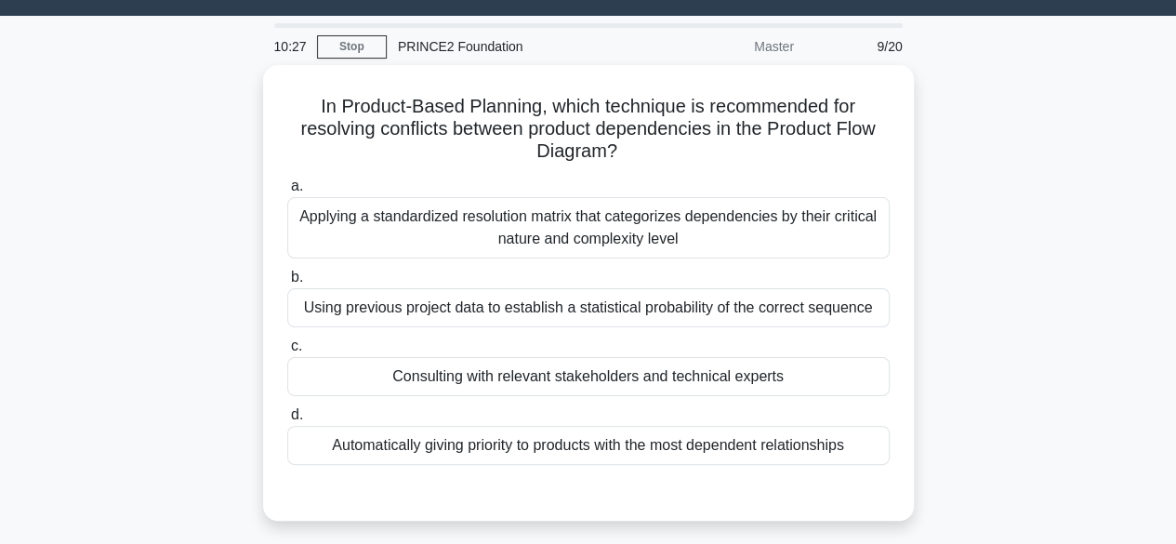
scroll to position [46, 0]
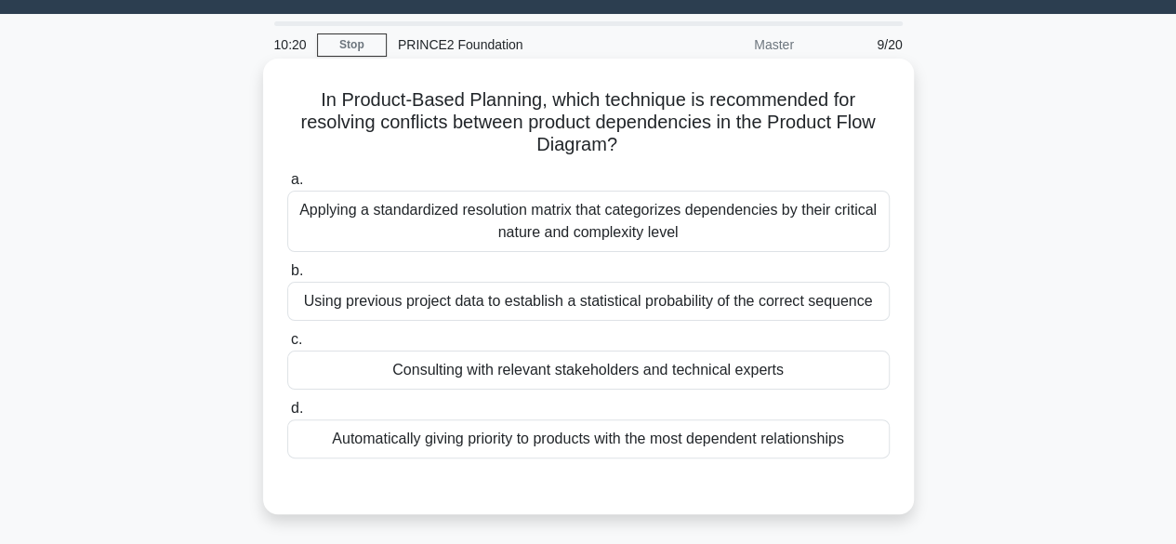
click at [814, 367] on div "Consulting with relevant stakeholders and technical experts" at bounding box center [588, 369] width 602 height 39
click at [287, 346] on input "c. Consulting with relevant stakeholders and technical experts" at bounding box center [287, 340] width 0 height 12
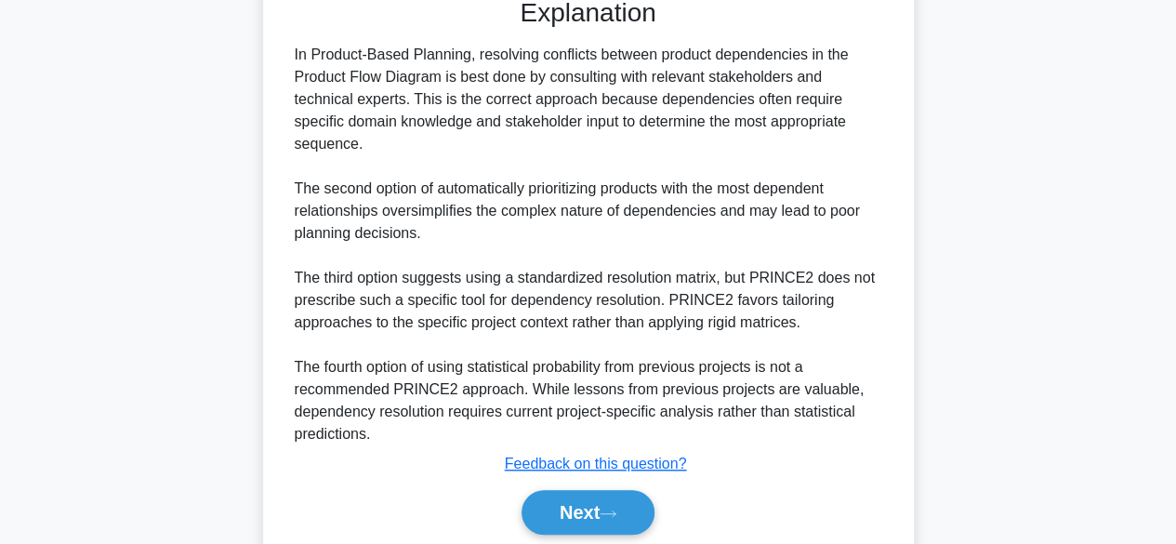
scroll to position [600, 0]
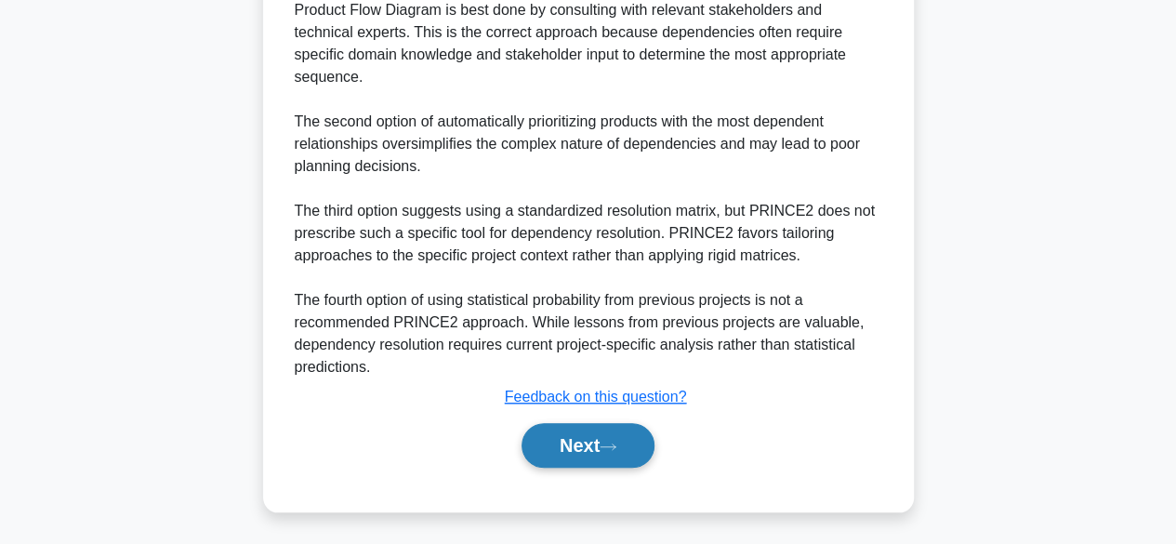
click at [593, 455] on button "Next" at bounding box center [587, 445] width 133 height 45
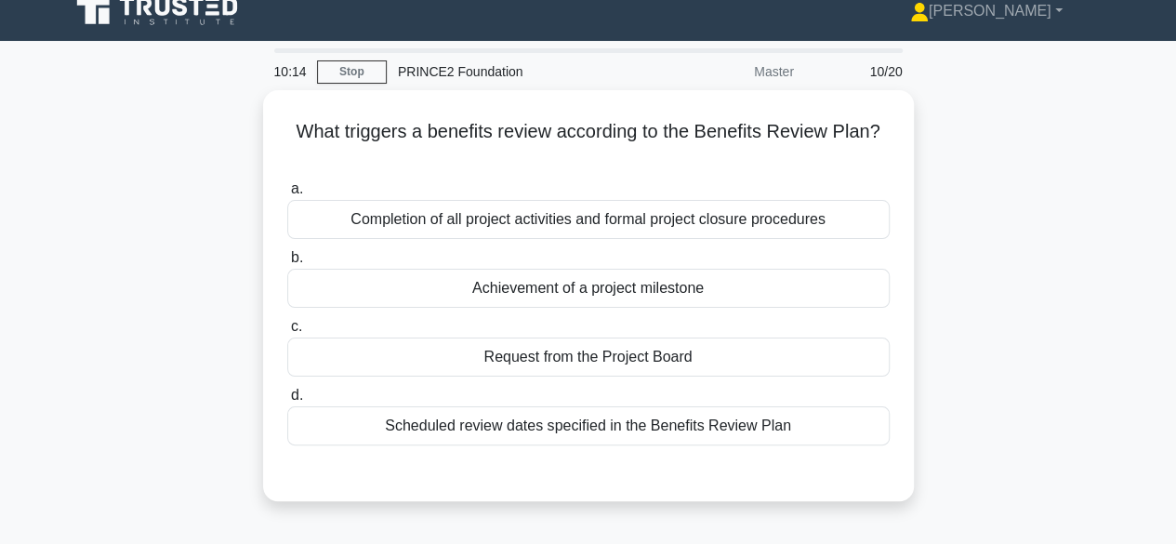
scroll to position [0, 0]
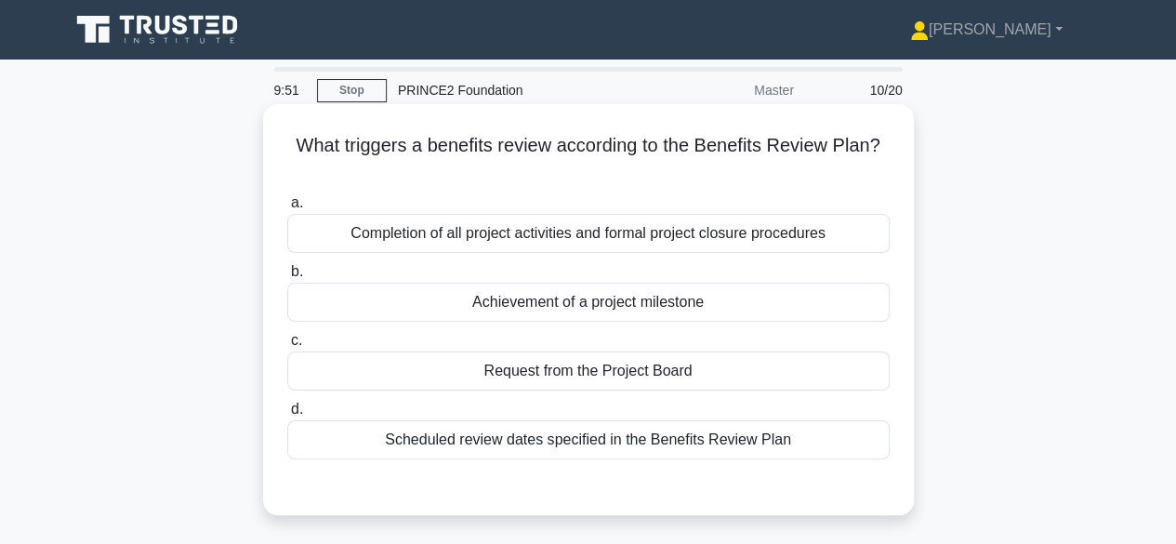
click at [843, 459] on div "Scheduled review dates specified in the Benefits Review Plan" at bounding box center [588, 439] width 602 height 39
click at [287, 415] on input "d. Scheduled review dates specified in the Benefits Review Plan" at bounding box center [287, 409] width 0 height 12
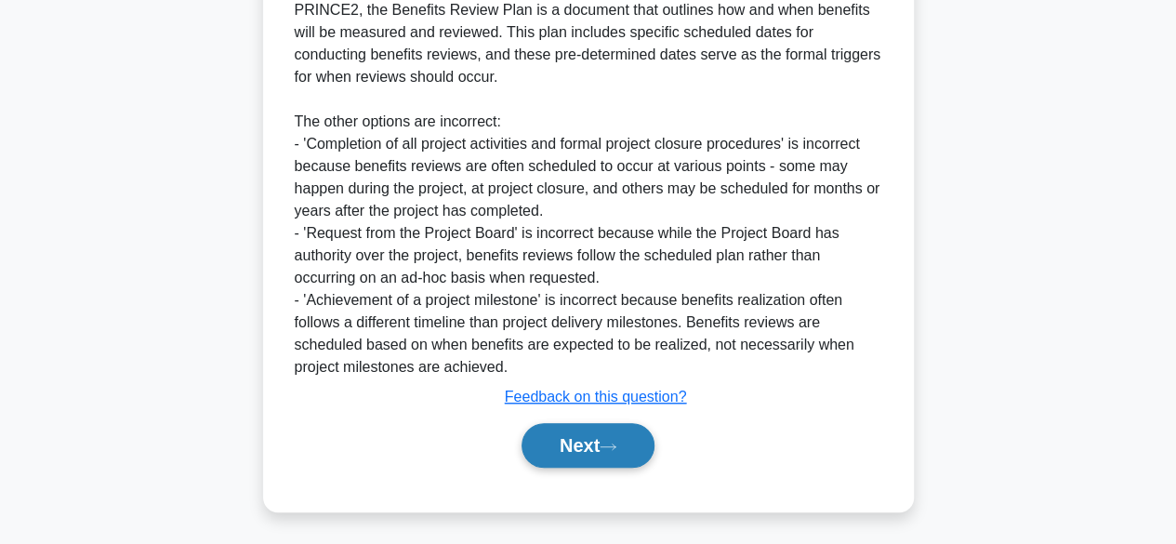
click at [605, 449] on button "Next" at bounding box center [587, 445] width 133 height 45
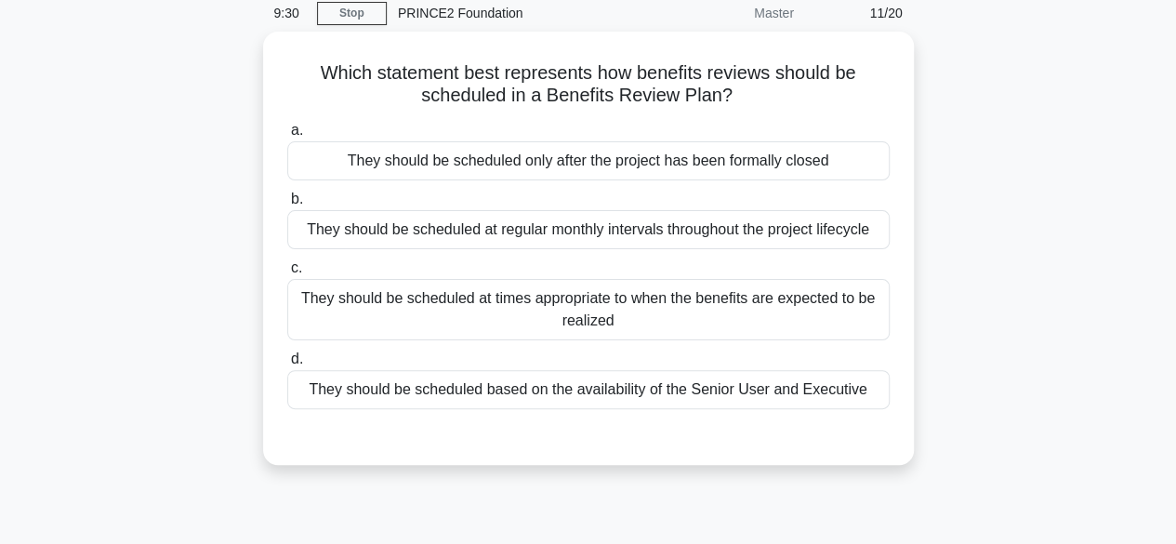
scroll to position [80, 0]
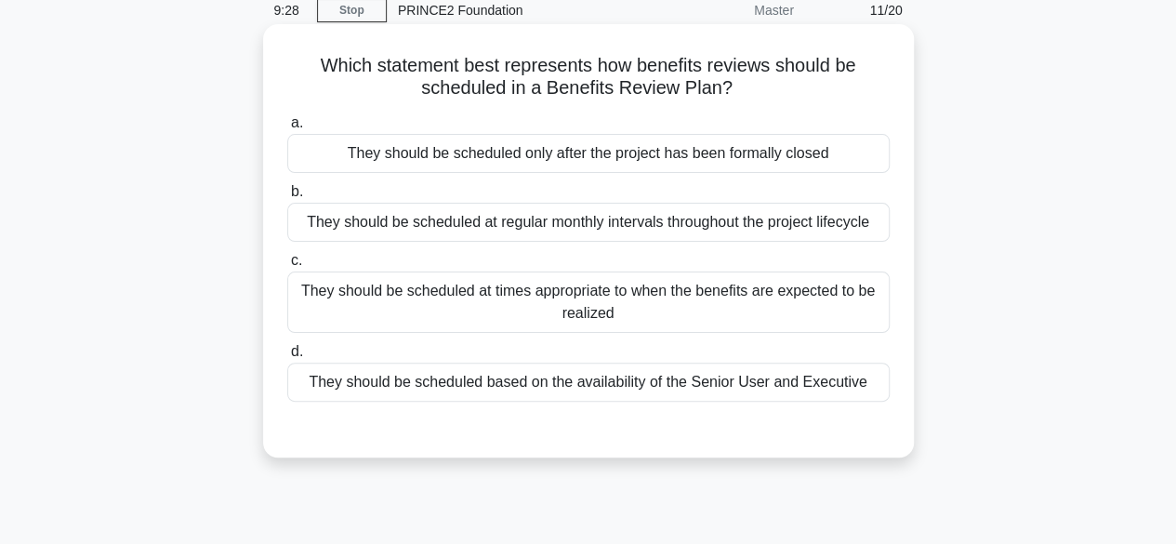
click at [837, 311] on div "They should be scheduled at times appropriate to when the benefits are expected…" at bounding box center [588, 301] width 602 height 61
click at [287, 267] on input "c. They should be scheduled at times appropriate to when the benefits are expec…" at bounding box center [287, 261] width 0 height 12
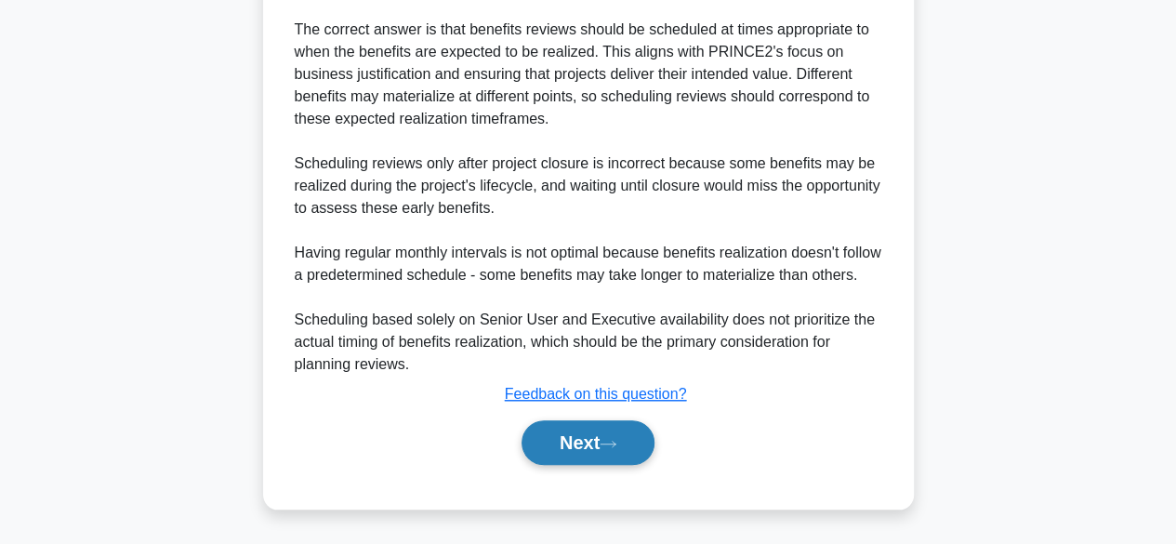
click at [628, 448] on button "Next" at bounding box center [587, 442] width 133 height 45
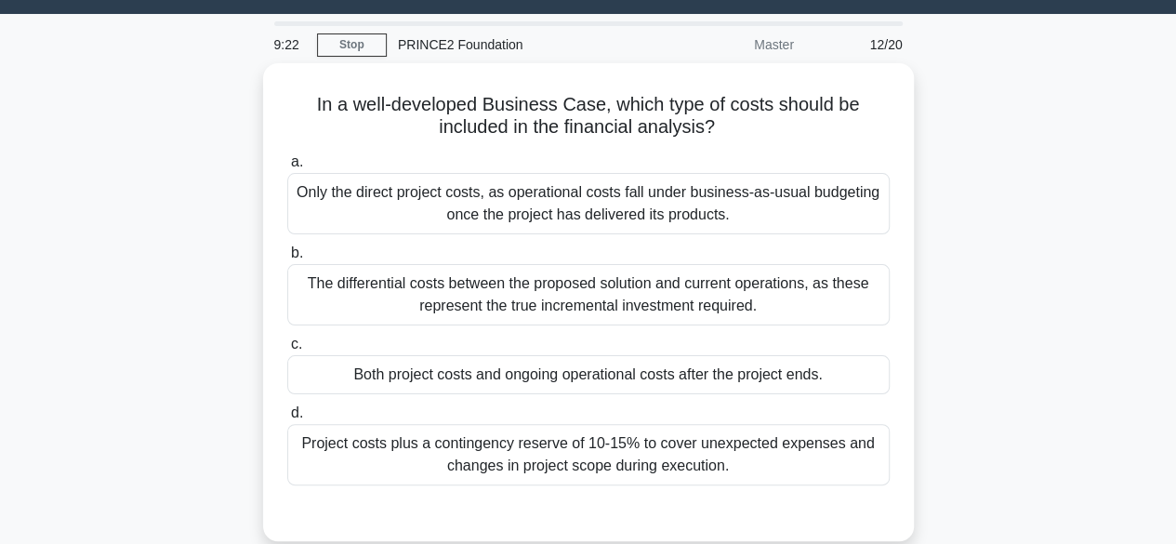
scroll to position [26, 0]
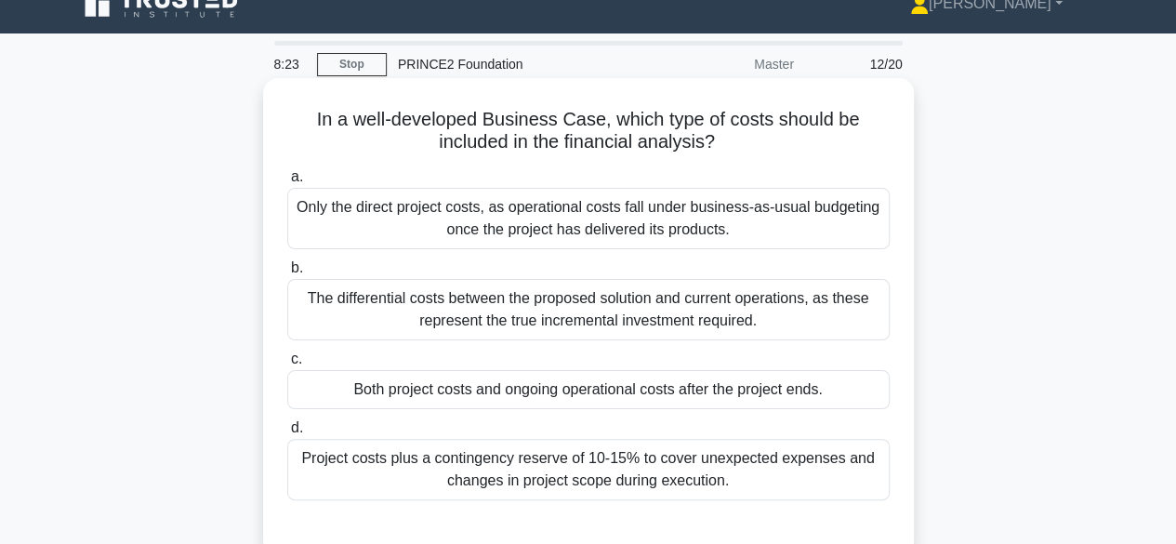
click at [836, 229] on div "Only the direct project costs, as operational costs fall under business-as-usua…" at bounding box center [588, 218] width 602 height 61
click at [287, 183] on input "a. Only the direct project costs, as operational costs fall under business-as-u…" at bounding box center [287, 177] width 0 height 12
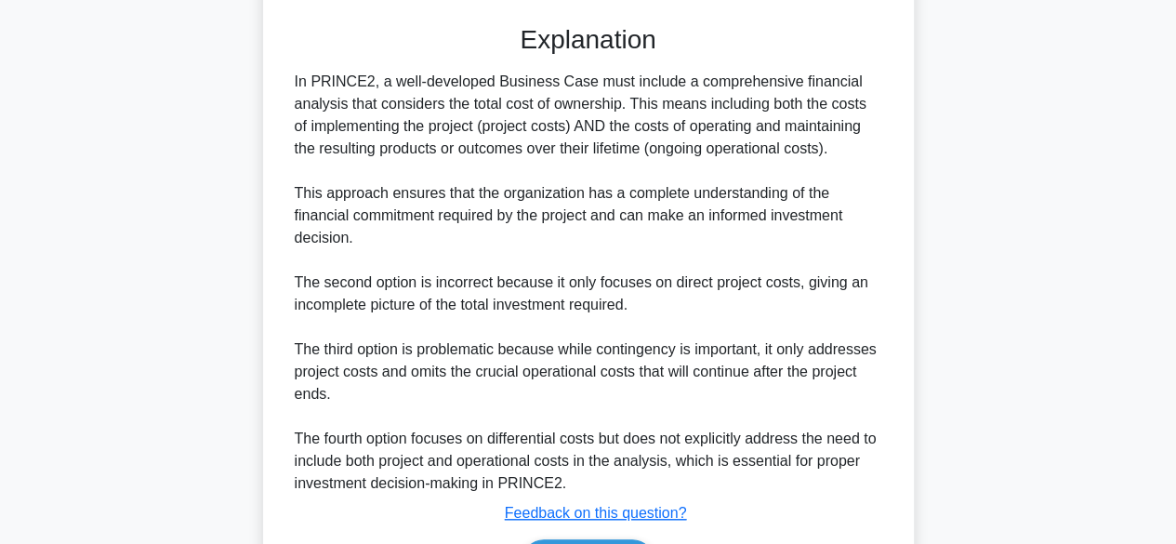
scroll to position [545, 0]
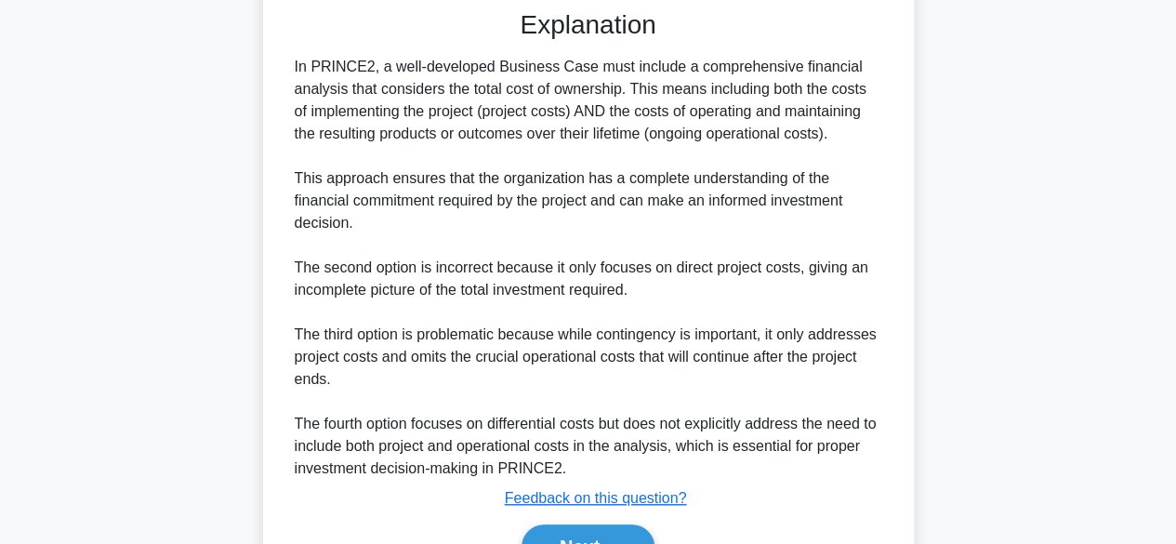
click at [883, 506] on div "Submit feedback Feedback on this question?" at bounding box center [596, 498] width 602 height 22
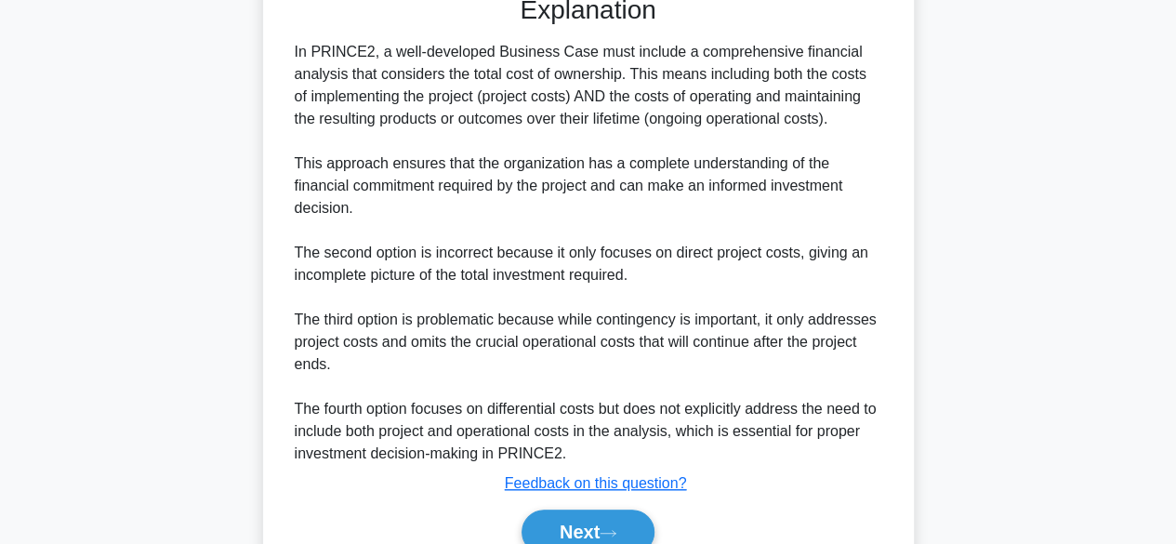
scroll to position [562, 0]
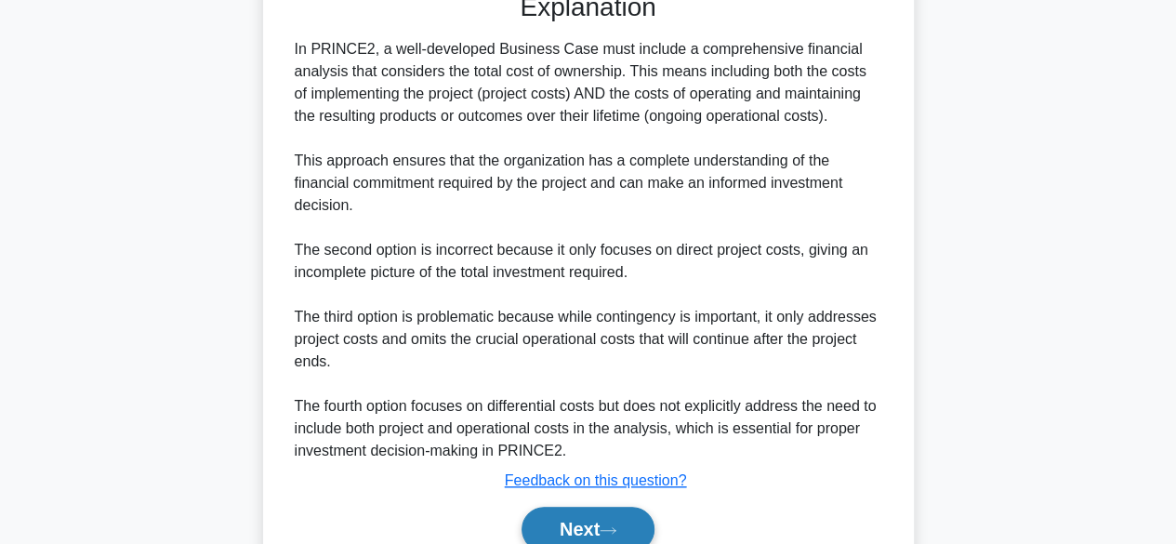
click at [616, 525] on icon at bounding box center [608, 530] width 17 height 10
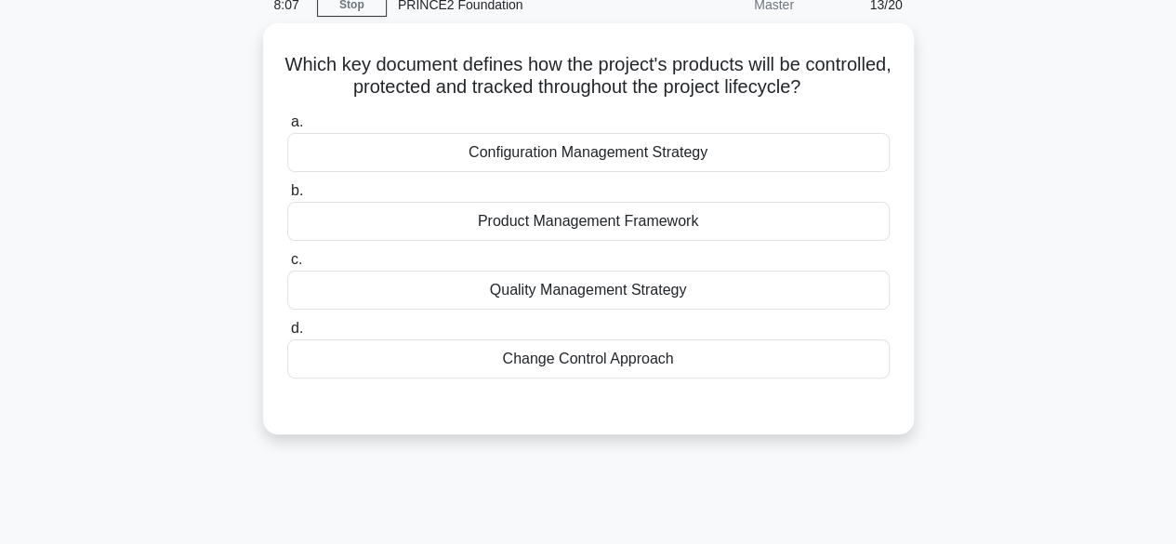
scroll to position [0, 0]
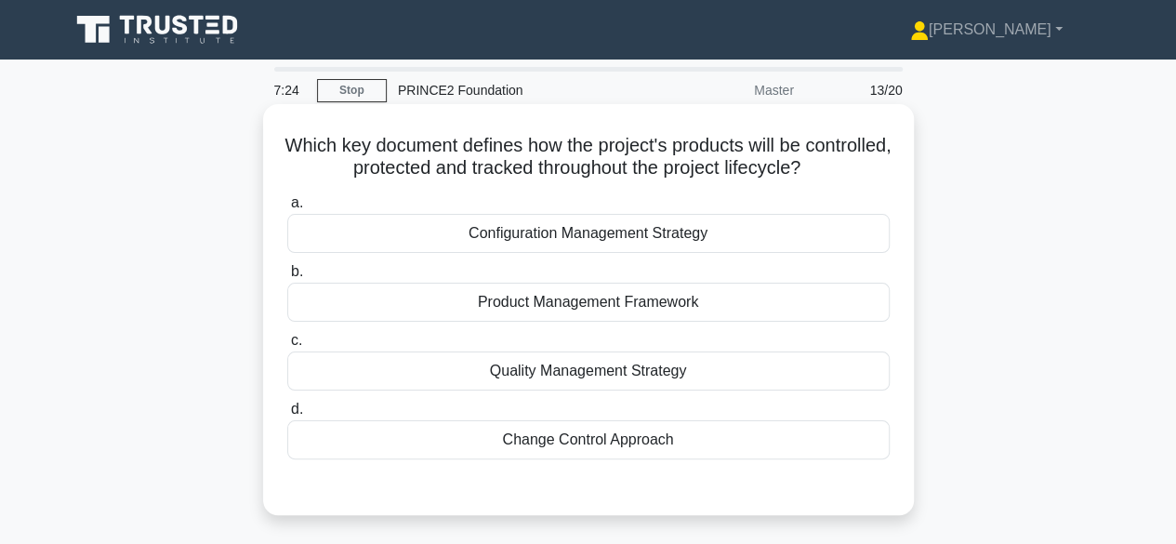
click at [838, 305] on div "Product Management Framework" at bounding box center [588, 302] width 602 height 39
click at [287, 278] on input "b. Product Management Framework" at bounding box center [287, 272] width 0 height 12
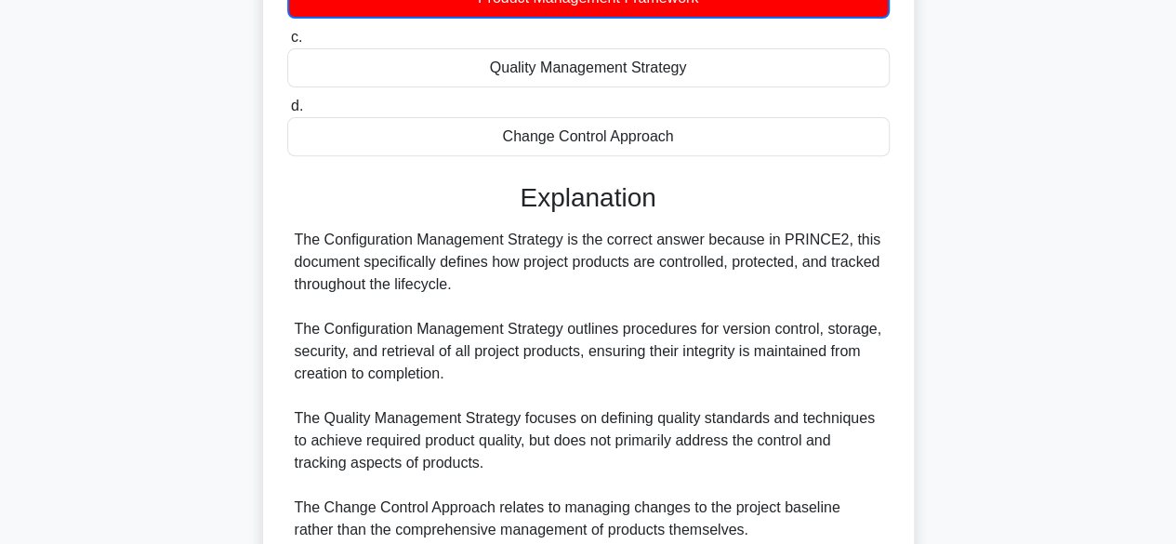
scroll to position [310, 0]
click at [996, 472] on div "Which key document defines how the project's products will be controlled, prote…" at bounding box center [589, 292] width 1060 height 986
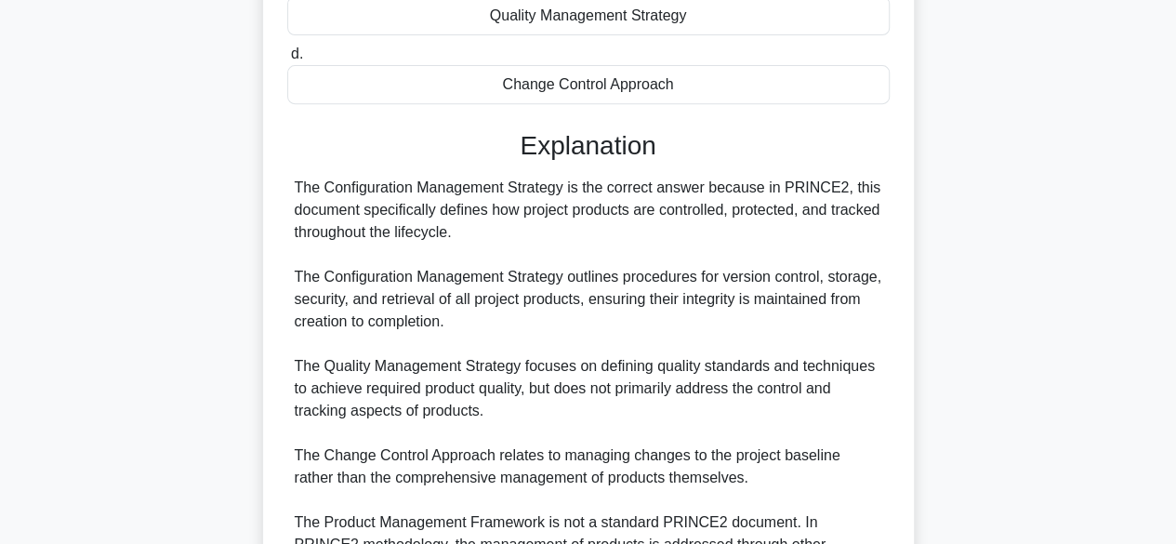
scroll to position [364, 0]
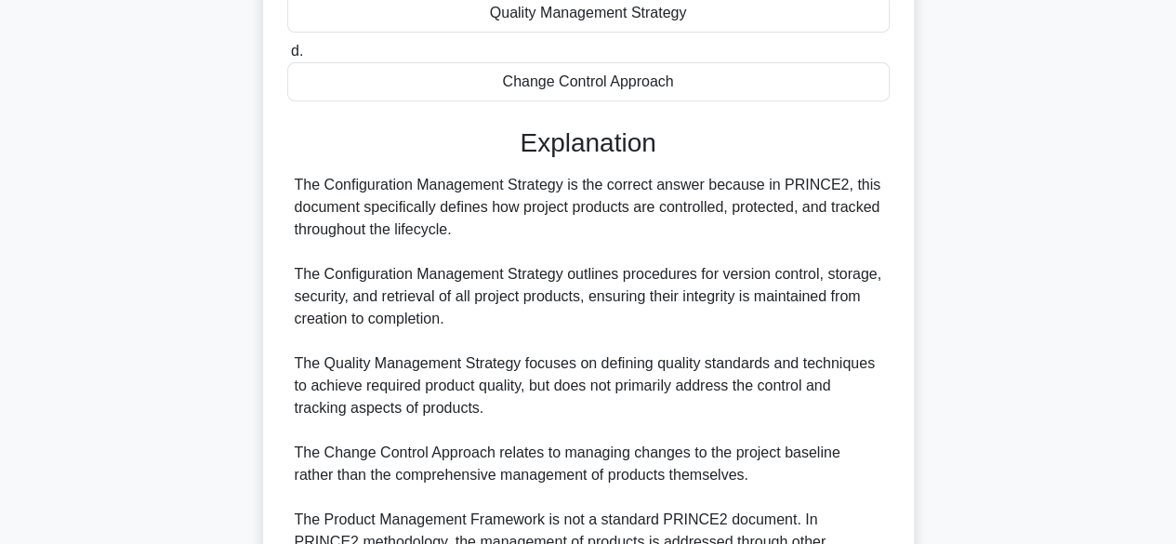
click at [982, 472] on div "Which key document defines how the project's products will be controlled, prote…" at bounding box center [589, 237] width 1060 height 986
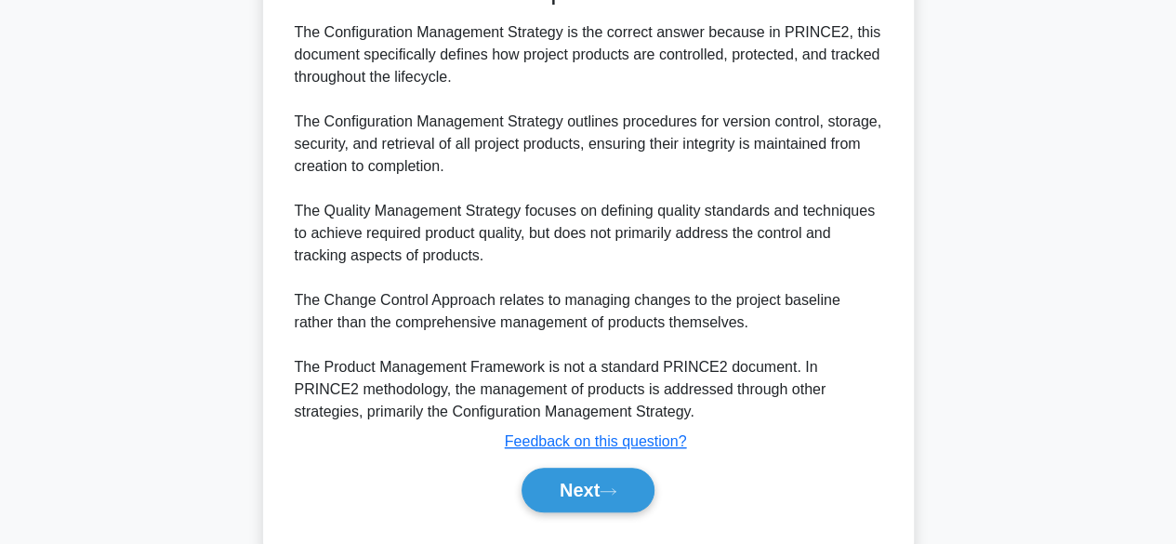
scroll to position [536, 0]
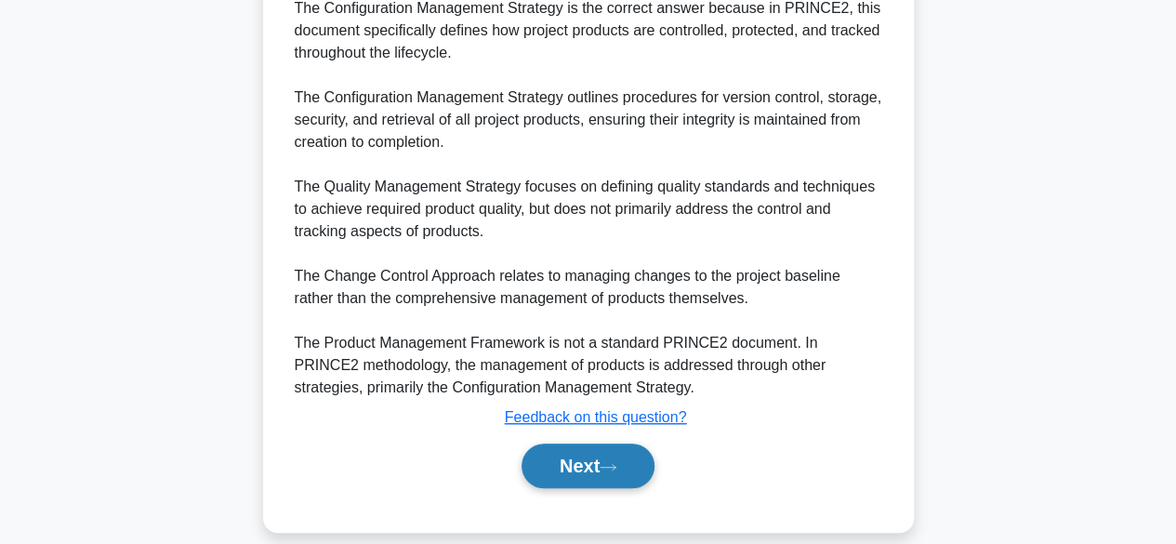
click at [614, 470] on icon at bounding box center [608, 467] width 17 height 10
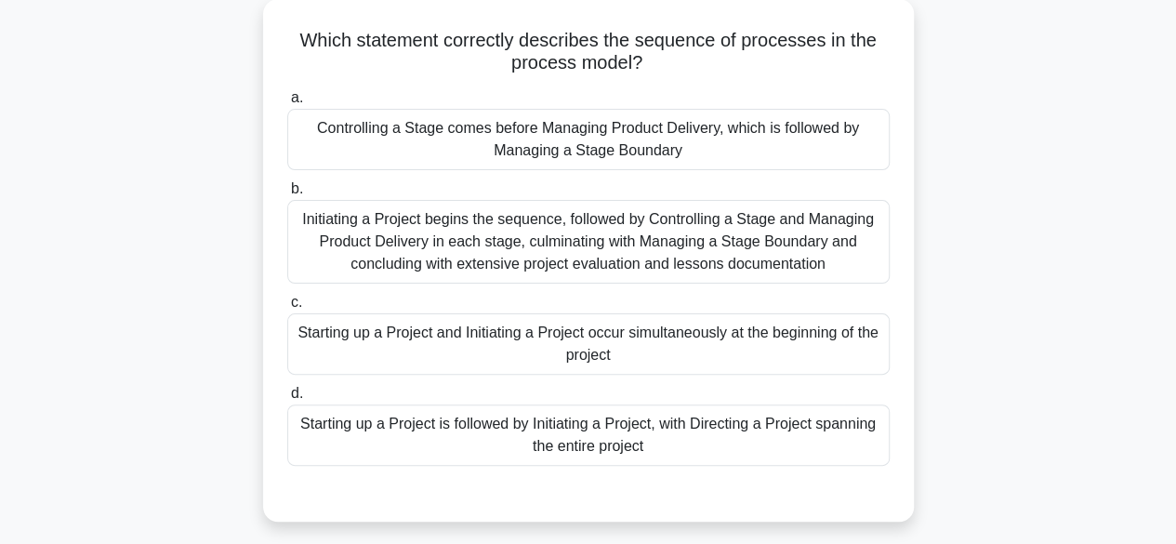
scroll to position [111, 0]
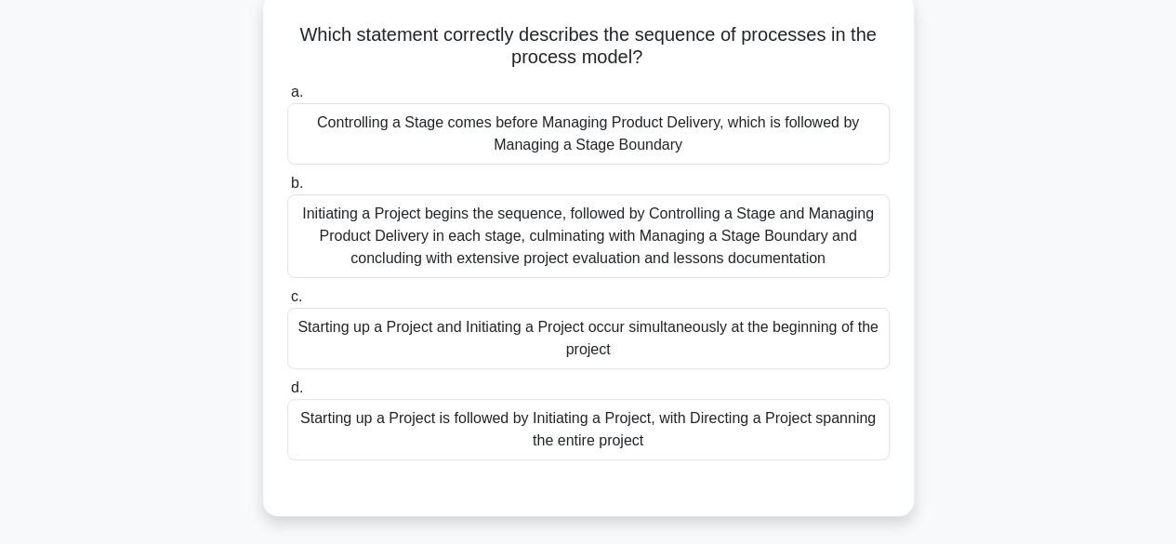
click at [696, 243] on div "Initiating a Project begins the sequence, followed by Controlling a Stage and M…" at bounding box center [588, 236] width 602 height 84
click at [287, 190] on input "b. Initiating a Project begins the sequence, followed by Controlling a Stage an…" at bounding box center [287, 184] width 0 height 12
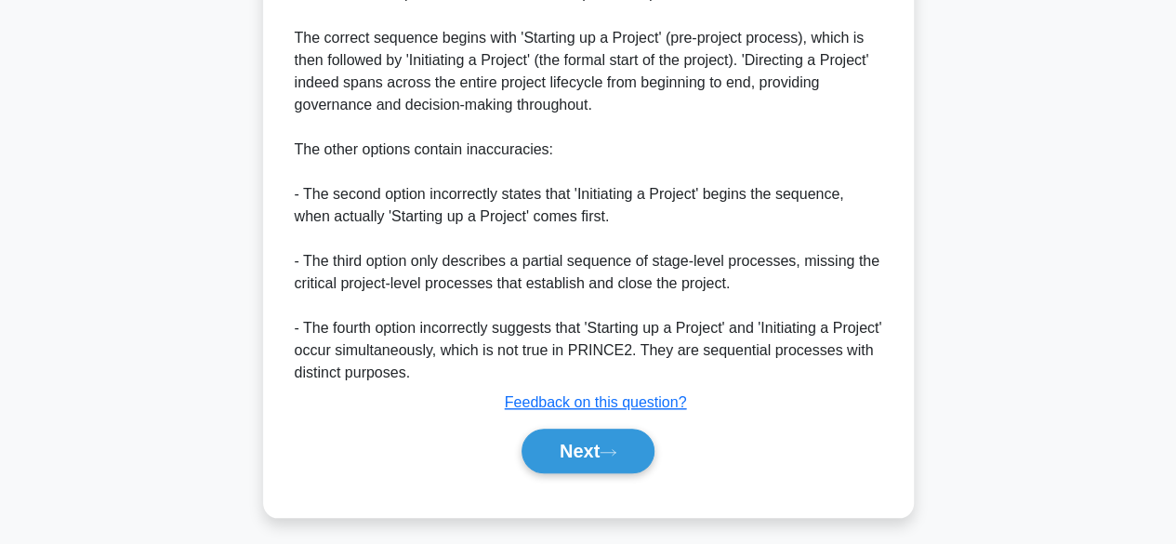
scroll to position [692, 0]
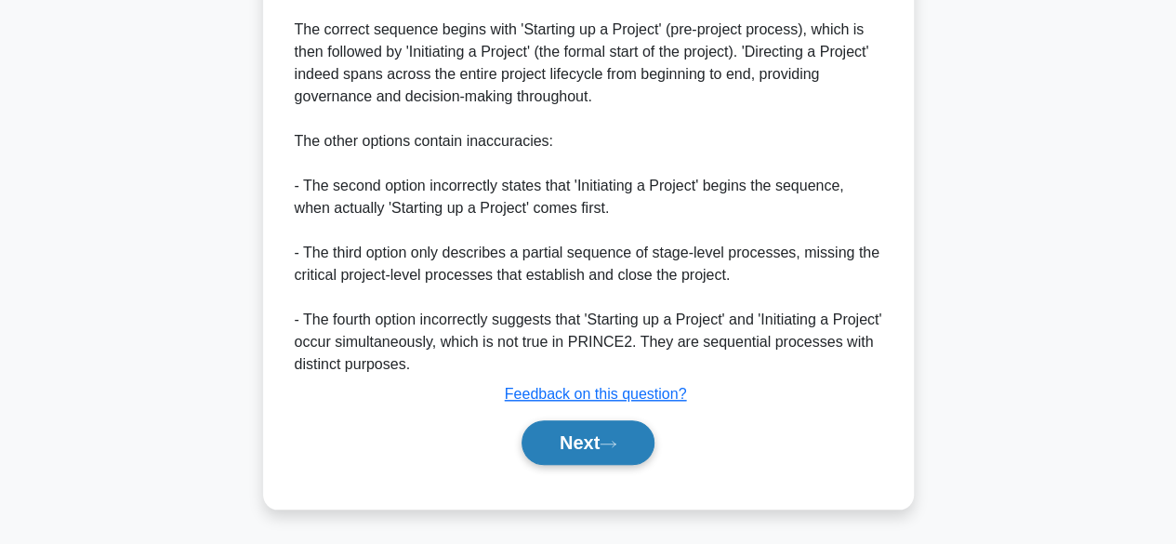
click at [594, 464] on button "Next" at bounding box center [587, 442] width 133 height 45
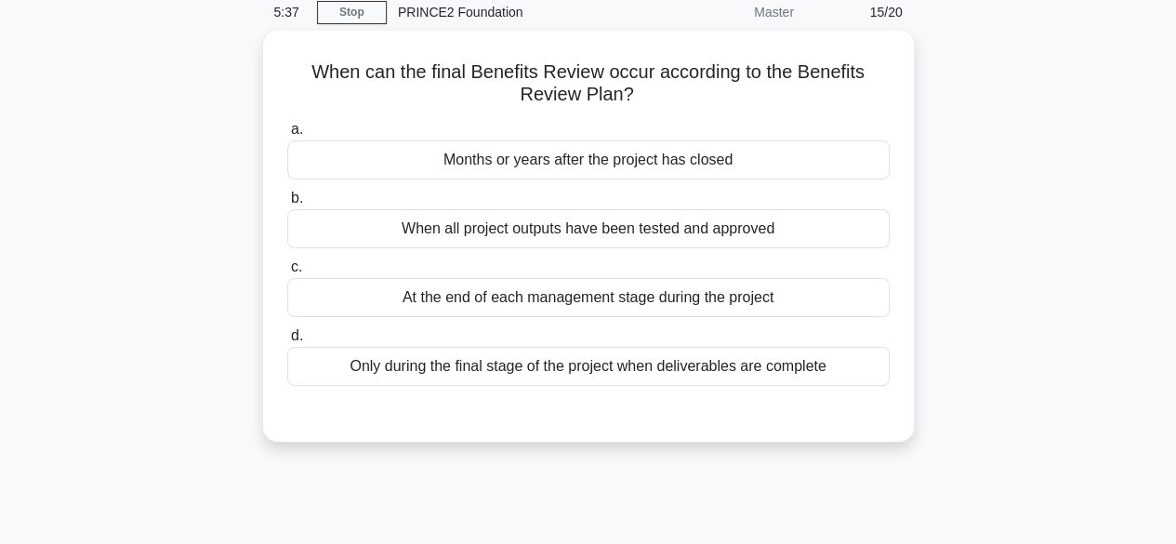
scroll to position [79, 0]
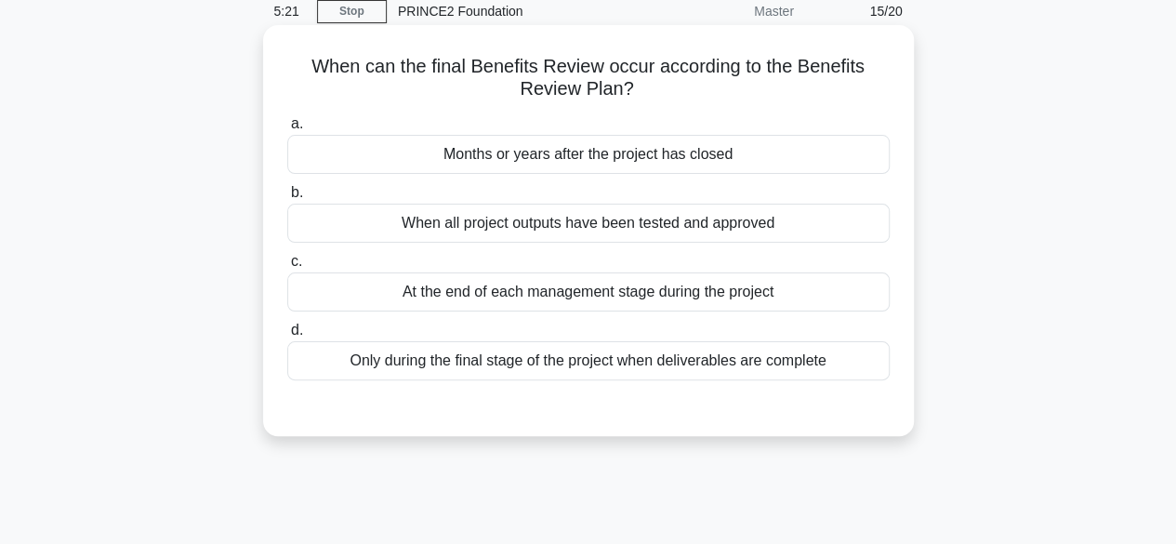
click at [823, 158] on div "Months or years after the project has closed" at bounding box center [588, 154] width 602 height 39
click at [287, 130] on input "a. Months or years after the project has closed" at bounding box center [287, 124] width 0 height 12
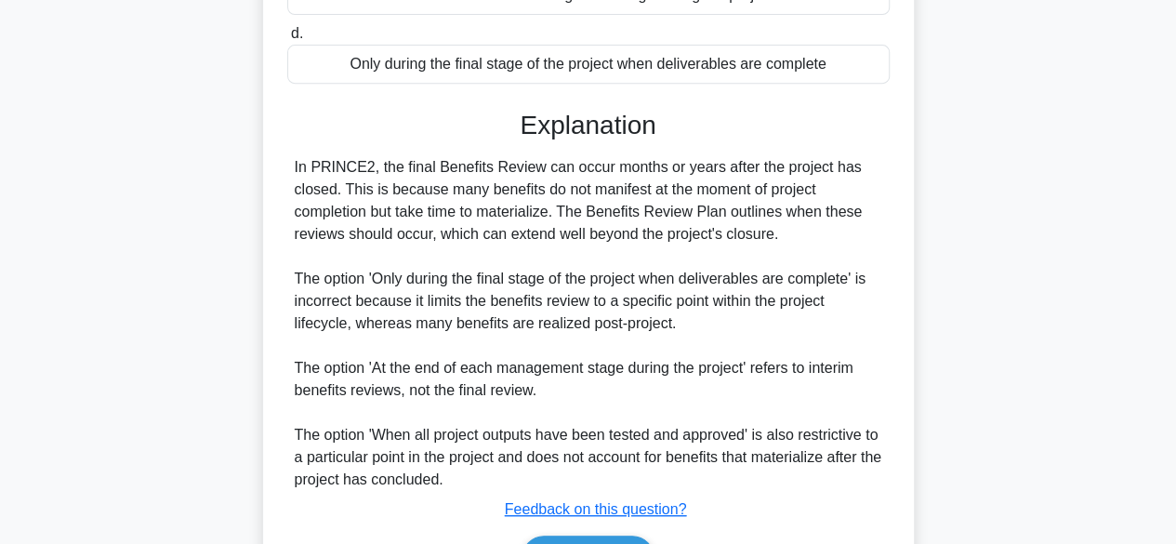
scroll to position [488, 0]
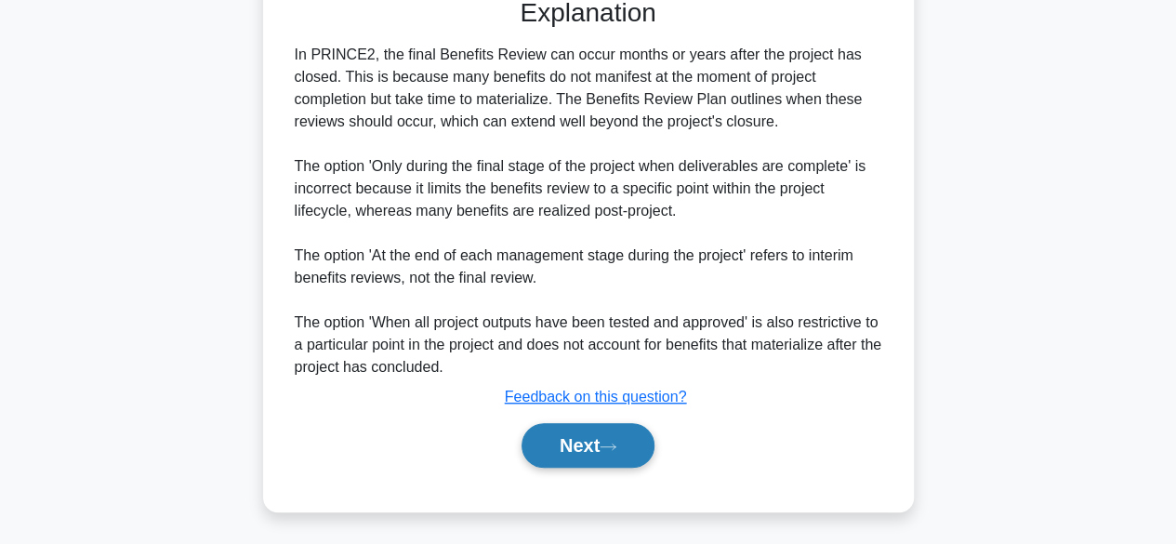
click at [625, 452] on button "Next" at bounding box center [587, 445] width 133 height 45
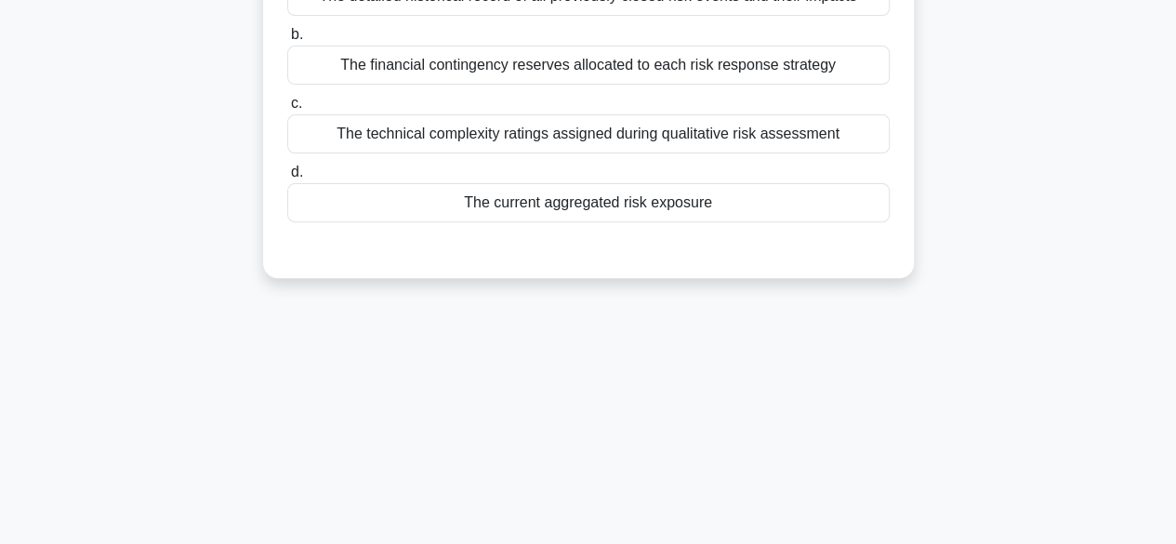
scroll to position [0, 0]
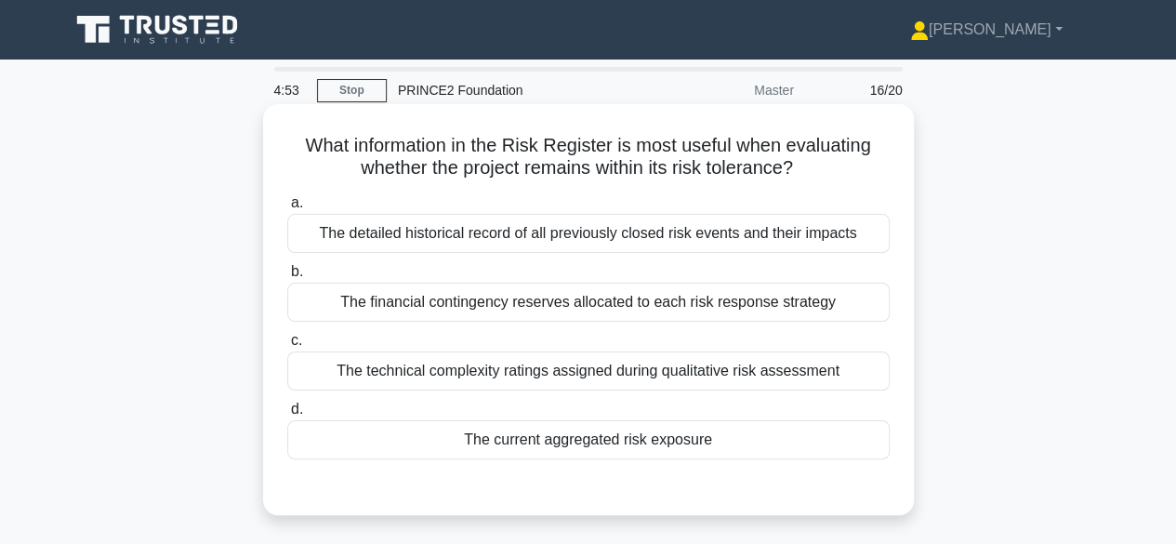
click at [837, 382] on div "The technical complexity ratings assigned during qualitative risk assessment" at bounding box center [588, 370] width 602 height 39
click at [287, 347] on input "c. The technical complexity ratings assigned during qualitative risk assessment" at bounding box center [287, 341] width 0 height 12
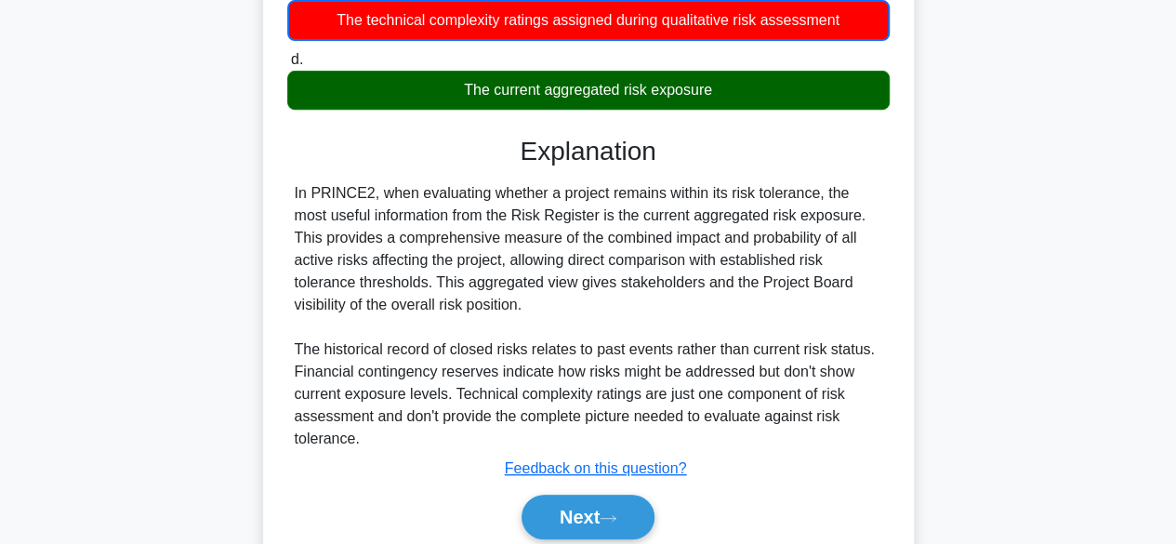
scroll to position [353, 0]
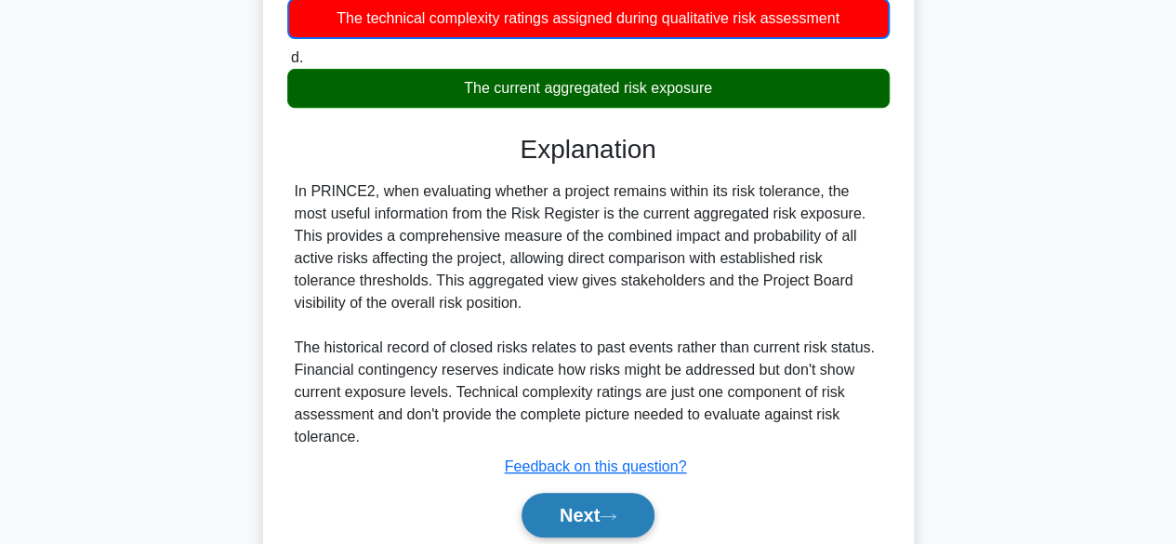
click at [578, 532] on button "Next" at bounding box center [587, 515] width 133 height 45
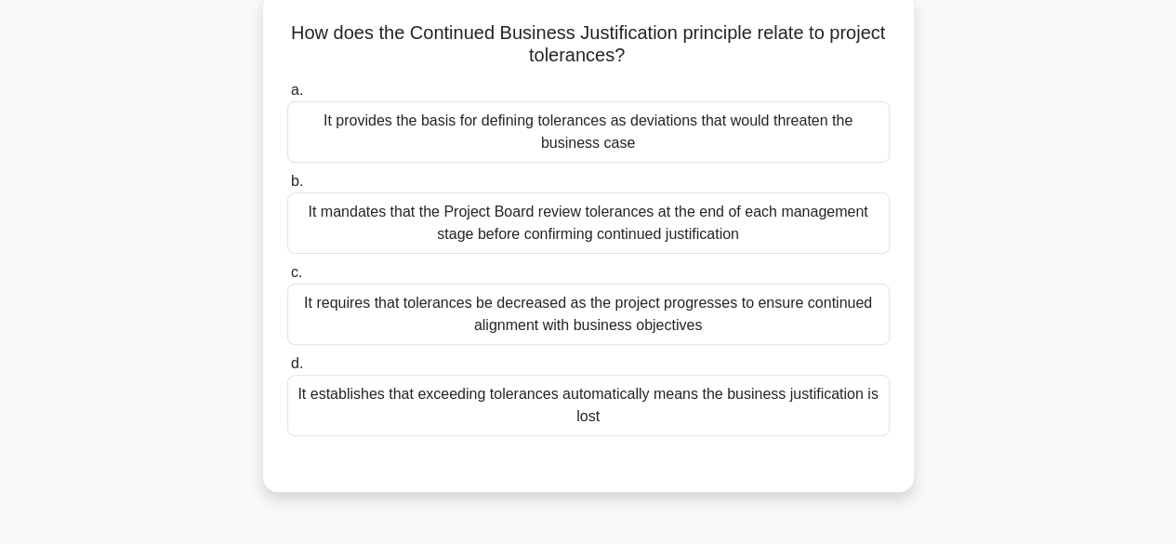
scroll to position [125, 0]
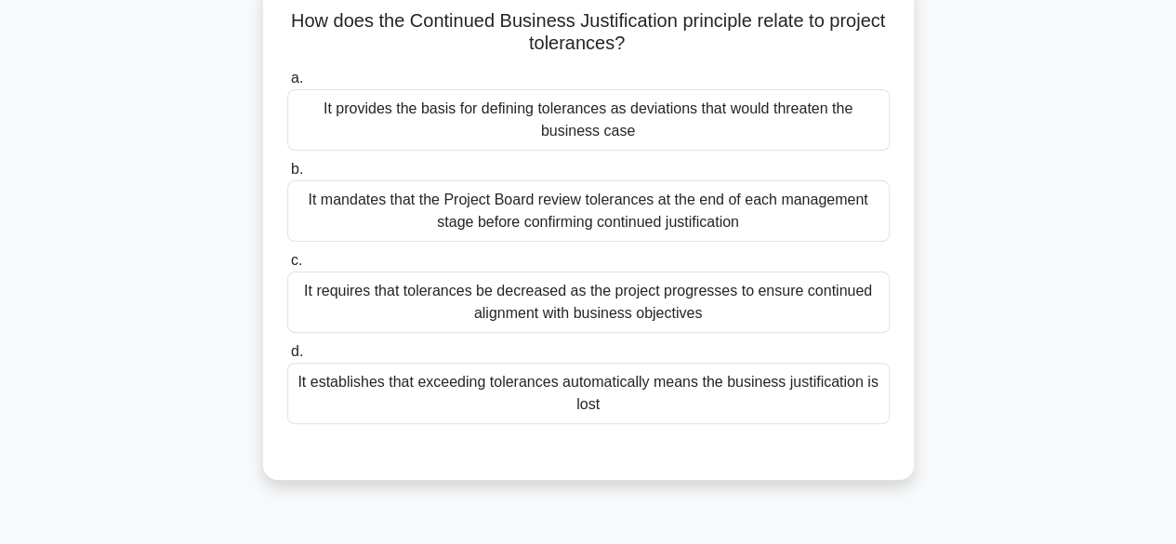
click at [837, 223] on div "It mandates that the Project Board review tolerances at the end of each managem…" at bounding box center [588, 210] width 602 height 61
click at [287, 176] on input "b. It mandates that the Project Board review tolerances at the end of each mana…" at bounding box center [287, 170] width 0 height 12
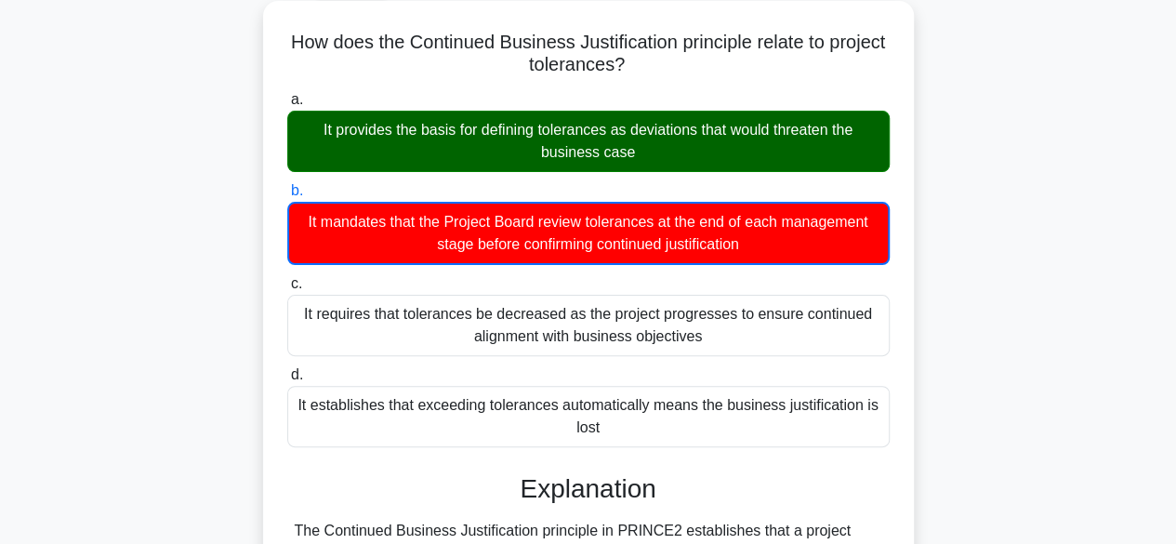
scroll to position [102, 0]
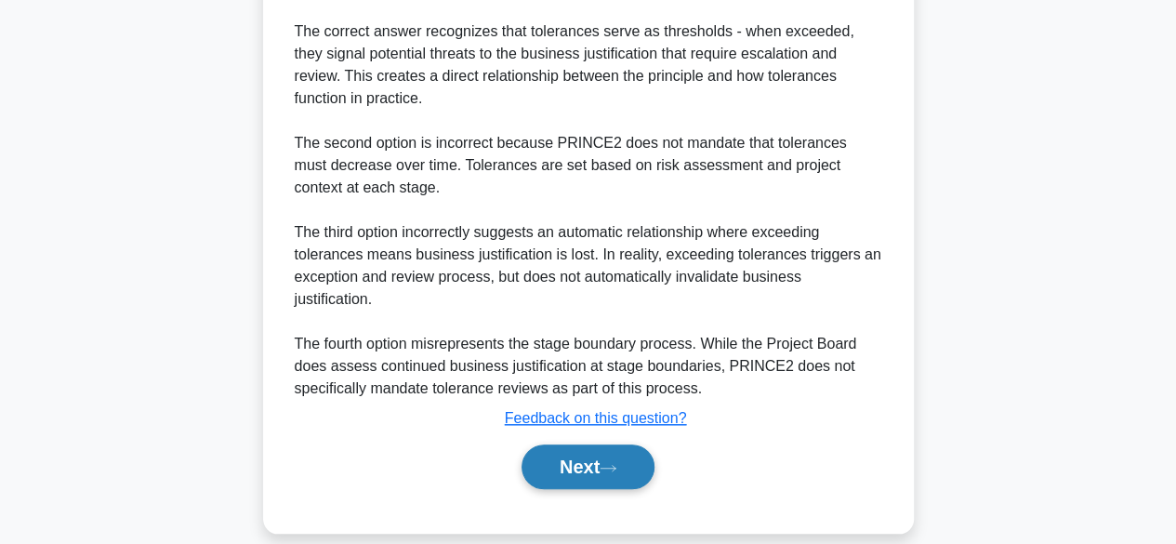
click at [613, 463] on icon at bounding box center [608, 468] width 17 height 10
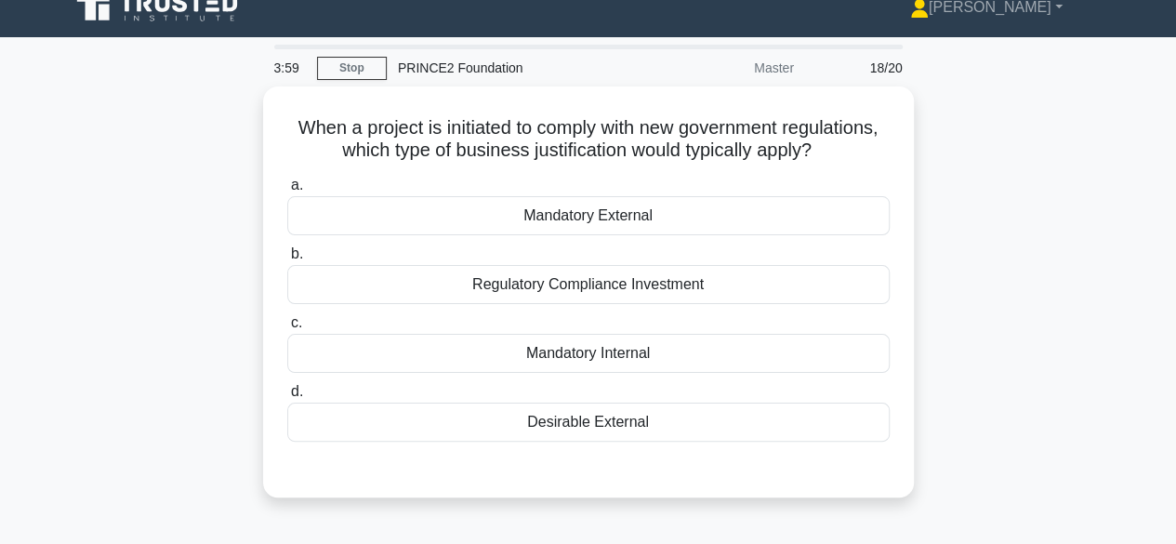
scroll to position [0, 0]
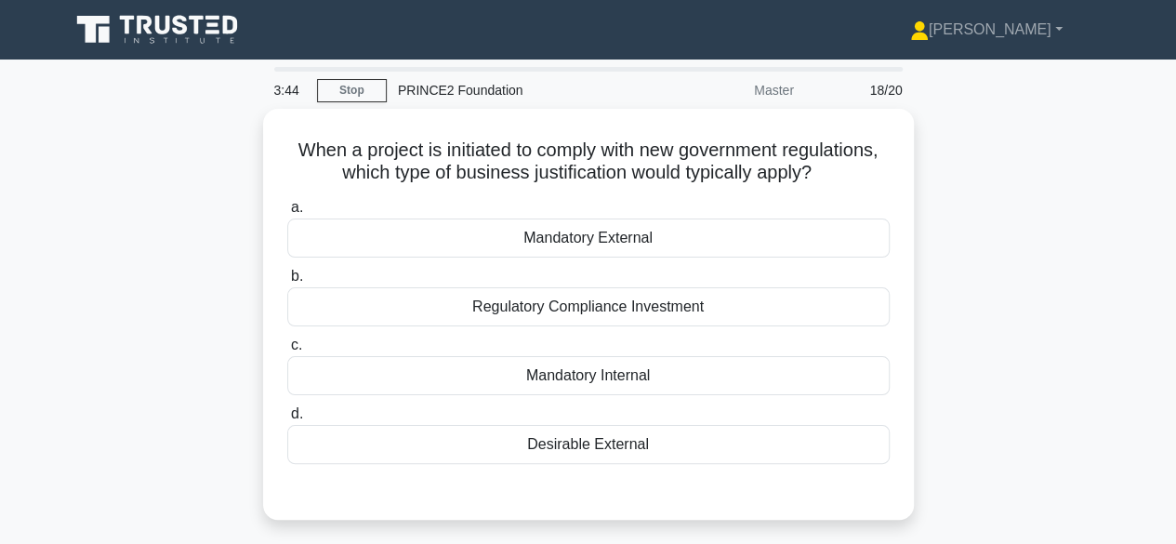
click at [1107, 439] on div "When a project is initiated to comply with new government regulations, which ty…" at bounding box center [589, 325] width 1060 height 433
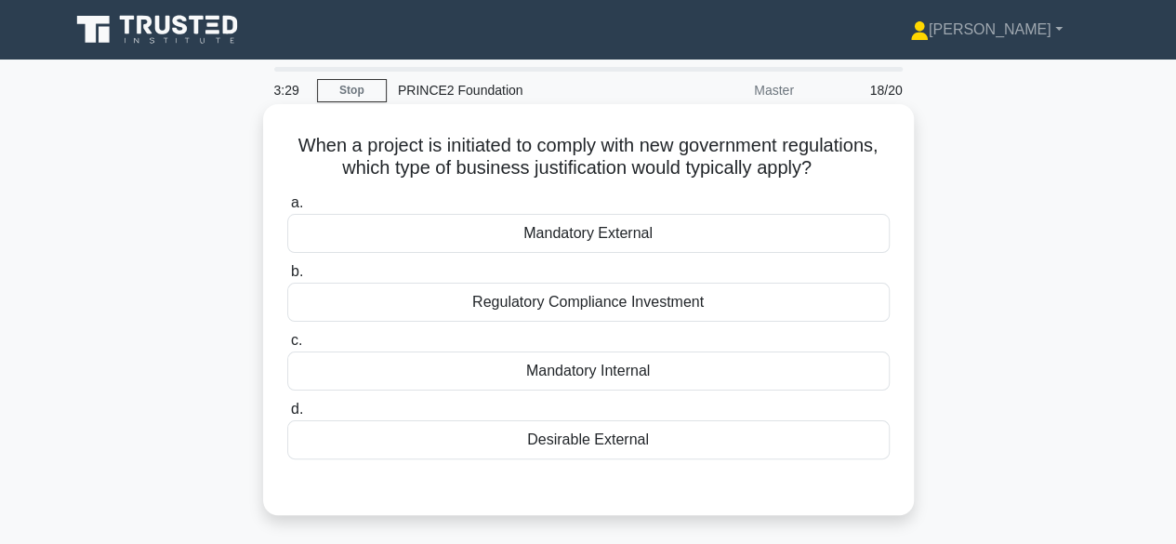
click at [846, 314] on div "Regulatory Compliance Investment" at bounding box center [588, 302] width 602 height 39
click at [287, 278] on input "b. Regulatory Compliance Investment" at bounding box center [287, 272] width 0 height 12
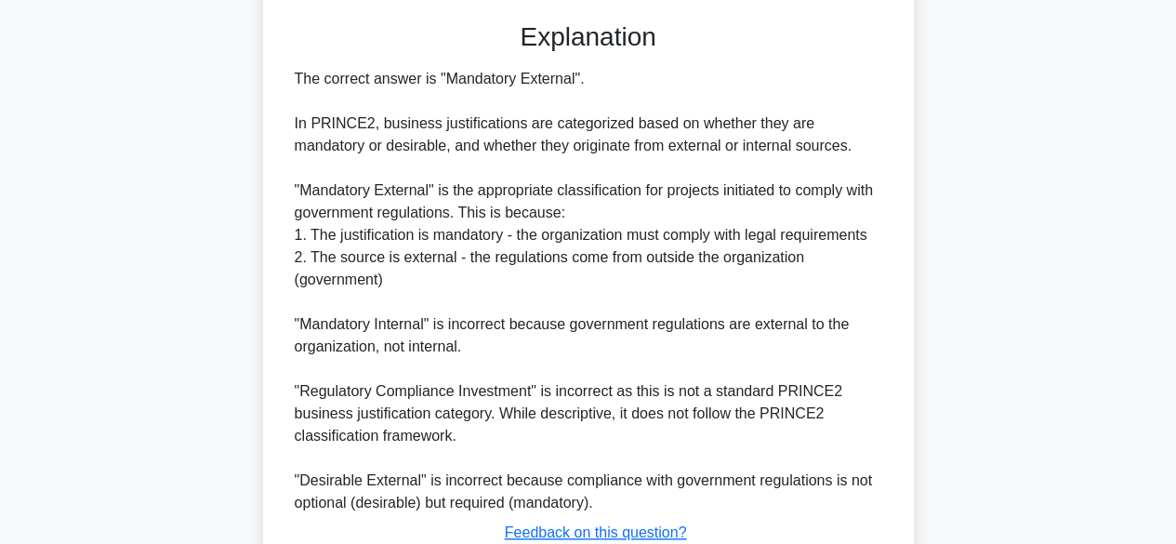
scroll to position [468, 0]
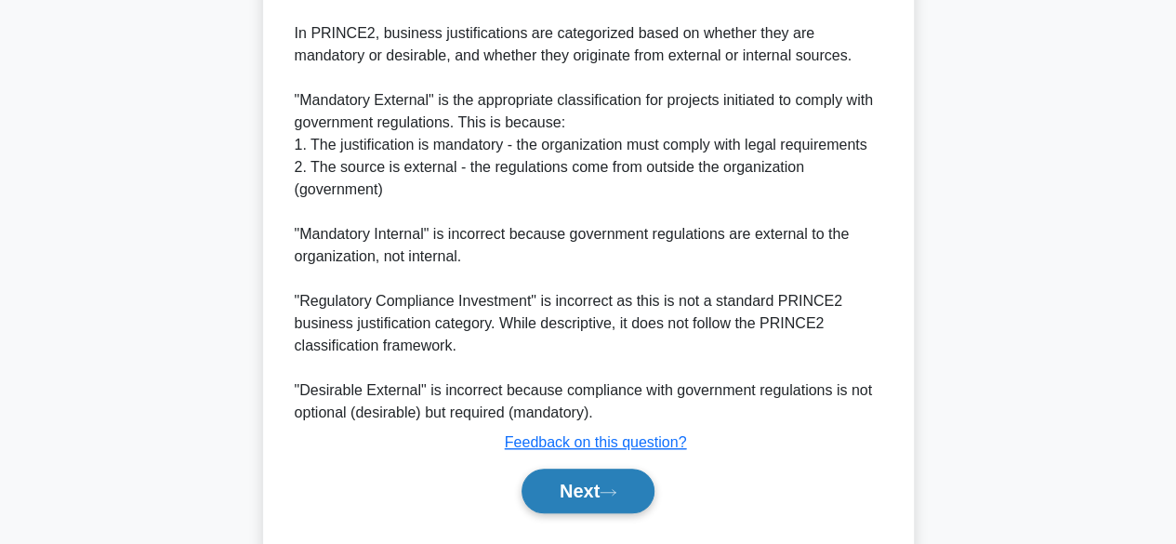
click at [611, 496] on icon at bounding box center [608, 492] width 17 height 10
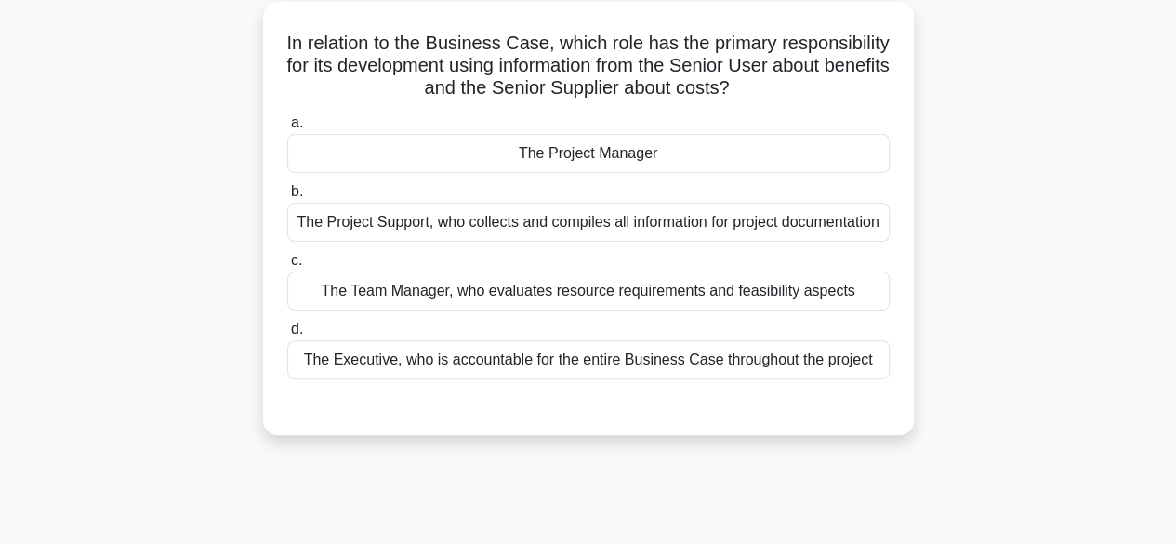
scroll to position [106, 0]
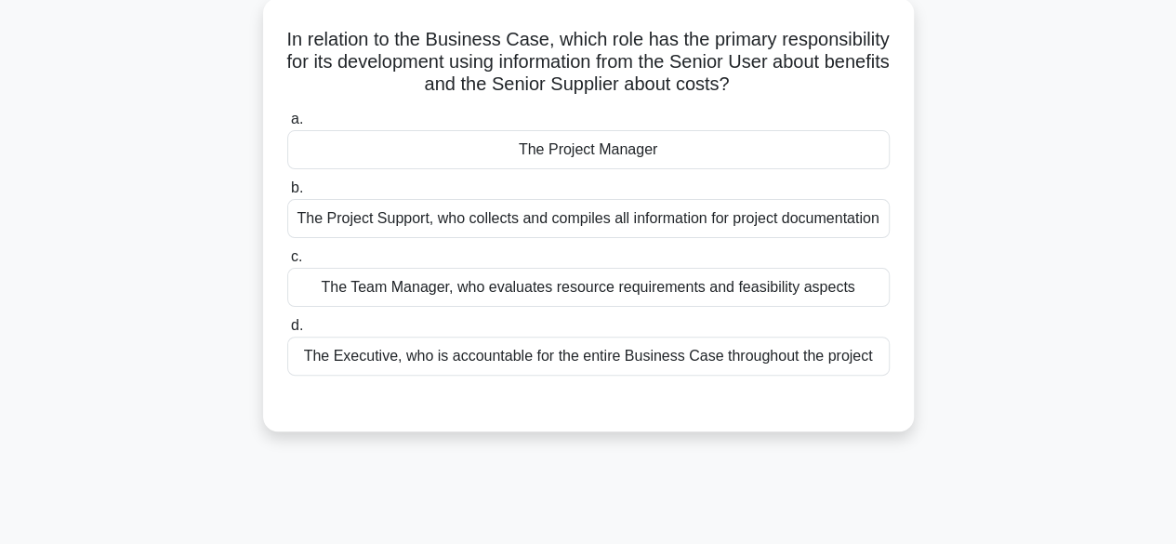
click at [855, 369] on div "The Executive, who is accountable for the entire Business Case throughout the p…" at bounding box center [588, 355] width 602 height 39
click at [287, 332] on input "d. The Executive, who is accountable for the entire Business Case throughout th…" at bounding box center [287, 326] width 0 height 12
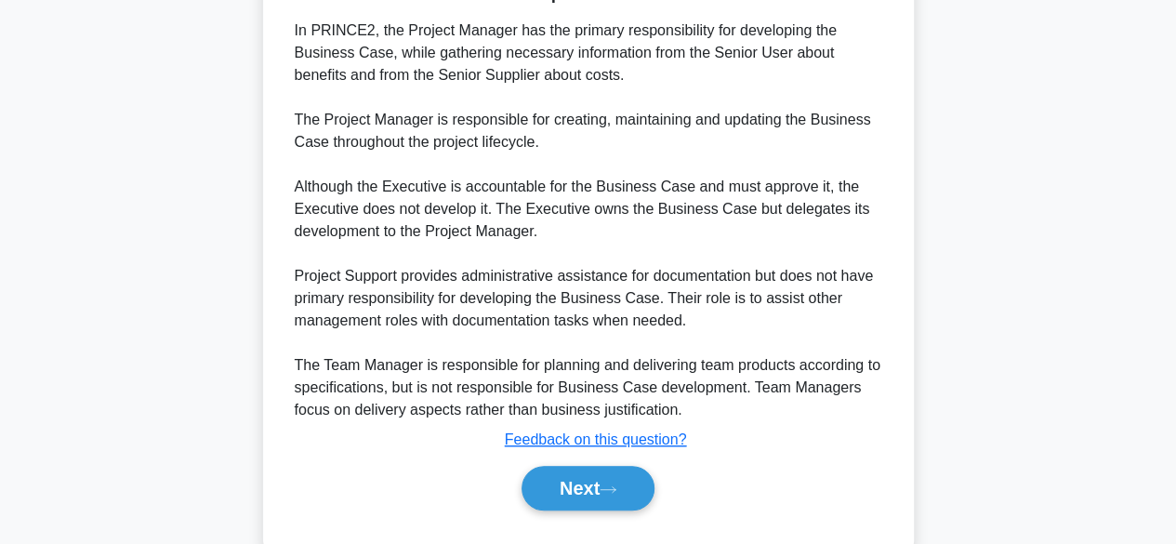
scroll to position [580, 0]
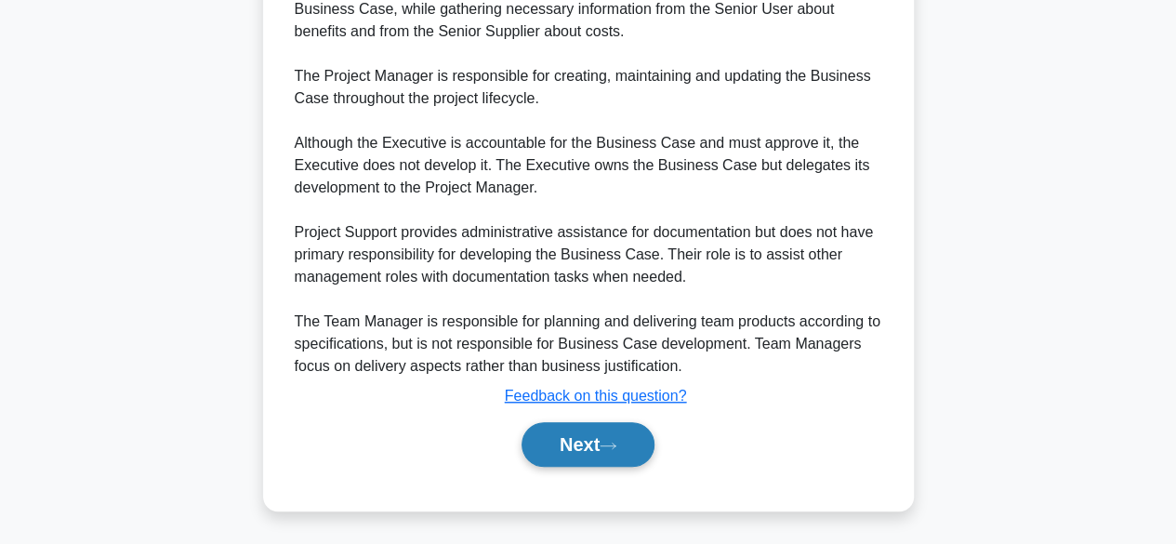
click at [612, 463] on button "Next" at bounding box center [587, 444] width 133 height 45
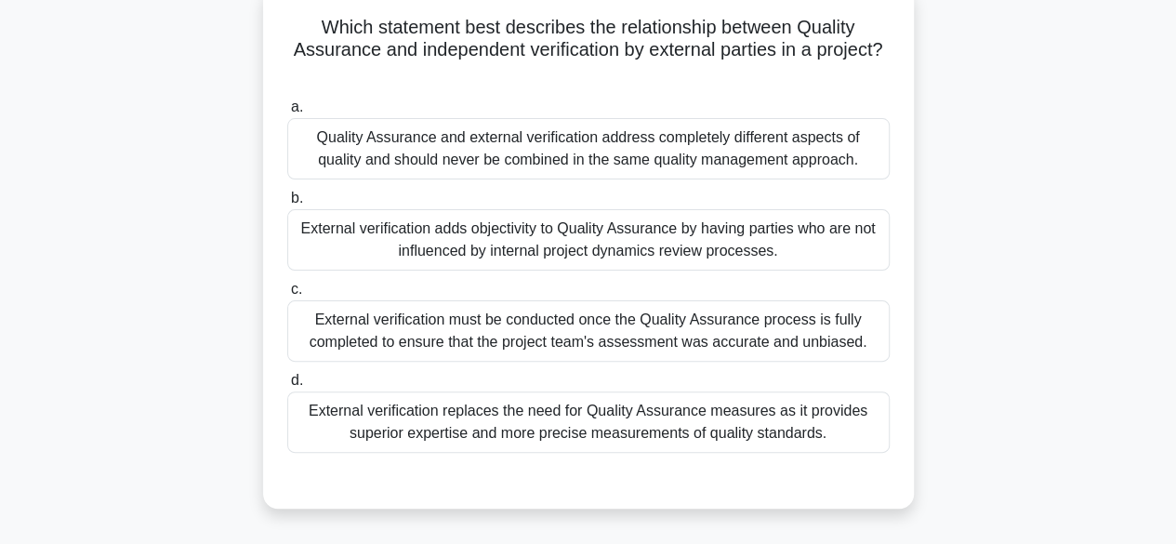
scroll to position [134, 0]
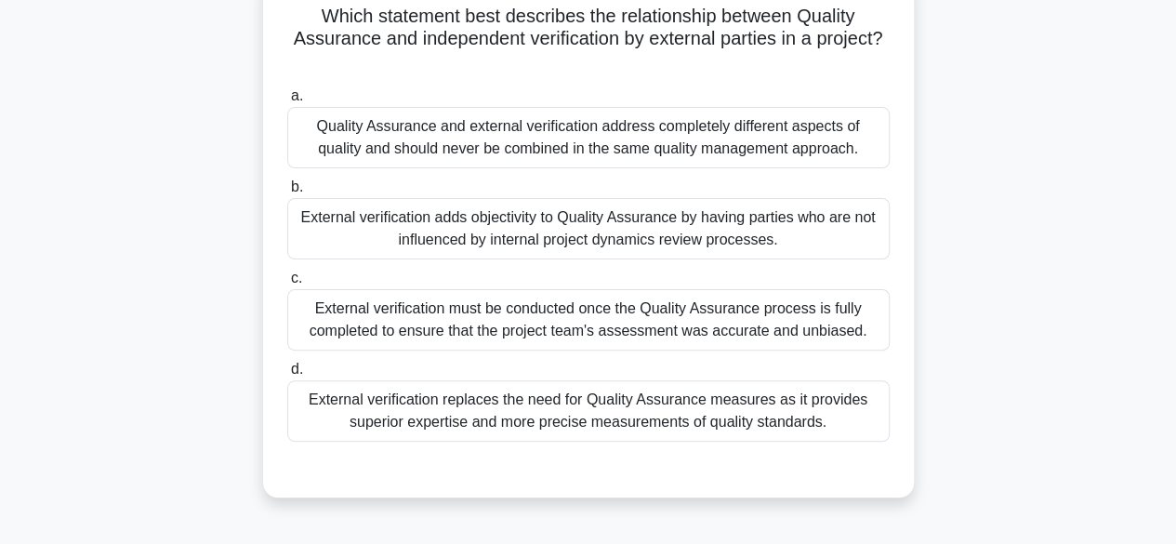
click at [1089, 422] on div "Which statement best describes the relationship between Quality Assurance and i…" at bounding box center [589, 247] width 1060 height 545
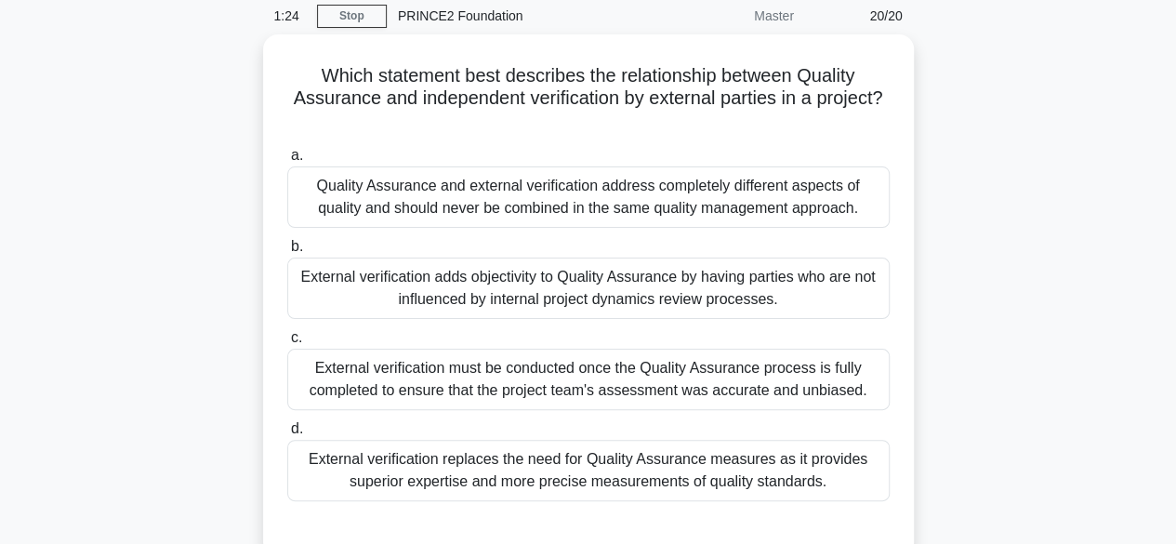
scroll to position [67, 0]
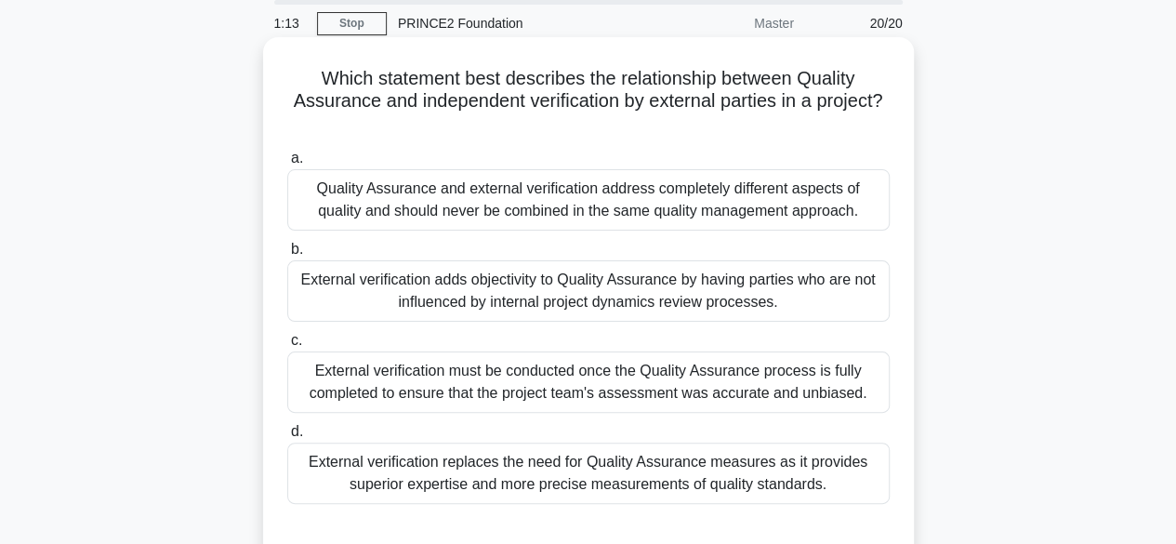
click at [846, 292] on div "External verification adds objectivity to Quality Assurance by having parties w…" at bounding box center [588, 290] width 602 height 61
click at [287, 256] on input "b. External verification adds objectivity to Quality Assurance by having partie…" at bounding box center [287, 250] width 0 height 12
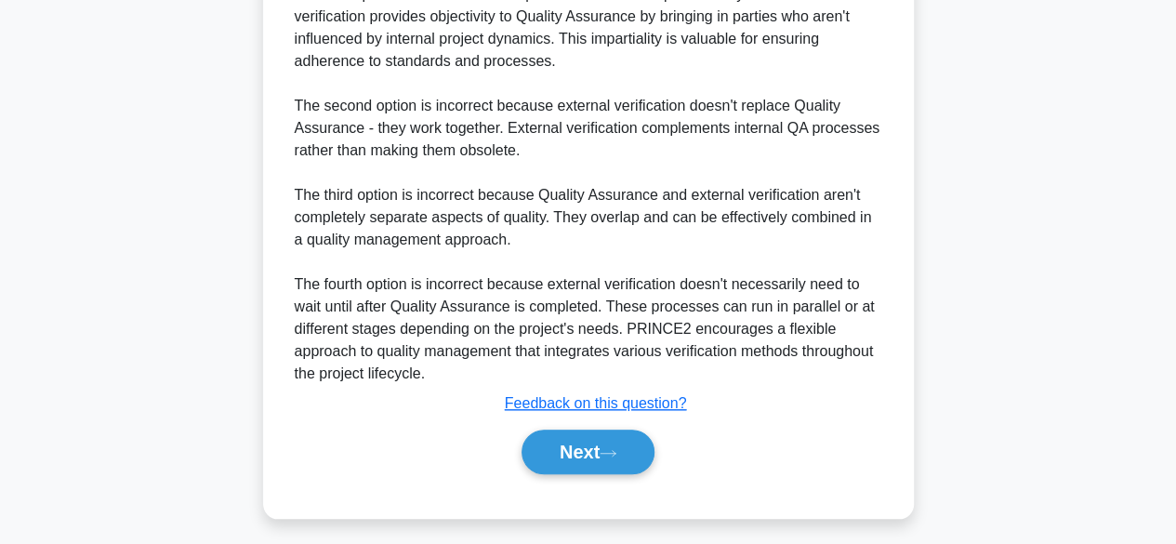
scroll to position [689, 0]
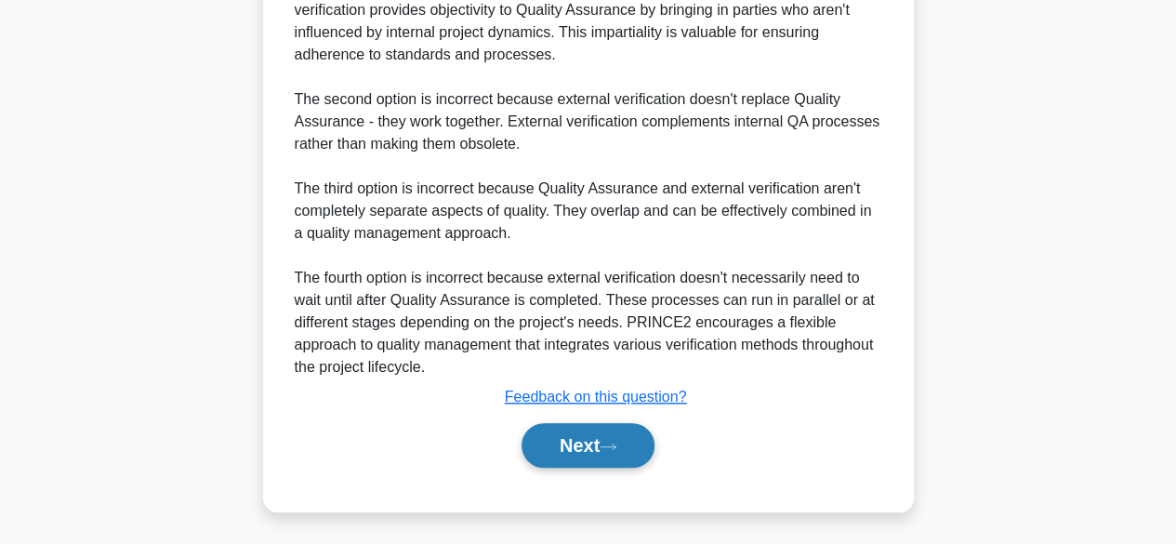
click at [613, 457] on button "Next" at bounding box center [587, 445] width 133 height 45
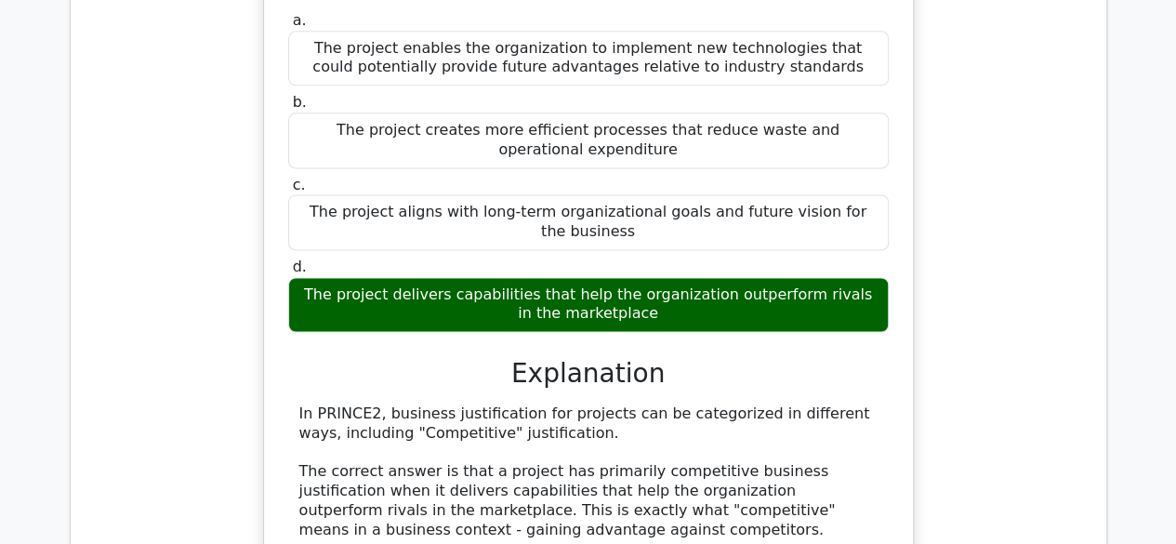
scroll to position [1206, 0]
